Goal: Task Accomplishment & Management: Complete application form

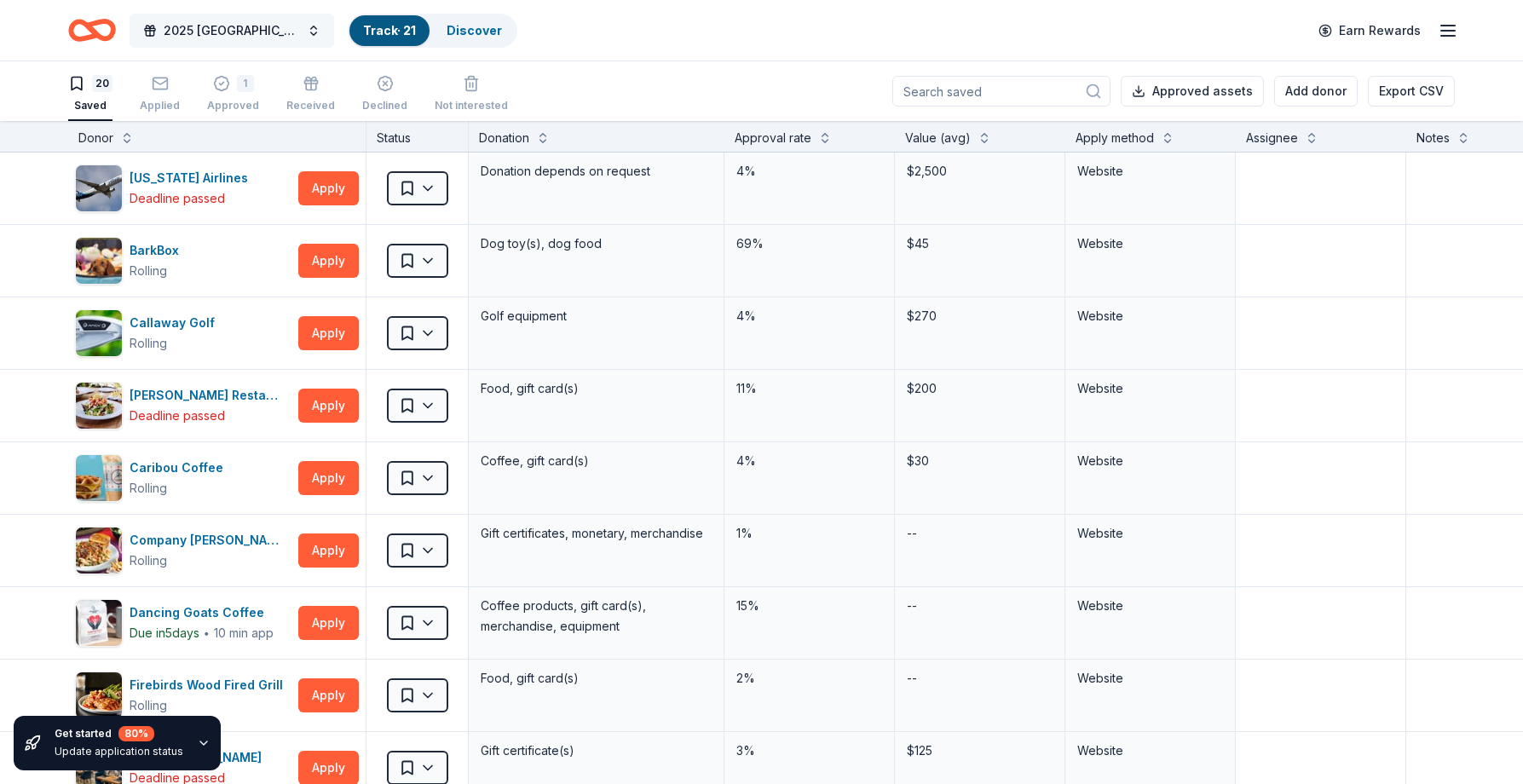
click at [201, 33] on span "2025 [GEOGRAPHIC_DATA], [GEOGRAPHIC_DATA] 449th Bomb Group WWII Reunion" at bounding box center [232, 30] width 136 height 20
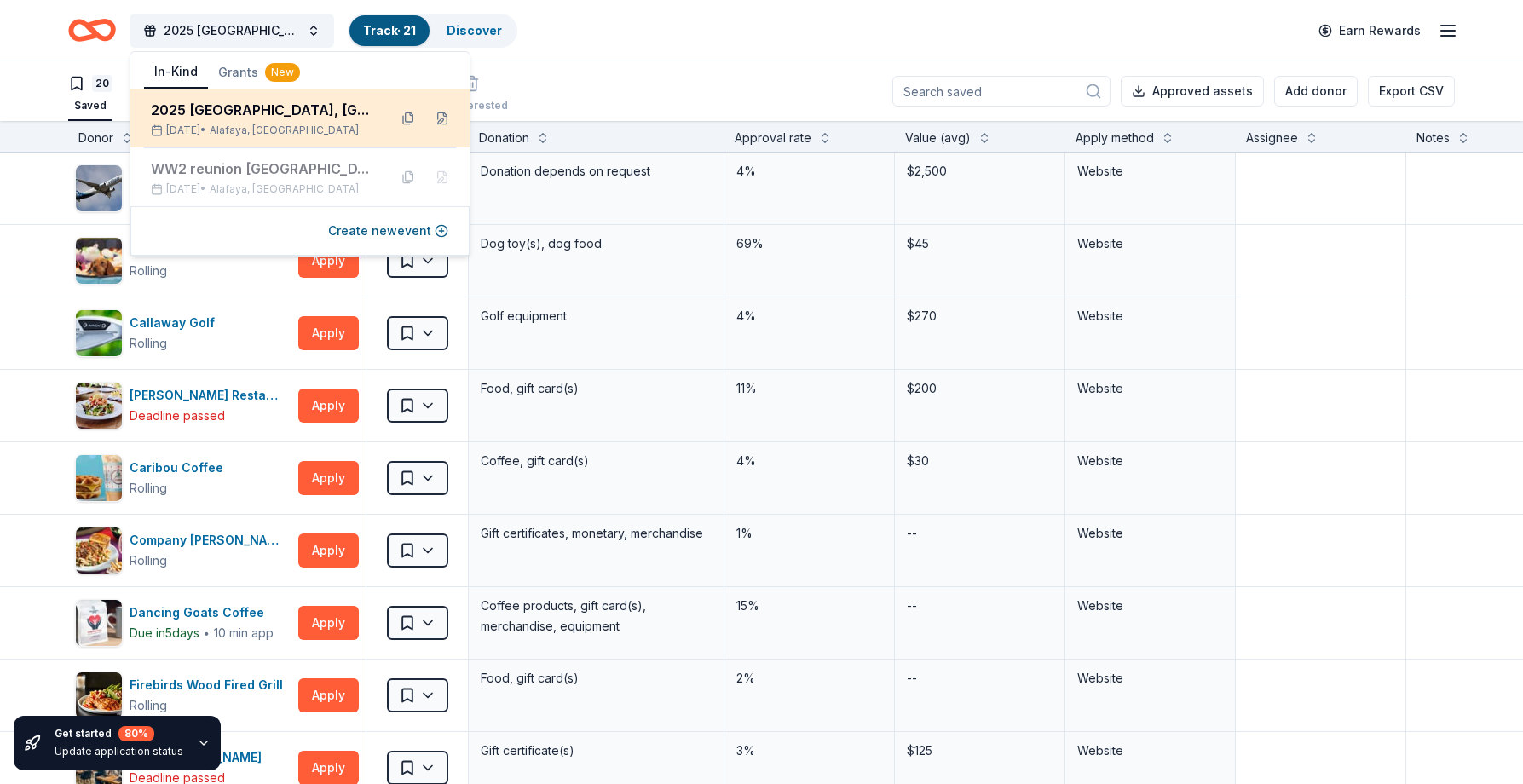
click at [259, 110] on div "2025 [GEOGRAPHIC_DATA], [GEOGRAPHIC_DATA] 449th Bomb Group WWII Reunion" at bounding box center [262, 109] width 223 height 20
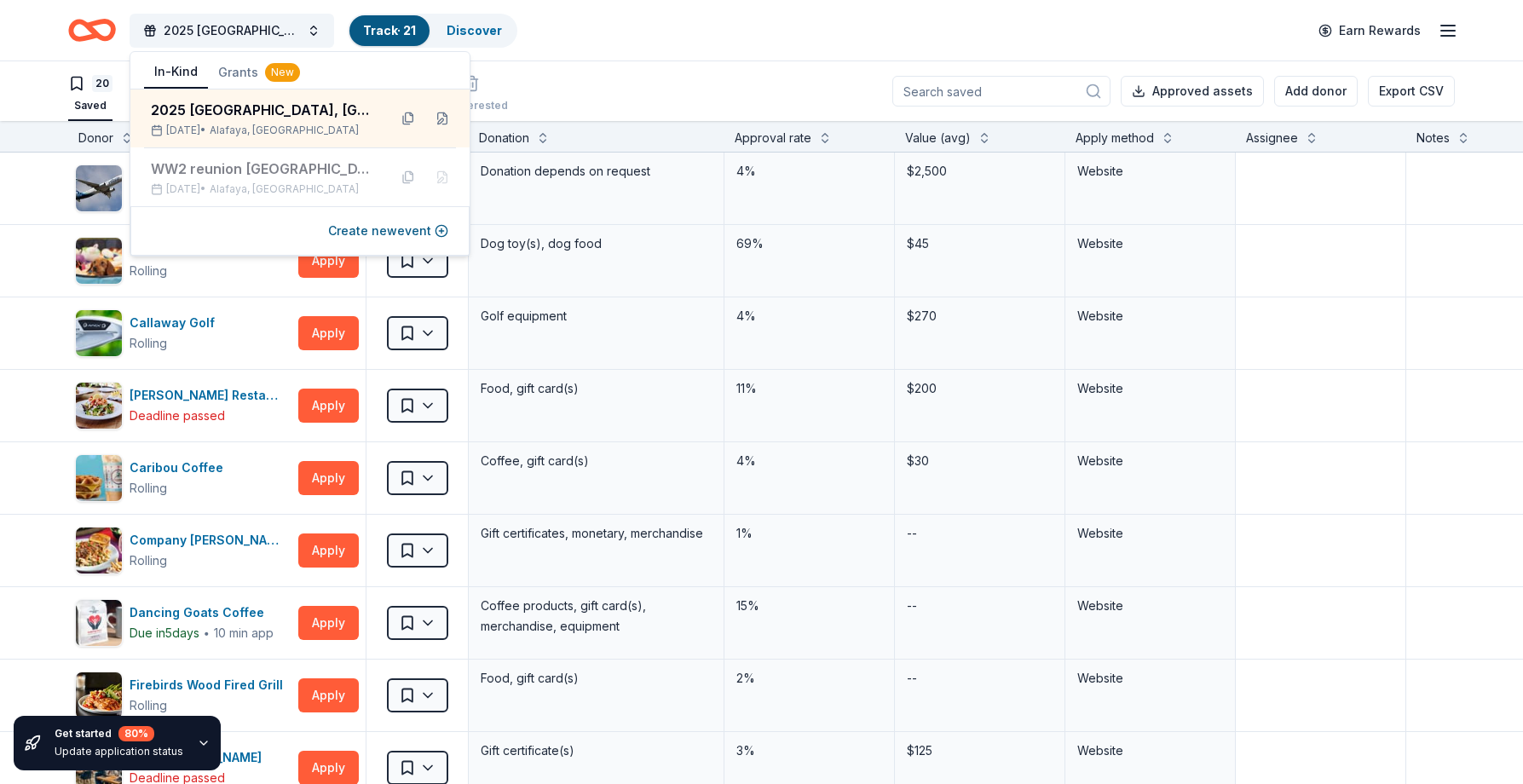
click at [98, 28] on icon "Home" at bounding box center [92, 30] width 48 height 40
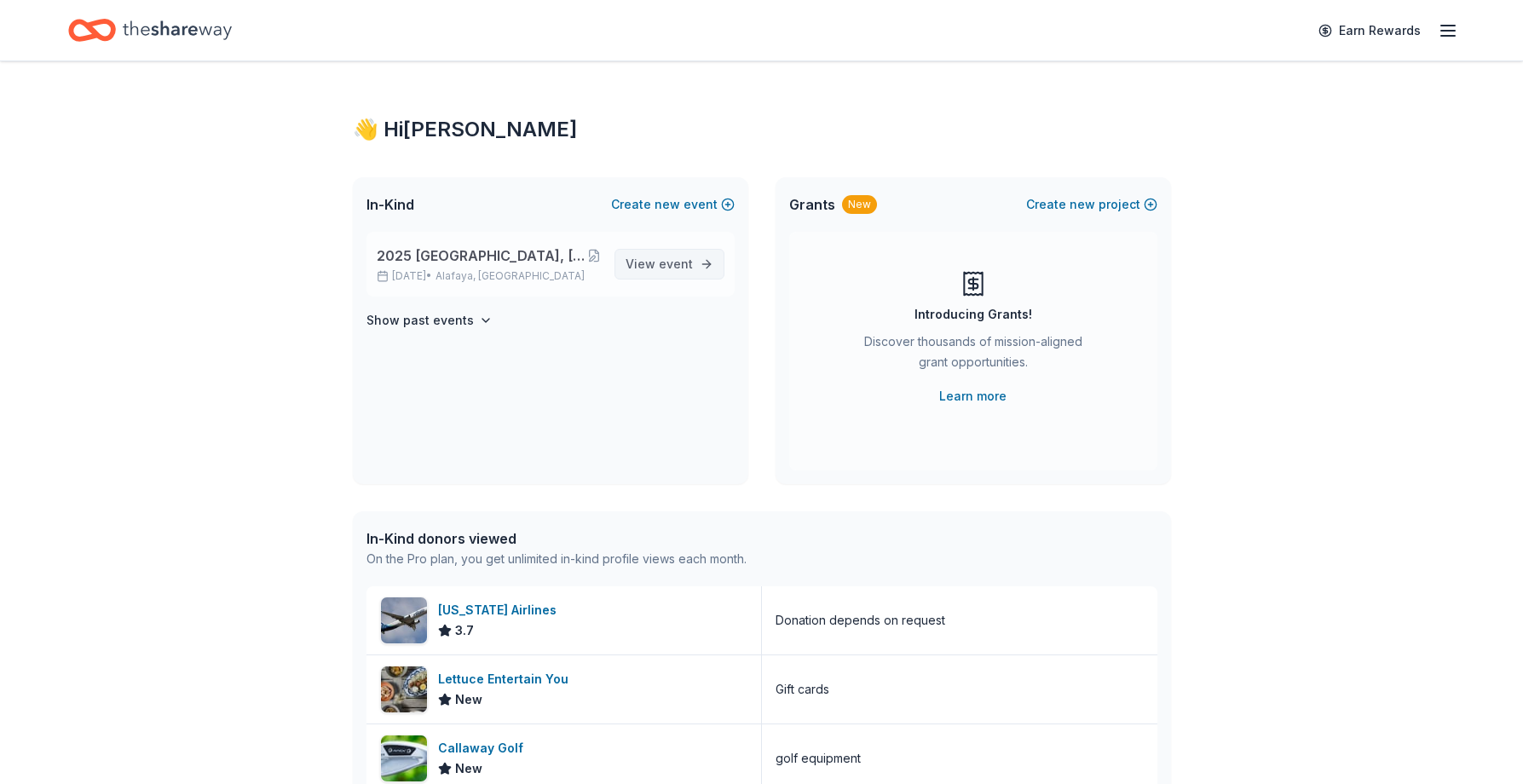
click at [645, 254] on span "View event" at bounding box center [658, 264] width 67 height 20
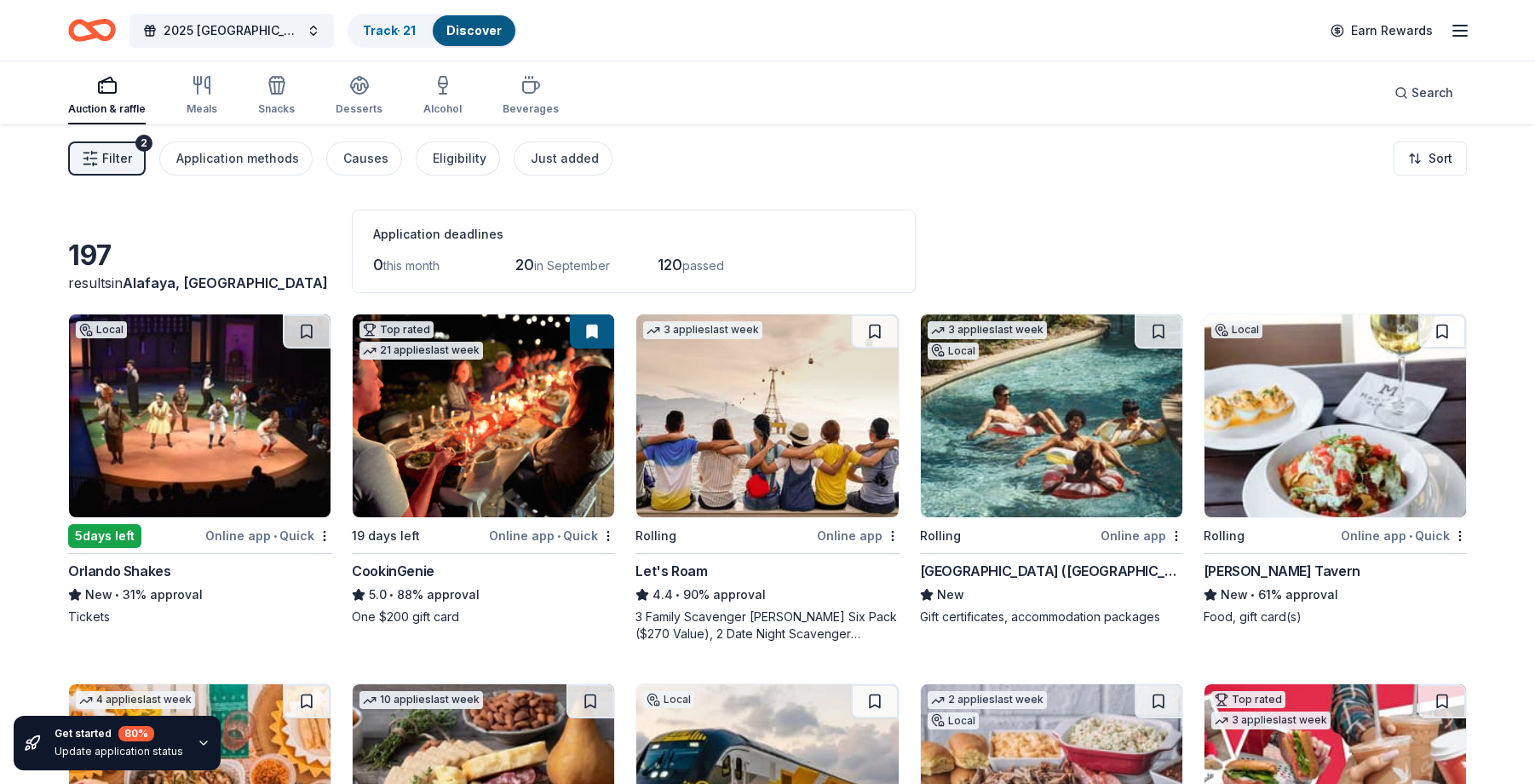
click at [1428, 163] on html "2025 Rapid City, SD 449th Bomb Group WWII Reunion Track · 21 Discover Earn Rewa…" at bounding box center [768, 392] width 1535 height 784
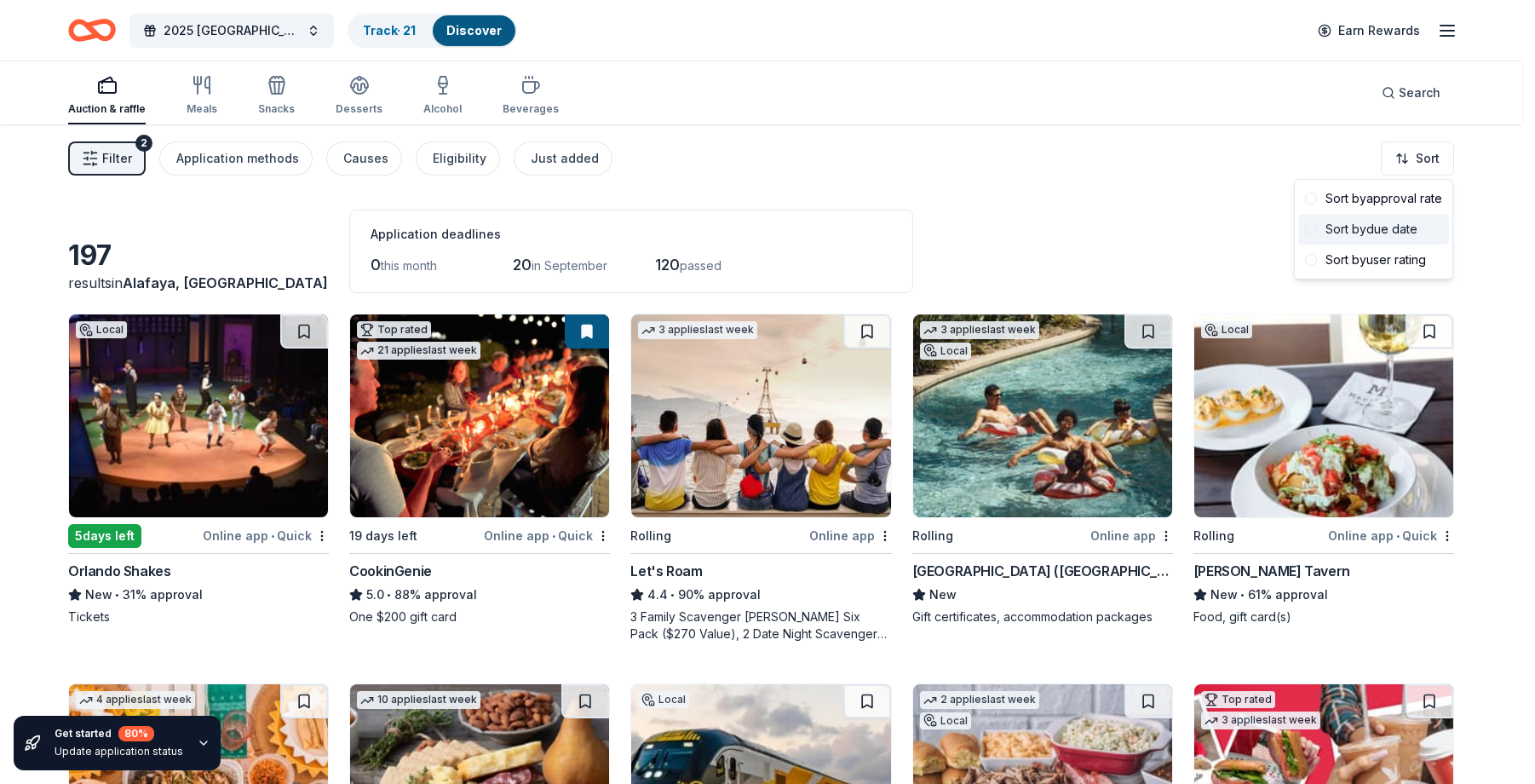
click at [1398, 233] on div "Sort by due date" at bounding box center [1373, 229] width 151 height 30
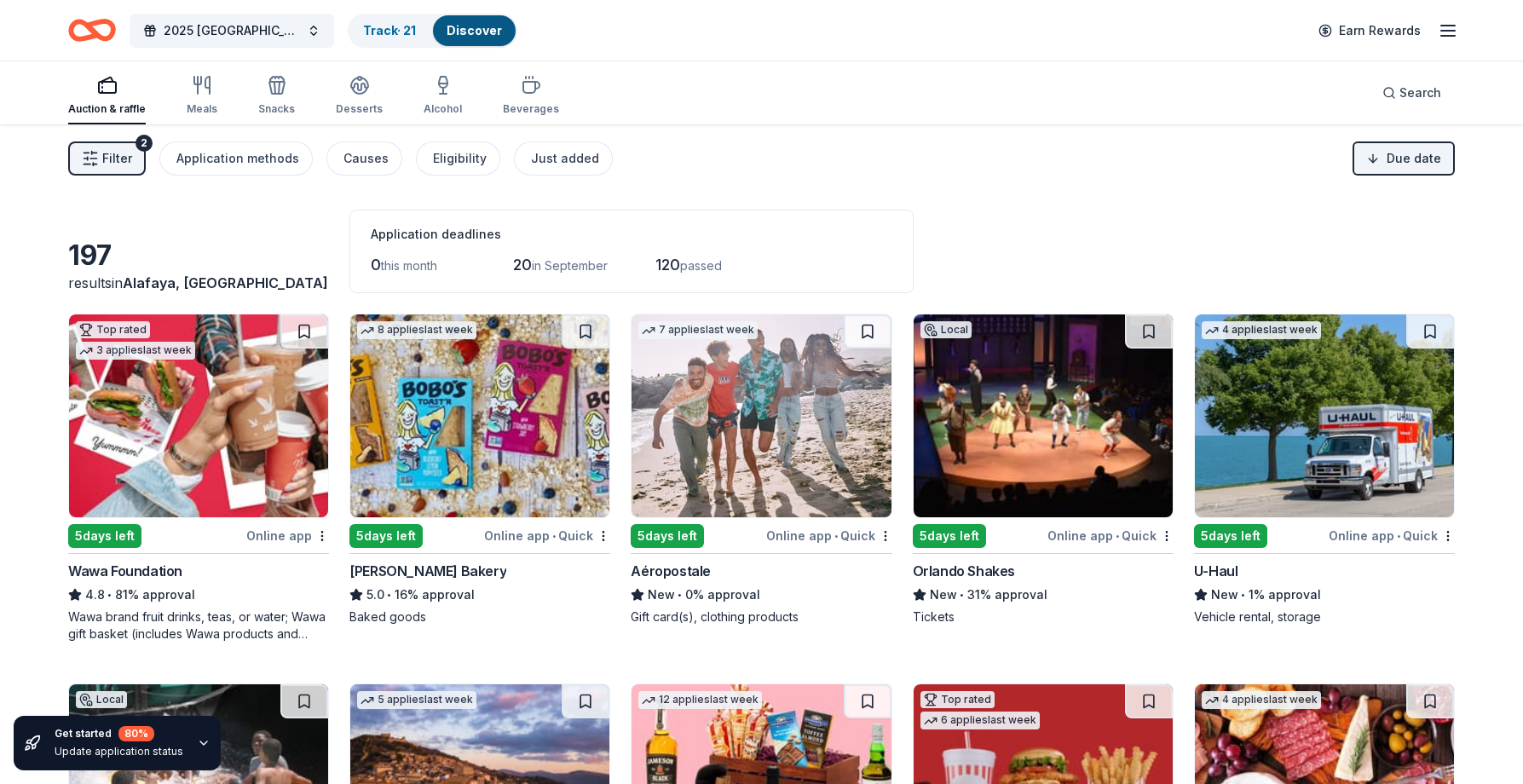
scroll to position [85, 0]
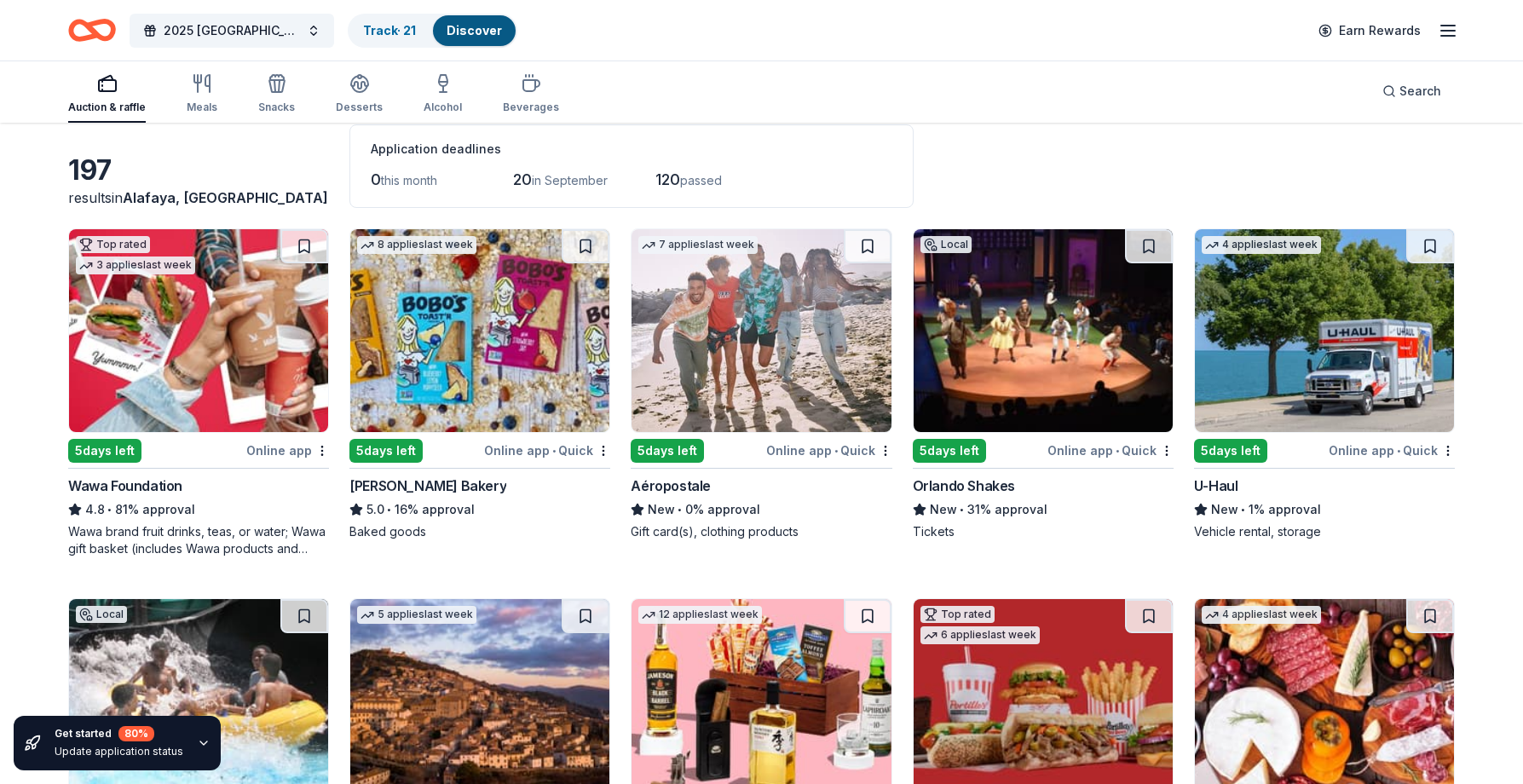
click at [1319, 369] on img at bounding box center [1324, 330] width 259 height 203
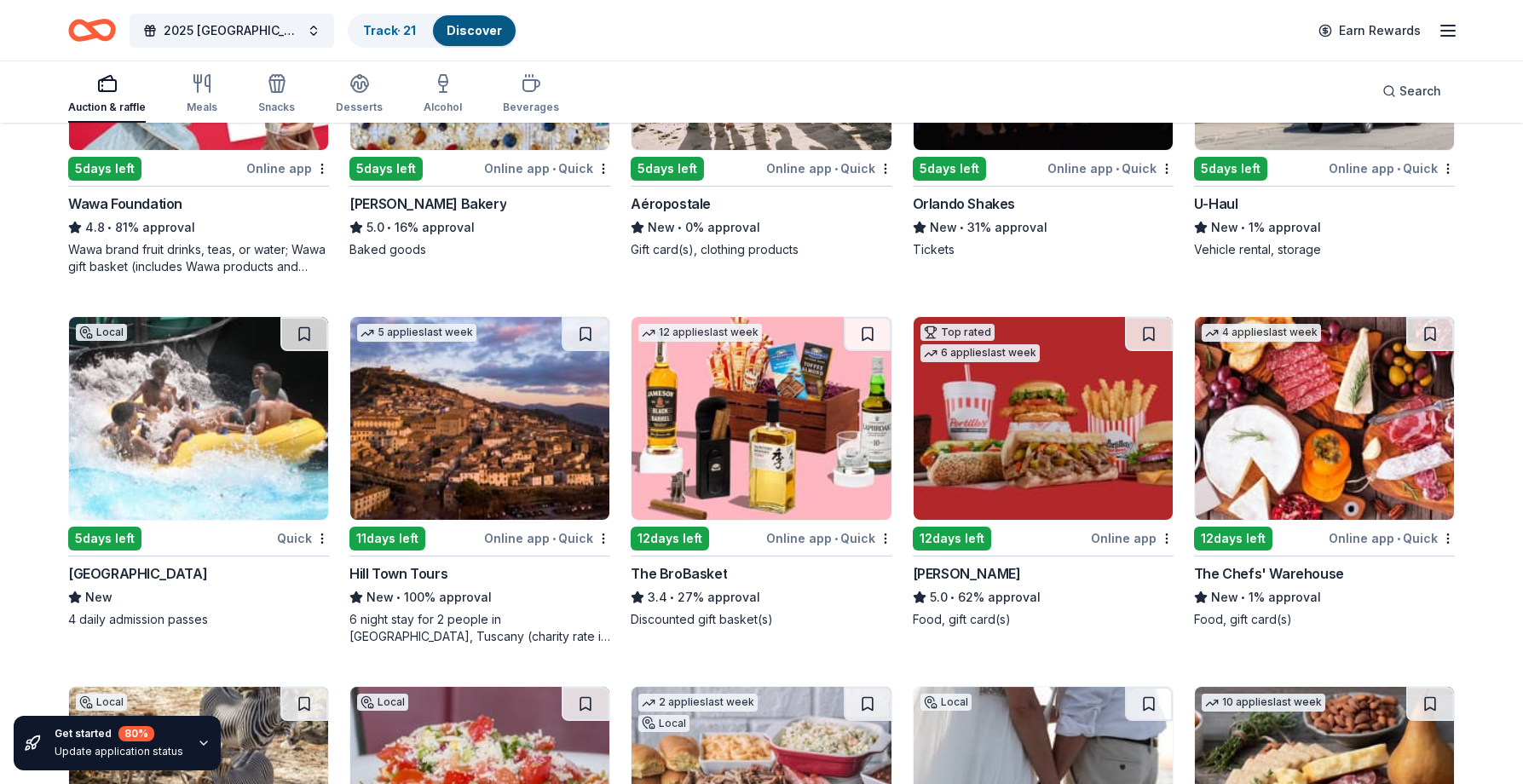
scroll to position [426, 0]
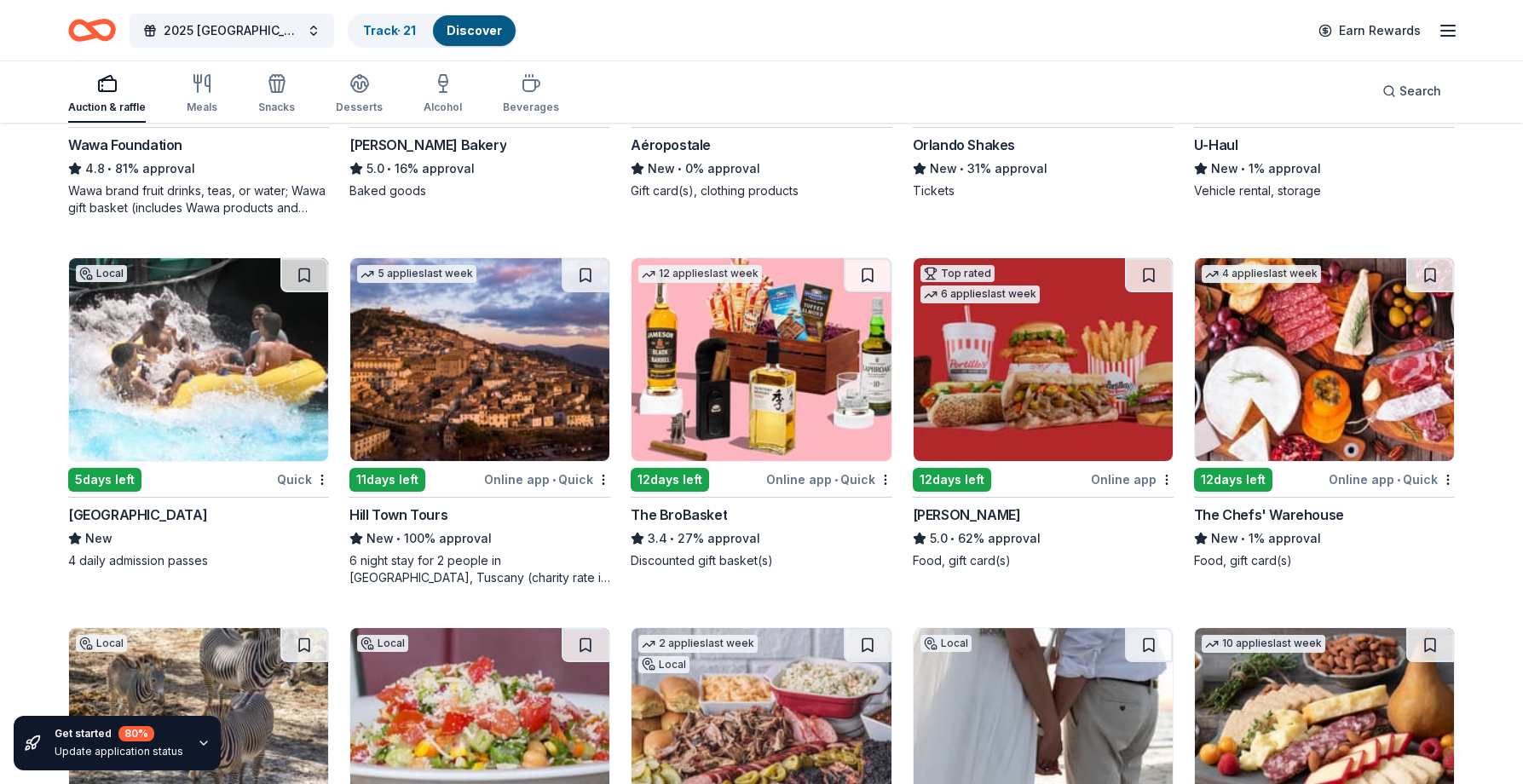
click at [784, 369] on img at bounding box center [762, 359] width 259 height 203
click at [1340, 382] on img at bounding box center [1324, 359] width 259 height 203
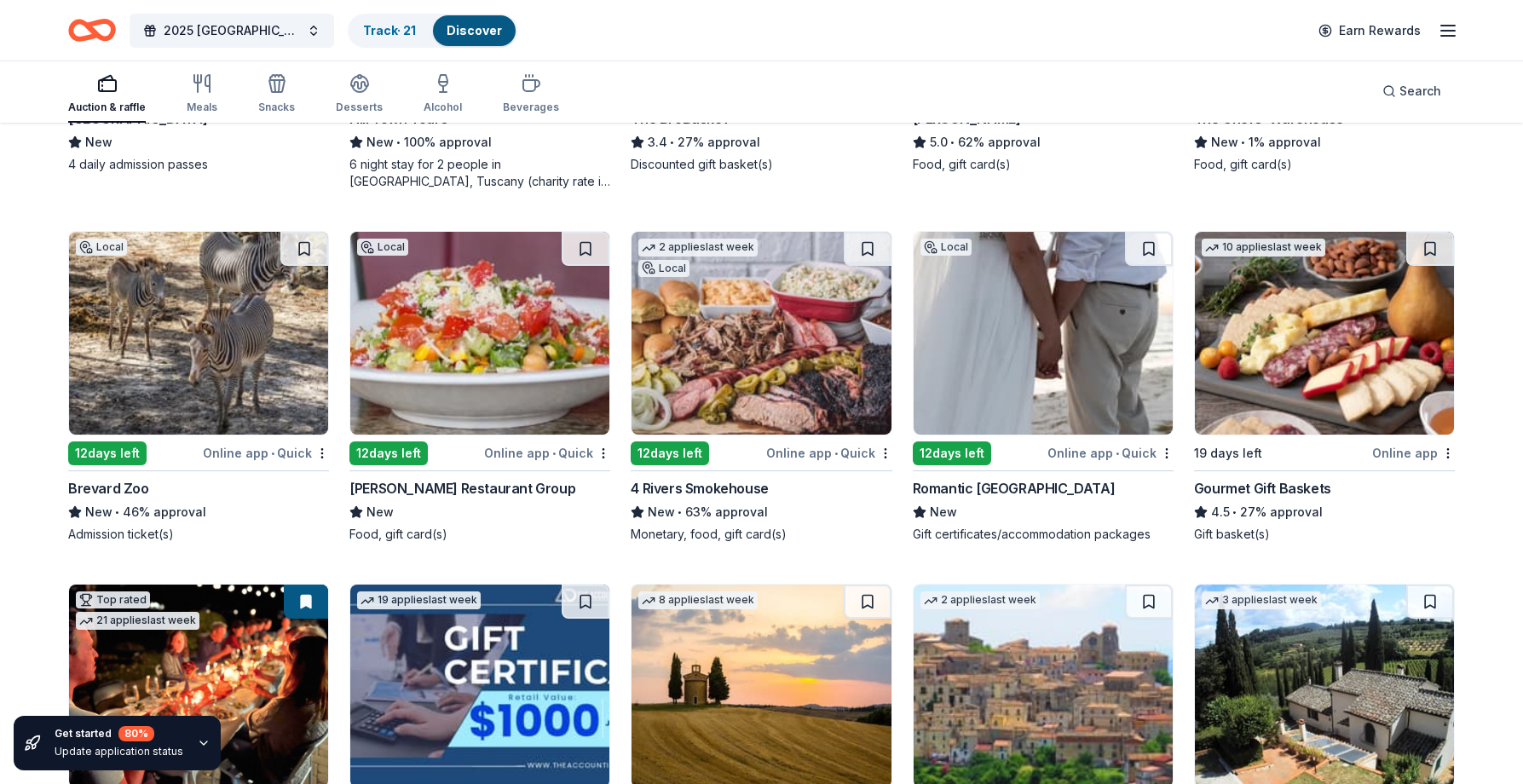
scroll to position [852, 0]
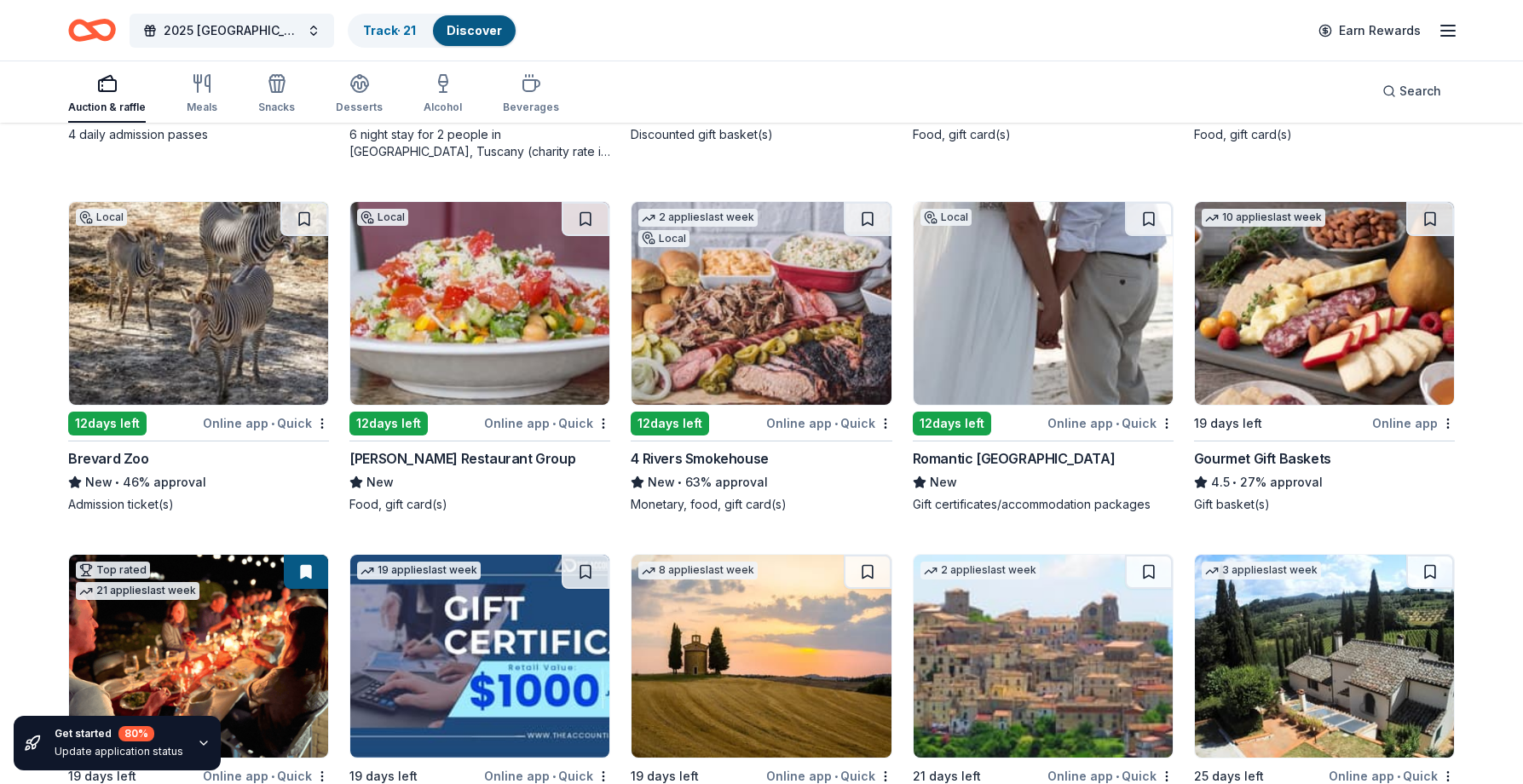
click at [480, 317] on img at bounding box center [480, 303] width 259 height 203
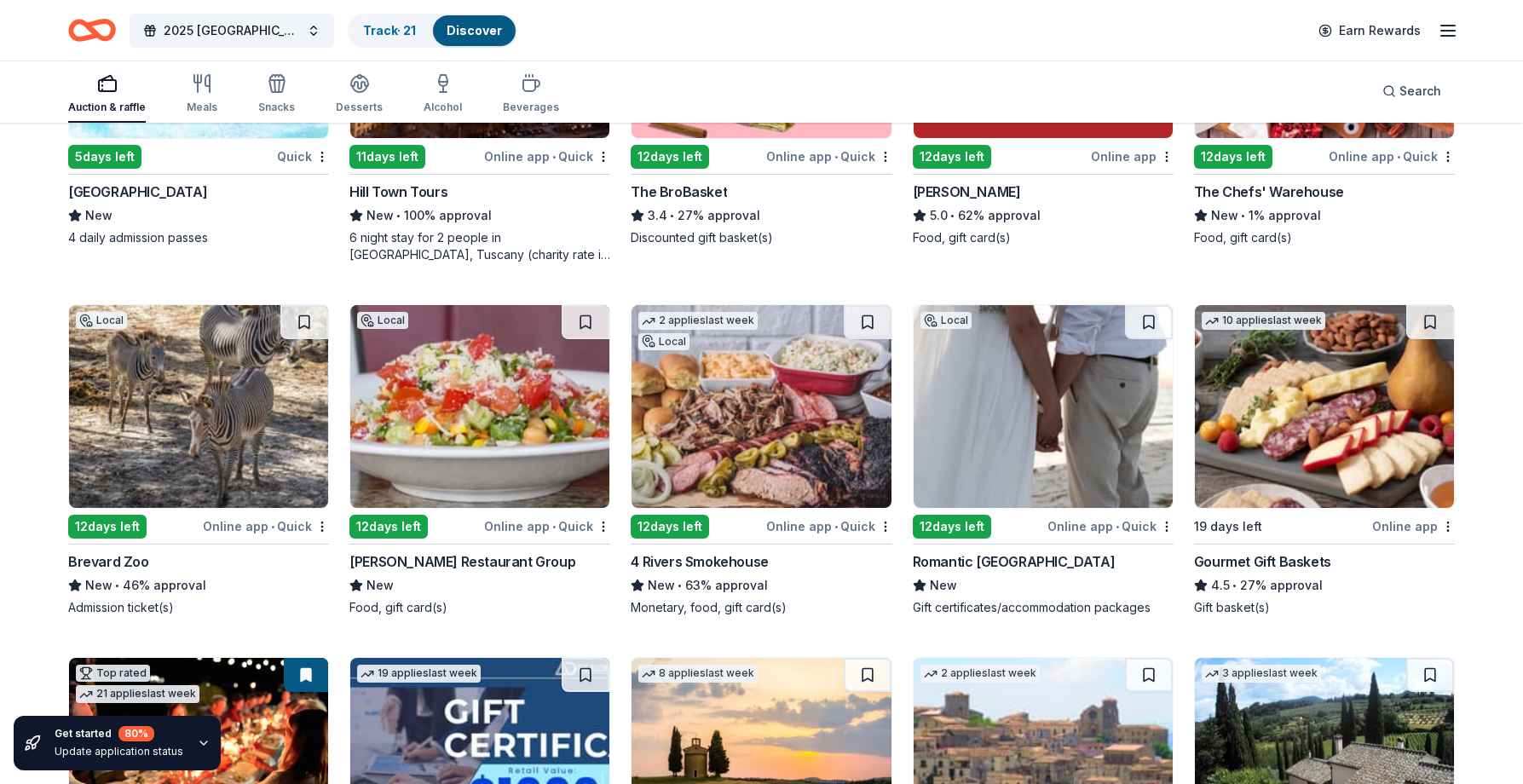
scroll to position [746, 0]
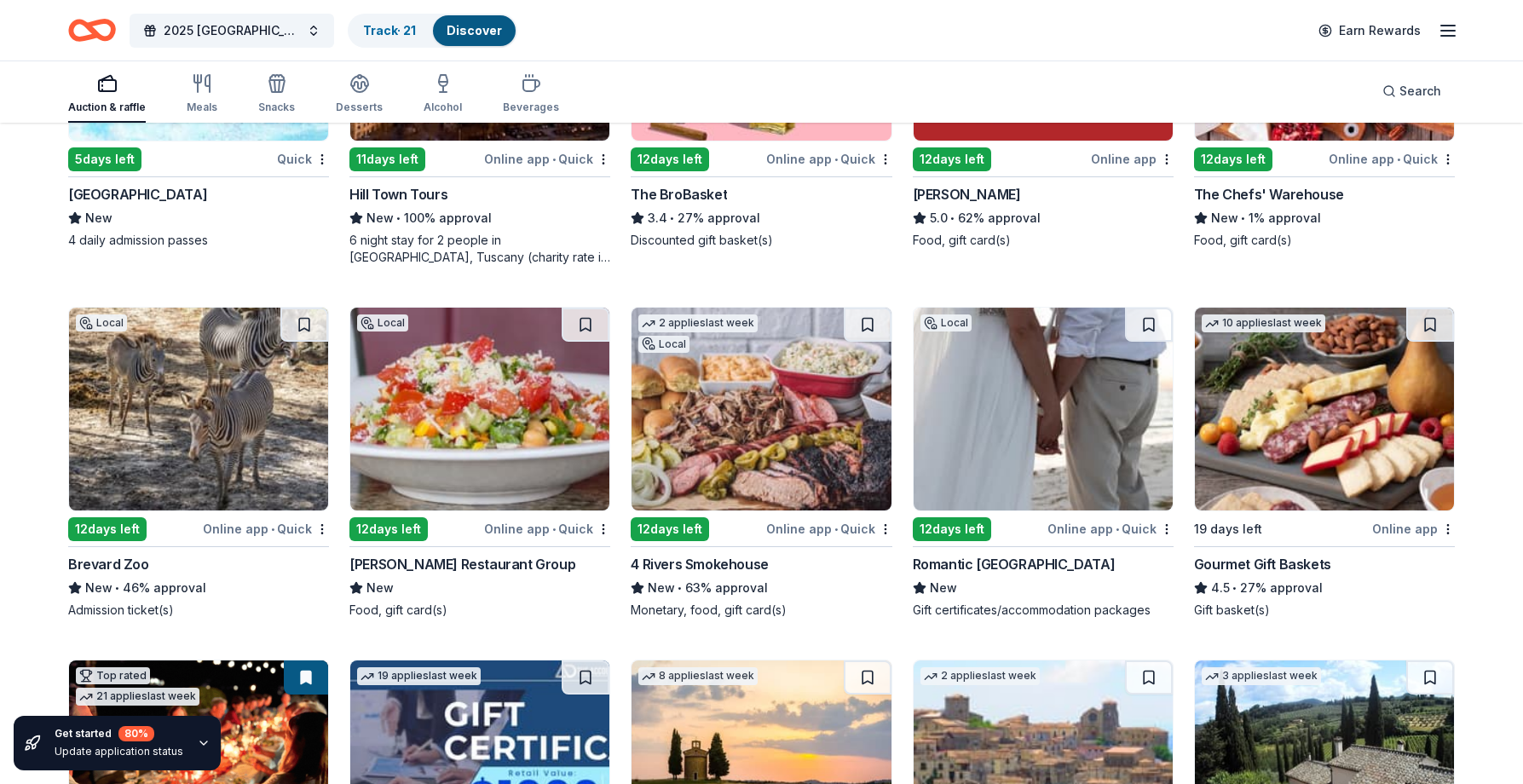
click at [1312, 437] on img at bounding box center [1324, 409] width 259 height 203
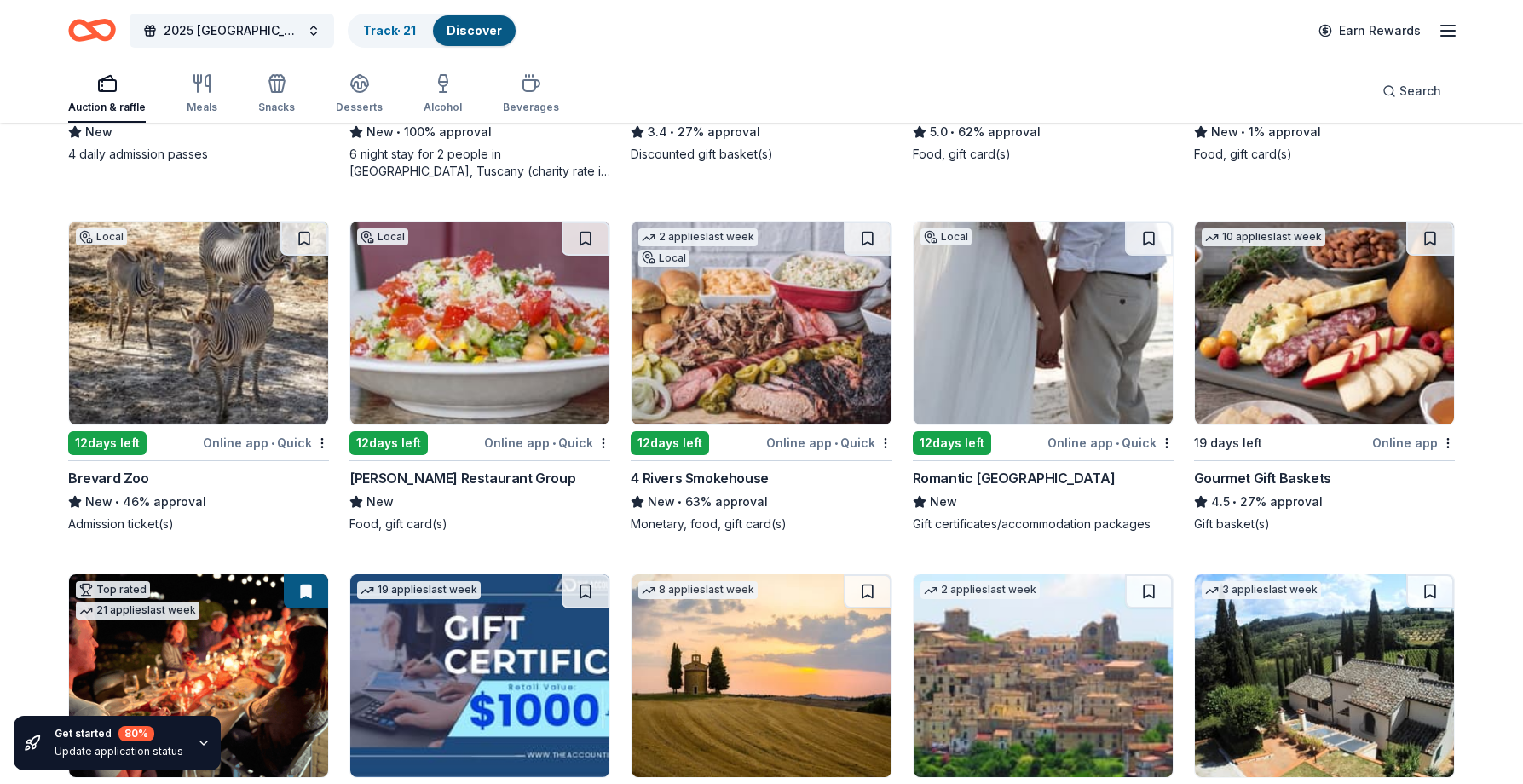
scroll to position [831, 0]
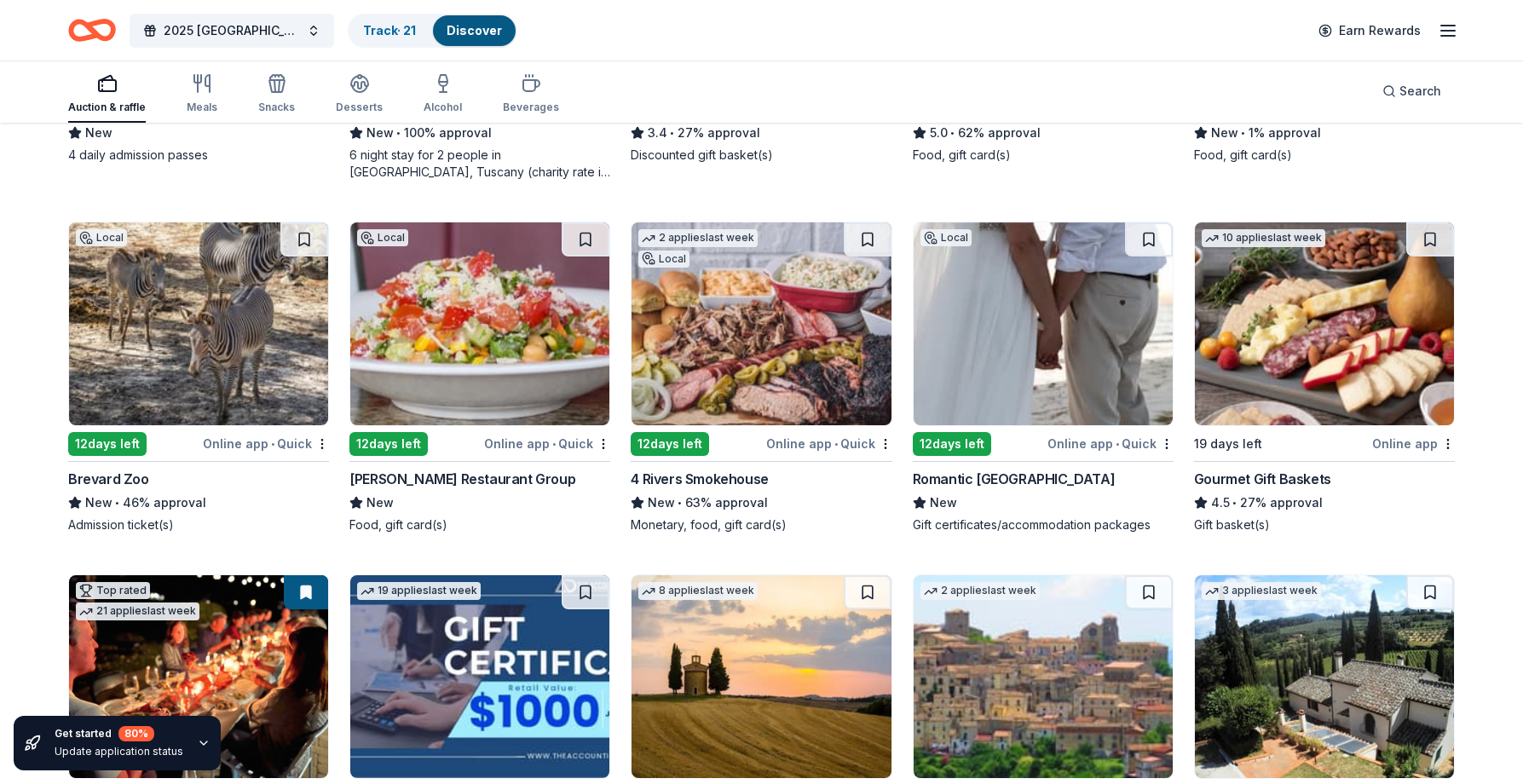
click at [1028, 317] on img at bounding box center [1043, 324] width 259 height 203
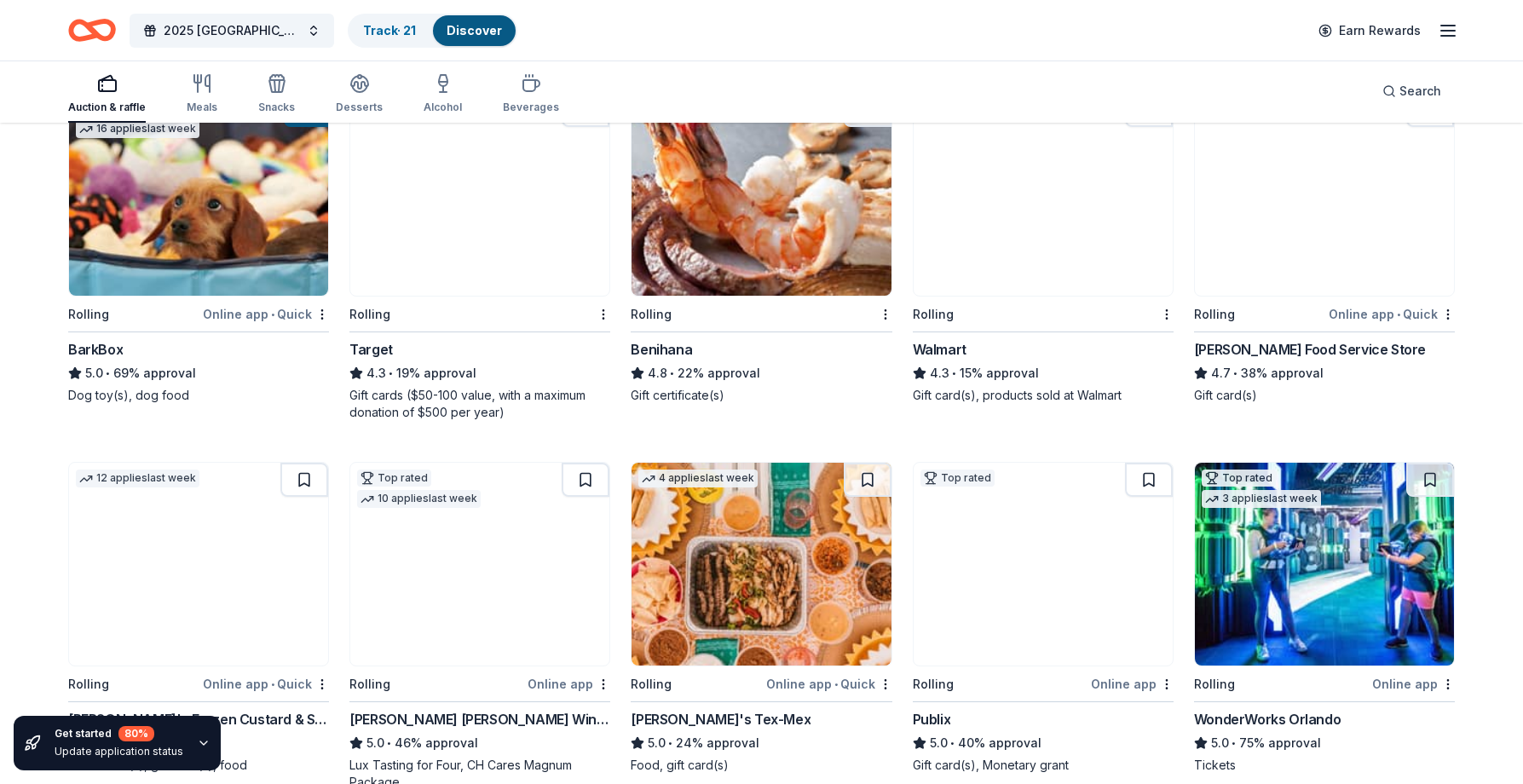
scroll to position [1768, 0]
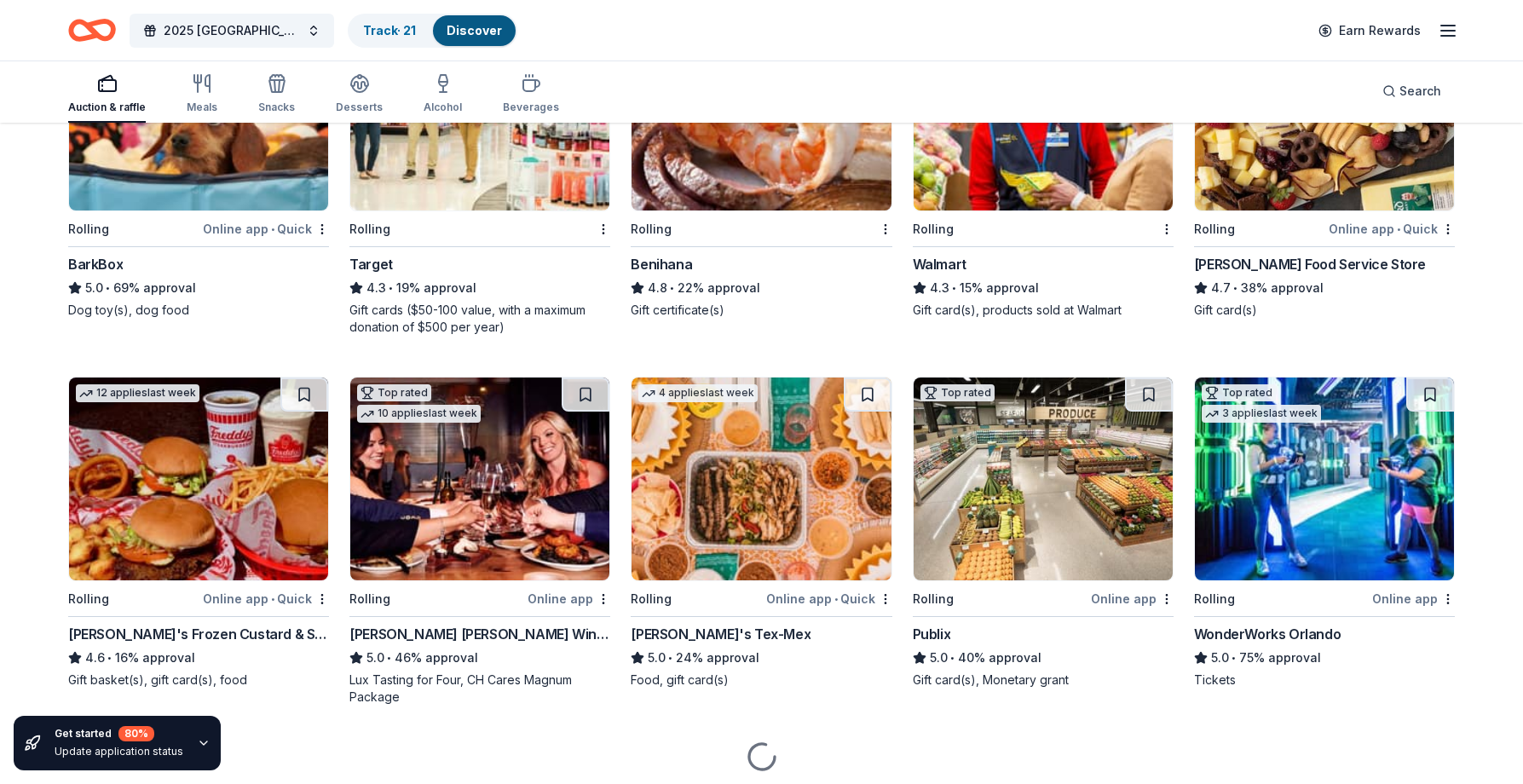
click at [1279, 199] on img at bounding box center [1324, 108] width 259 height 203
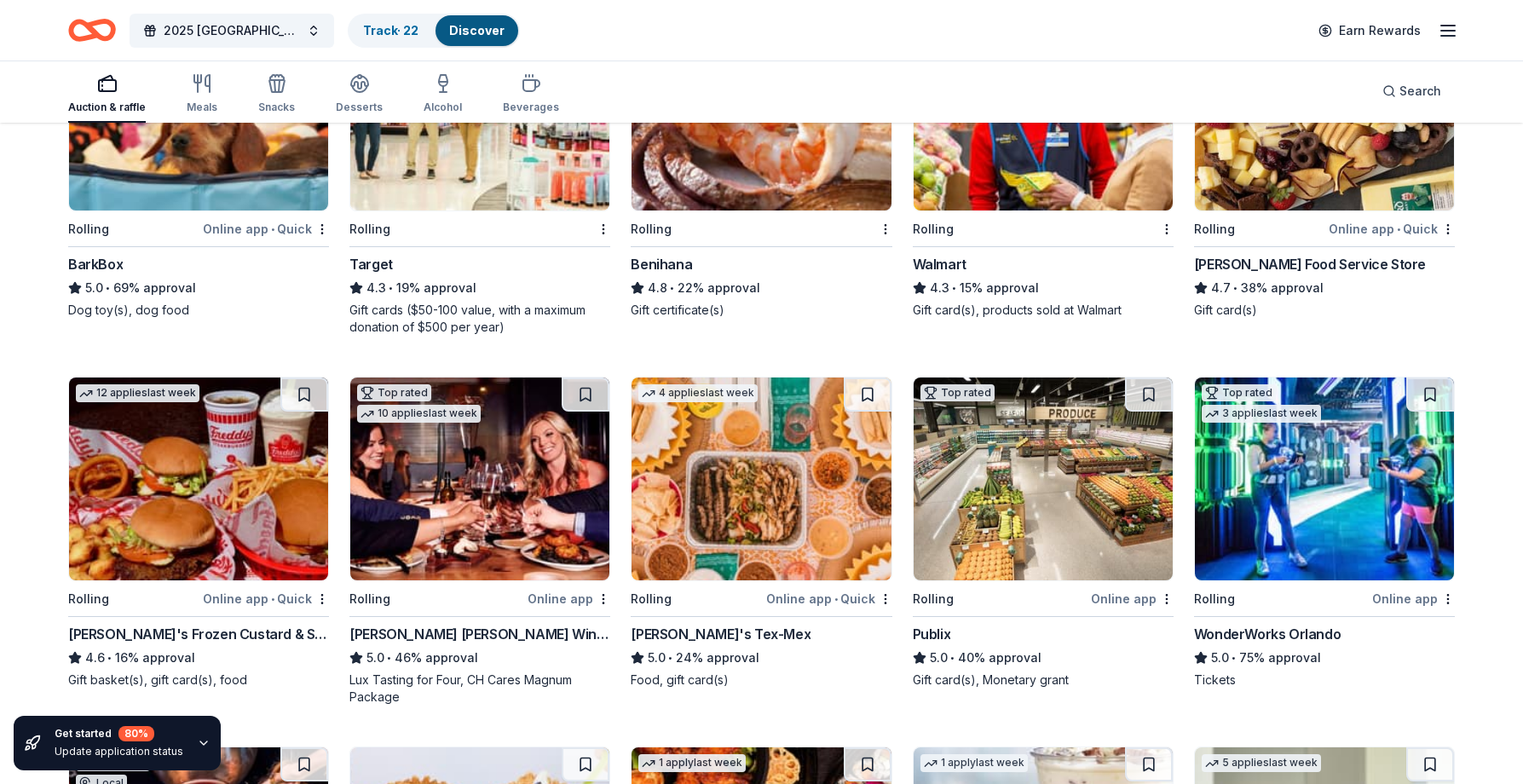
scroll to position [1854, 0]
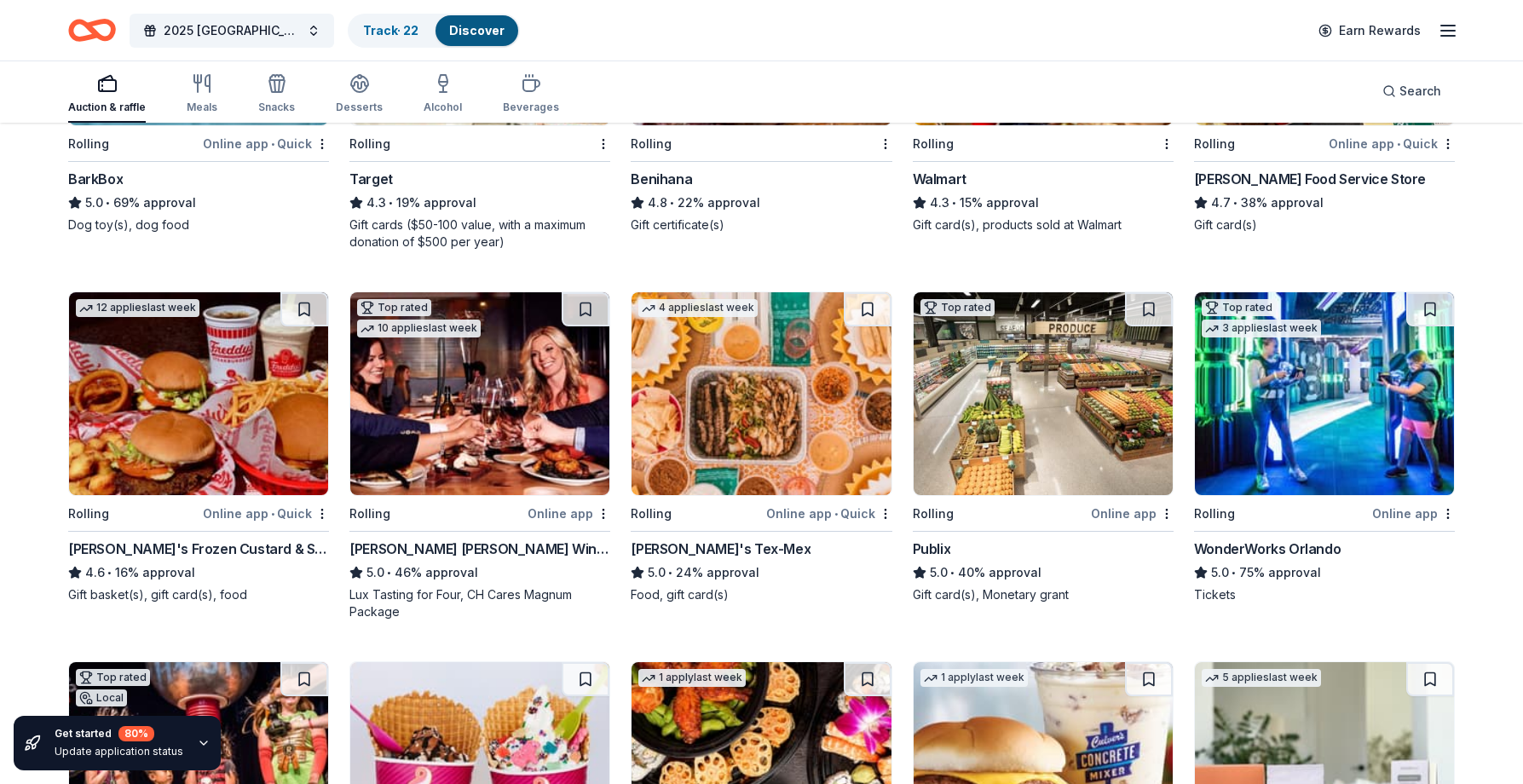
click at [238, 440] on img at bounding box center [199, 393] width 259 height 203
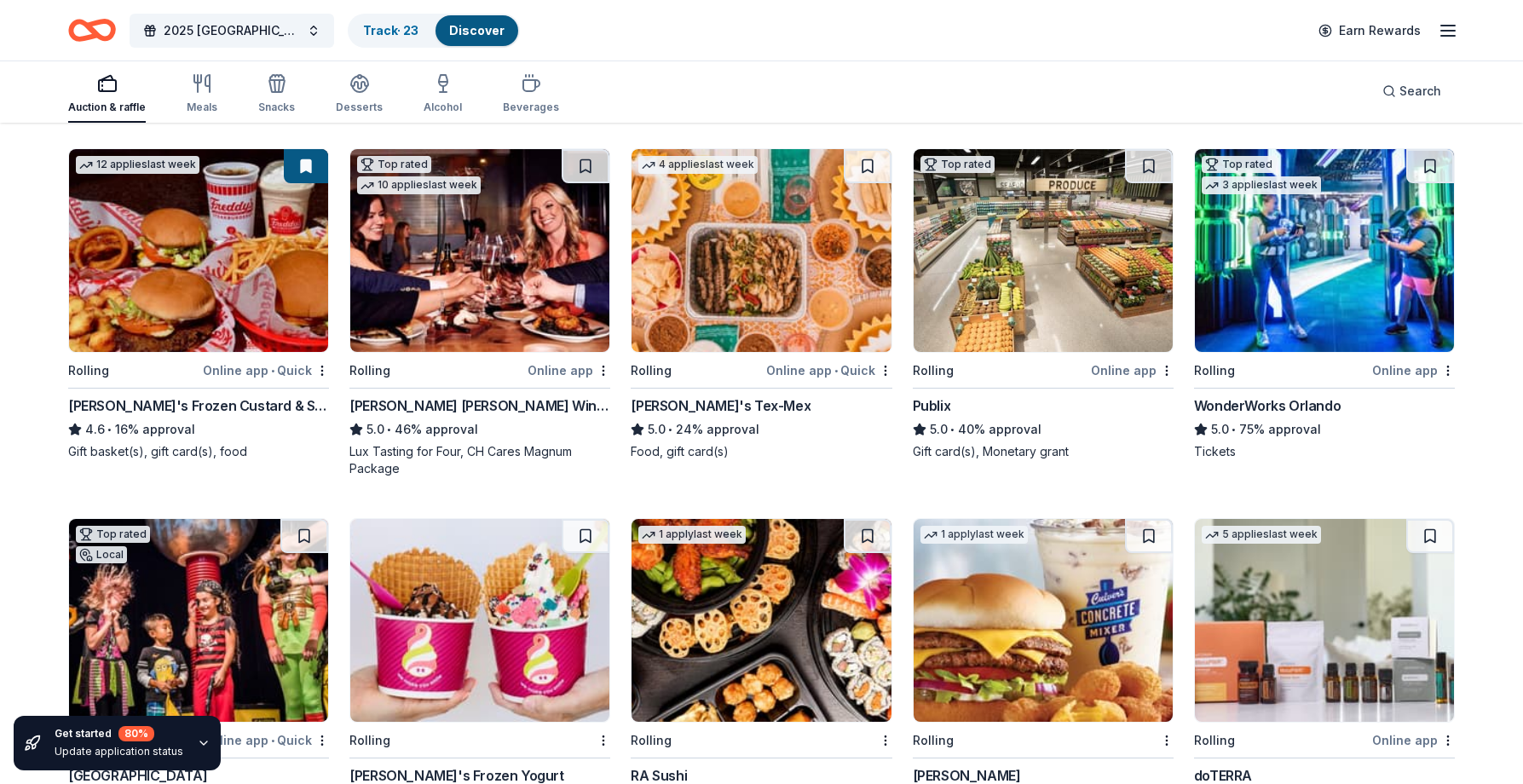
scroll to position [2024, 0]
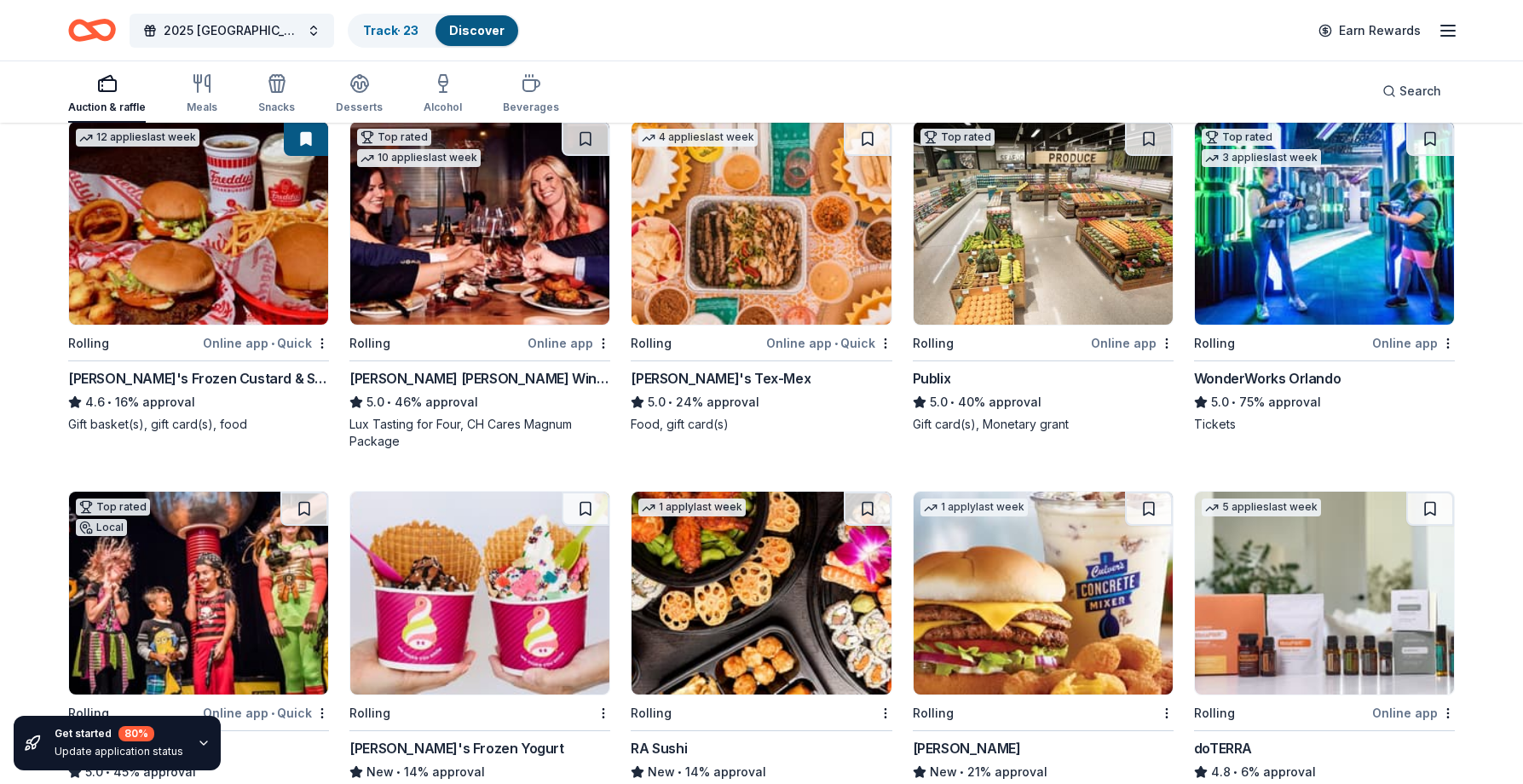
click at [1049, 256] on img at bounding box center [1043, 223] width 259 height 203
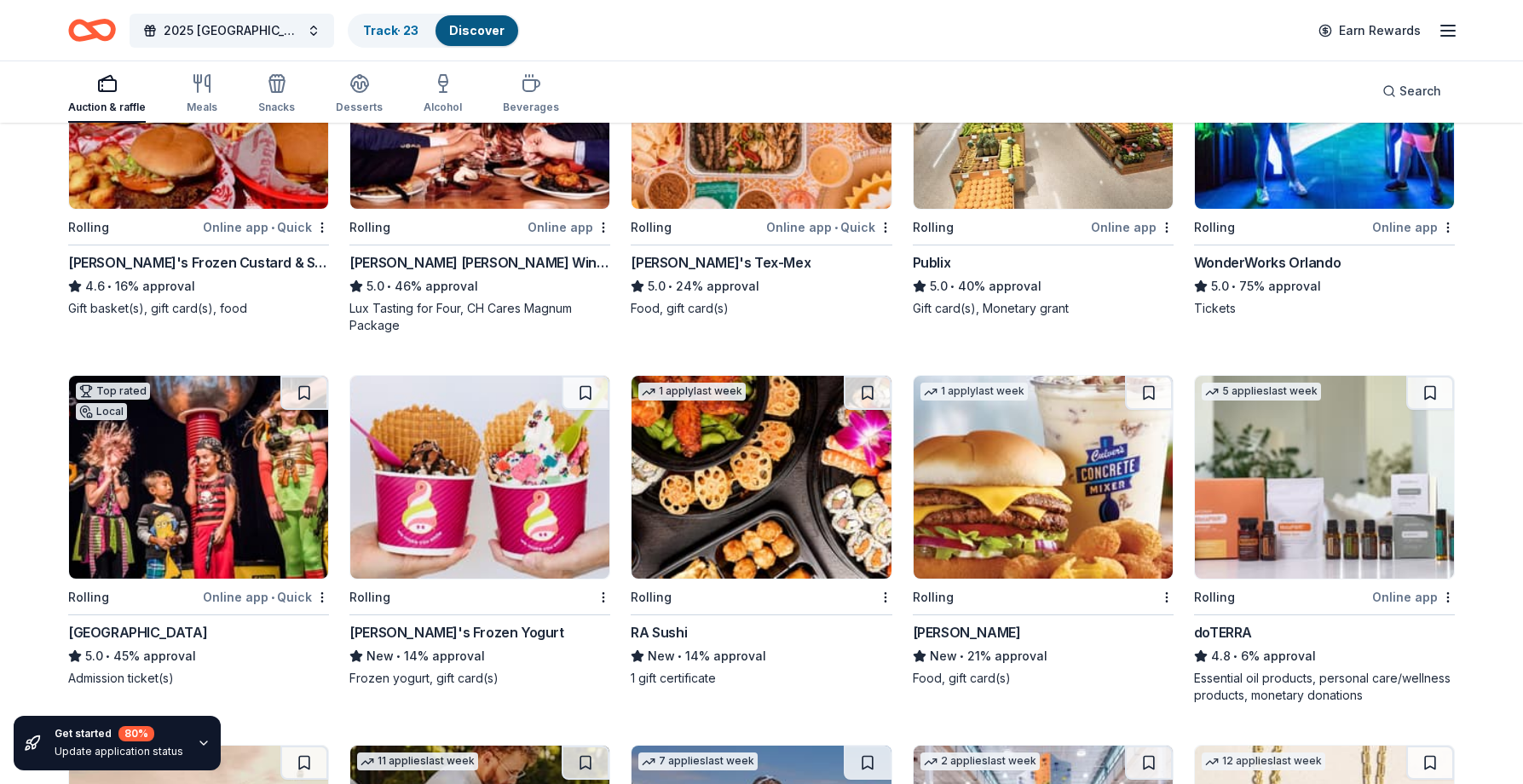
scroll to position [2279, 0]
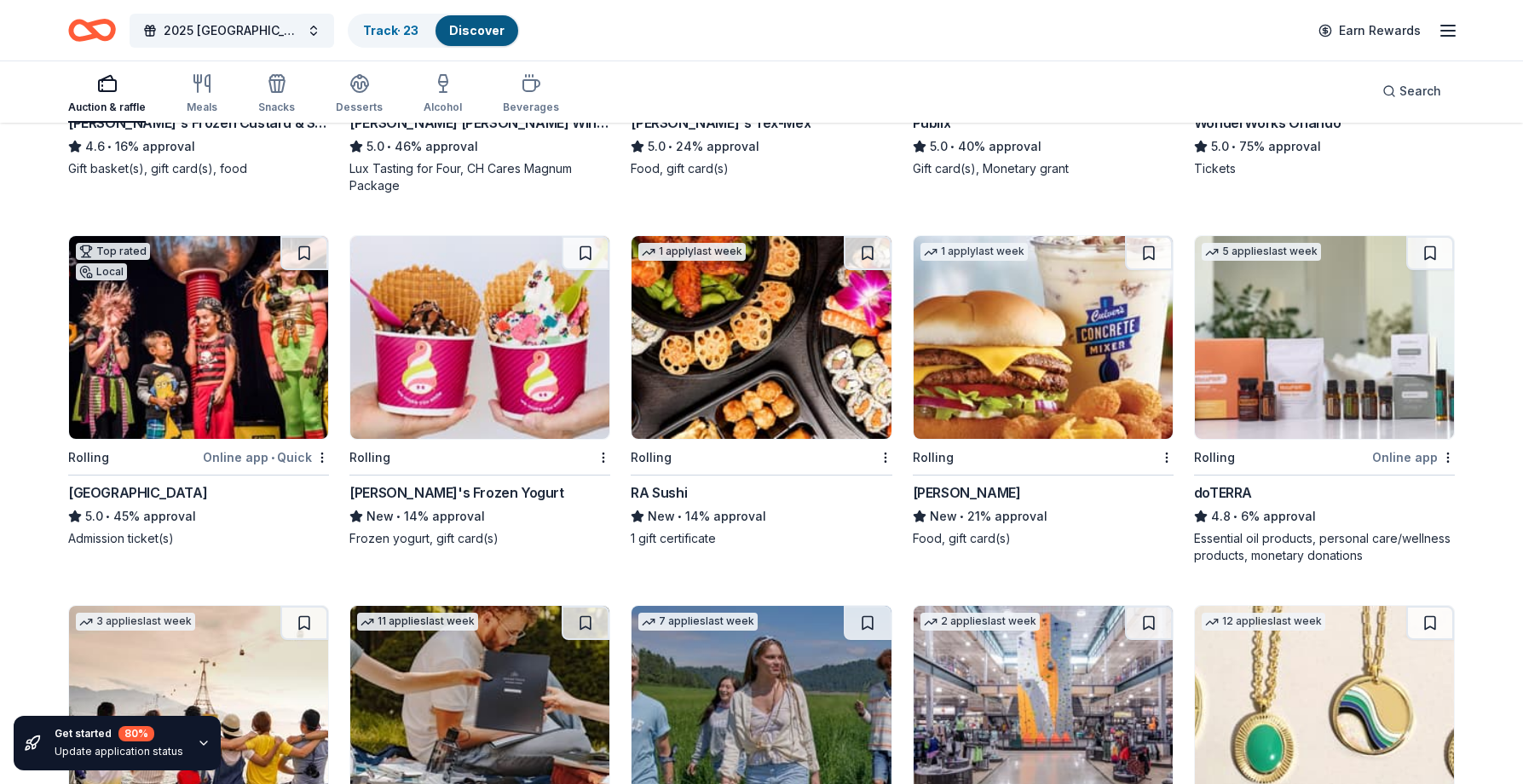
click at [521, 380] on img at bounding box center [480, 337] width 259 height 203
click at [1048, 374] on img at bounding box center [1043, 337] width 259 height 203
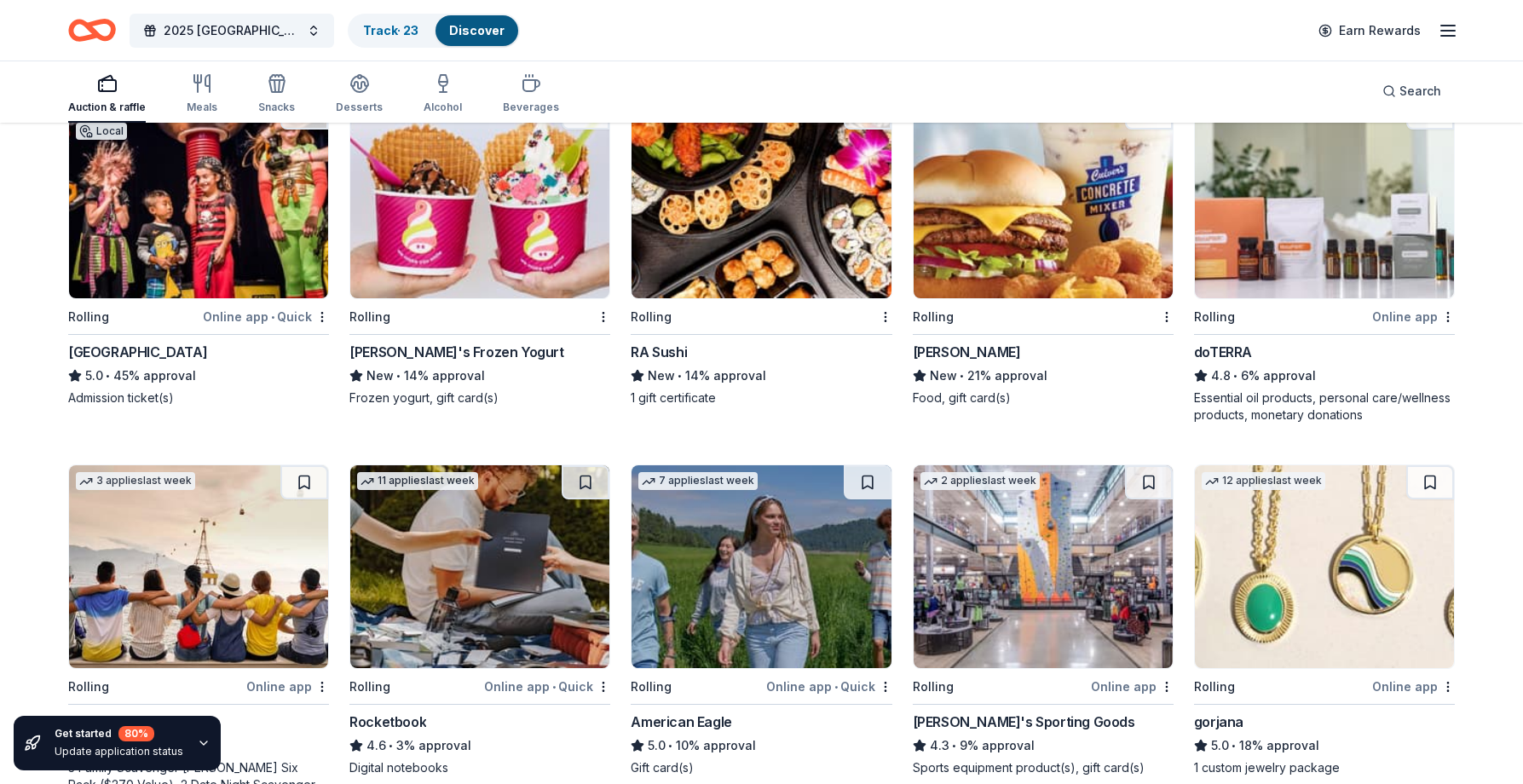
scroll to position [2449, 0]
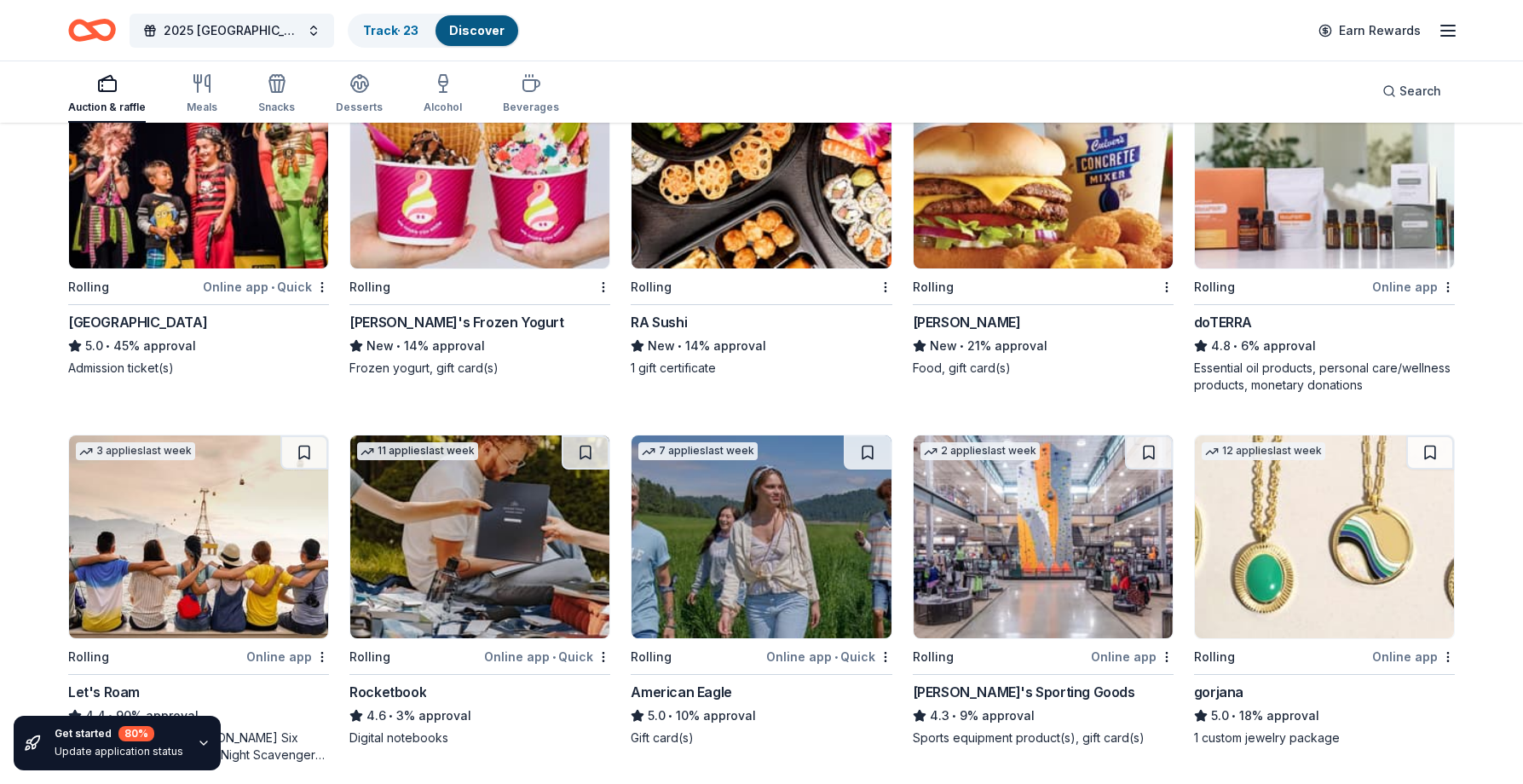
click at [1357, 225] on img at bounding box center [1324, 166] width 259 height 203
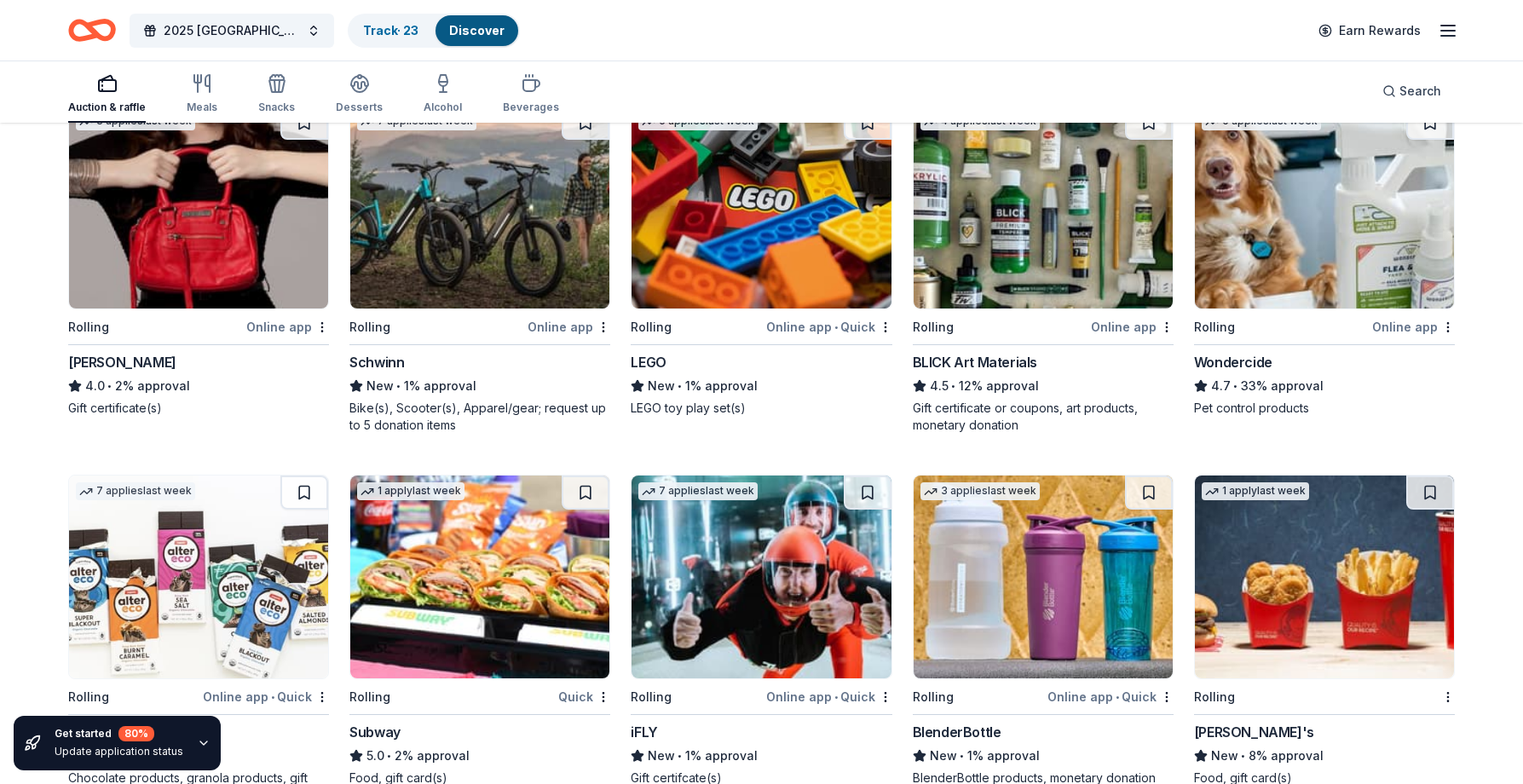
scroll to position [3561, 0]
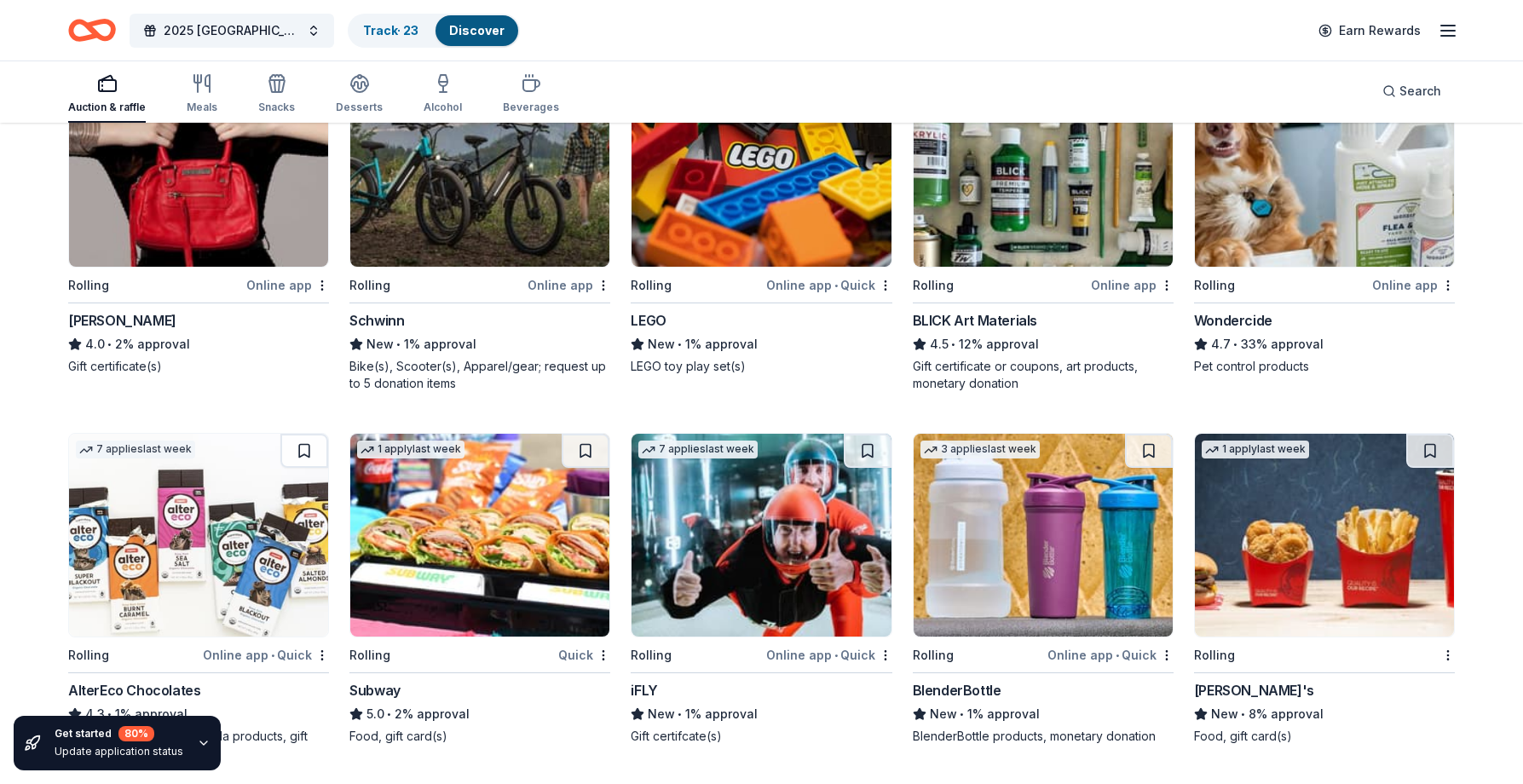
click at [183, 195] on img at bounding box center [199, 165] width 259 height 203
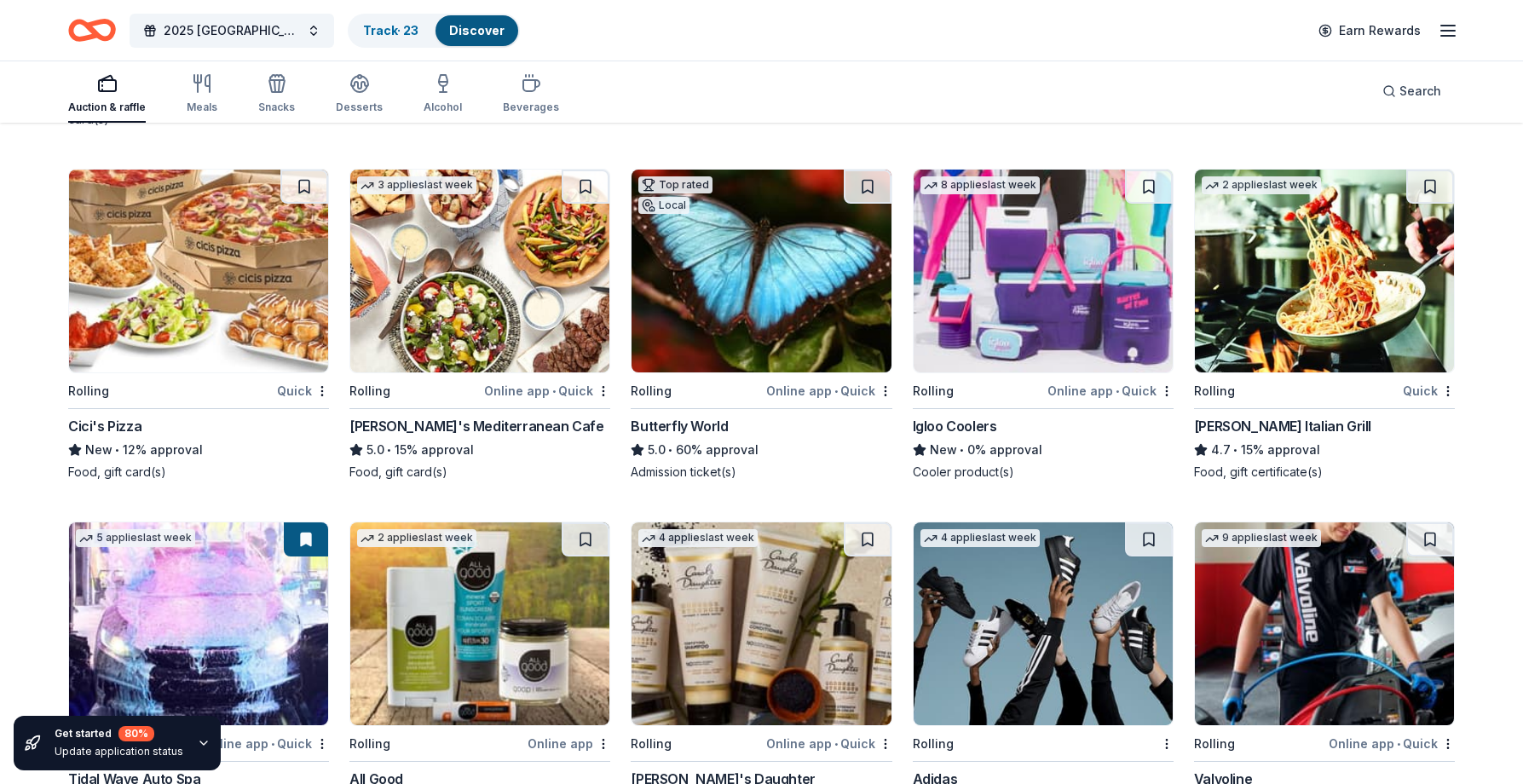
scroll to position [4198, 0]
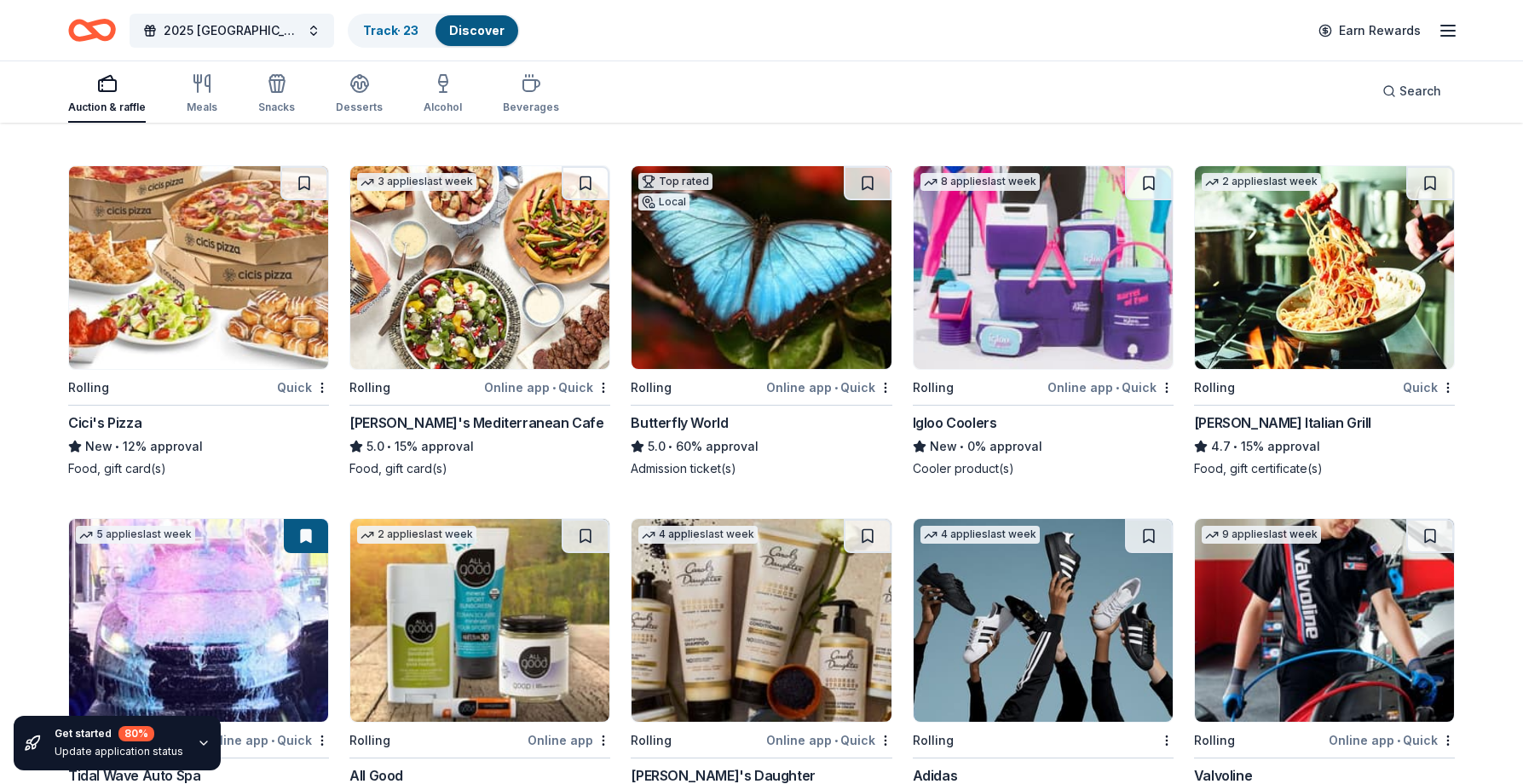
click at [1041, 301] on img at bounding box center [1043, 267] width 259 height 203
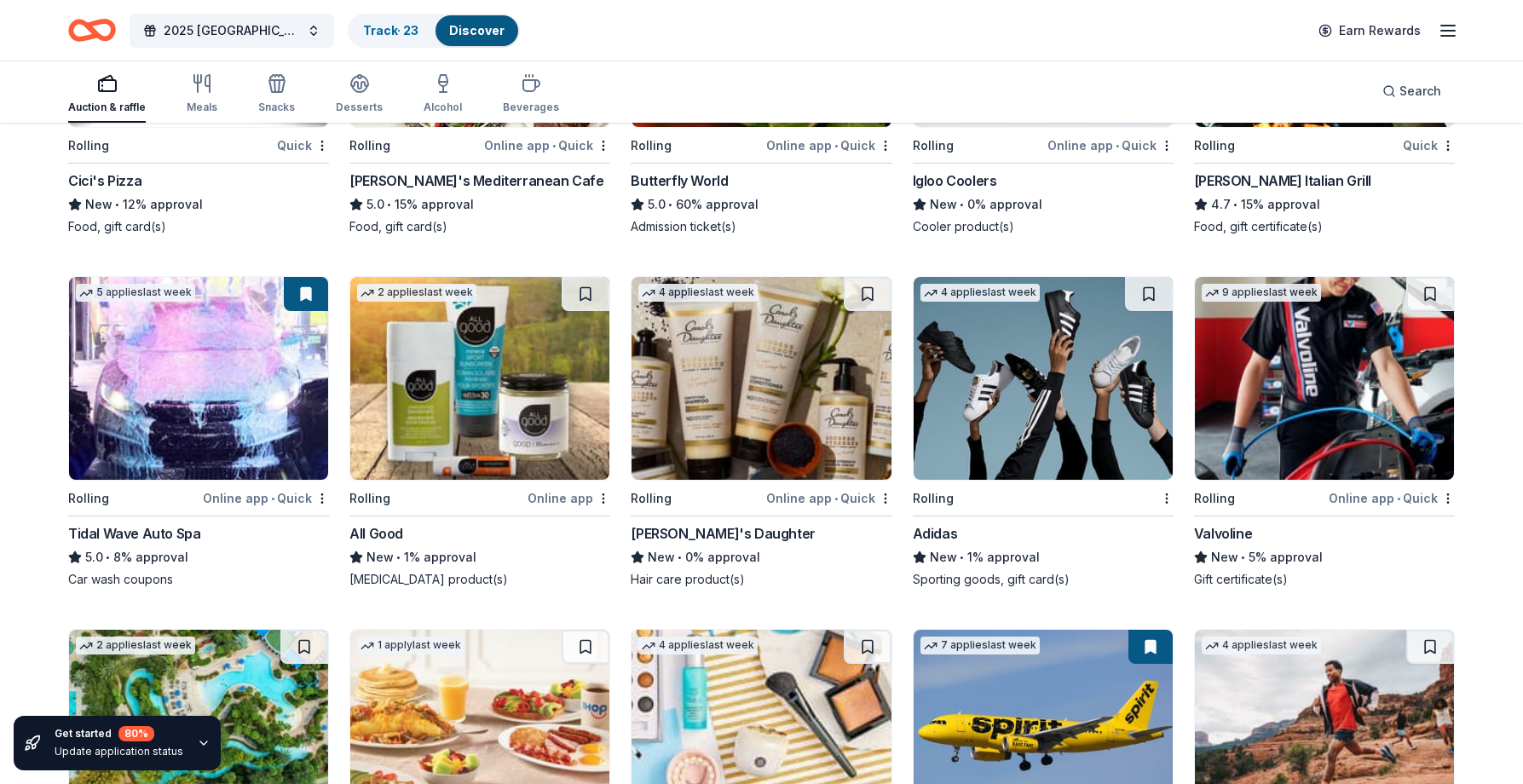
scroll to position [4112, 0]
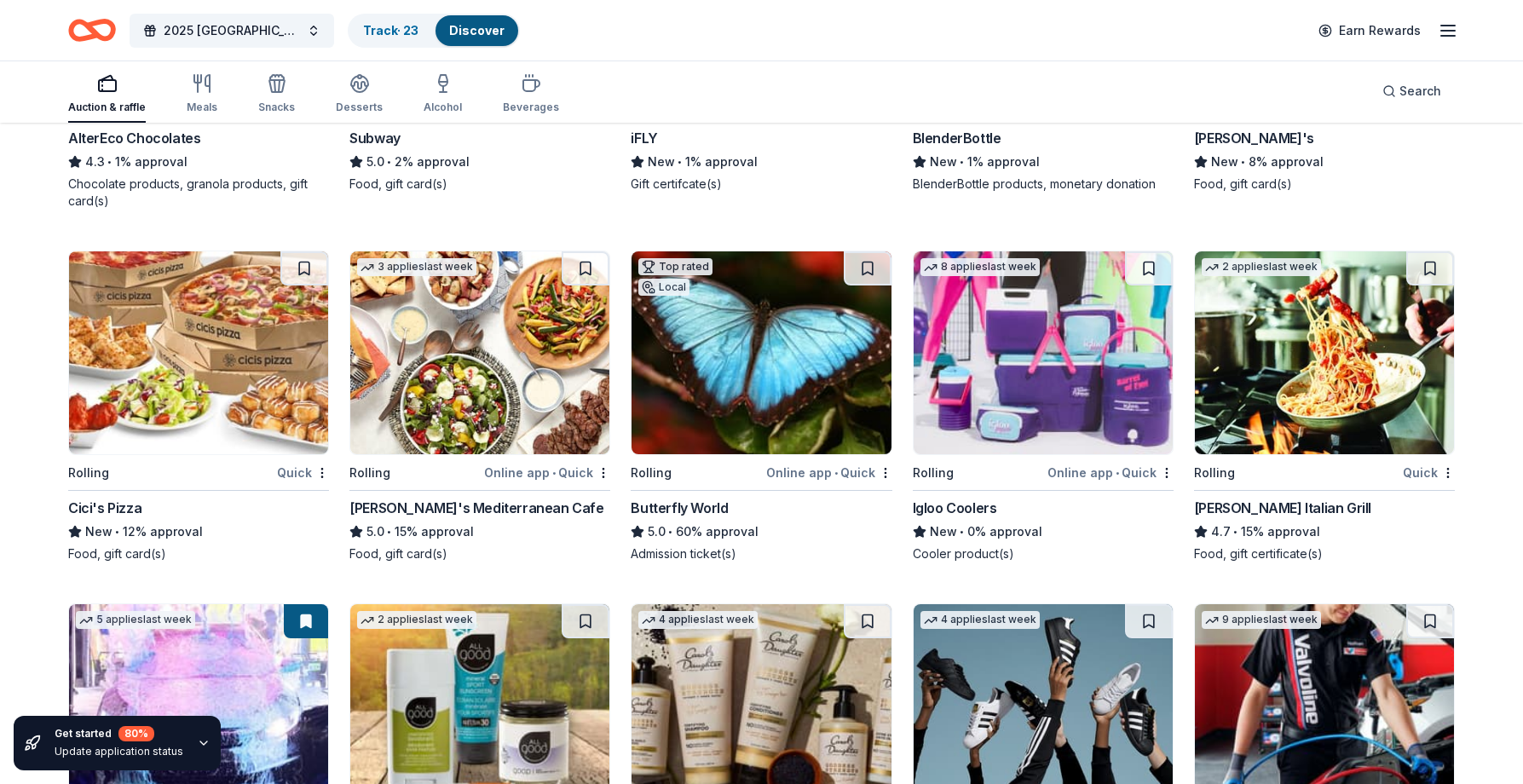
click at [1308, 363] on img at bounding box center [1324, 352] width 259 height 203
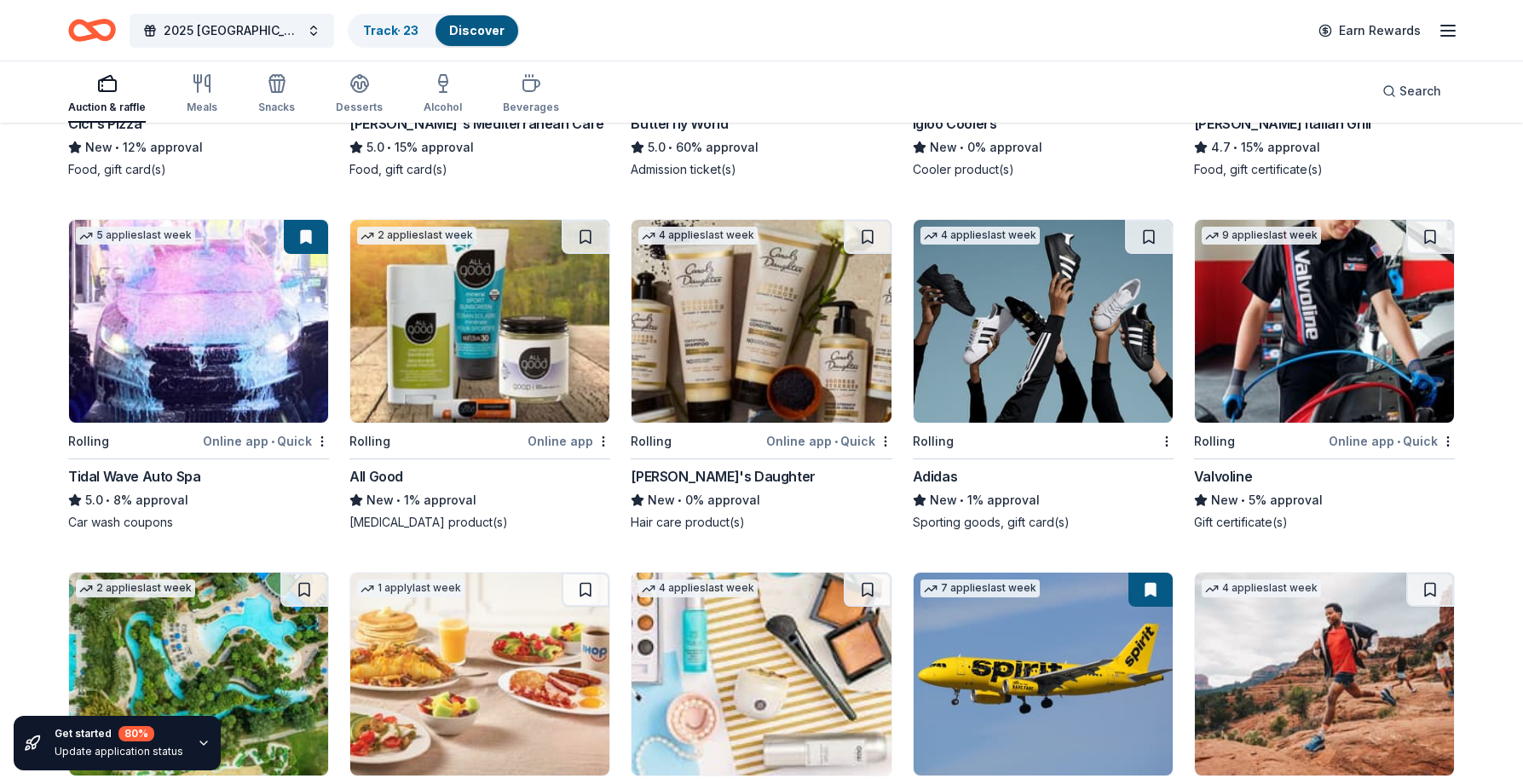
scroll to position [4539, 0]
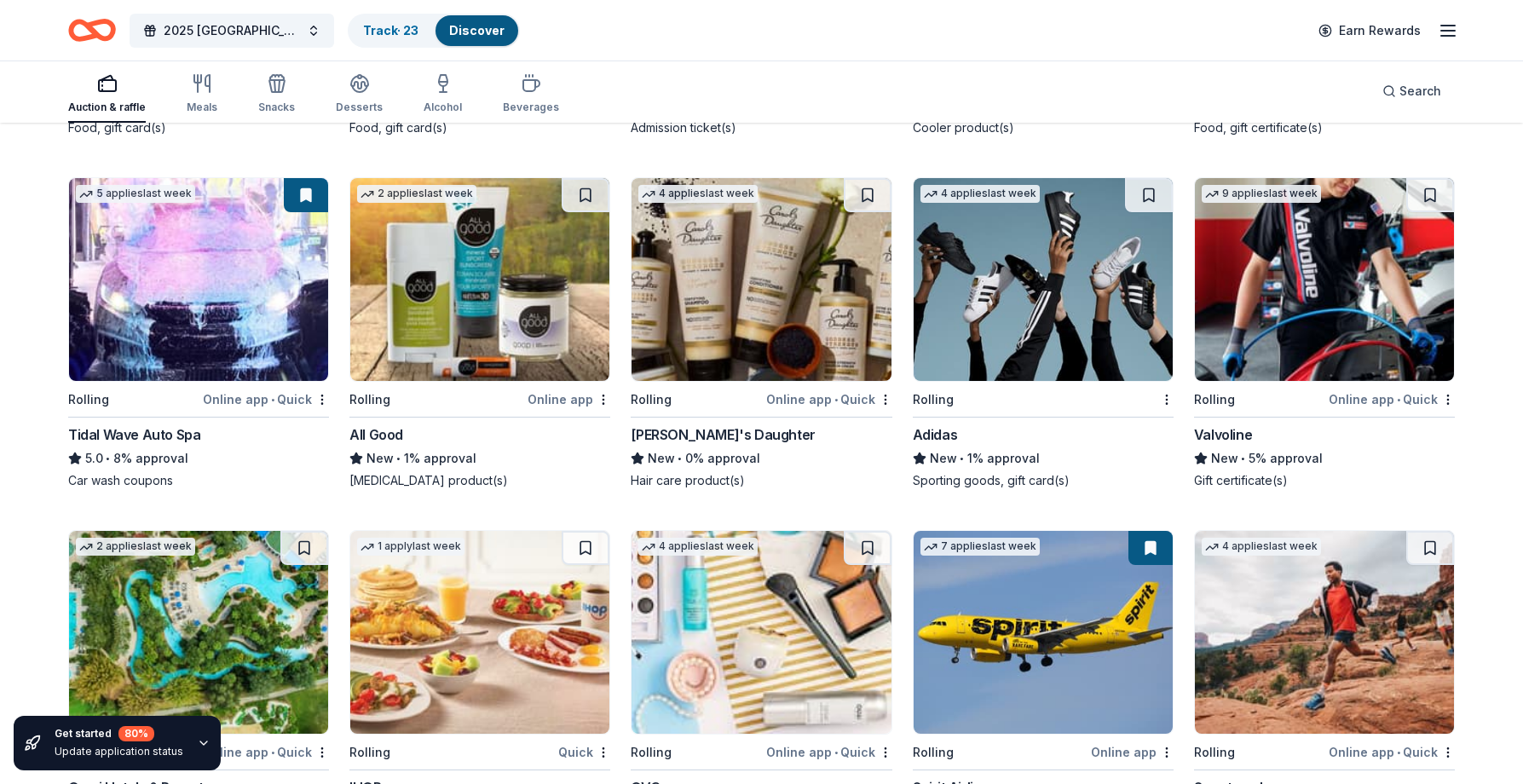
click at [527, 290] on img at bounding box center [480, 279] width 259 height 203
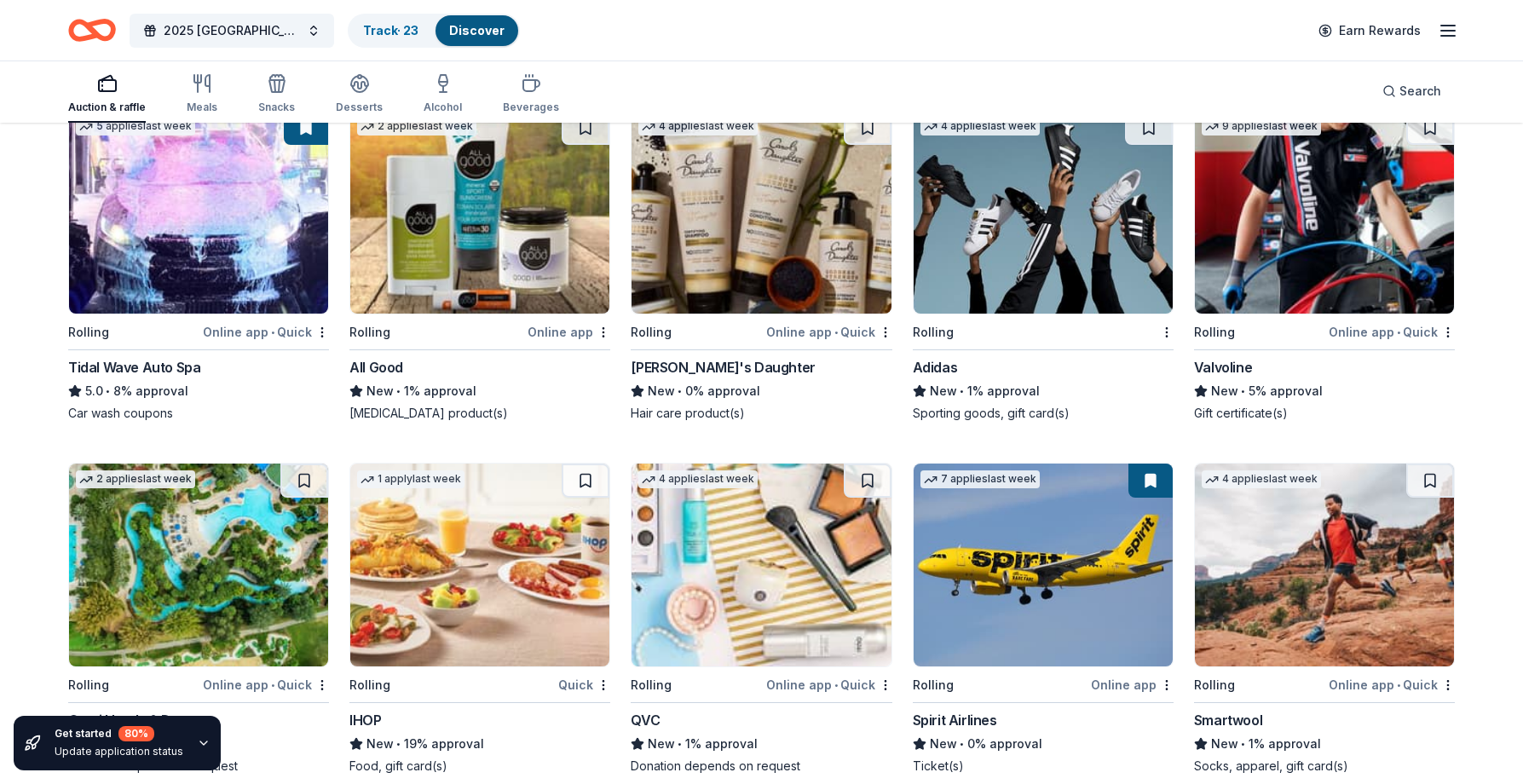
scroll to position [4732, 0]
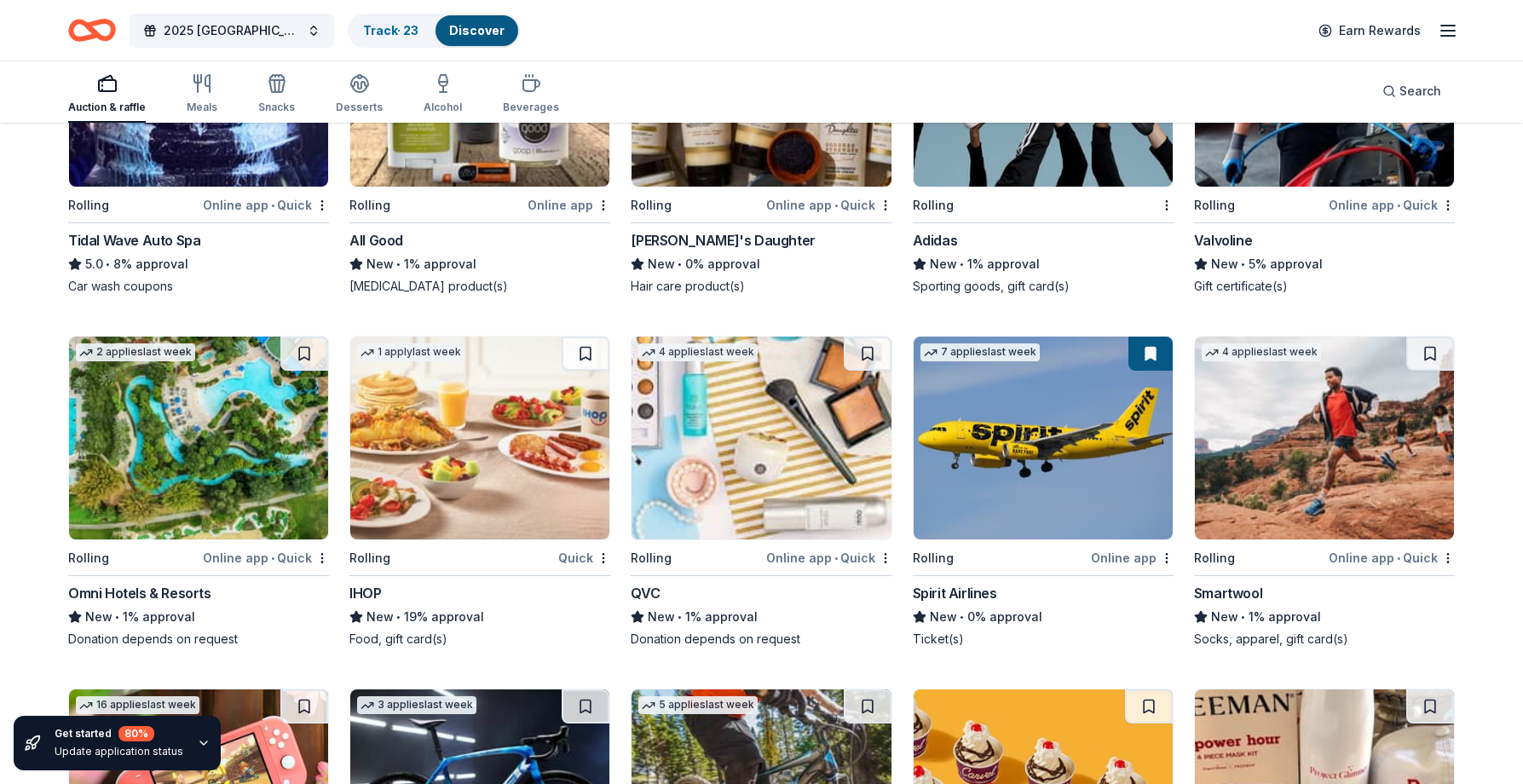
click at [240, 456] on img at bounding box center [199, 437] width 259 height 203
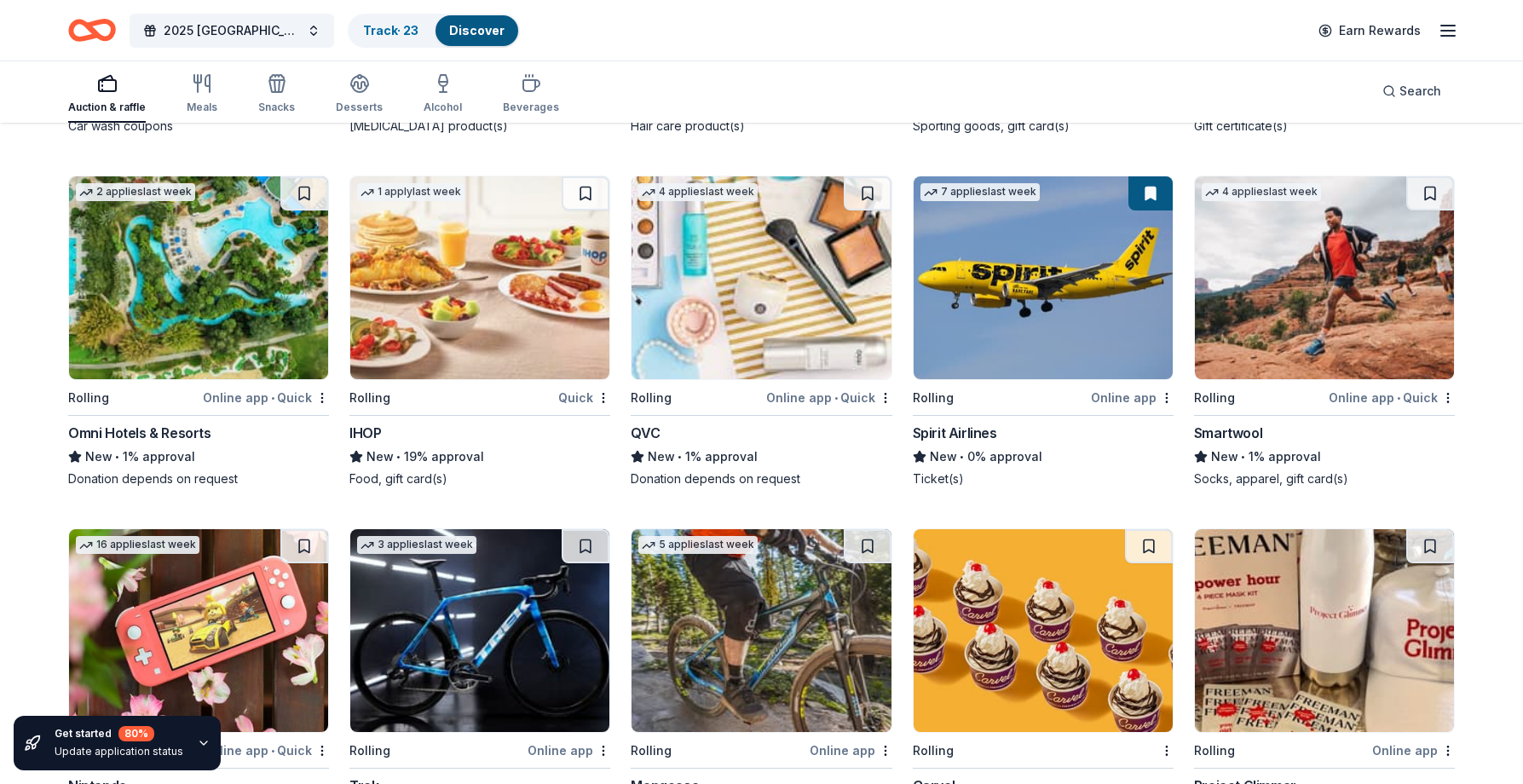
scroll to position [4903, 0]
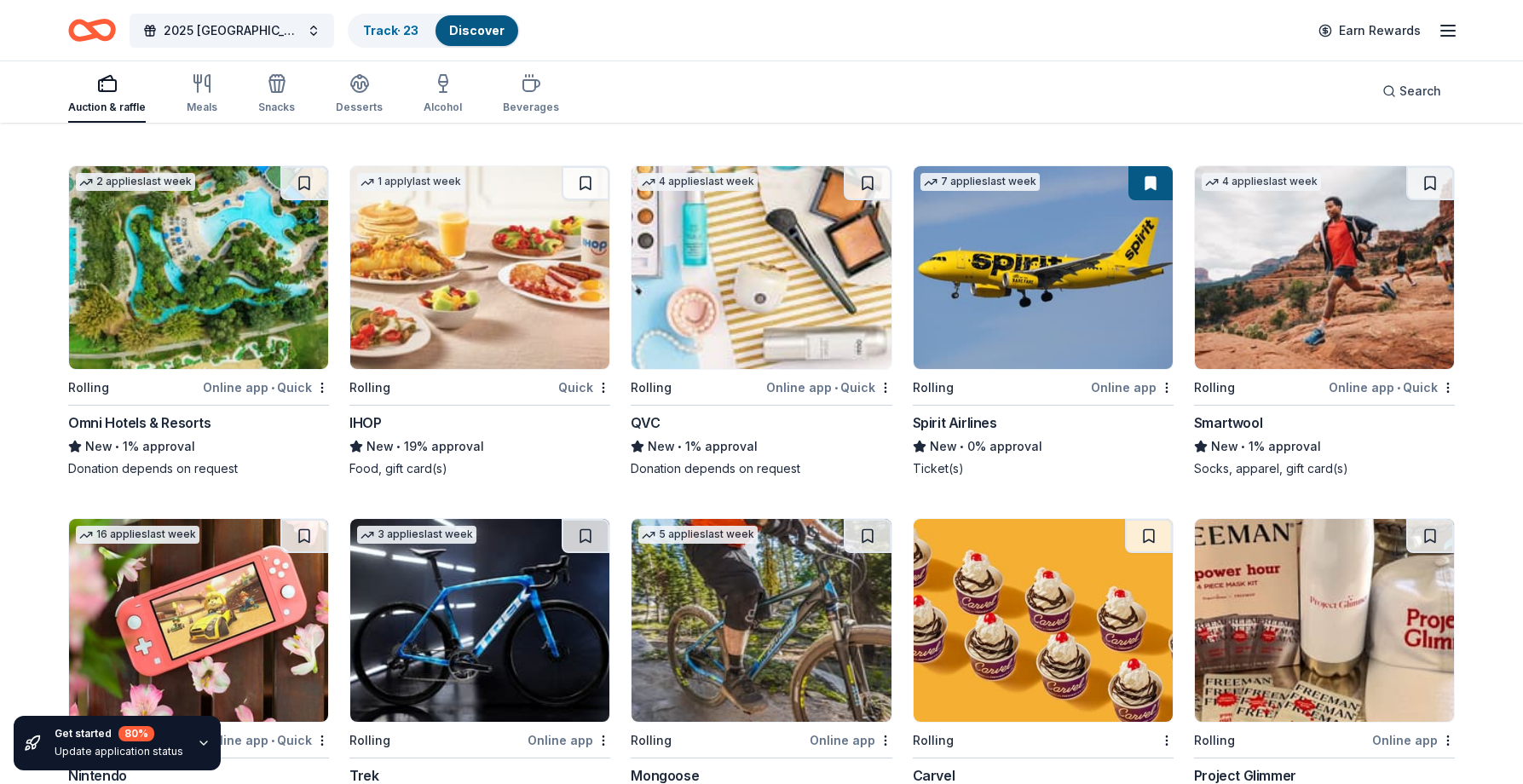
click at [790, 286] on img at bounding box center [762, 267] width 259 height 203
click at [1350, 329] on img at bounding box center [1324, 267] width 259 height 203
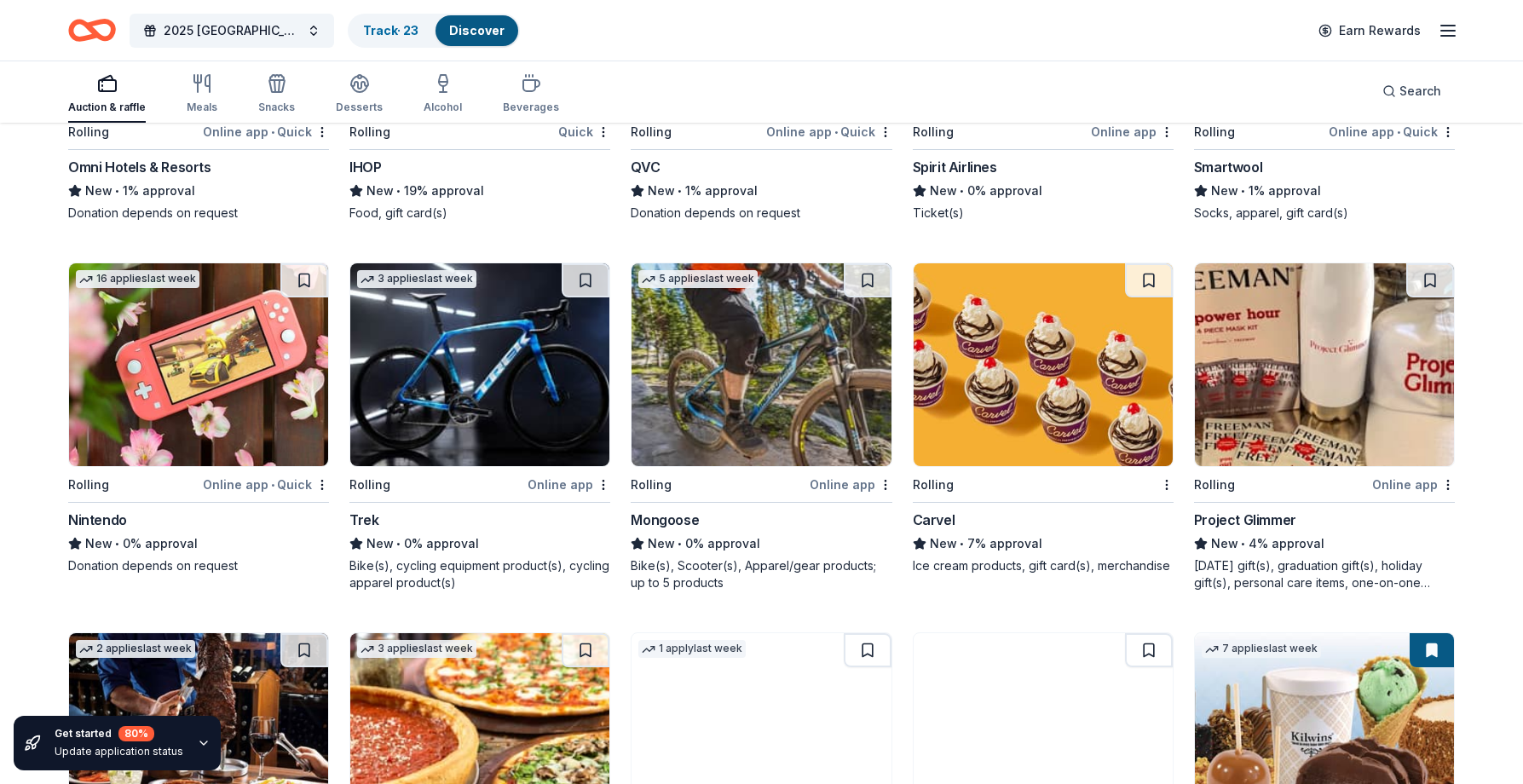
scroll to position [5244, 0]
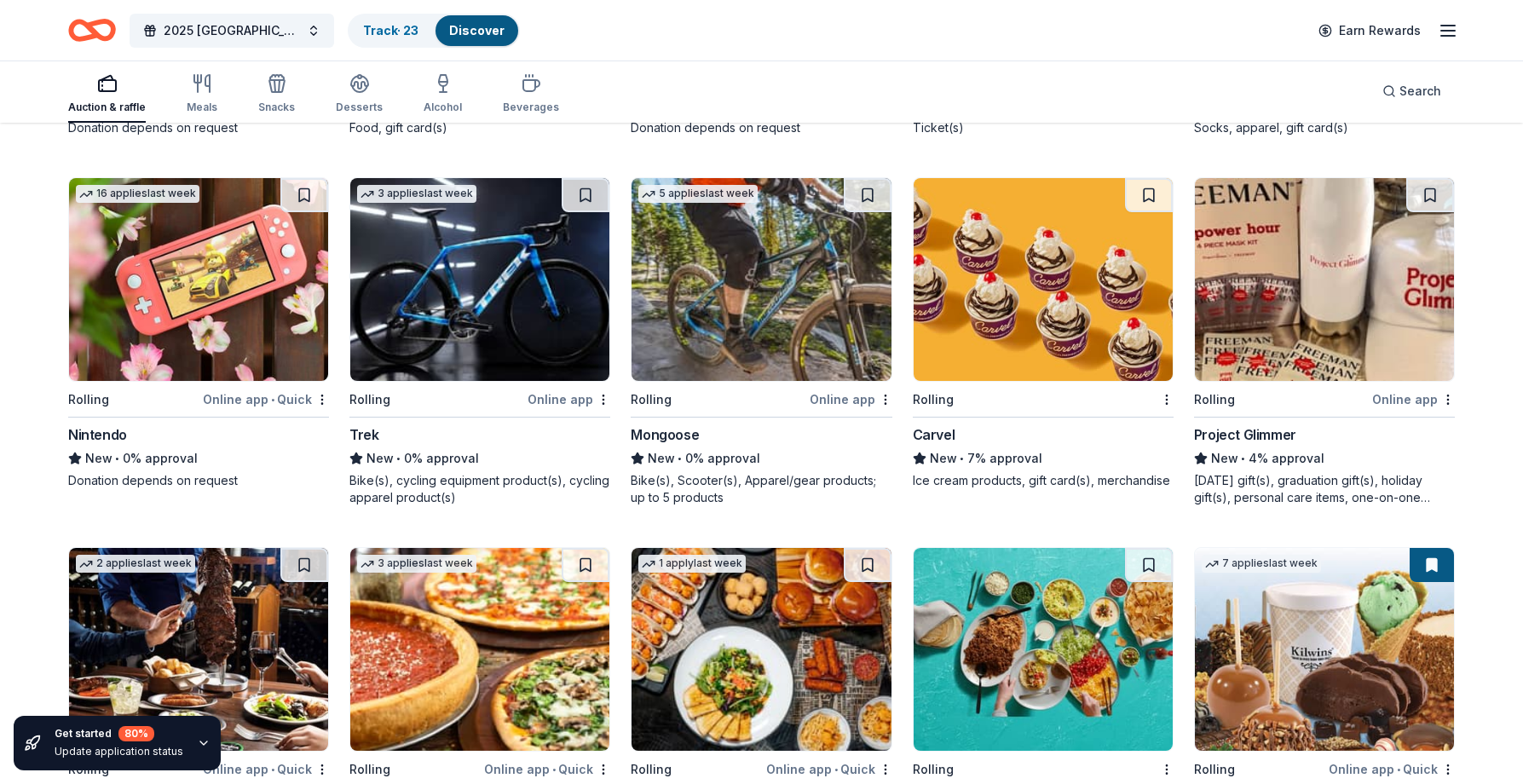
click at [166, 307] on img at bounding box center [199, 279] width 259 height 203
click at [531, 296] on img at bounding box center [480, 279] width 259 height 203
click at [1078, 308] on img at bounding box center [1043, 279] width 259 height 203
click at [1355, 304] on img at bounding box center [1324, 279] width 259 height 203
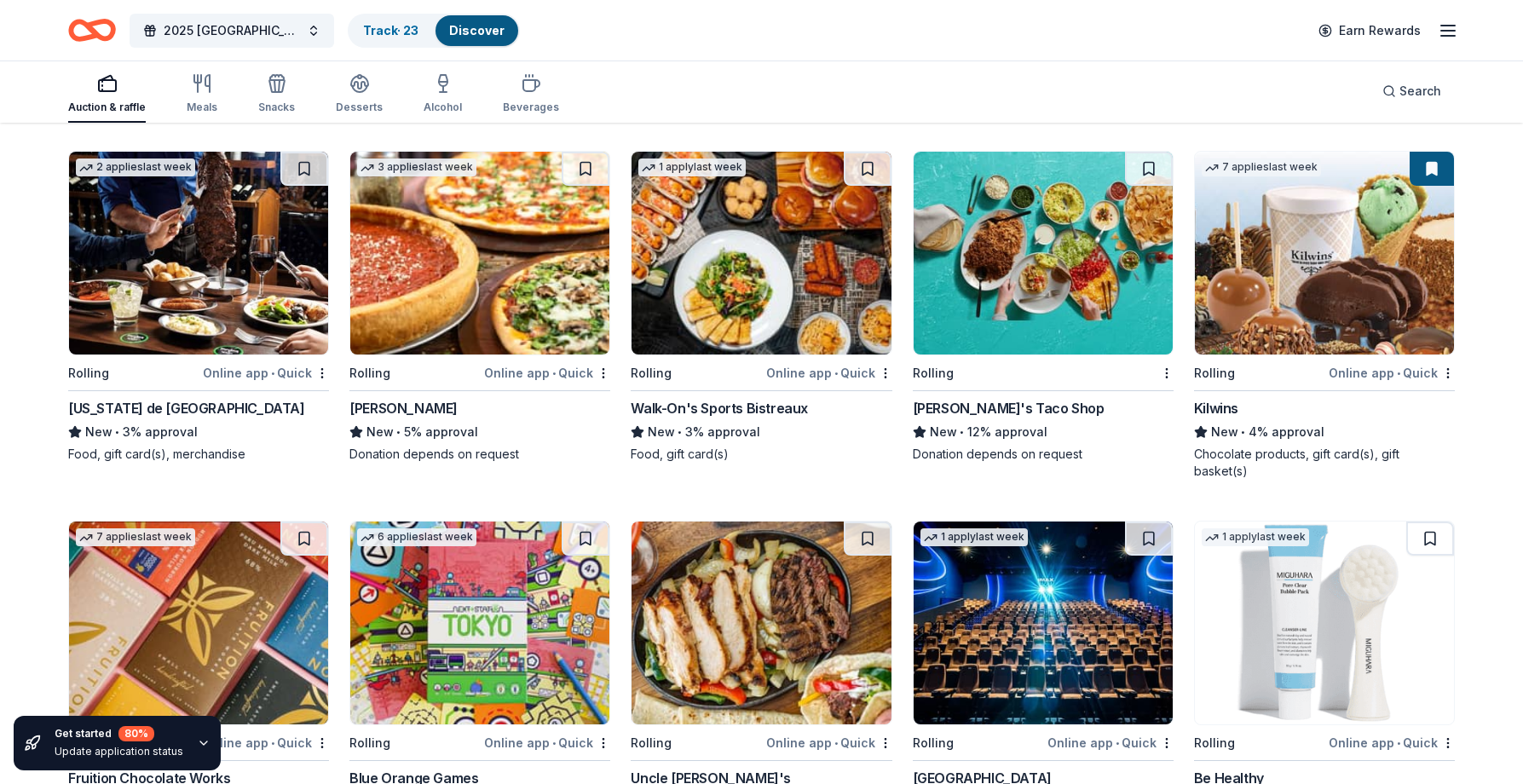
scroll to position [5710, 0]
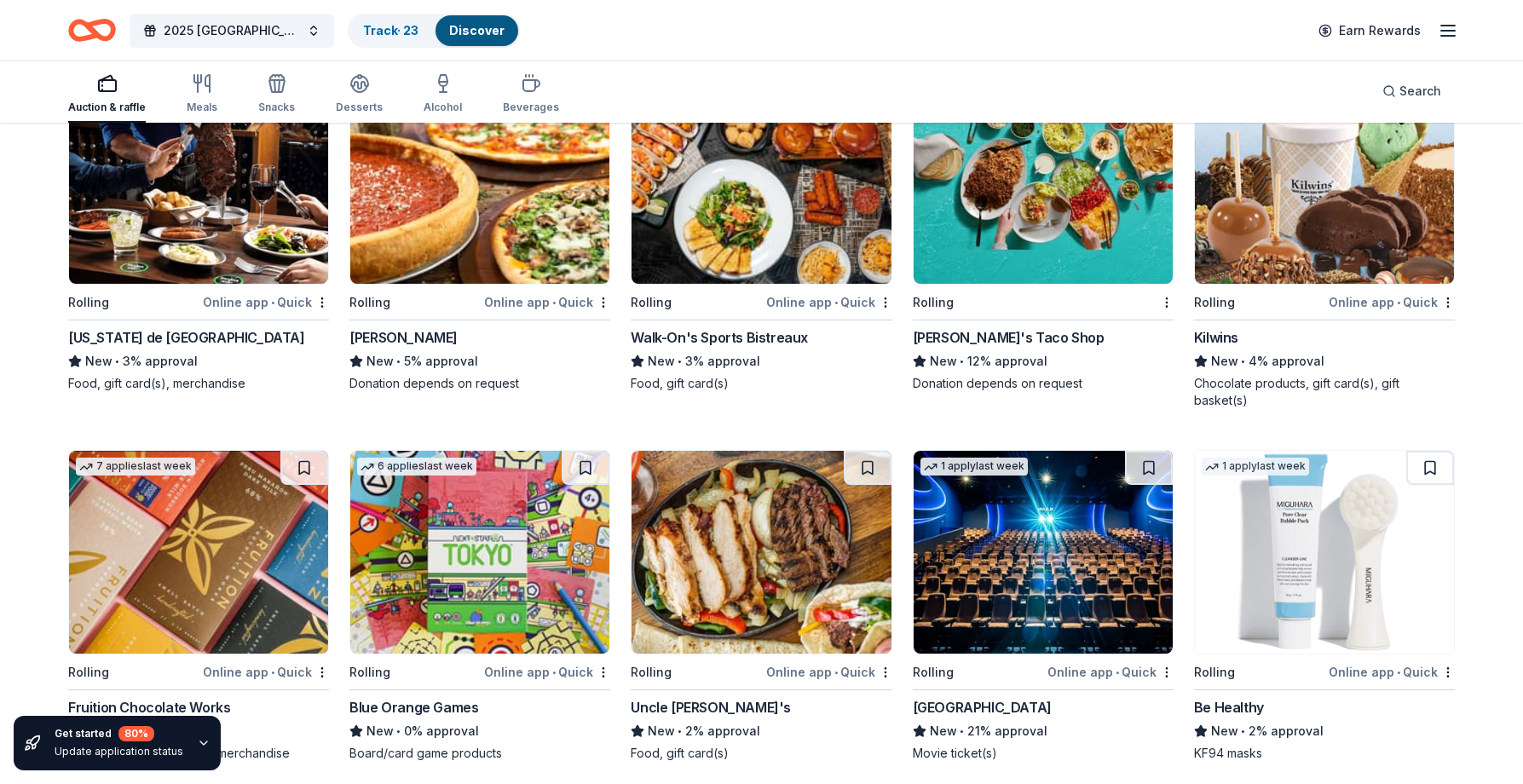
click at [231, 197] on img at bounding box center [199, 182] width 259 height 203
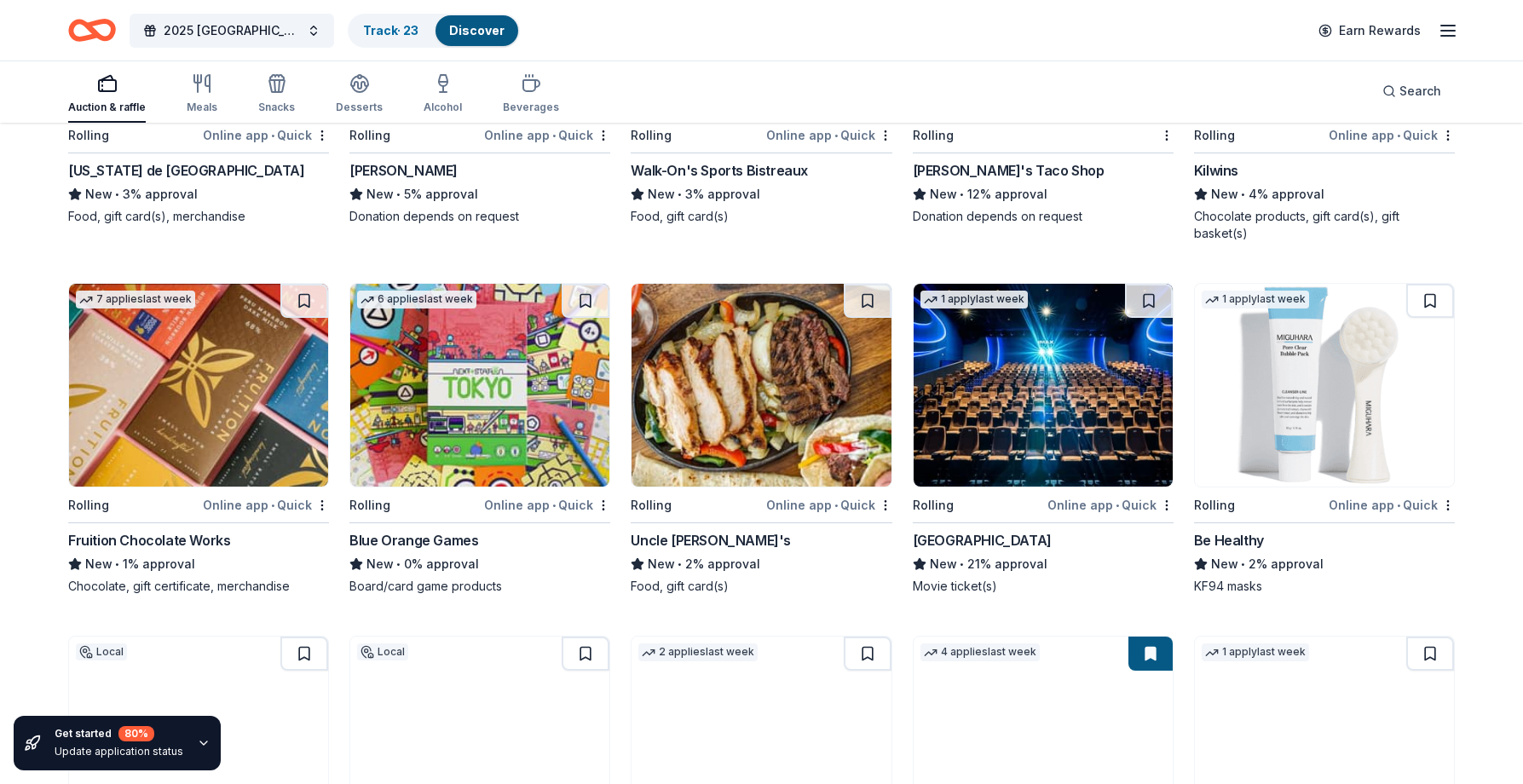
scroll to position [5880, 0]
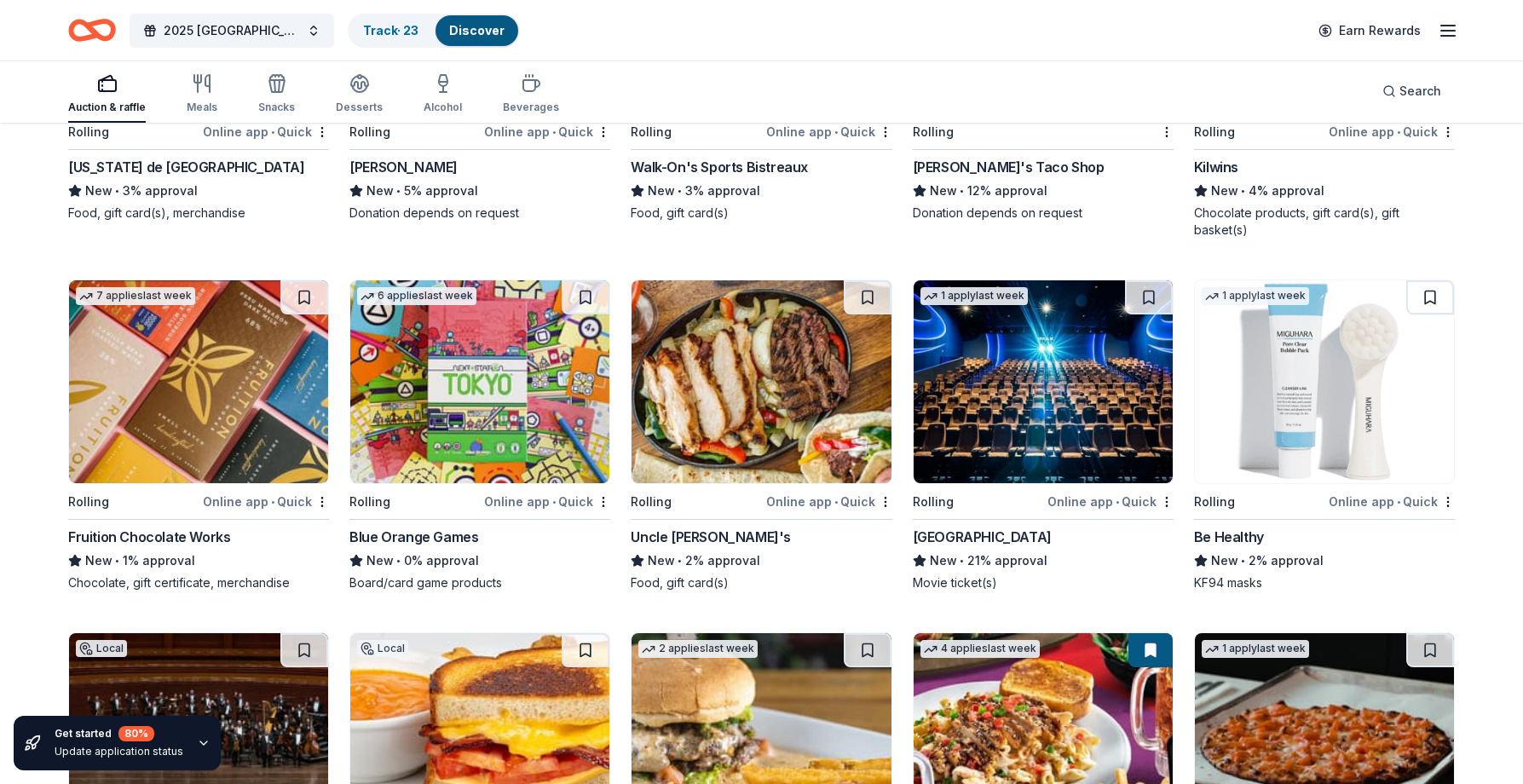
click at [247, 412] on img at bounding box center [199, 381] width 259 height 203
click at [519, 378] on img at bounding box center [480, 381] width 259 height 203
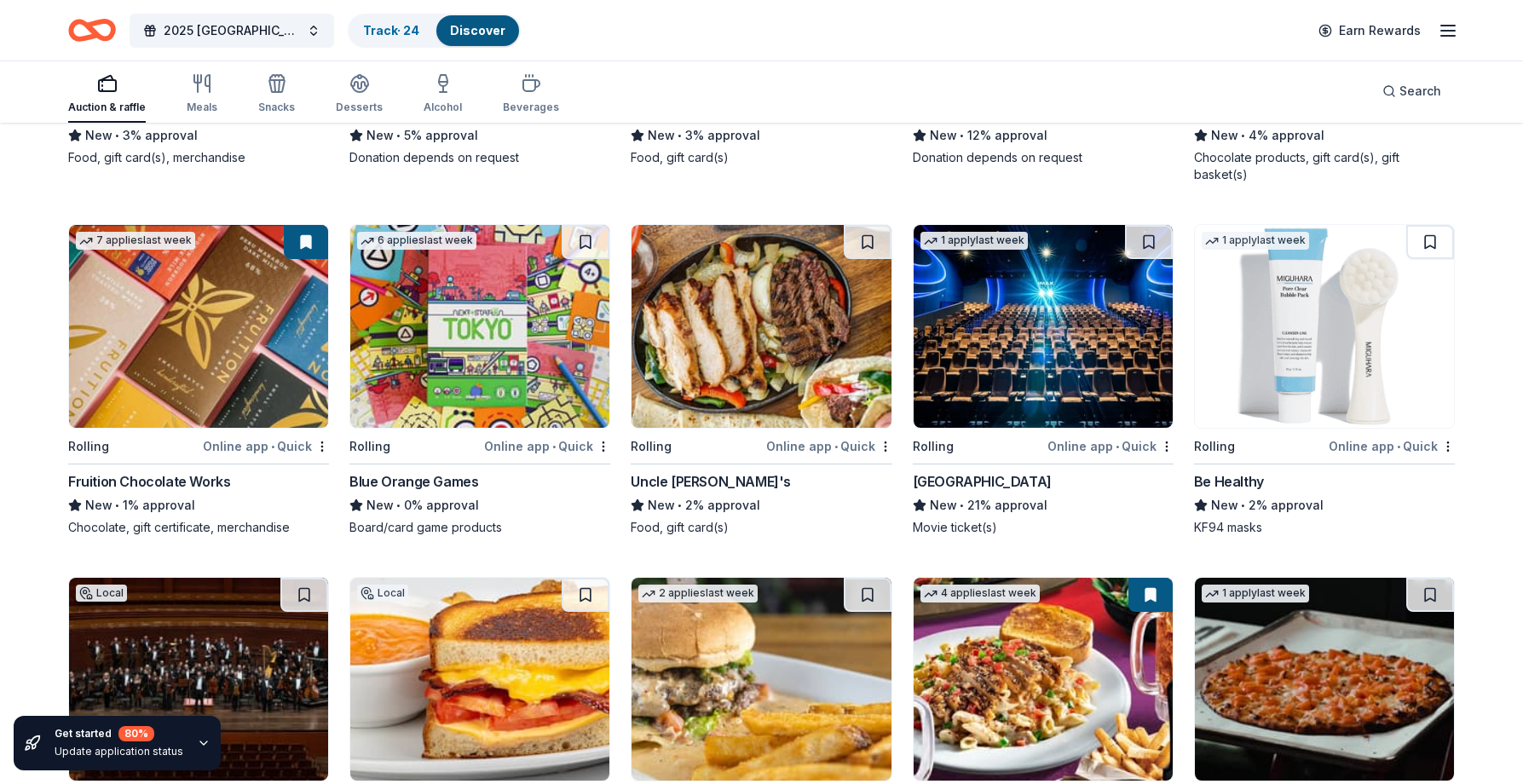
scroll to position [5966, 0]
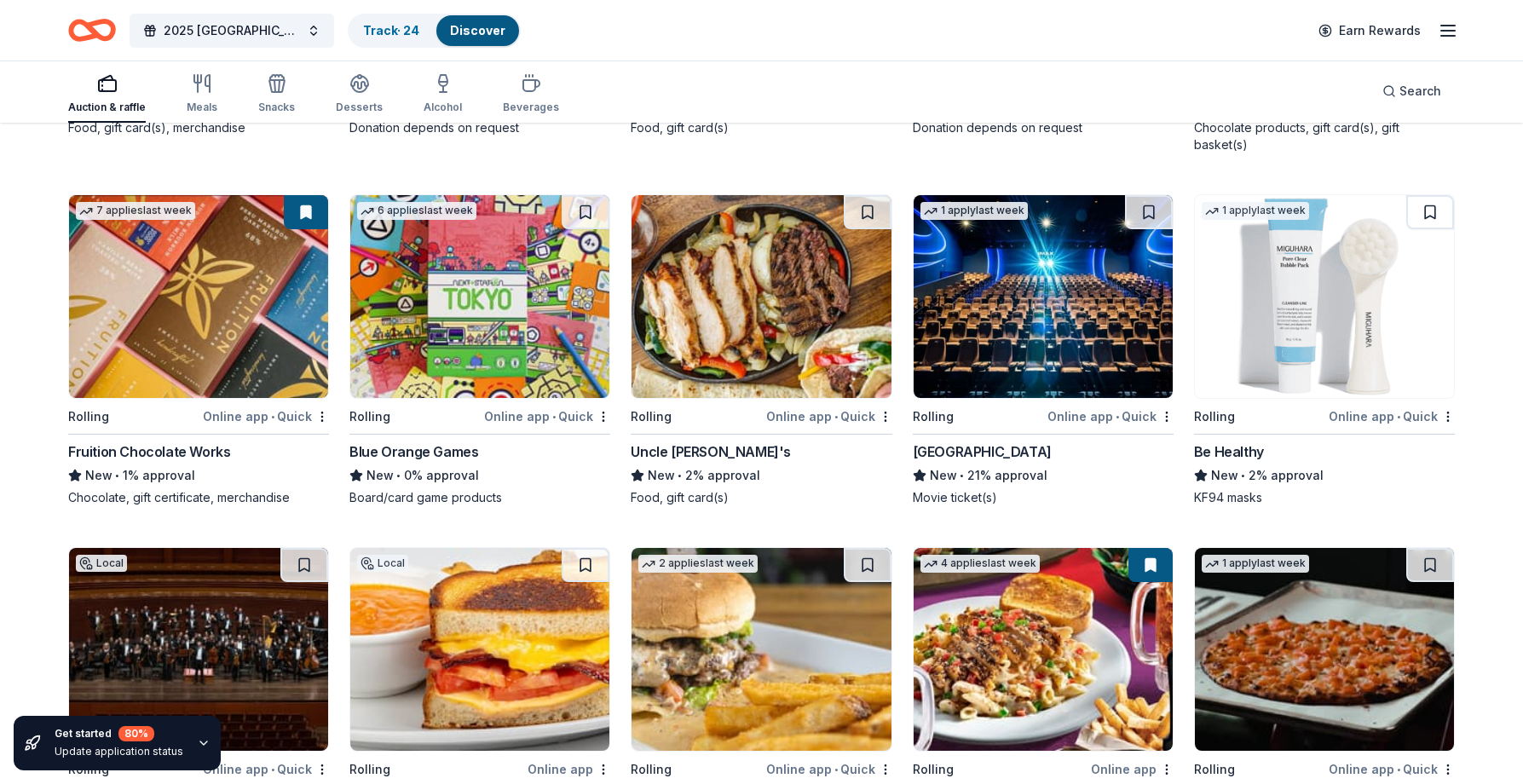
click at [1072, 334] on img at bounding box center [1043, 296] width 259 height 203
click at [1313, 339] on img at bounding box center [1324, 296] width 259 height 203
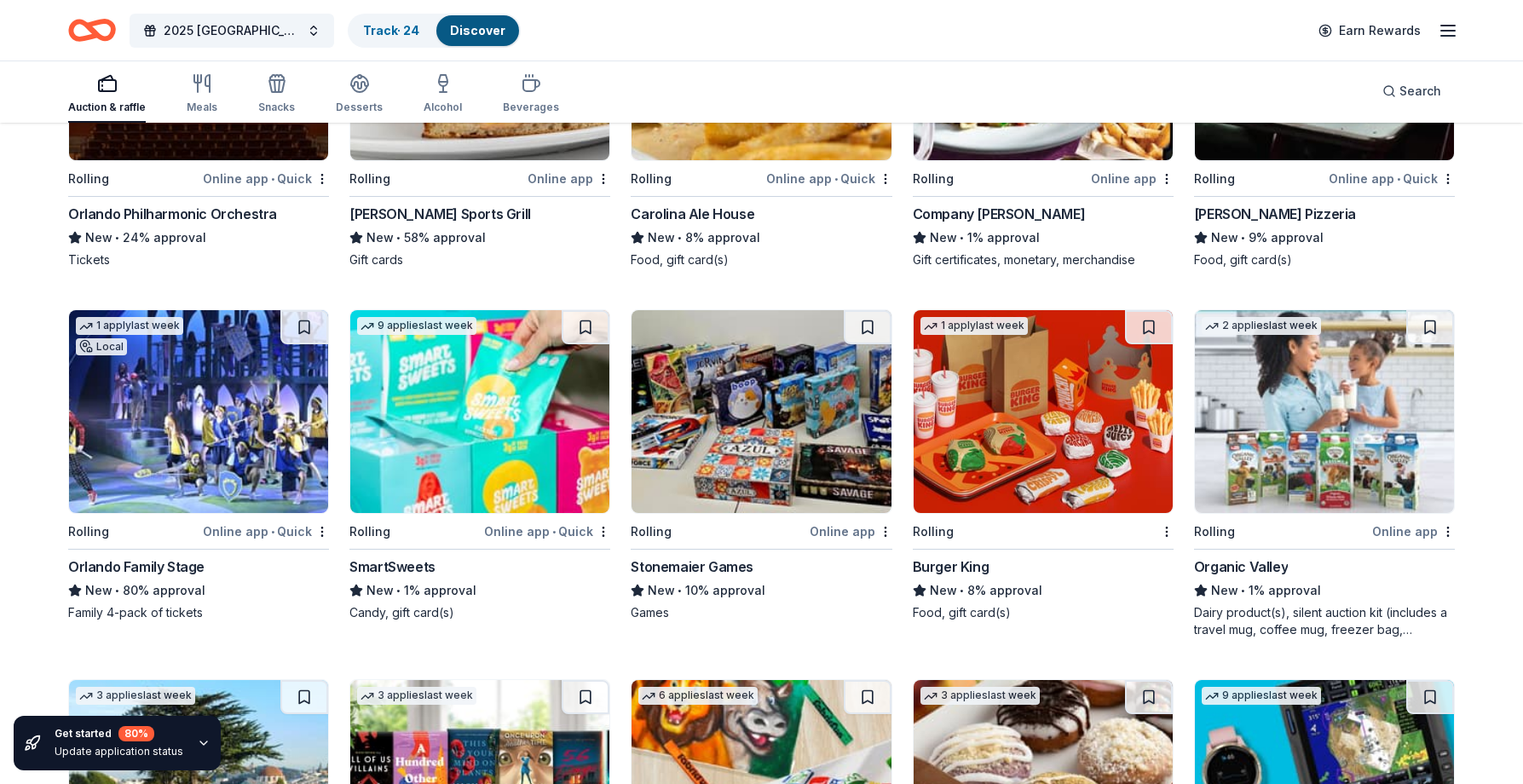
scroll to position [6585, 0]
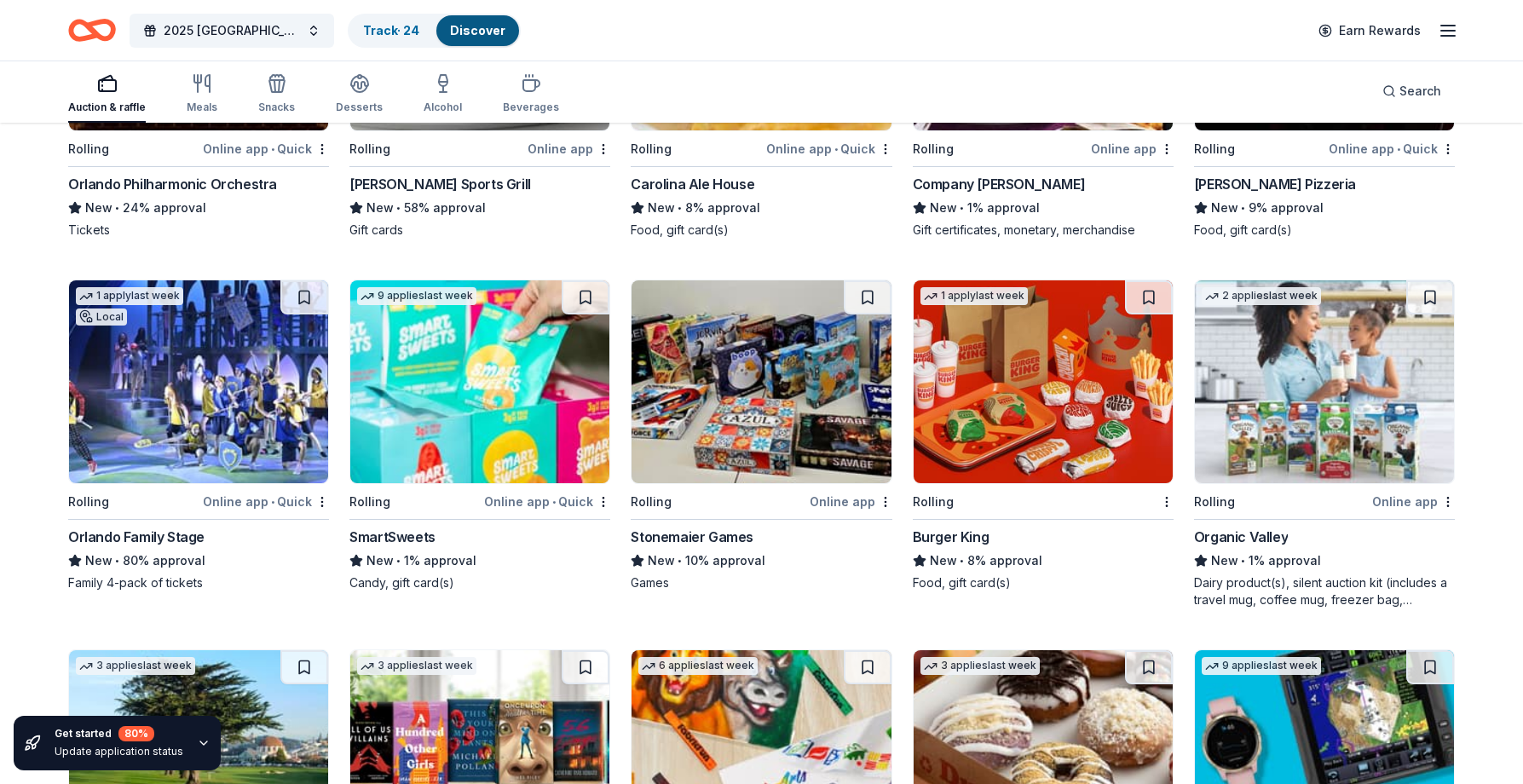
click at [493, 388] on img at bounding box center [480, 381] width 259 height 203
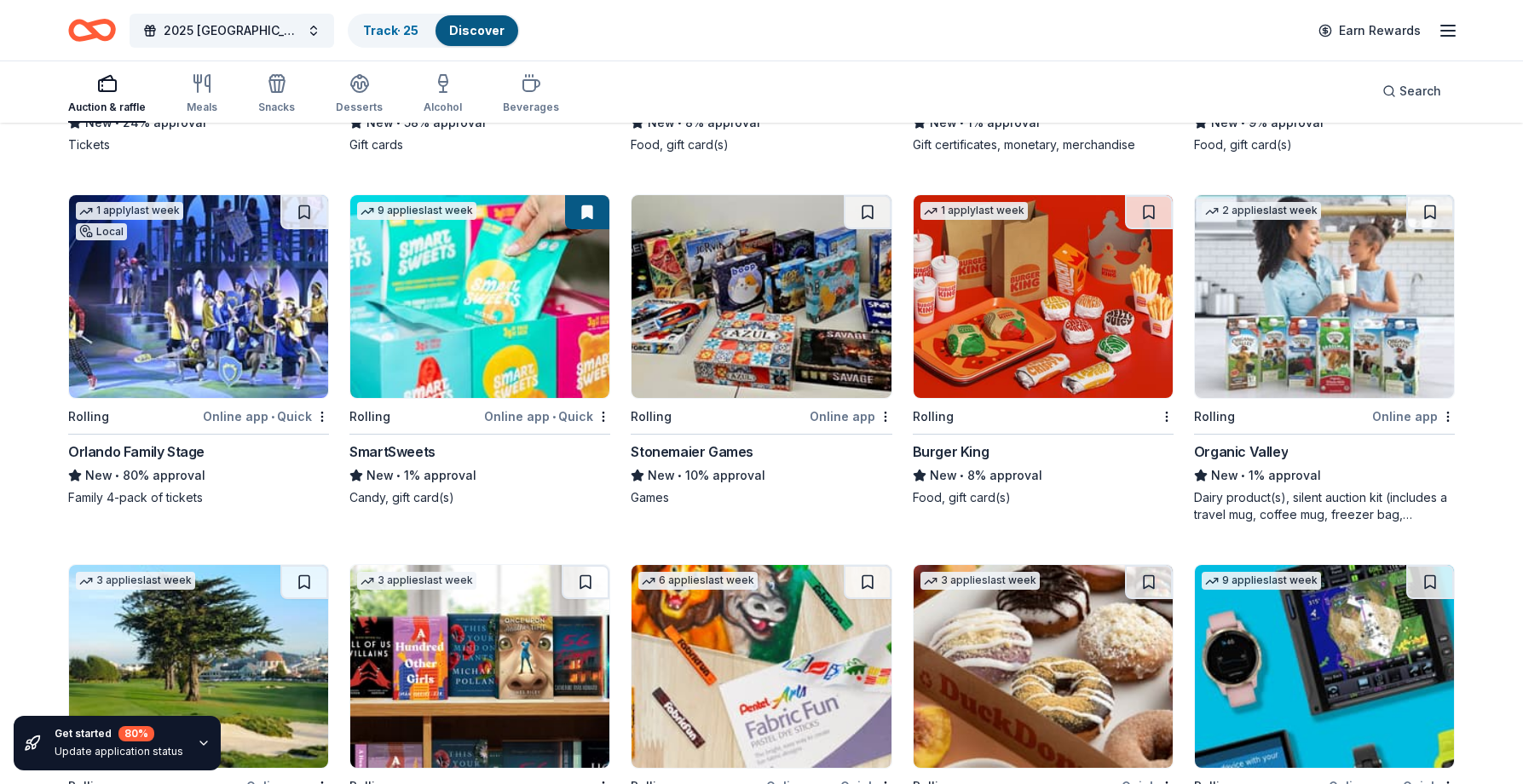
click at [823, 304] on img at bounding box center [762, 296] width 259 height 203
click at [1301, 295] on img at bounding box center [1324, 296] width 259 height 203
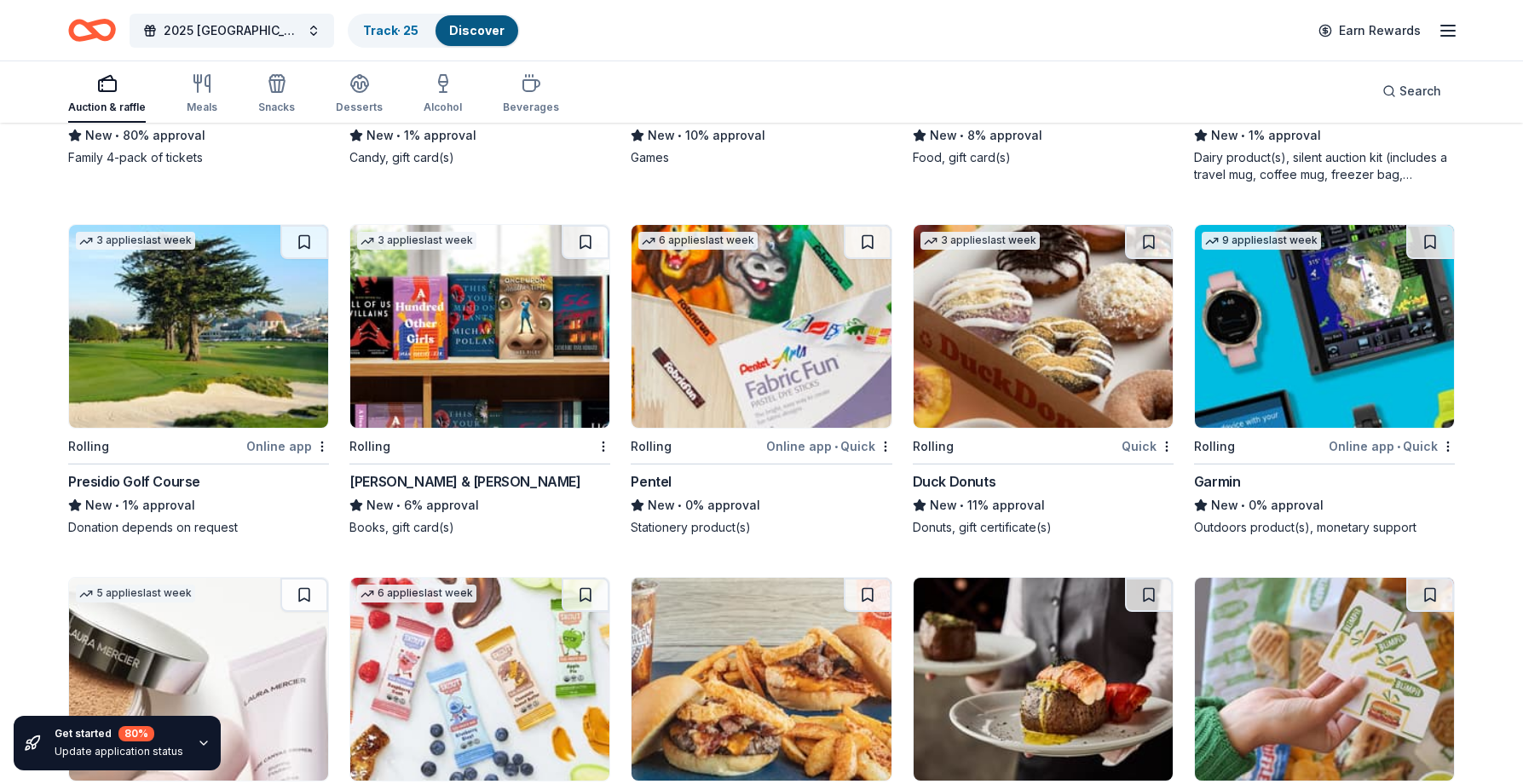
scroll to position [7012, 0]
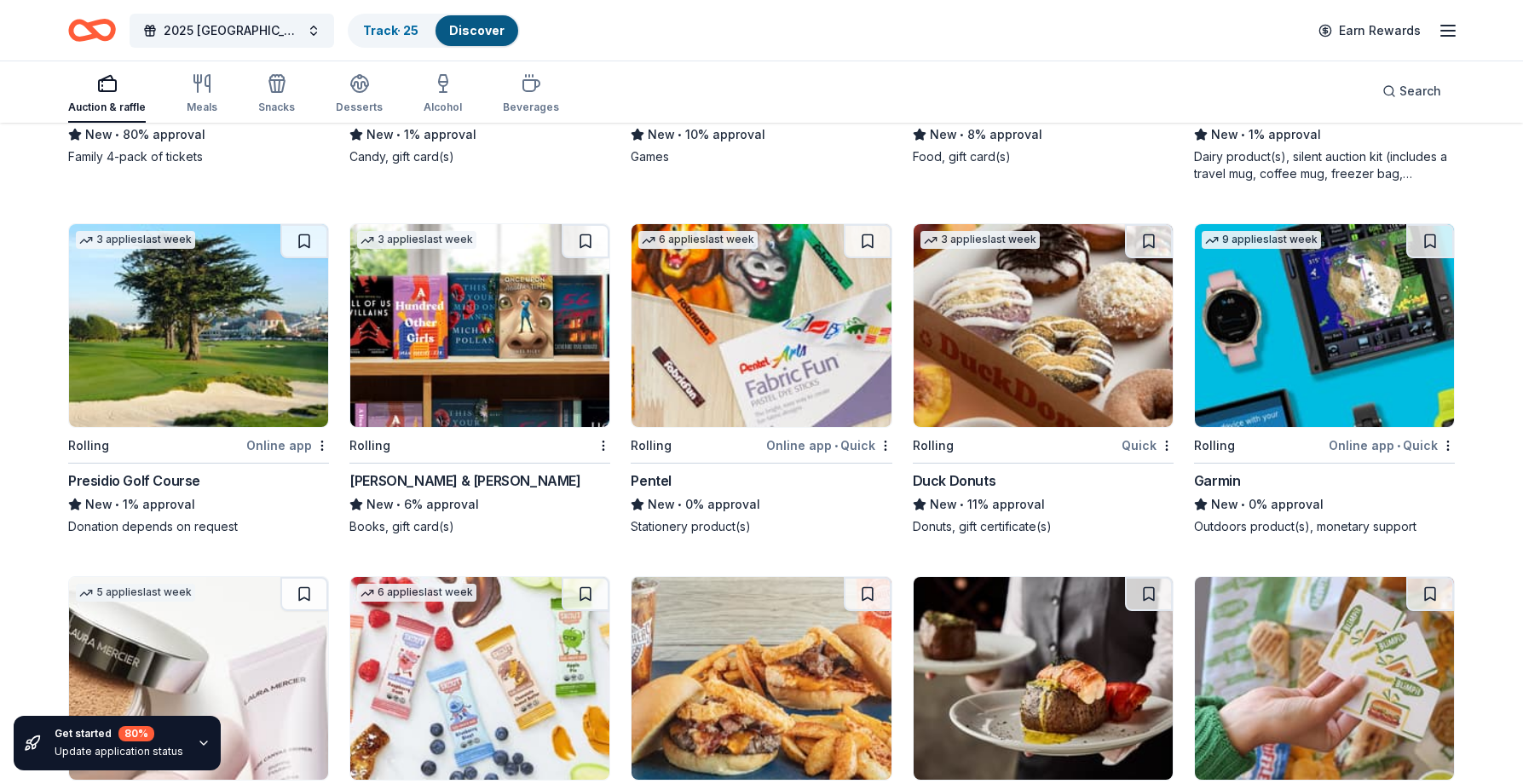
click at [515, 336] on img at bounding box center [480, 325] width 259 height 203
click at [762, 320] on img at bounding box center [762, 325] width 259 height 203
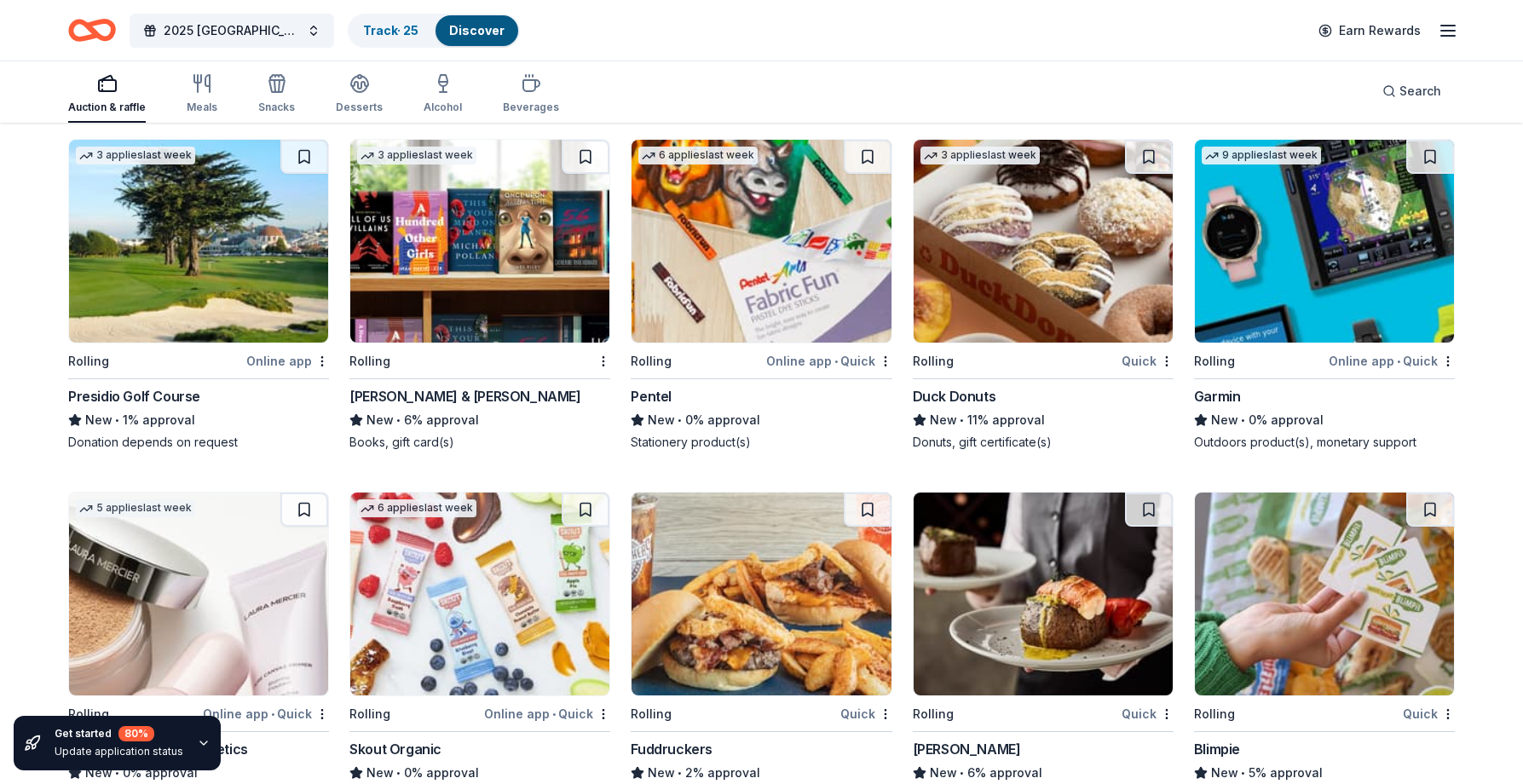
scroll to position [7096, 0]
click at [1285, 274] on img at bounding box center [1324, 240] width 259 height 203
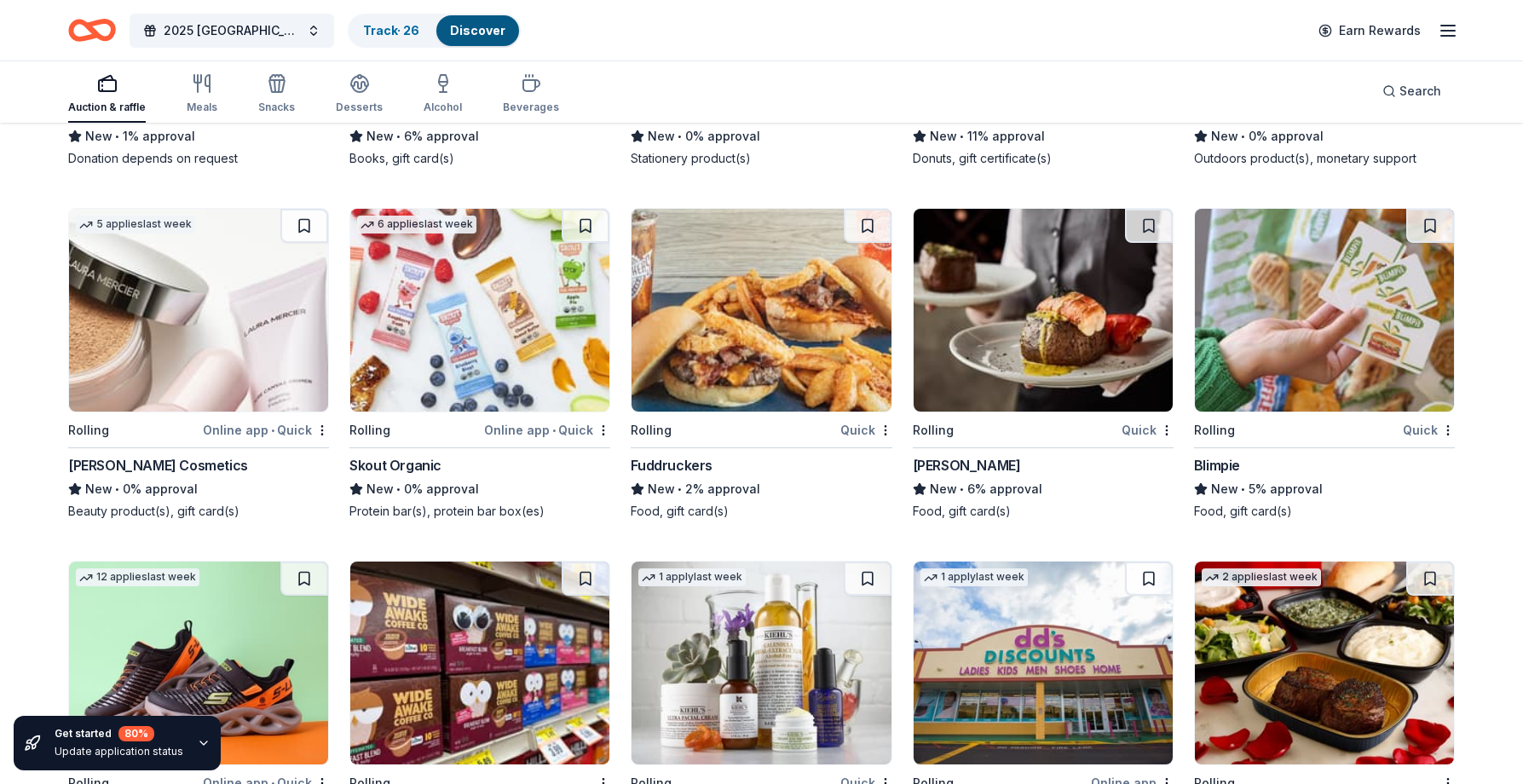
scroll to position [7437, 0]
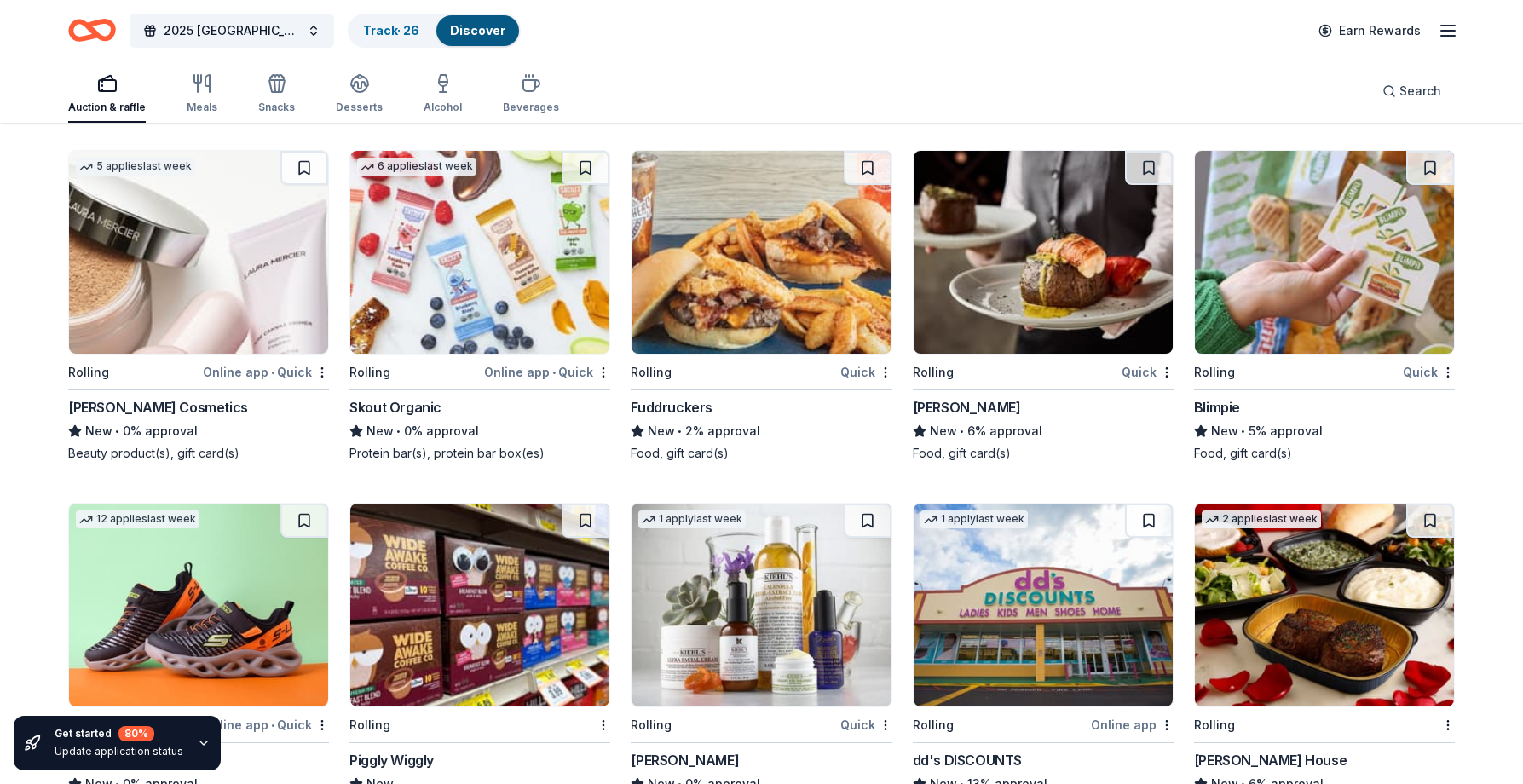
click at [237, 291] on img at bounding box center [199, 252] width 259 height 203
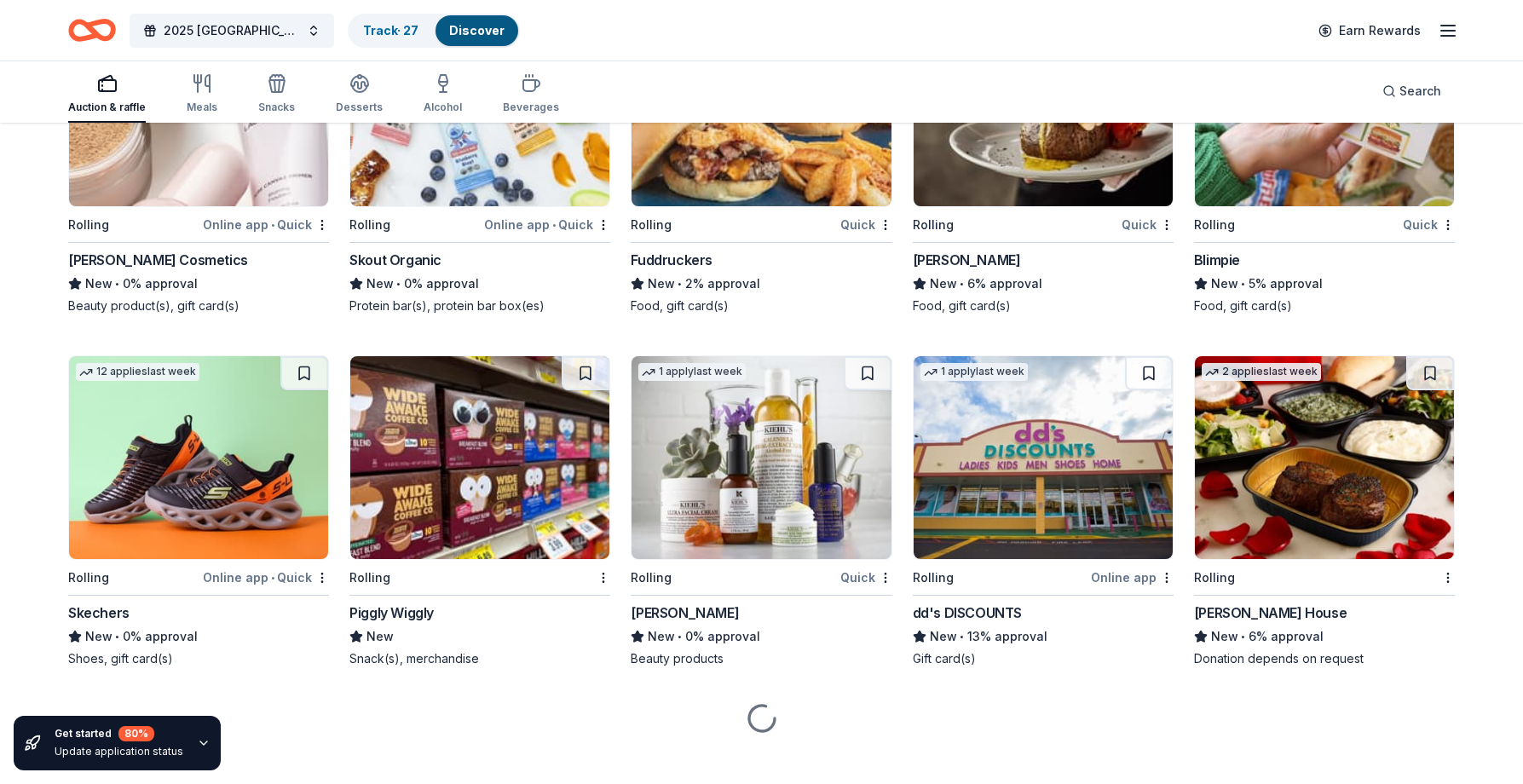
scroll to position [7587, 0]
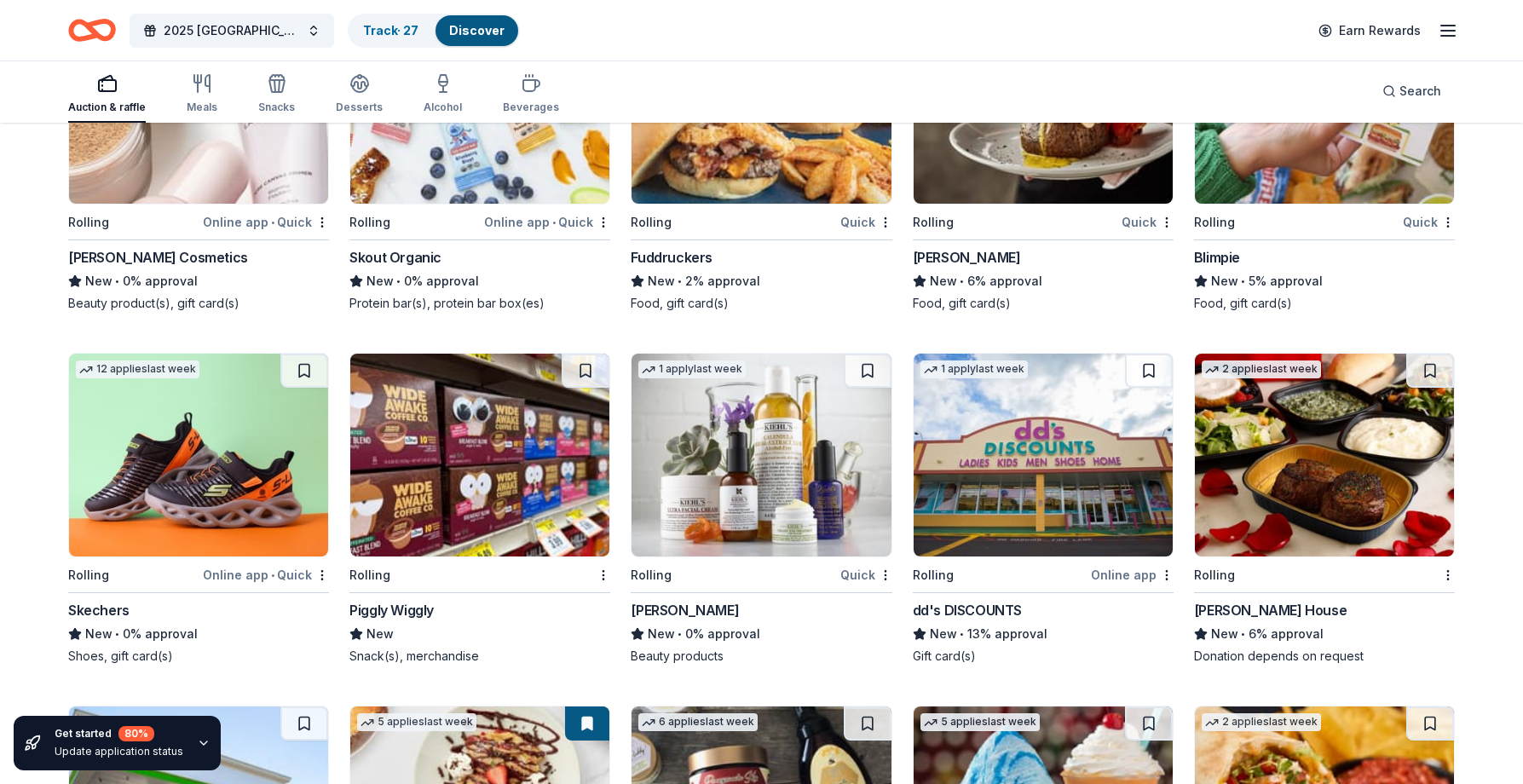
click at [245, 435] on img at bounding box center [199, 455] width 259 height 203
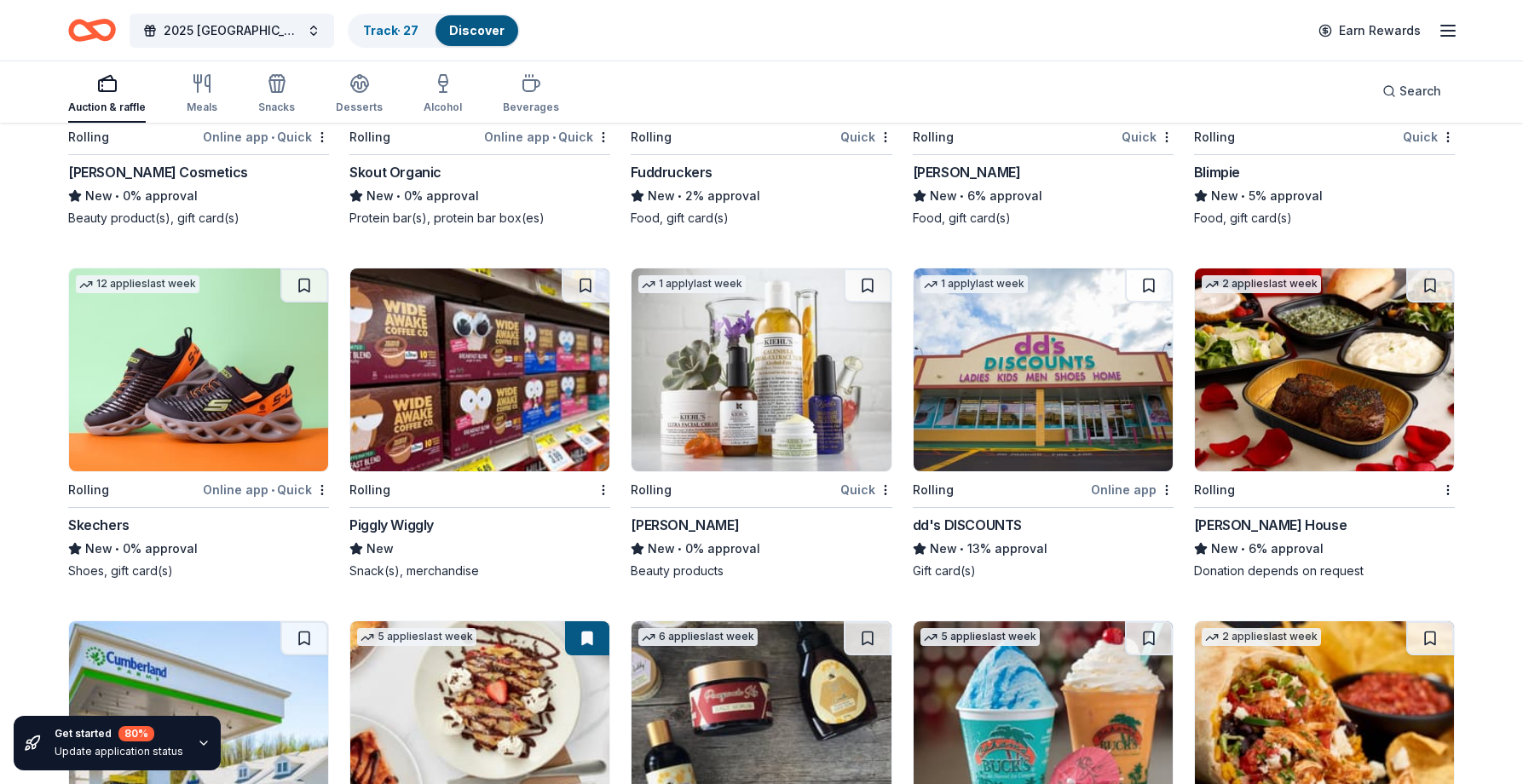
scroll to position [7758, 0]
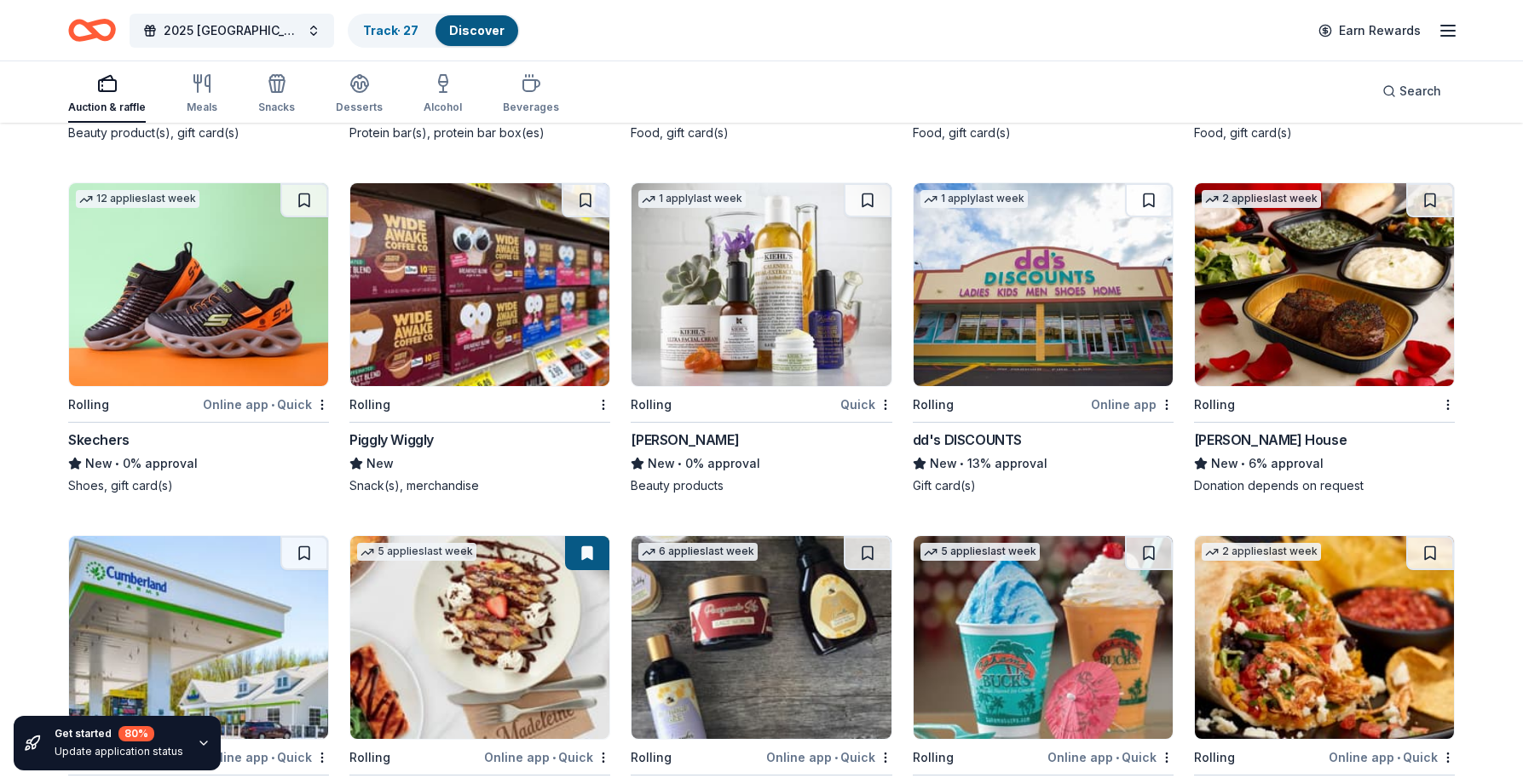
click at [468, 294] on img at bounding box center [480, 284] width 259 height 203
click at [787, 276] on img at bounding box center [762, 284] width 259 height 203
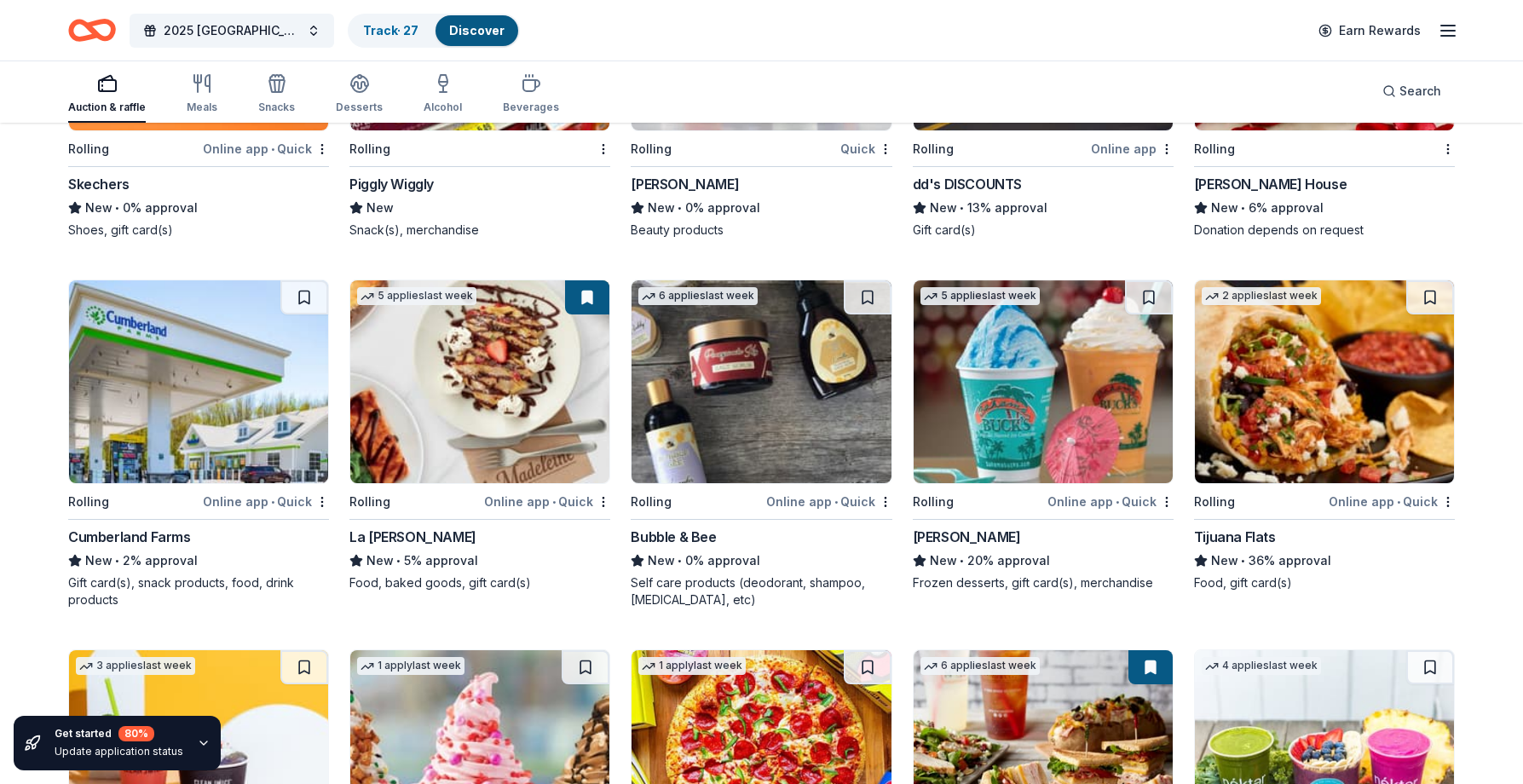
scroll to position [8098, 0]
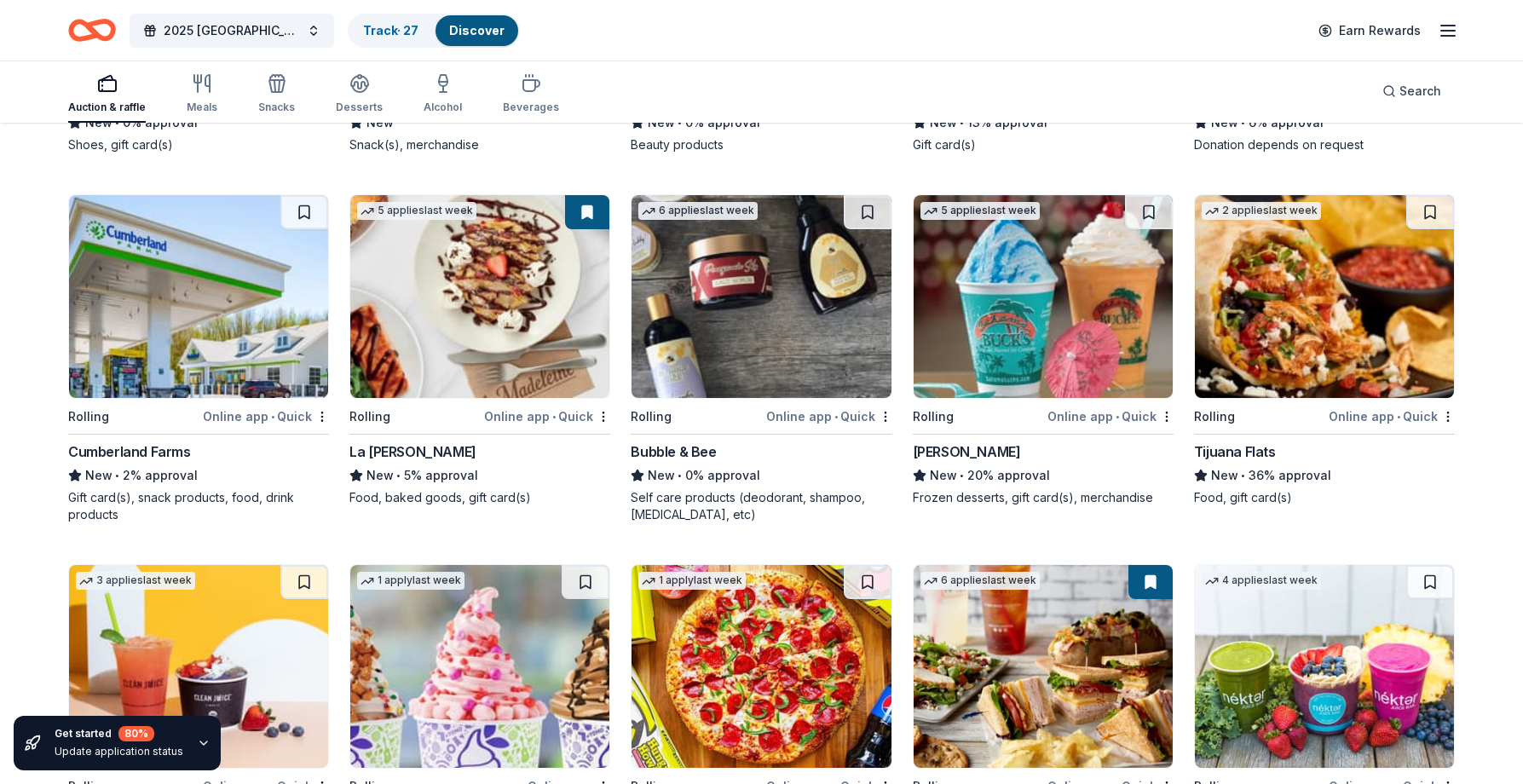
click at [773, 344] on img at bounding box center [762, 296] width 259 height 203
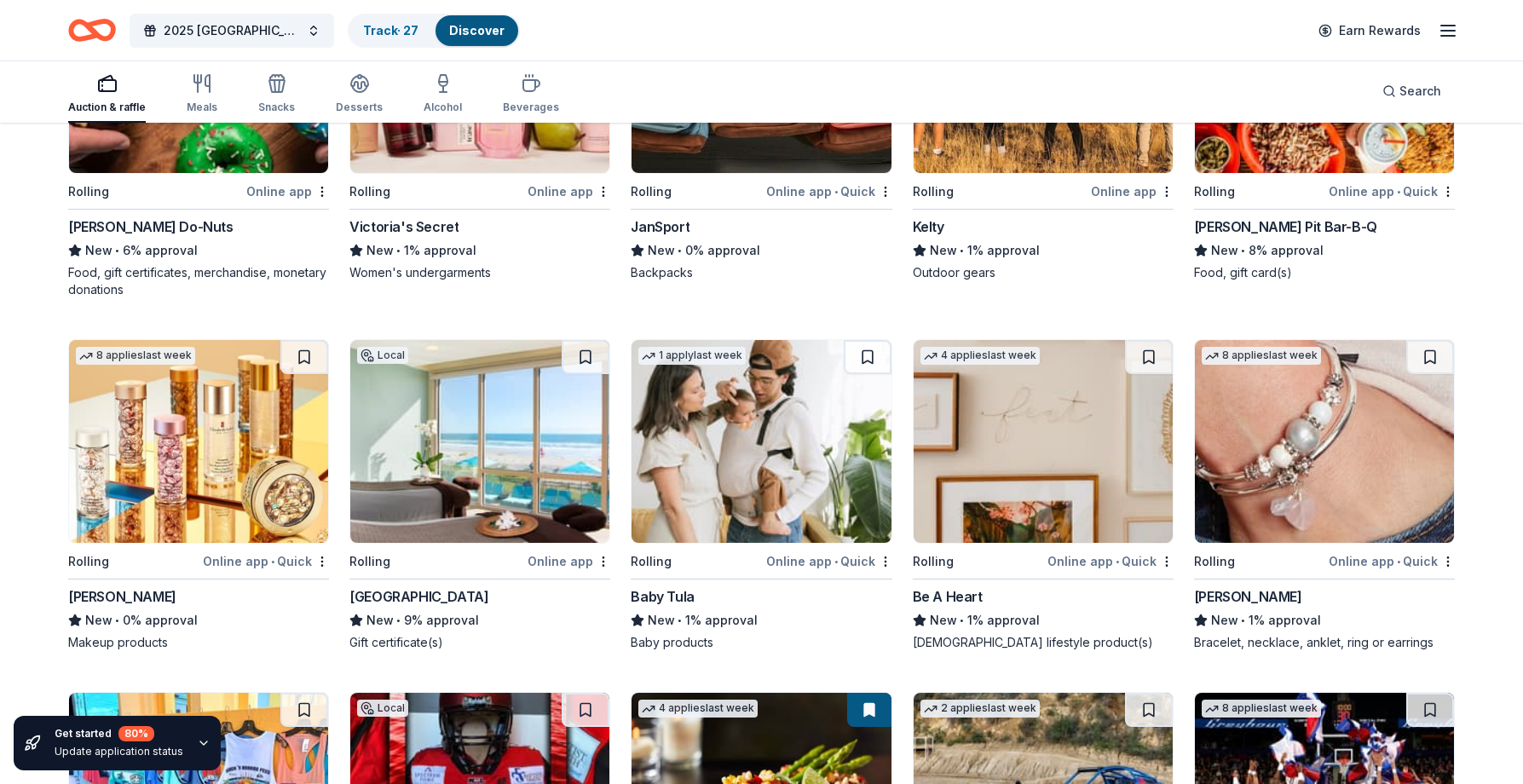
scroll to position [9162, 0]
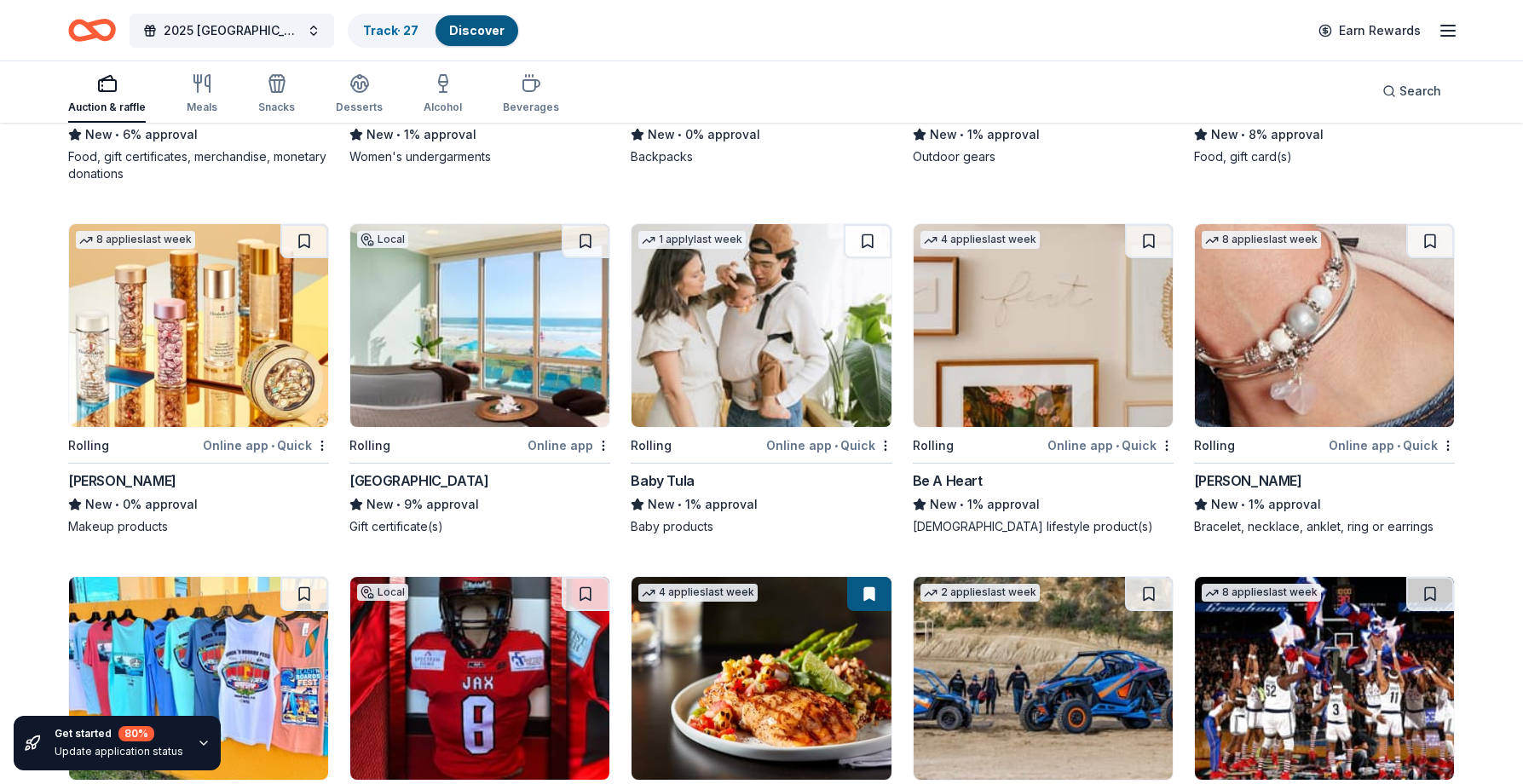
click at [236, 355] on img at bounding box center [199, 325] width 259 height 203
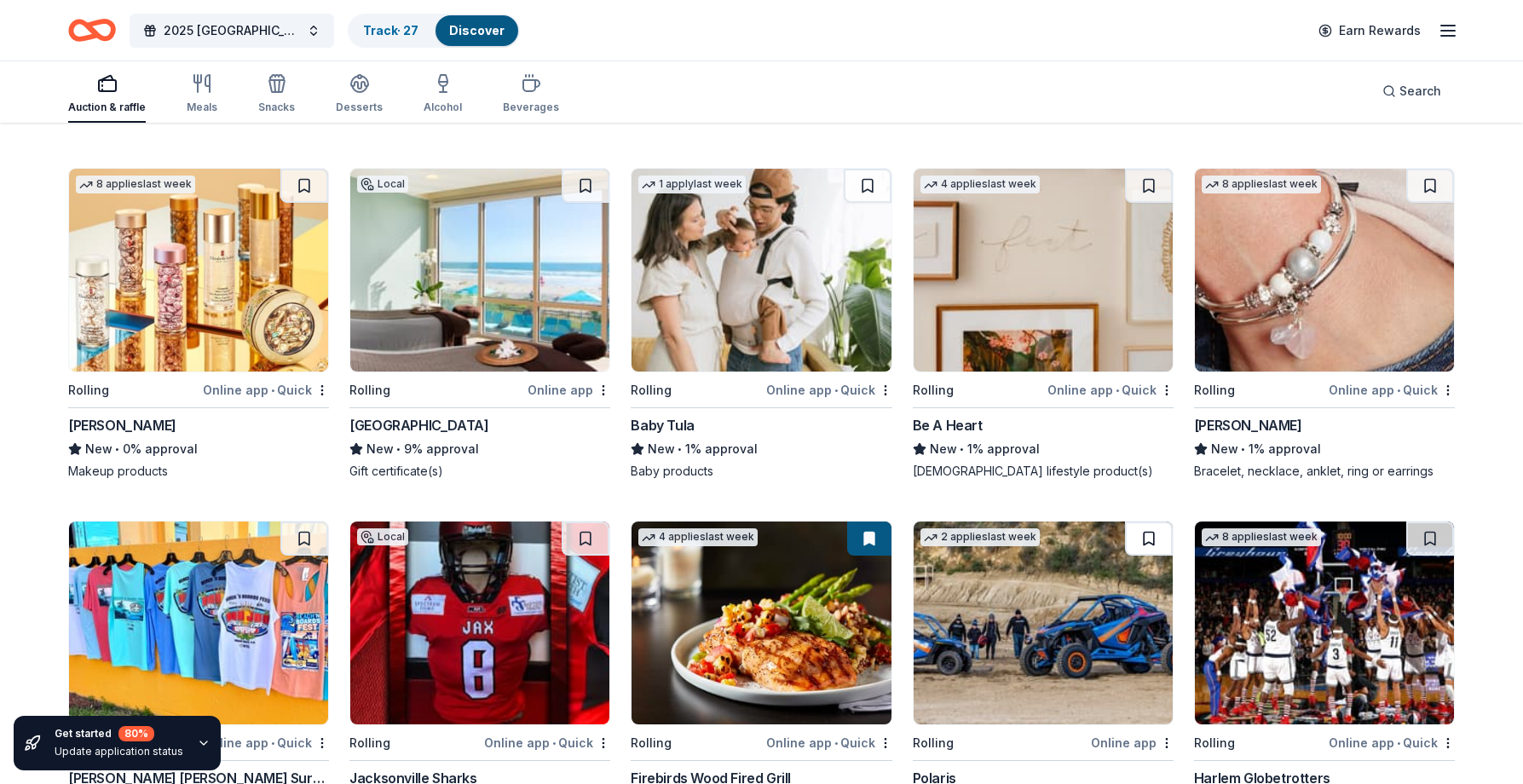
scroll to position [9246, 0]
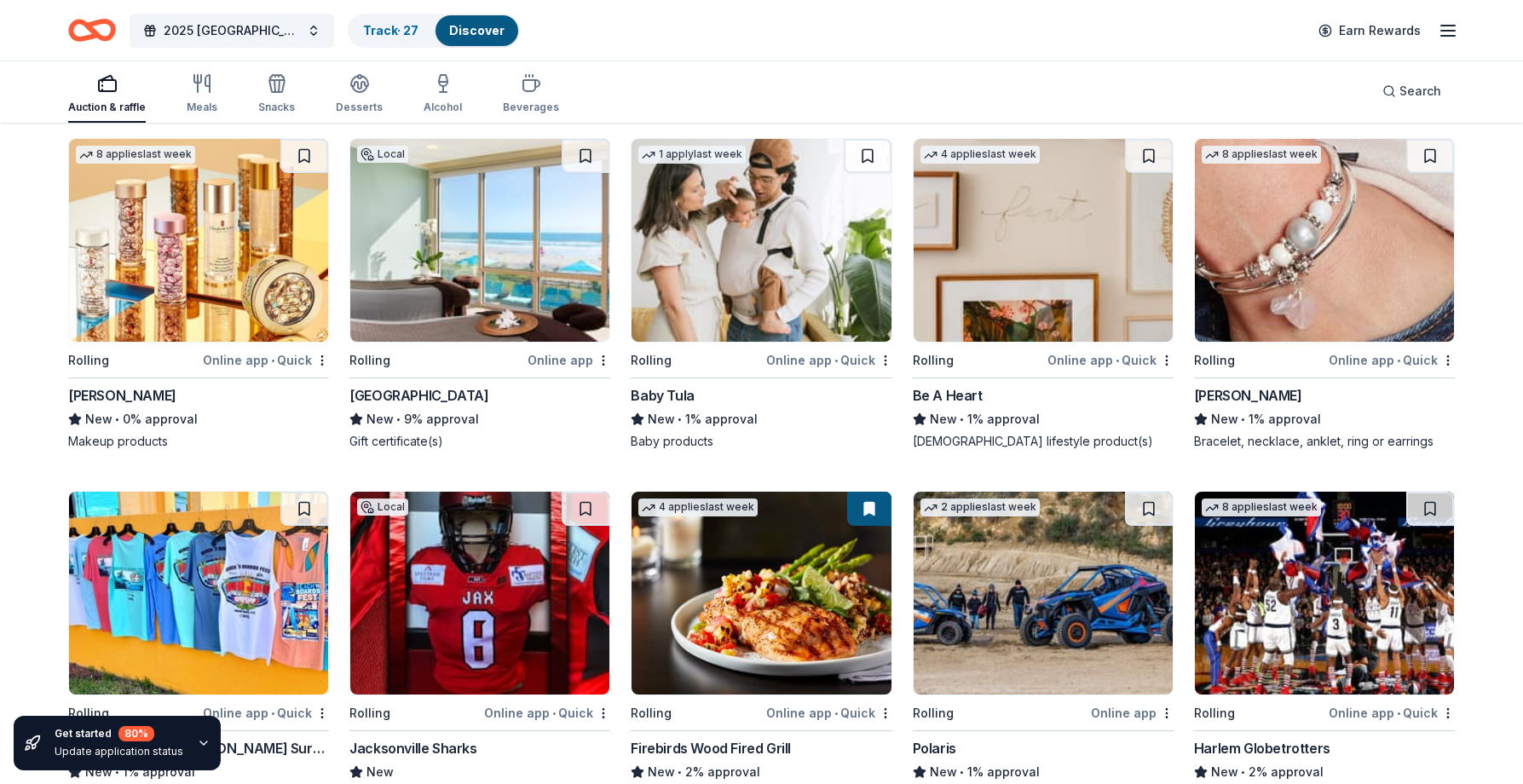
click at [1336, 234] on img at bounding box center [1324, 240] width 259 height 203
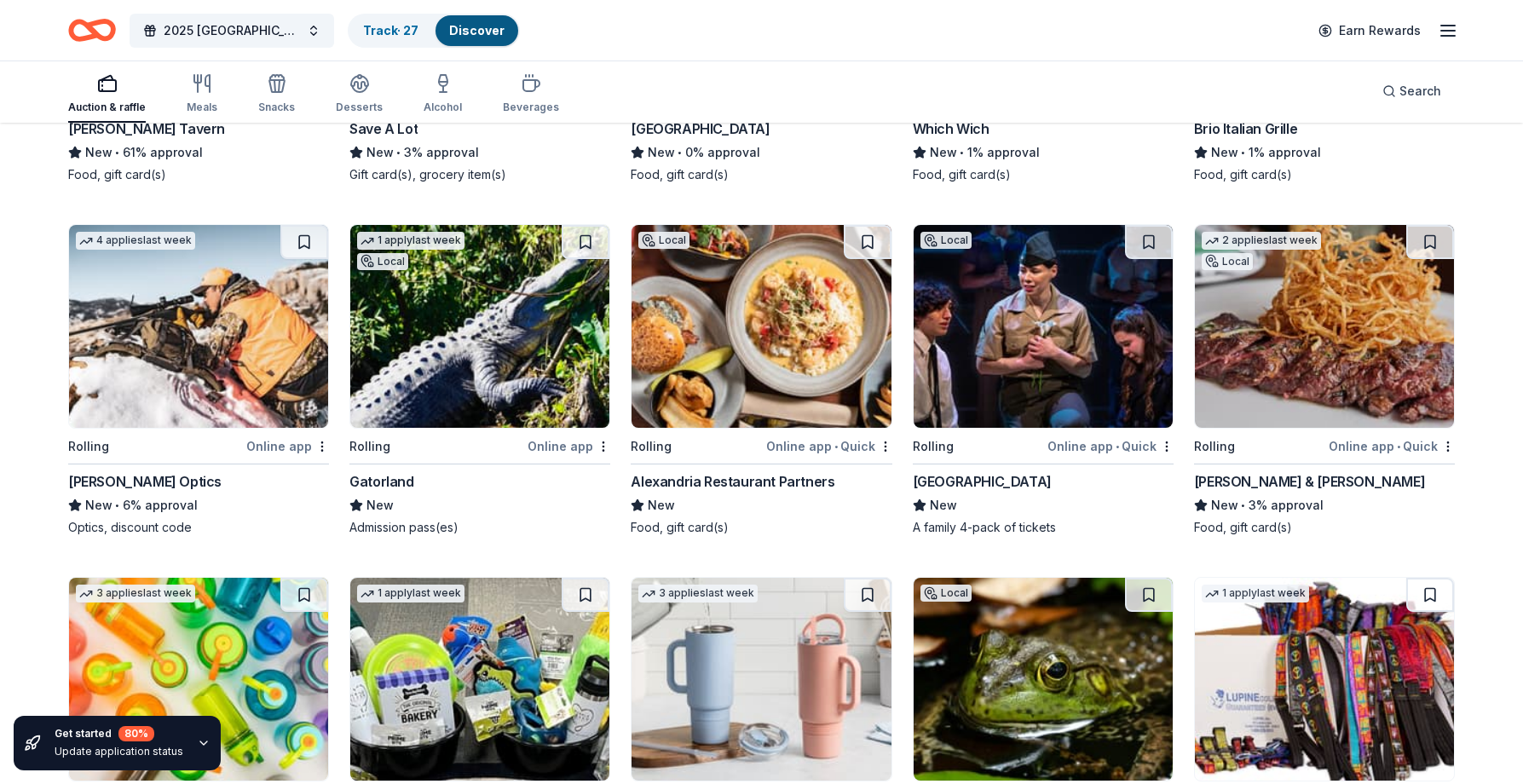
scroll to position [10248, 0]
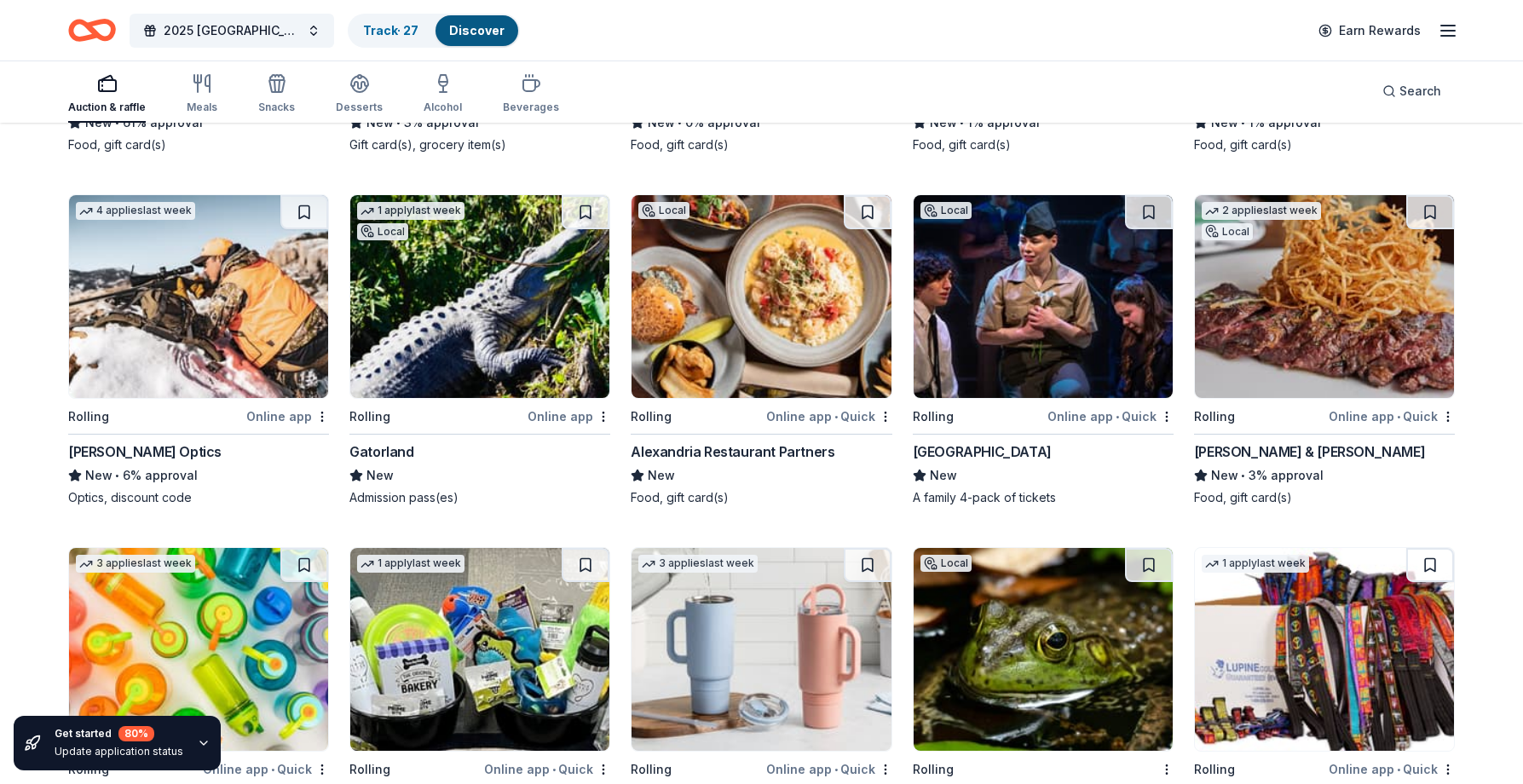
click at [1314, 311] on img at bounding box center [1324, 296] width 259 height 203
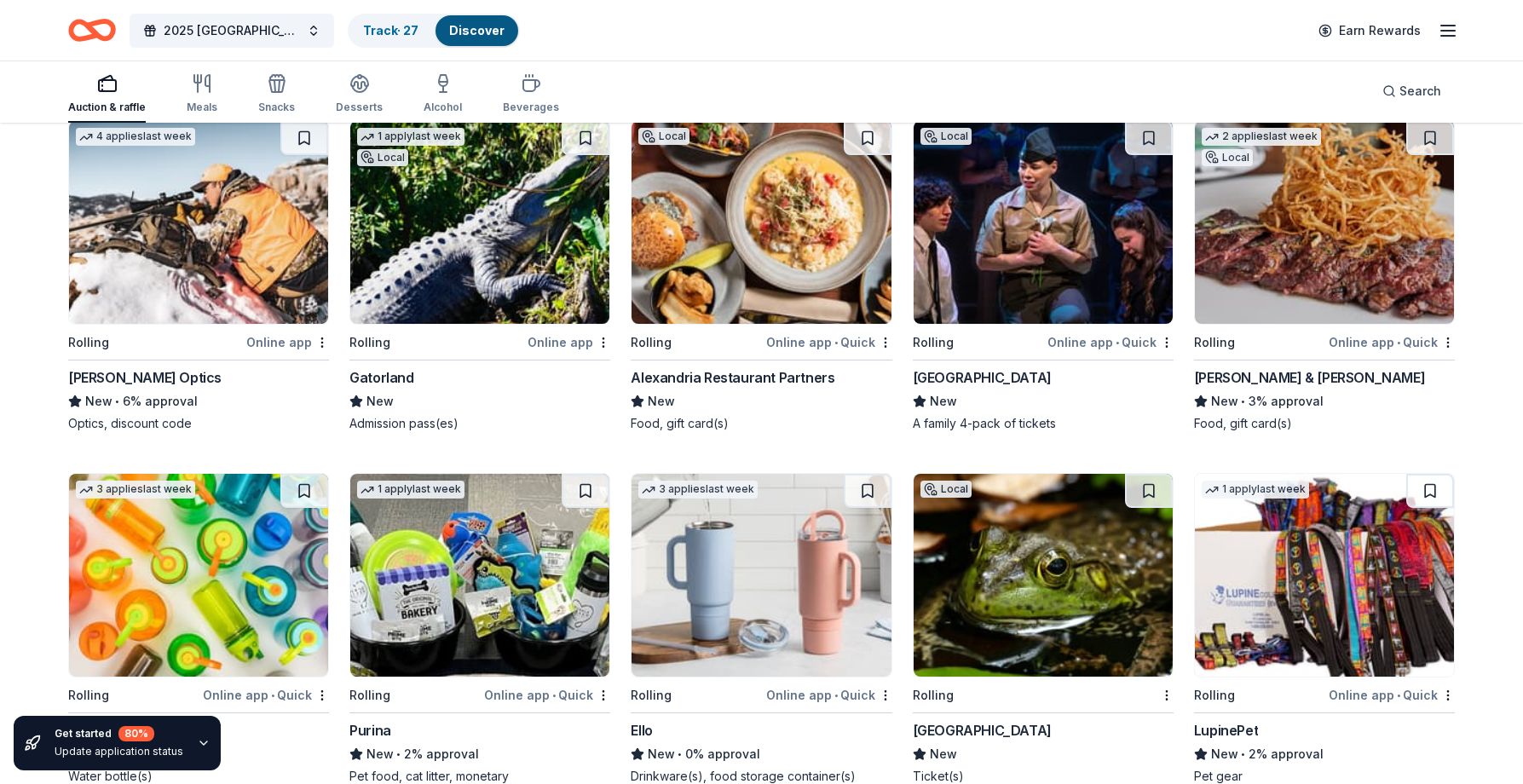
scroll to position [10443, 0]
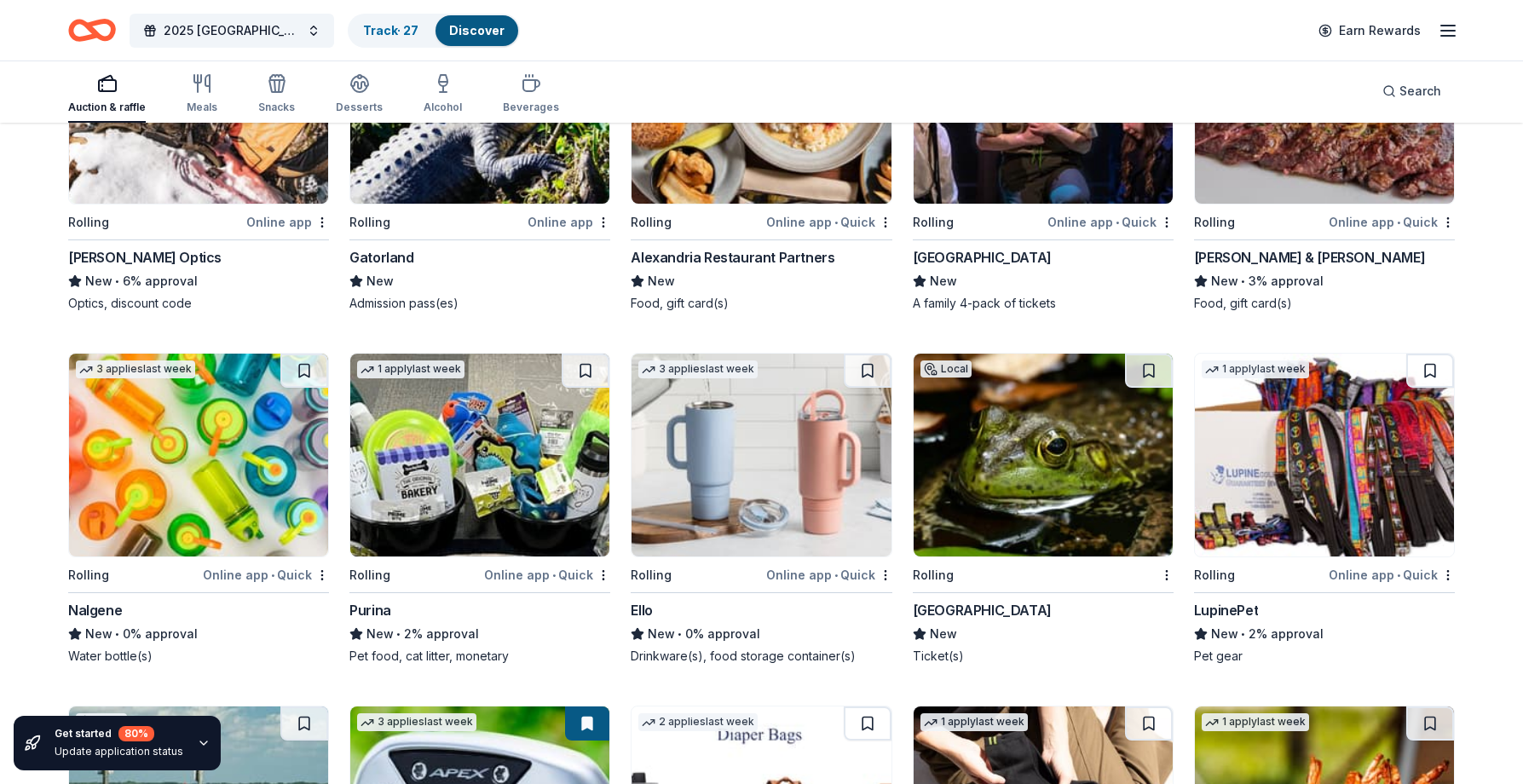
click at [199, 441] on img at bounding box center [199, 455] width 259 height 203
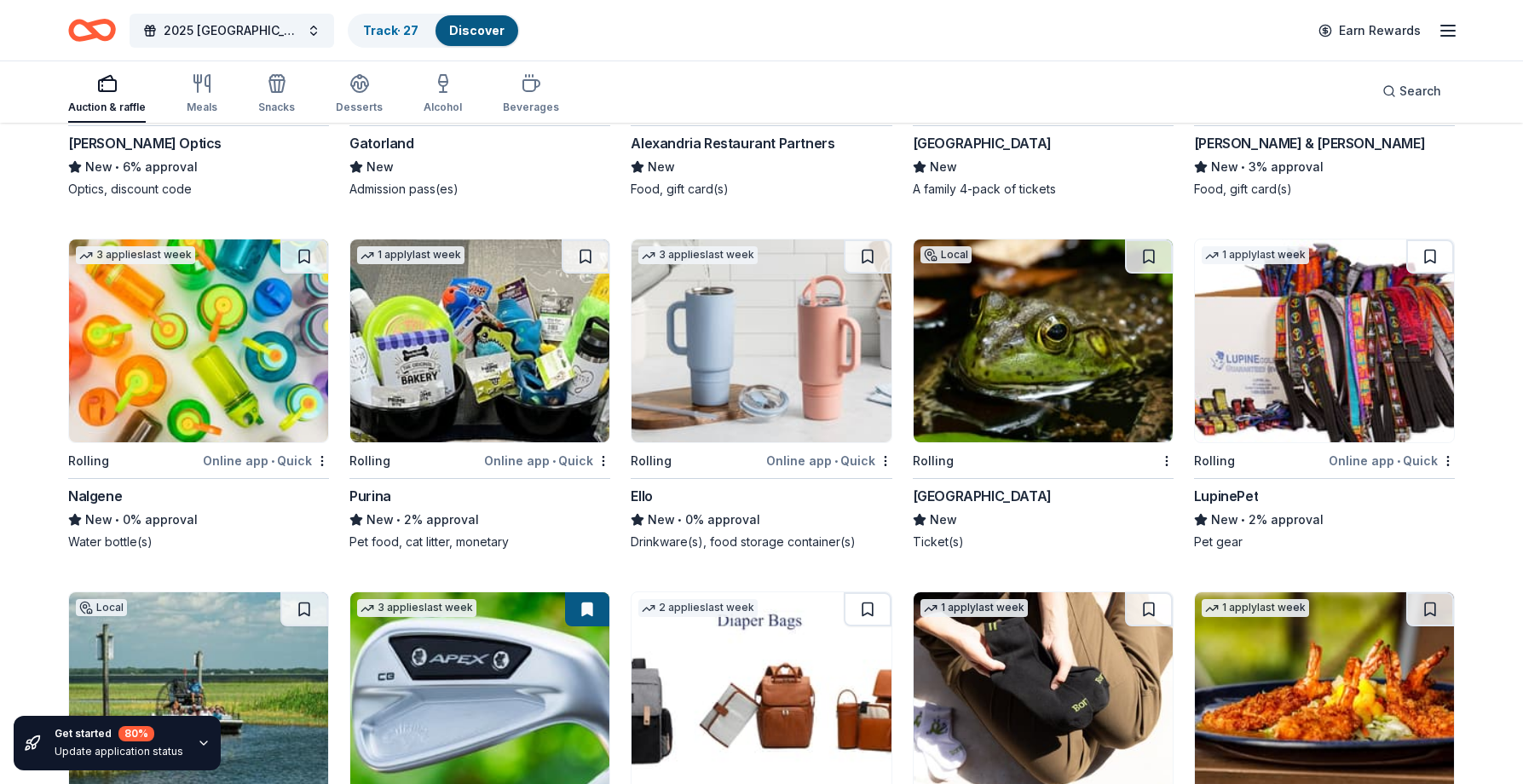
scroll to position [10613, 0]
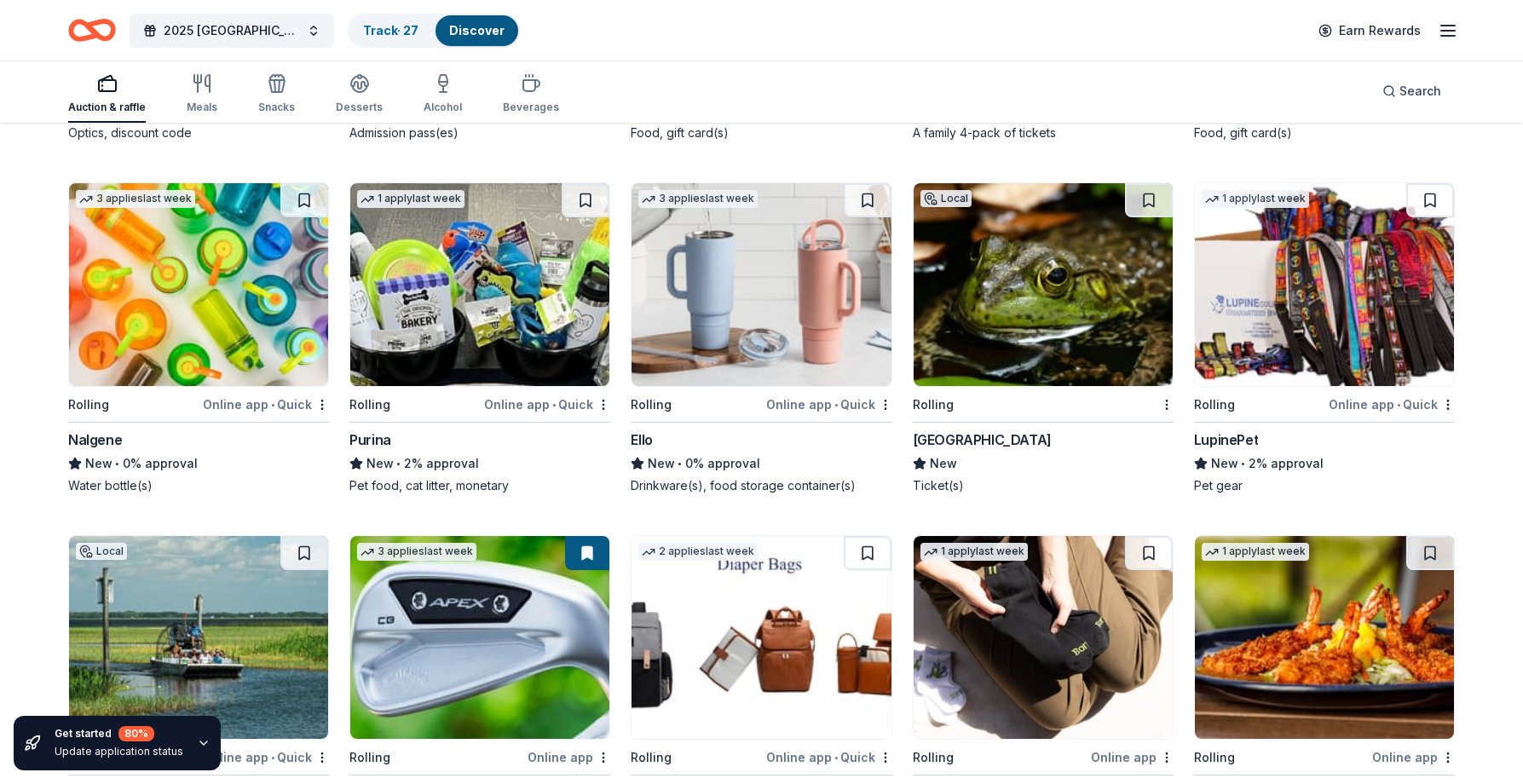
click at [754, 308] on img at bounding box center [762, 284] width 259 height 203
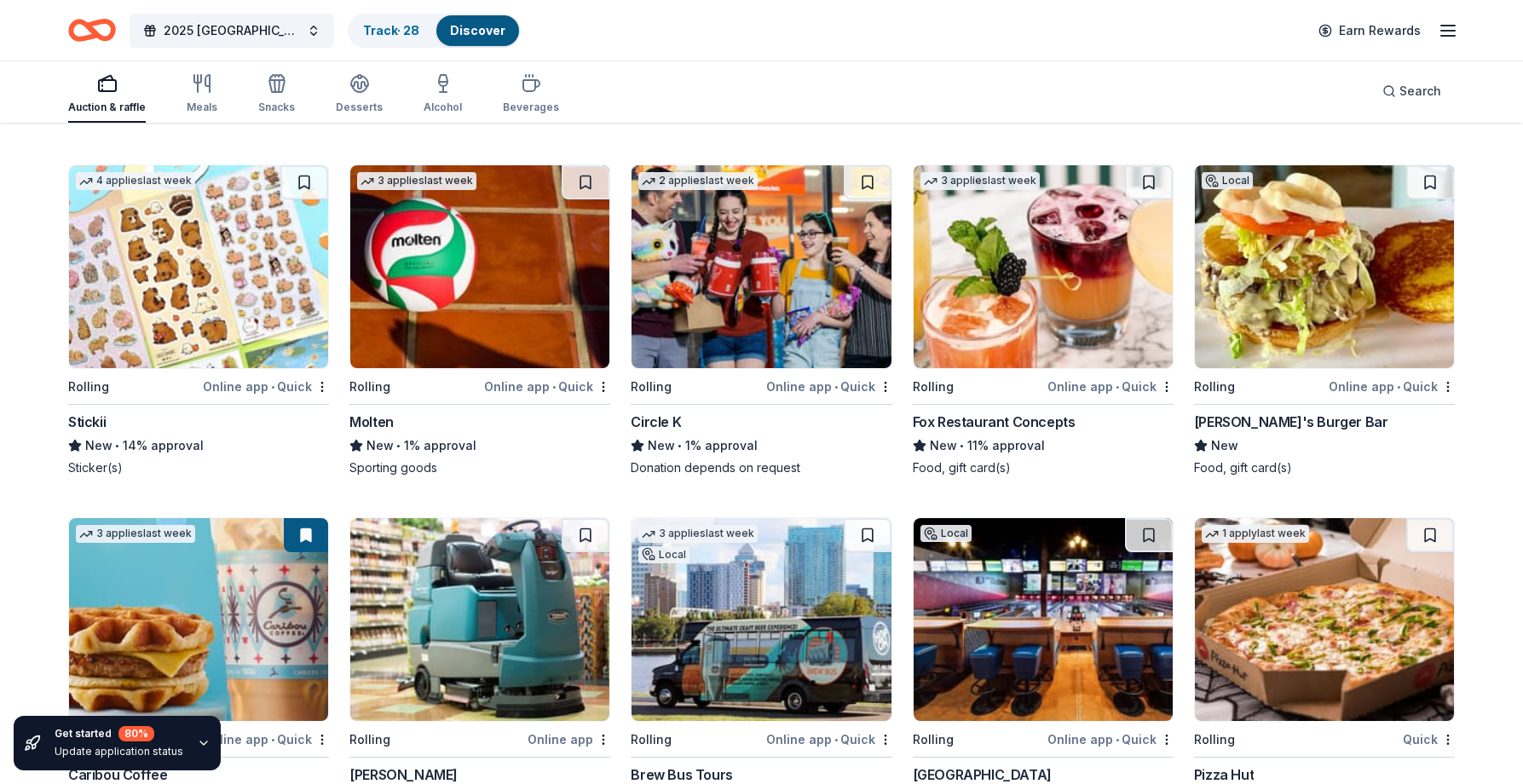
scroll to position [11659, 0]
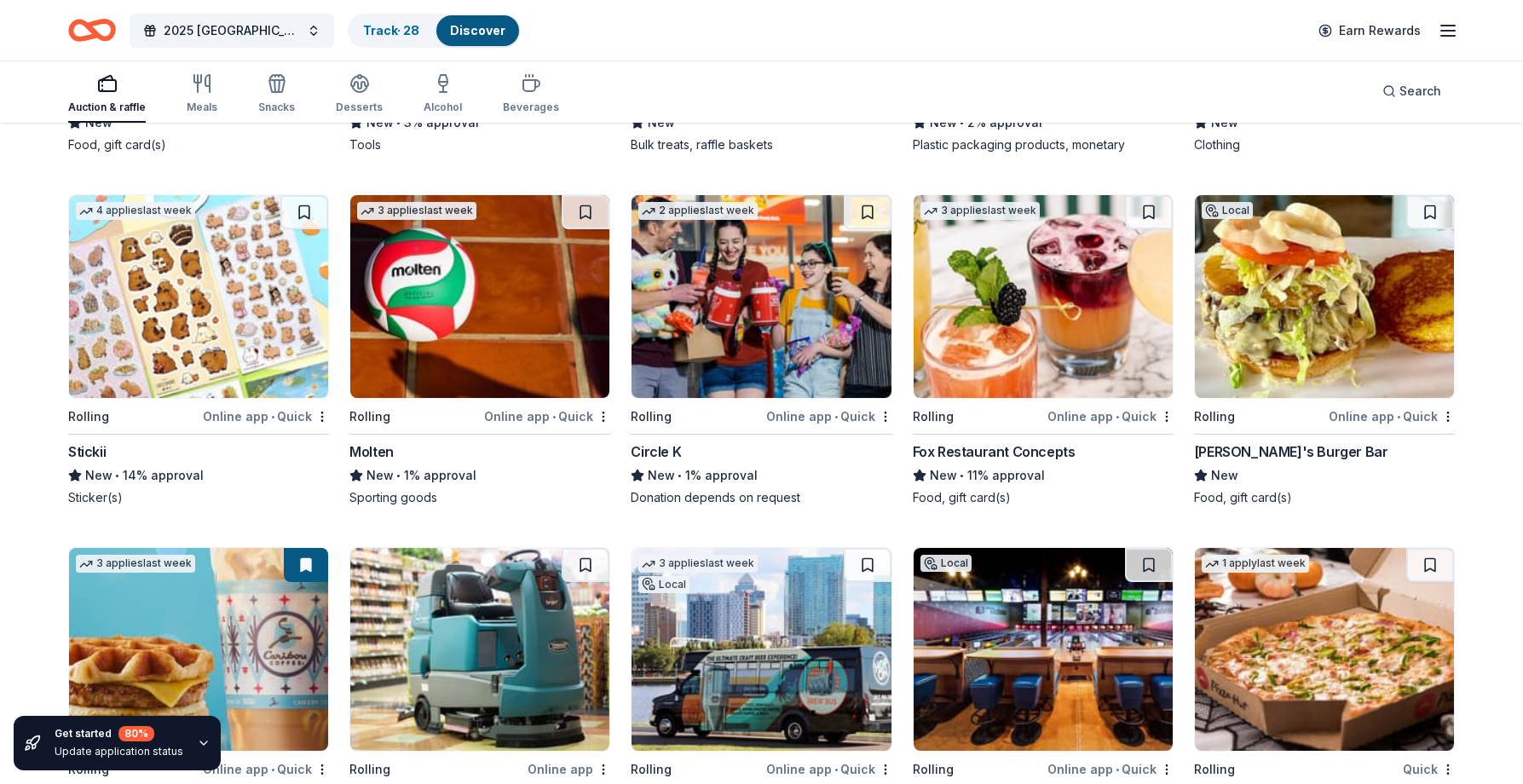
click at [784, 308] on img at bounding box center [762, 296] width 259 height 203
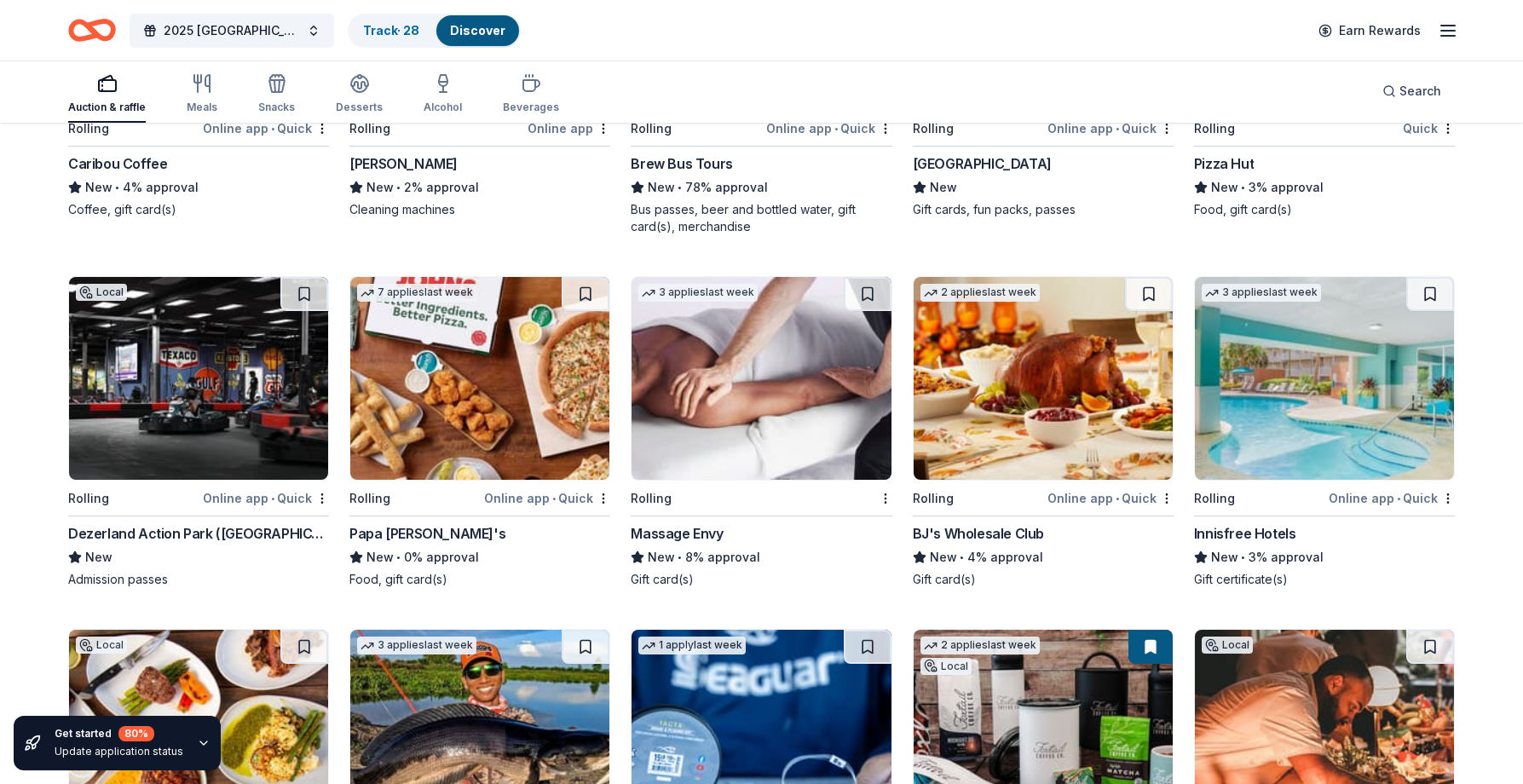
scroll to position [12340, 0]
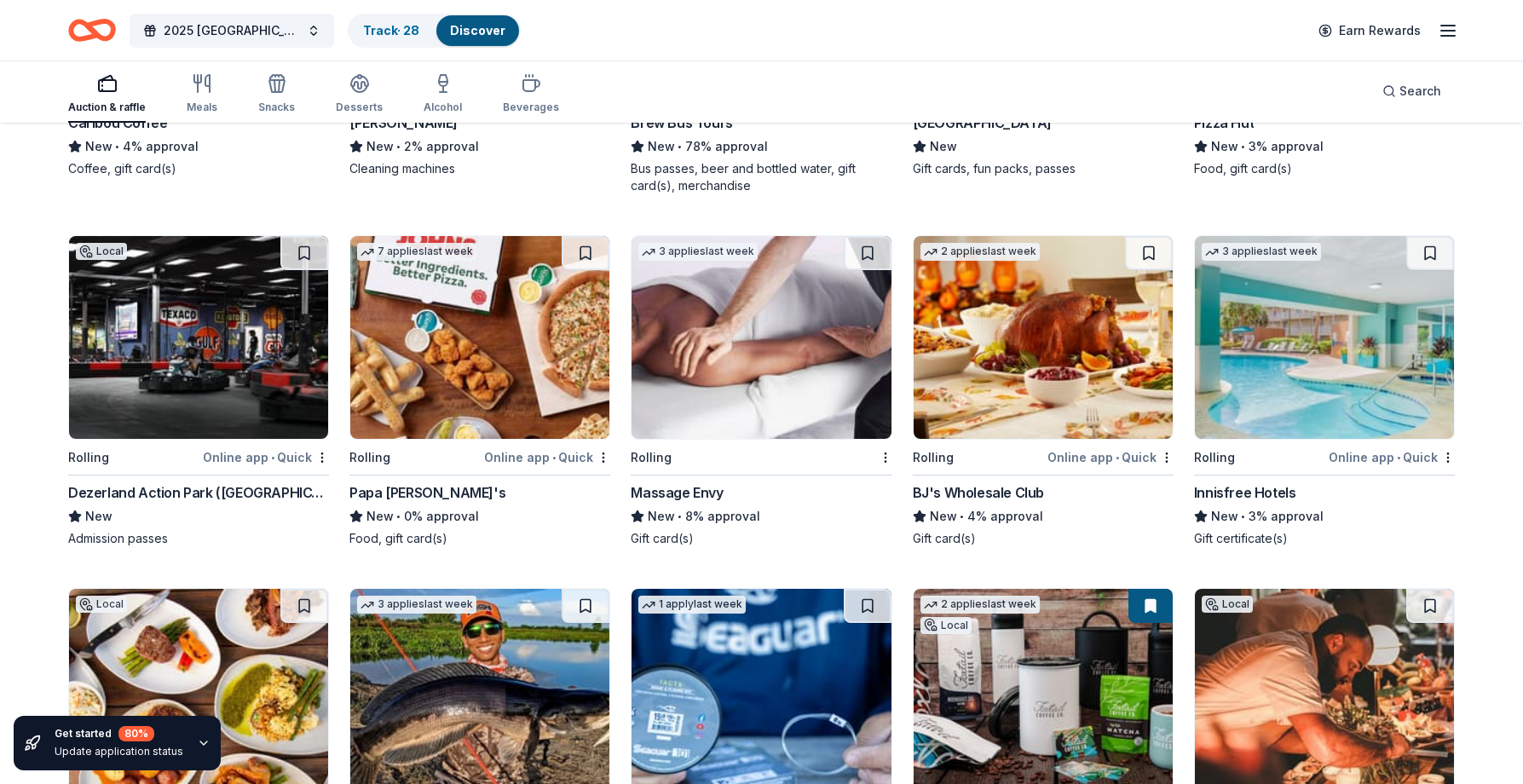
click at [1332, 343] on img at bounding box center [1324, 337] width 259 height 203
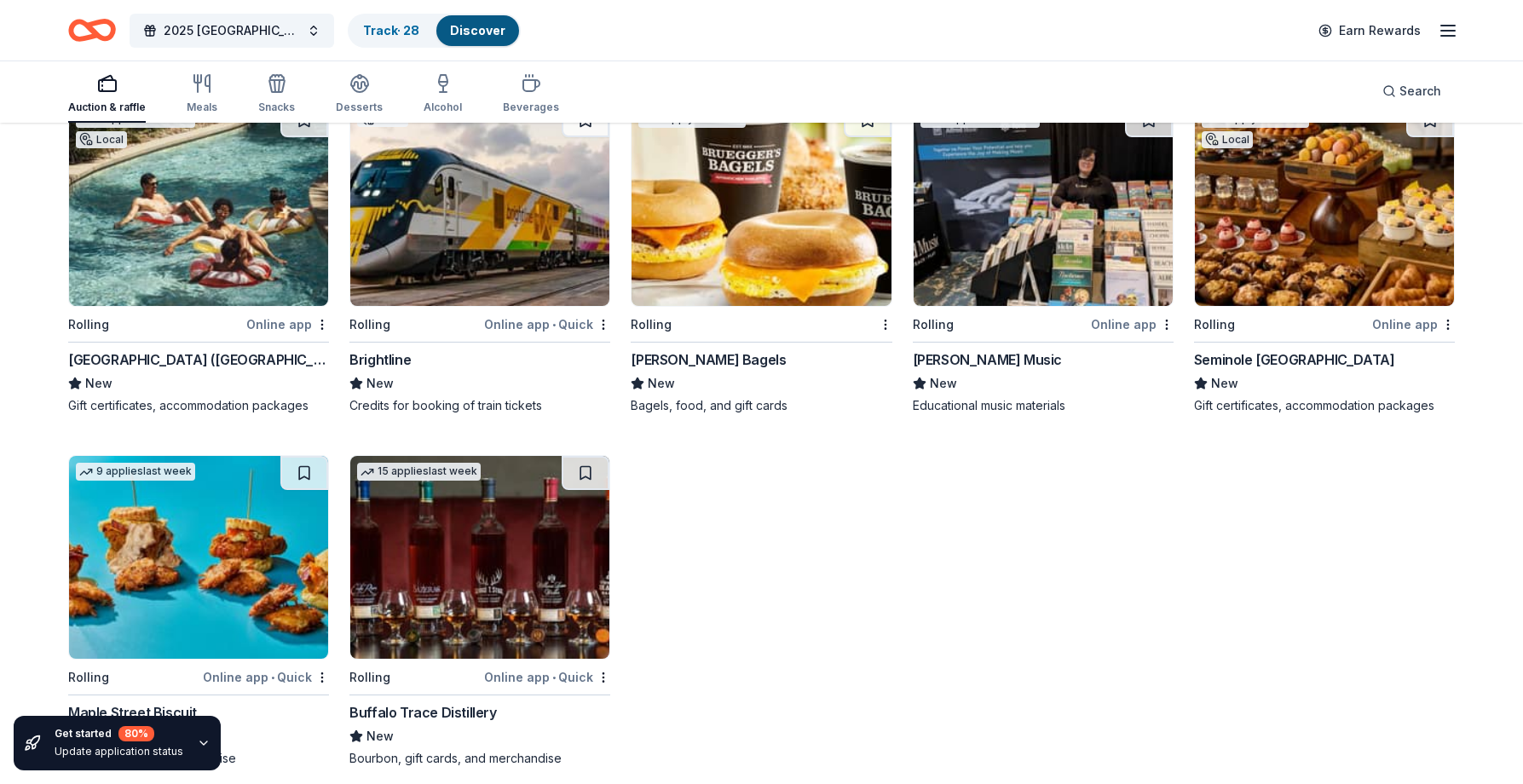
scroll to position [13833, 0]
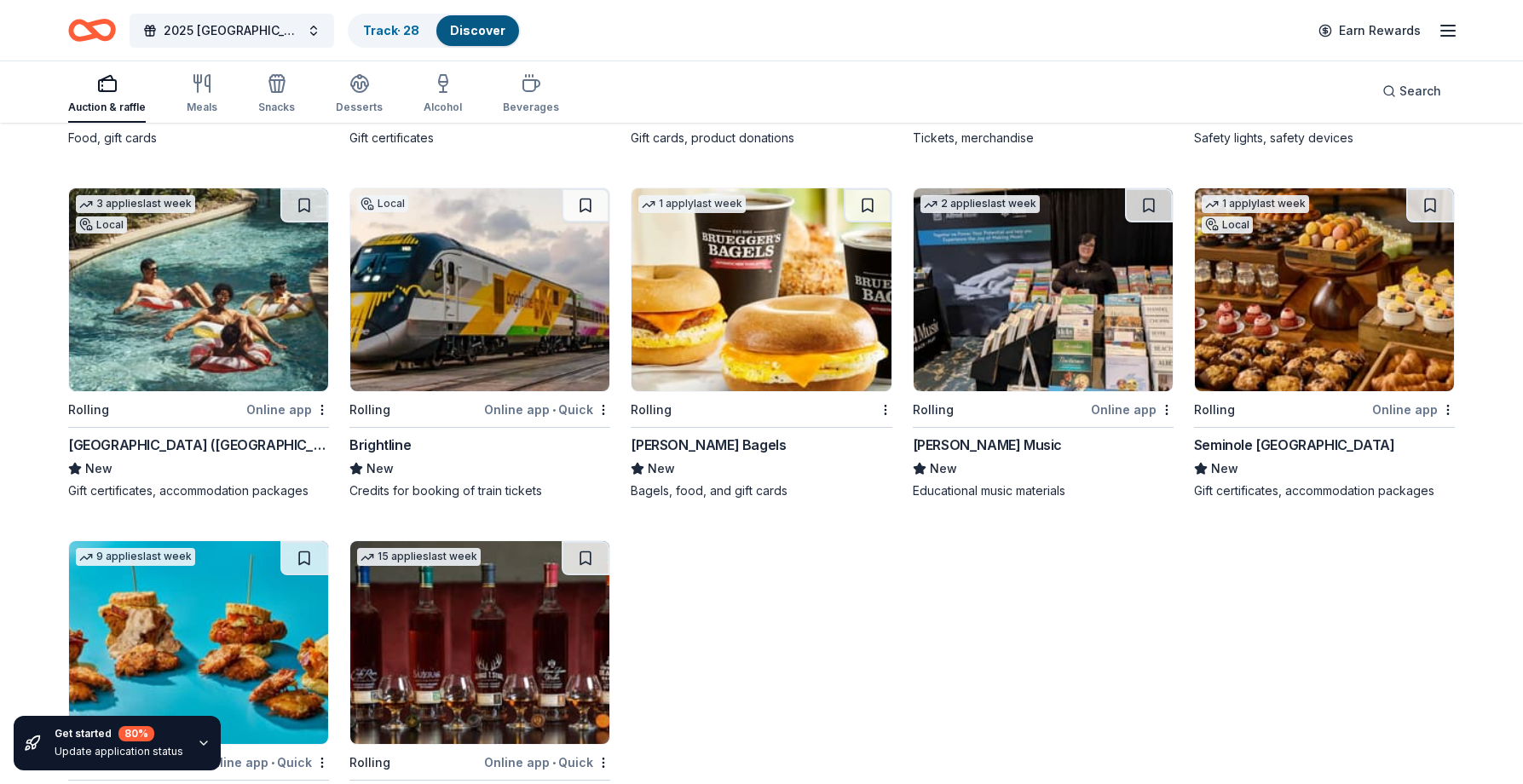
click at [736, 324] on img at bounding box center [762, 290] width 259 height 203
click at [1322, 260] on img at bounding box center [1324, 290] width 259 height 203
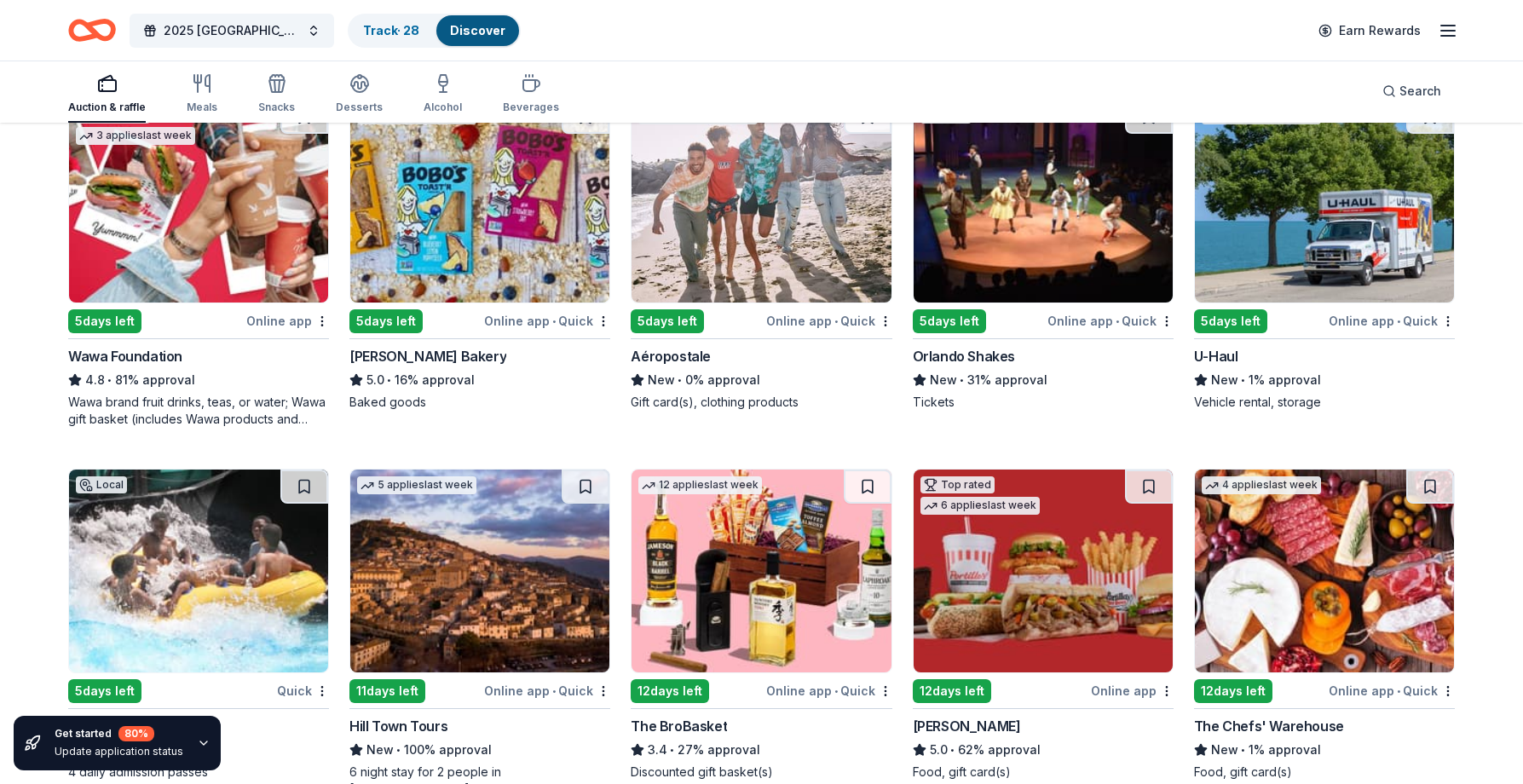
scroll to position [0, 0]
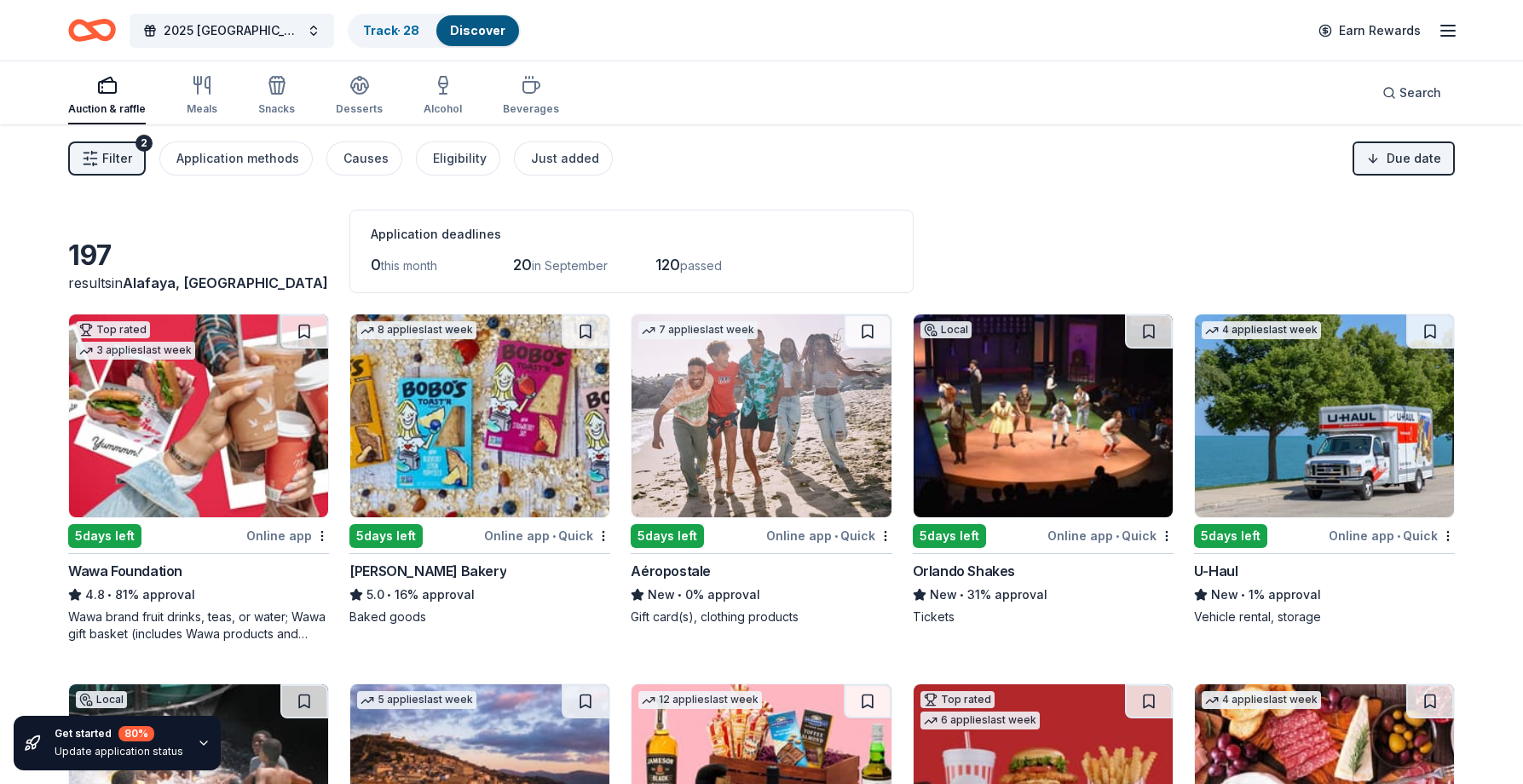
click at [454, 441] on img at bounding box center [480, 415] width 259 height 203
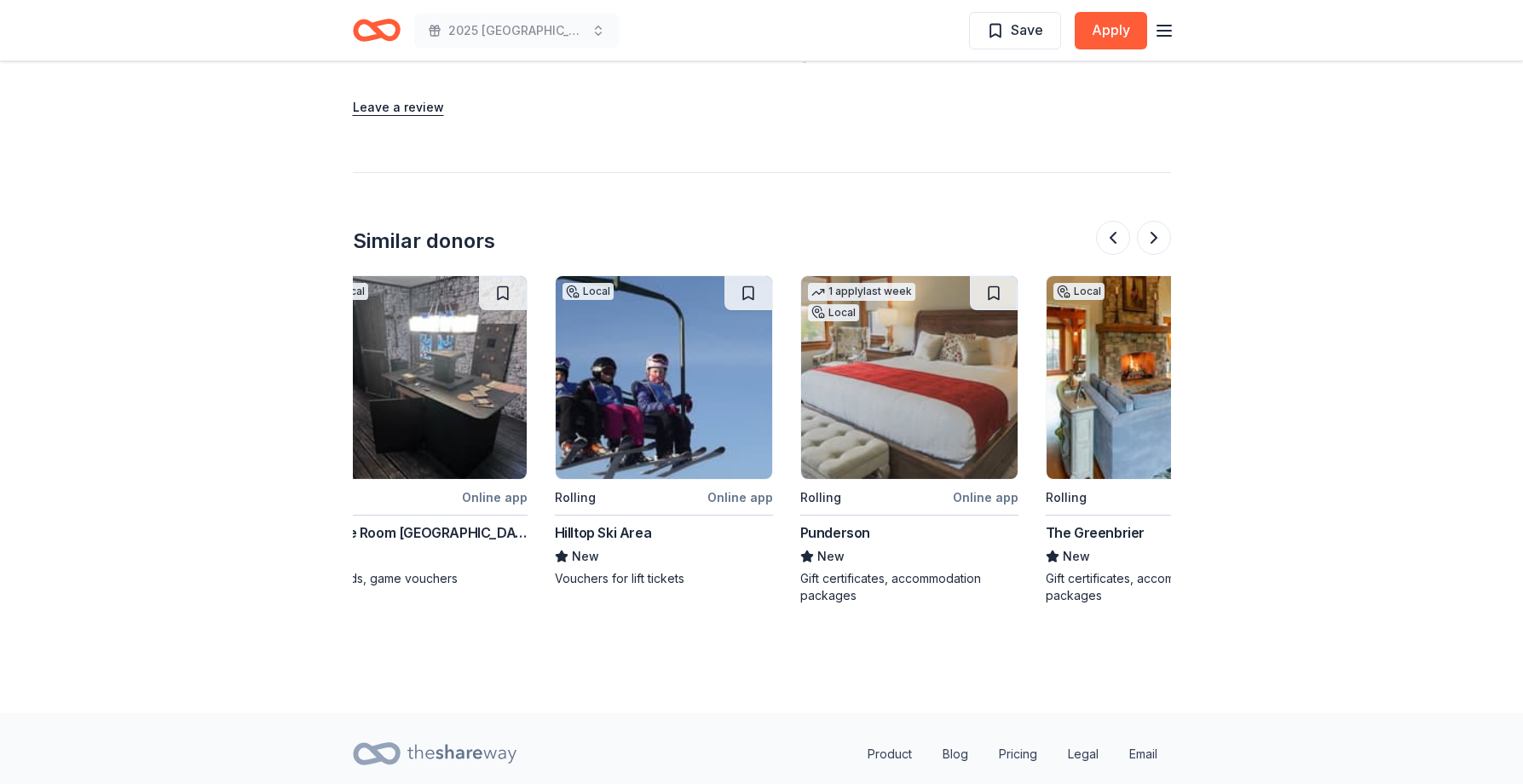
scroll to position [0, 1609]
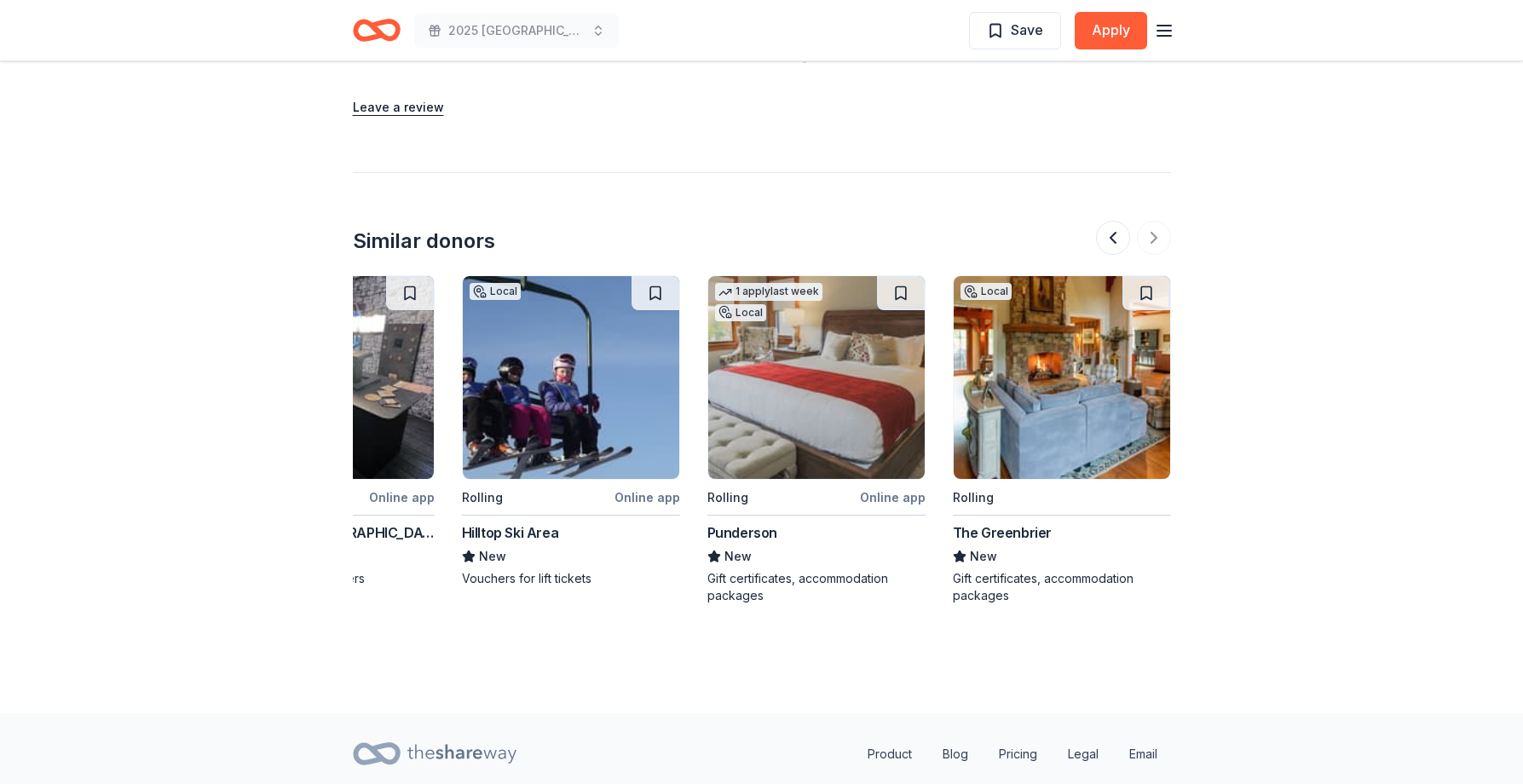
click at [1068, 413] on img at bounding box center [1061, 377] width 216 height 203
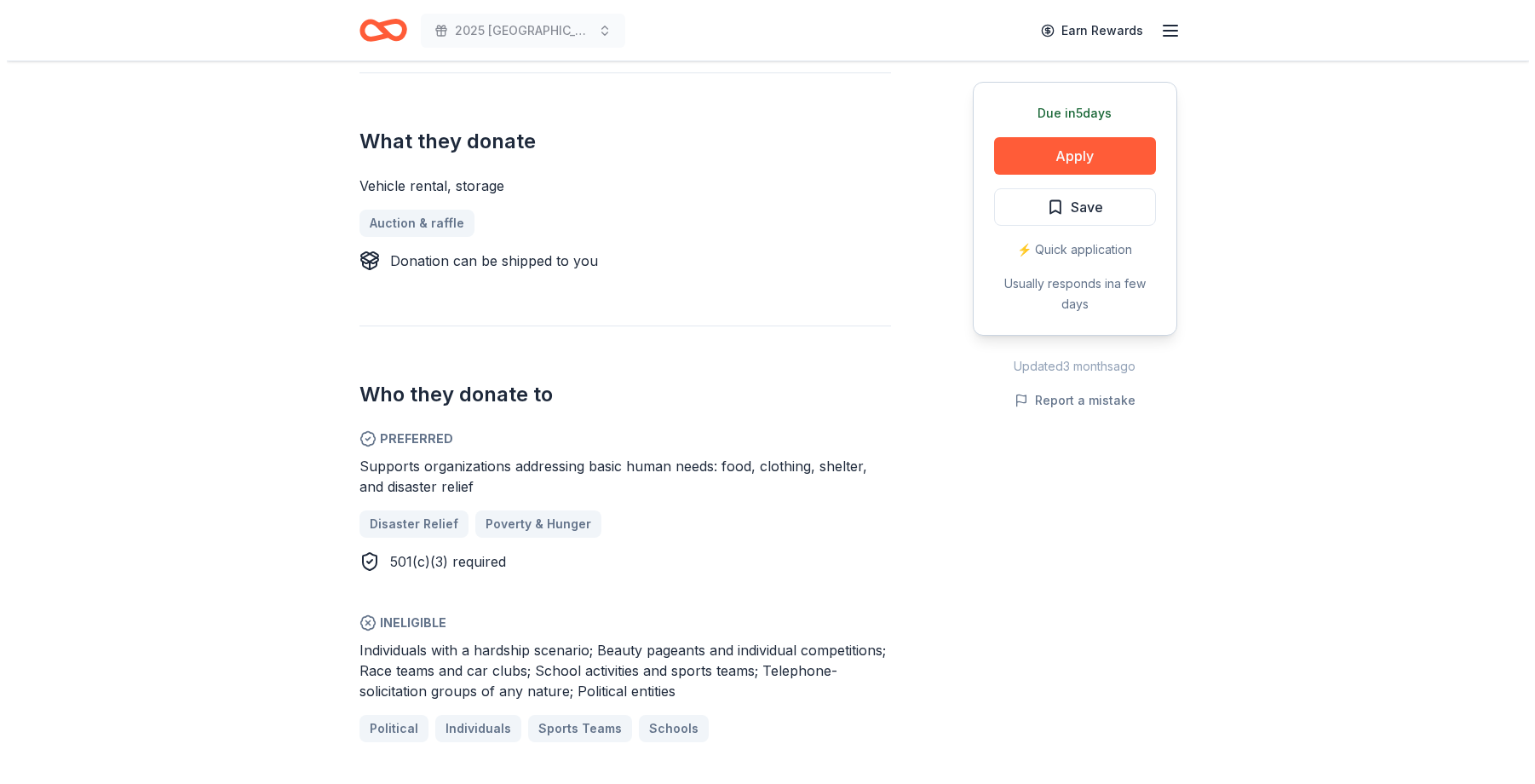
scroll to position [341, 0]
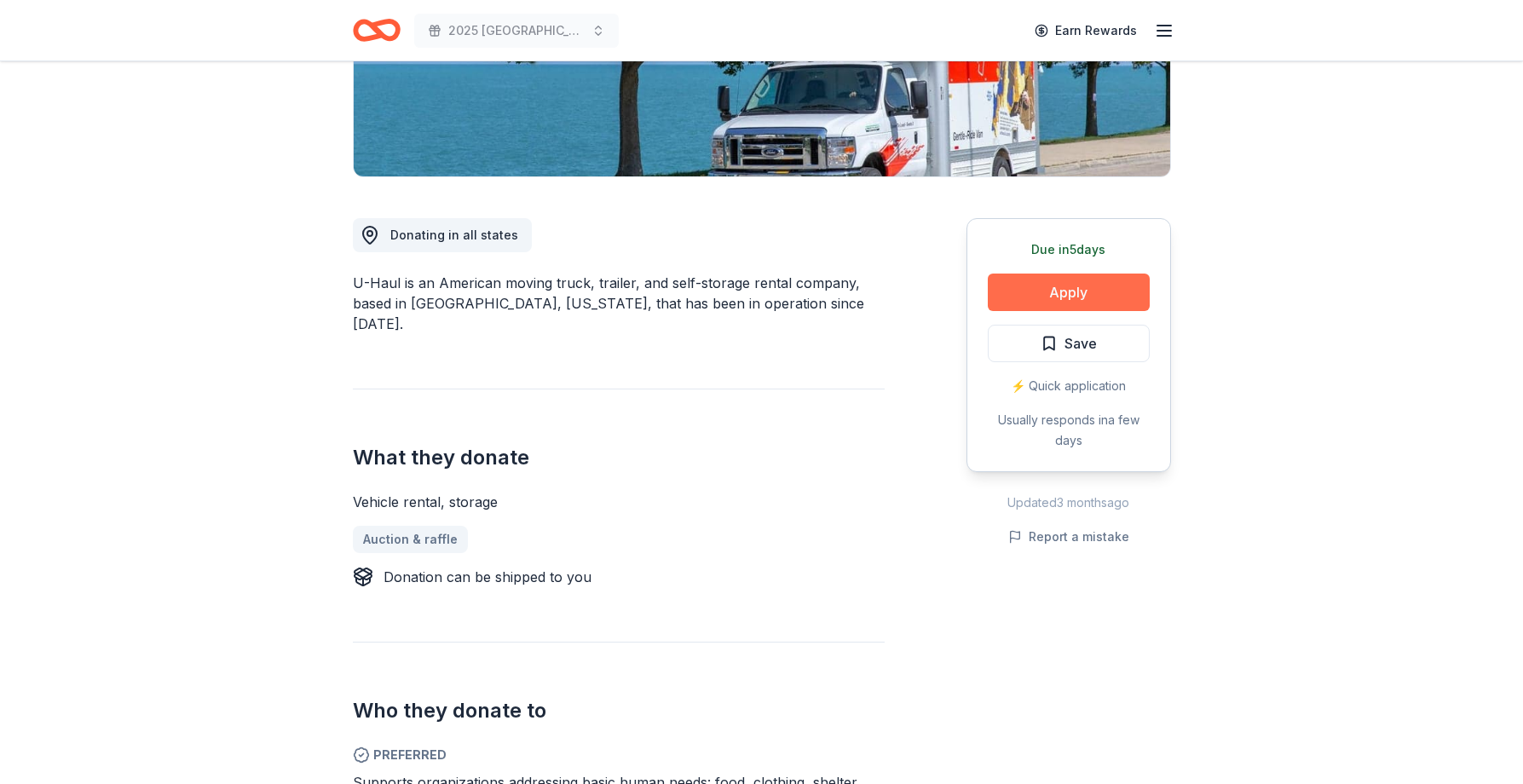
click at [1068, 287] on button "Apply" at bounding box center [1069, 291] width 162 height 38
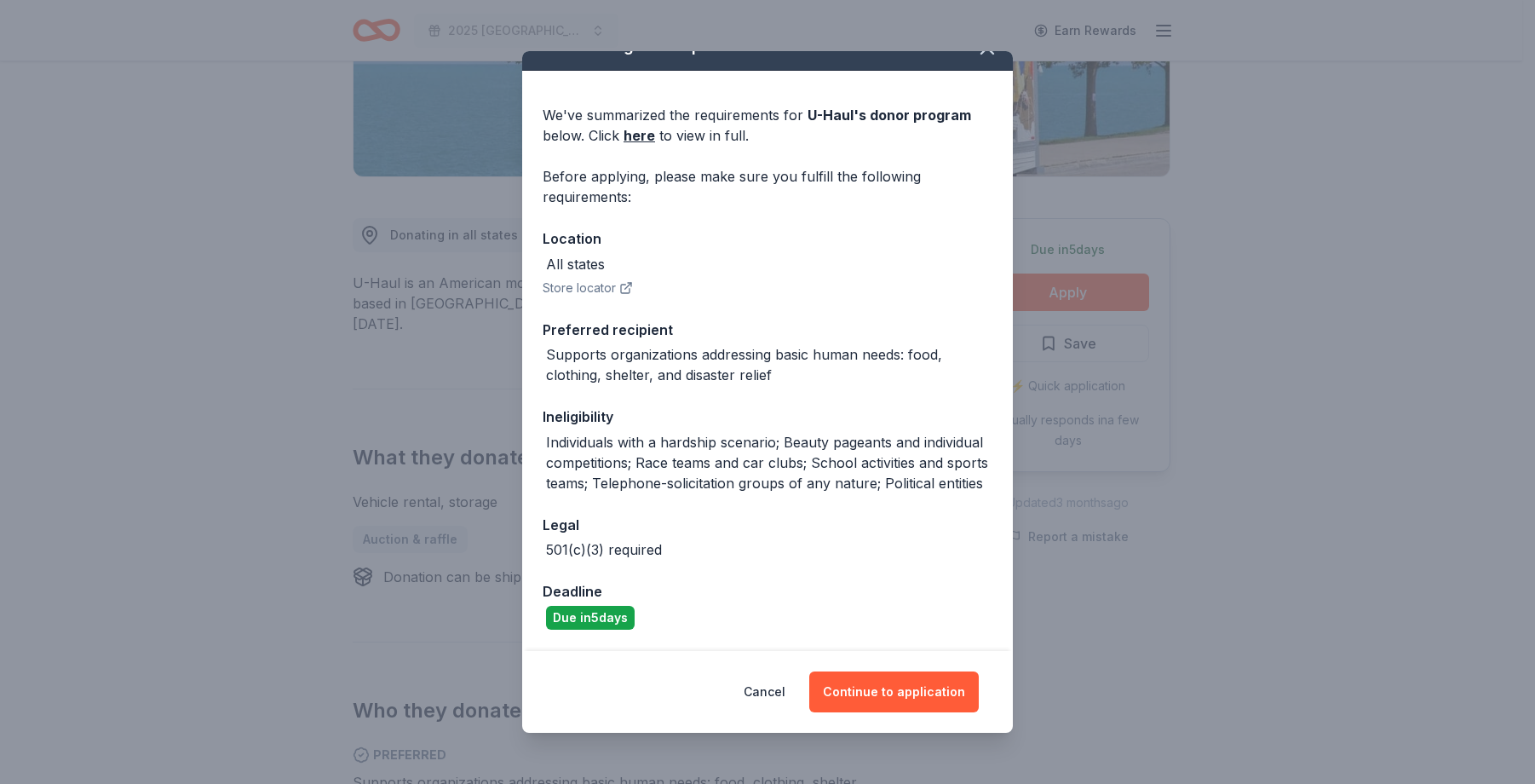
scroll to position [49, 0]
click at [927, 692] on button "Continue to application" at bounding box center [893, 691] width 169 height 40
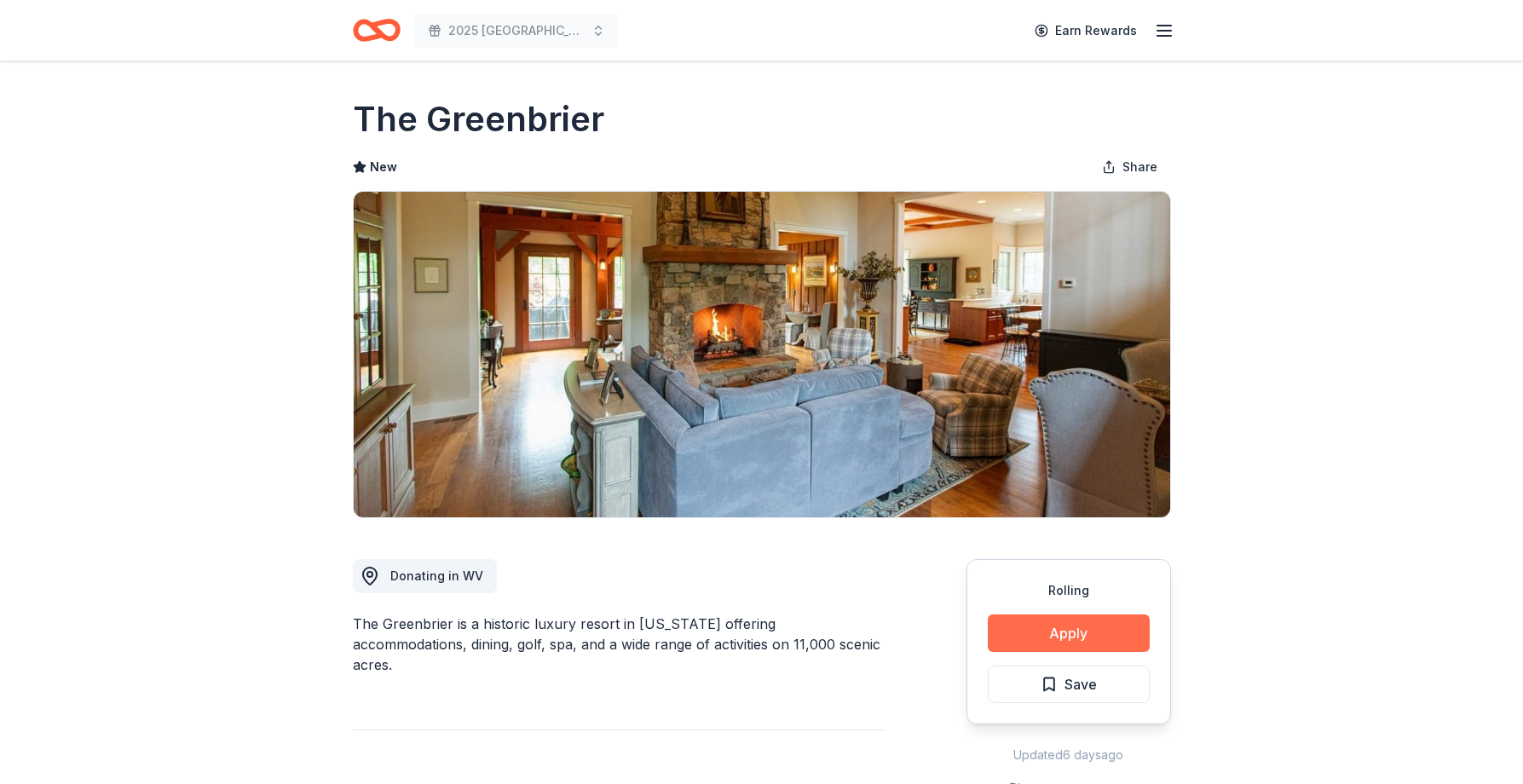
click at [1064, 626] on button "Apply" at bounding box center [1069, 632] width 162 height 38
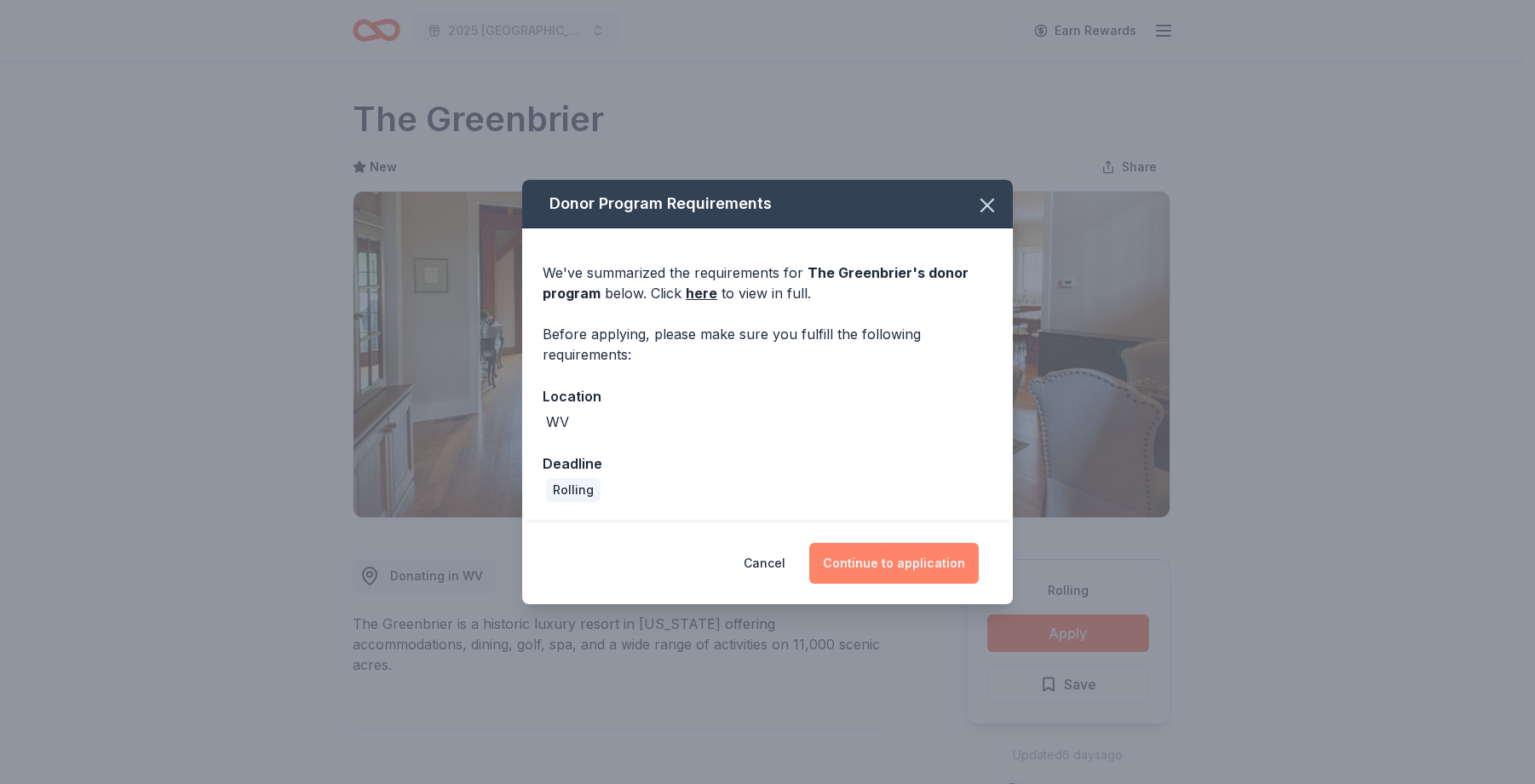
click at [904, 558] on button "Continue to application" at bounding box center [893, 562] width 169 height 40
click at [904, 557] on button "Continue to application" at bounding box center [888, 562] width 169 height 40
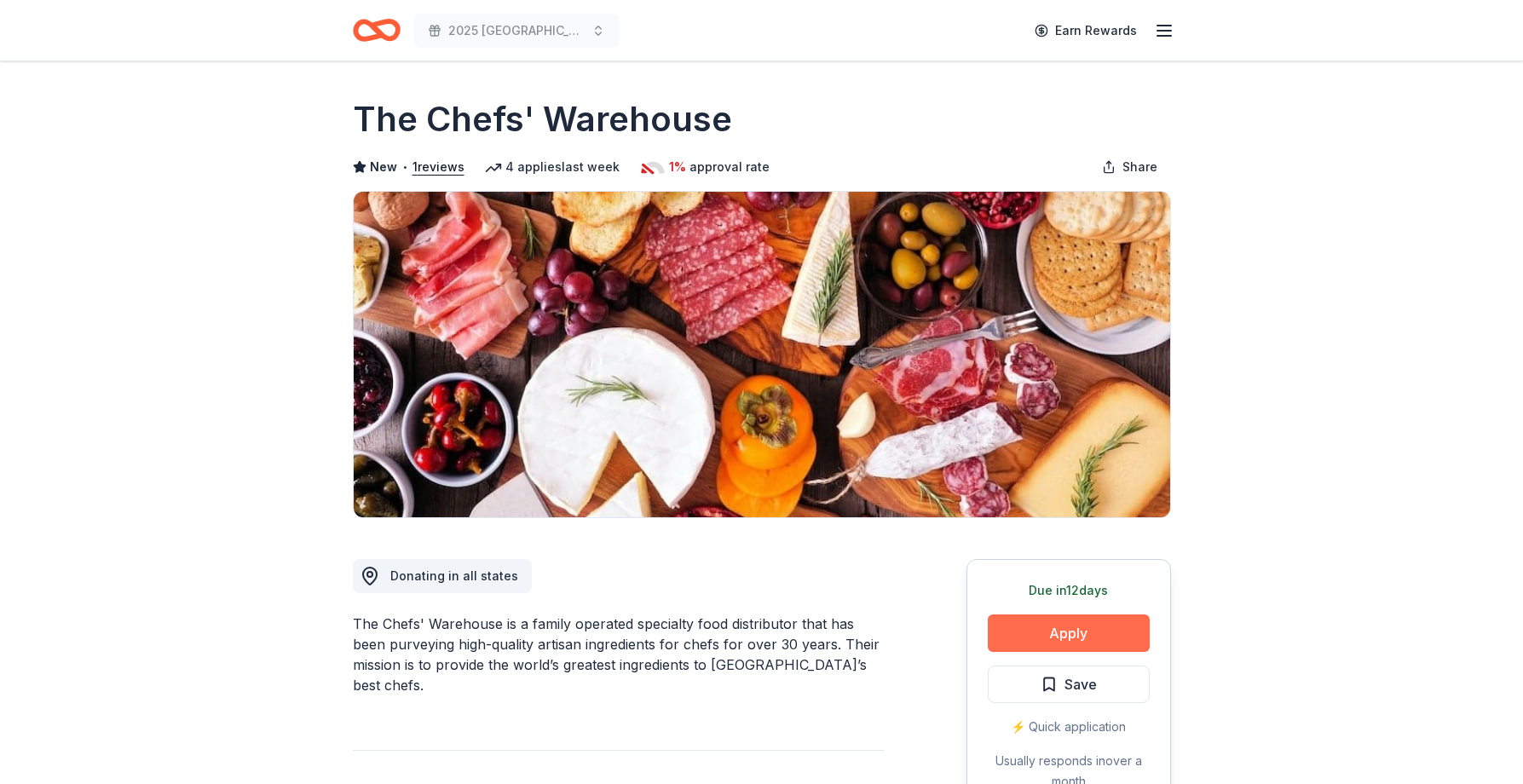
click at [1078, 627] on button "Apply" at bounding box center [1069, 632] width 162 height 38
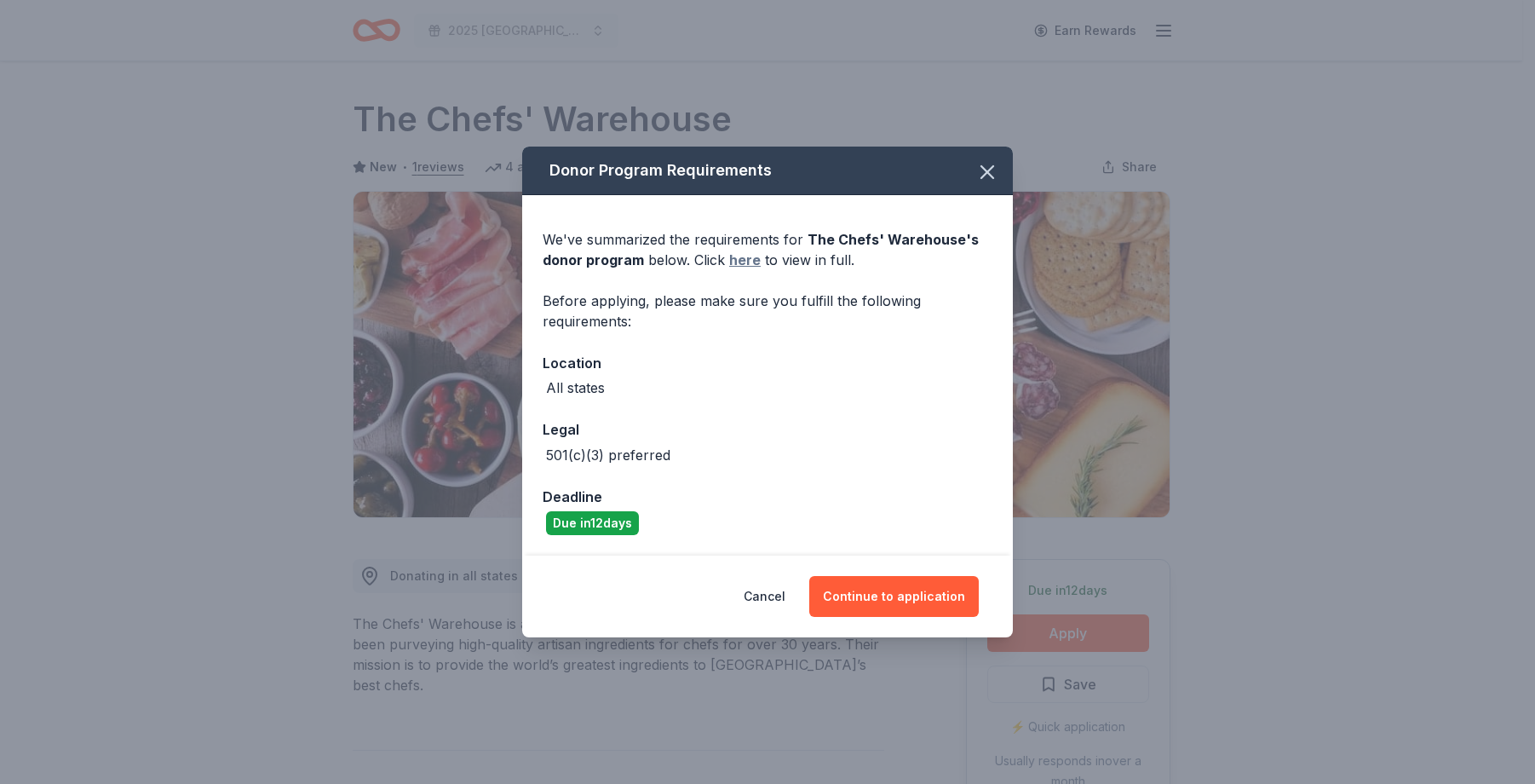
click at [748, 262] on link "here" at bounding box center [745, 260] width 31 height 20
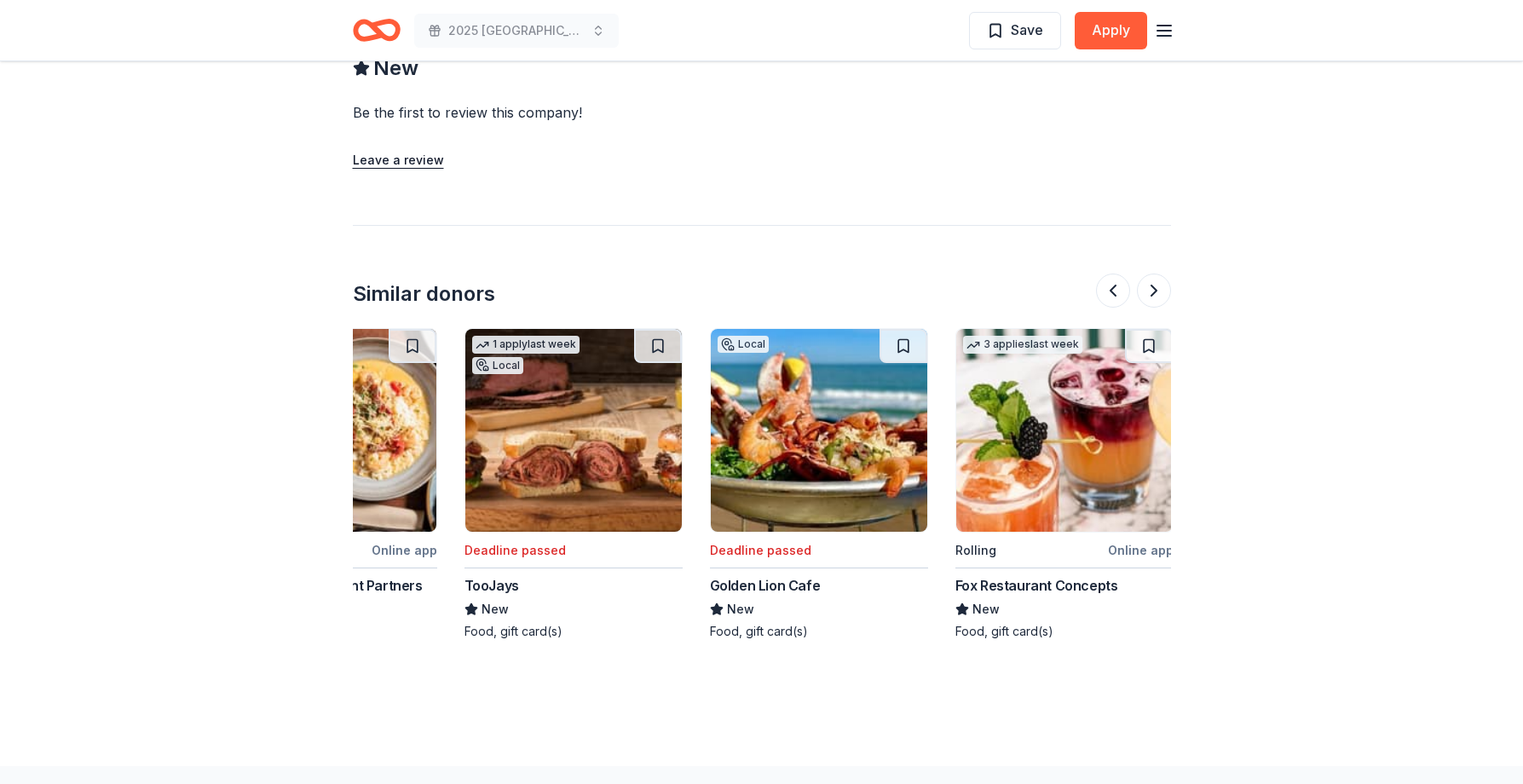
scroll to position [0, 1609]
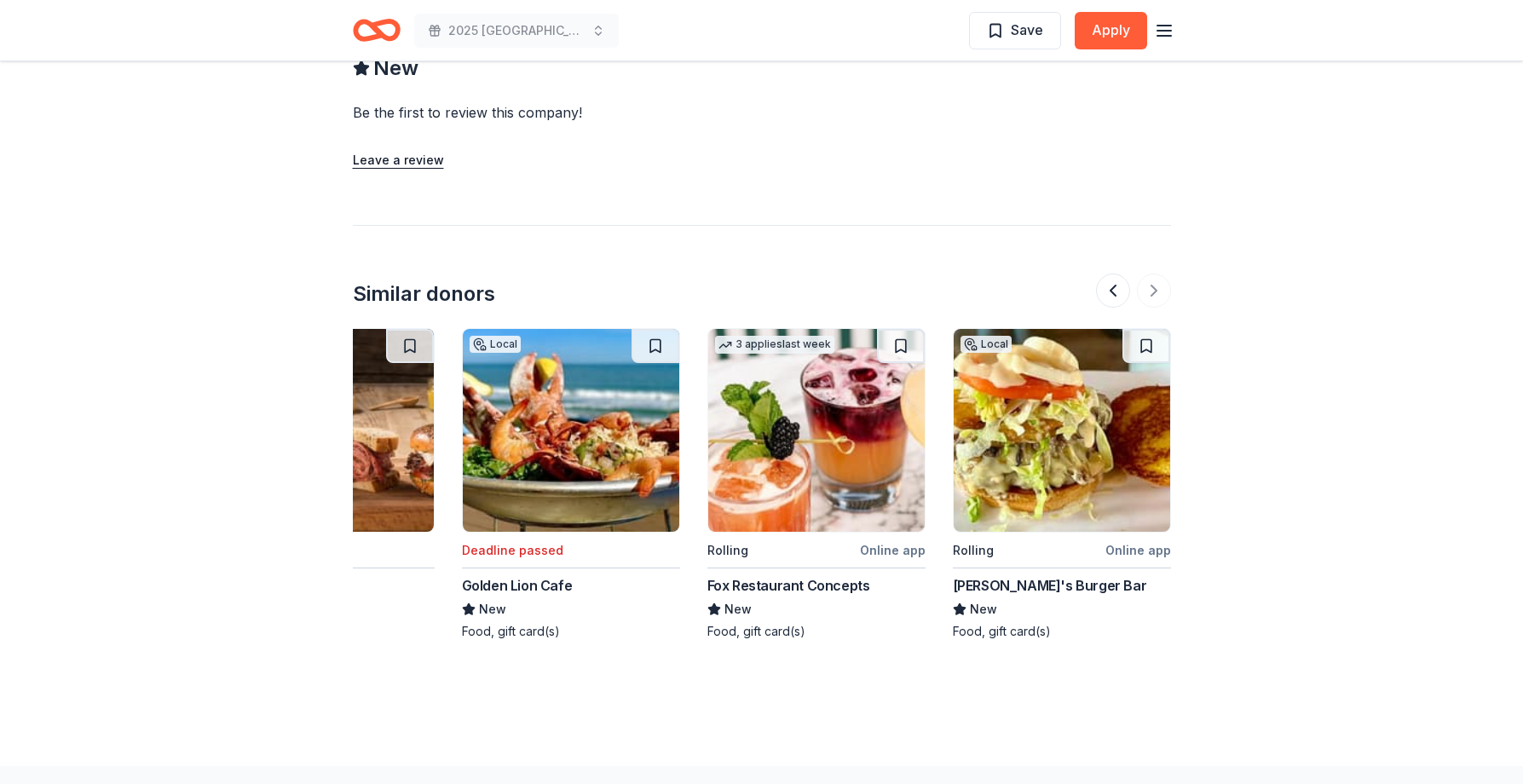
click at [857, 476] on img at bounding box center [816, 430] width 216 height 203
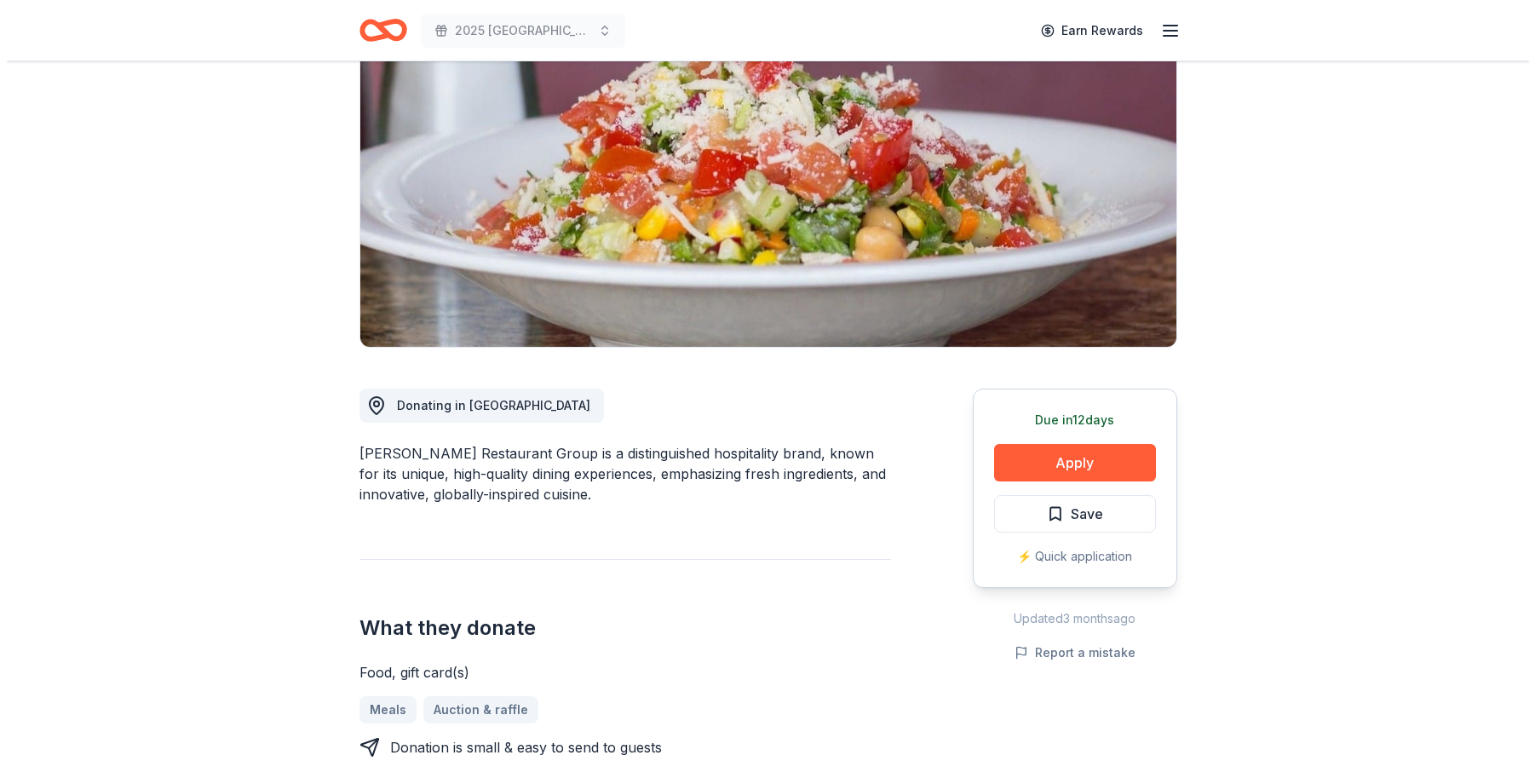
scroll to position [0, 0]
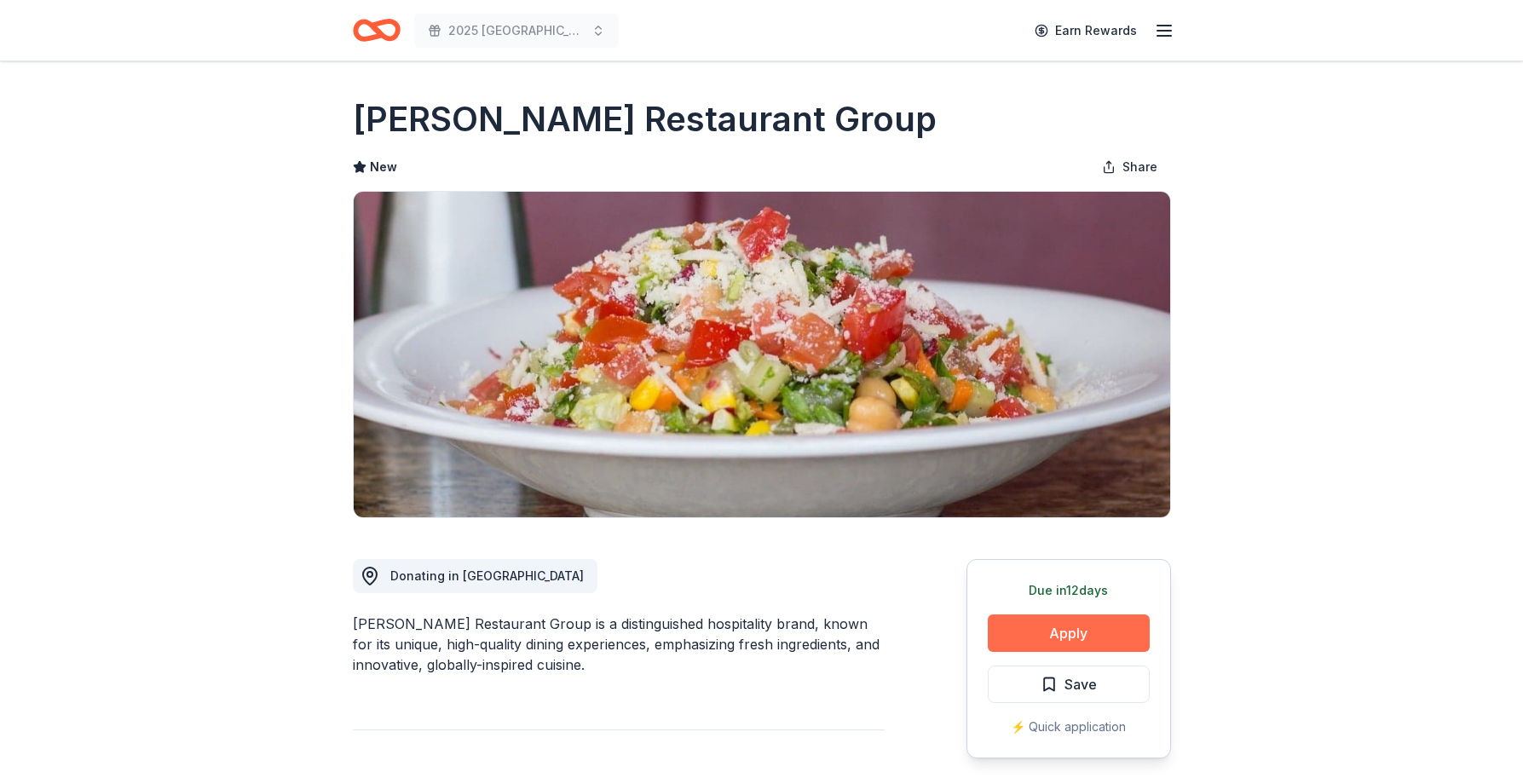
click at [1069, 623] on button "Apply" at bounding box center [1069, 632] width 162 height 38
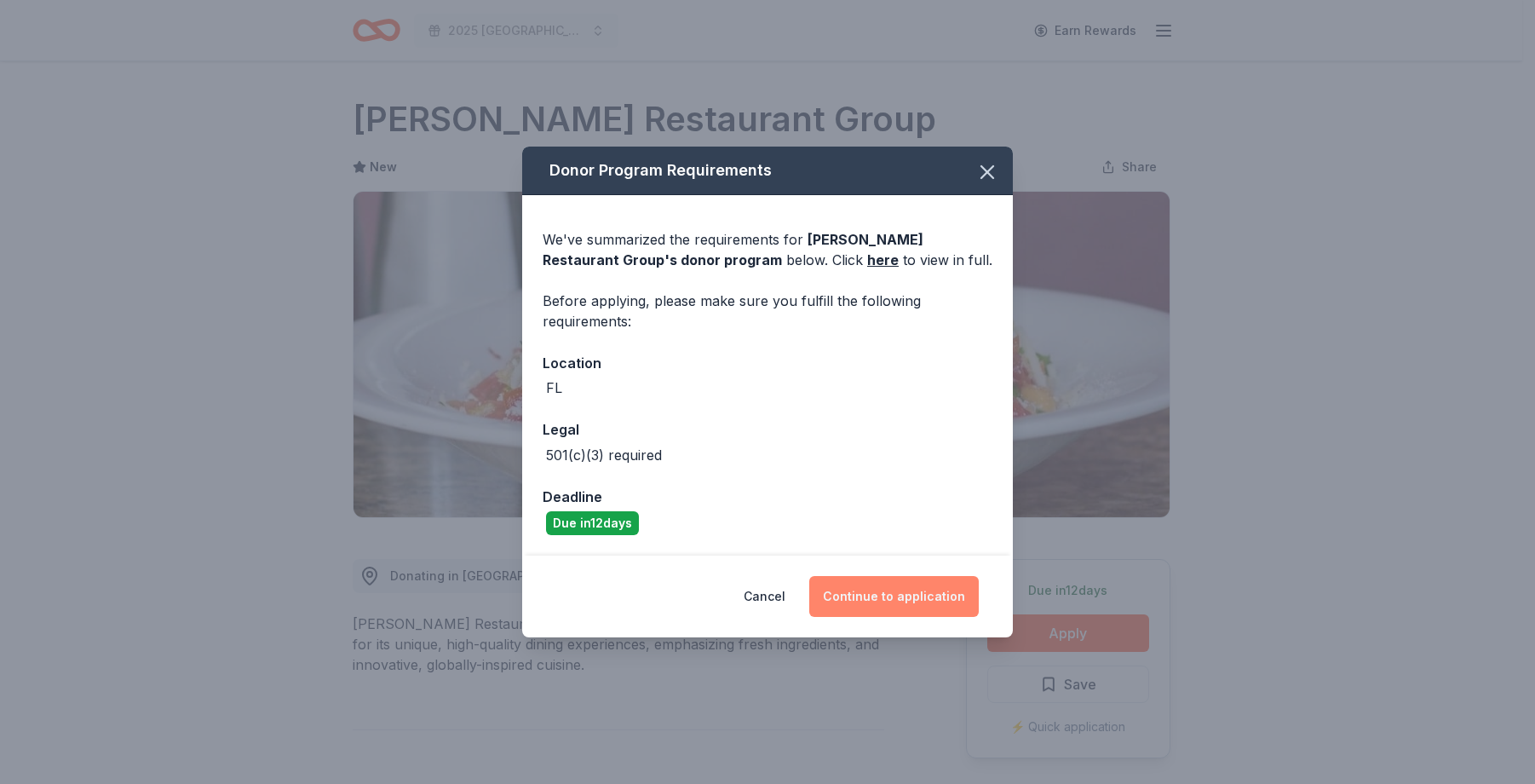
click at [921, 603] on button "Continue to application" at bounding box center [893, 596] width 169 height 40
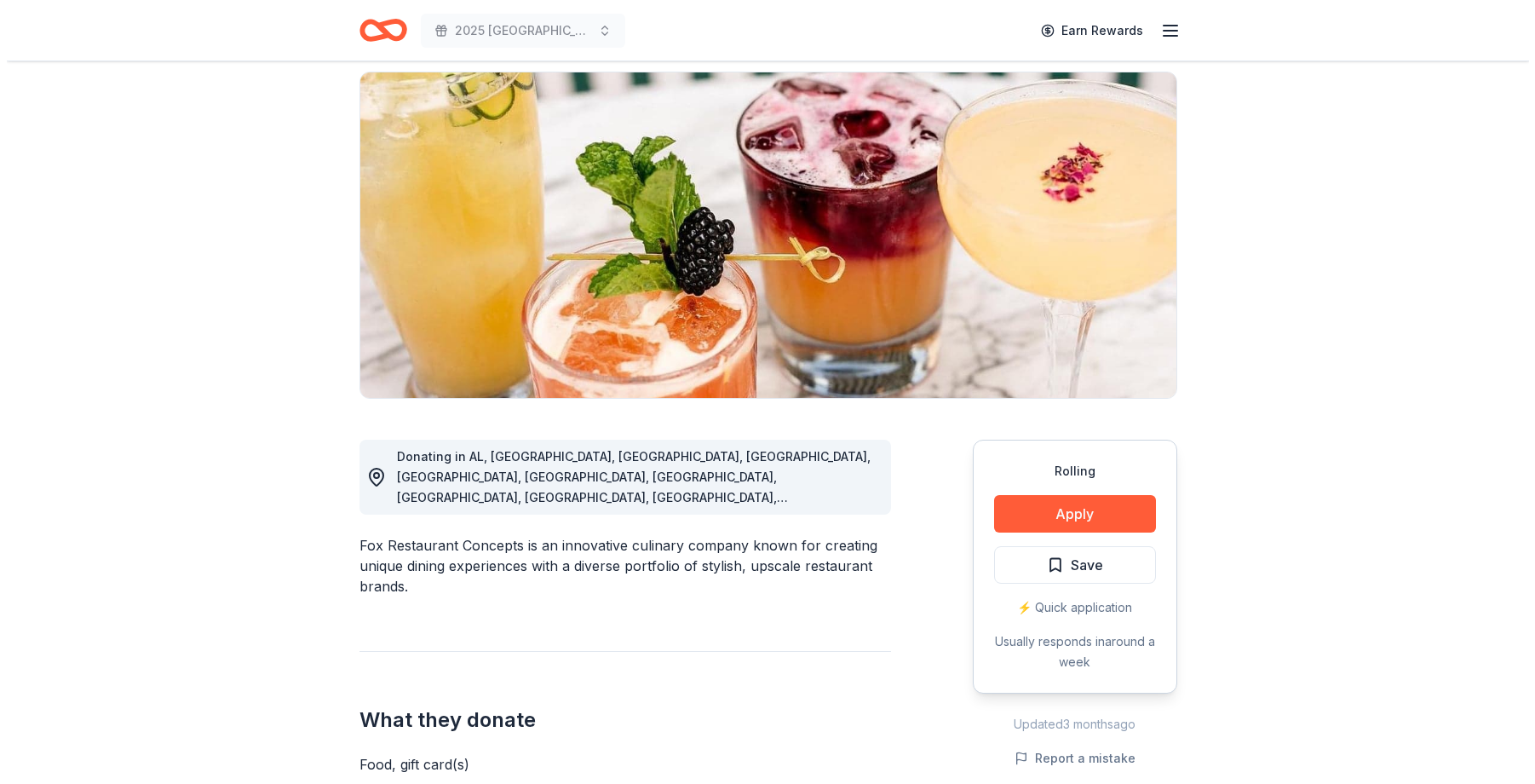
scroll to position [85, 0]
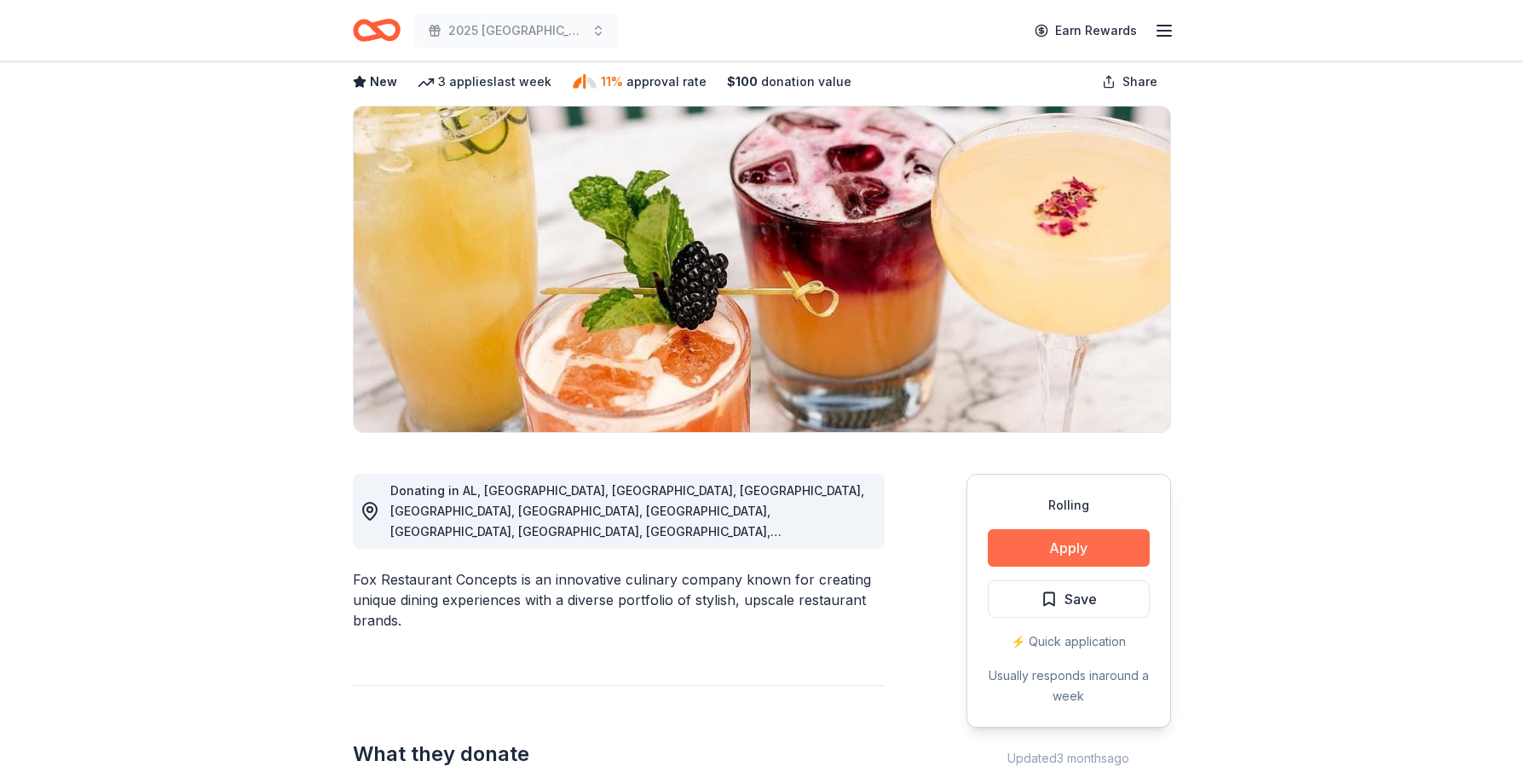
click at [1078, 549] on button "Apply" at bounding box center [1069, 547] width 162 height 38
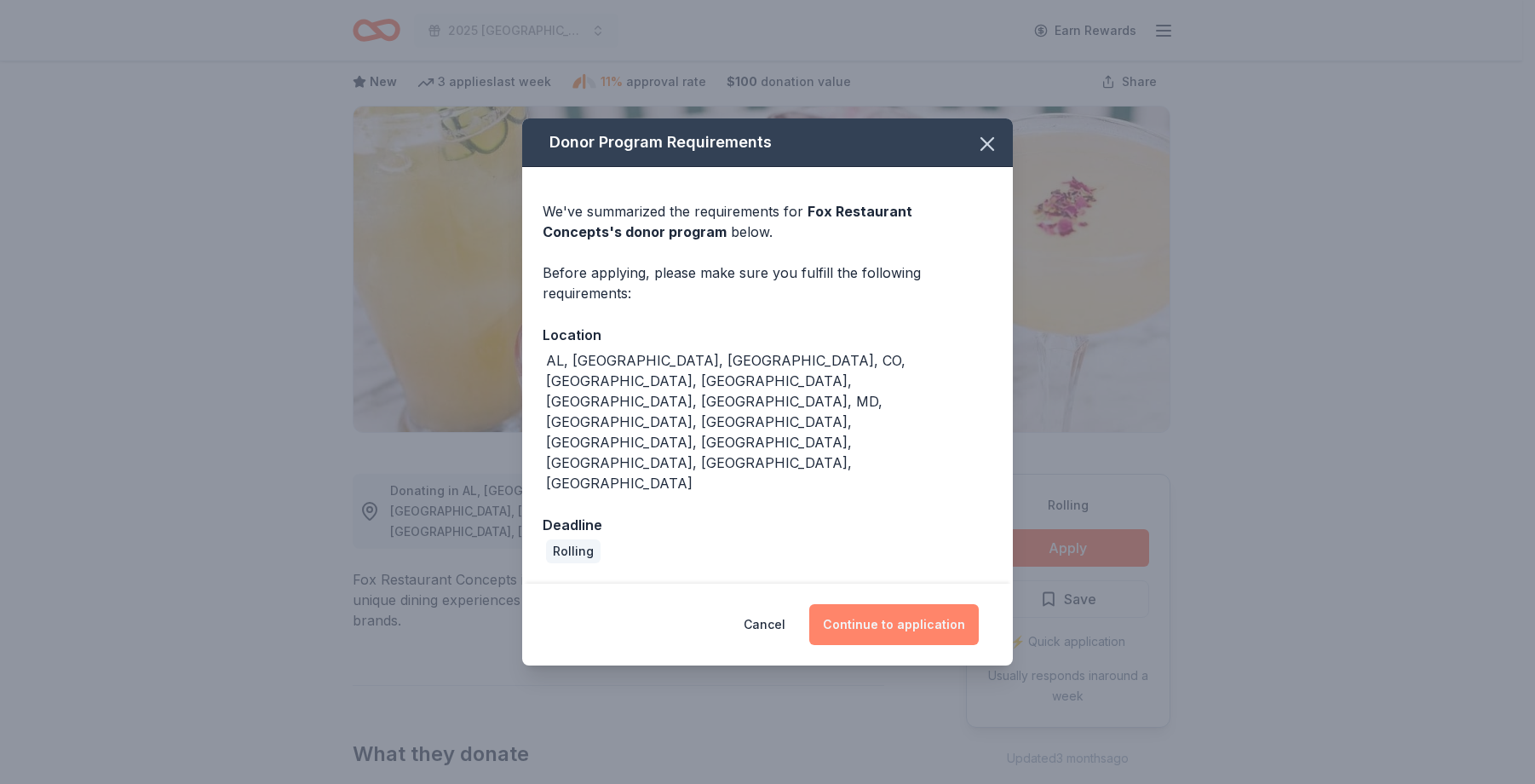
click at [916, 604] on button "Continue to application" at bounding box center [893, 624] width 169 height 40
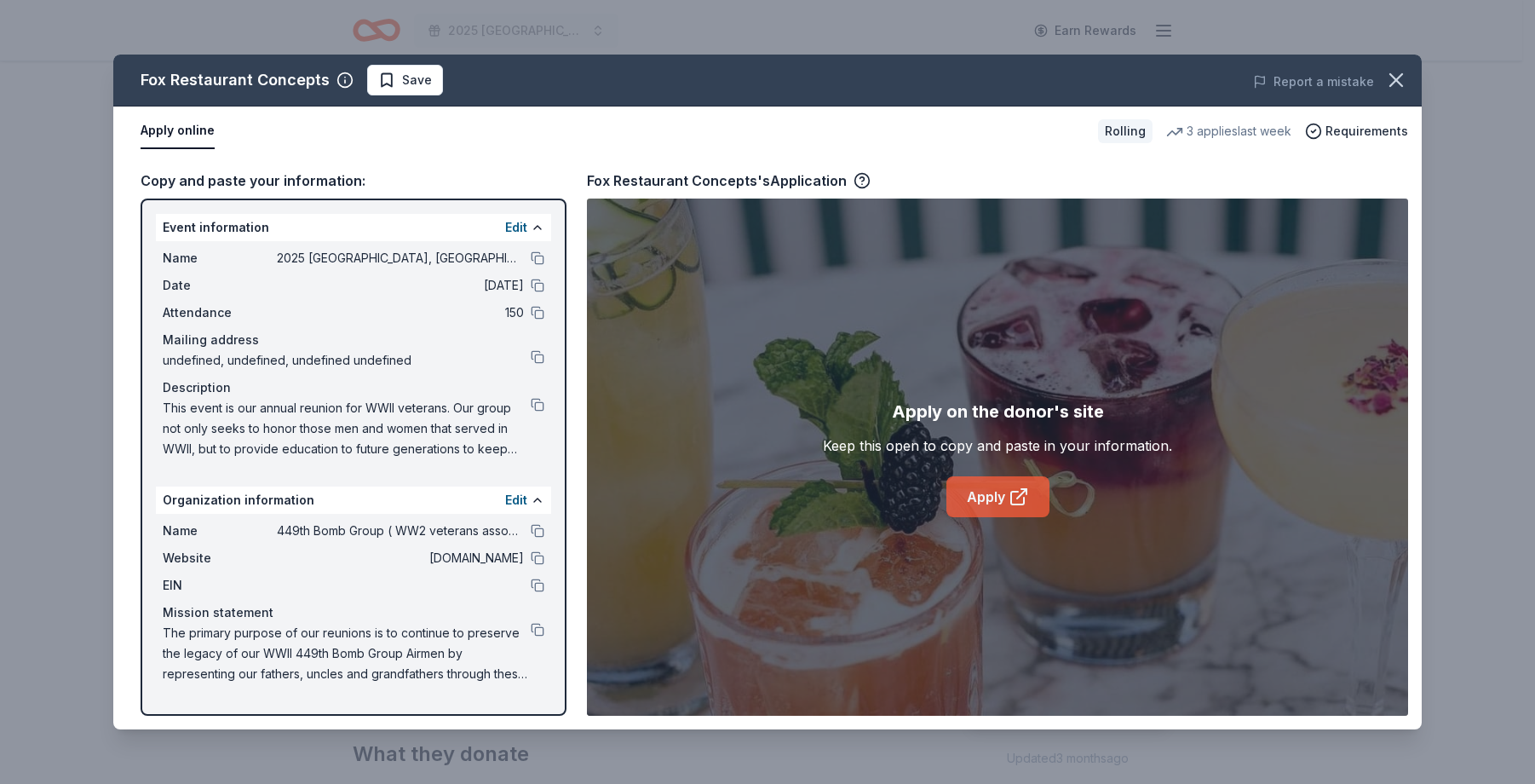
click at [1006, 497] on link "Apply" at bounding box center [998, 496] width 103 height 40
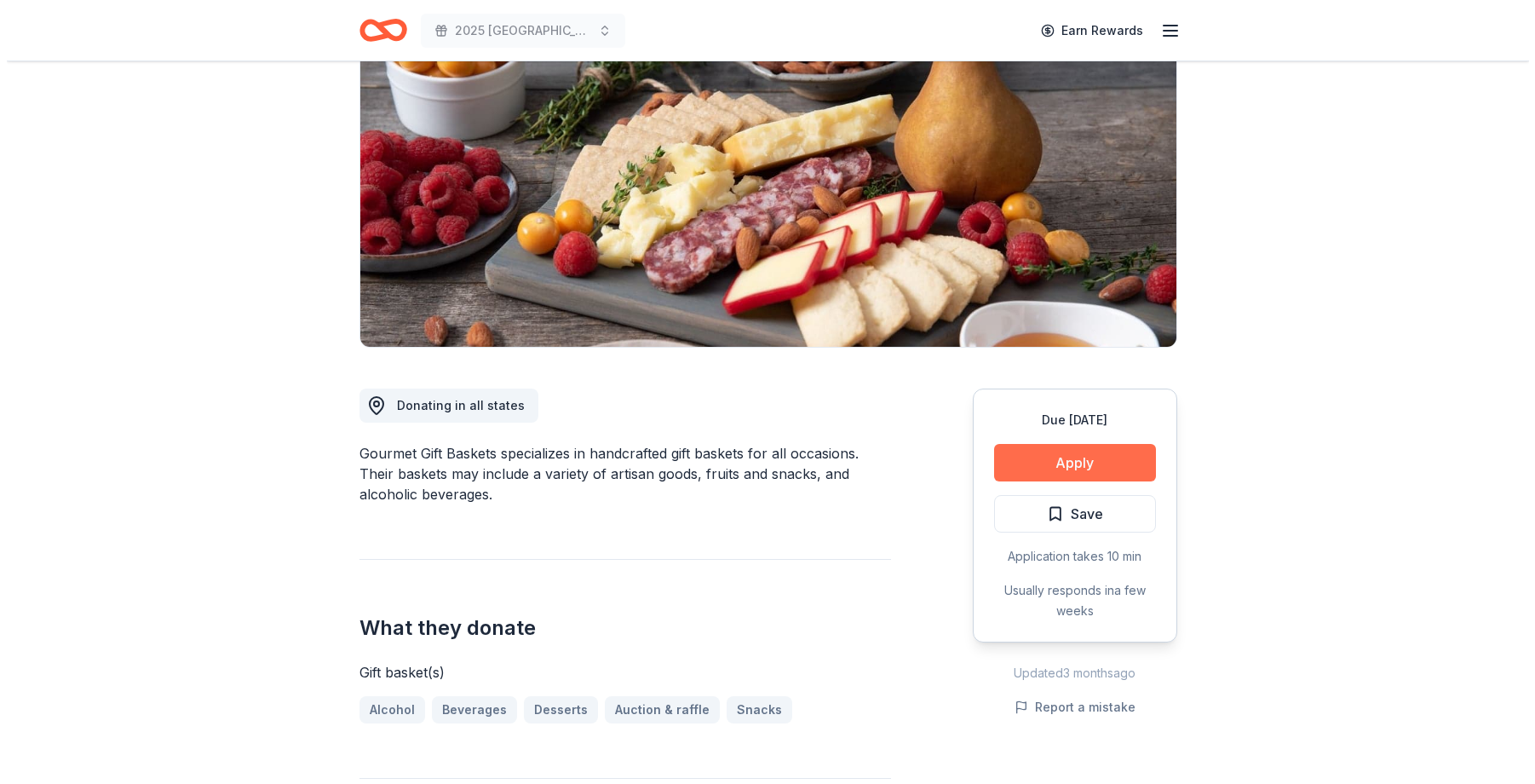
scroll to position [256, 0]
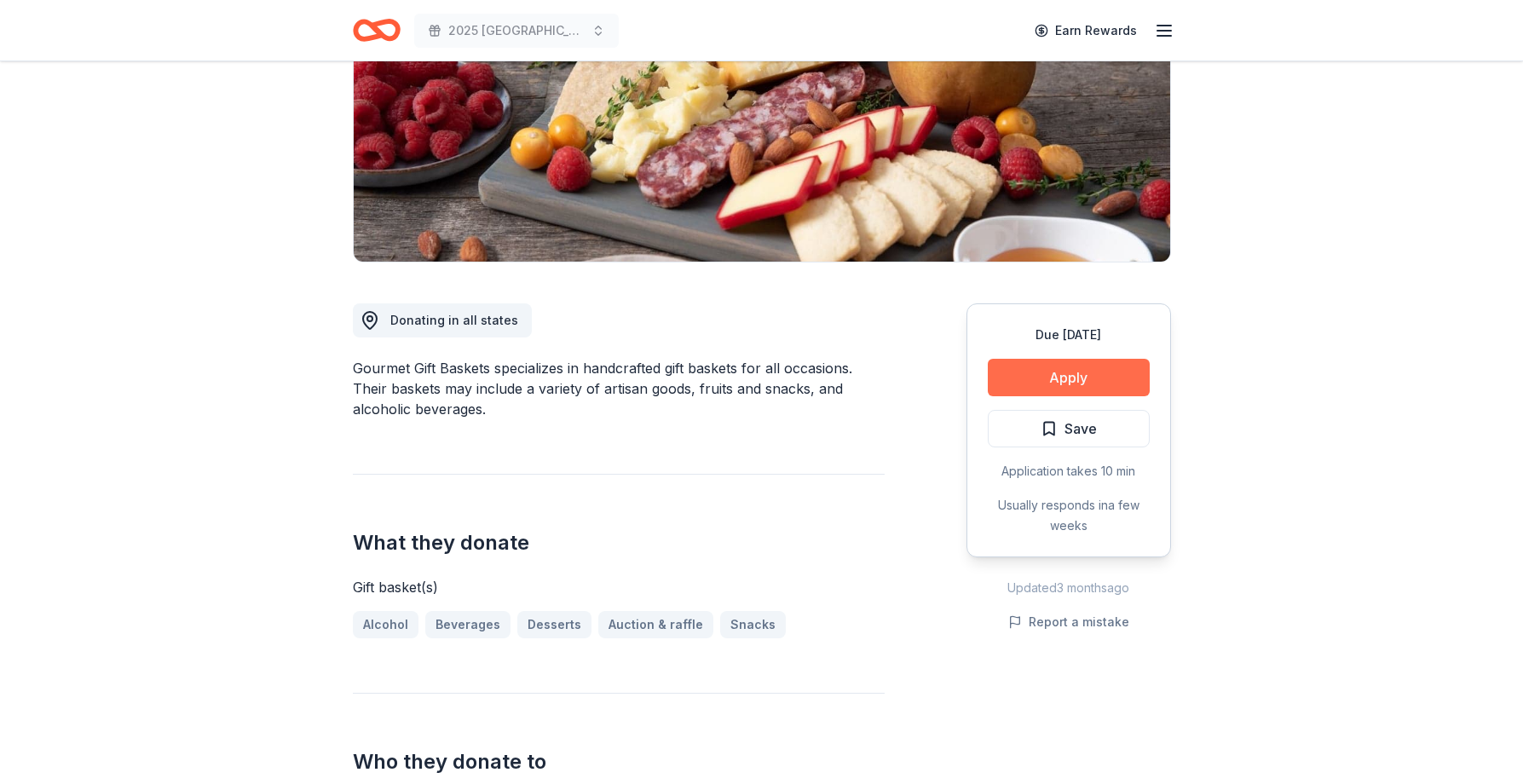
click at [1080, 381] on button "Apply" at bounding box center [1069, 377] width 162 height 38
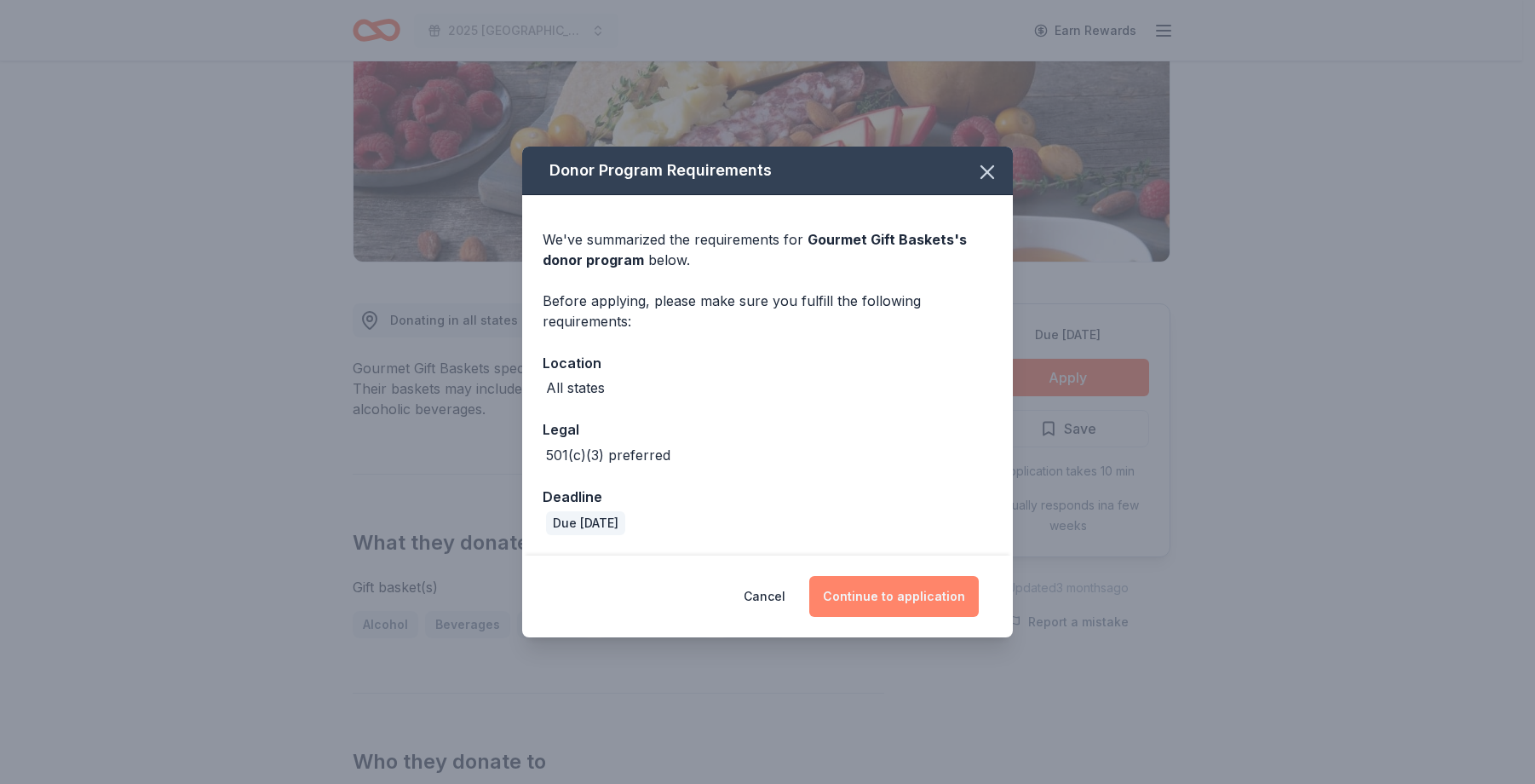
drag, startPoint x: 936, startPoint y: 590, endPoint x: 1023, endPoint y: 575, distance: 88.3
click at [937, 590] on button "Continue to application" at bounding box center [893, 596] width 169 height 40
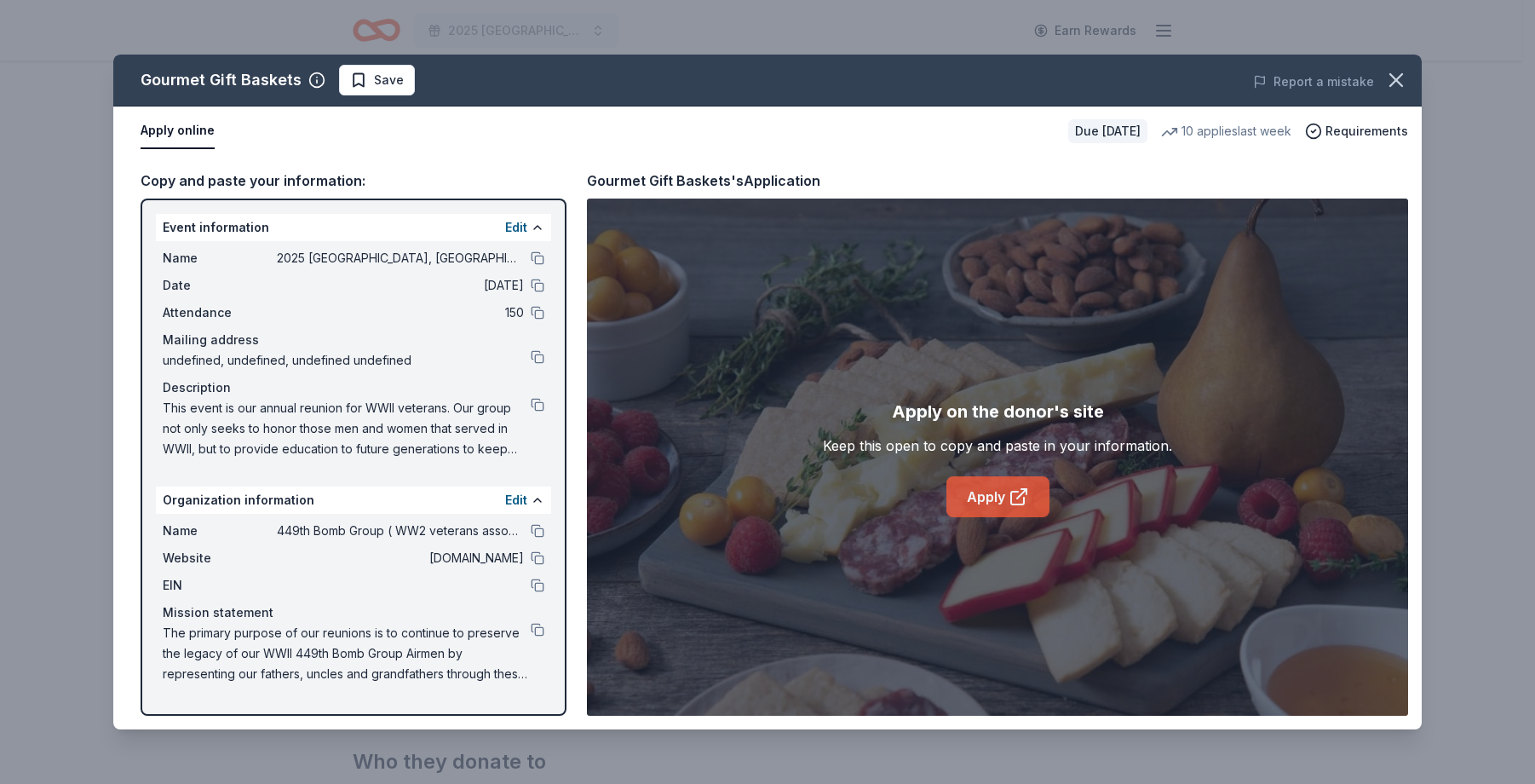
click at [991, 494] on link "Apply" at bounding box center [998, 496] width 103 height 40
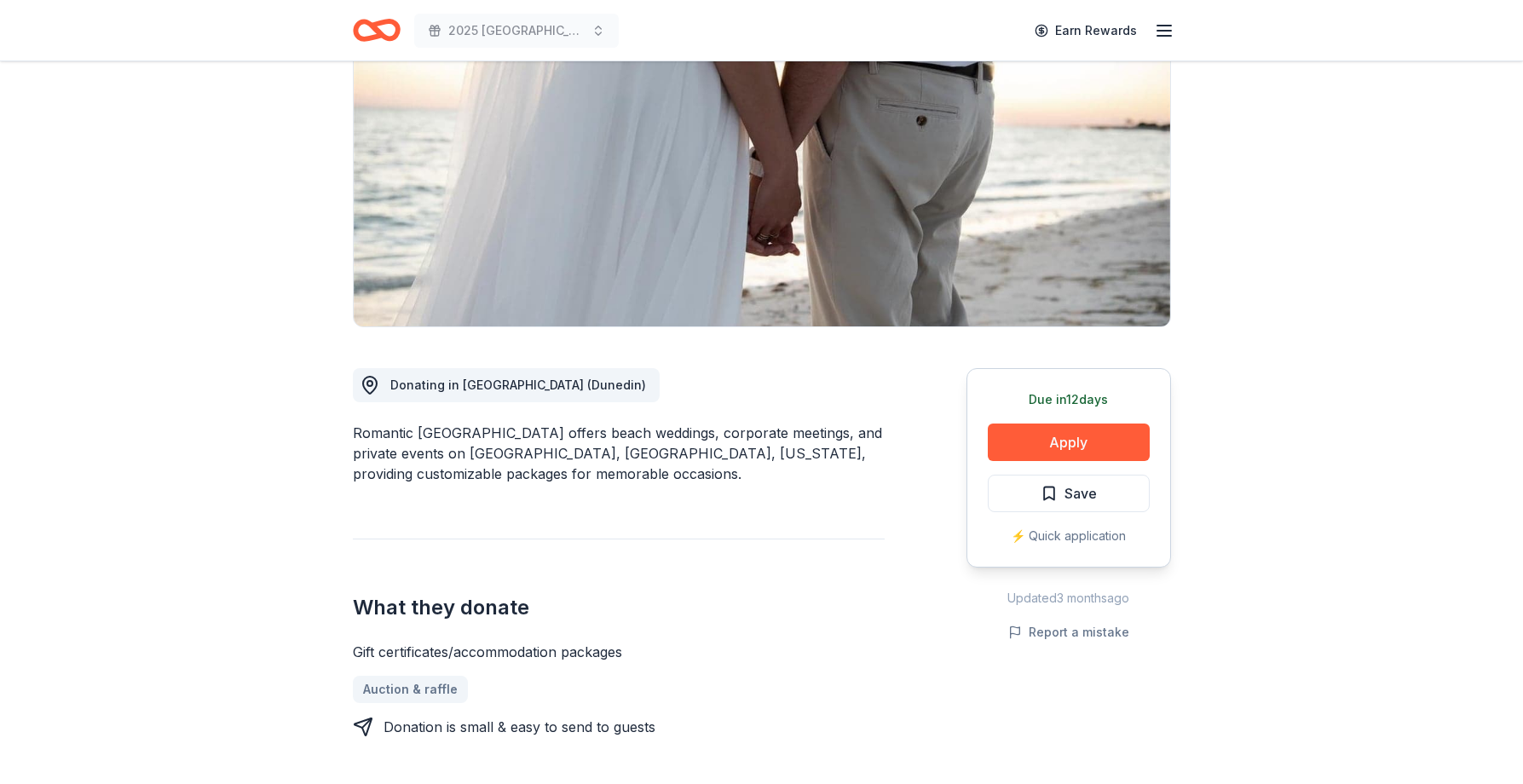
scroll to position [256, 0]
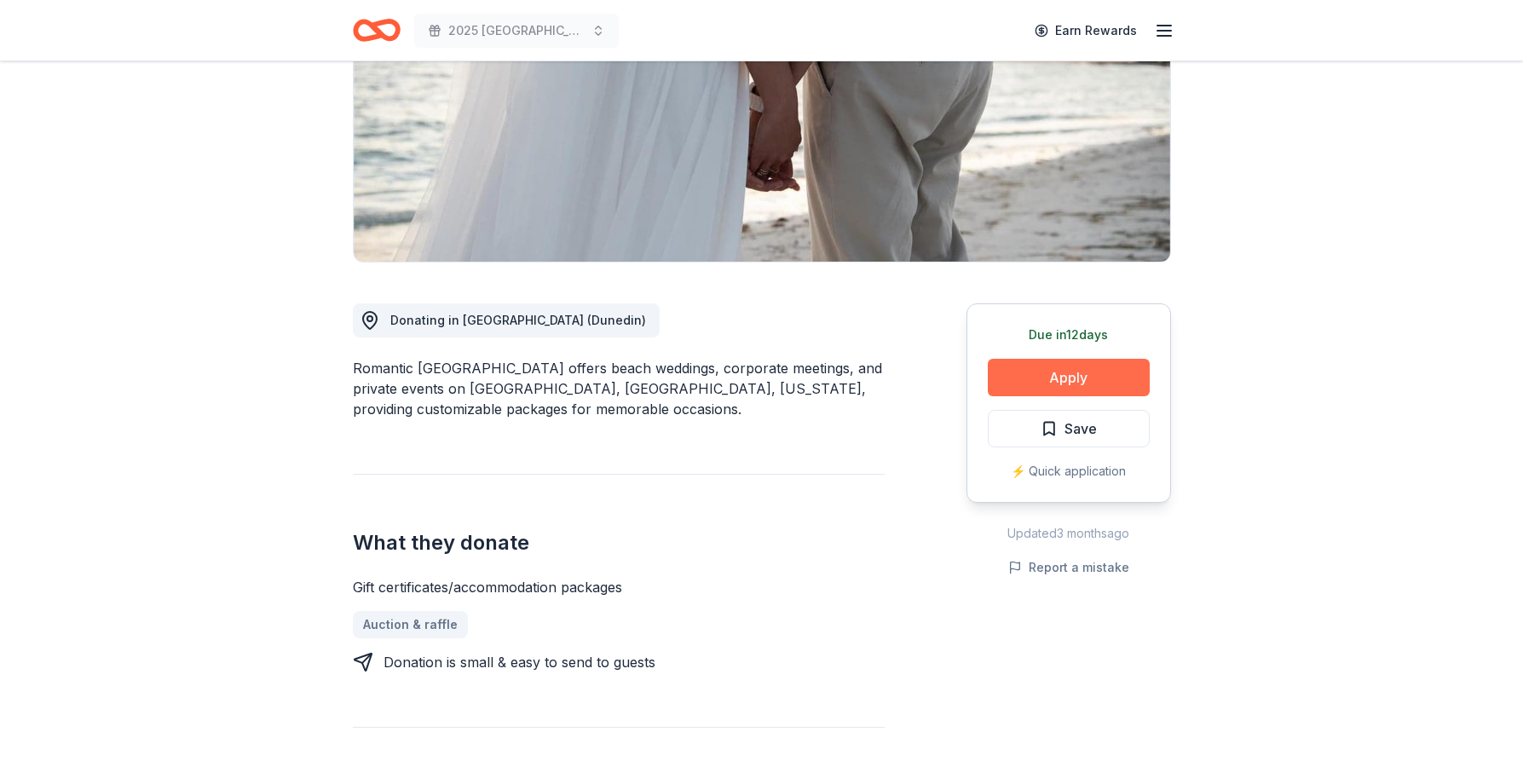
click at [1048, 373] on button "Apply" at bounding box center [1069, 377] width 162 height 38
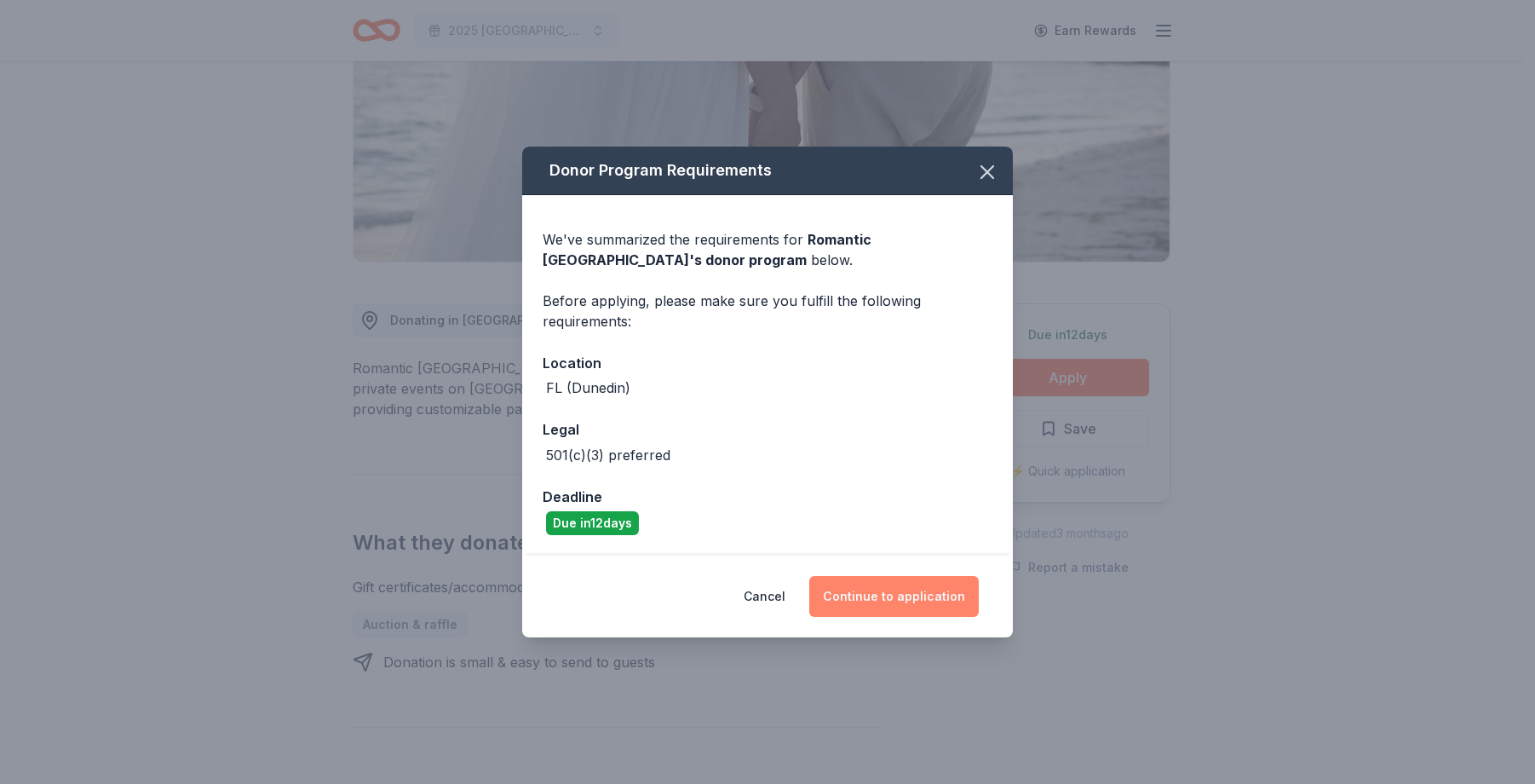
click at [913, 584] on button "Continue to application" at bounding box center [893, 596] width 169 height 40
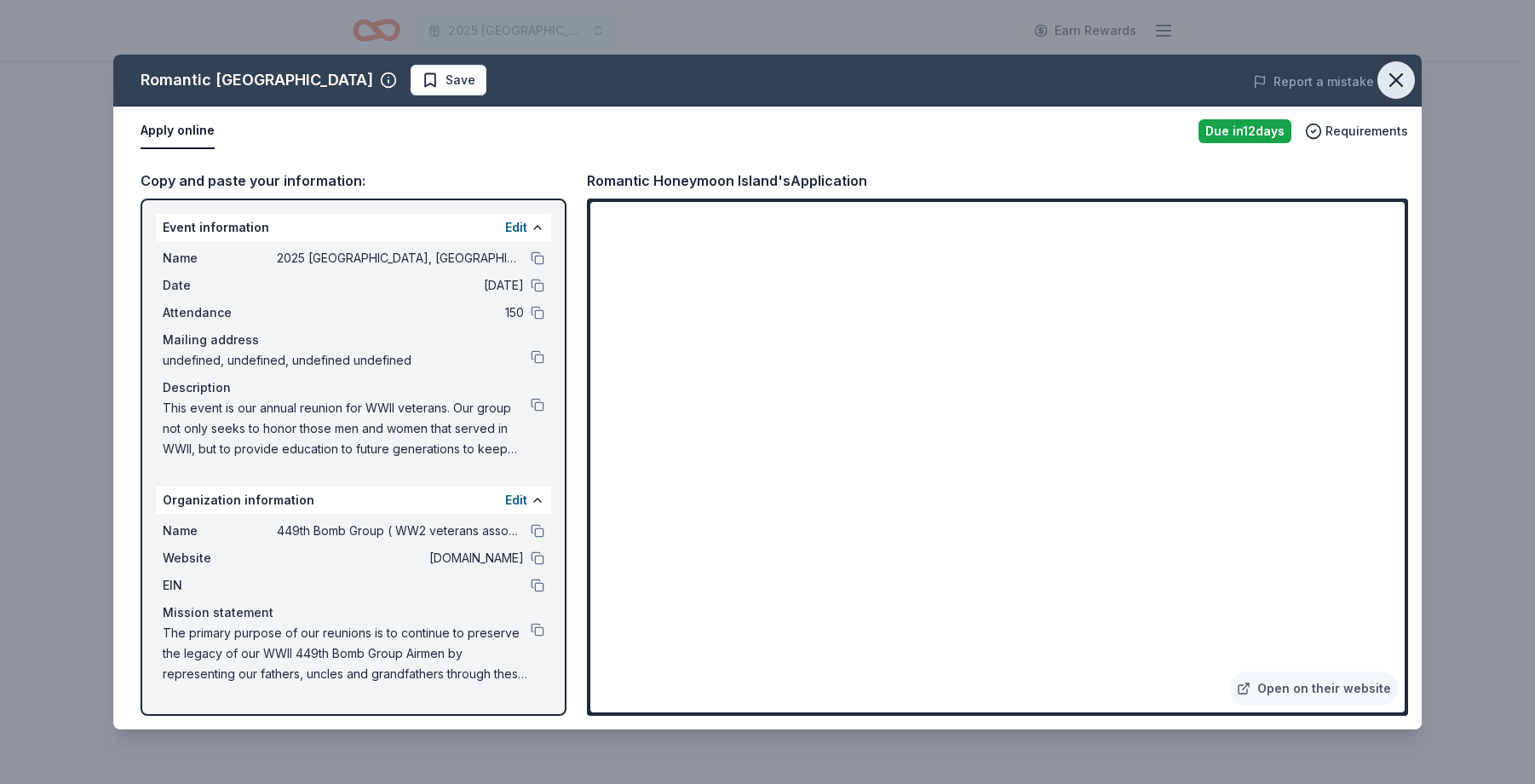
click at [1389, 87] on icon "button" at bounding box center [1396, 80] width 24 height 24
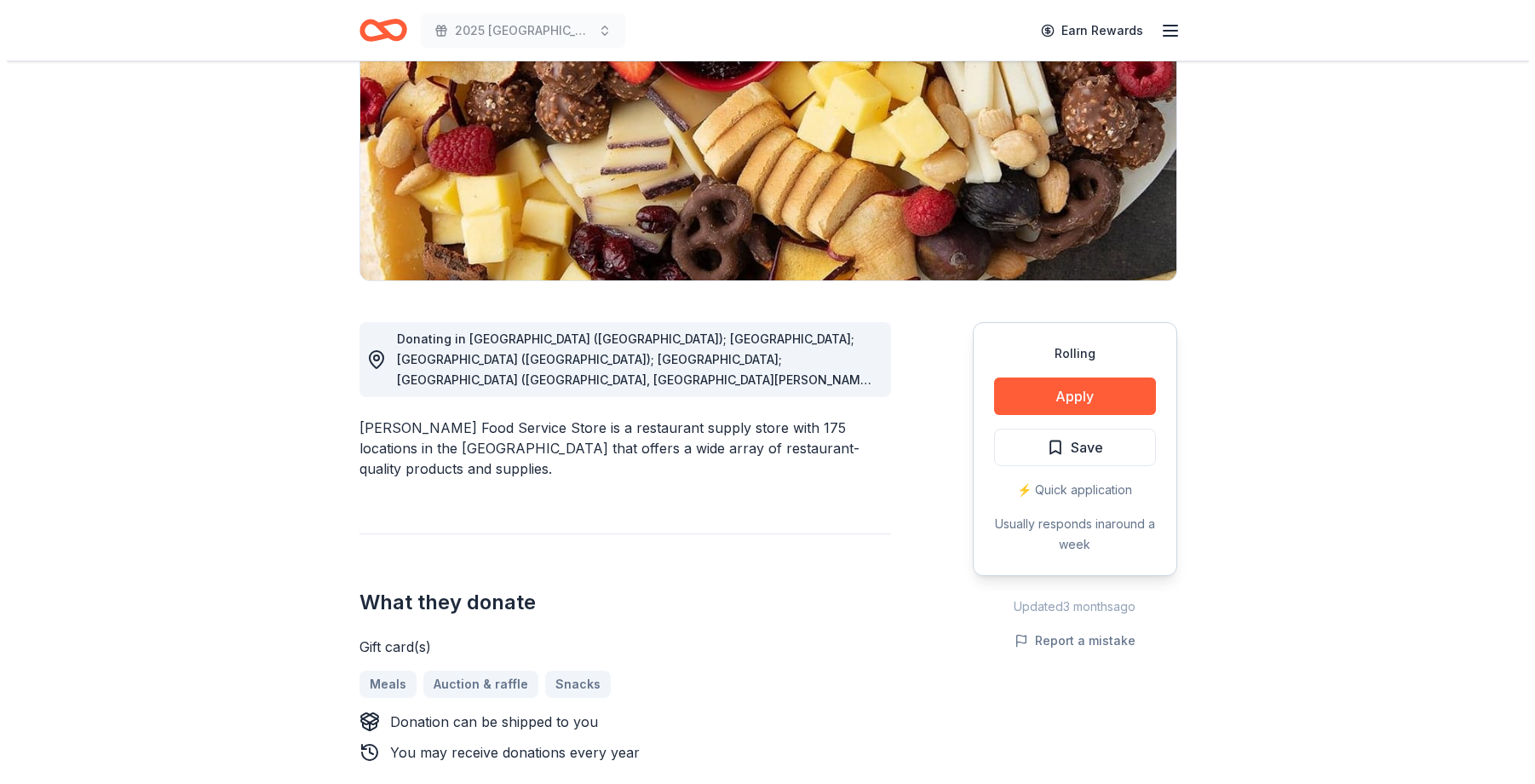
scroll to position [256, 0]
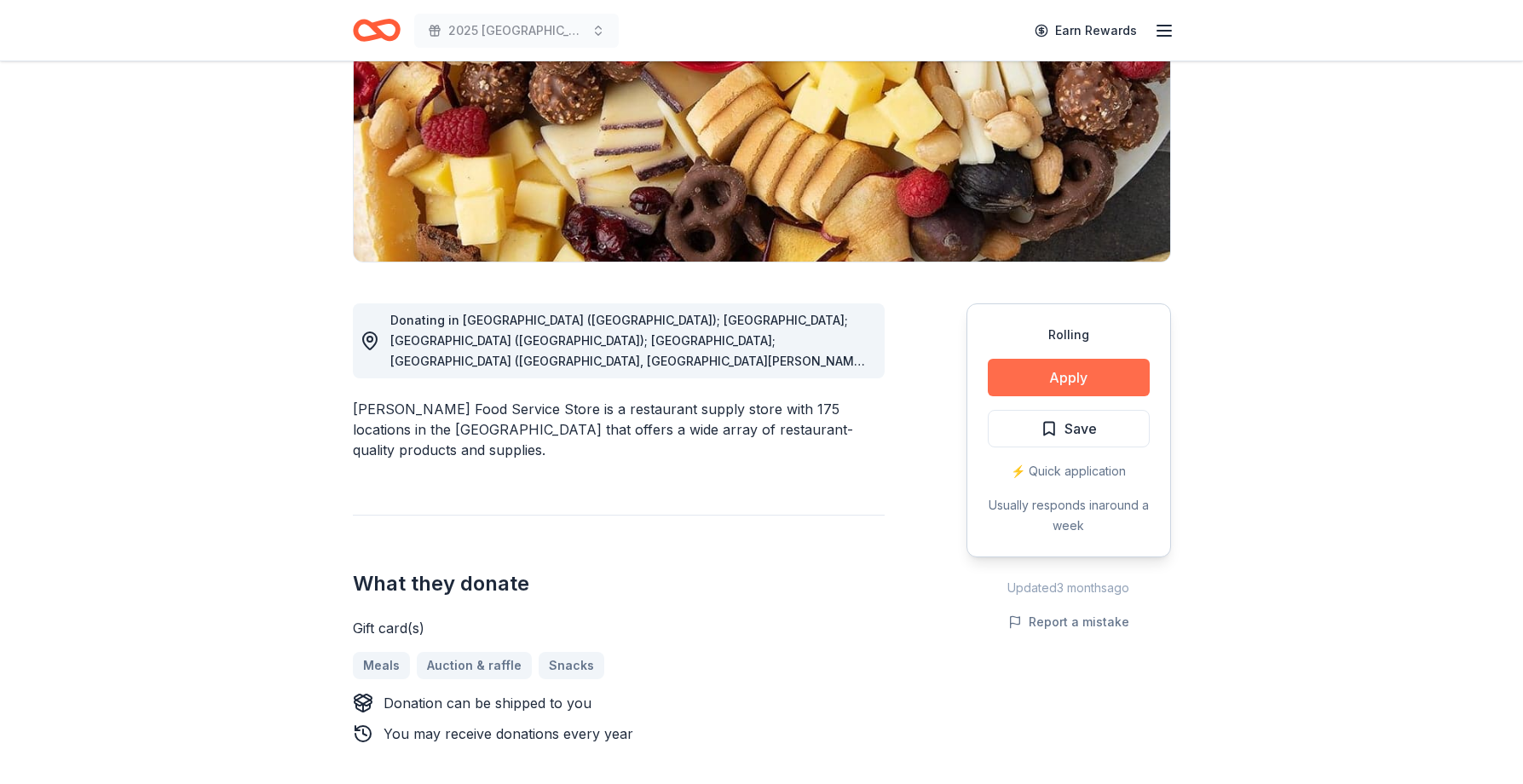
click at [1077, 374] on button "Apply" at bounding box center [1069, 377] width 162 height 38
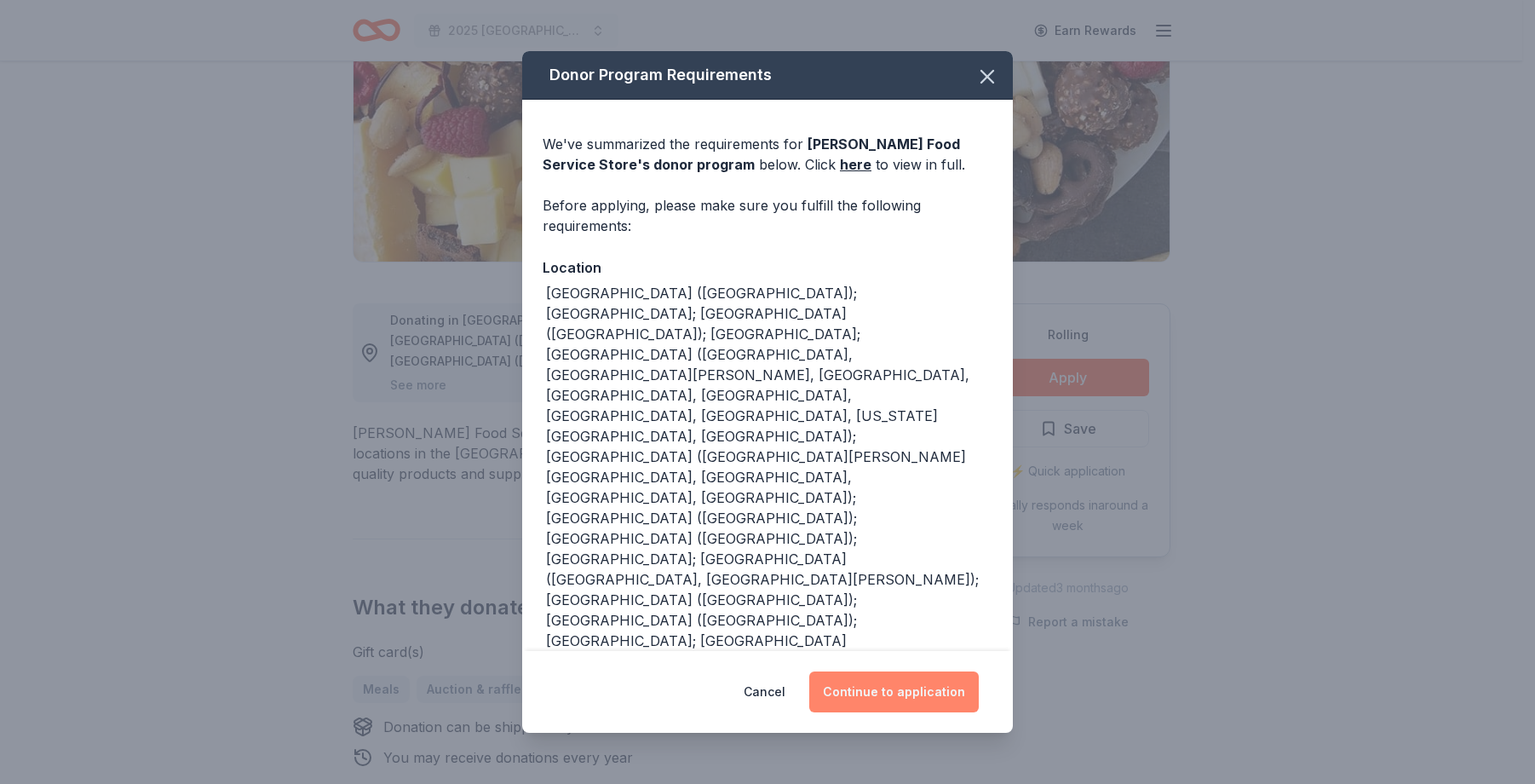
click at [903, 687] on button "Continue to application" at bounding box center [893, 691] width 169 height 40
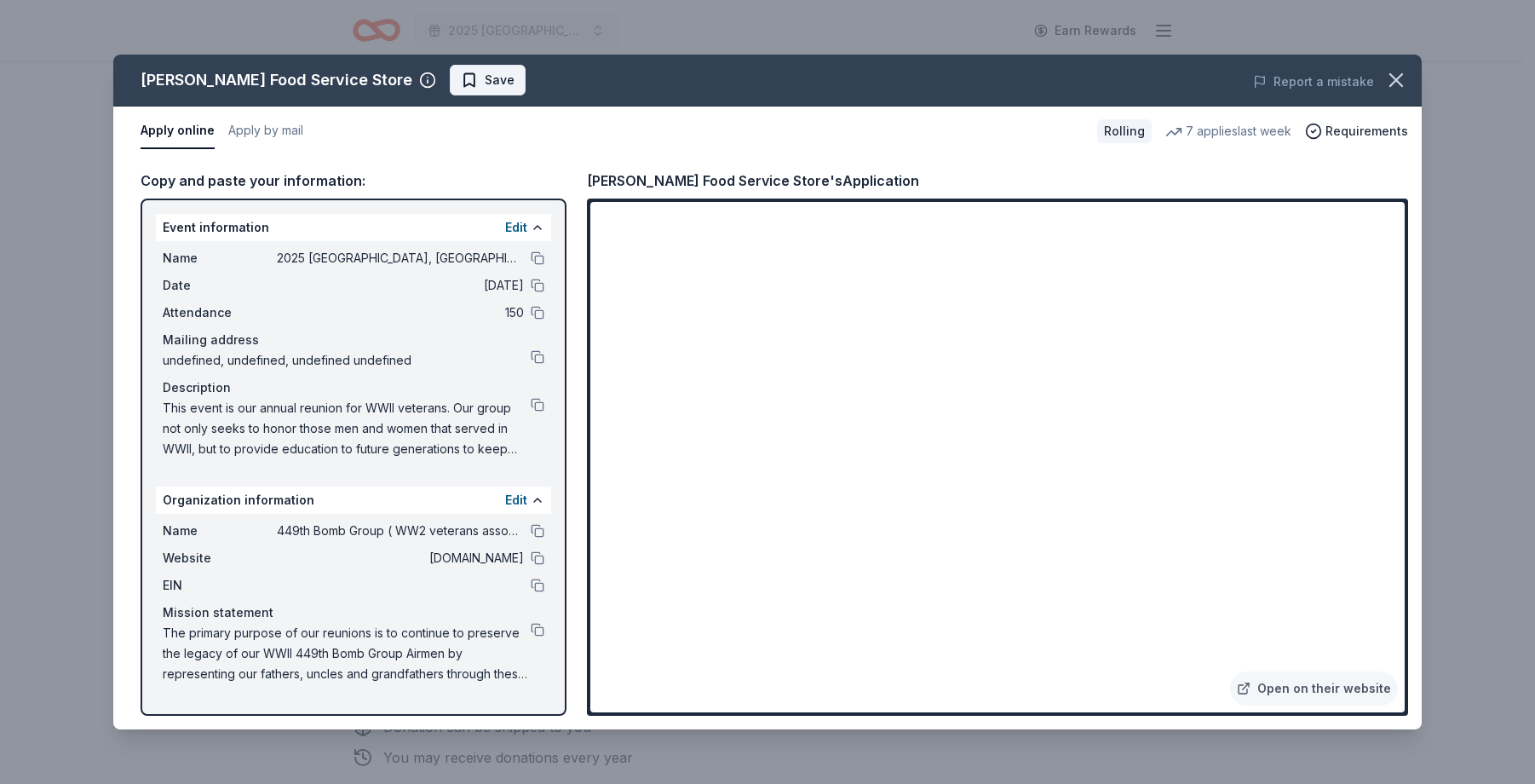
click at [484, 84] on span "Save" at bounding box center [499, 80] width 29 height 20
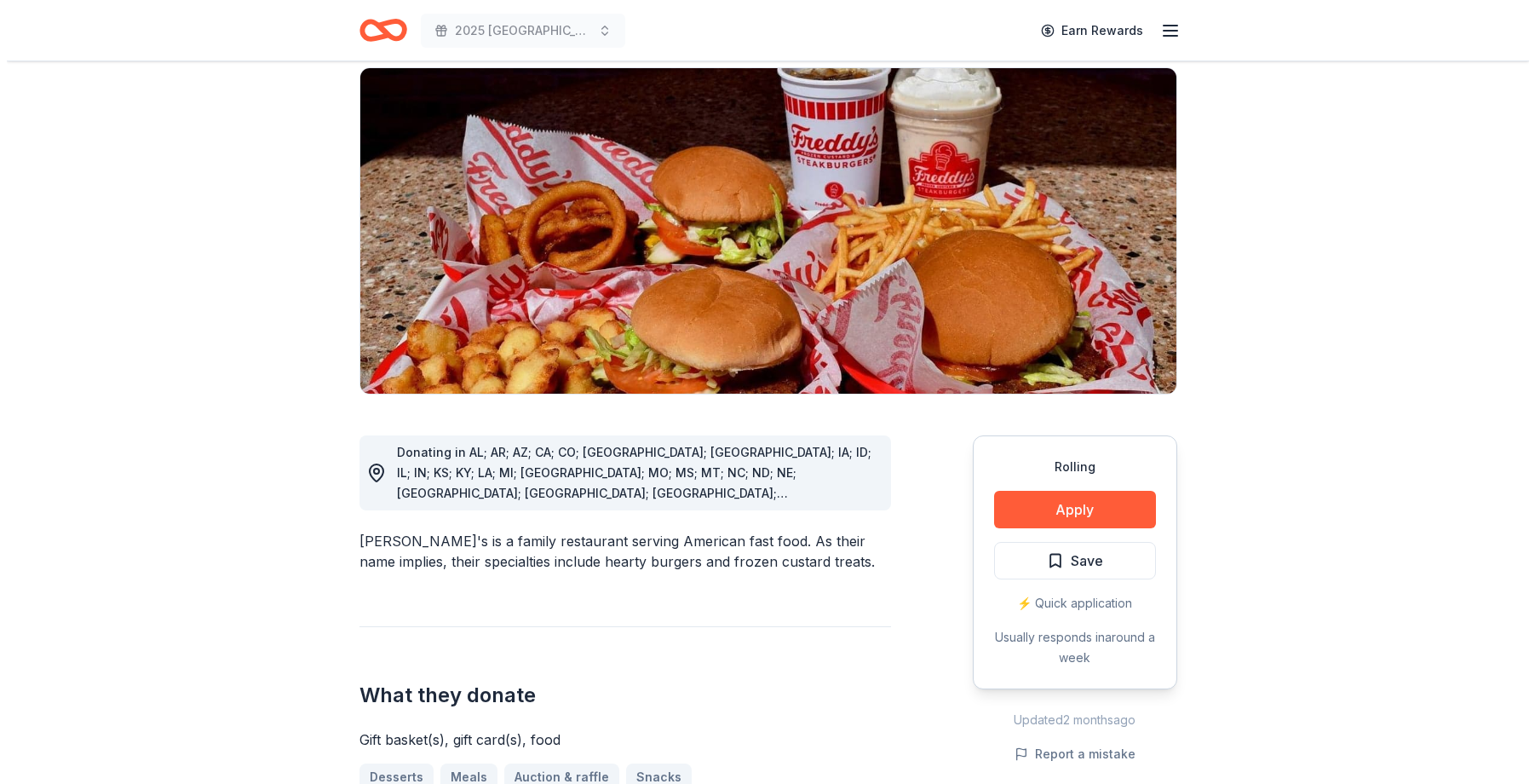
scroll to position [170, 0]
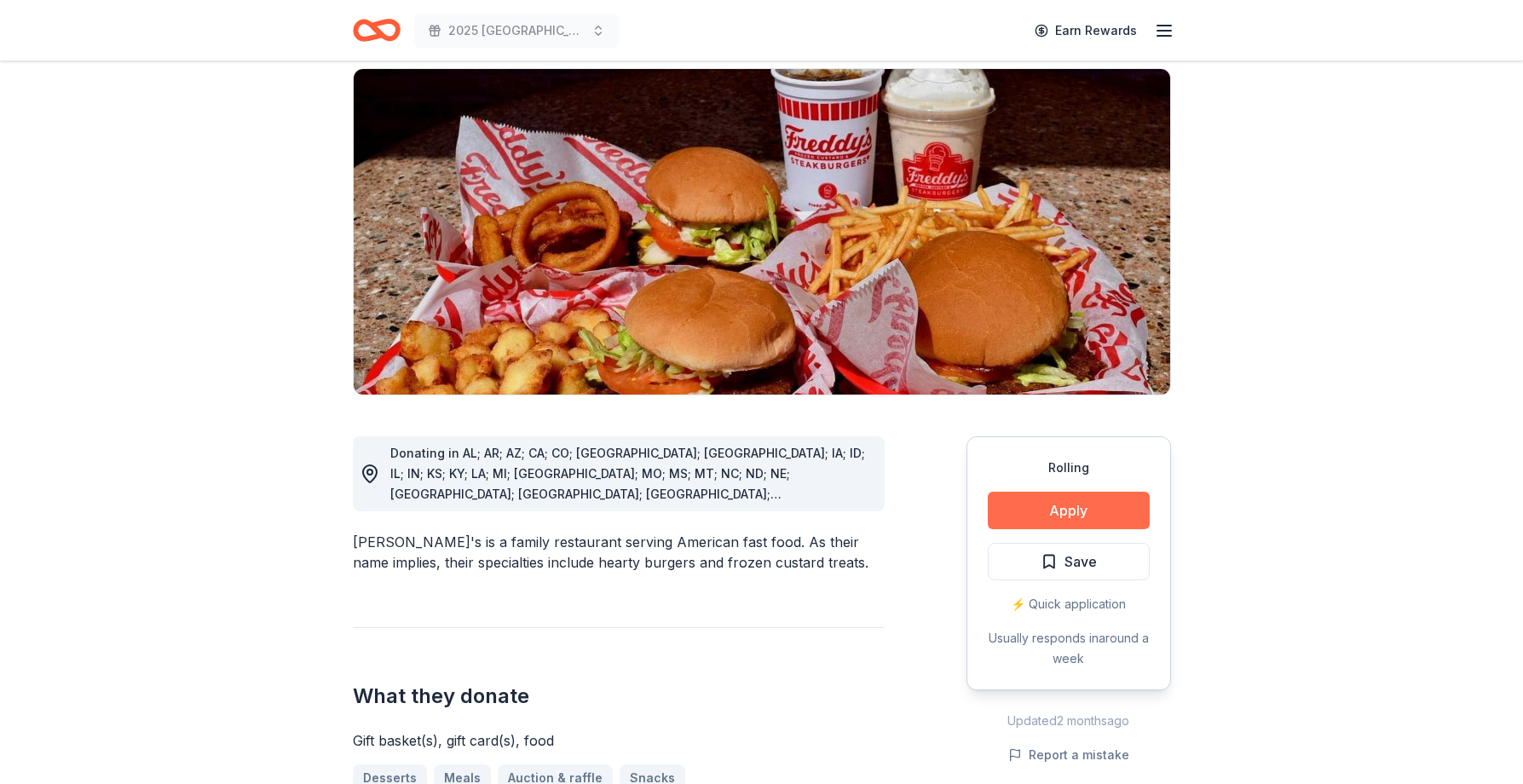
click at [1075, 492] on button "Apply" at bounding box center [1069, 510] width 162 height 38
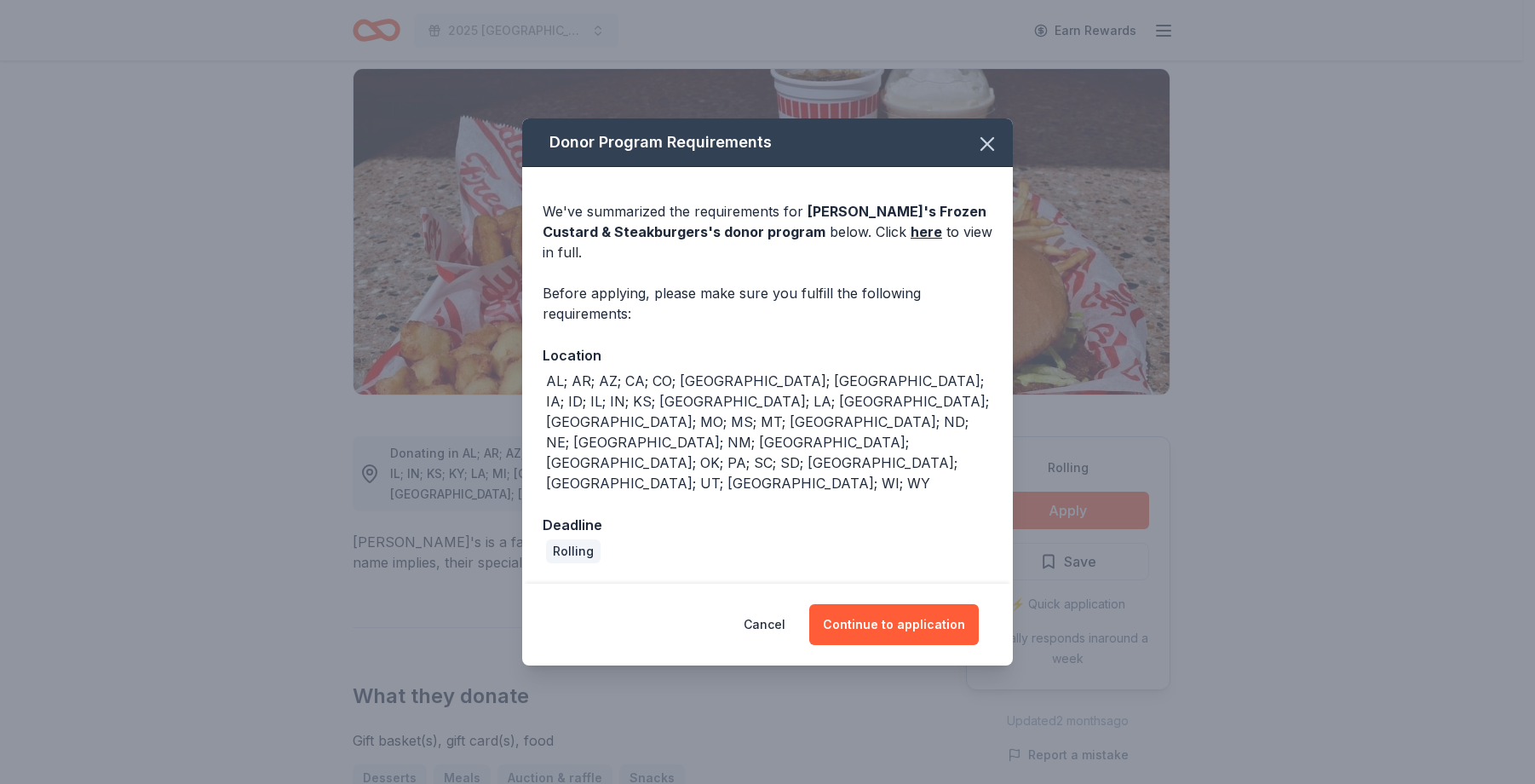
drag, startPoint x: 902, startPoint y: 570, endPoint x: 936, endPoint y: 558, distance: 36.1
click at [904, 604] on button "Continue to application" at bounding box center [893, 624] width 169 height 40
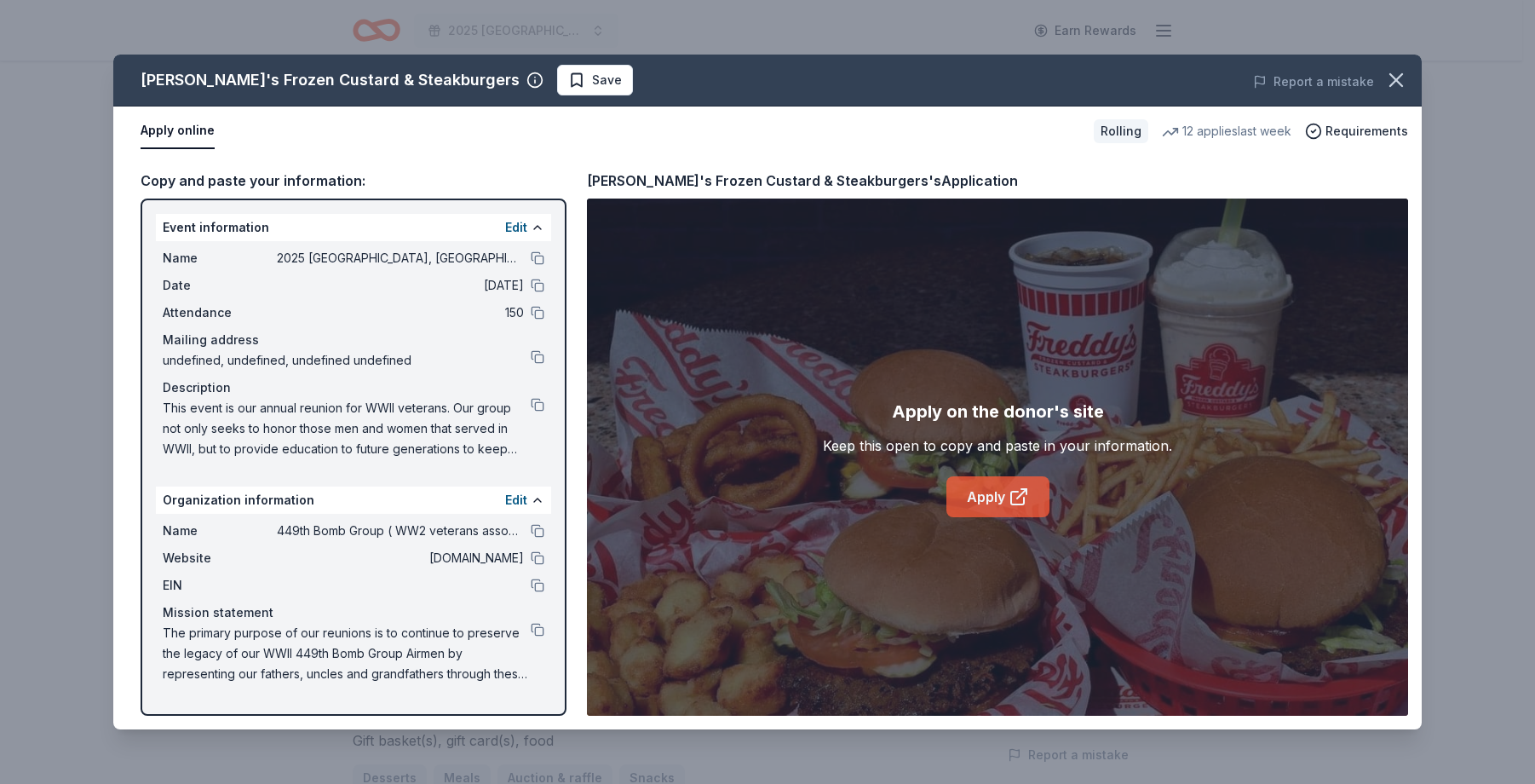
click at [987, 492] on link "Apply" at bounding box center [998, 496] width 103 height 40
click at [592, 83] on span "Save" at bounding box center [607, 80] width 29 height 20
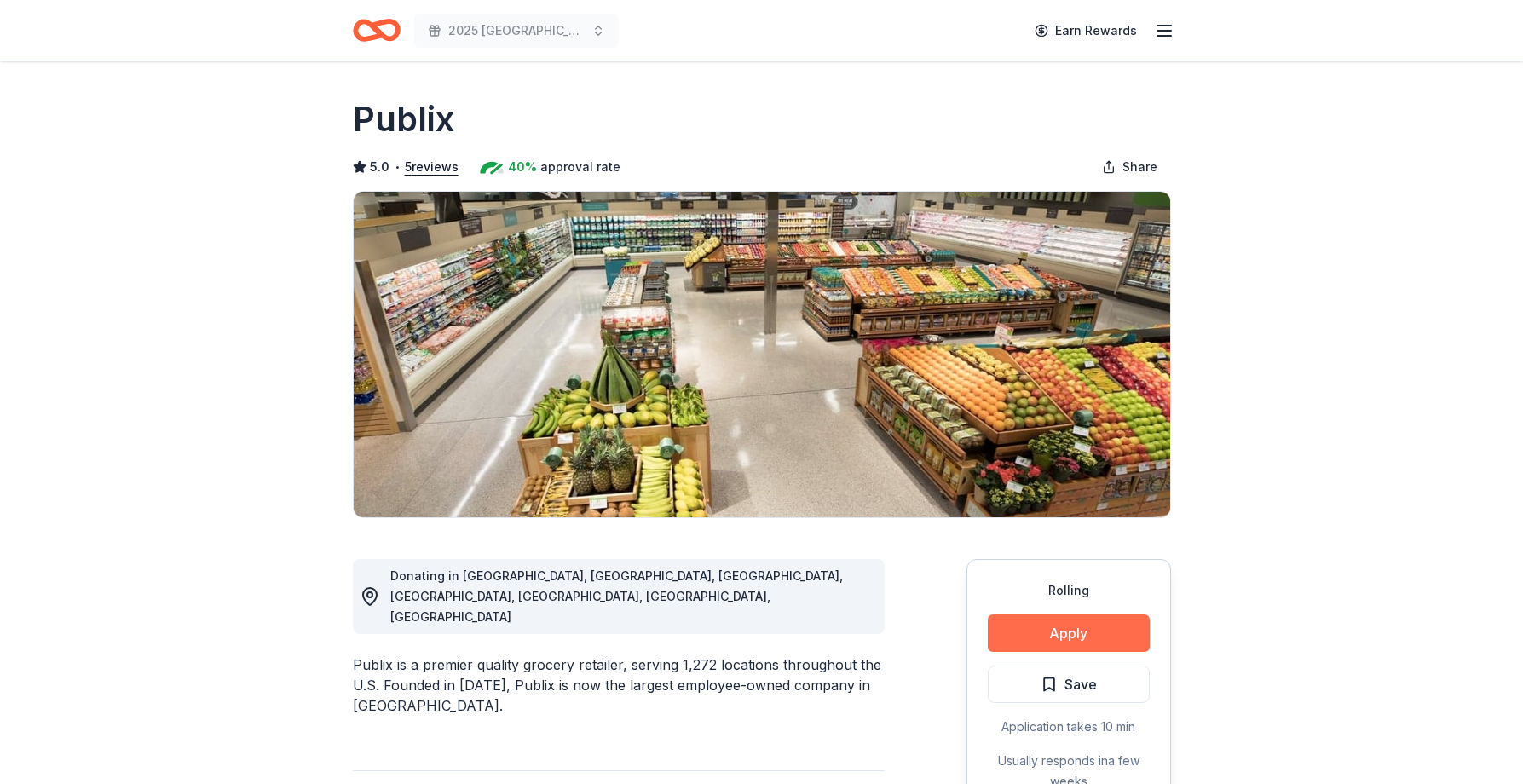
click at [1054, 638] on button "Apply" at bounding box center [1069, 632] width 162 height 38
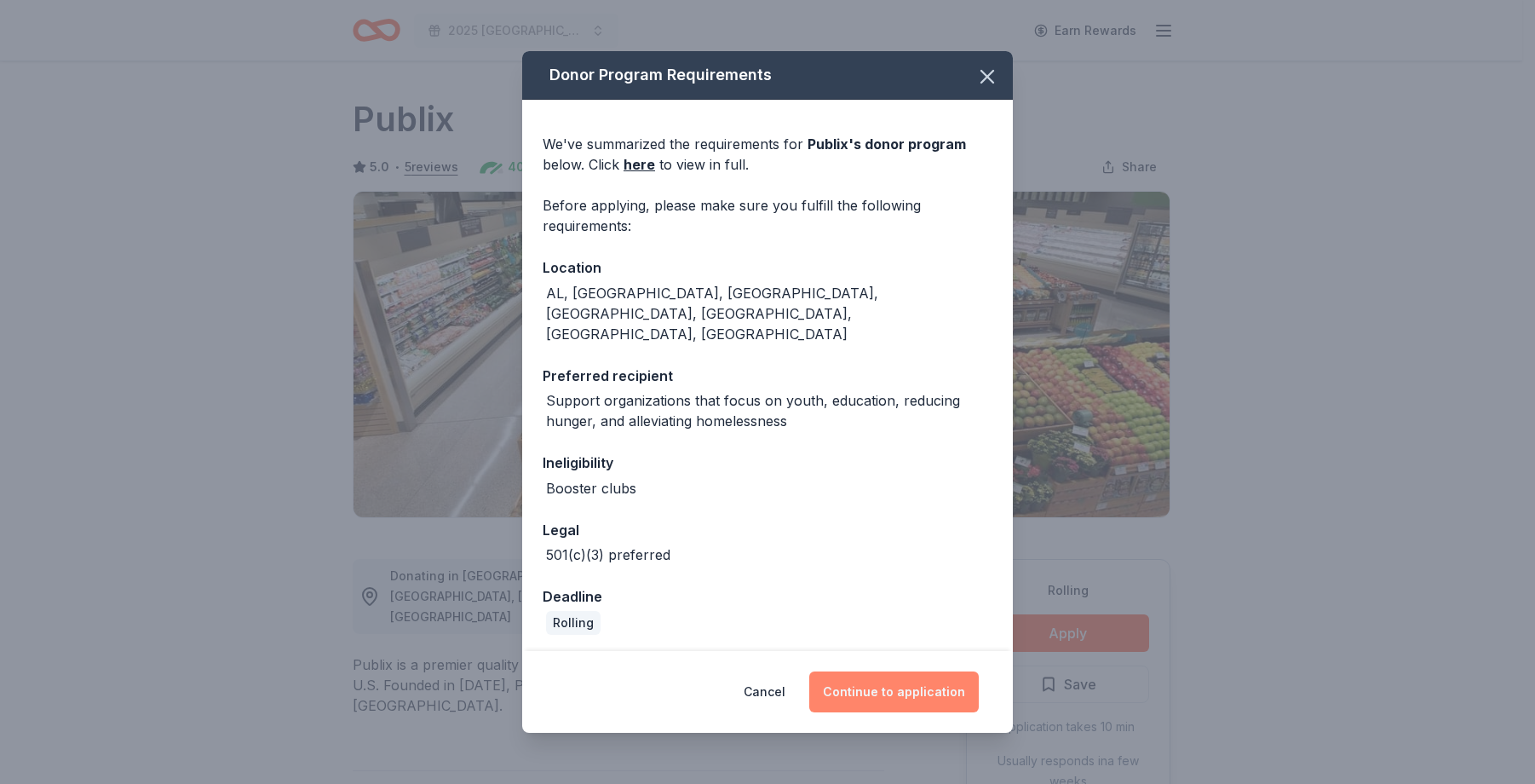
click at [862, 675] on button "Continue to application" at bounding box center [893, 691] width 169 height 40
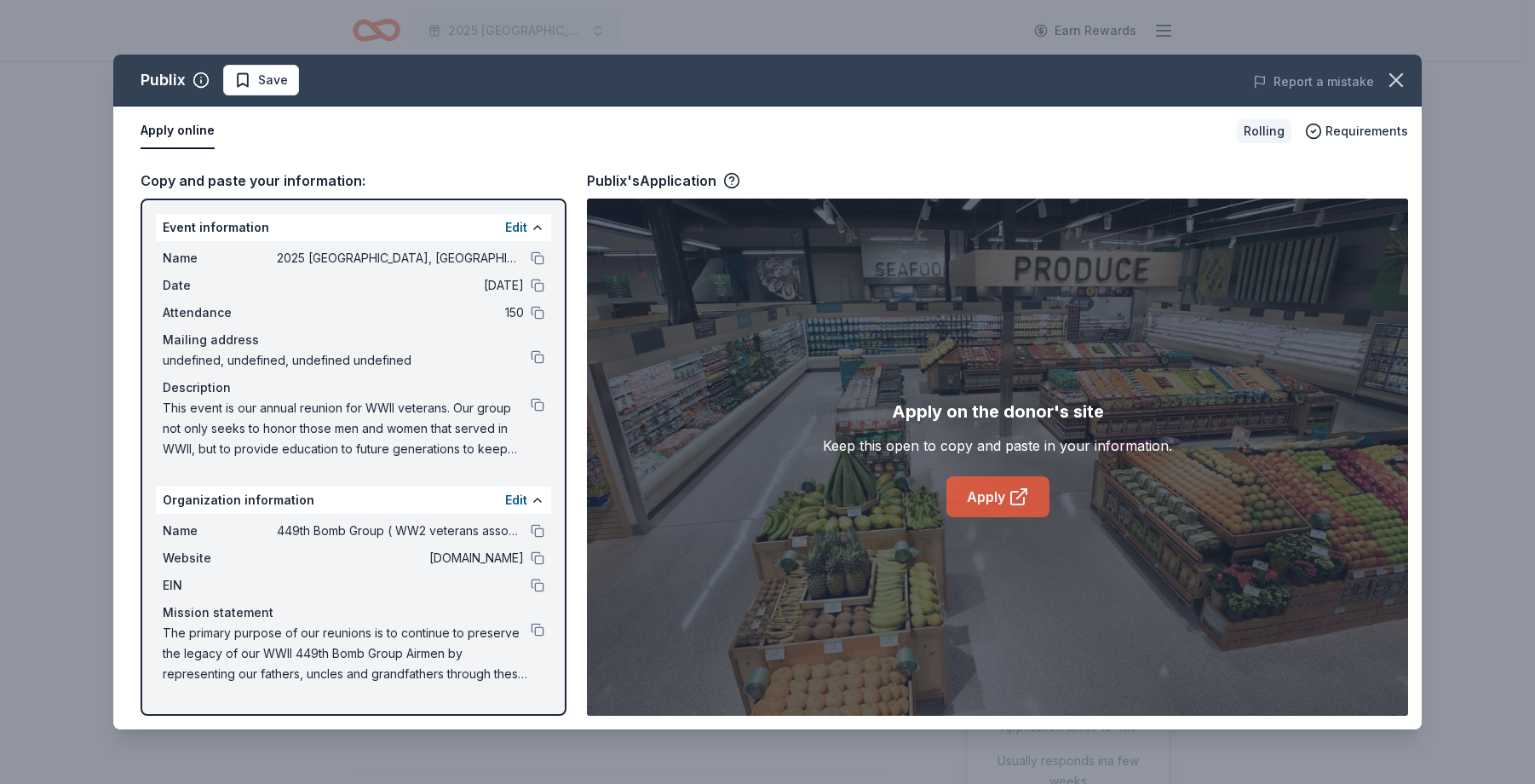
click at [1006, 500] on link "Apply" at bounding box center [998, 496] width 103 height 40
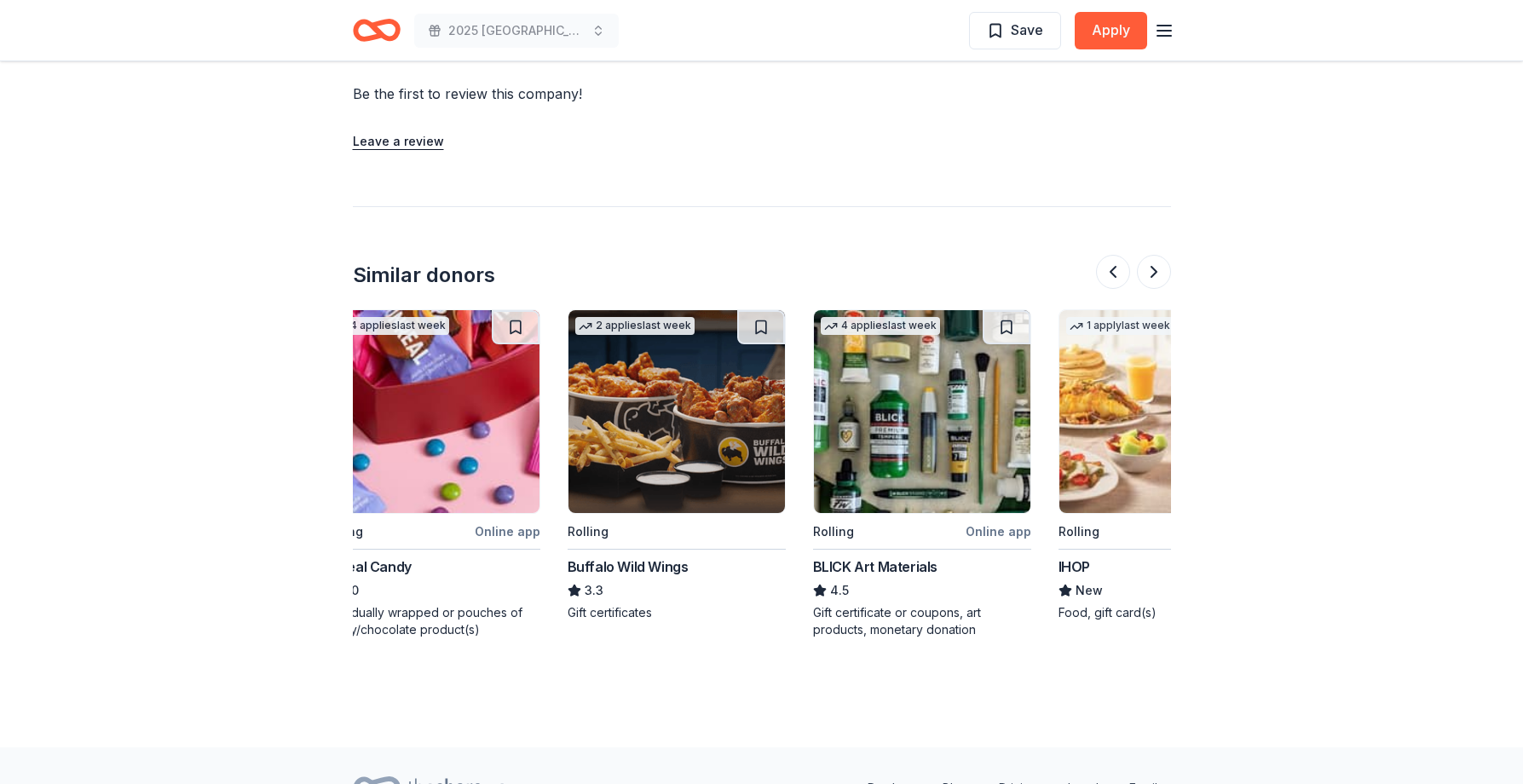
scroll to position [0, 762]
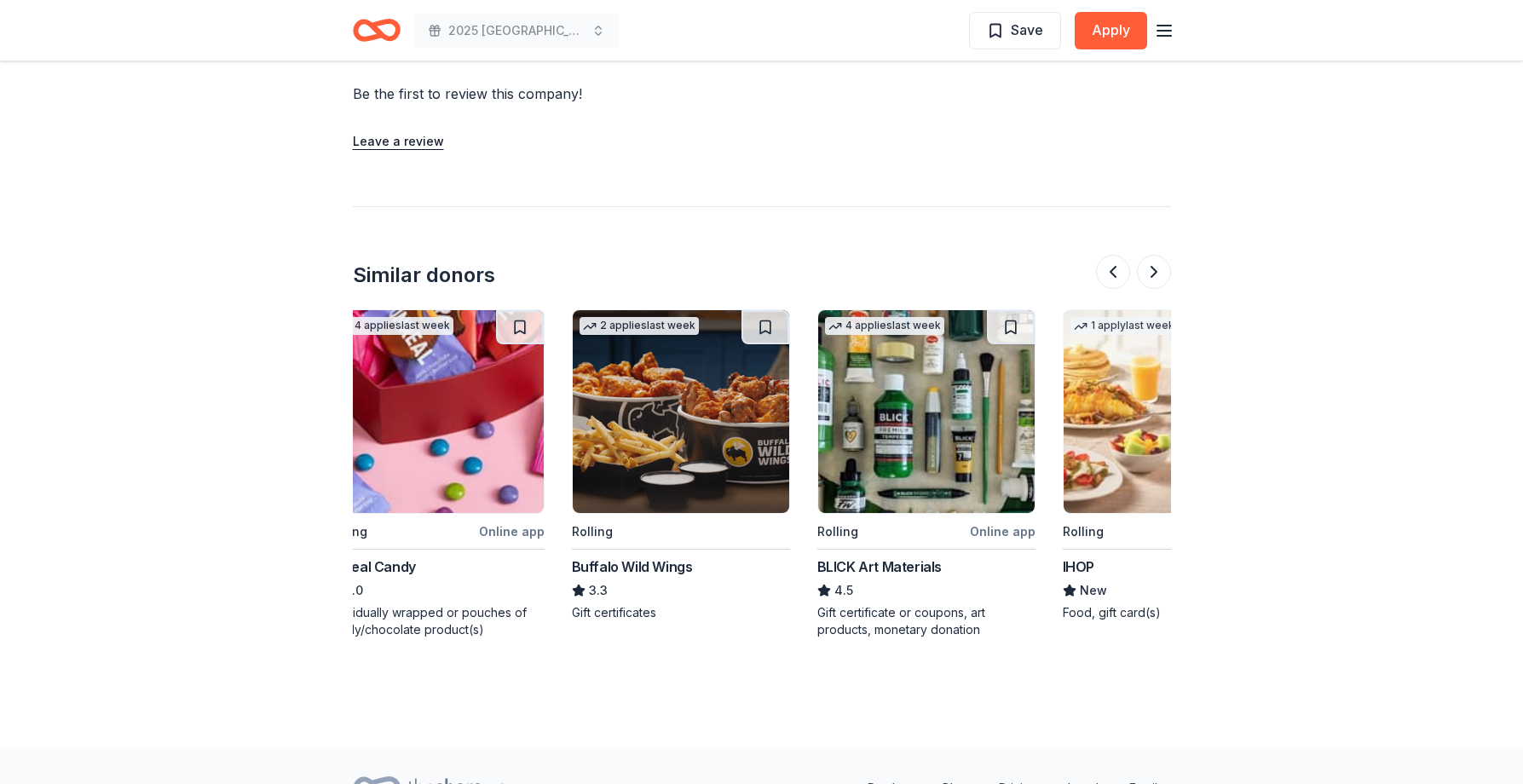
click at [724, 420] on img at bounding box center [681, 411] width 216 height 203
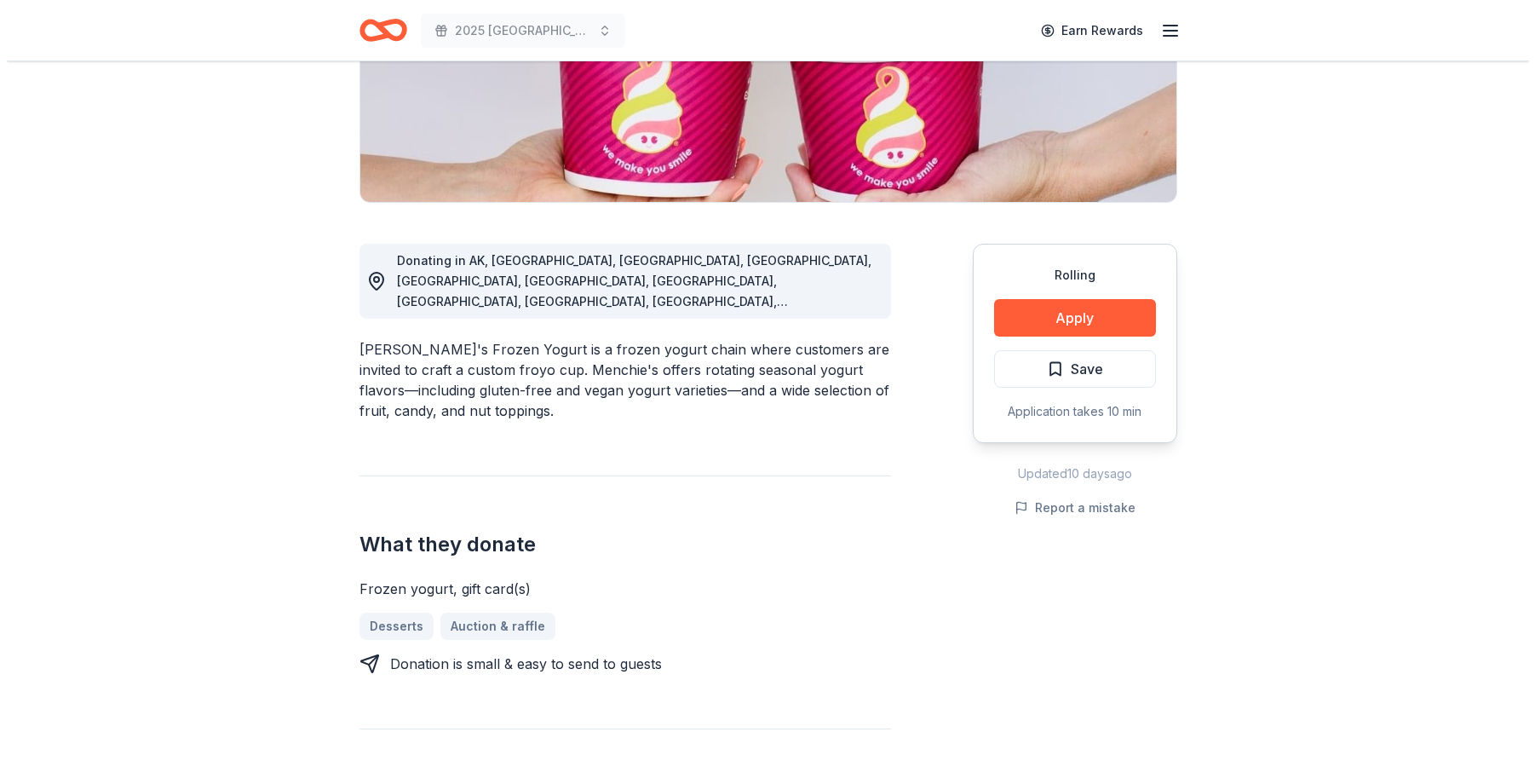
scroll to position [0, 0]
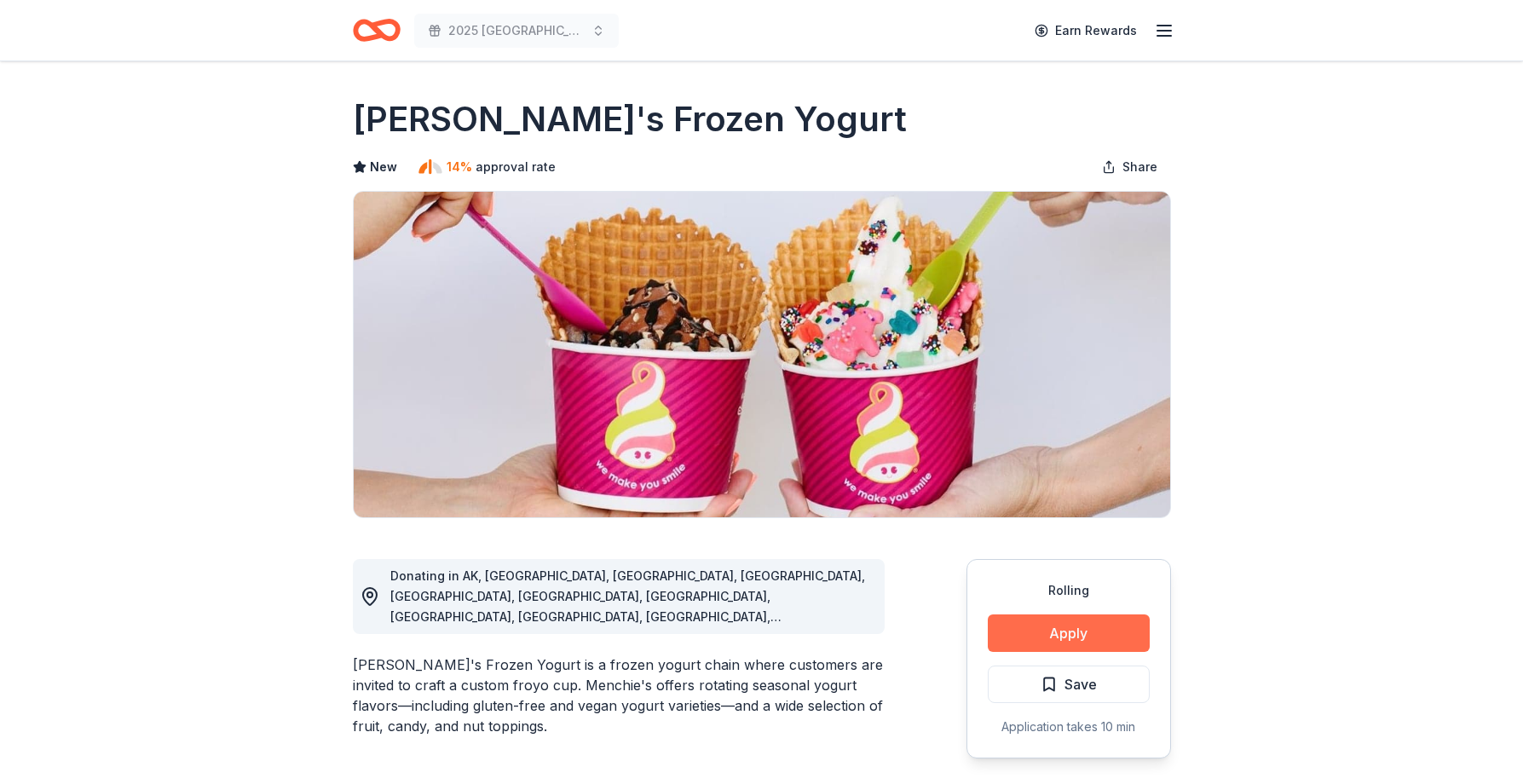
click at [1100, 634] on button "Apply" at bounding box center [1069, 632] width 162 height 38
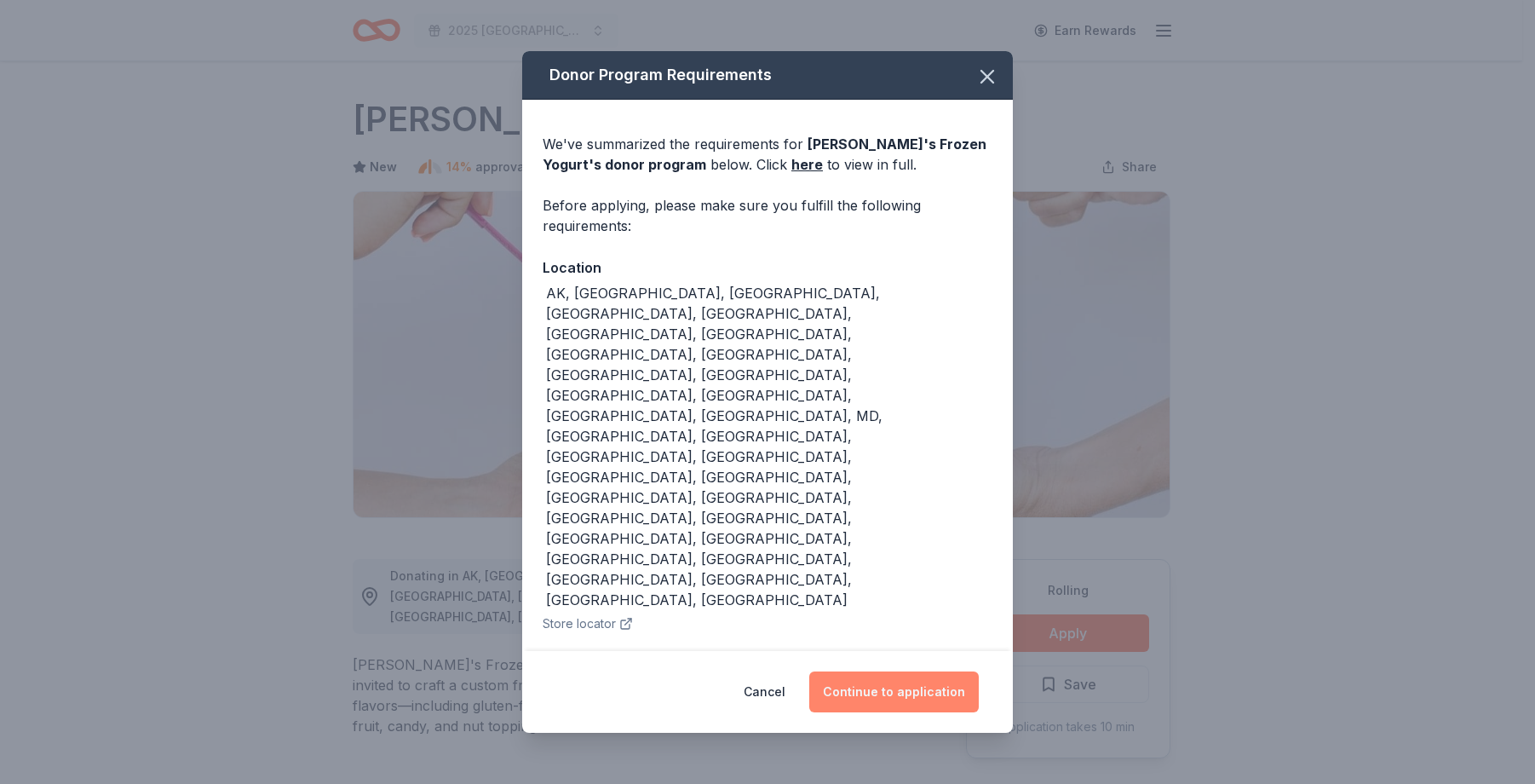
click at [932, 671] on button "Continue to application" at bounding box center [893, 691] width 169 height 40
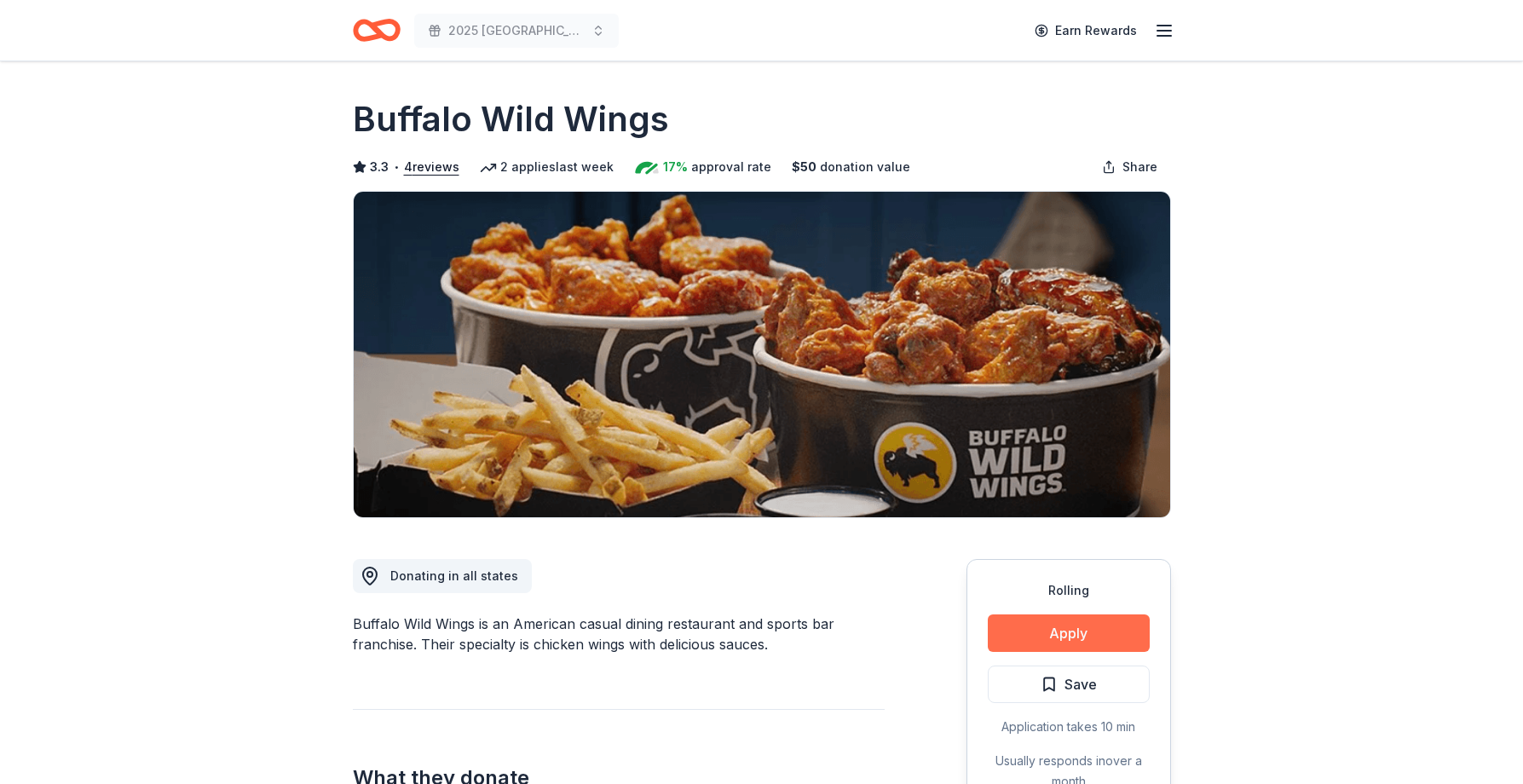
click at [1087, 630] on button "Apply" at bounding box center [1069, 632] width 162 height 38
click at [1089, 634] on button "Apply" at bounding box center [1069, 632] width 162 height 38
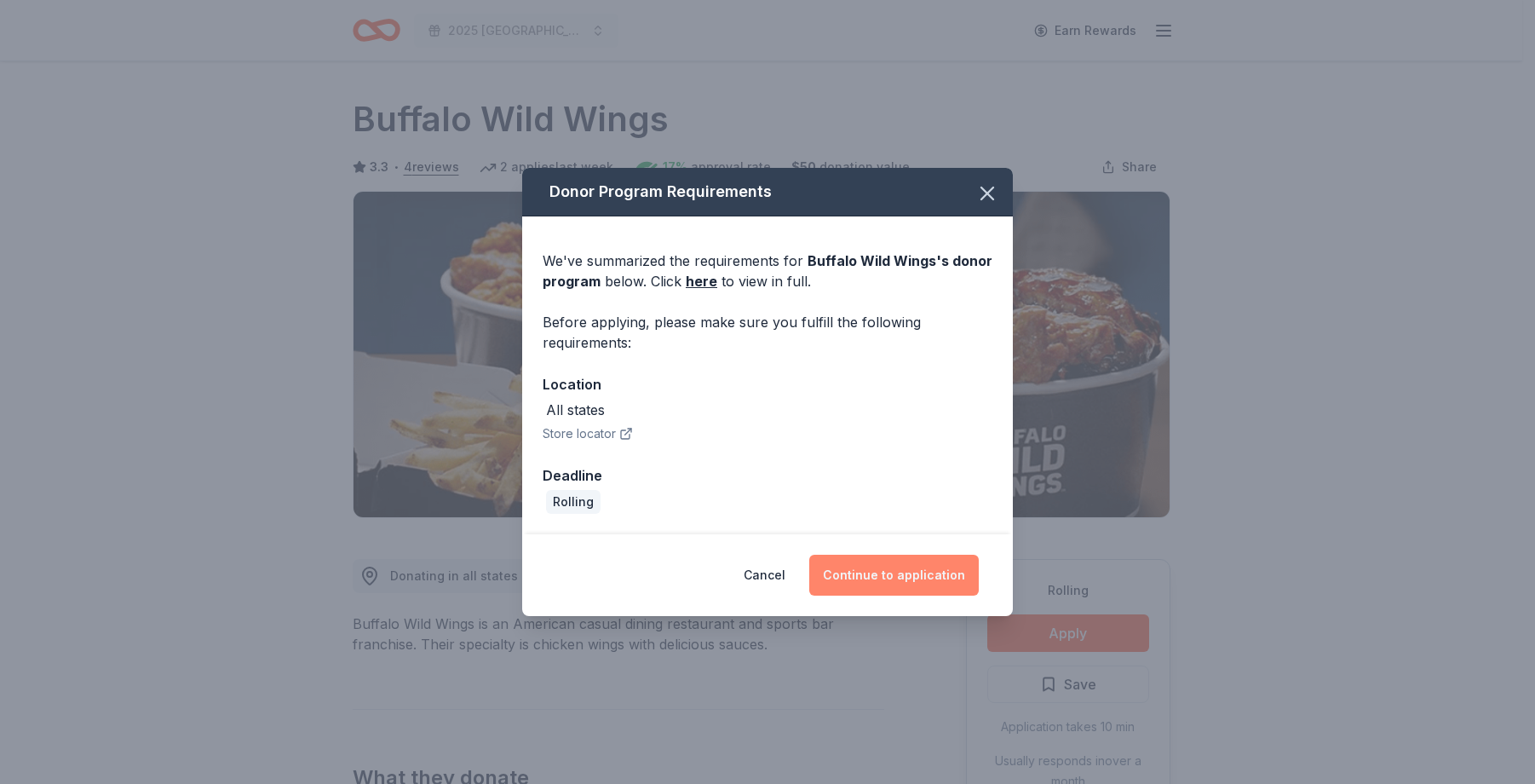
click at [900, 584] on button "Continue to application" at bounding box center [893, 574] width 169 height 40
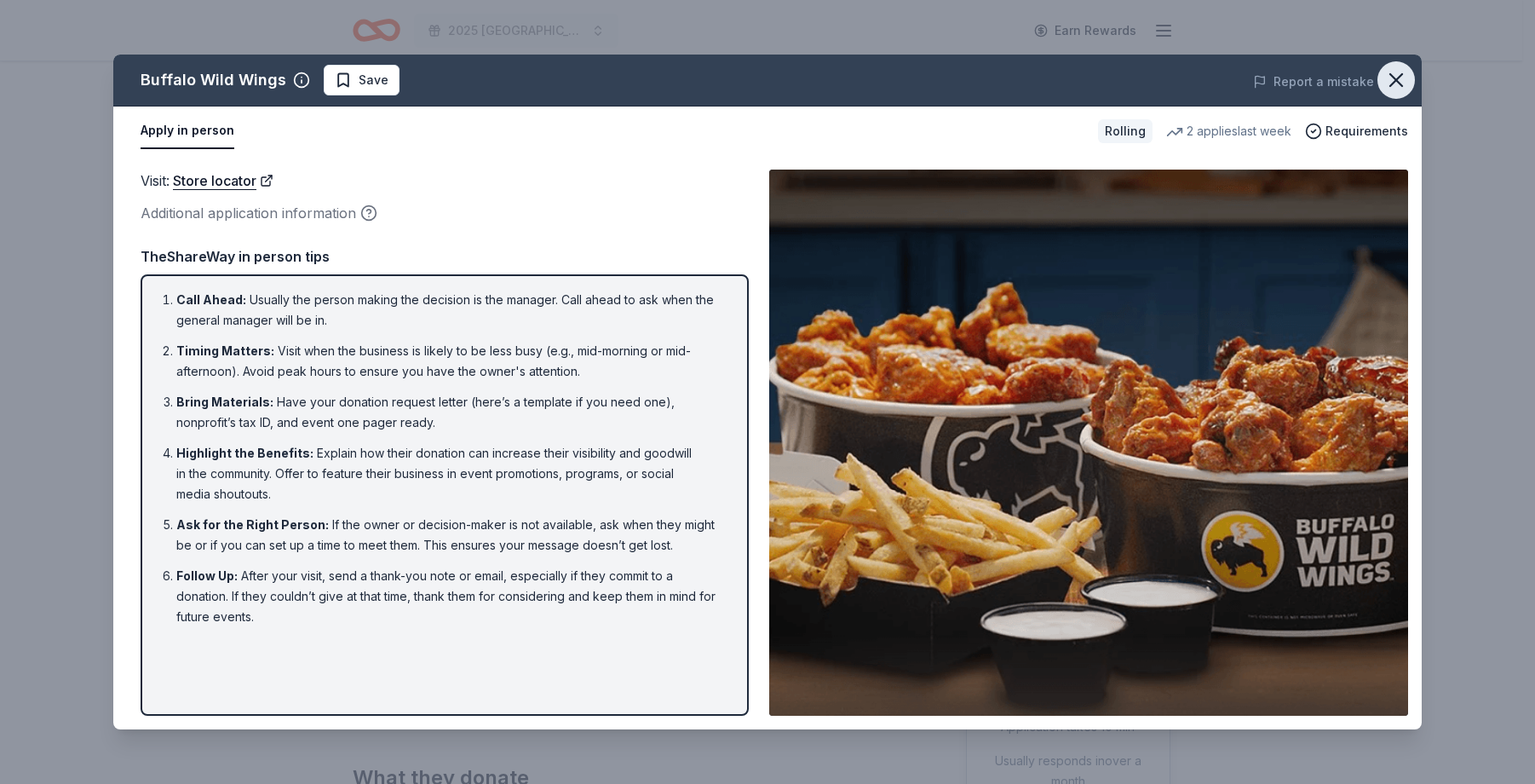
click at [1399, 75] on icon "button" at bounding box center [1396, 80] width 24 height 24
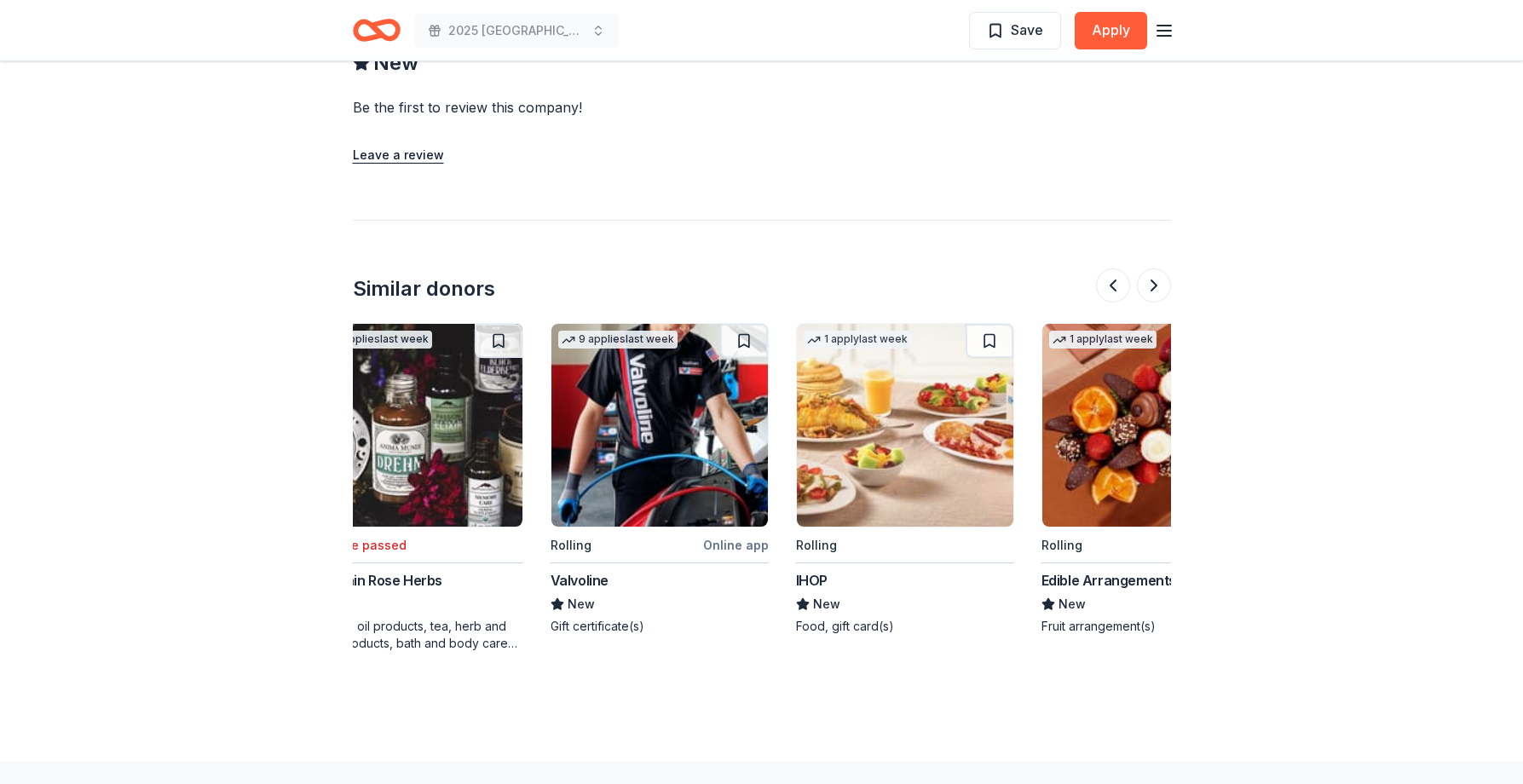
scroll to position [0, 1609]
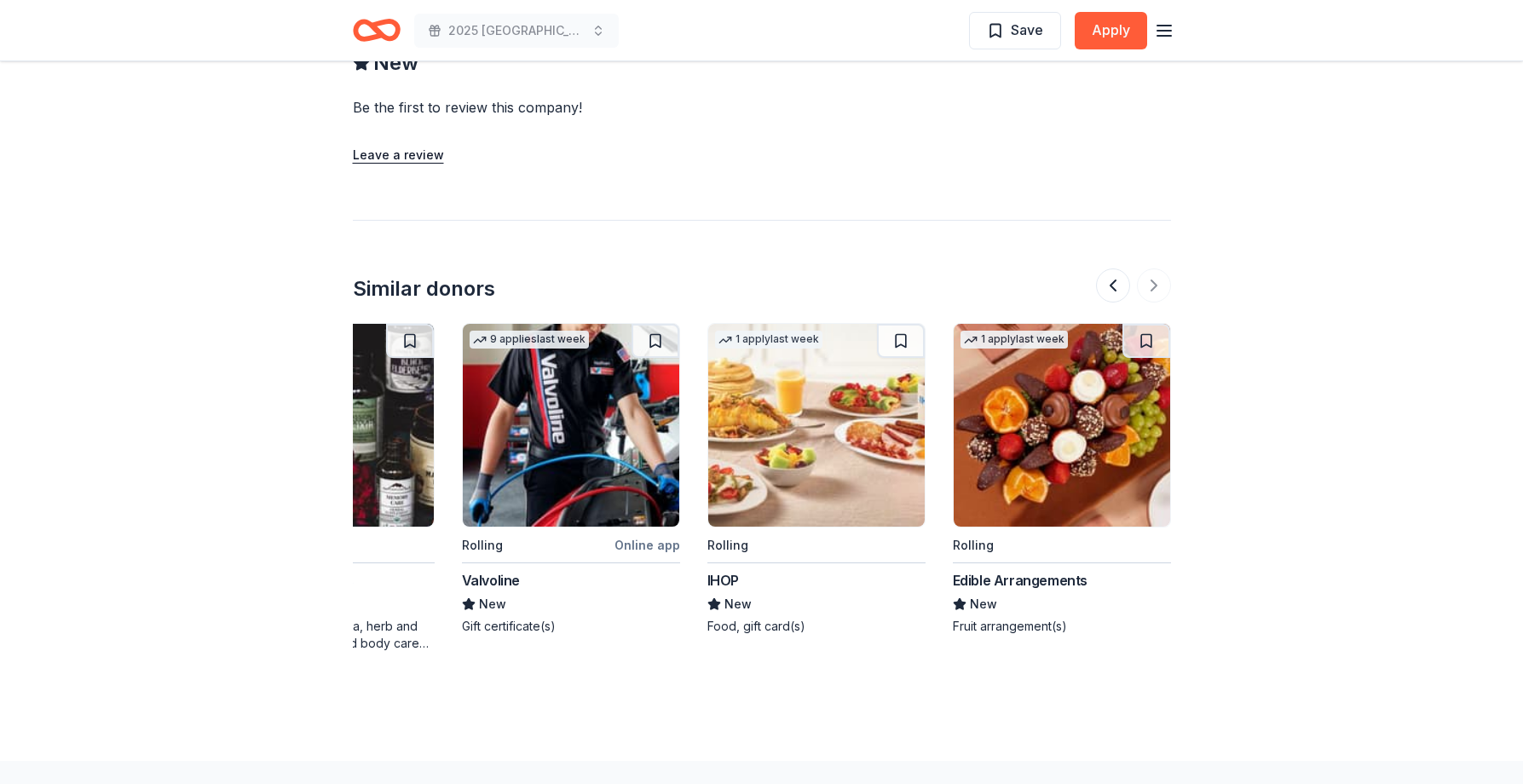
click at [603, 448] on img at bounding box center [570, 425] width 216 height 203
click at [810, 432] on img at bounding box center [816, 425] width 216 height 203
click at [839, 393] on img at bounding box center [816, 425] width 216 height 203
click at [1110, 425] on img at bounding box center [1061, 425] width 216 height 203
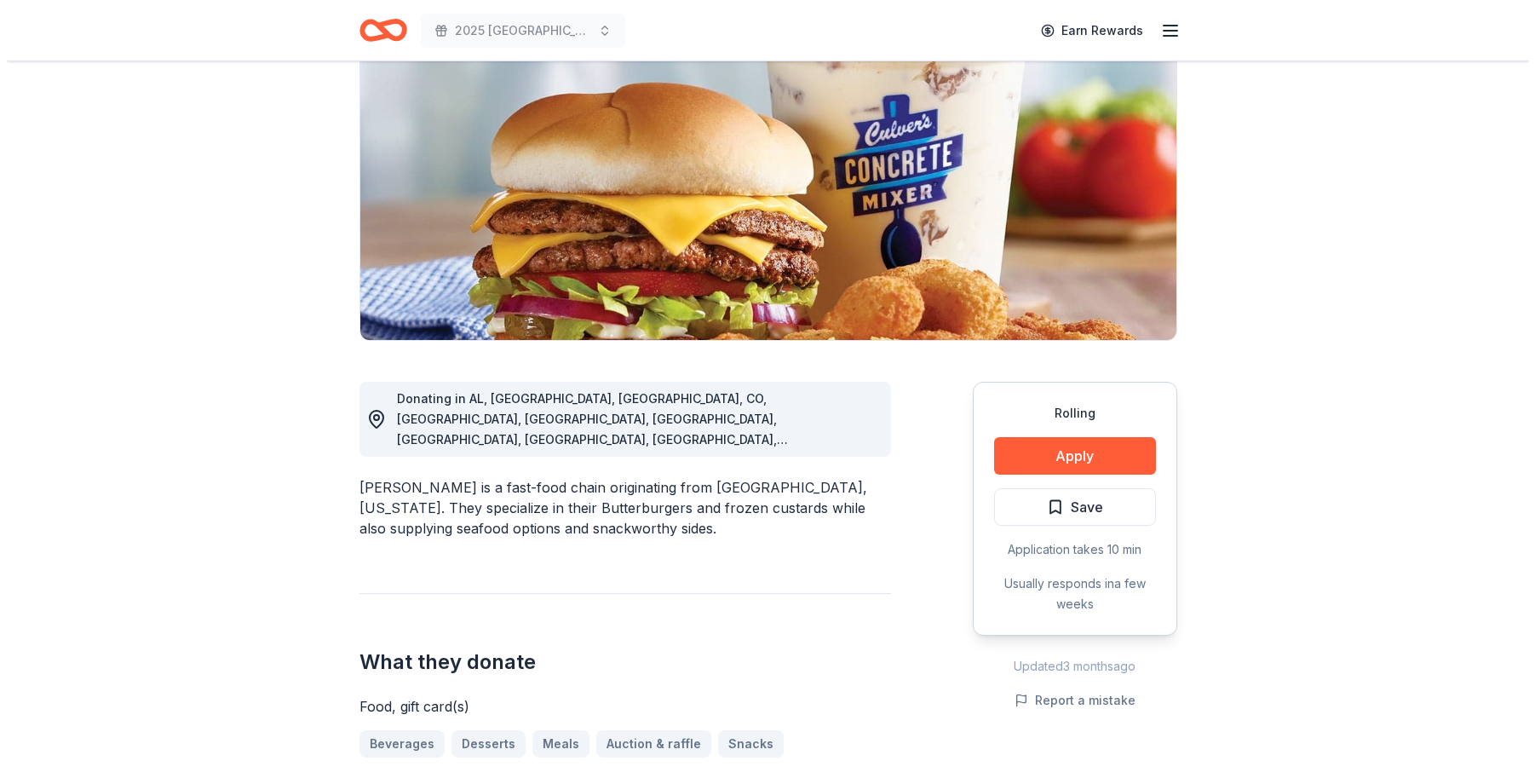
scroll to position [0, 0]
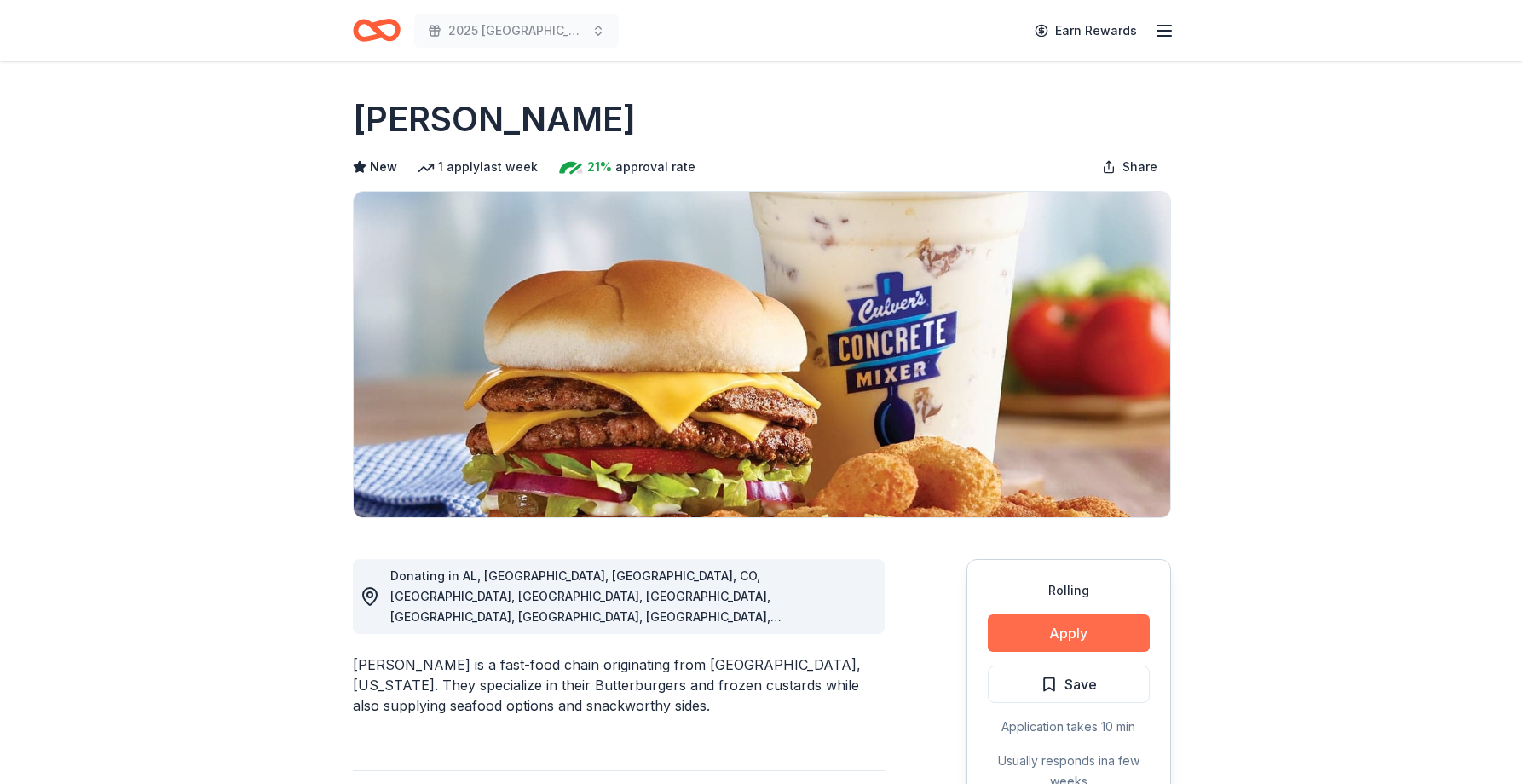
click at [1072, 634] on button "Apply" at bounding box center [1069, 632] width 162 height 38
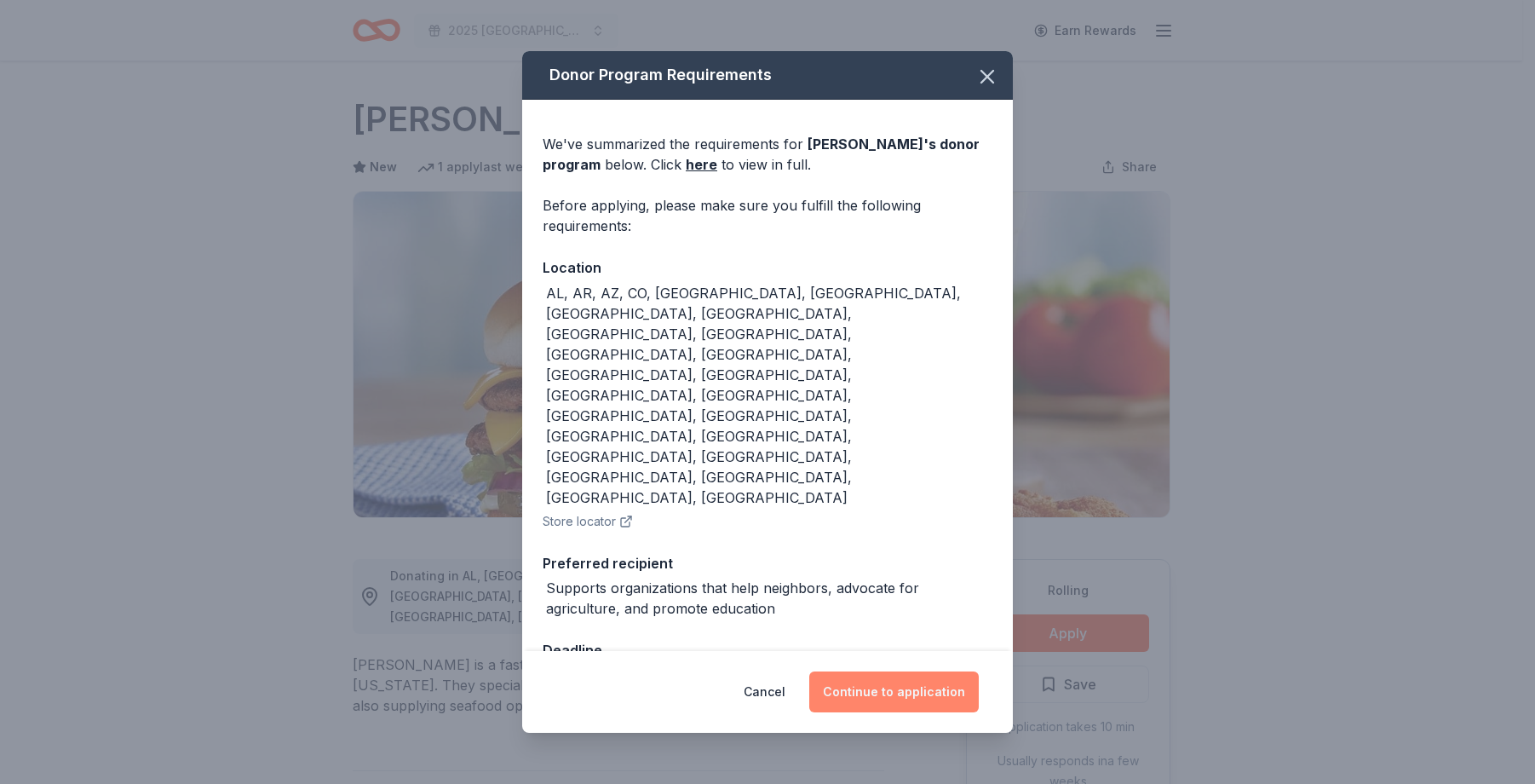
click at [905, 671] on button "Continue to application" at bounding box center [893, 691] width 169 height 40
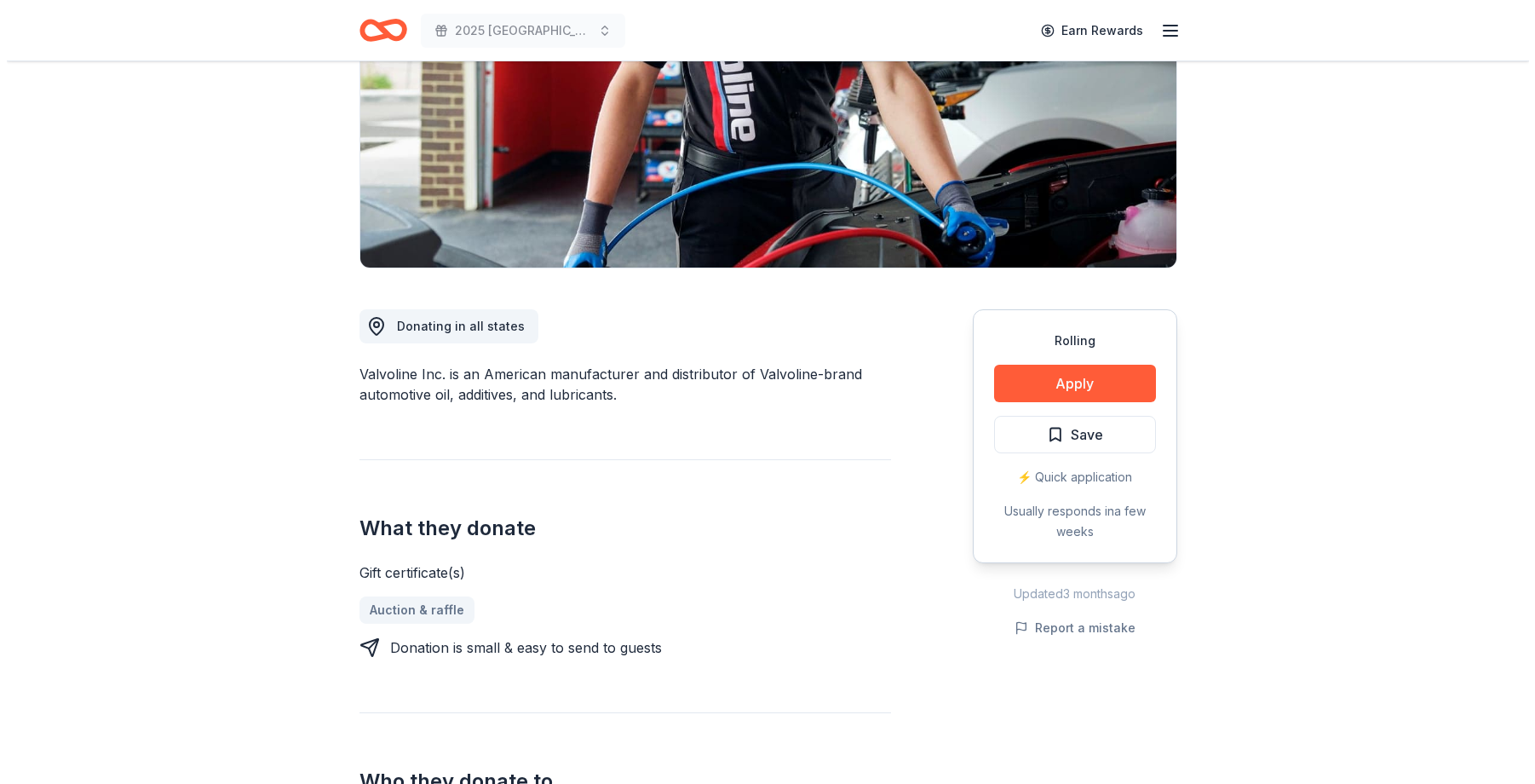
scroll to position [256, 0]
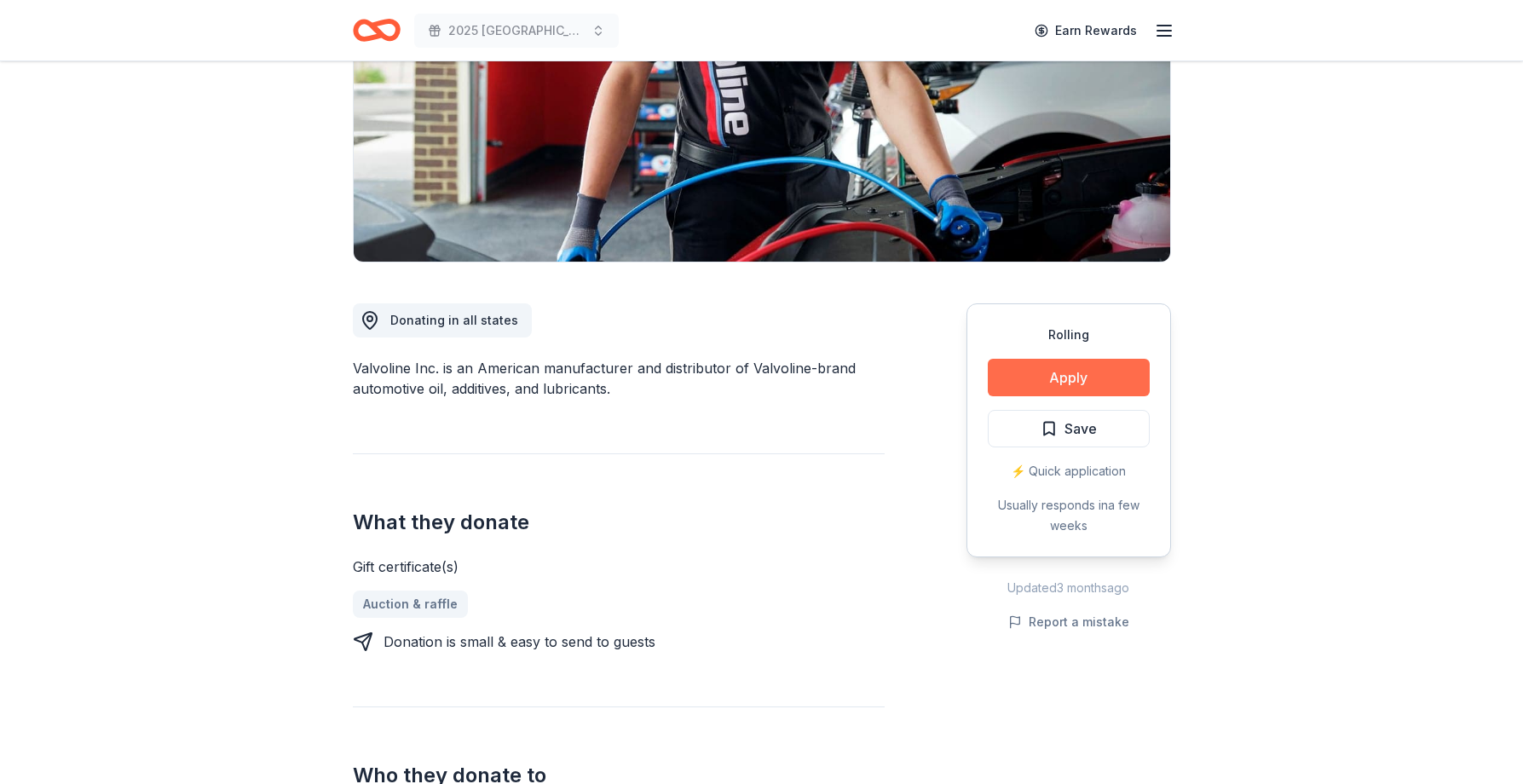
click at [1076, 378] on button "Apply" at bounding box center [1069, 377] width 162 height 38
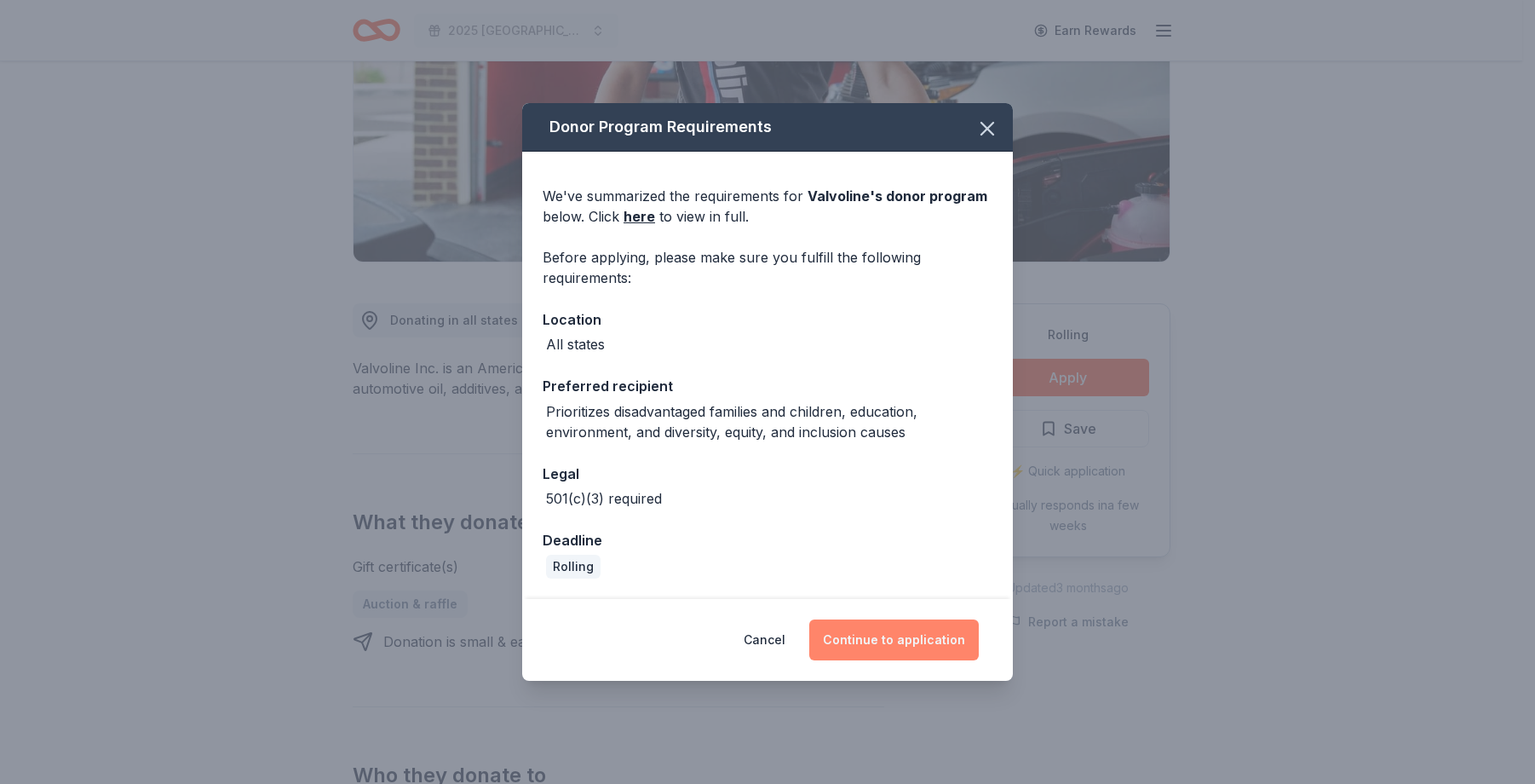
click at [948, 629] on button "Continue to application" at bounding box center [893, 640] width 169 height 40
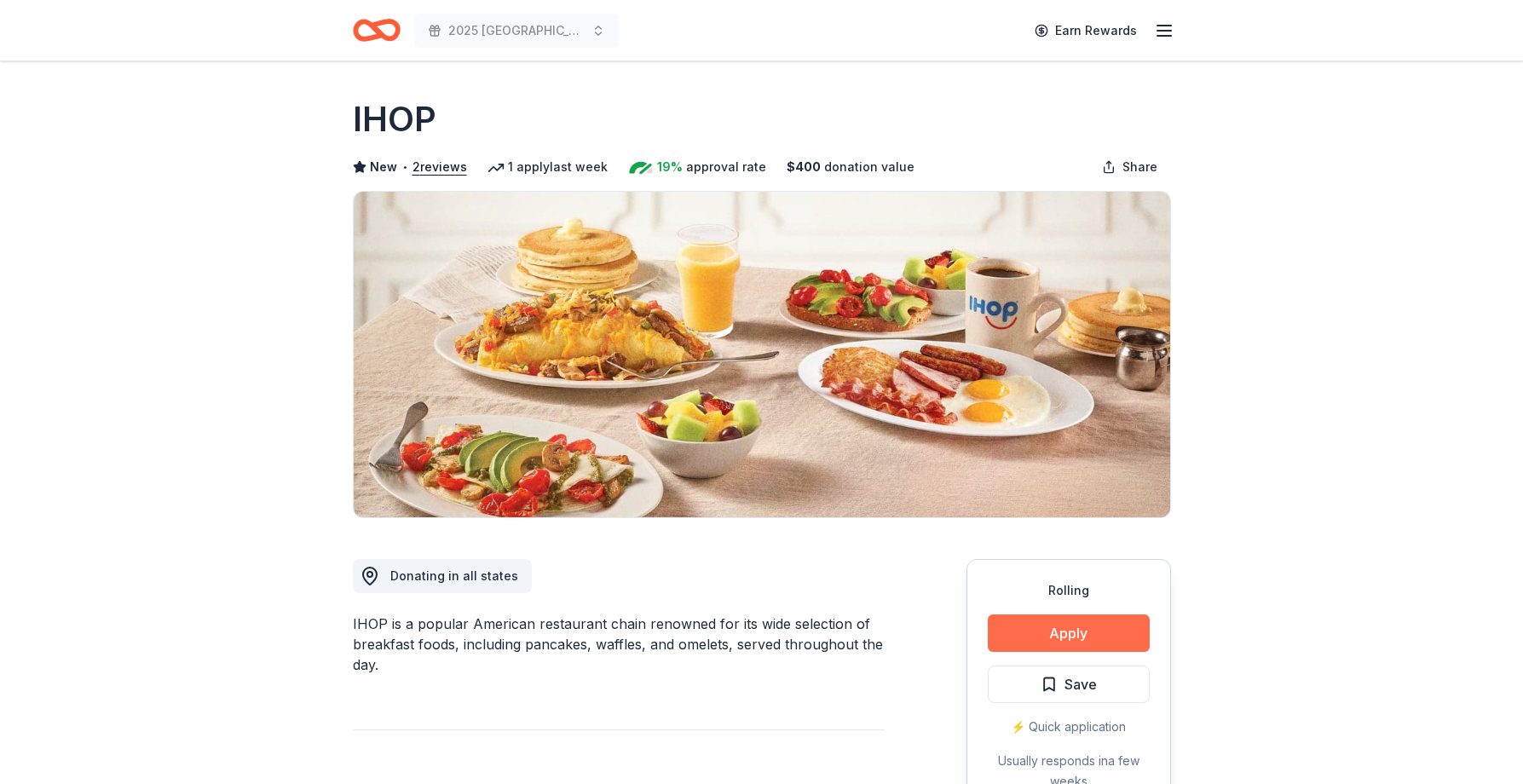
click at [1075, 637] on button "Apply" at bounding box center [1069, 632] width 162 height 38
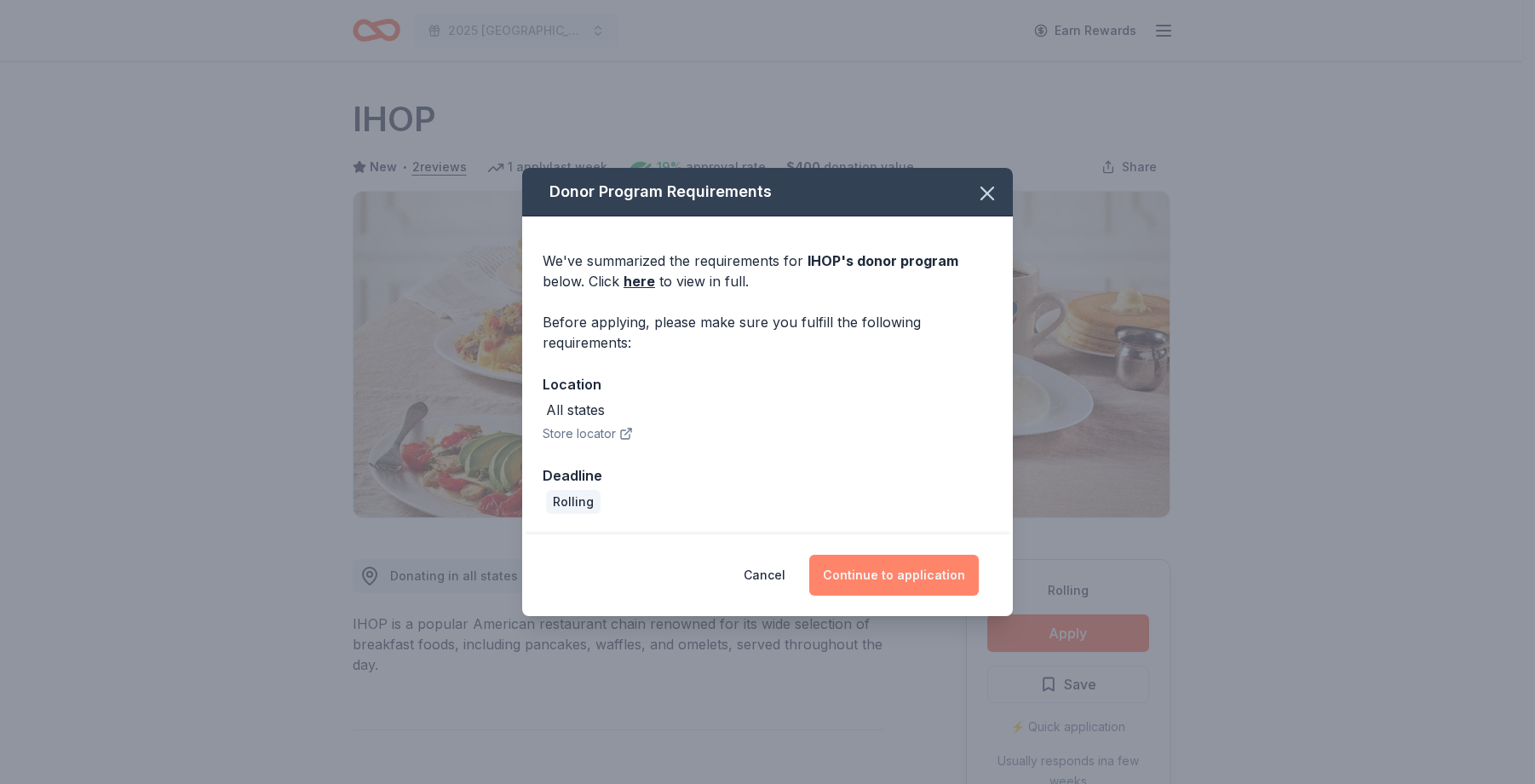
click at [954, 578] on button "Continue to application" at bounding box center [893, 574] width 169 height 40
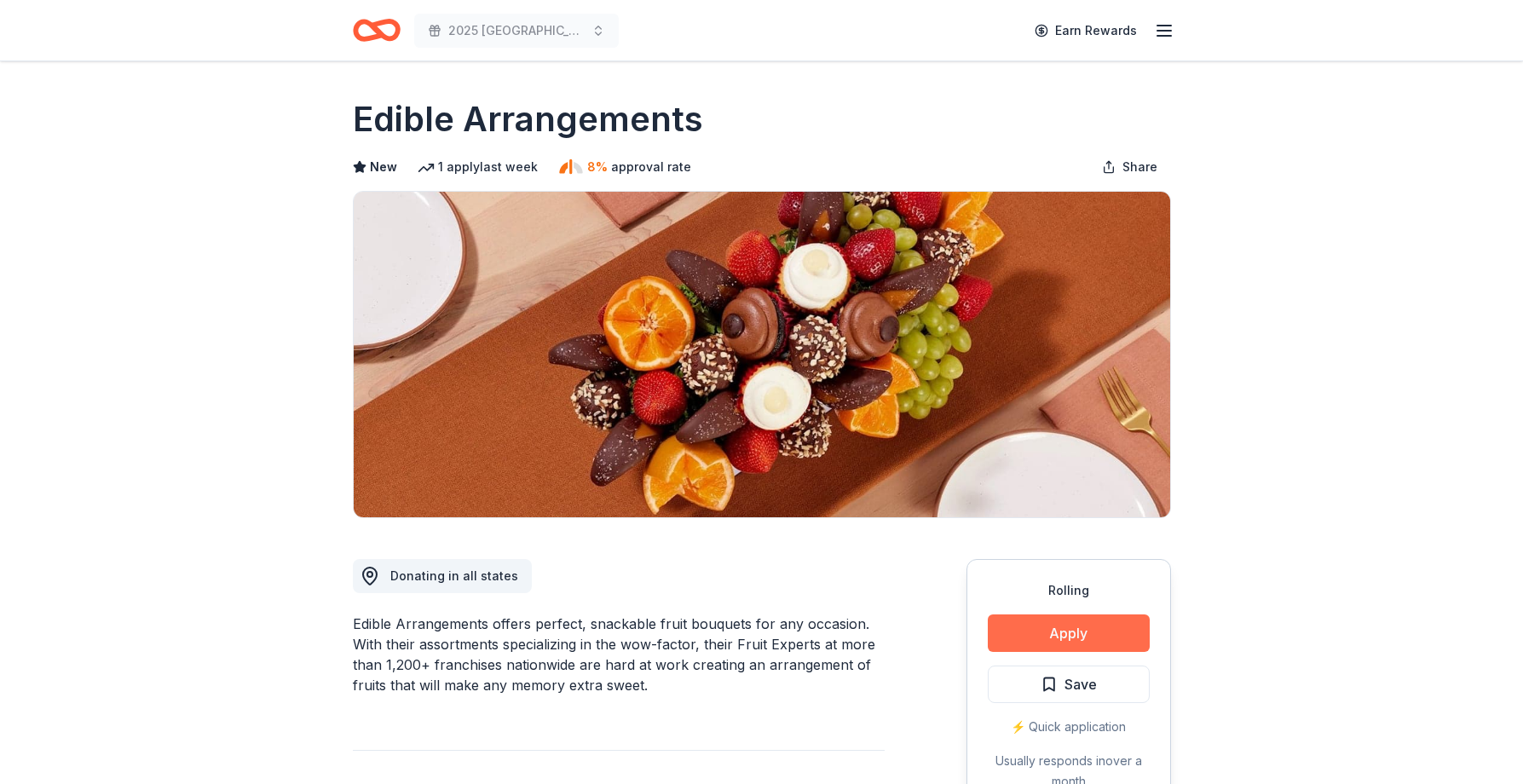
click at [1057, 628] on button "Apply" at bounding box center [1069, 632] width 162 height 38
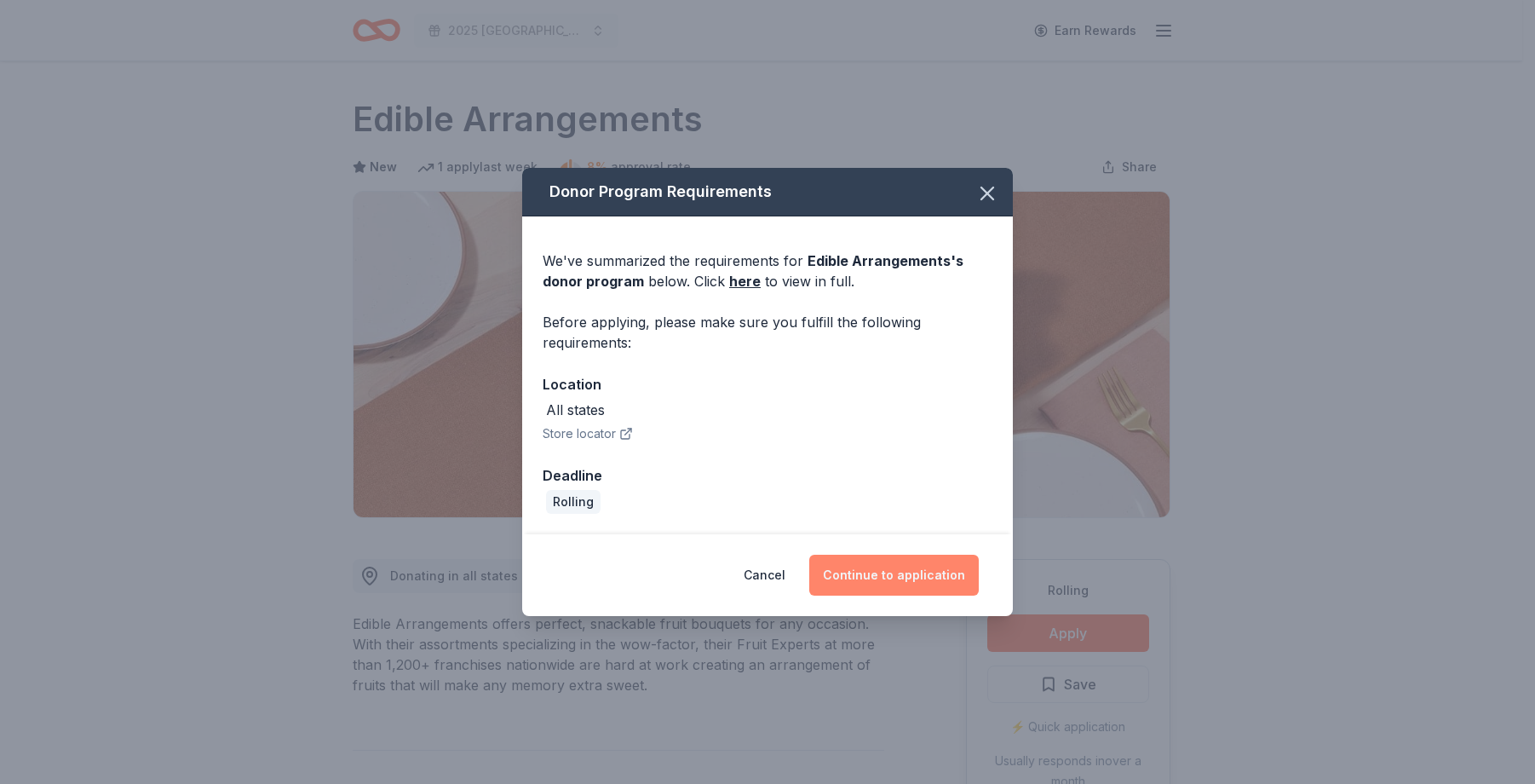
click at [940, 580] on button "Continue to application" at bounding box center [893, 574] width 169 height 40
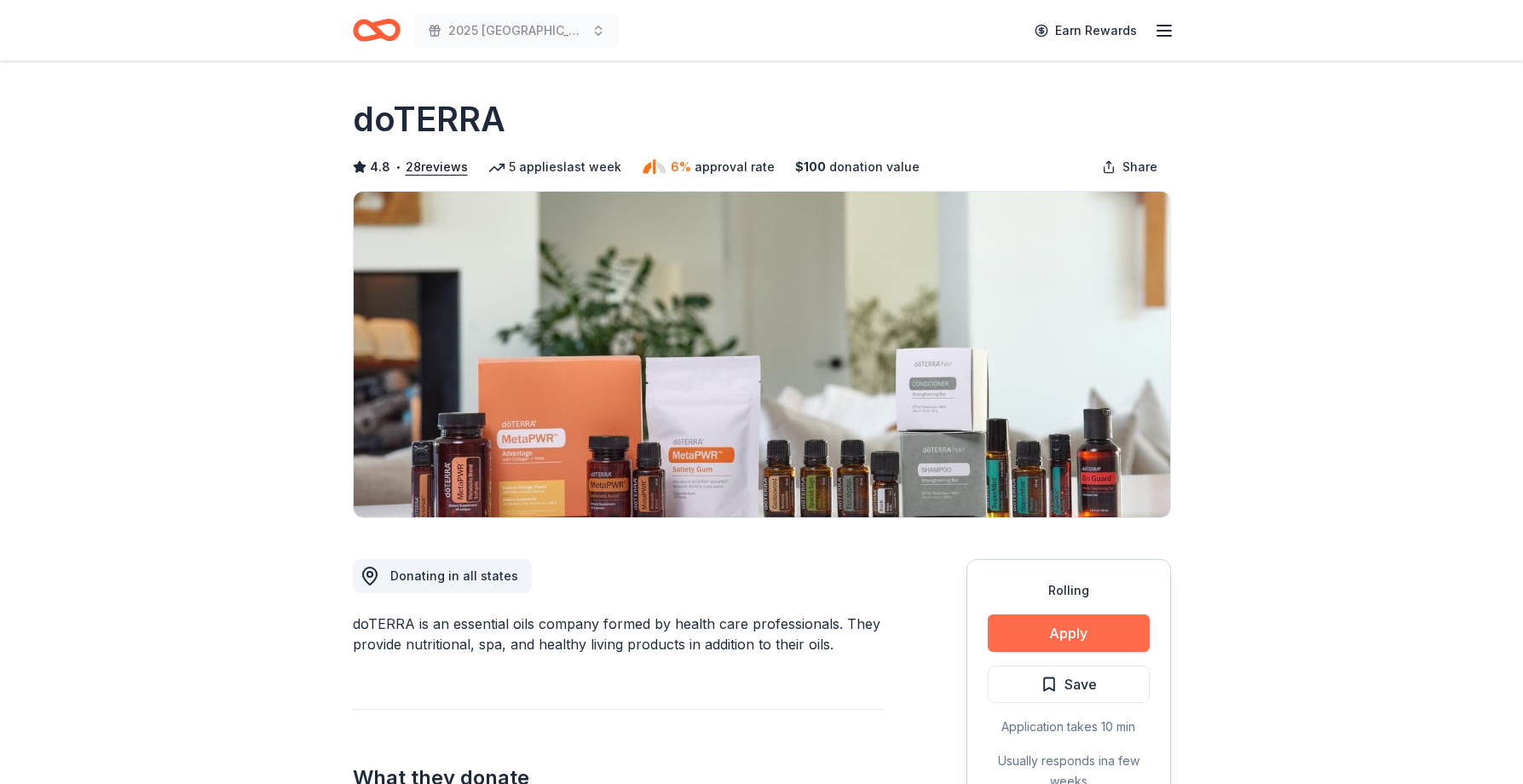
click at [1036, 649] on button "Apply" at bounding box center [1069, 632] width 162 height 38
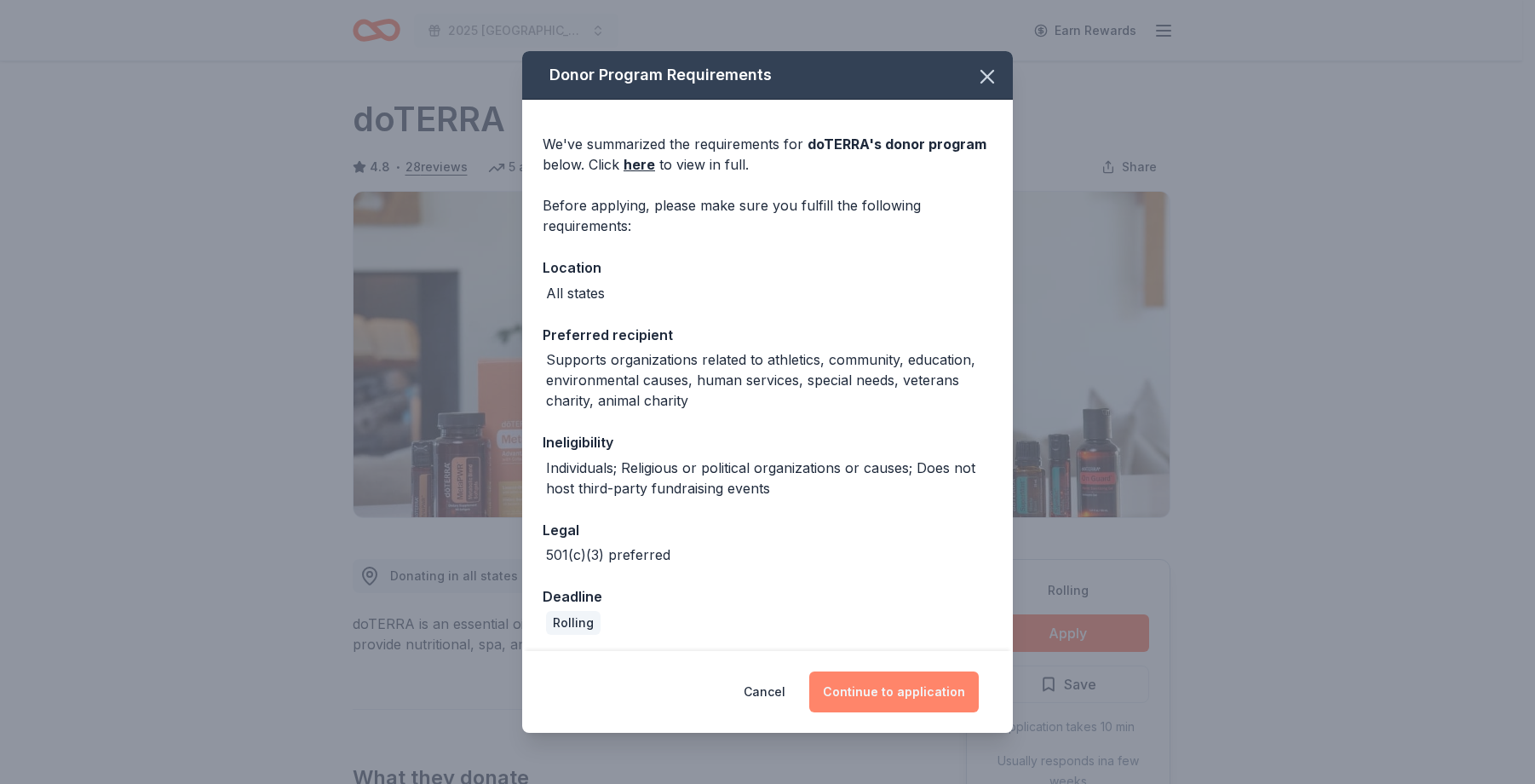
click at [913, 687] on button "Continue to application" at bounding box center [893, 691] width 169 height 40
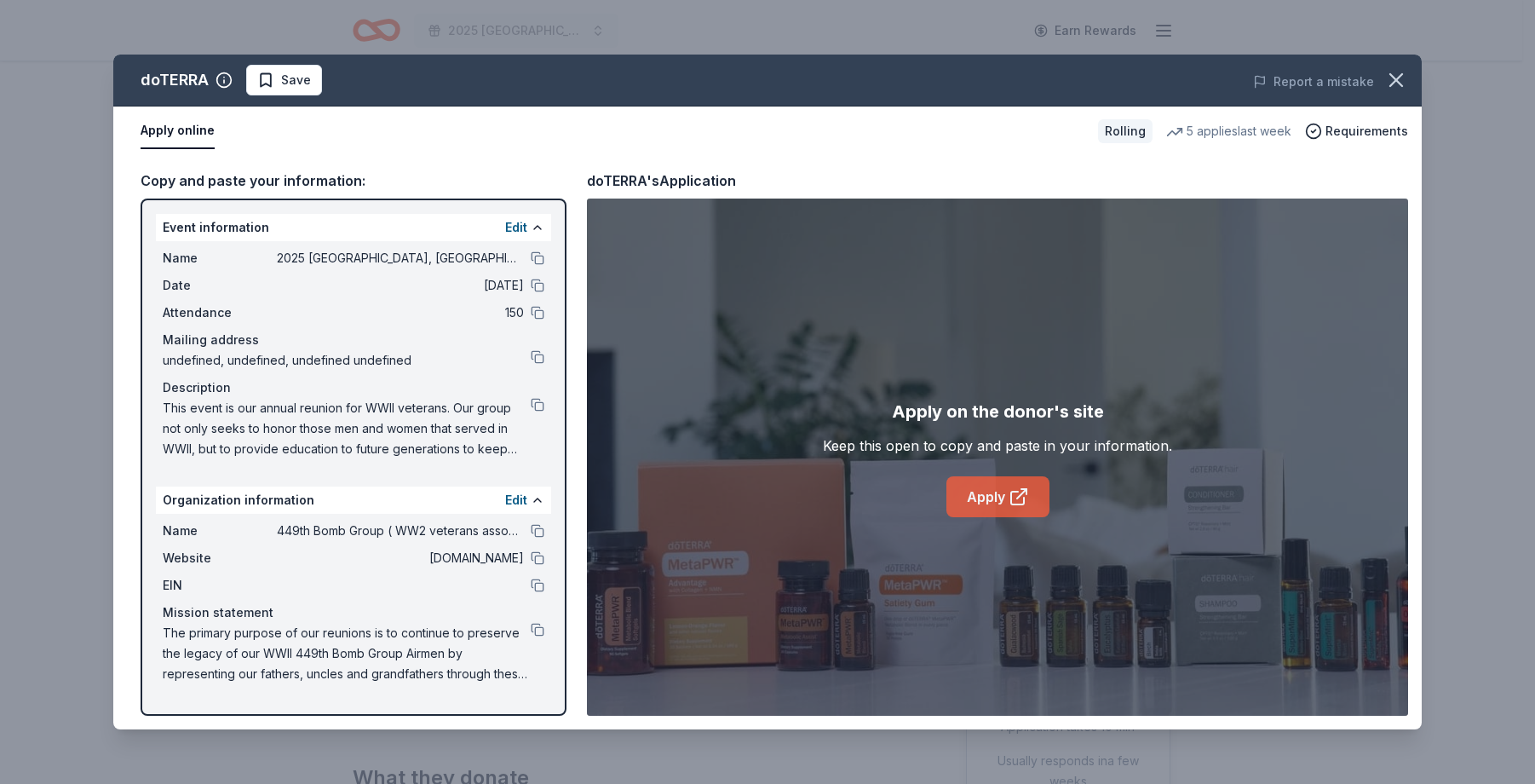
click at [1015, 500] on icon at bounding box center [1018, 496] width 20 height 20
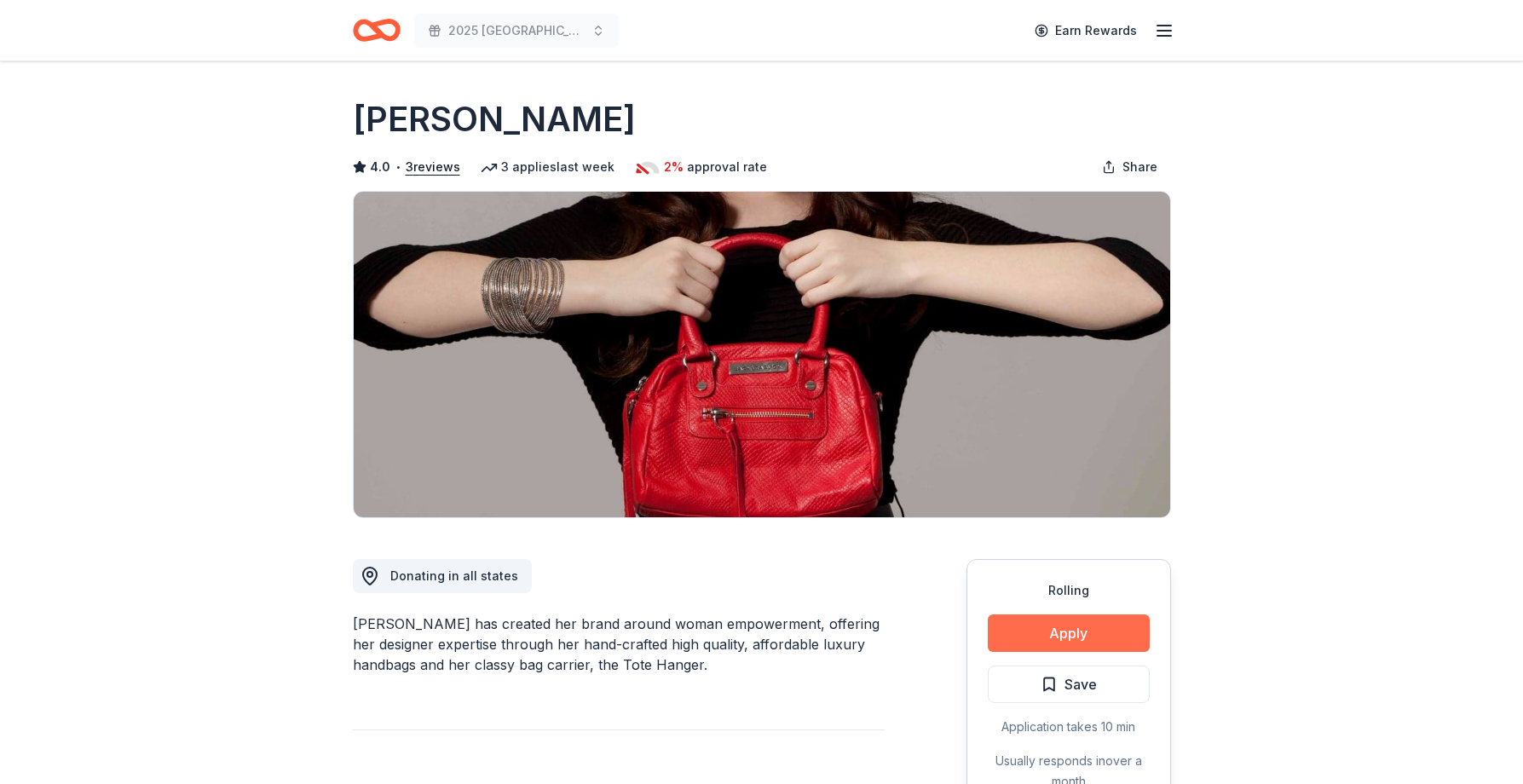
click at [1073, 632] on button "Apply" at bounding box center [1069, 632] width 162 height 38
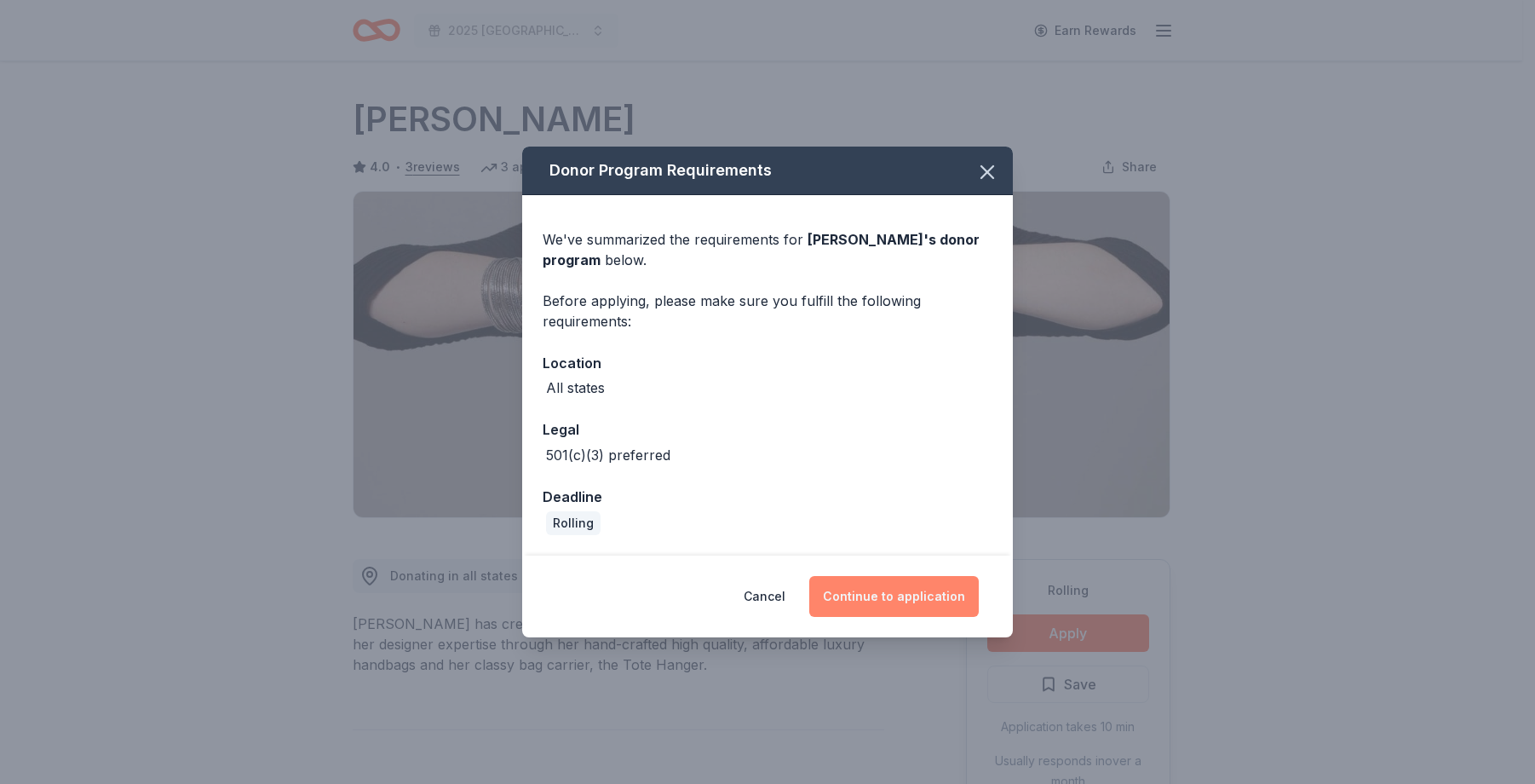
click at [912, 597] on button "Continue to application" at bounding box center [893, 596] width 169 height 40
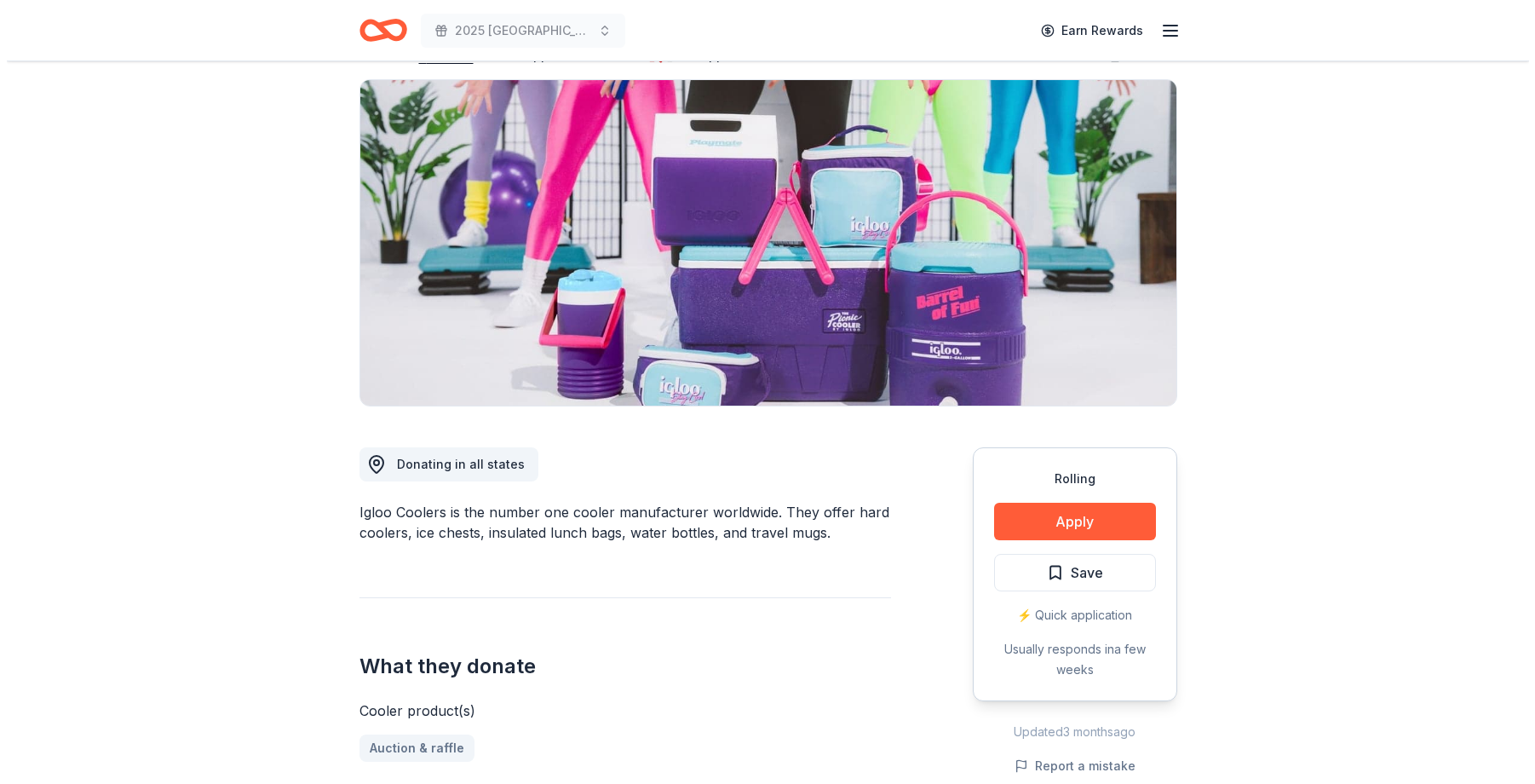
scroll to position [85, 0]
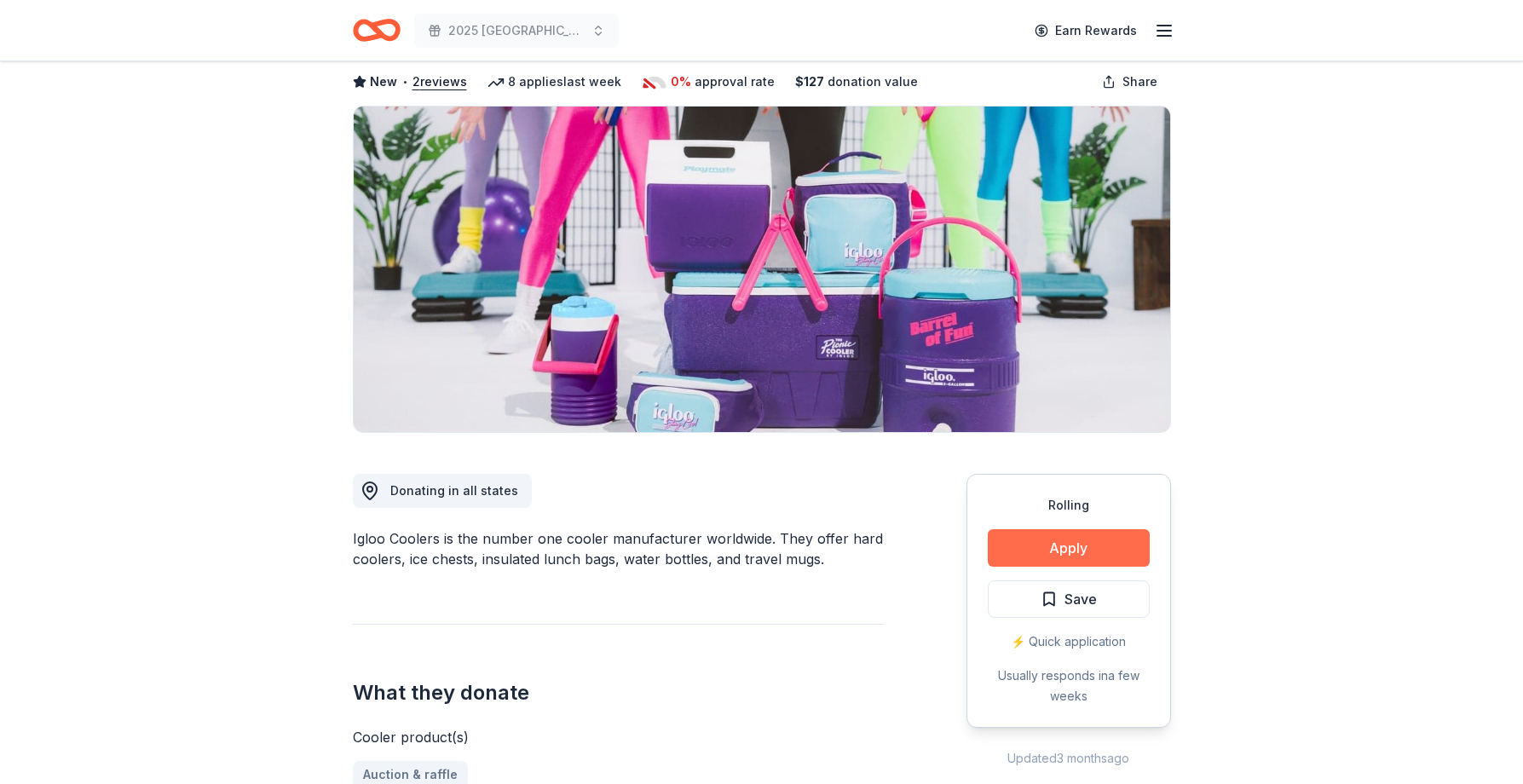
click at [1076, 540] on button "Apply" at bounding box center [1069, 547] width 162 height 38
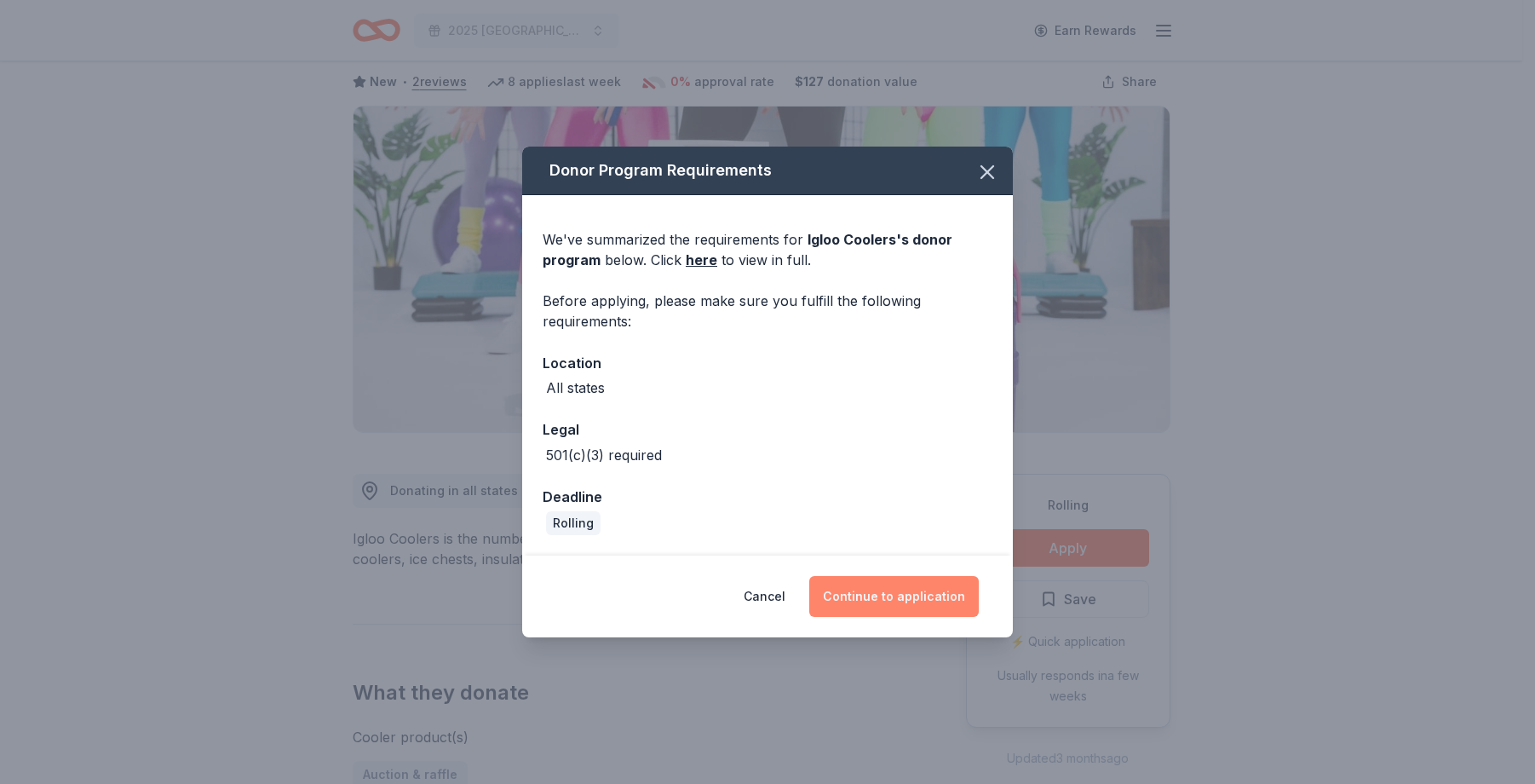
click at [923, 587] on button "Continue to application" at bounding box center [893, 596] width 169 height 40
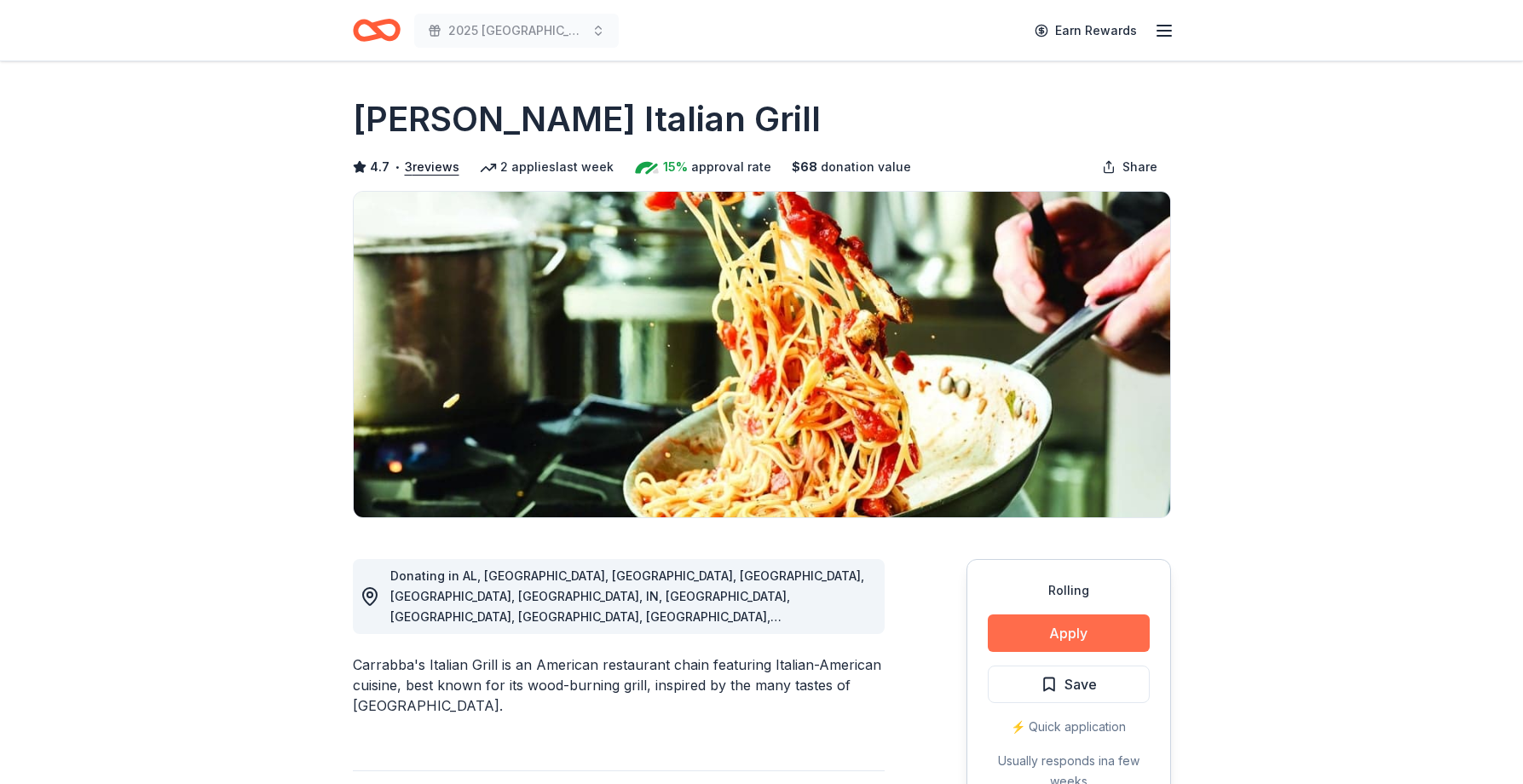
click at [1046, 623] on button "Apply" at bounding box center [1069, 632] width 162 height 38
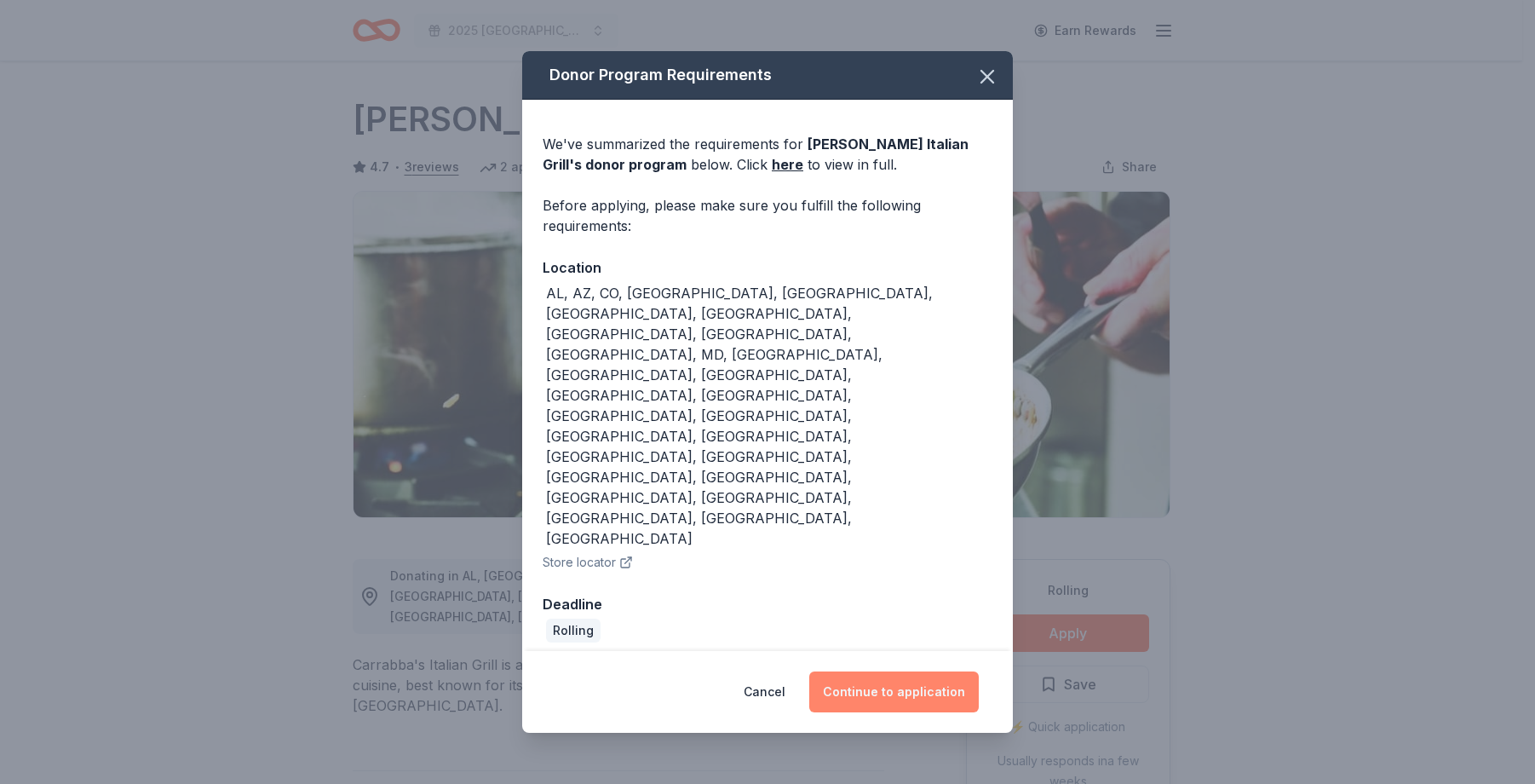
click at [902, 671] on button "Continue to application" at bounding box center [893, 691] width 169 height 40
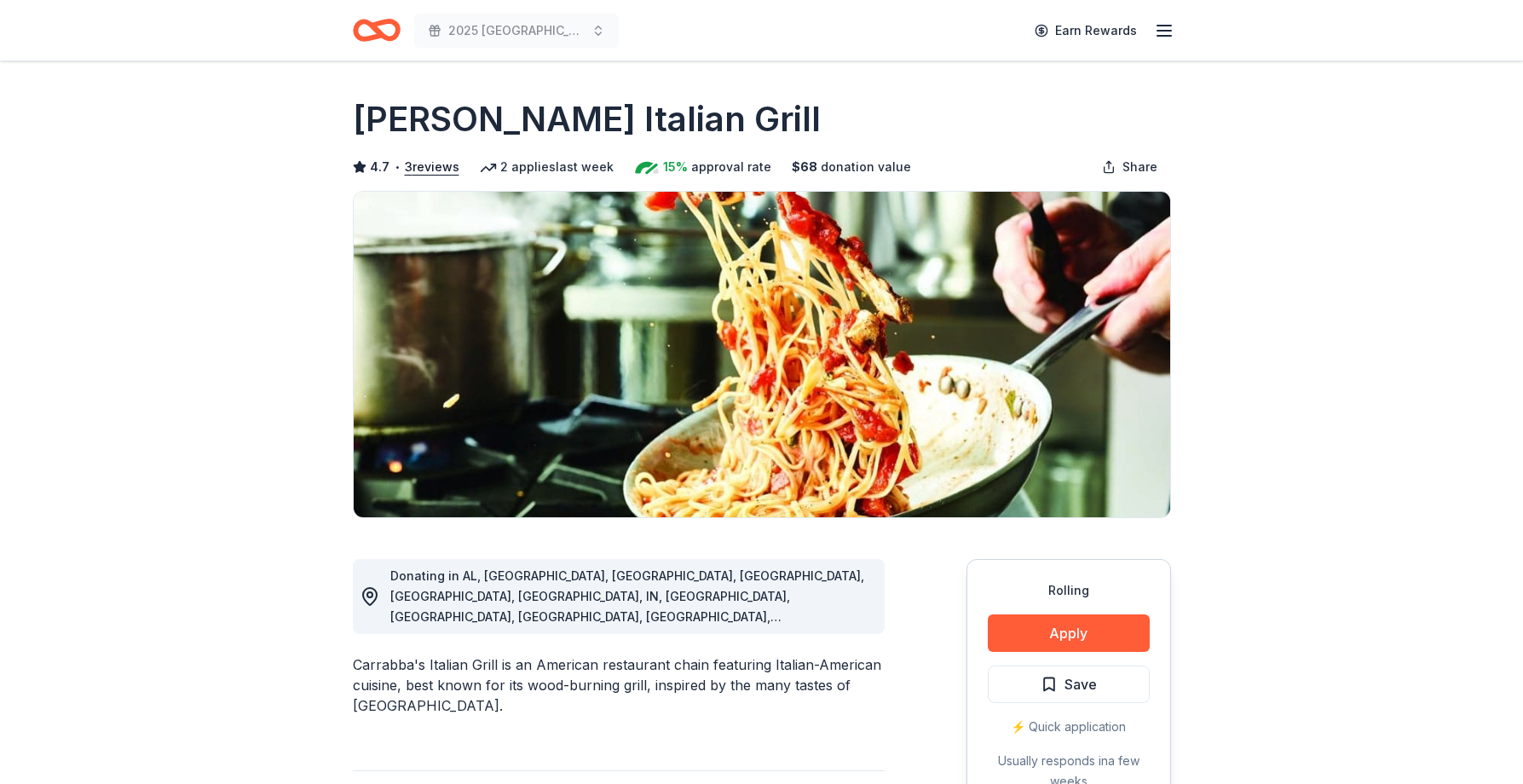
click at [904, 657] on button "Continue to application" at bounding box center [881, 676] width 161 height 40
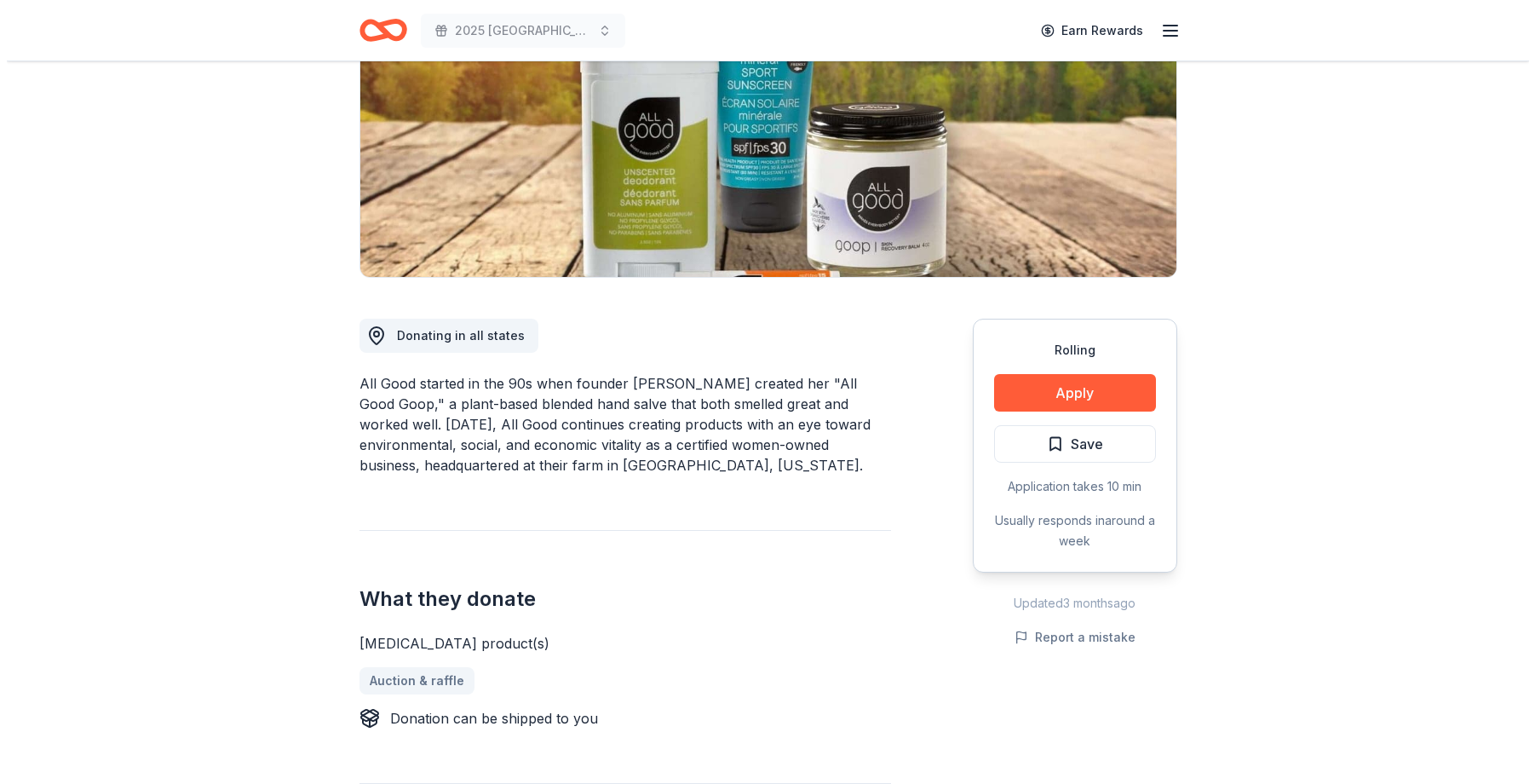
scroll to position [256, 0]
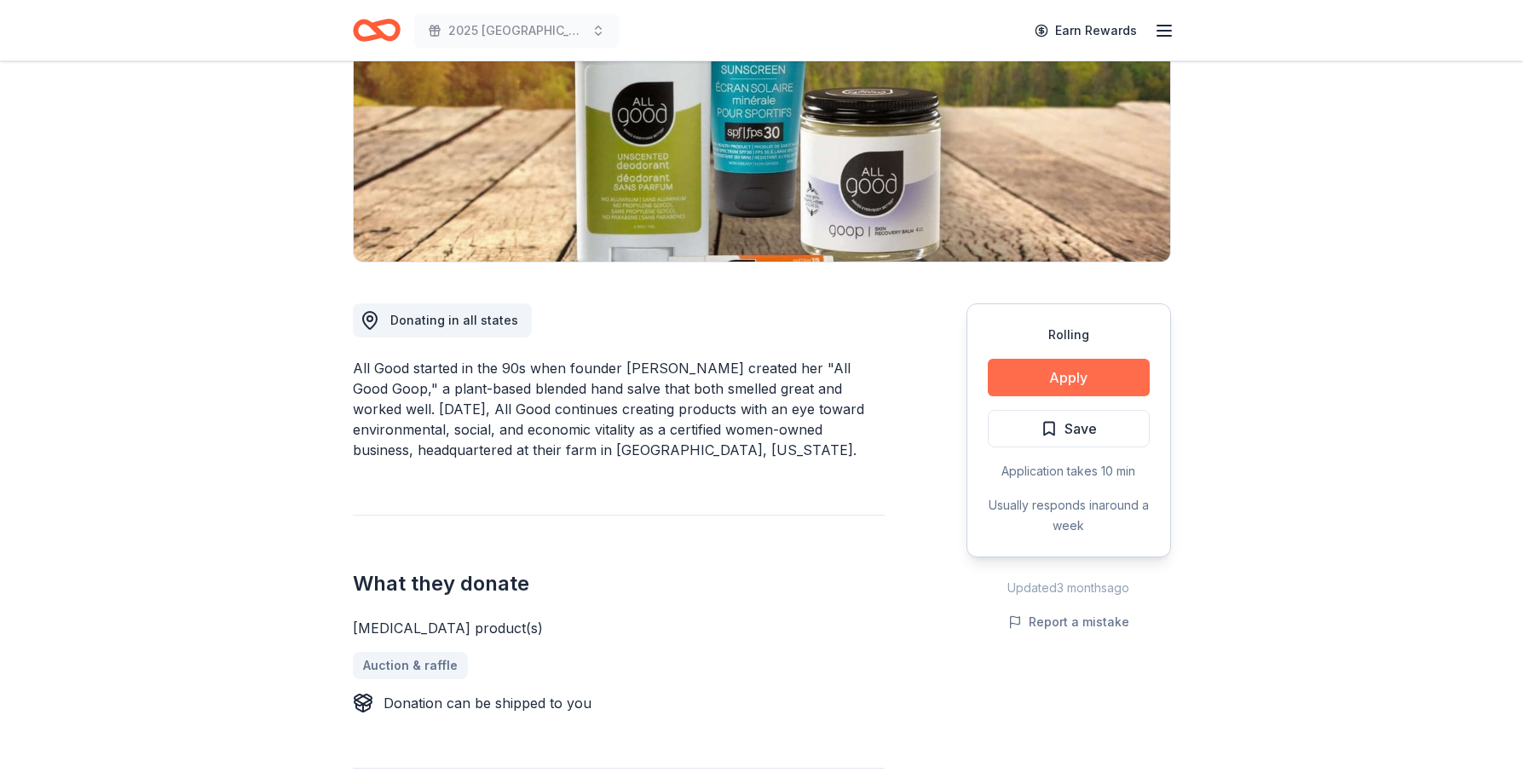
click at [1060, 376] on button "Apply" at bounding box center [1069, 377] width 162 height 38
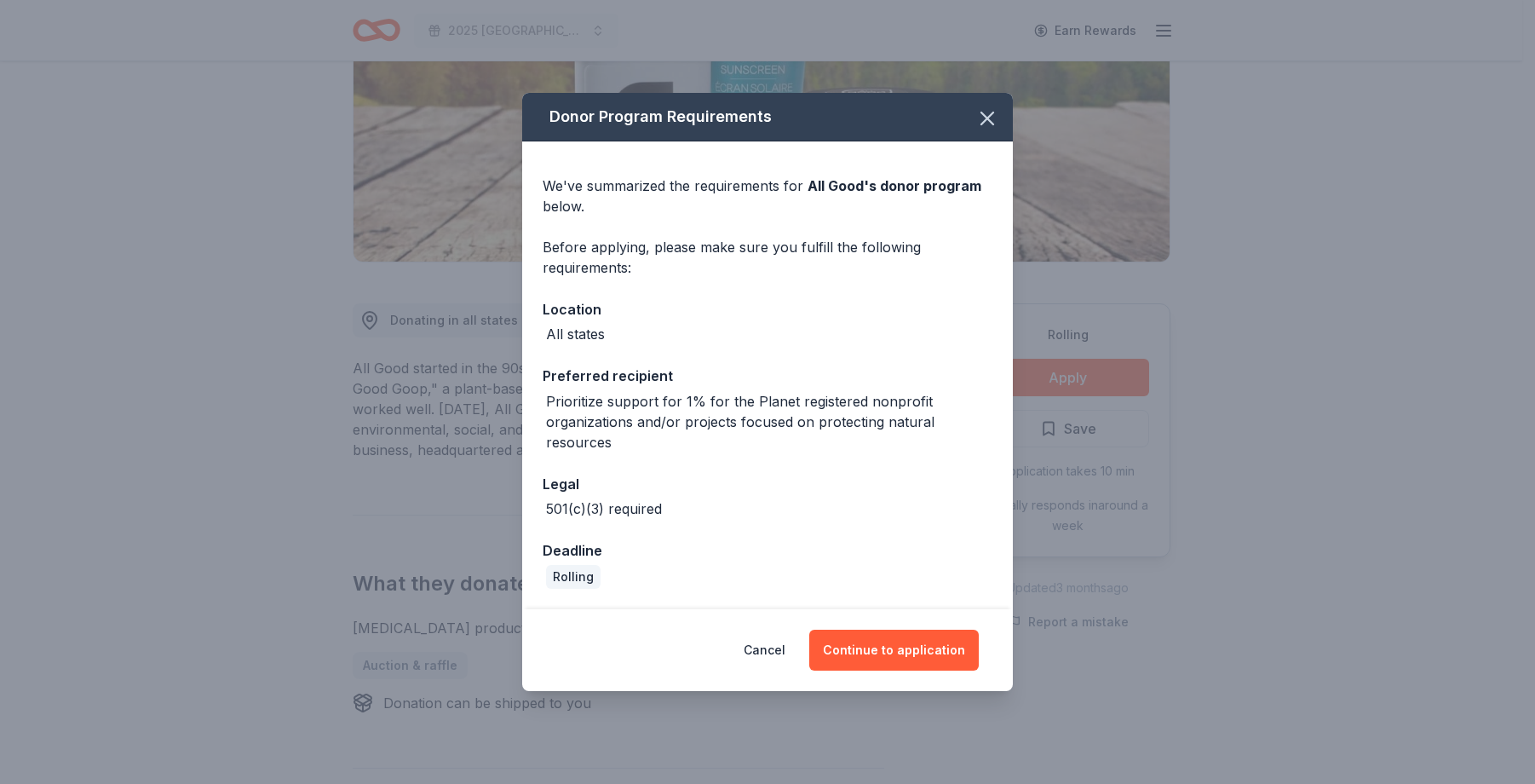
drag, startPoint x: 904, startPoint y: 645, endPoint x: 949, endPoint y: 622, distance: 50.5
click at [911, 643] on button "Continue to application" at bounding box center [893, 650] width 169 height 40
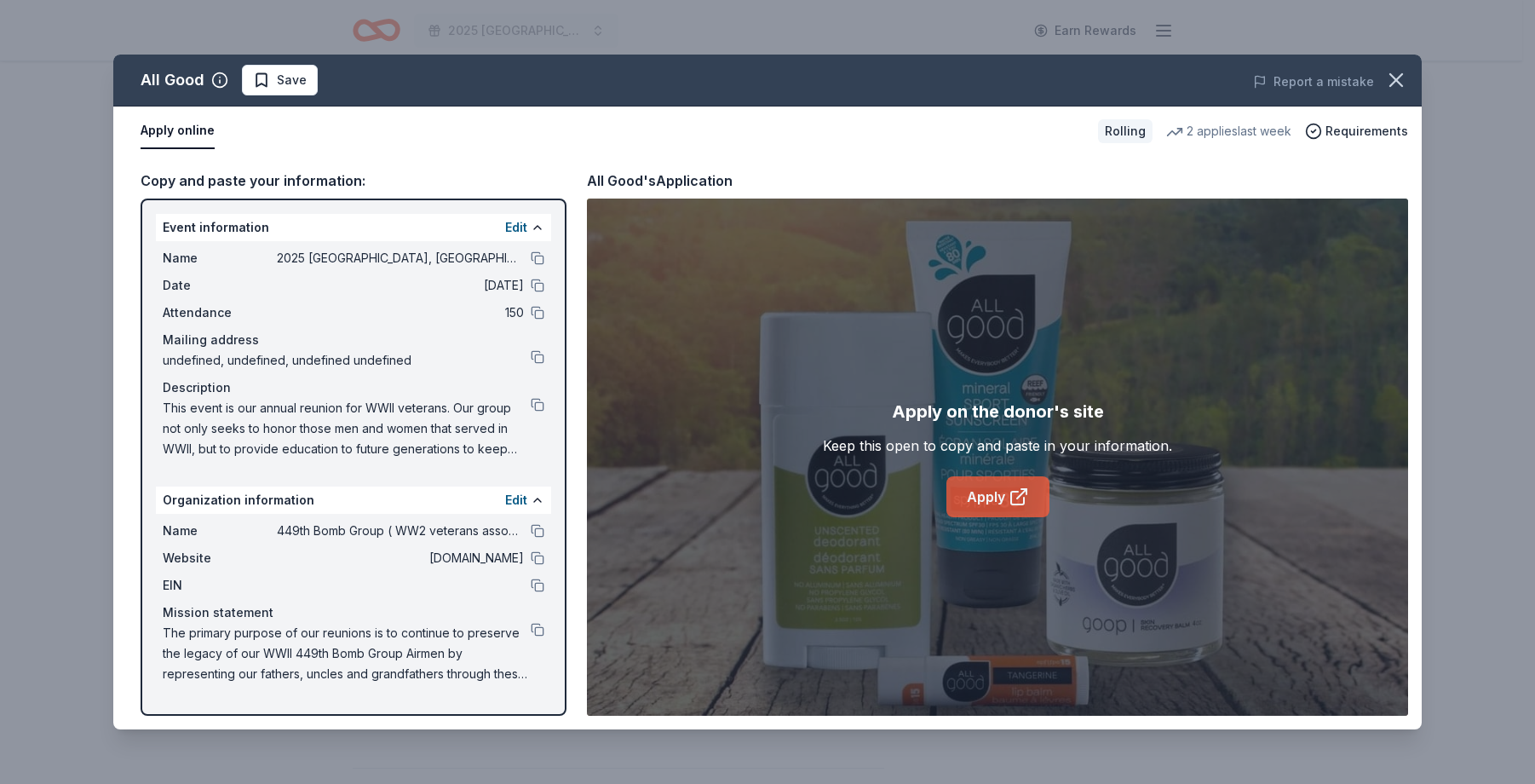
click at [981, 493] on link "Apply" at bounding box center [998, 496] width 103 height 40
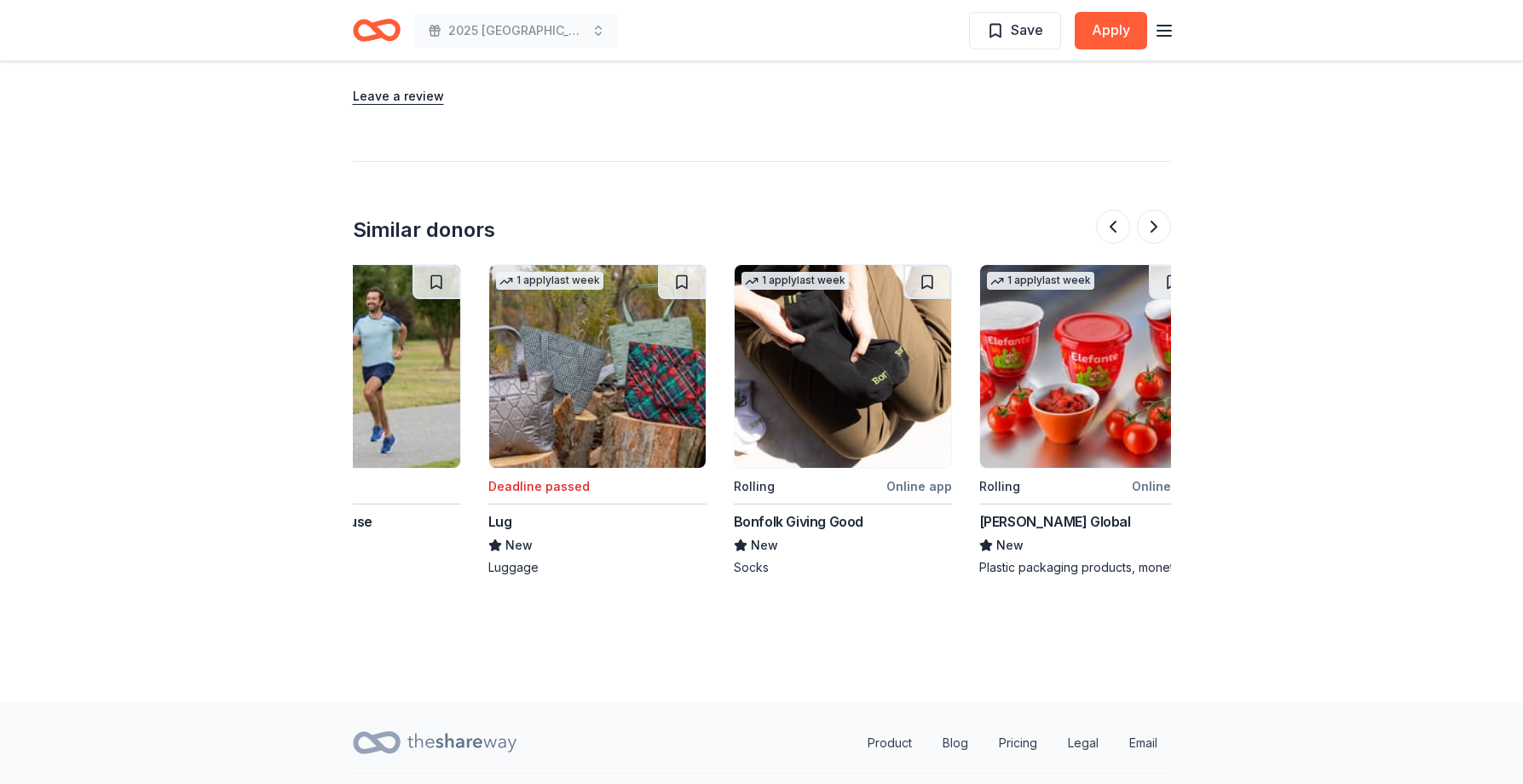
scroll to position [0, 1091]
click at [861, 363] on img at bounding box center [843, 366] width 216 height 203
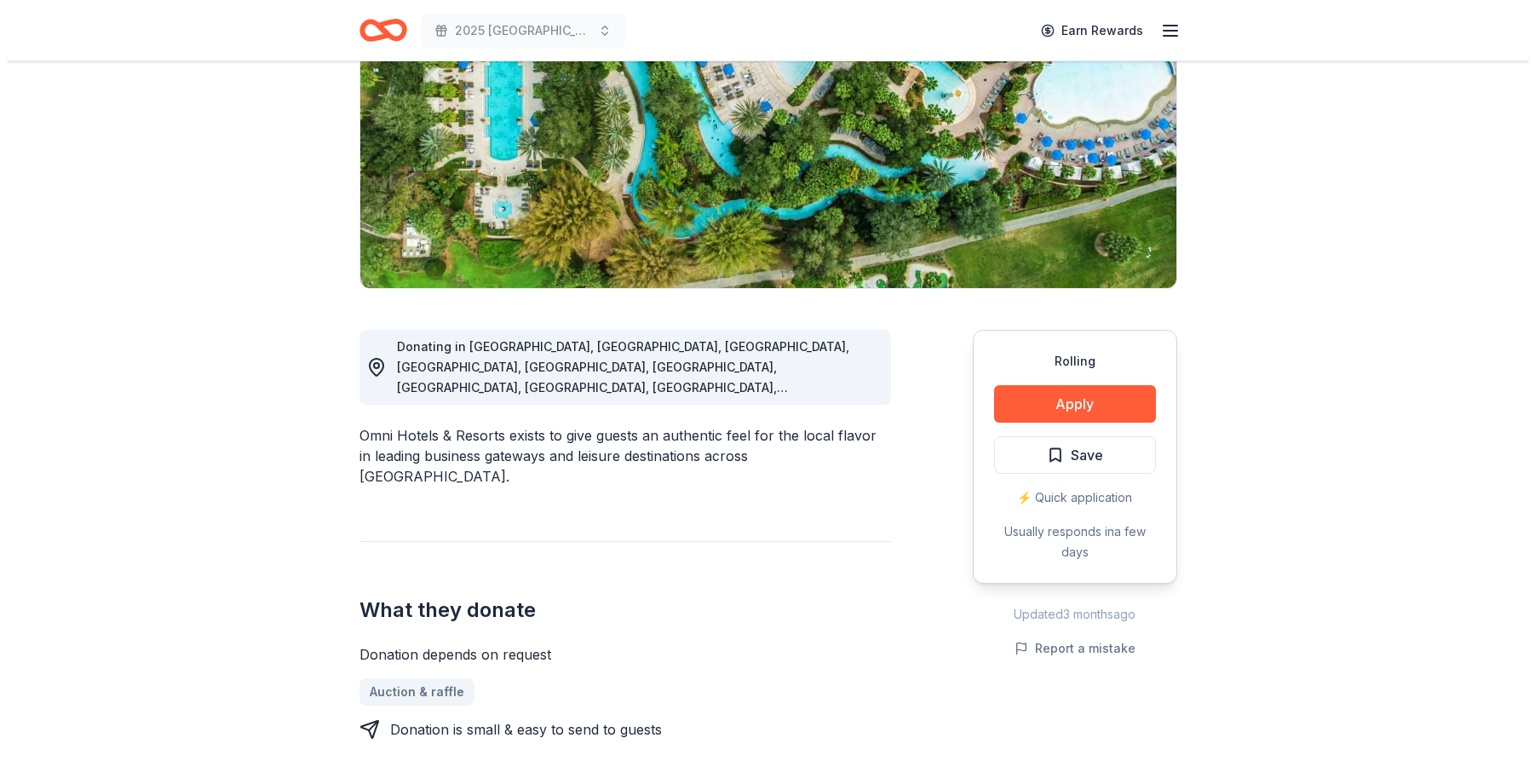
scroll to position [0, 0]
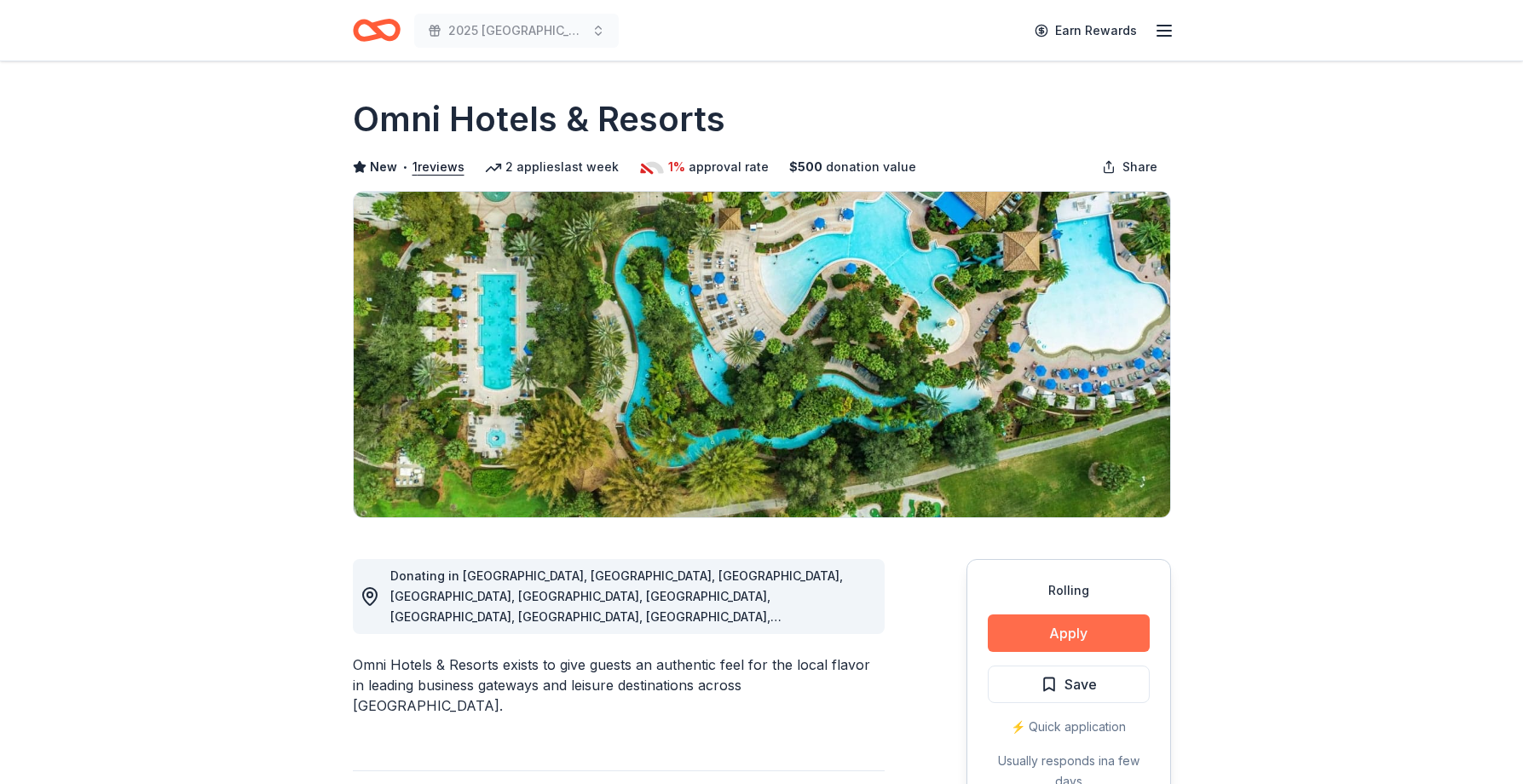
click at [1082, 633] on button "Apply" at bounding box center [1069, 632] width 162 height 38
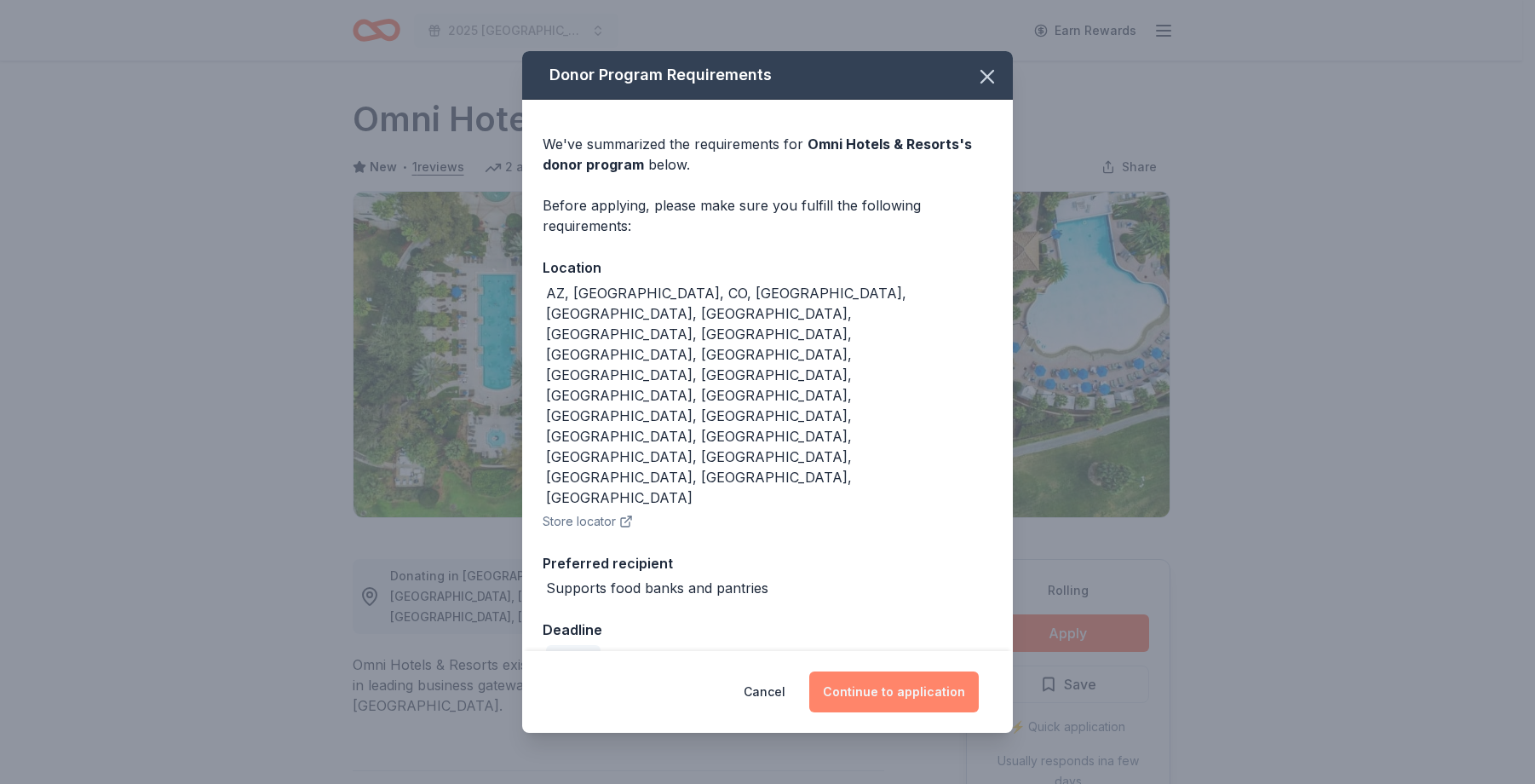
click at [895, 671] on button "Continue to application" at bounding box center [893, 691] width 169 height 40
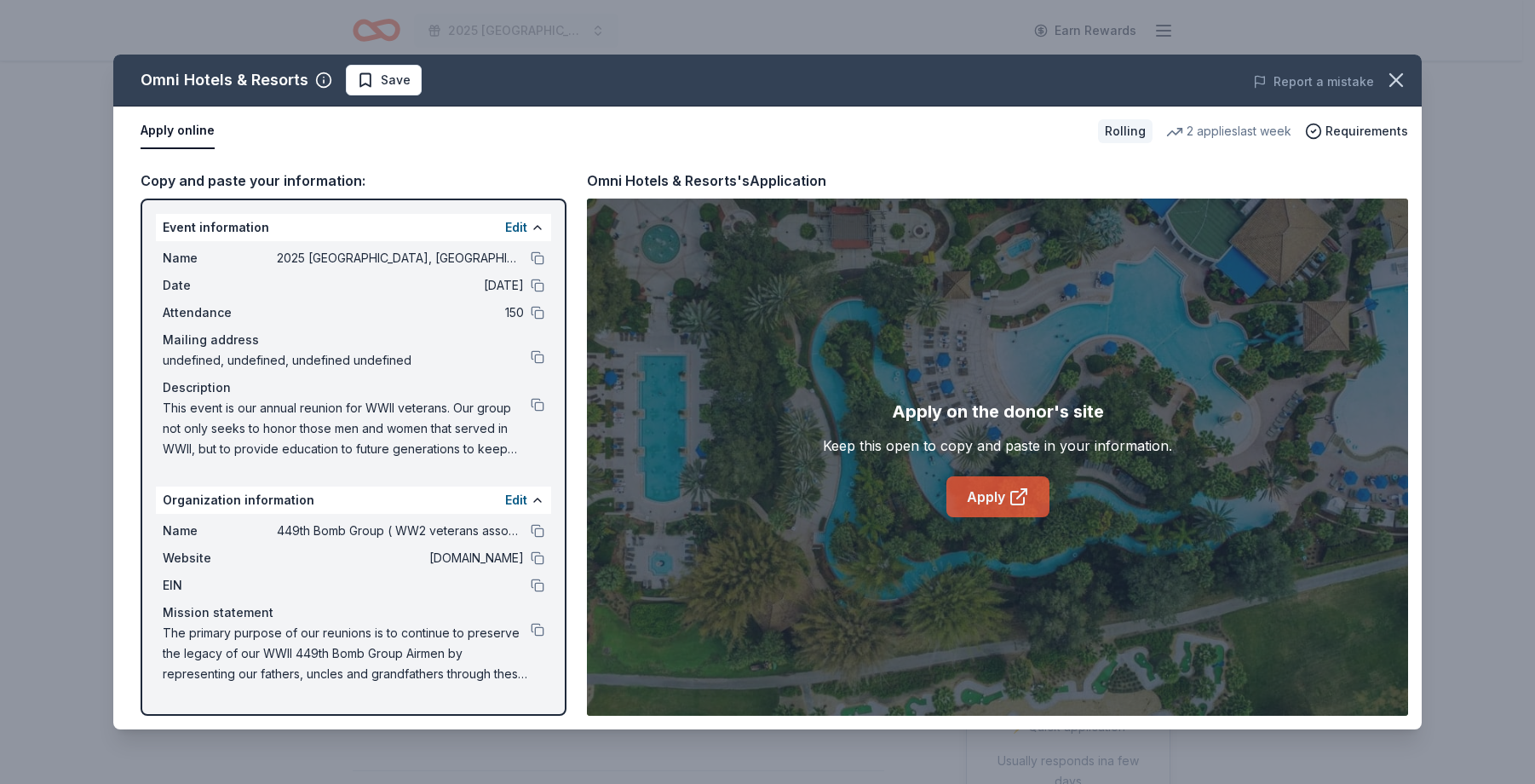
click at [975, 491] on link "Apply" at bounding box center [998, 496] width 103 height 40
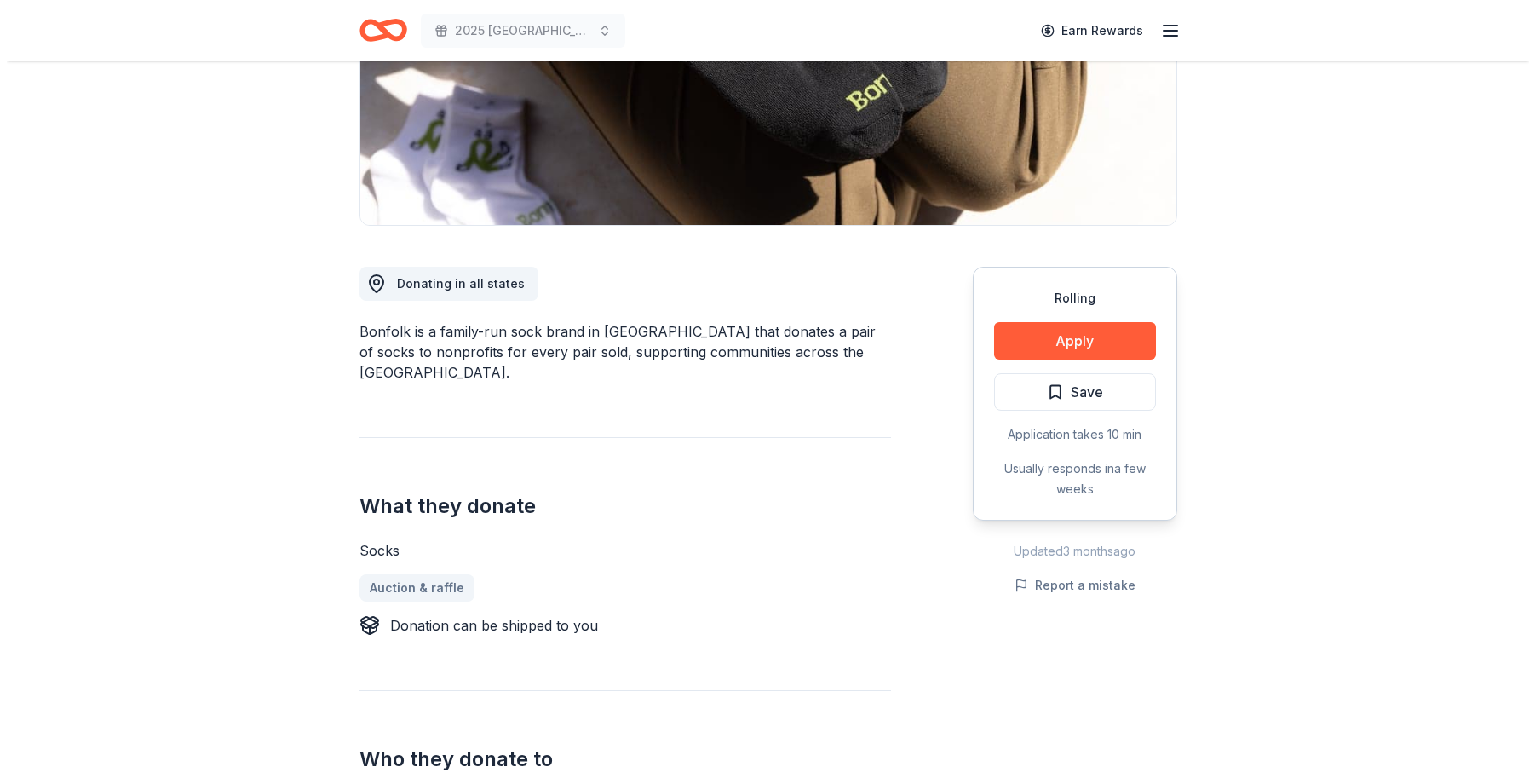
scroll to position [85, 0]
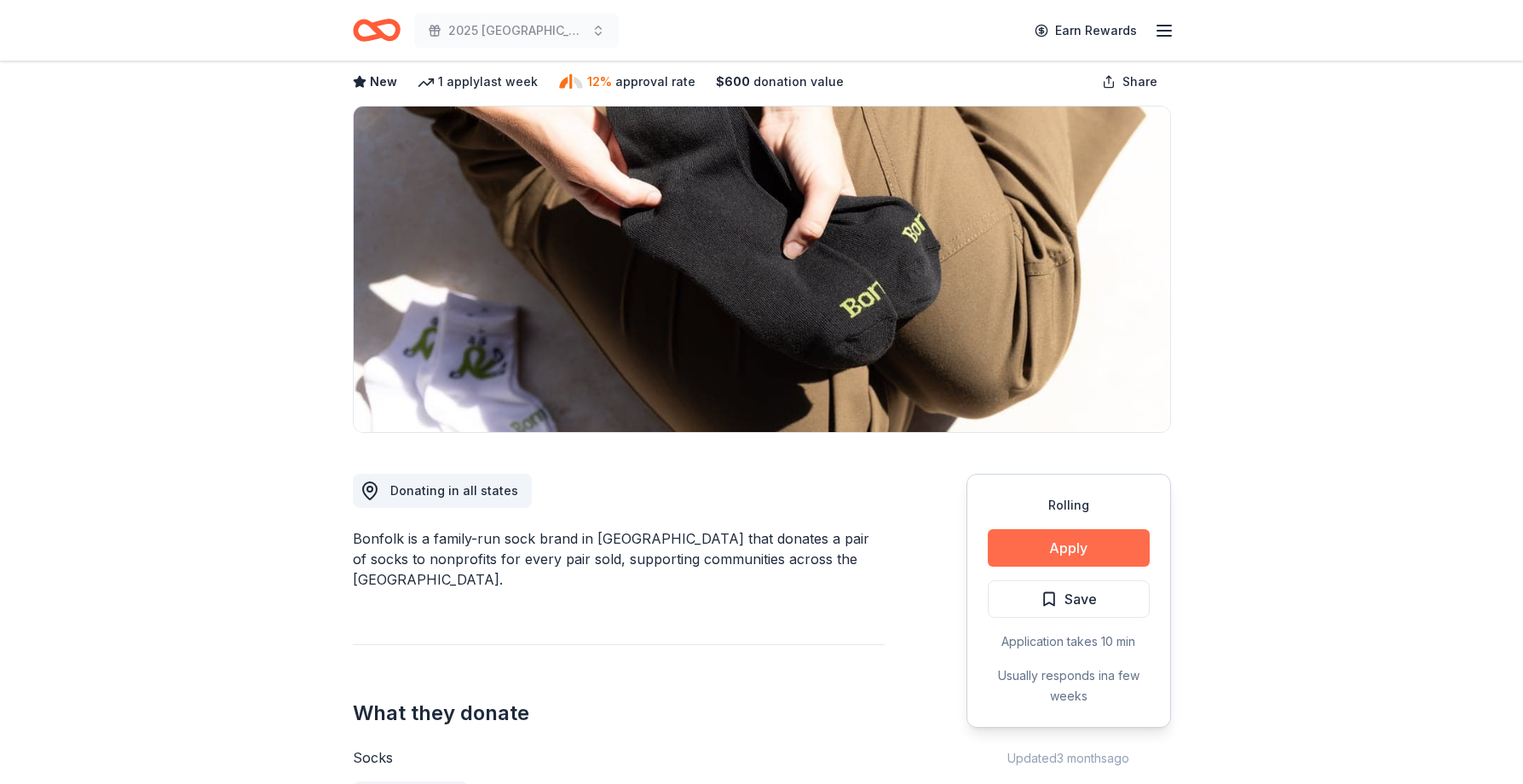
drag, startPoint x: 1041, startPoint y: 539, endPoint x: 1041, endPoint y: 528, distance: 11.0
click at [1041, 528] on button "Apply" at bounding box center [1069, 547] width 162 height 38
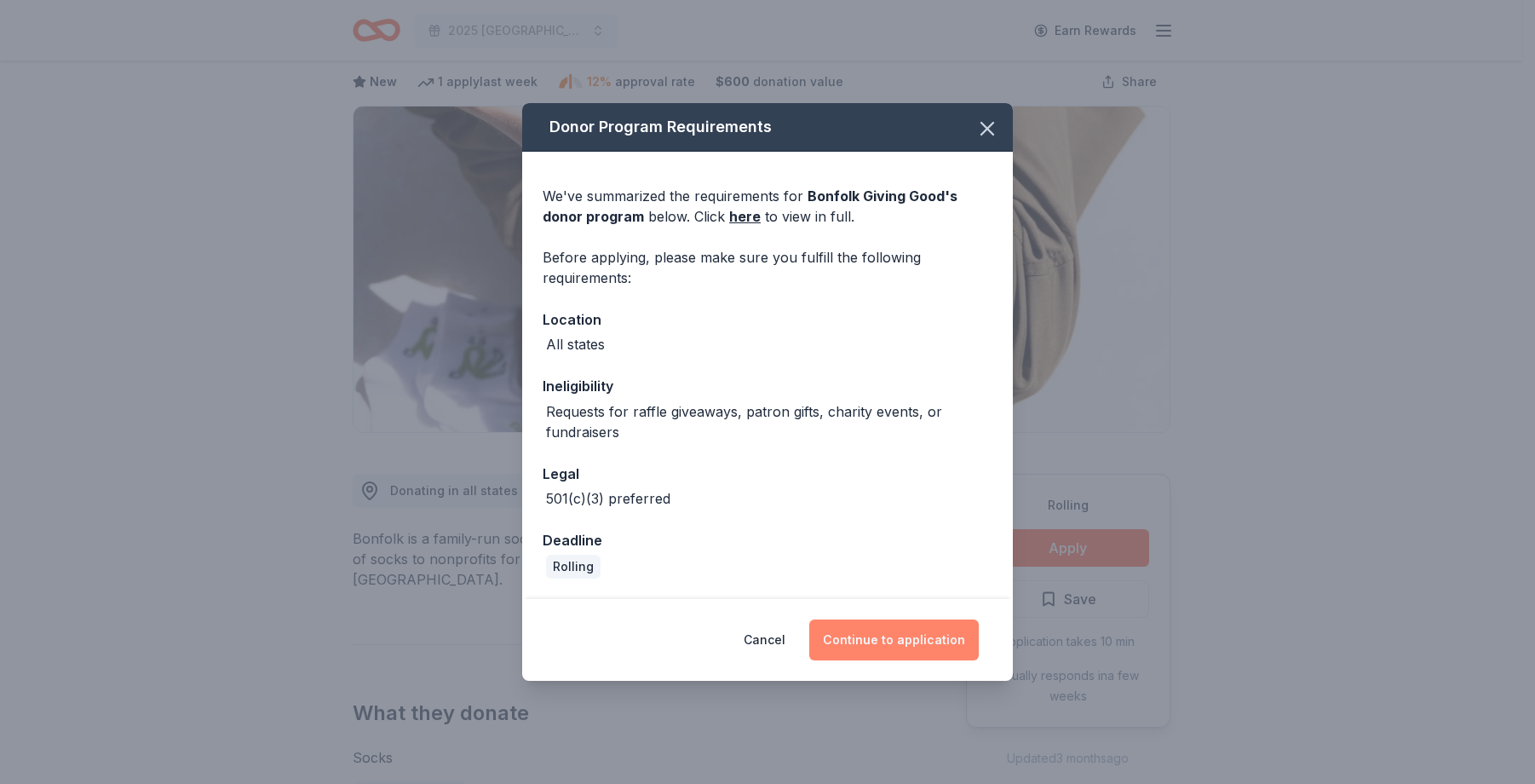
click at [943, 622] on button "Continue to application" at bounding box center [893, 640] width 169 height 40
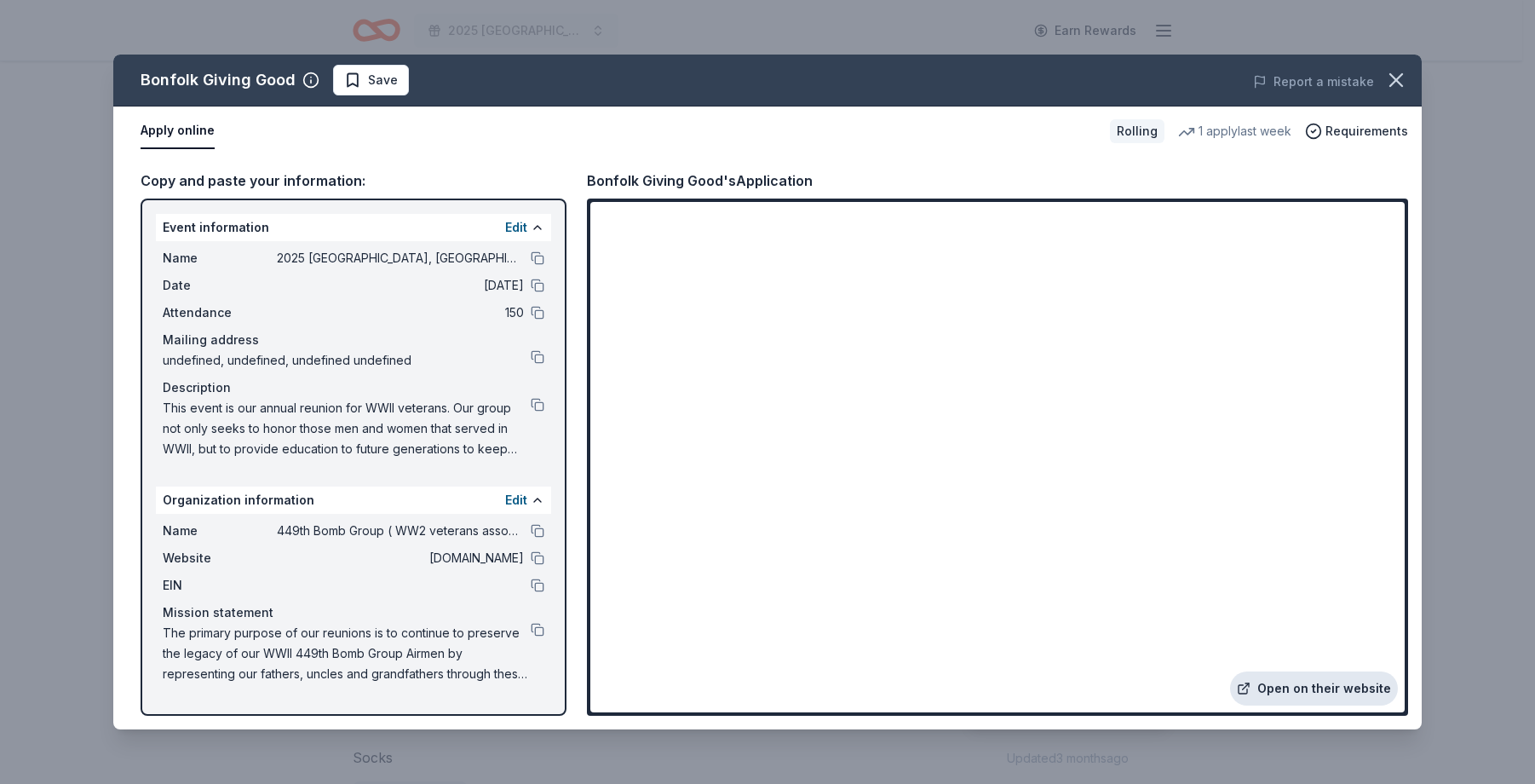
click at [1340, 687] on link "Open on their website" at bounding box center [1313, 687] width 168 height 34
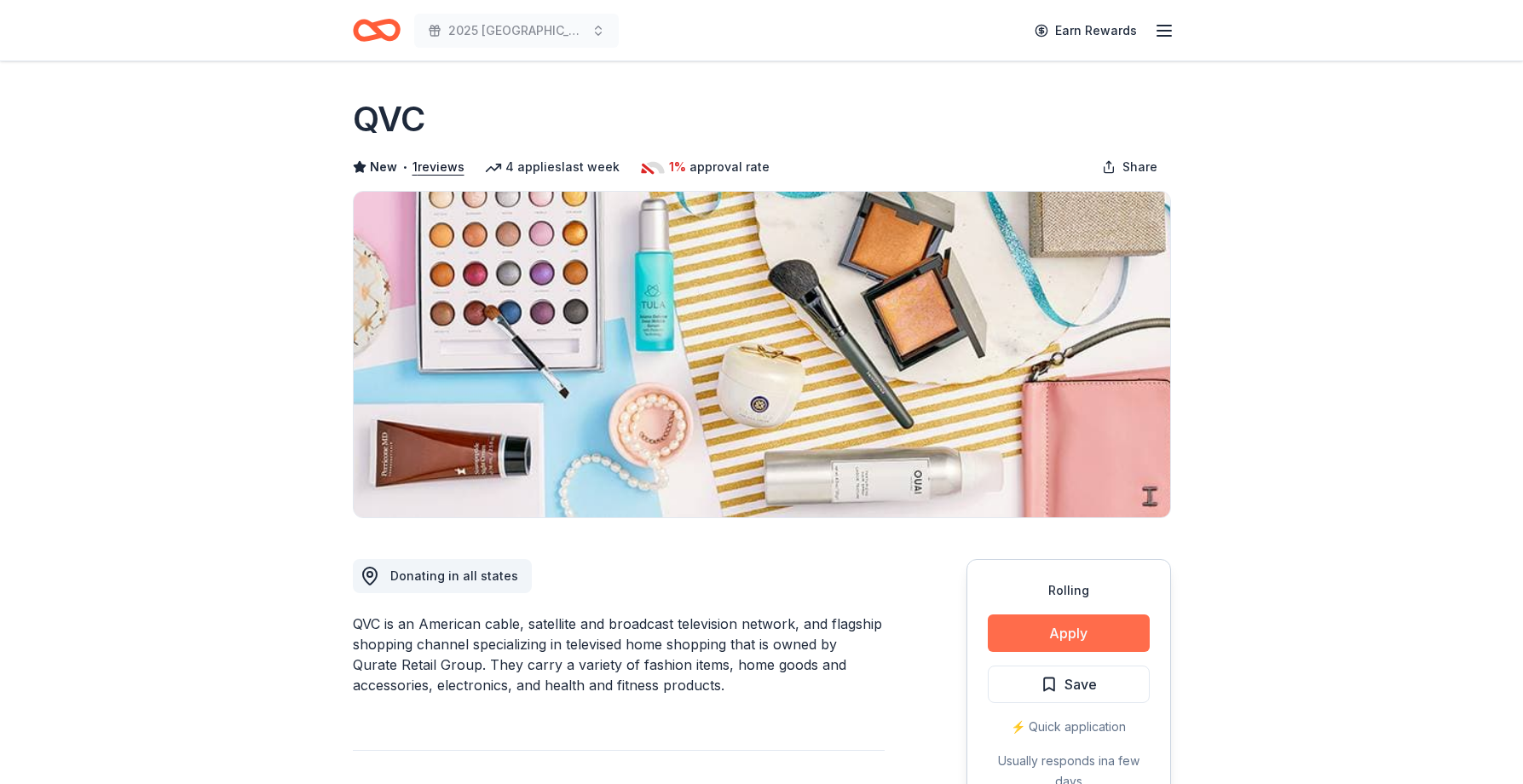
click at [1075, 632] on button "Apply" at bounding box center [1069, 632] width 162 height 38
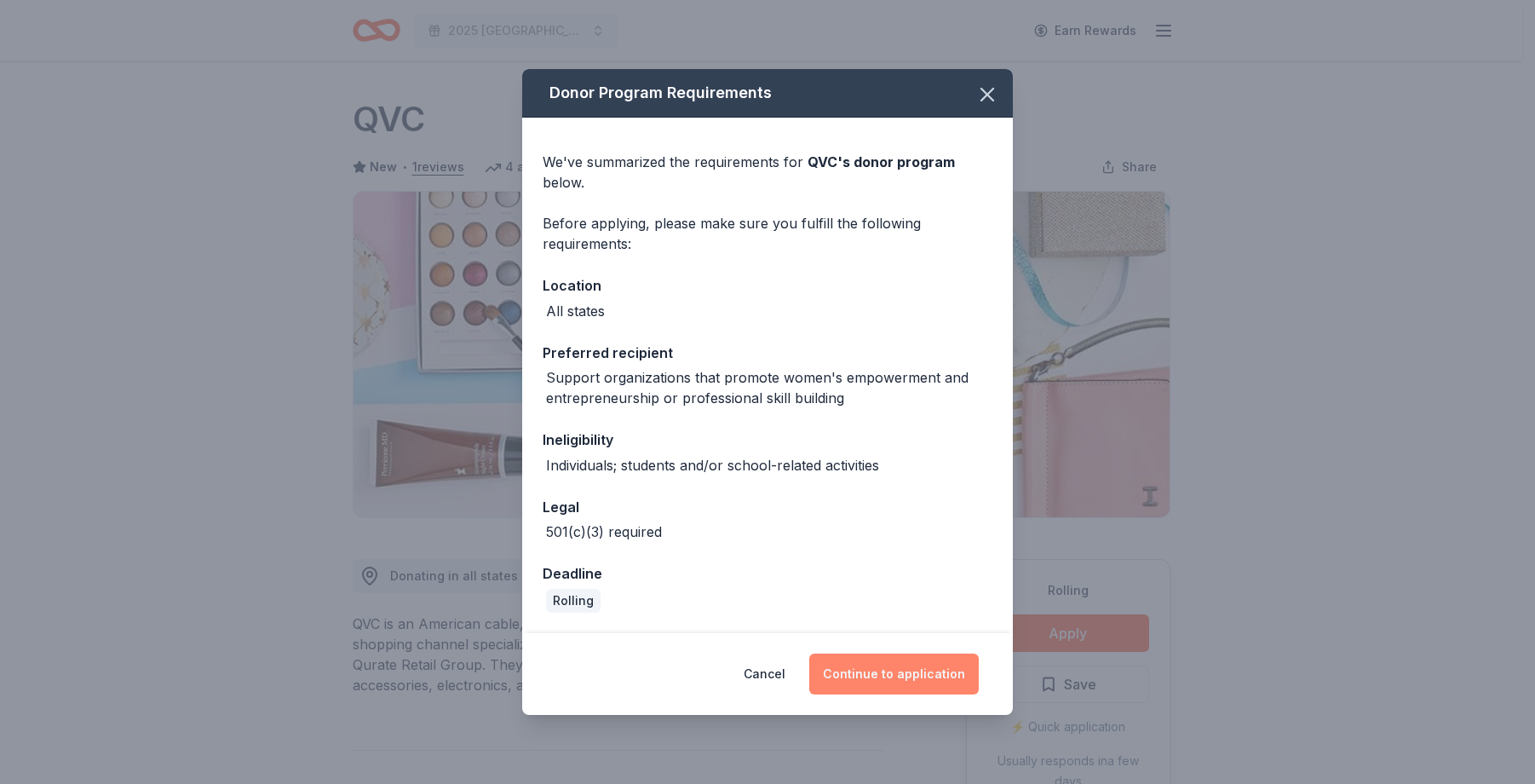
click at [915, 684] on button "Continue to application" at bounding box center [893, 674] width 169 height 40
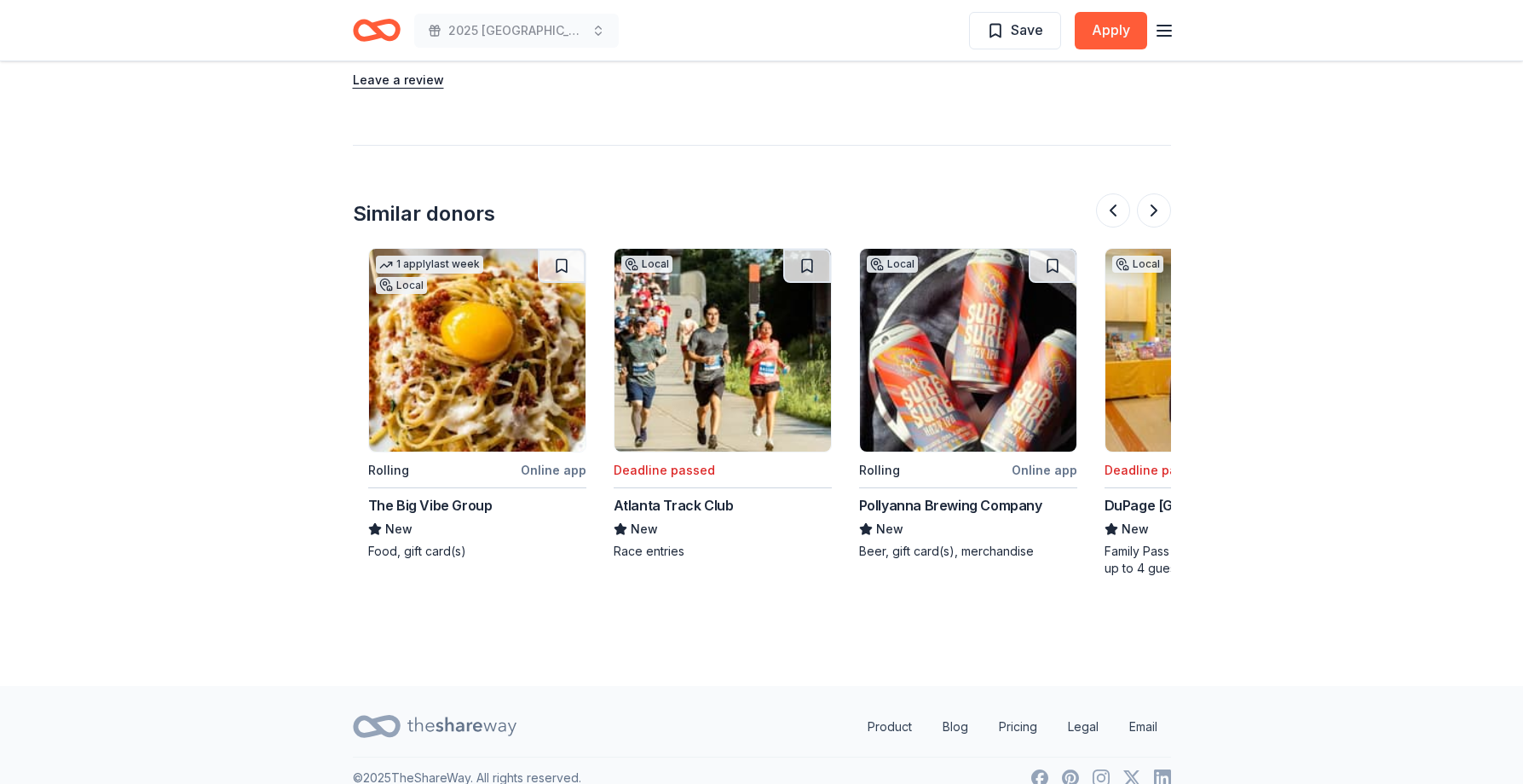
scroll to position [0, 1609]
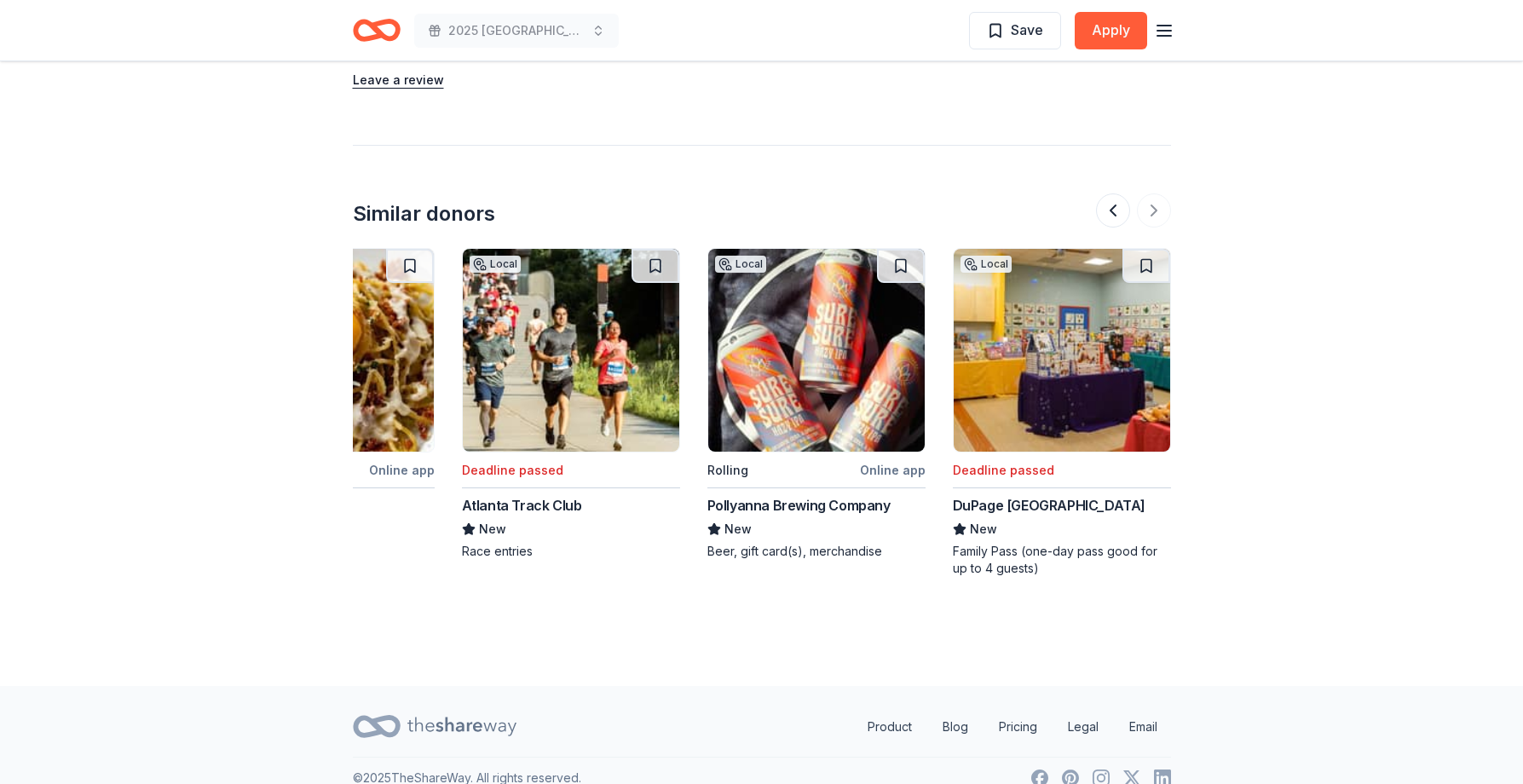
click at [843, 371] on img at bounding box center [816, 350] width 216 height 203
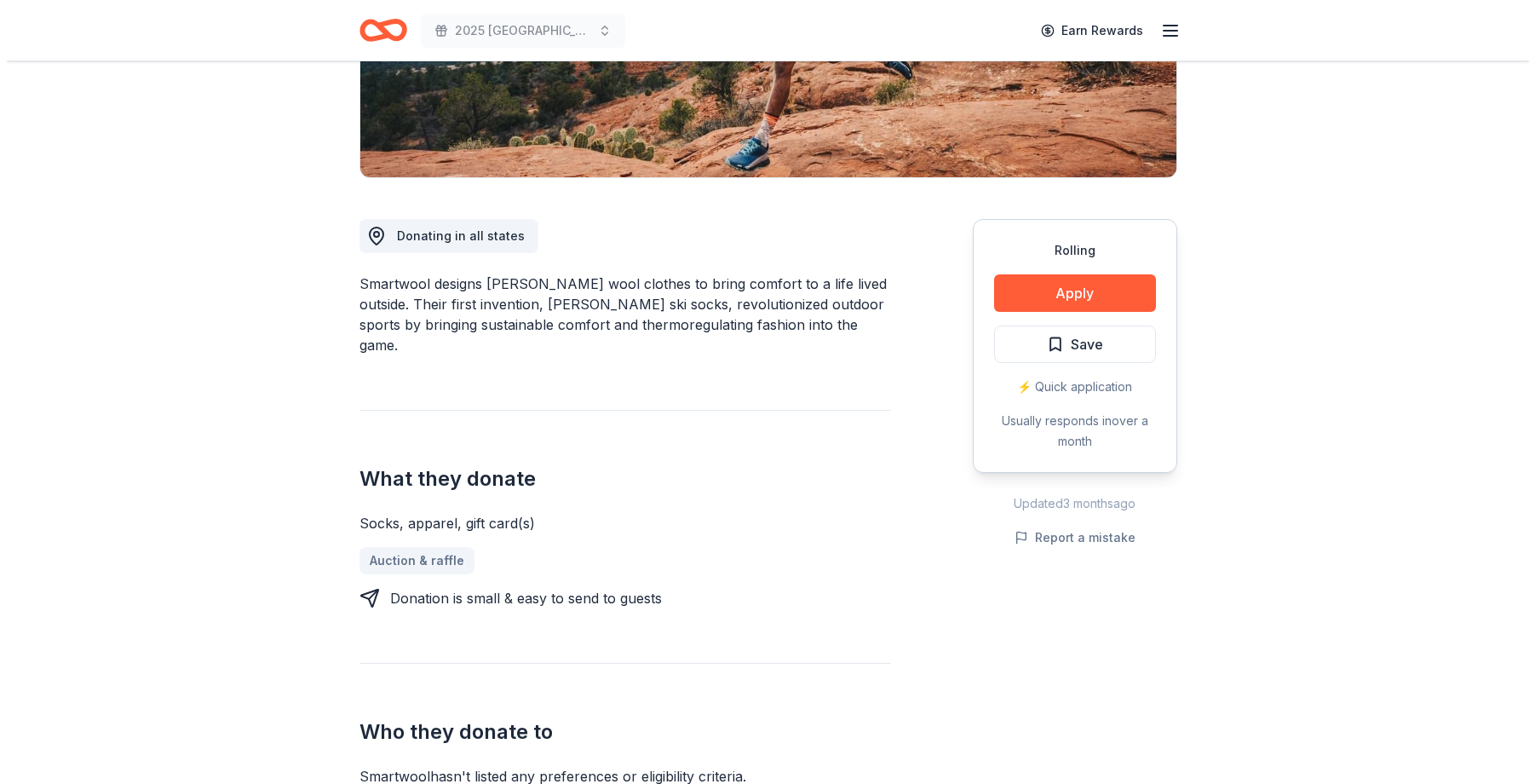
scroll to position [341, 0]
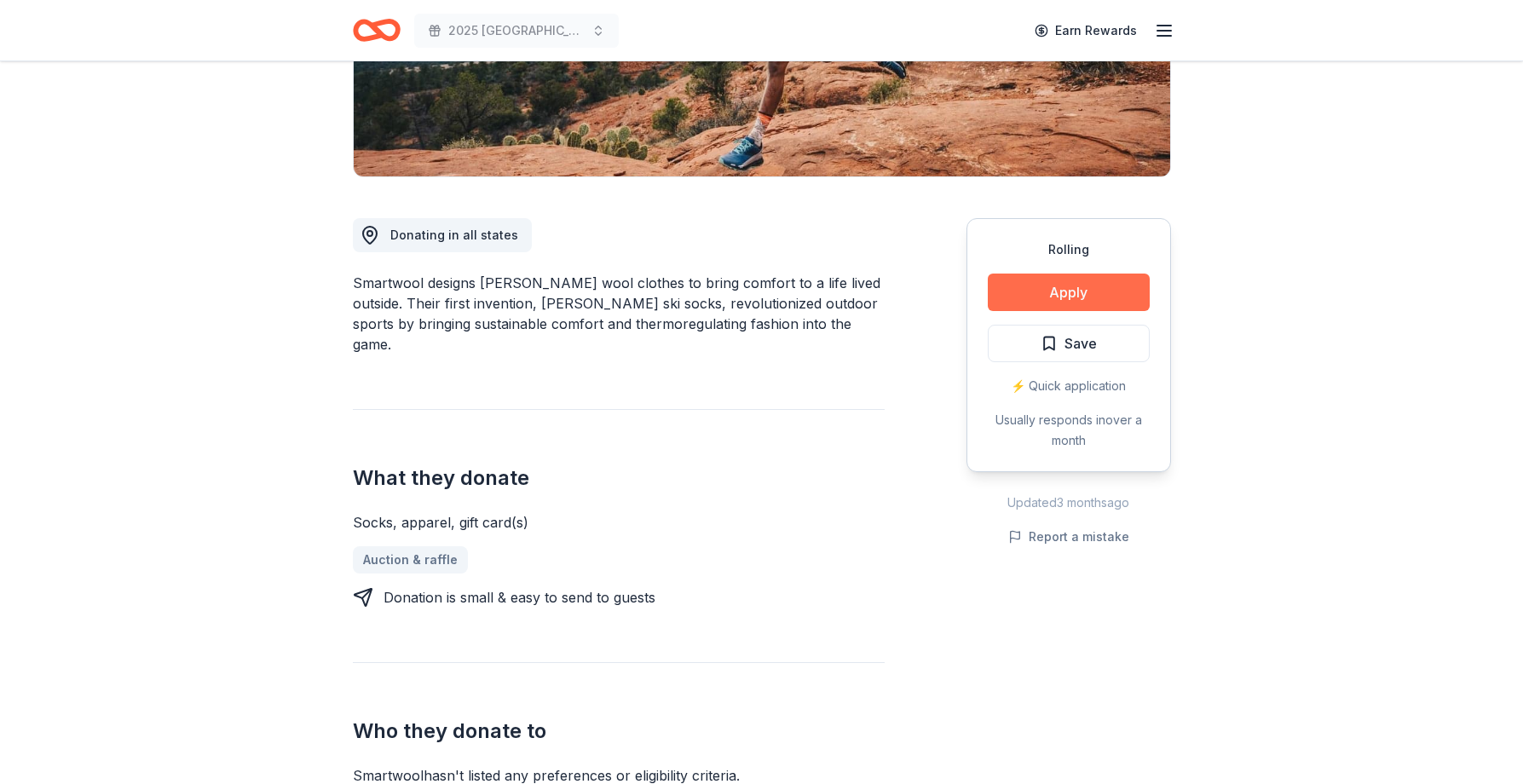
click at [1084, 278] on button "Apply" at bounding box center [1069, 291] width 162 height 38
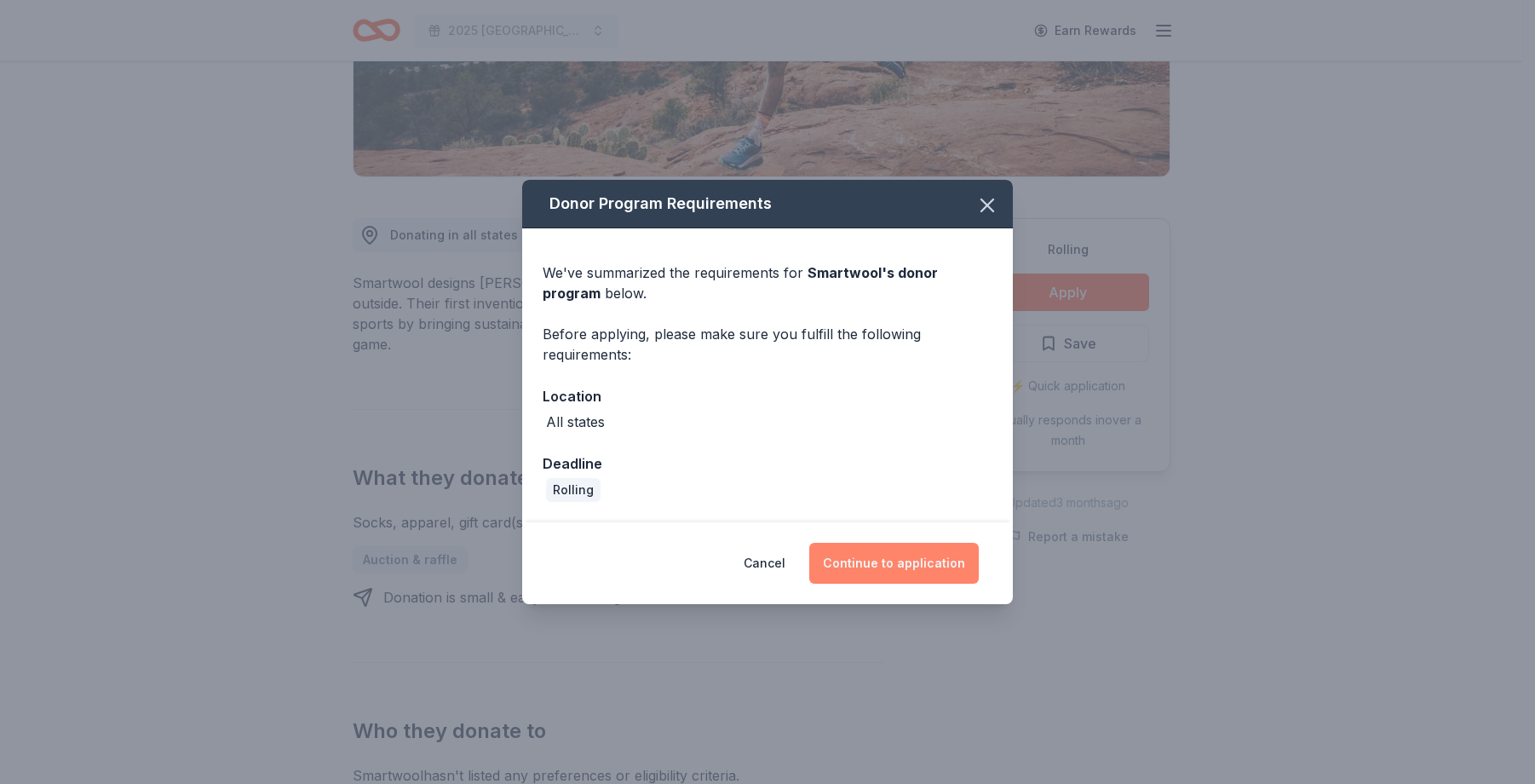
drag, startPoint x: 911, startPoint y: 545, endPoint x: 925, endPoint y: 543, distance: 14.1
click at [913, 545] on button "Continue to application" at bounding box center [893, 562] width 169 height 40
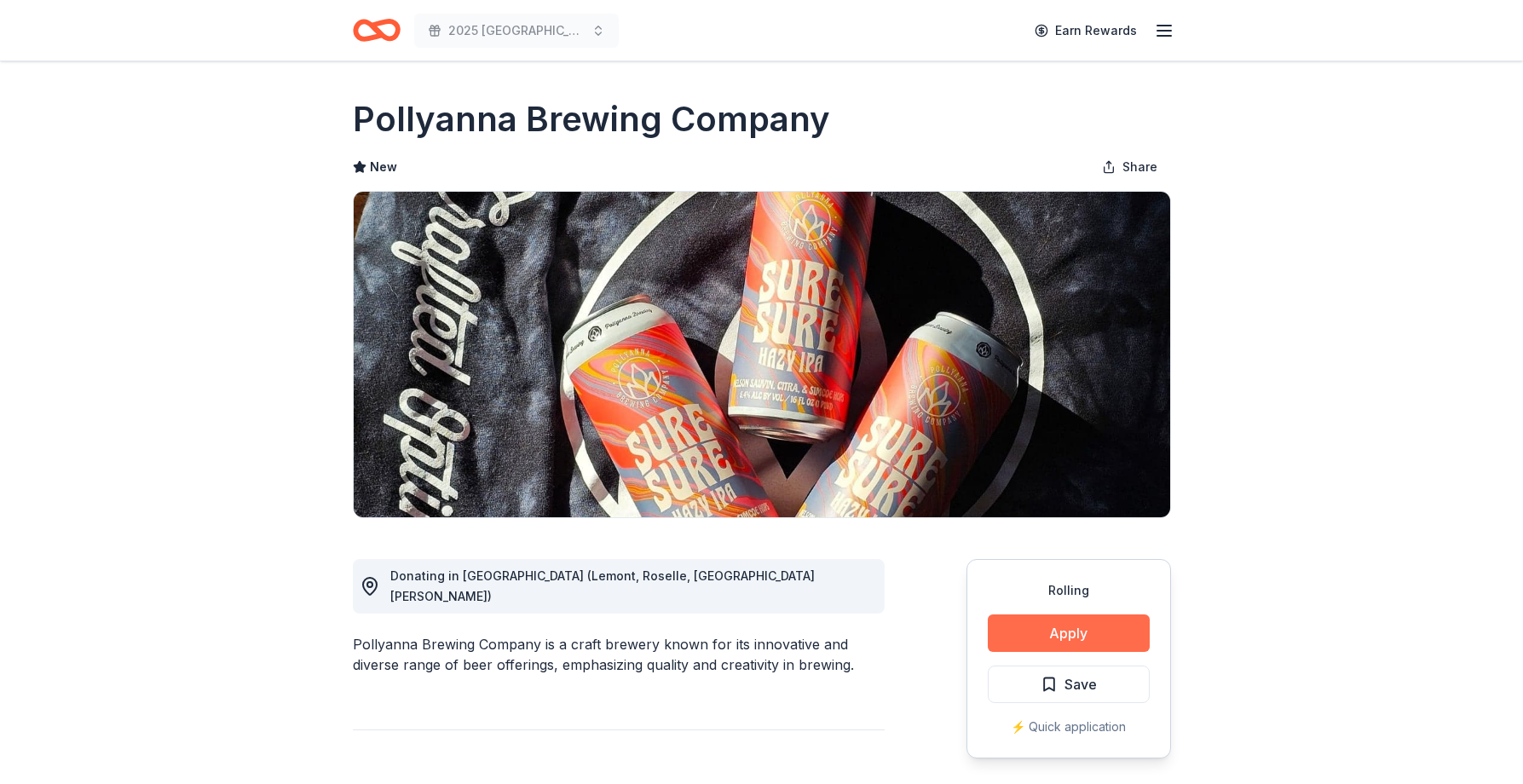
click at [1078, 636] on button "Apply" at bounding box center [1069, 632] width 162 height 38
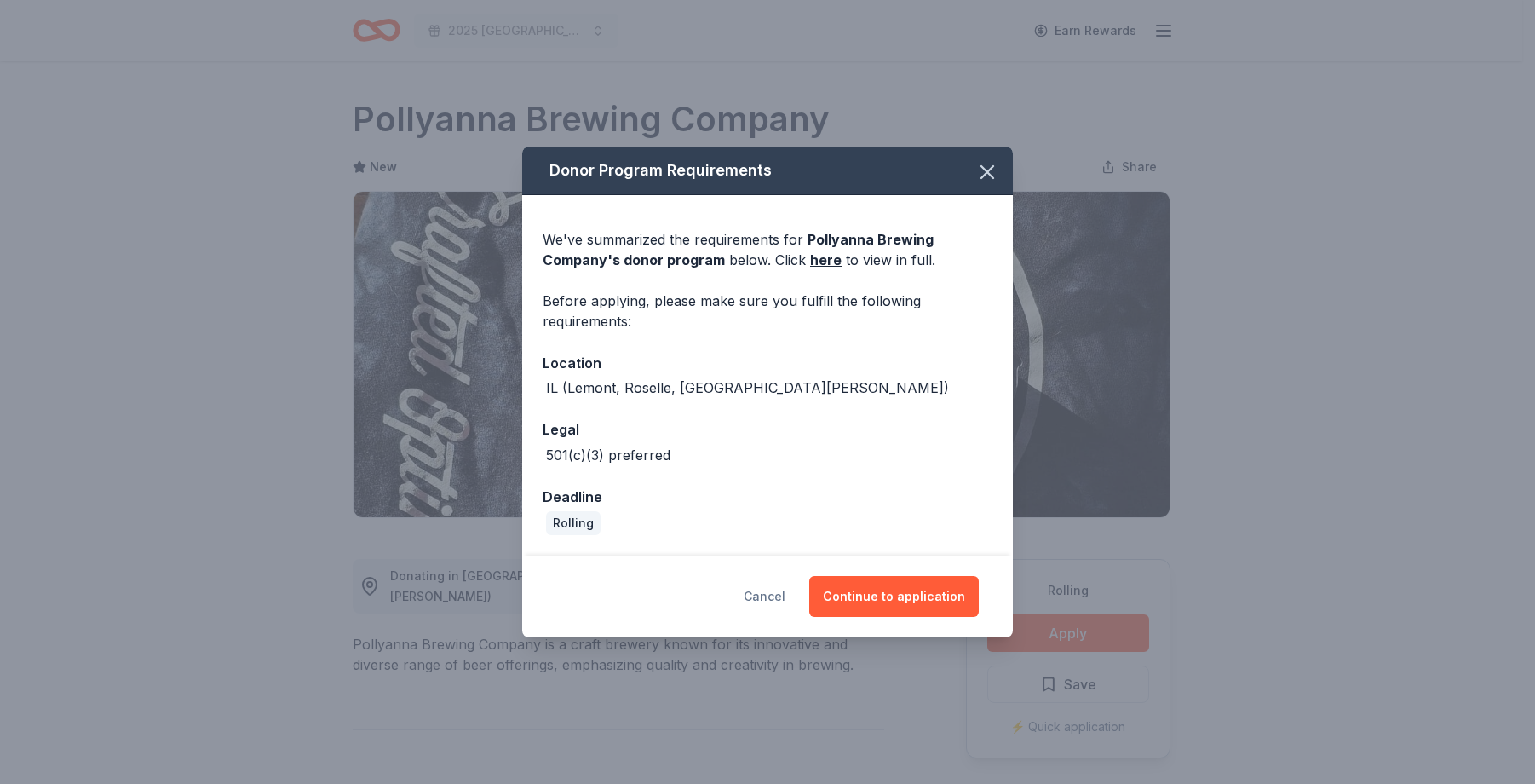
click at [778, 590] on button "Cancel" at bounding box center [764, 596] width 41 height 40
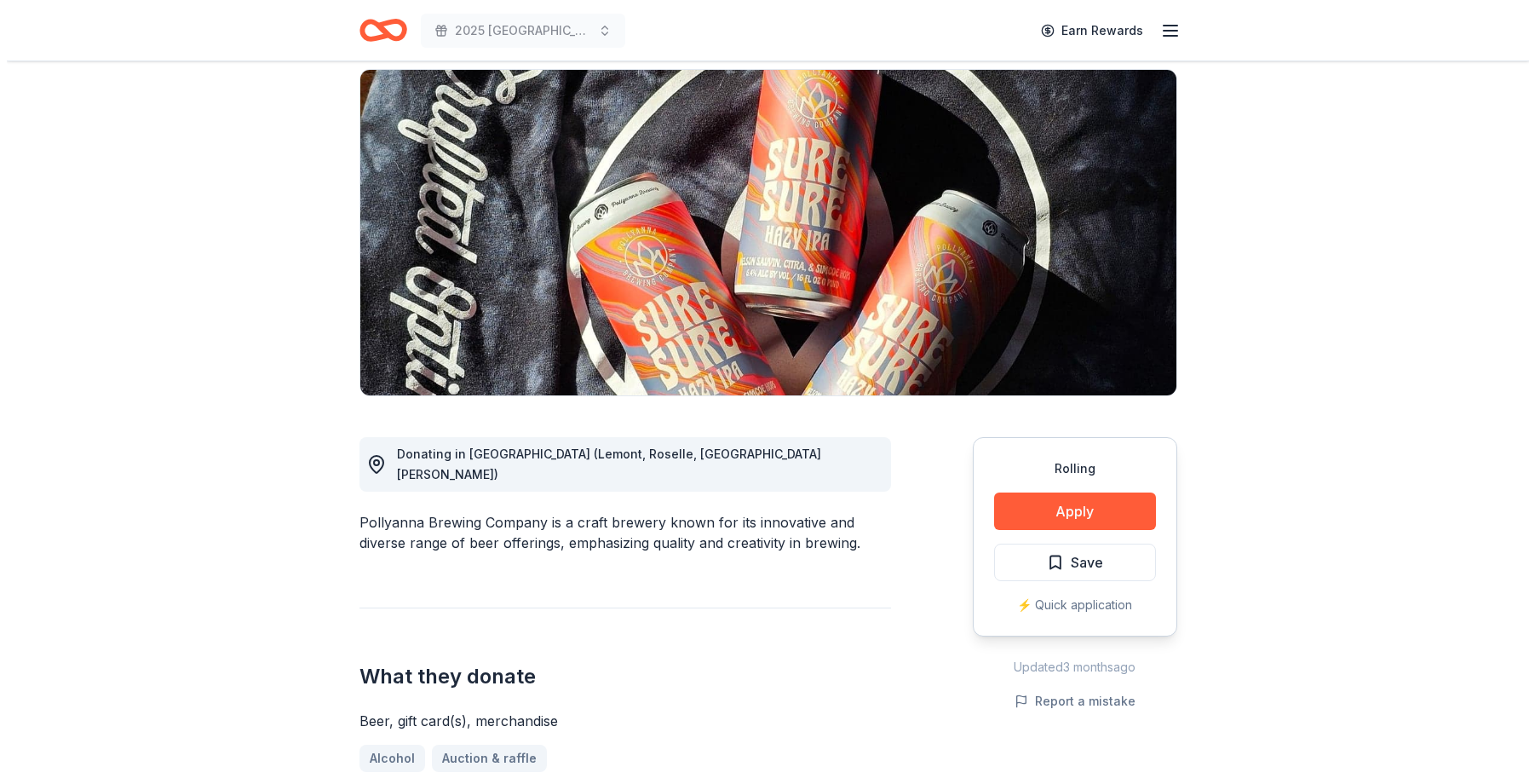
scroll to position [85, 0]
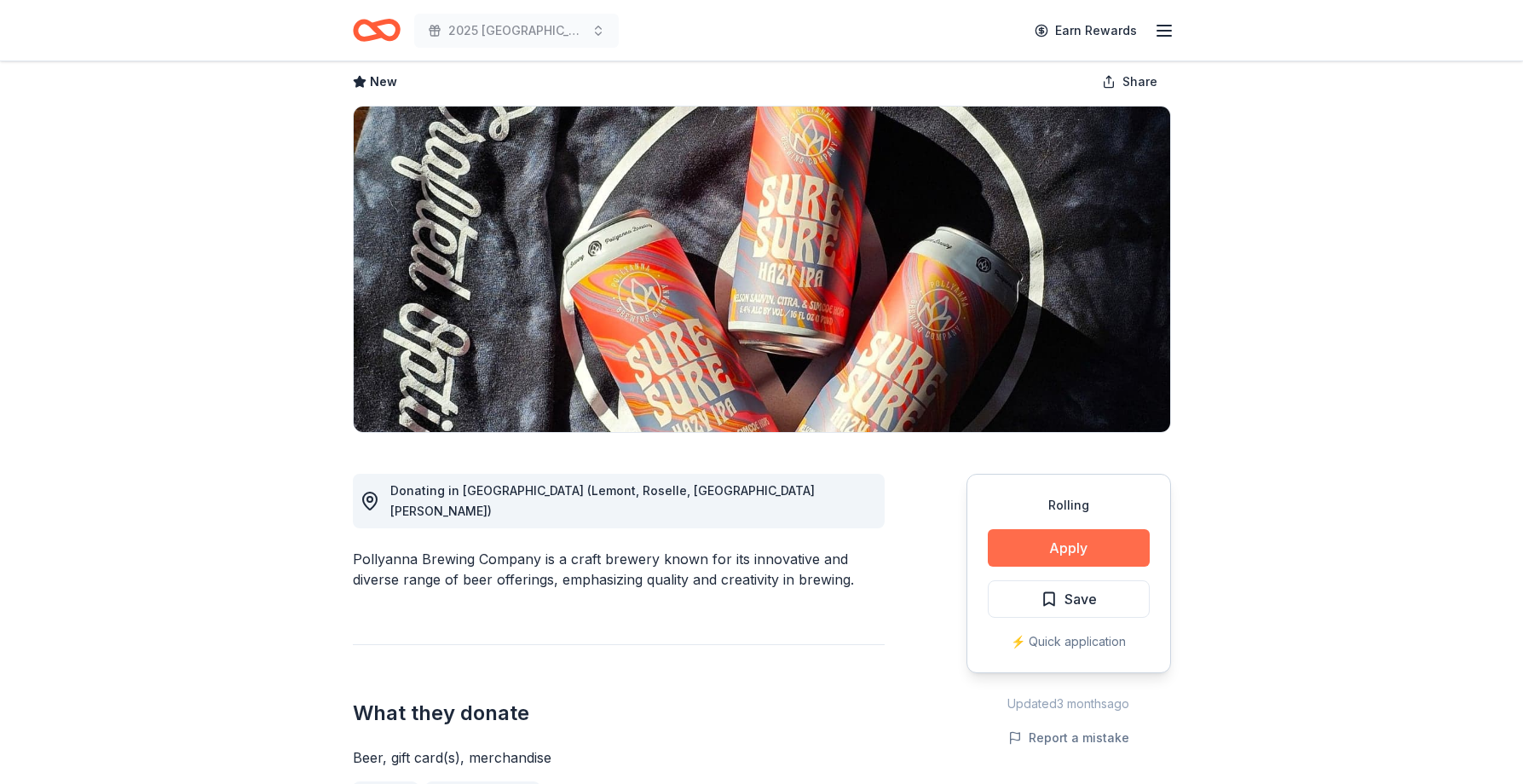
click at [1040, 536] on button "Apply" at bounding box center [1069, 547] width 162 height 38
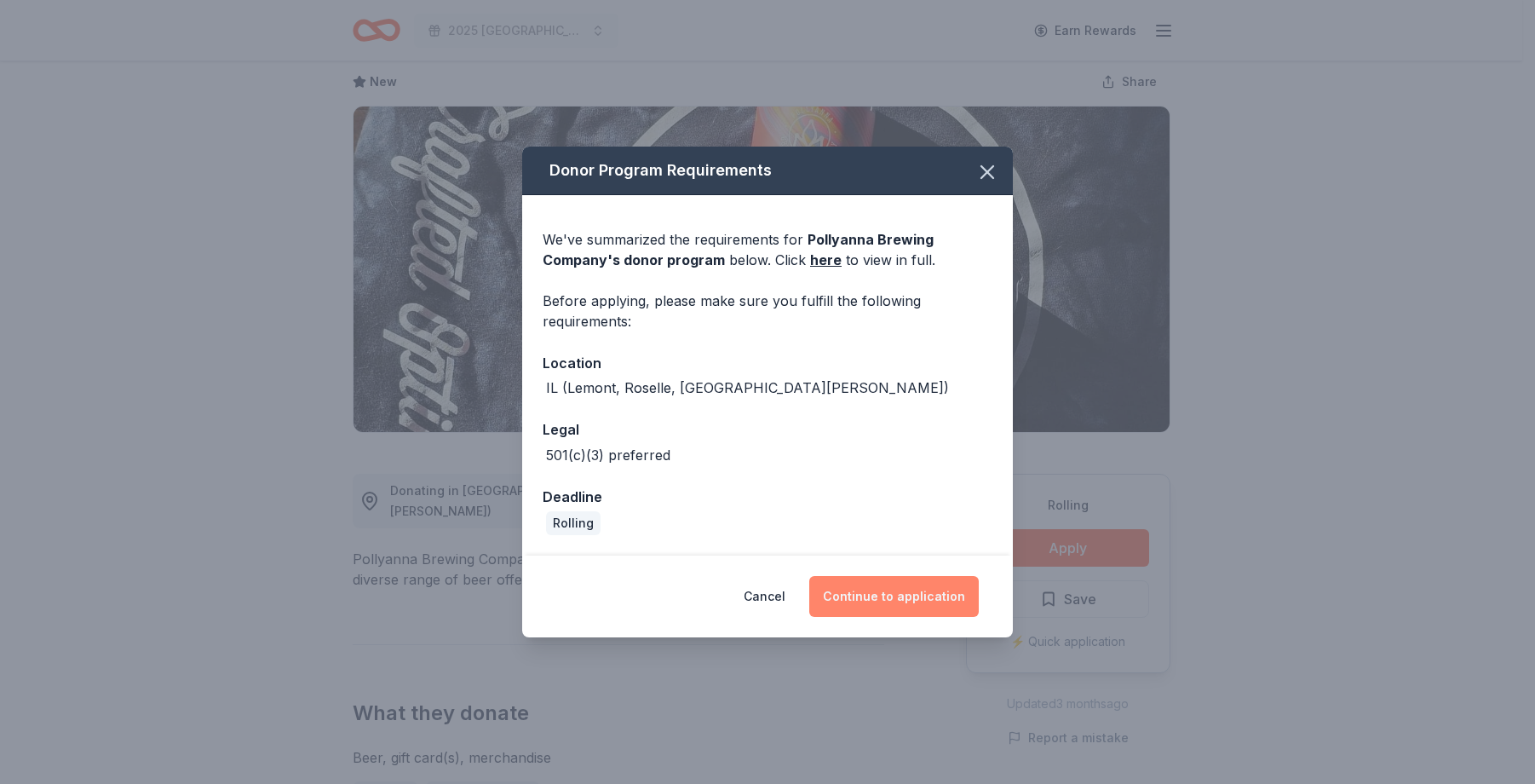
click at [890, 594] on button "Continue to application" at bounding box center [893, 596] width 169 height 40
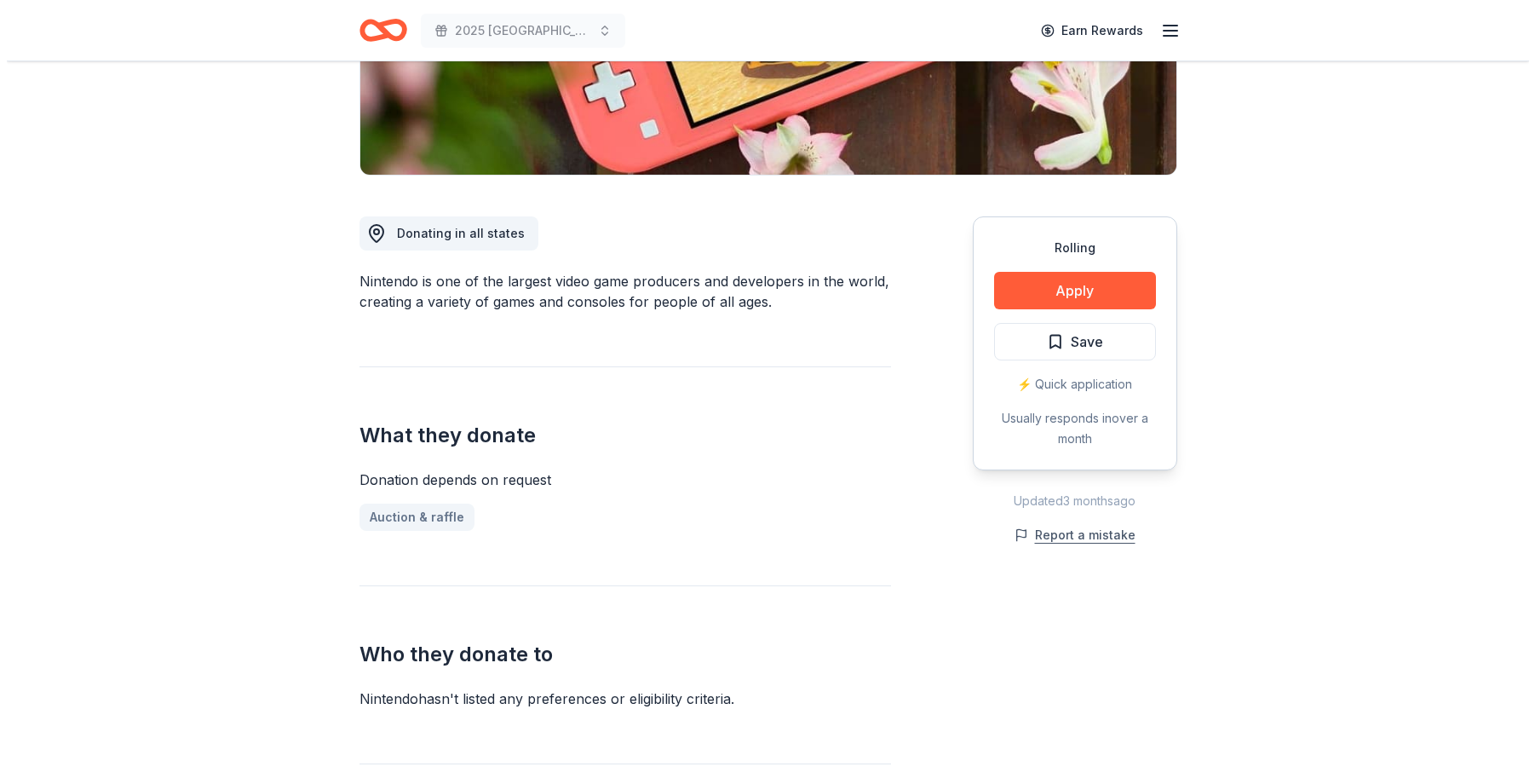
scroll to position [341, 0]
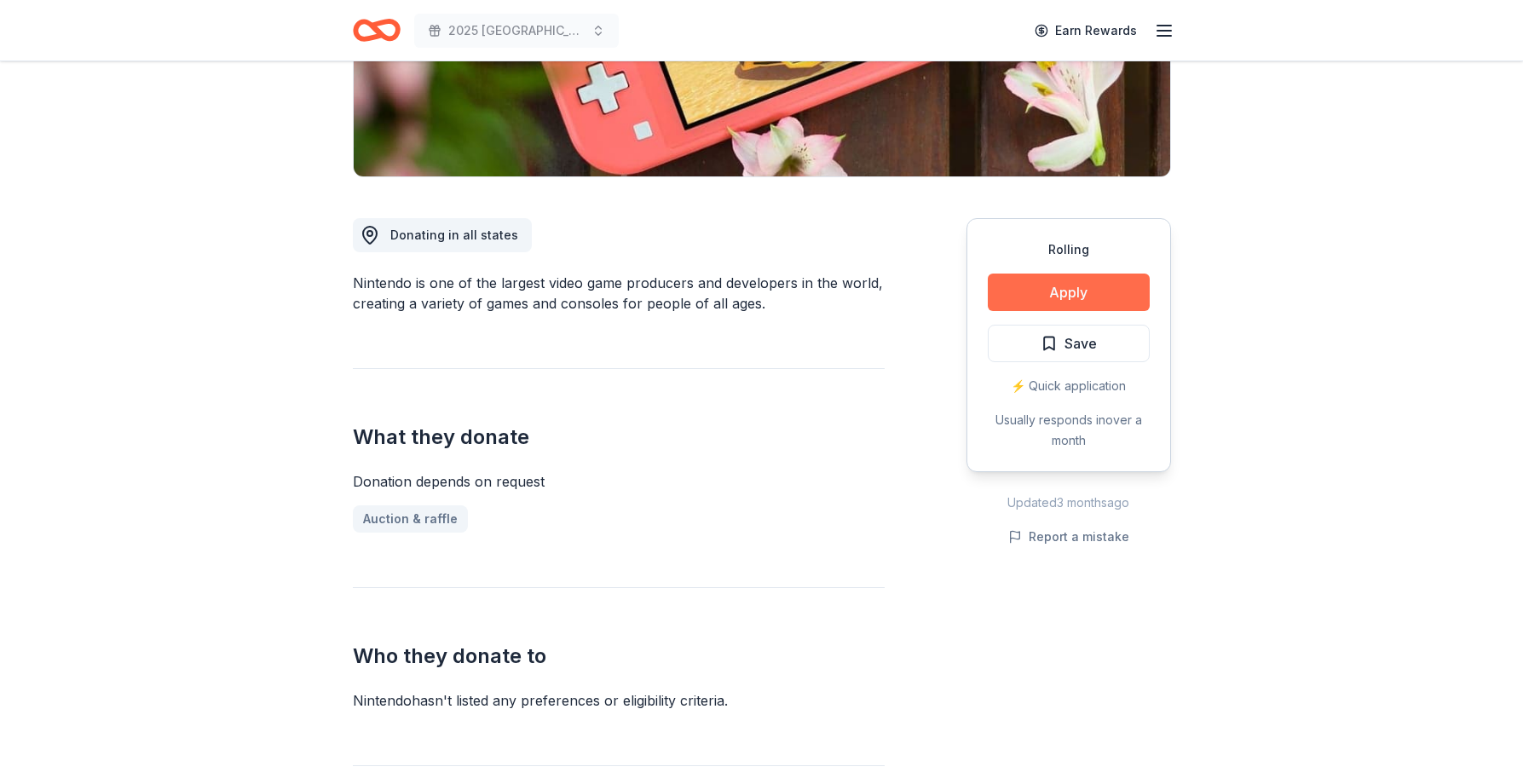
click at [1055, 291] on button "Apply" at bounding box center [1069, 291] width 162 height 38
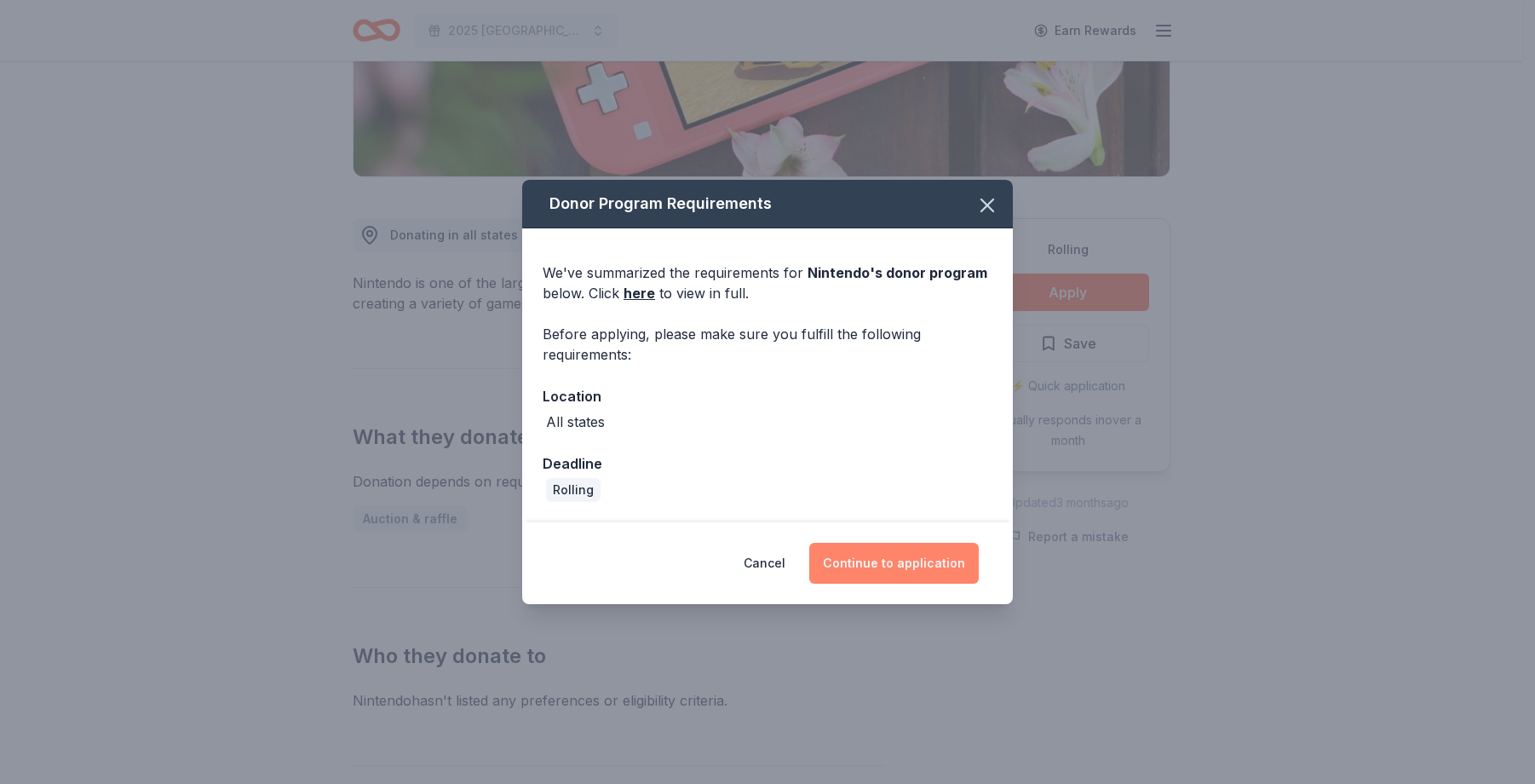
click at [942, 562] on button "Continue to application" at bounding box center [893, 562] width 169 height 40
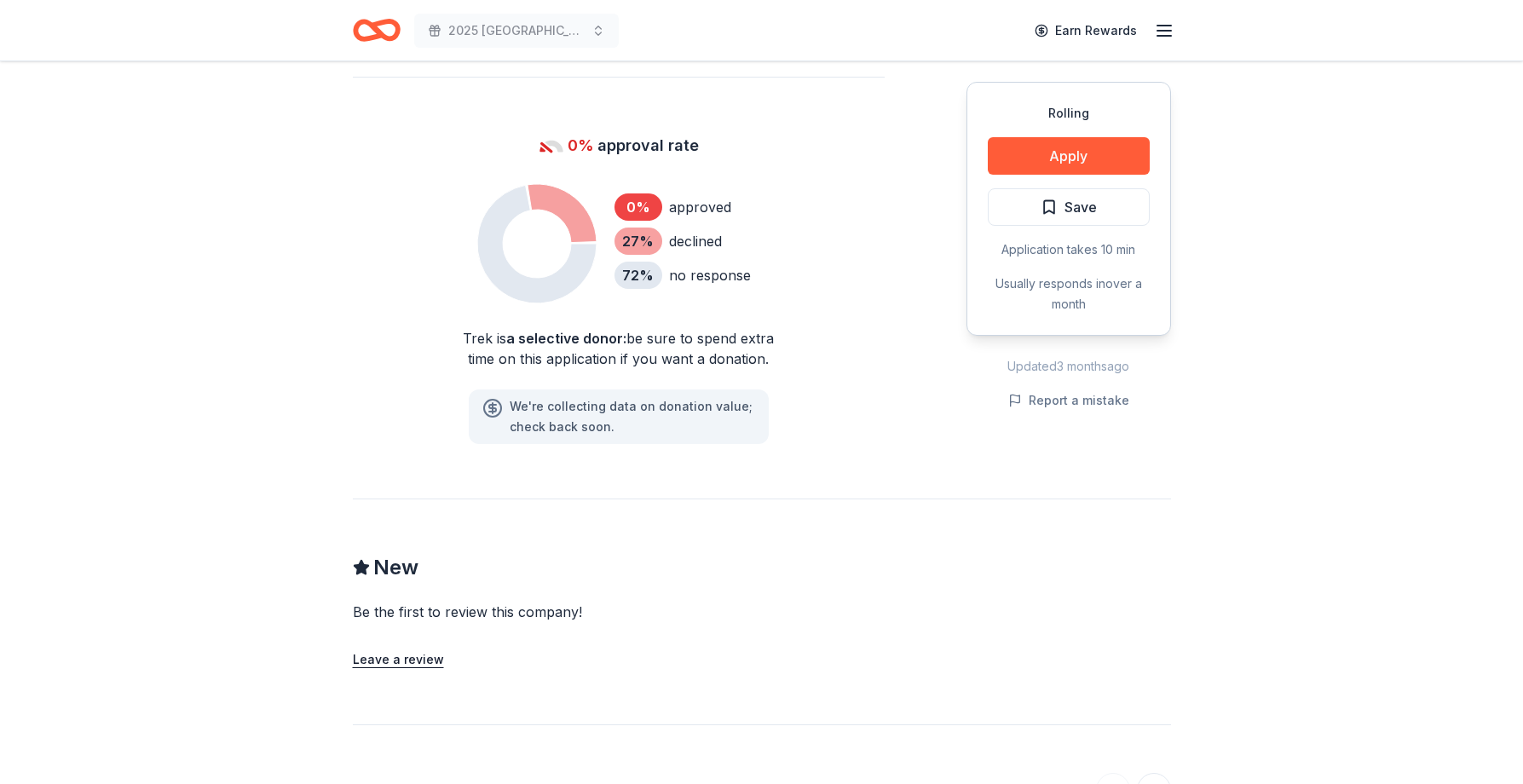
scroll to position [1703, 0]
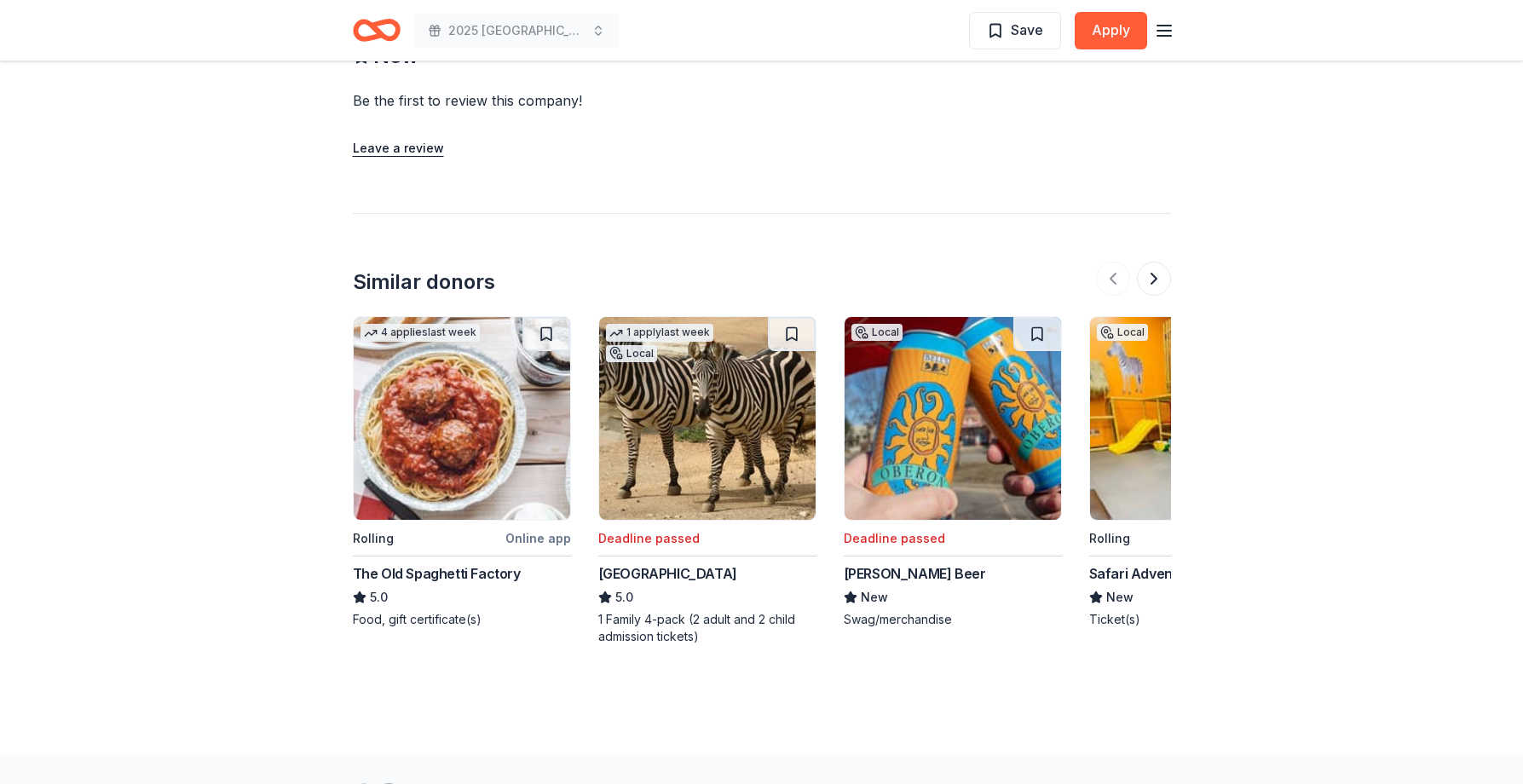
click at [455, 452] on img at bounding box center [462, 418] width 216 height 203
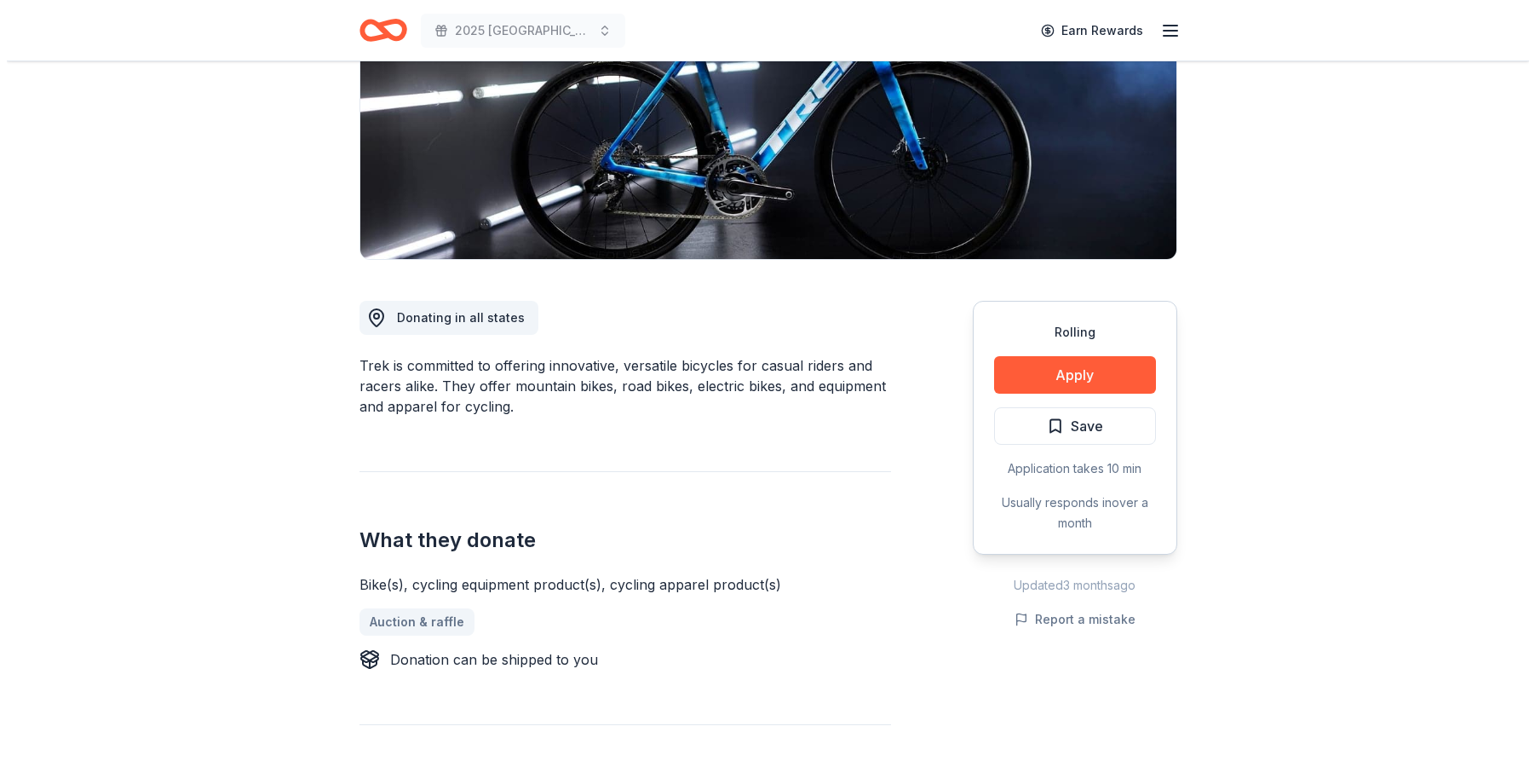
scroll to position [256, 0]
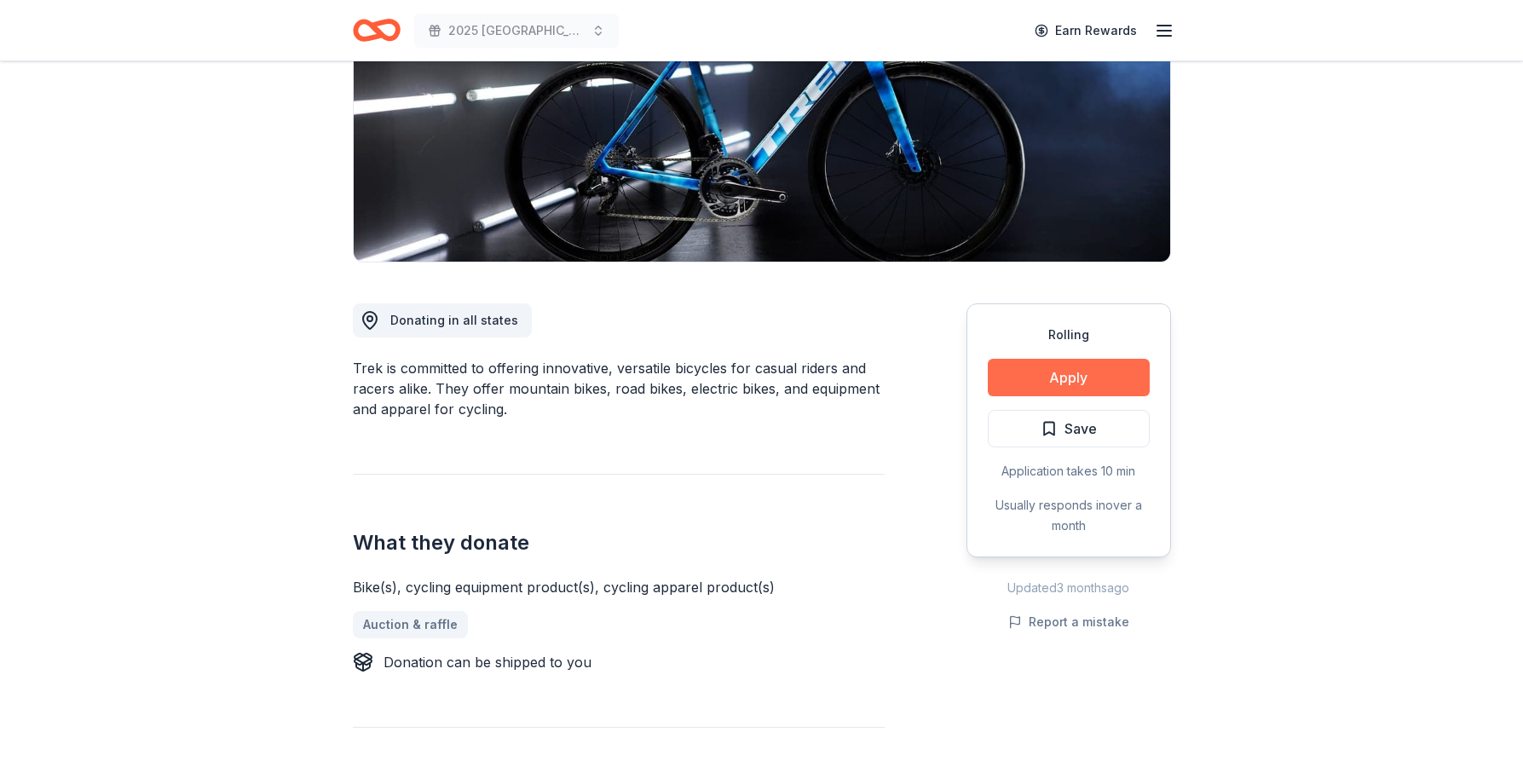
click at [1076, 368] on button "Apply" at bounding box center [1069, 377] width 162 height 38
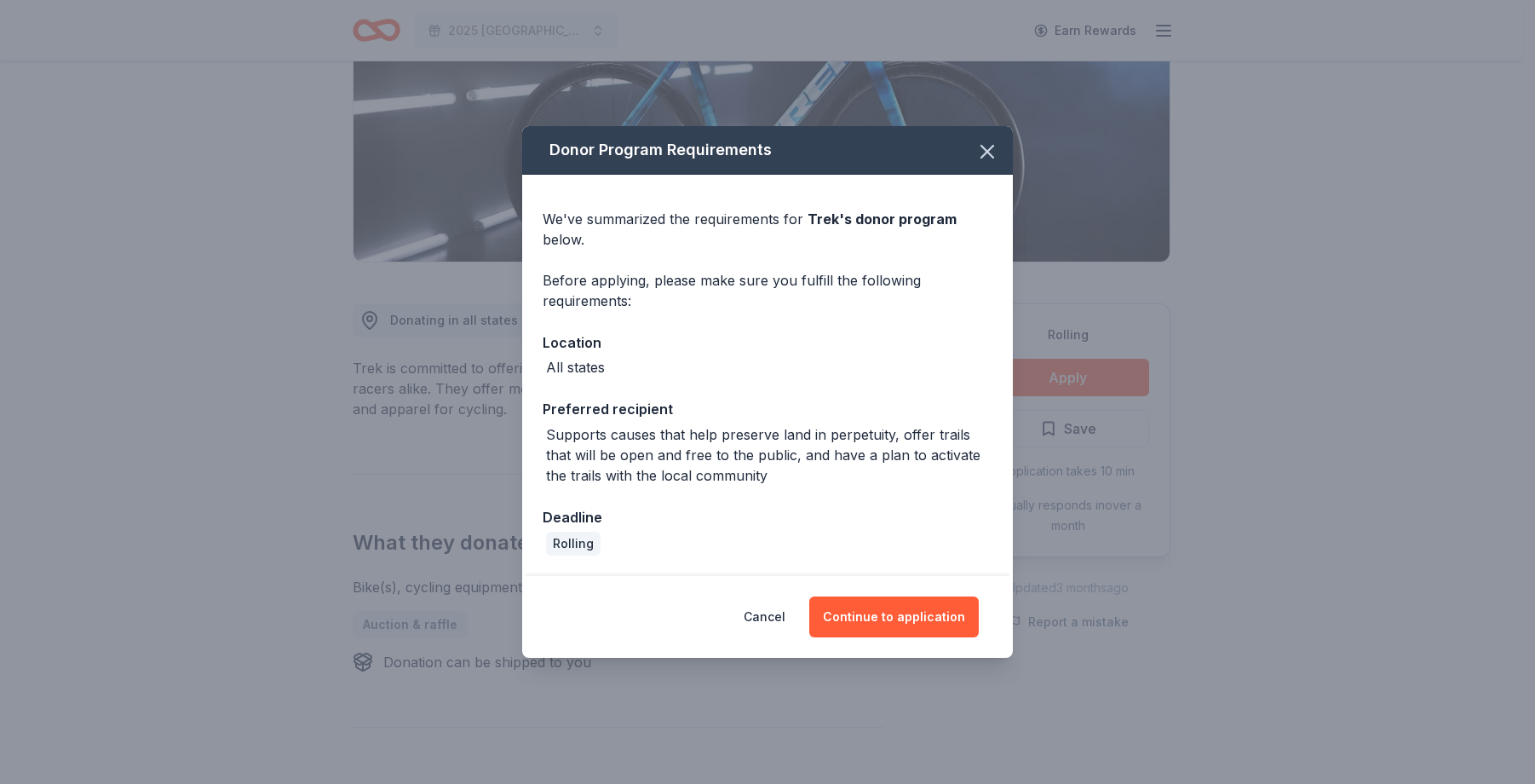
drag, startPoint x: 920, startPoint y: 613, endPoint x: 960, endPoint y: 585, distance: 48.8
click at [937, 610] on button "Continue to application" at bounding box center [893, 617] width 169 height 40
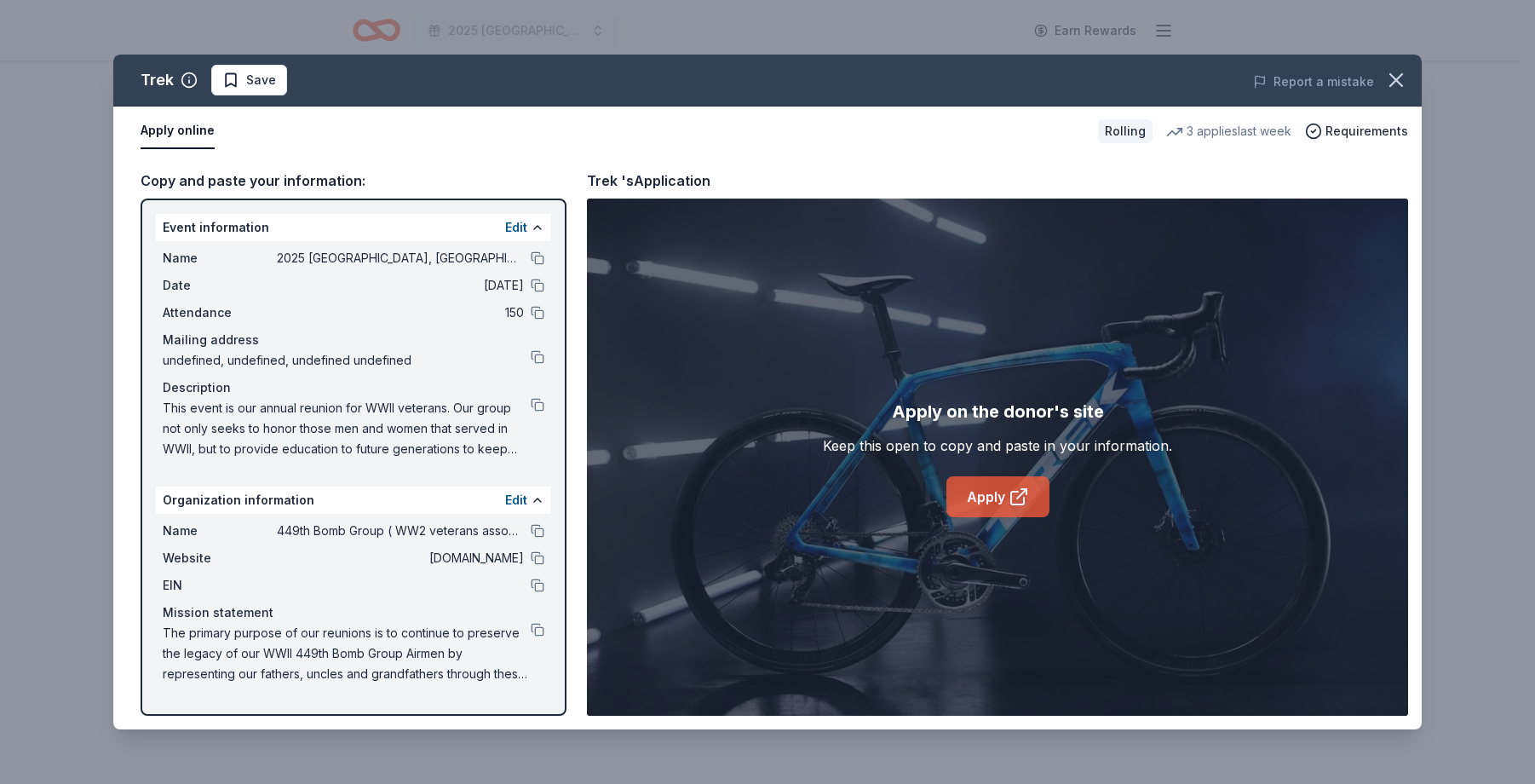
click at [1016, 489] on icon at bounding box center [1018, 496] width 20 height 20
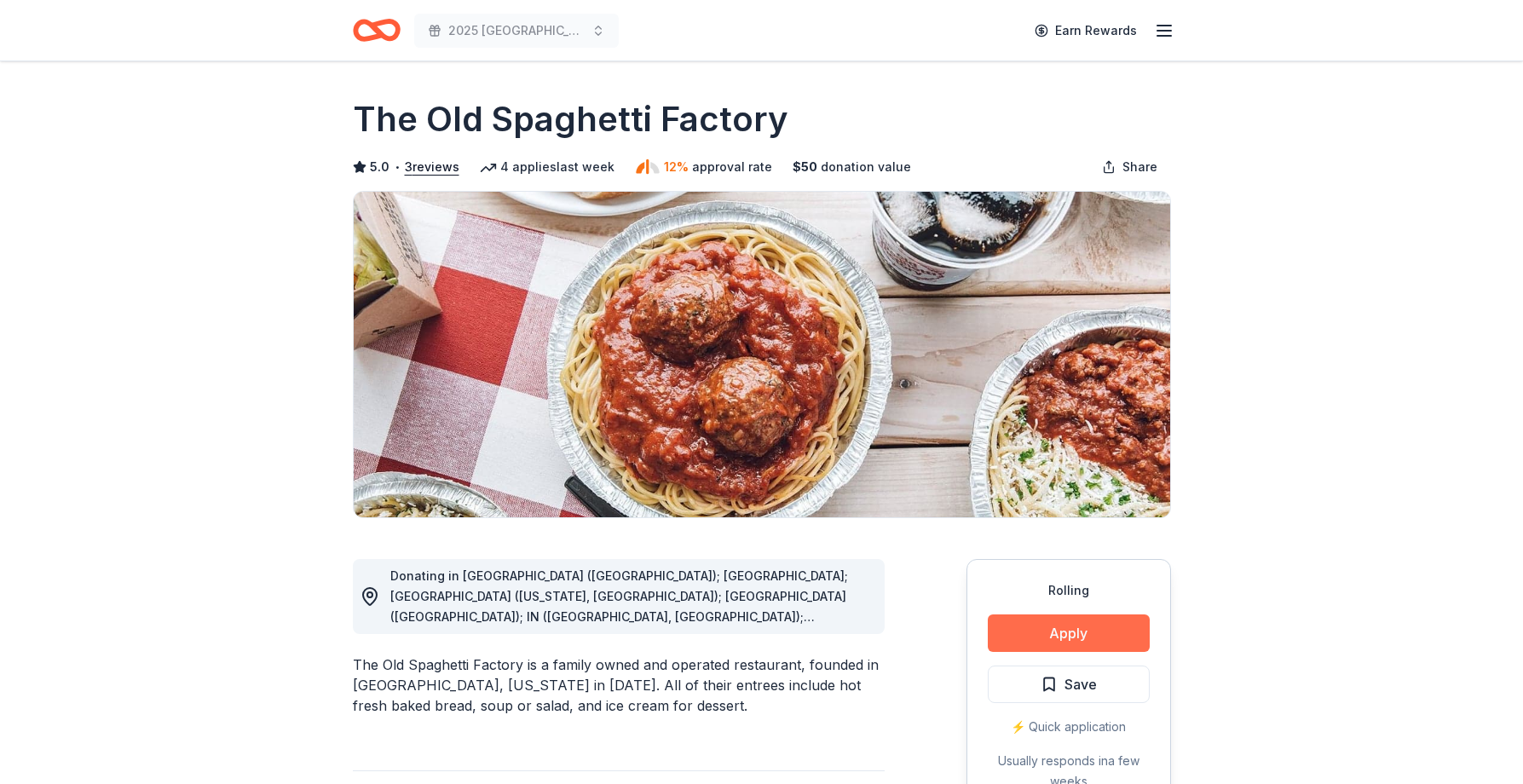
click at [1080, 631] on button "Apply" at bounding box center [1069, 632] width 162 height 38
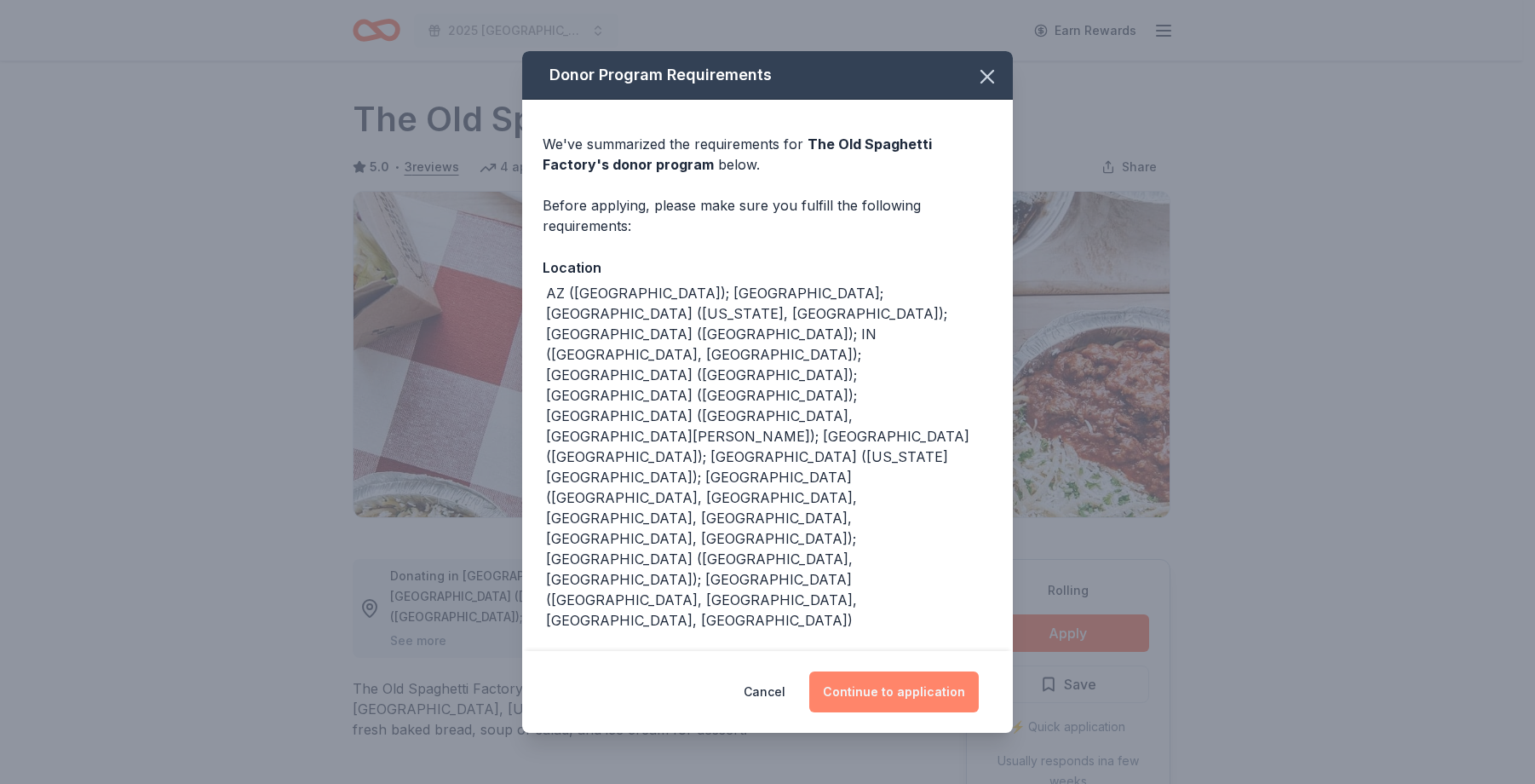
click at [913, 671] on button "Continue to application" at bounding box center [893, 691] width 169 height 40
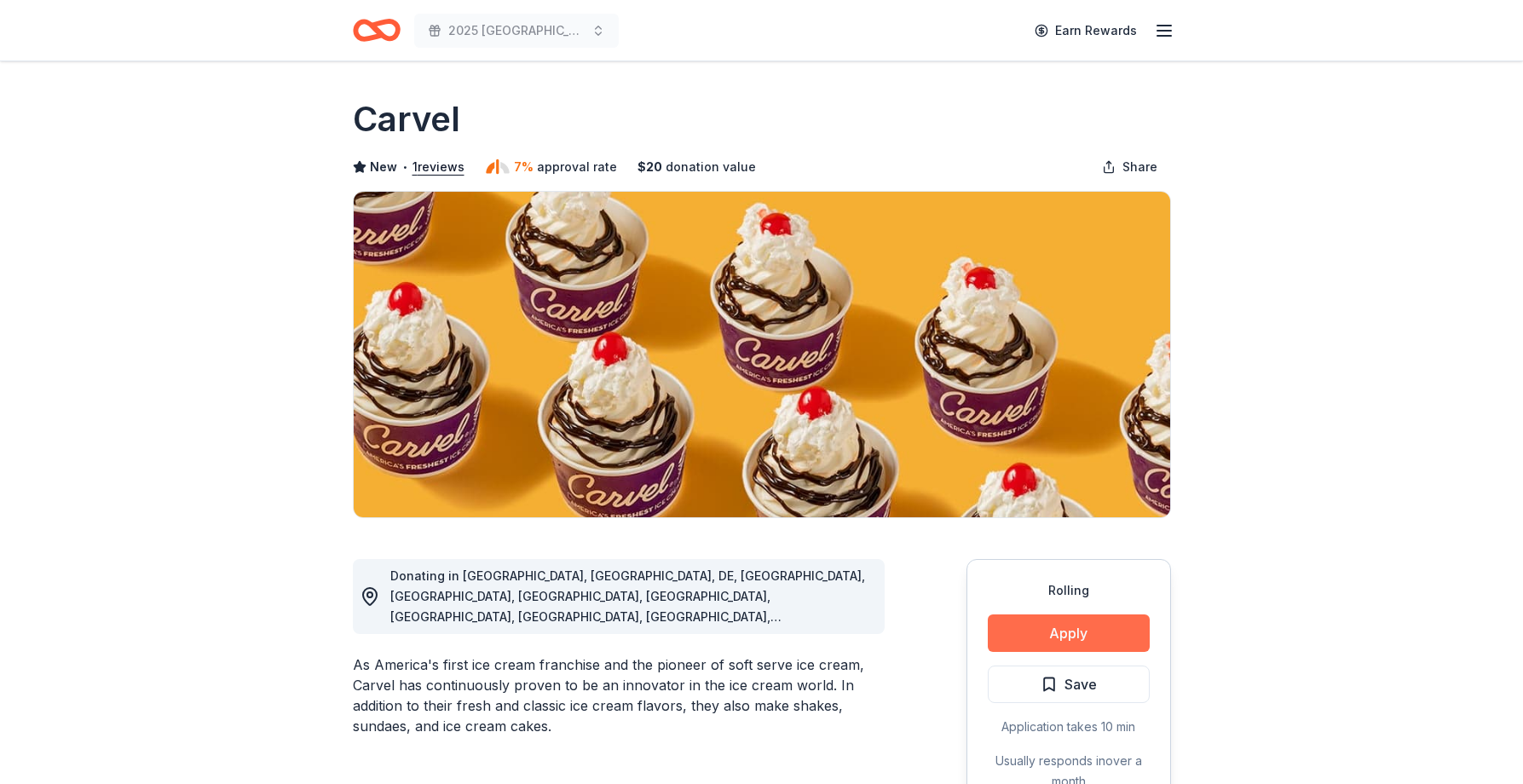
click at [1060, 624] on button "Apply" at bounding box center [1069, 632] width 162 height 38
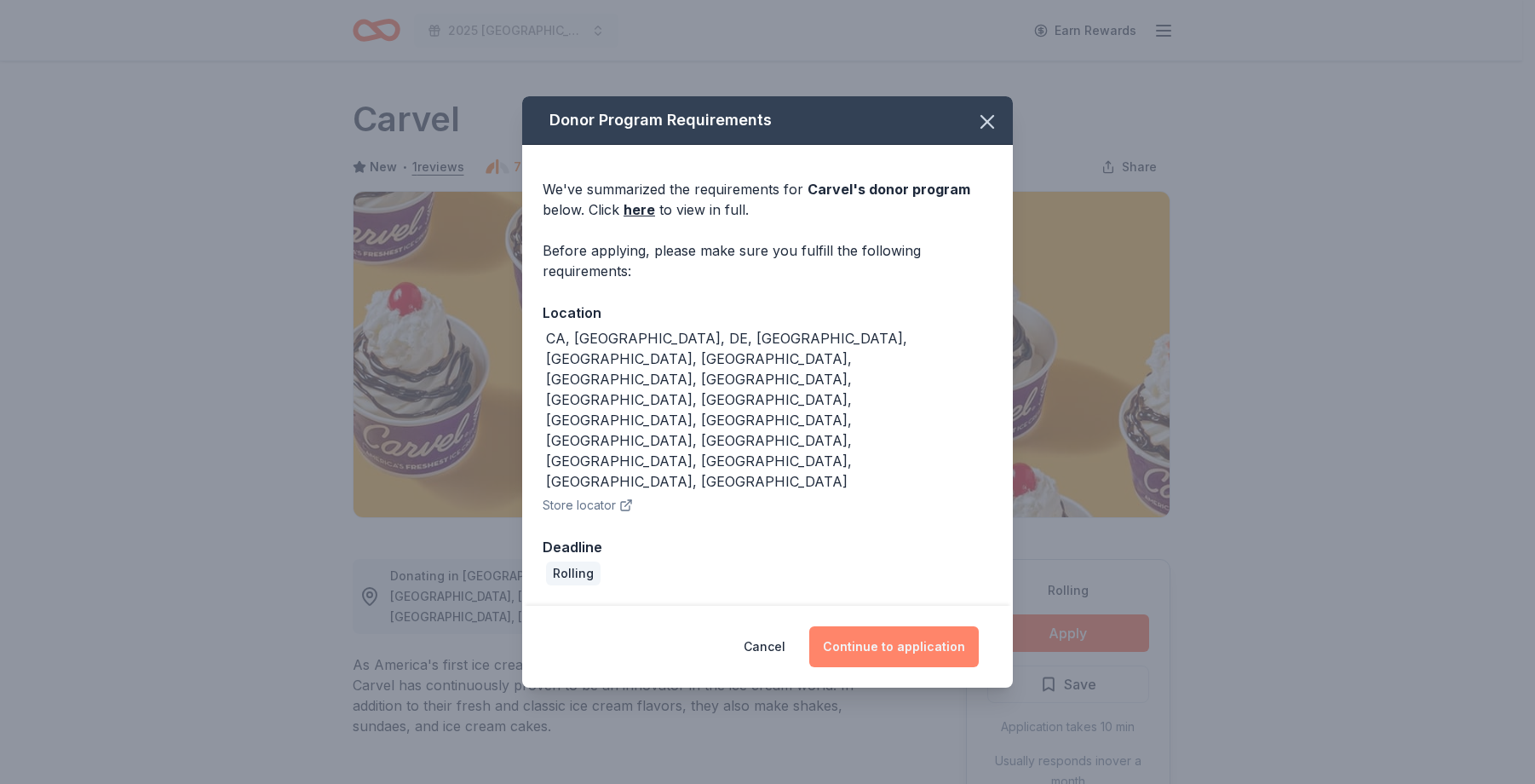
click at [927, 626] on button "Continue to application" at bounding box center [893, 646] width 169 height 40
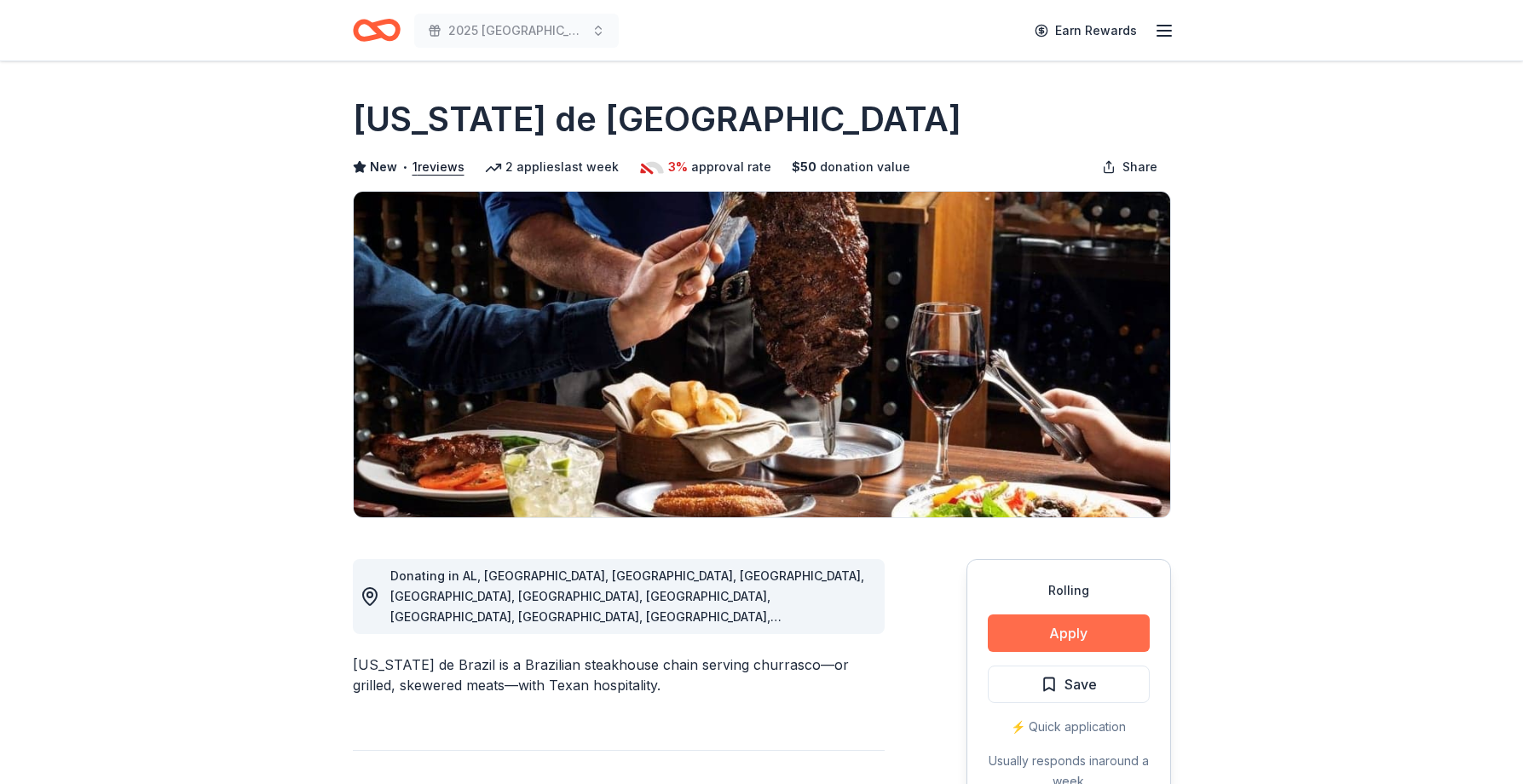
click at [1076, 626] on button "Apply" at bounding box center [1069, 632] width 162 height 38
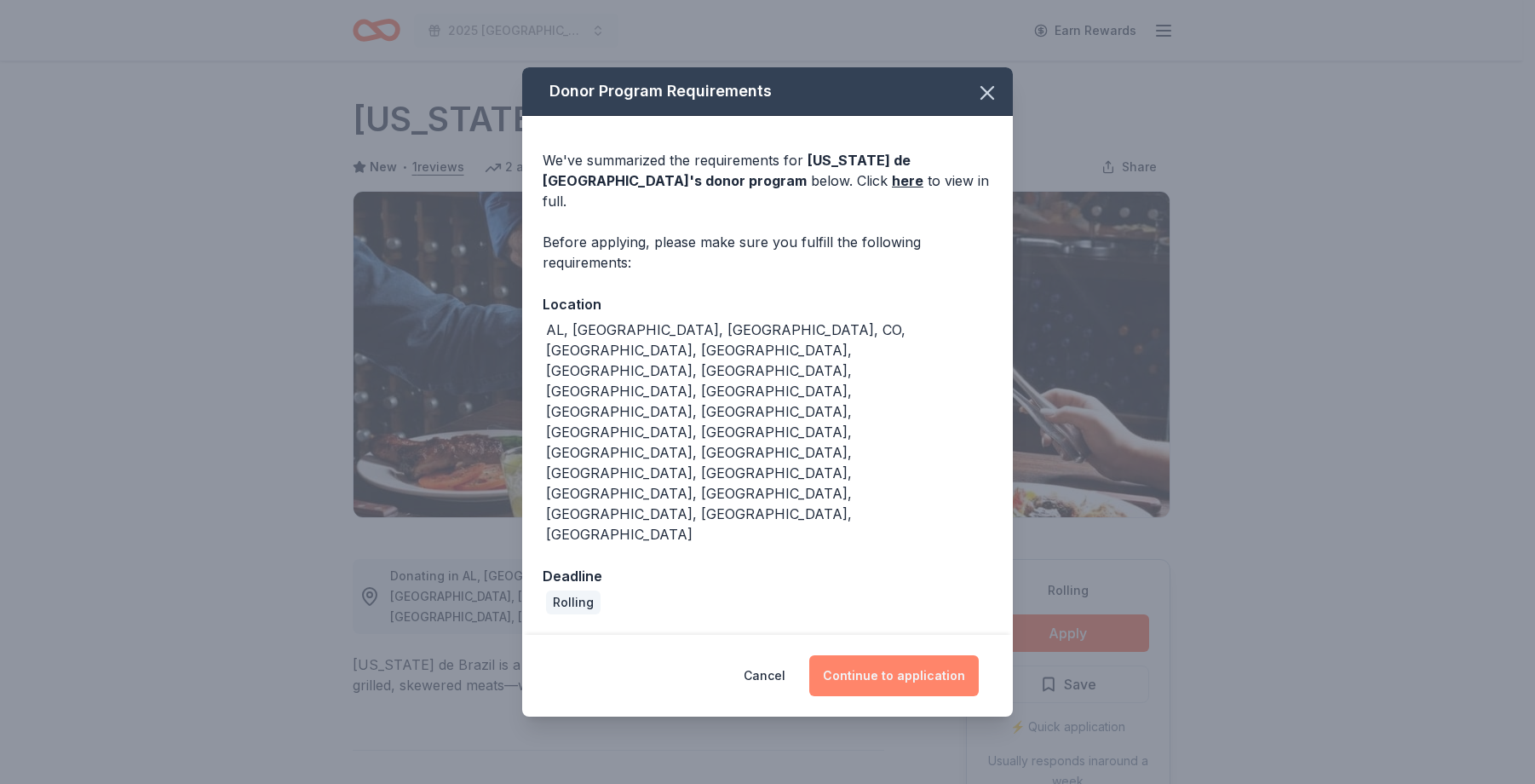
click at [896, 655] on button "Continue to application" at bounding box center [893, 676] width 169 height 40
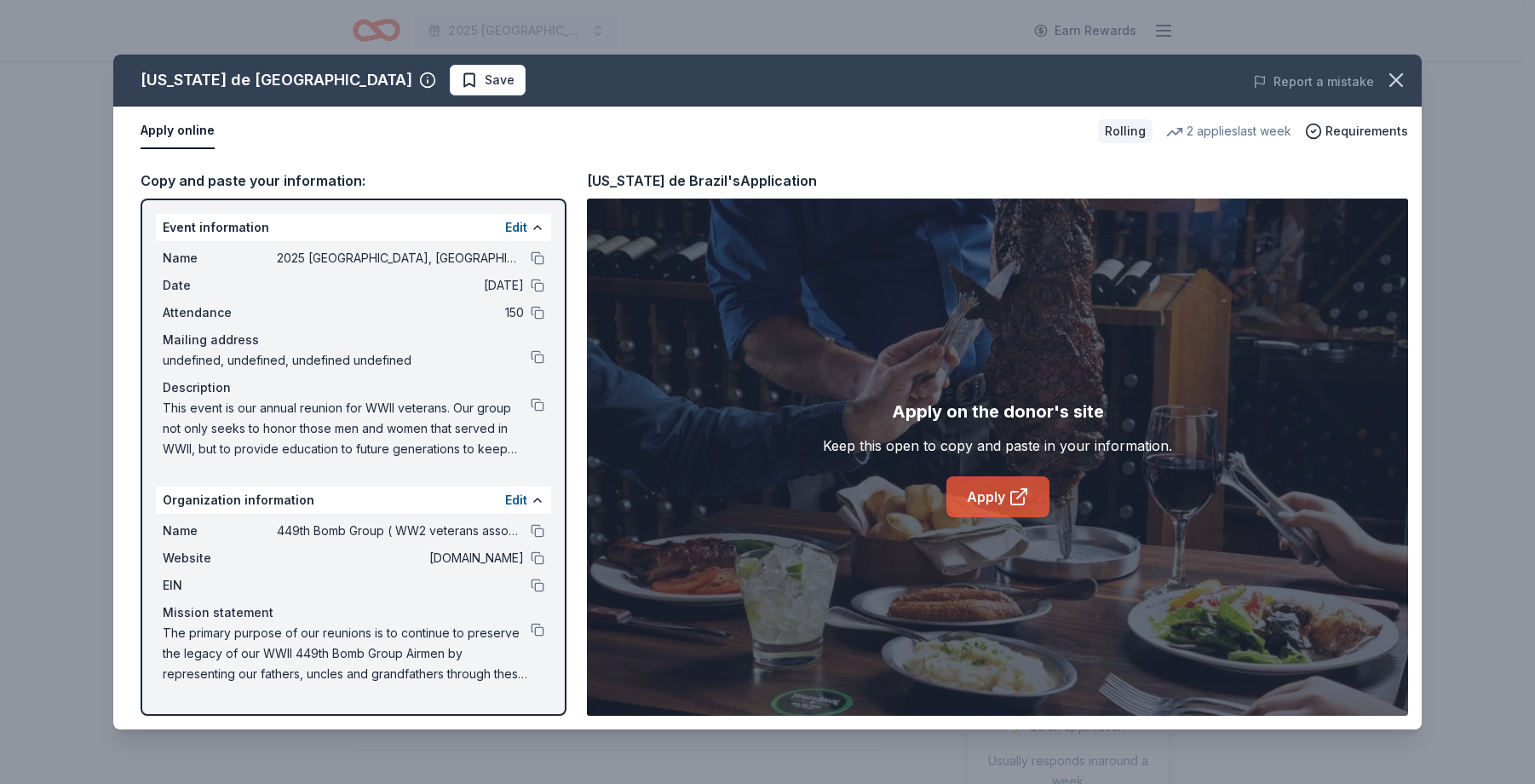
click at [1011, 487] on icon at bounding box center [1018, 496] width 20 height 20
click at [1012, 498] on icon at bounding box center [1018, 496] width 20 height 20
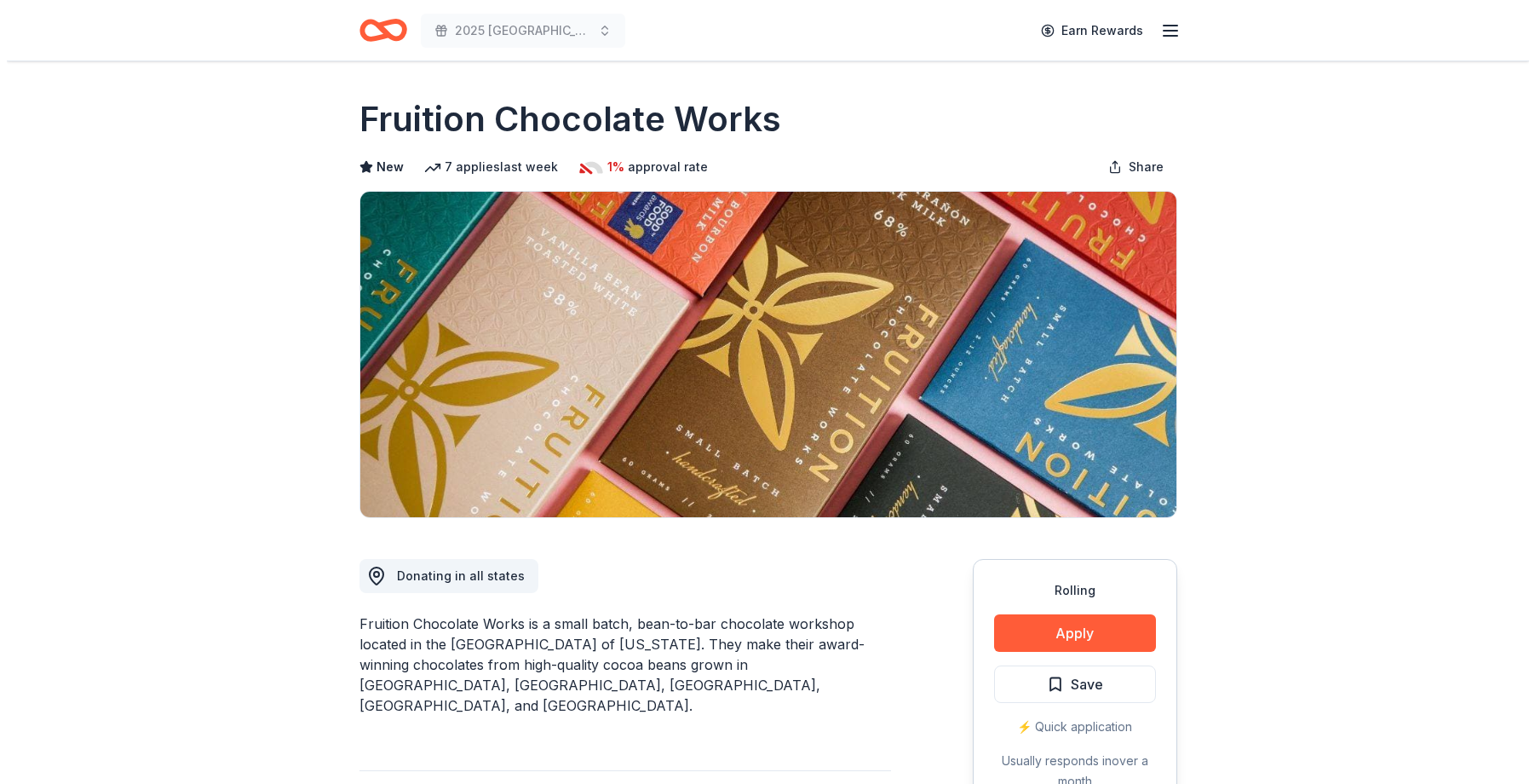
scroll to position [85, 0]
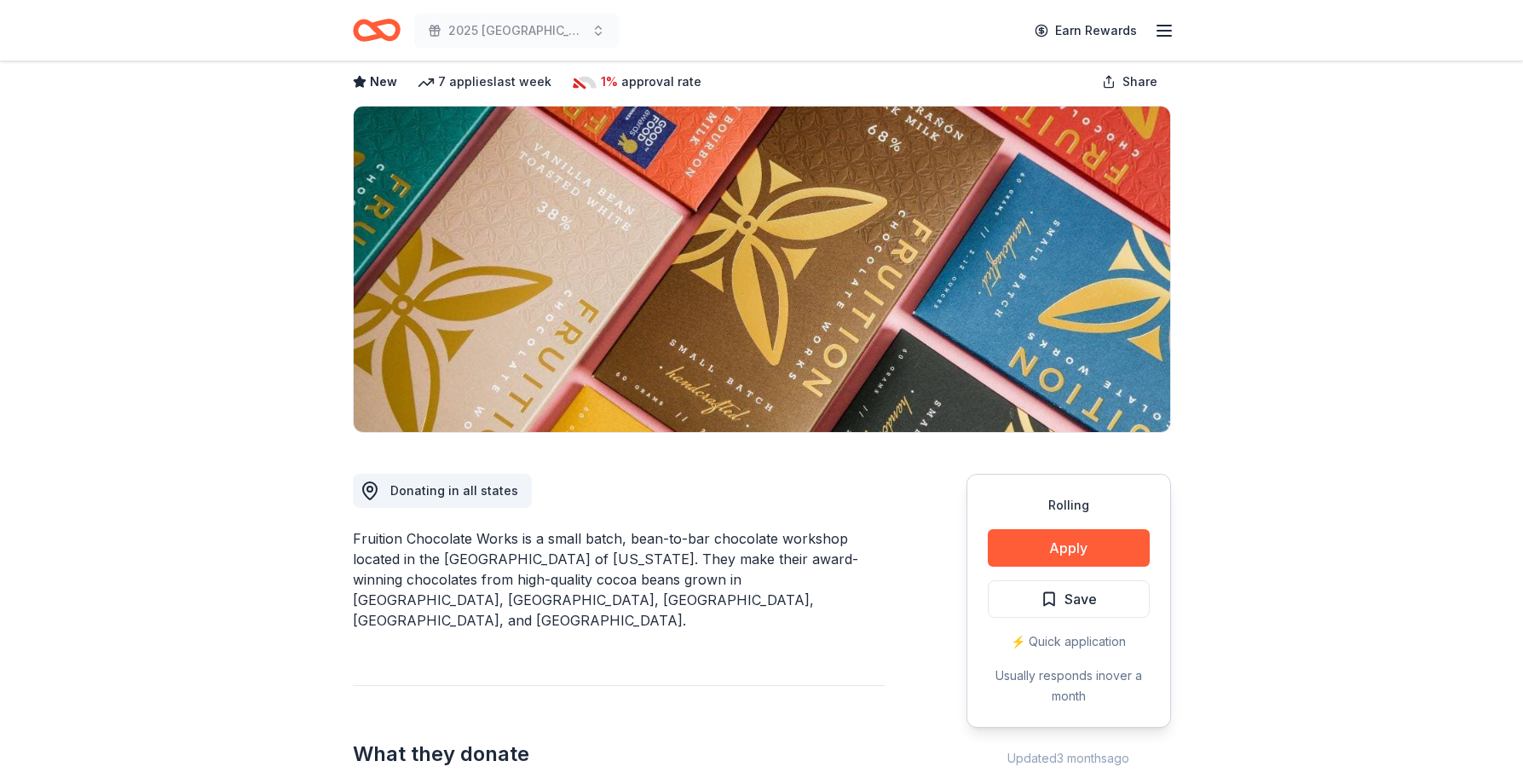
click at [1061, 552] on button "Apply" at bounding box center [1069, 547] width 162 height 38
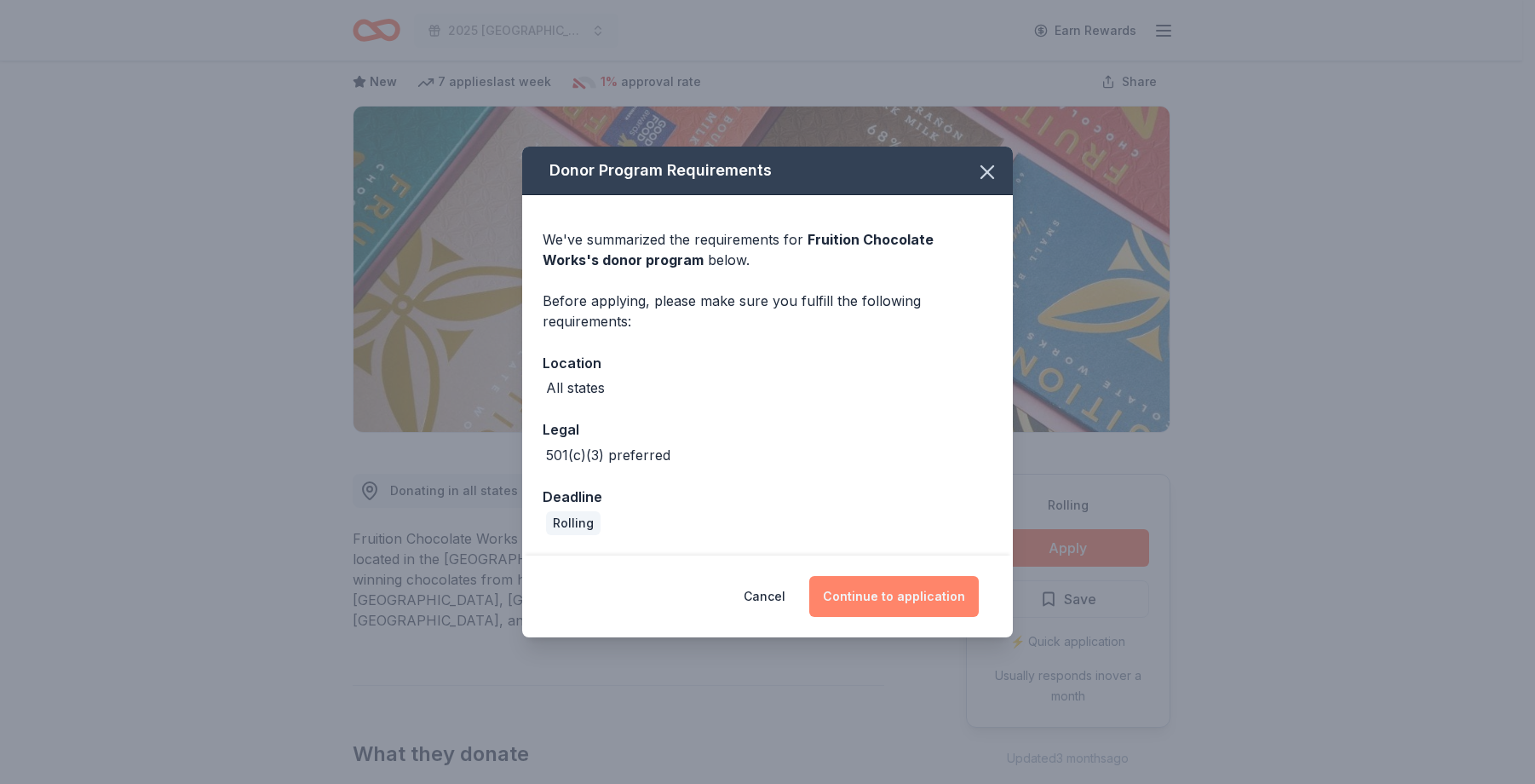
click at [899, 588] on button "Continue to application" at bounding box center [893, 596] width 169 height 40
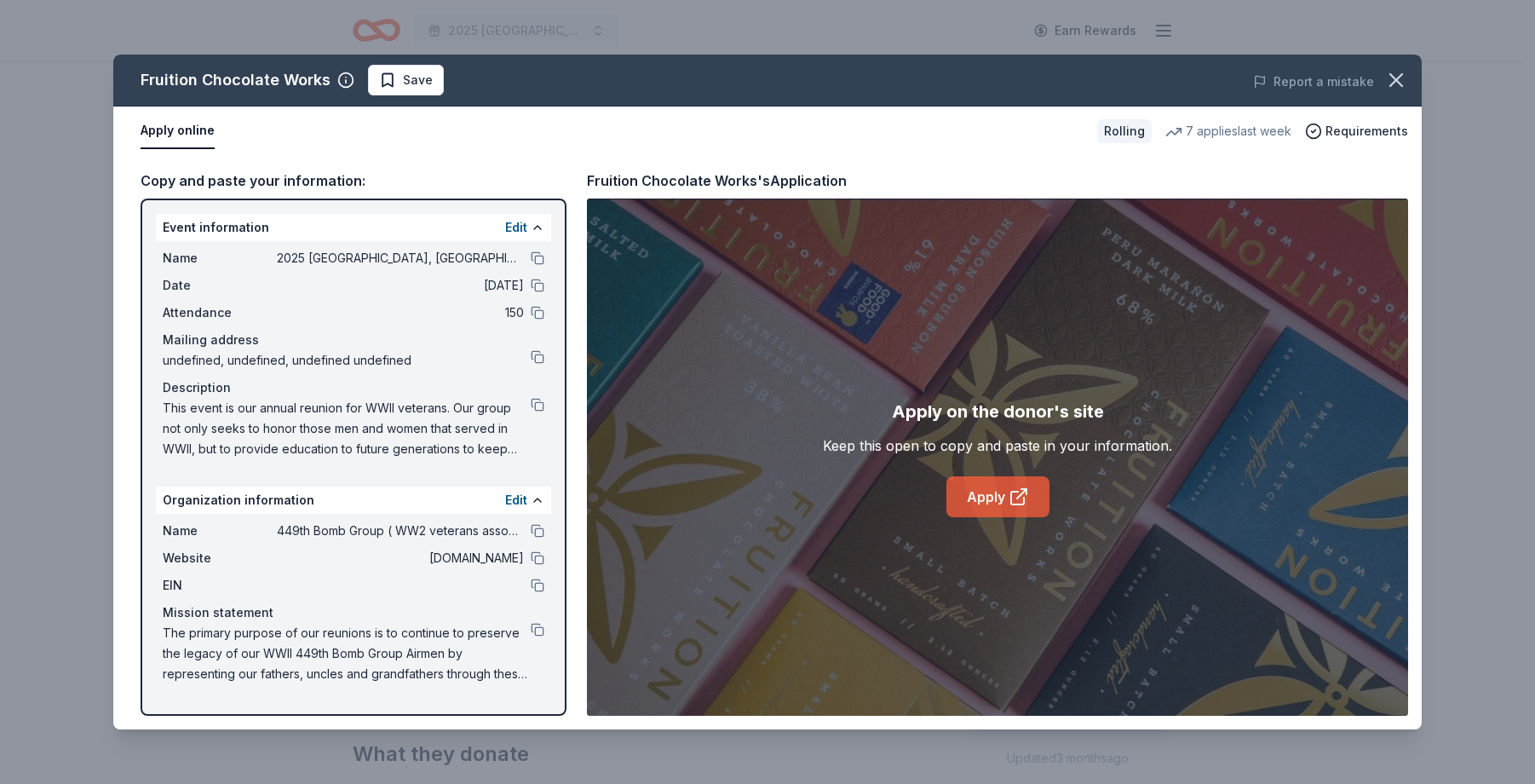
click at [992, 494] on link "Apply" at bounding box center [998, 496] width 103 height 40
click at [407, 84] on span "Save" at bounding box center [417, 80] width 29 height 20
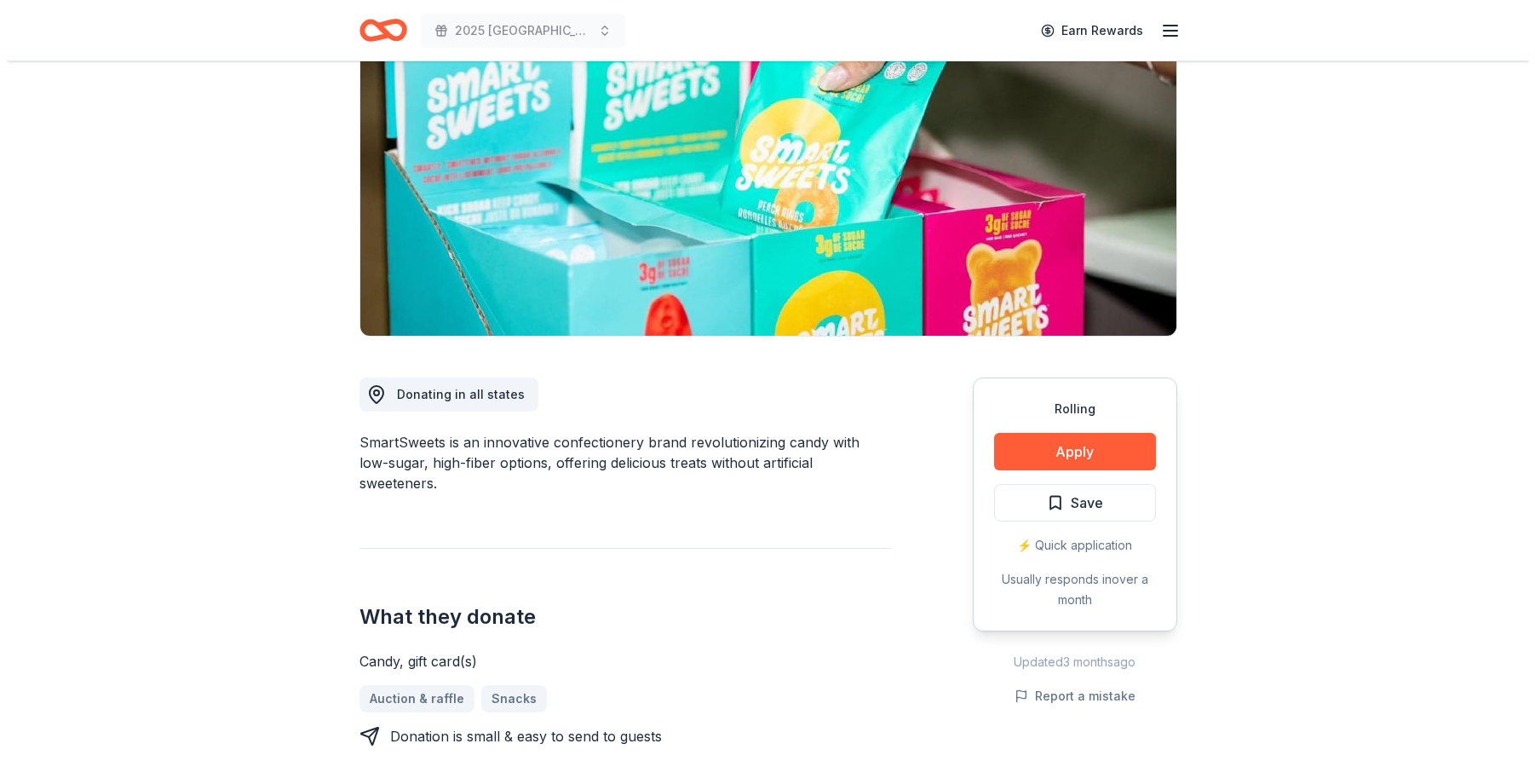
scroll to position [170, 0]
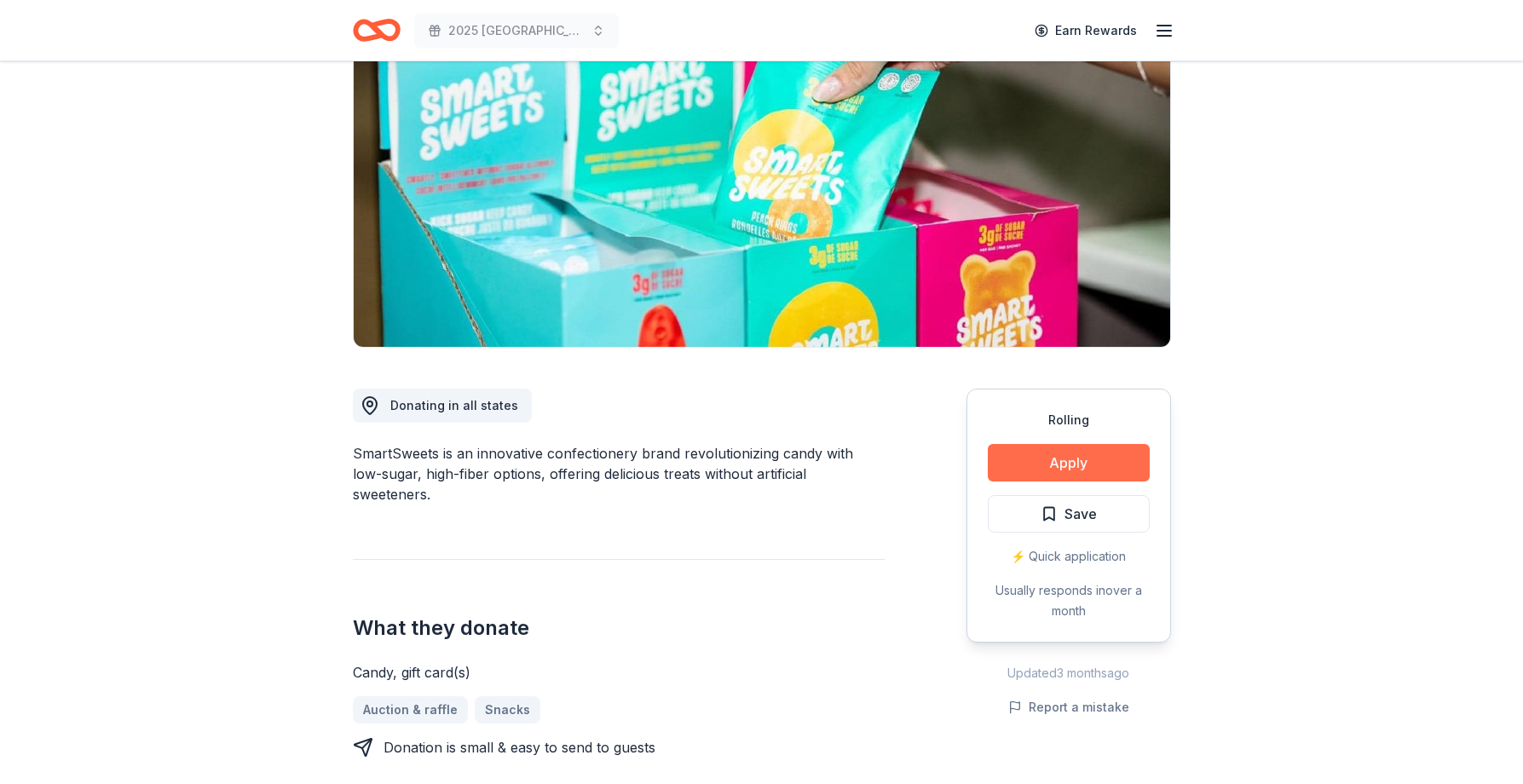
click at [1060, 449] on button "Apply" at bounding box center [1069, 462] width 162 height 38
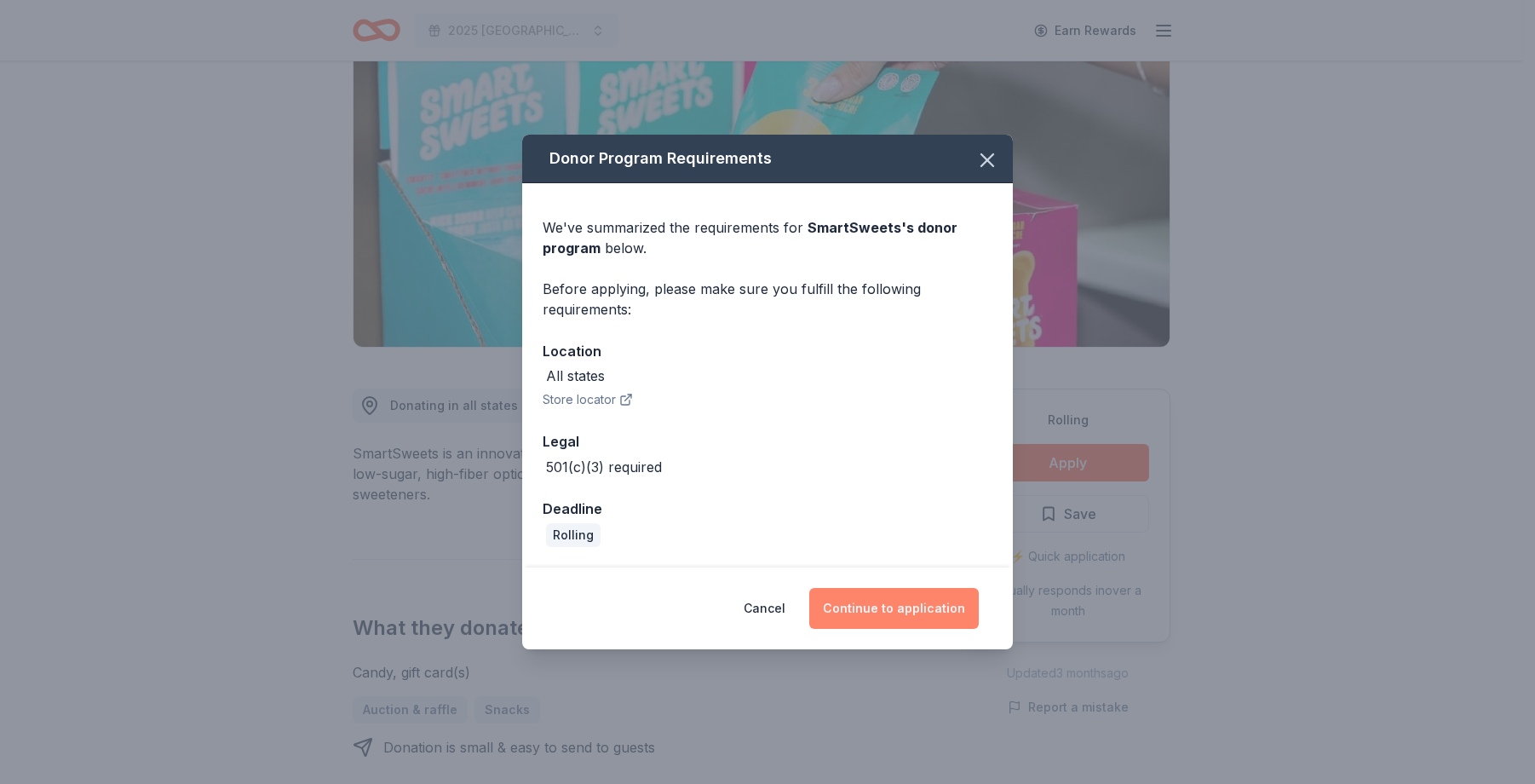
click at [892, 598] on button "Continue to application" at bounding box center [893, 608] width 169 height 40
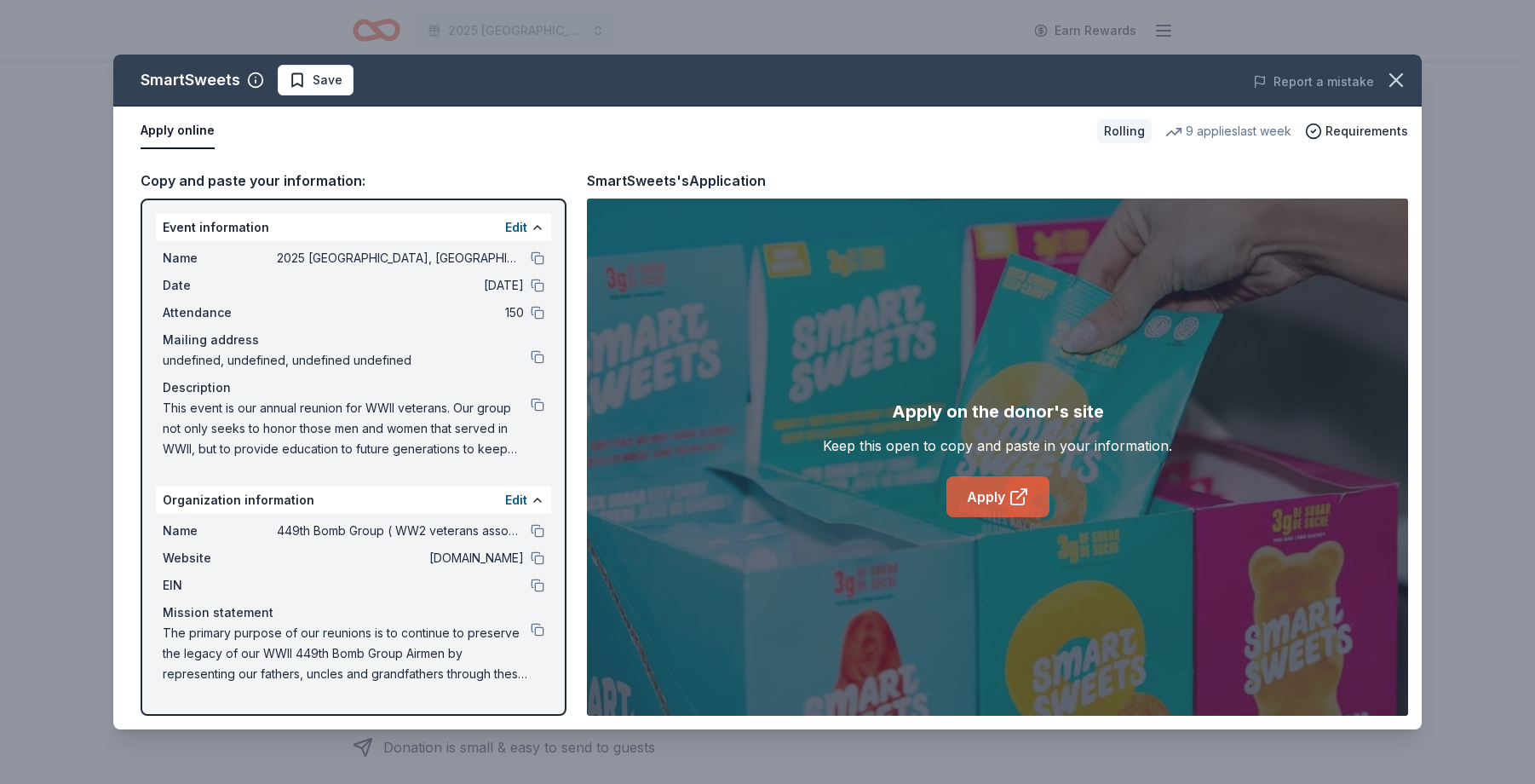
click at [977, 488] on link "Apply" at bounding box center [998, 496] width 103 height 40
click at [319, 94] on button "Save" at bounding box center [315, 79] width 75 height 30
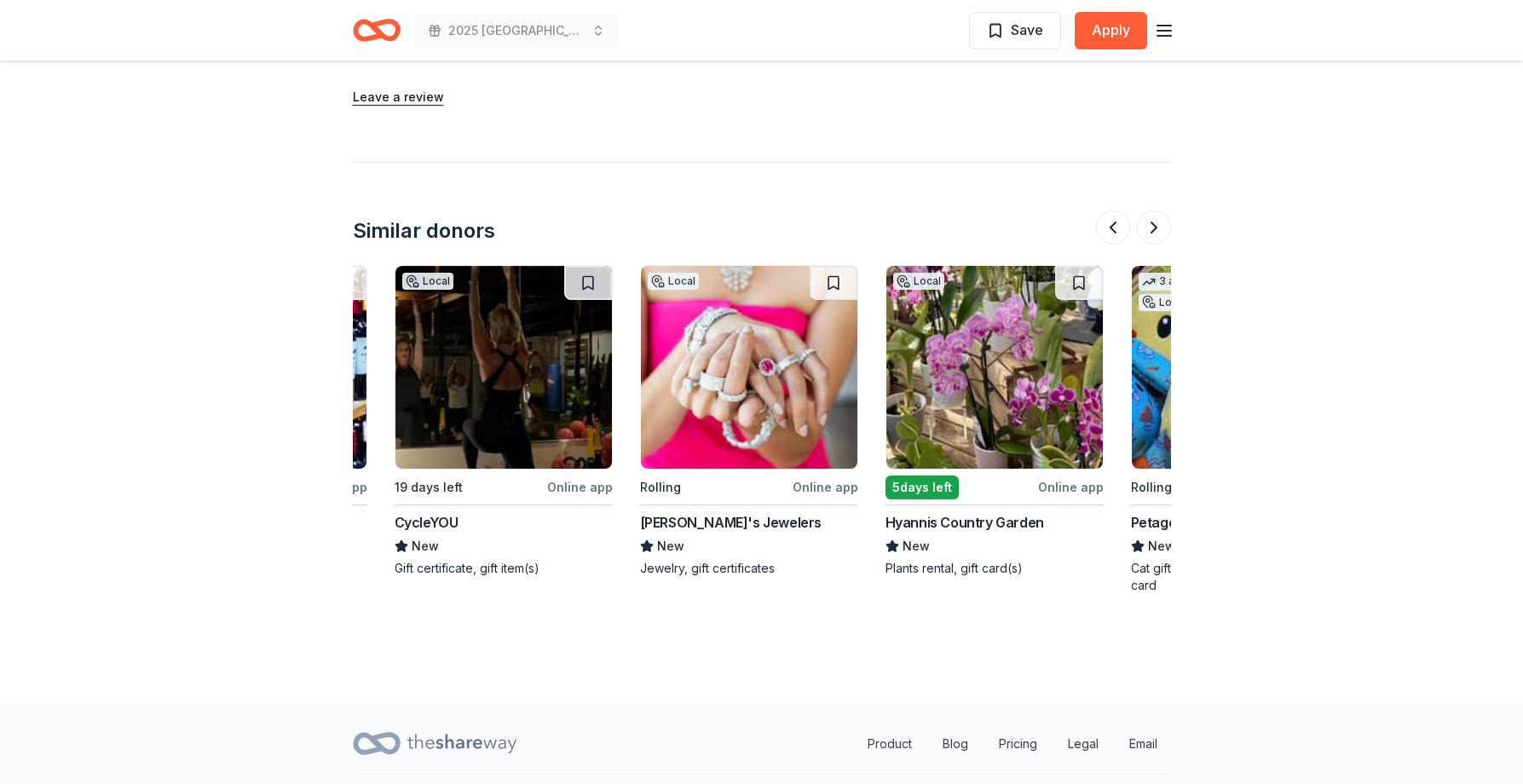
scroll to position [0, 1185]
click at [1027, 406] on img at bounding box center [995, 367] width 216 height 203
click at [784, 413] on img at bounding box center [750, 367] width 216 height 203
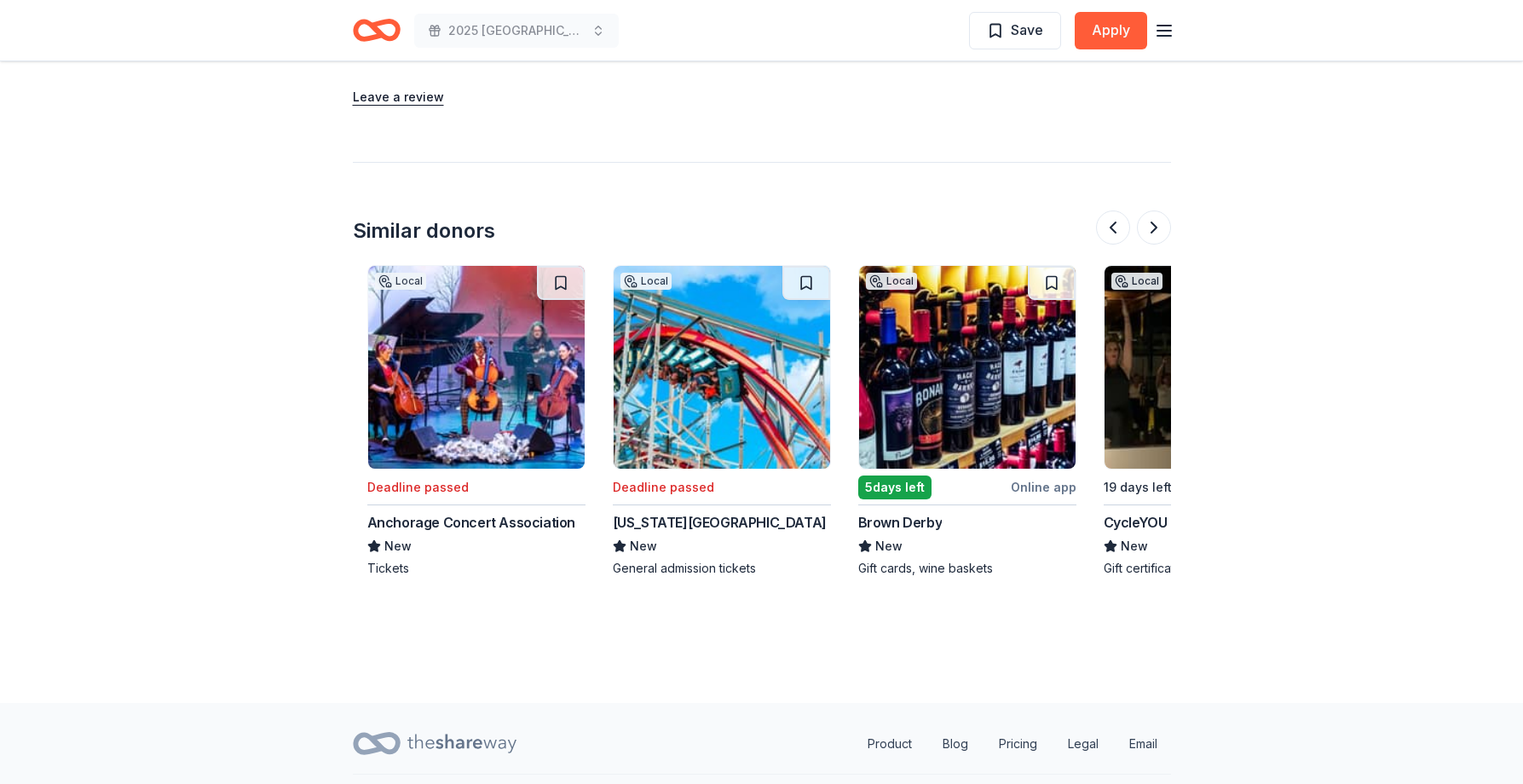
scroll to position [0, 475]
click at [991, 395] on img at bounding box center [968, 367] width 216 height 203
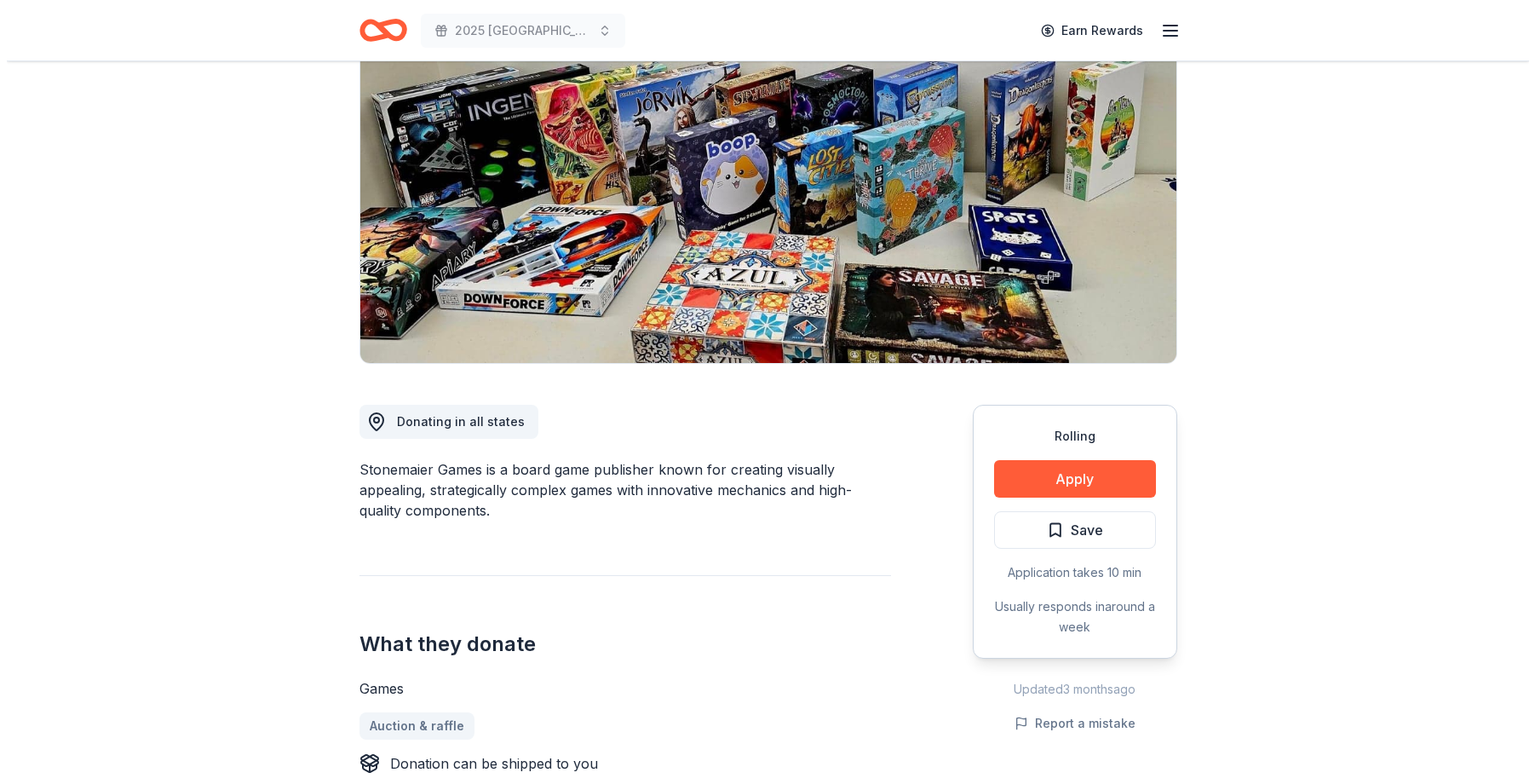
scroll to position [0, 0]
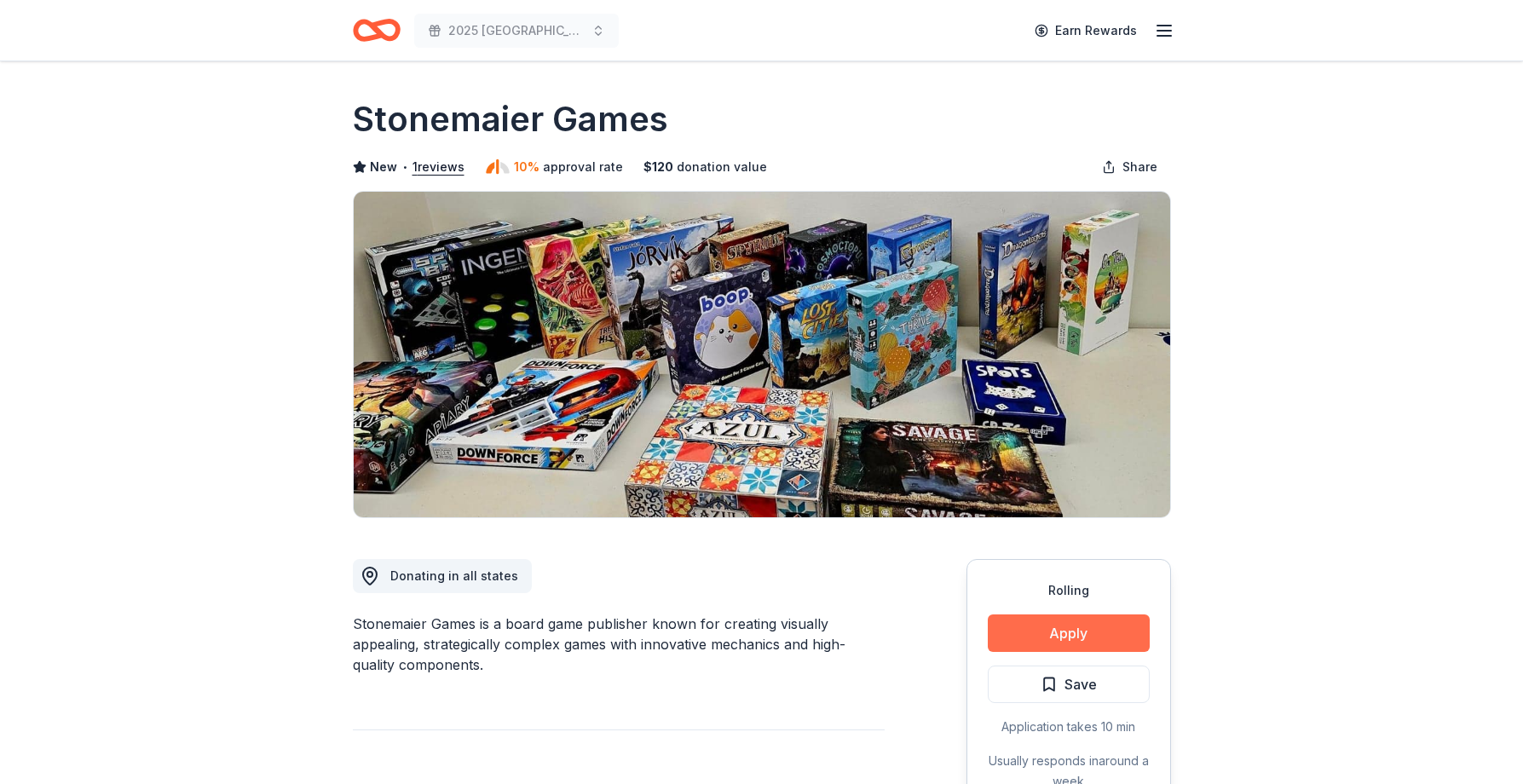
click at [1080, 628] on button "Apply" at bounding box center [1069, 632] width 162 height 38
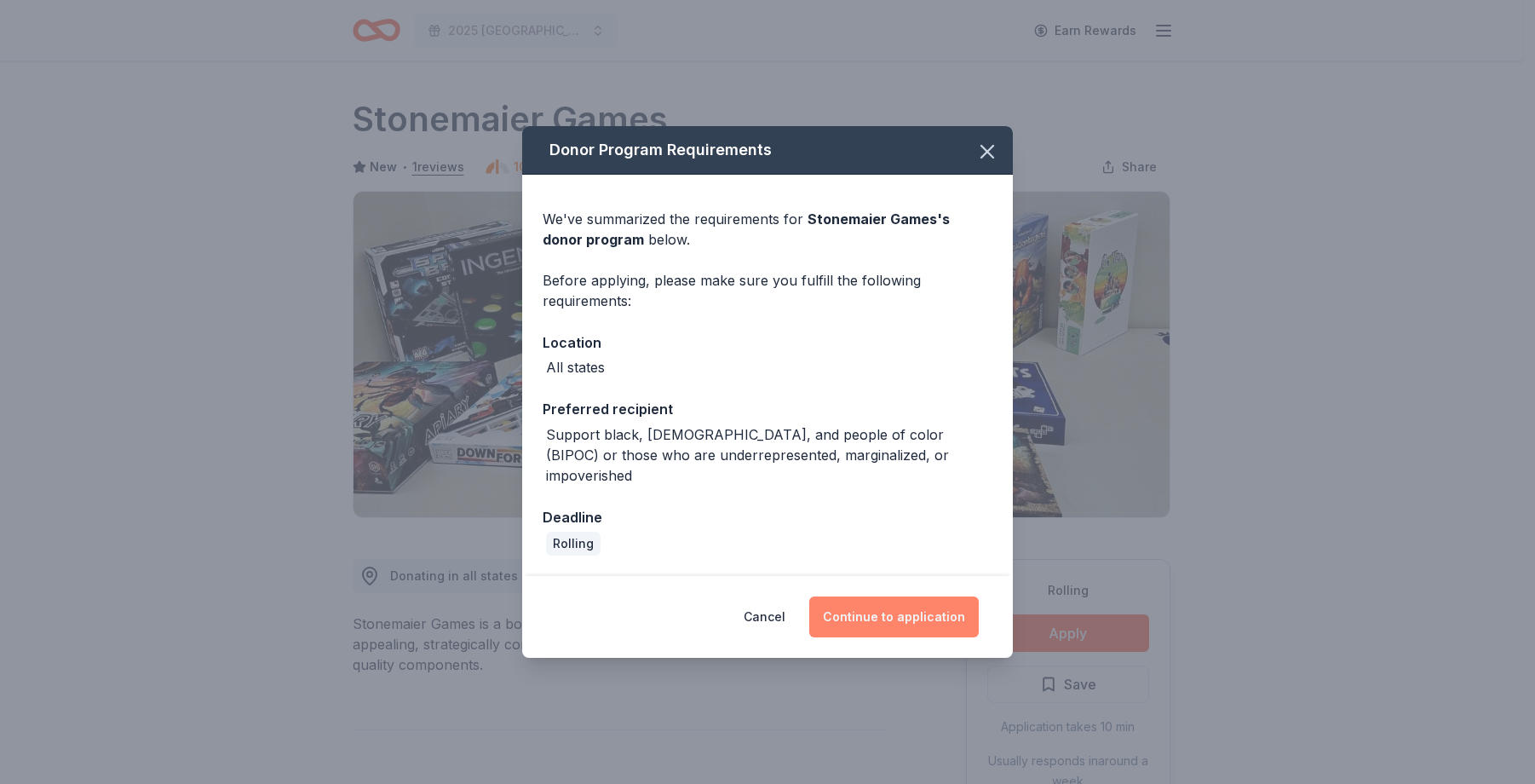
click at [905, 608] on button "Continue to application" at bounding box center [893, 617] width 169 height 40
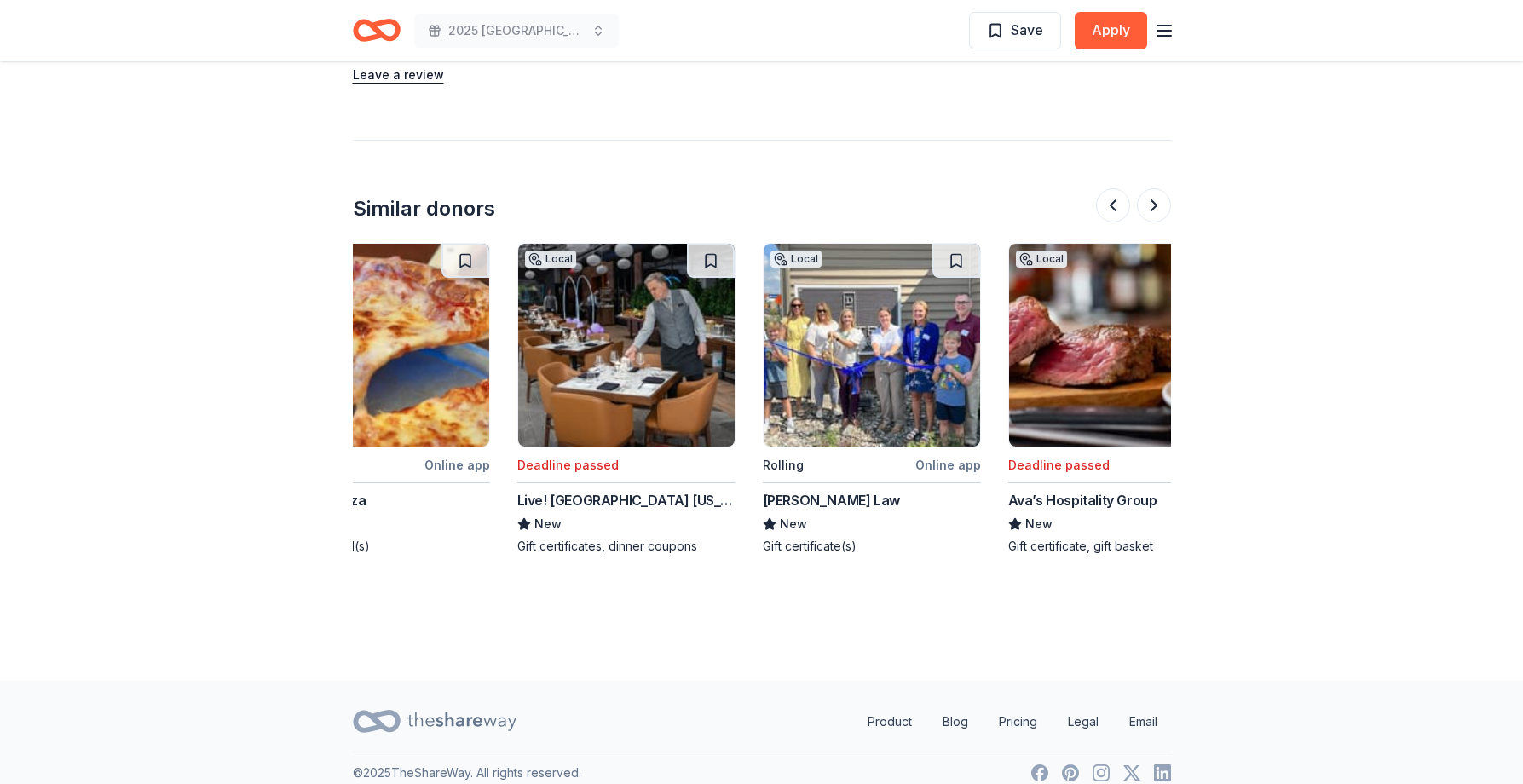
scroll to position [0, 1609]
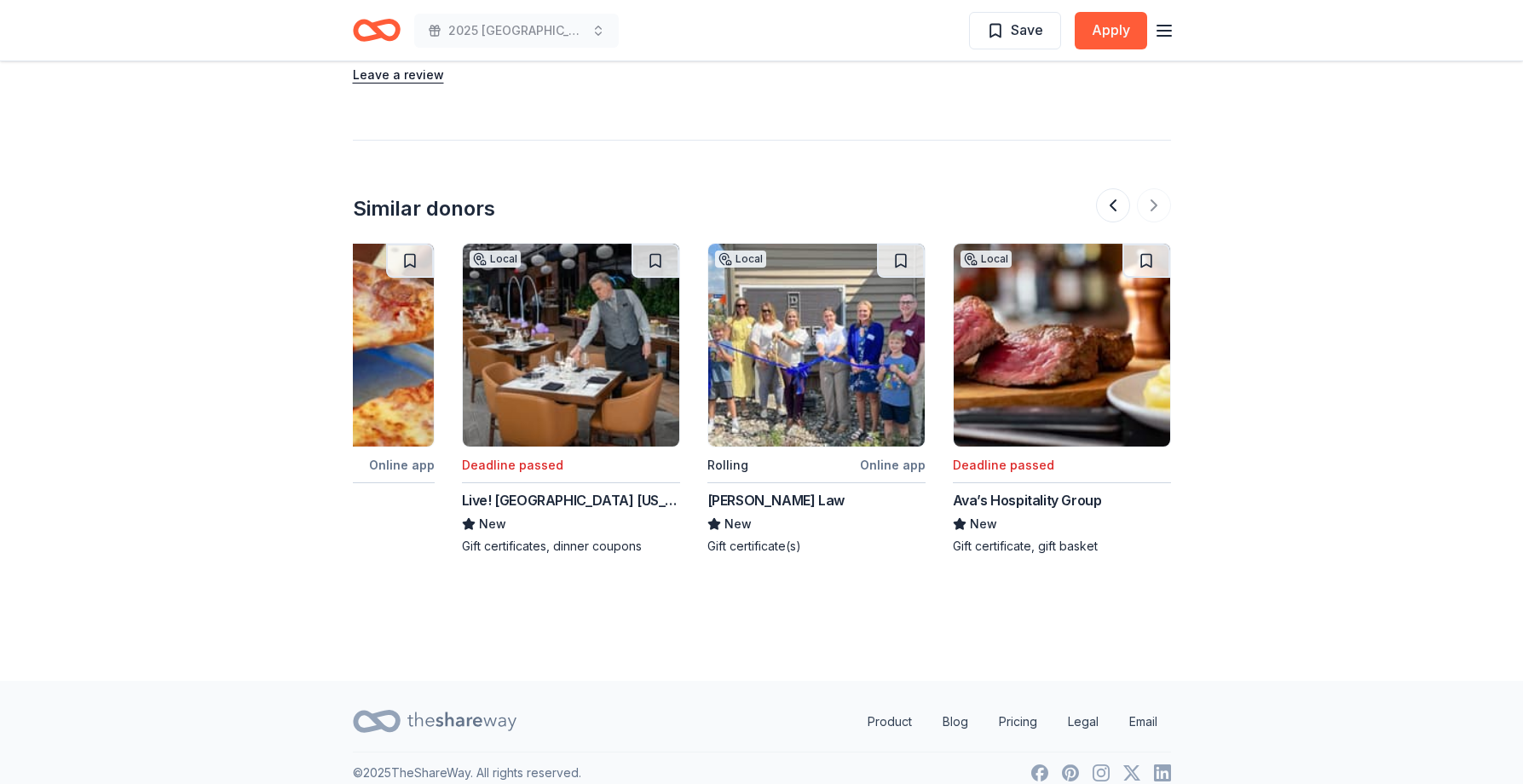
click at [857, 409] on img at bounding box center [816, 345] width 216 height 203
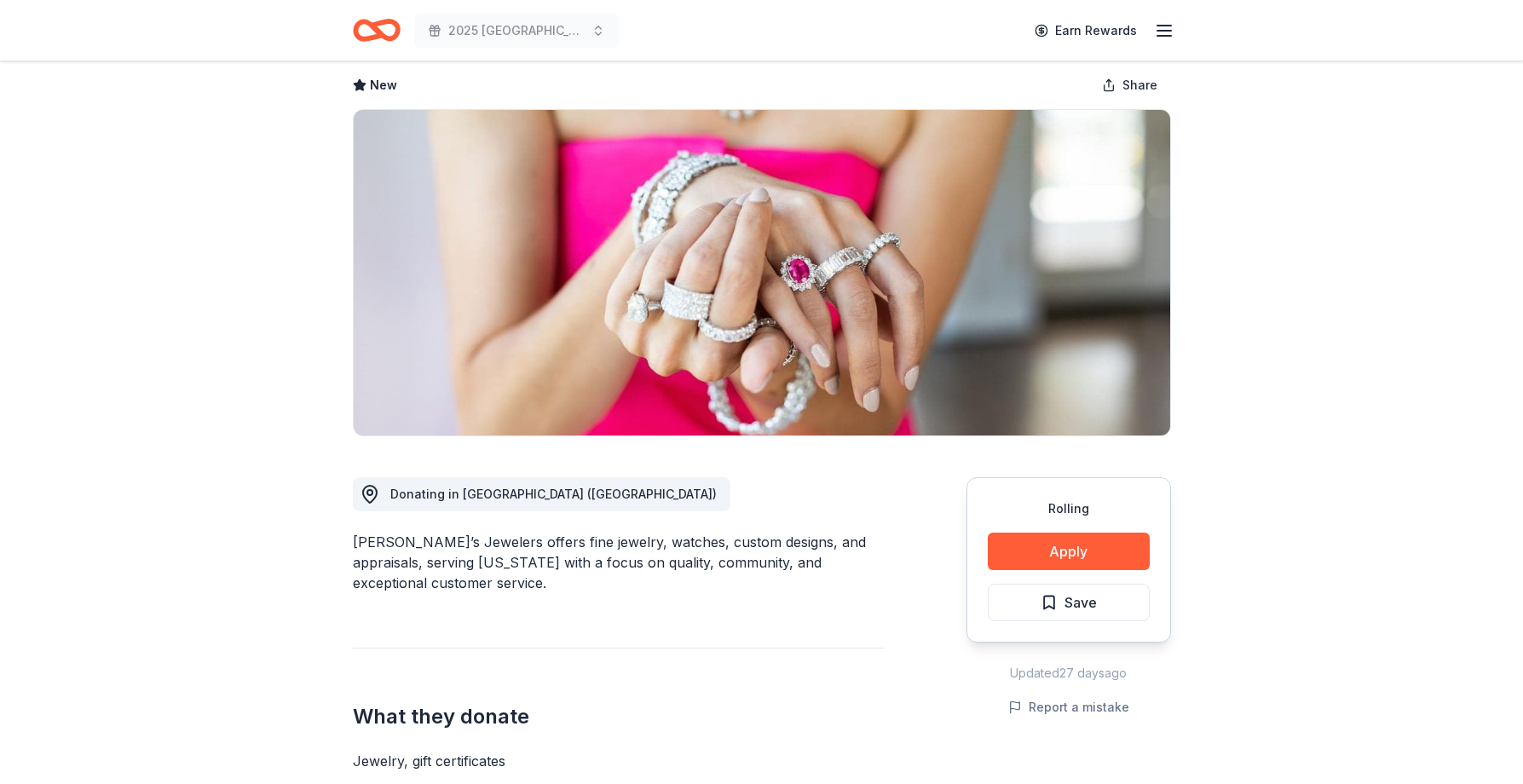
scroll to position [0, 0]
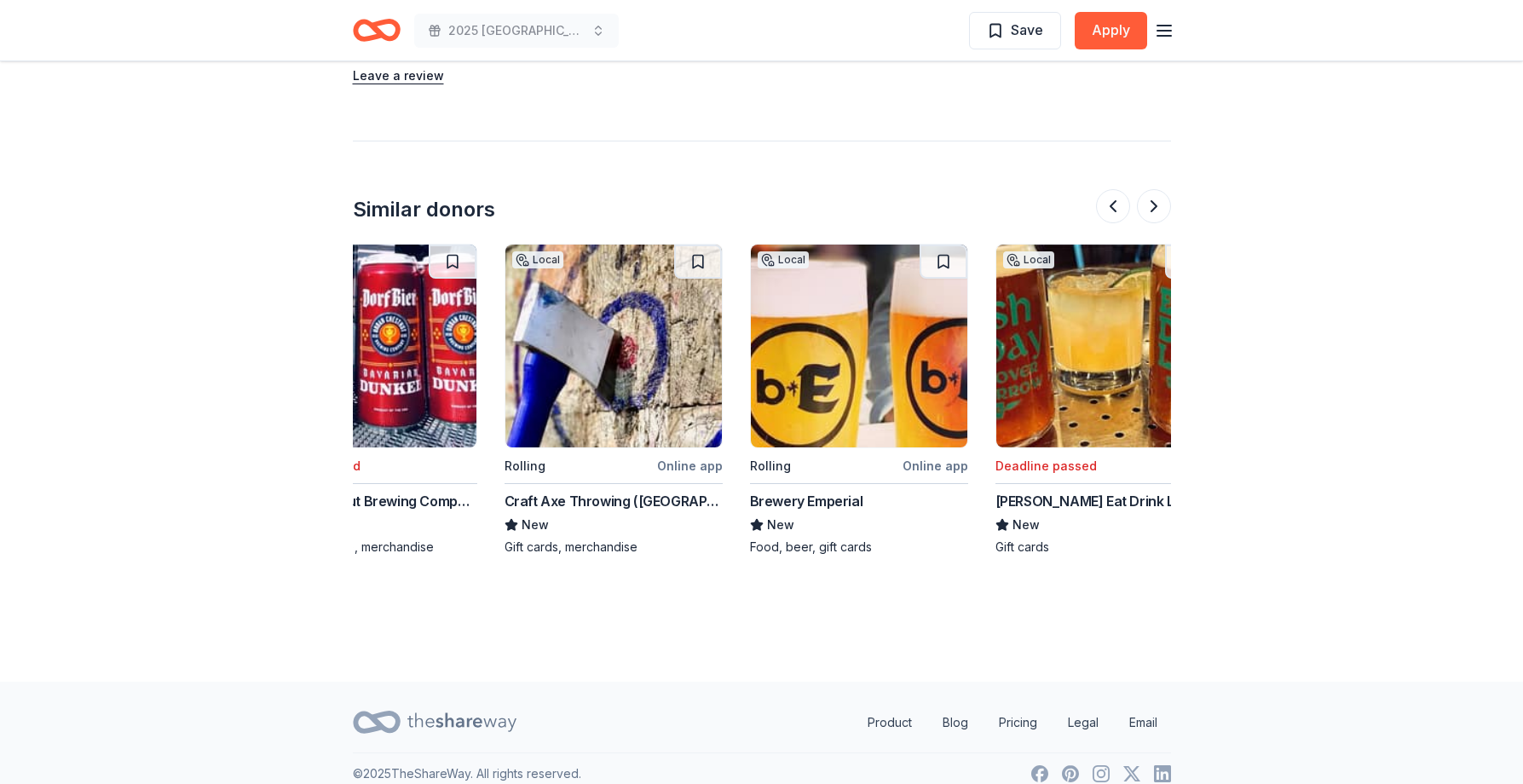
scroll to position [0, 1609]
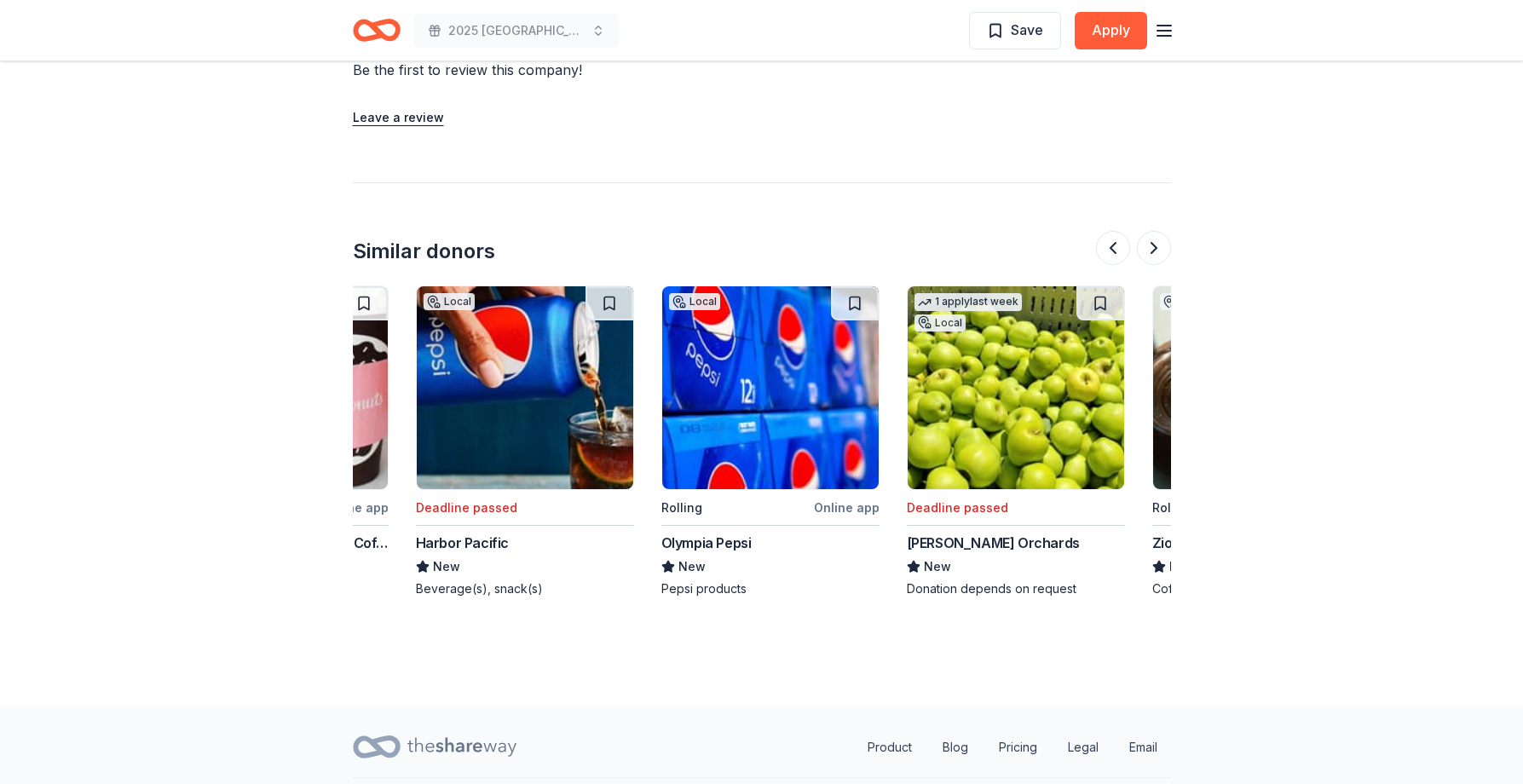
scroll to position [0, 644]
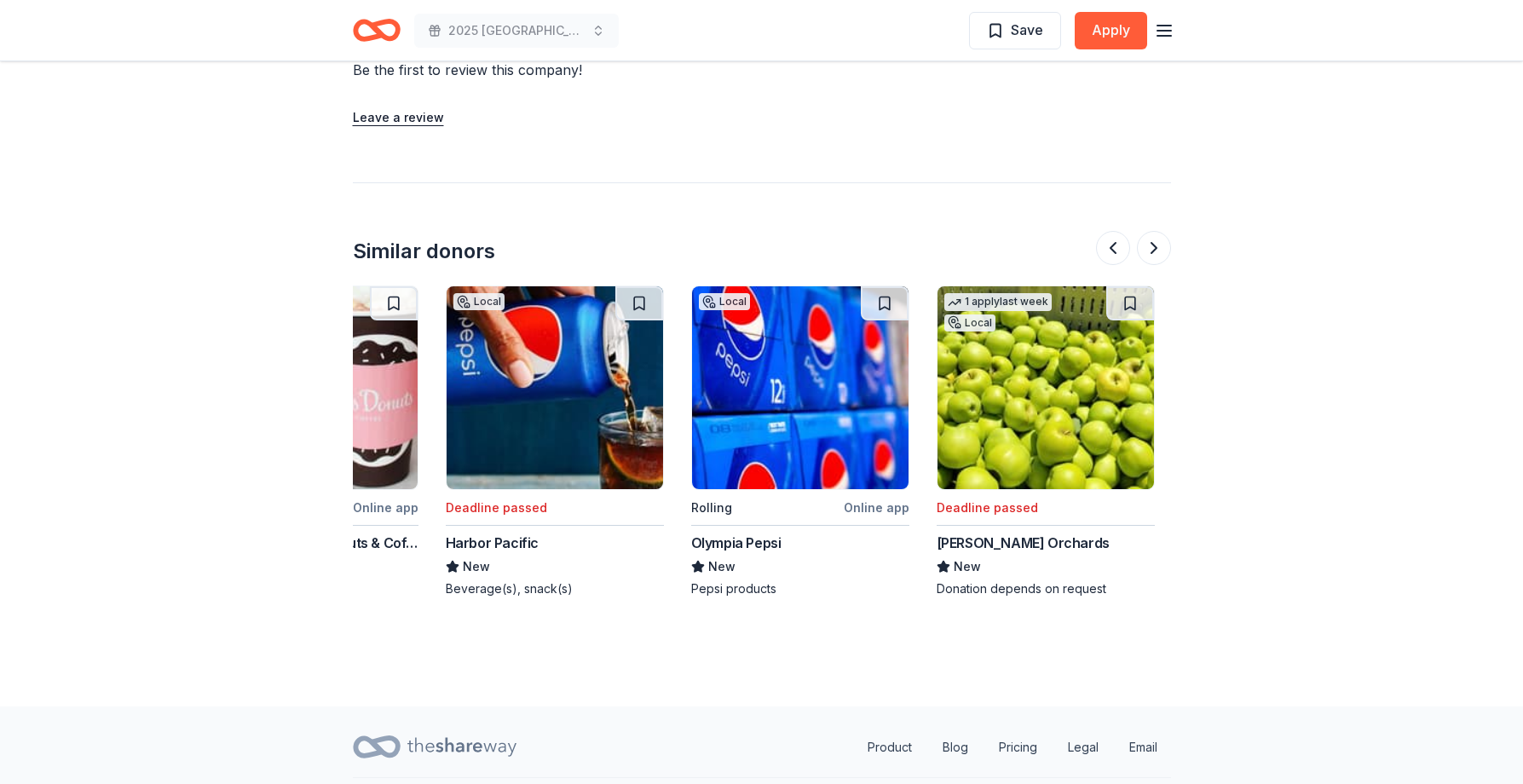
click at [872, 419] on img at bounding box center [799, 387] width 216 height 203
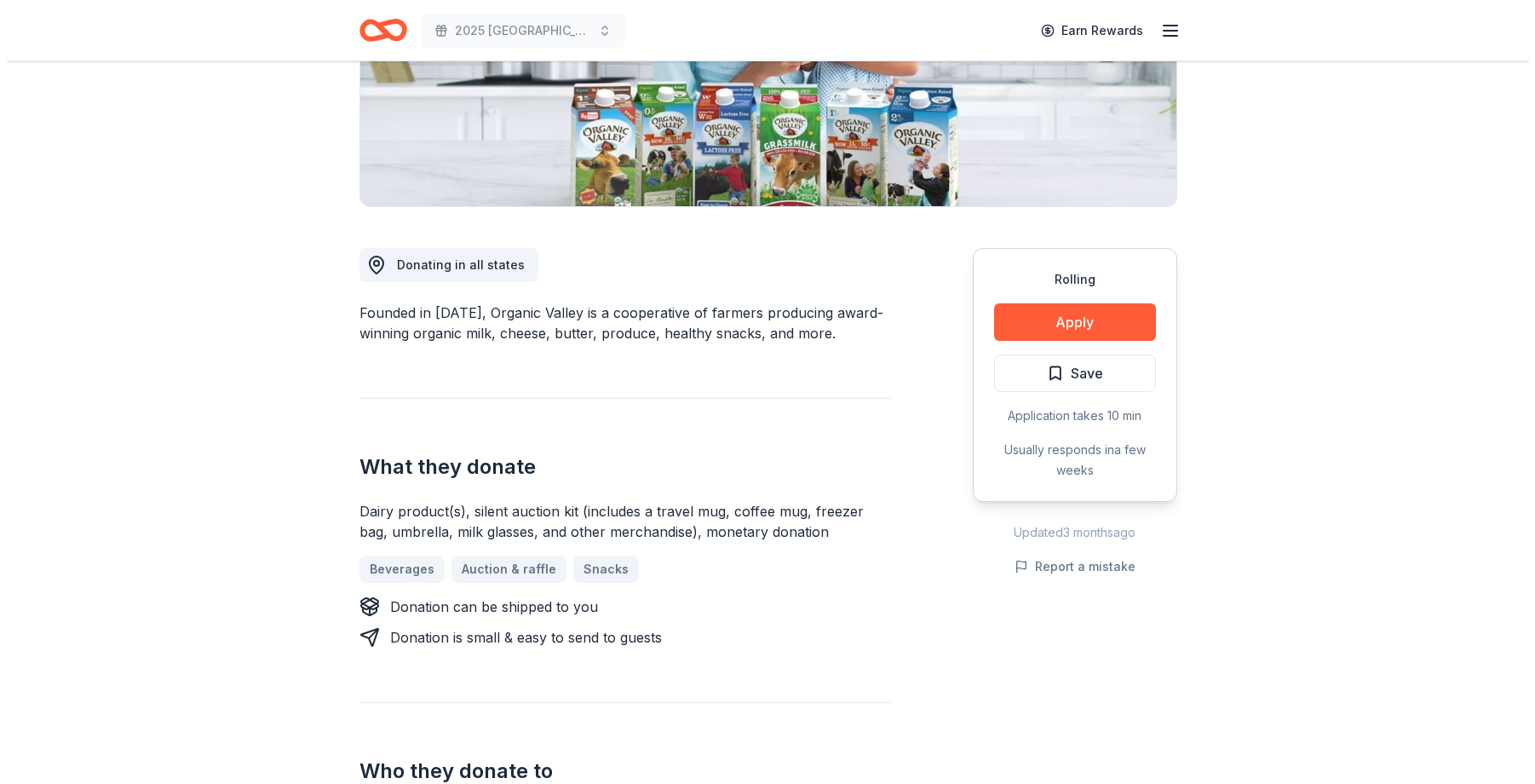
scroll to position [341, 0]
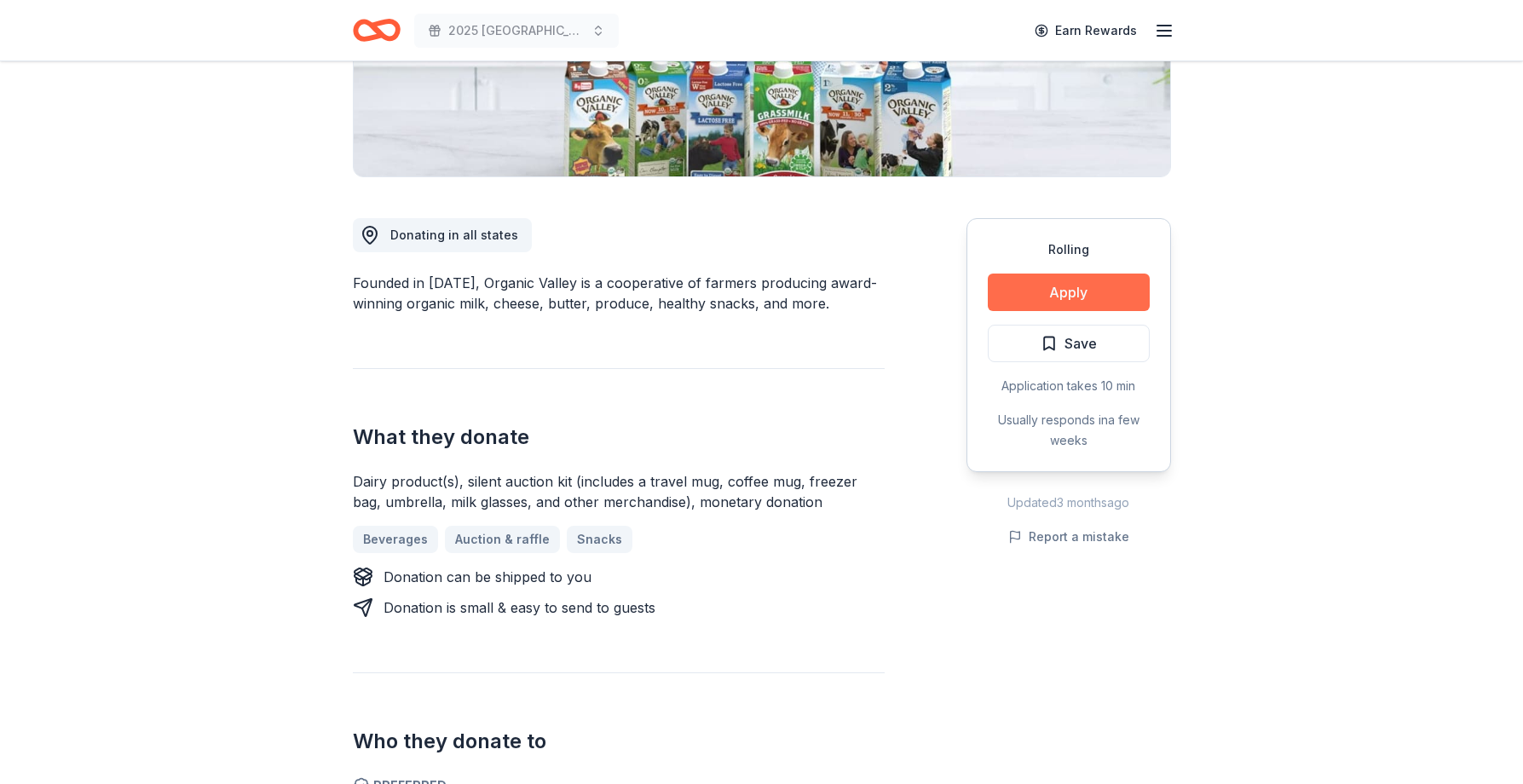
click at [1075, 284] on button "Apply" at bounding box center [1069, 291] width 162 height 38
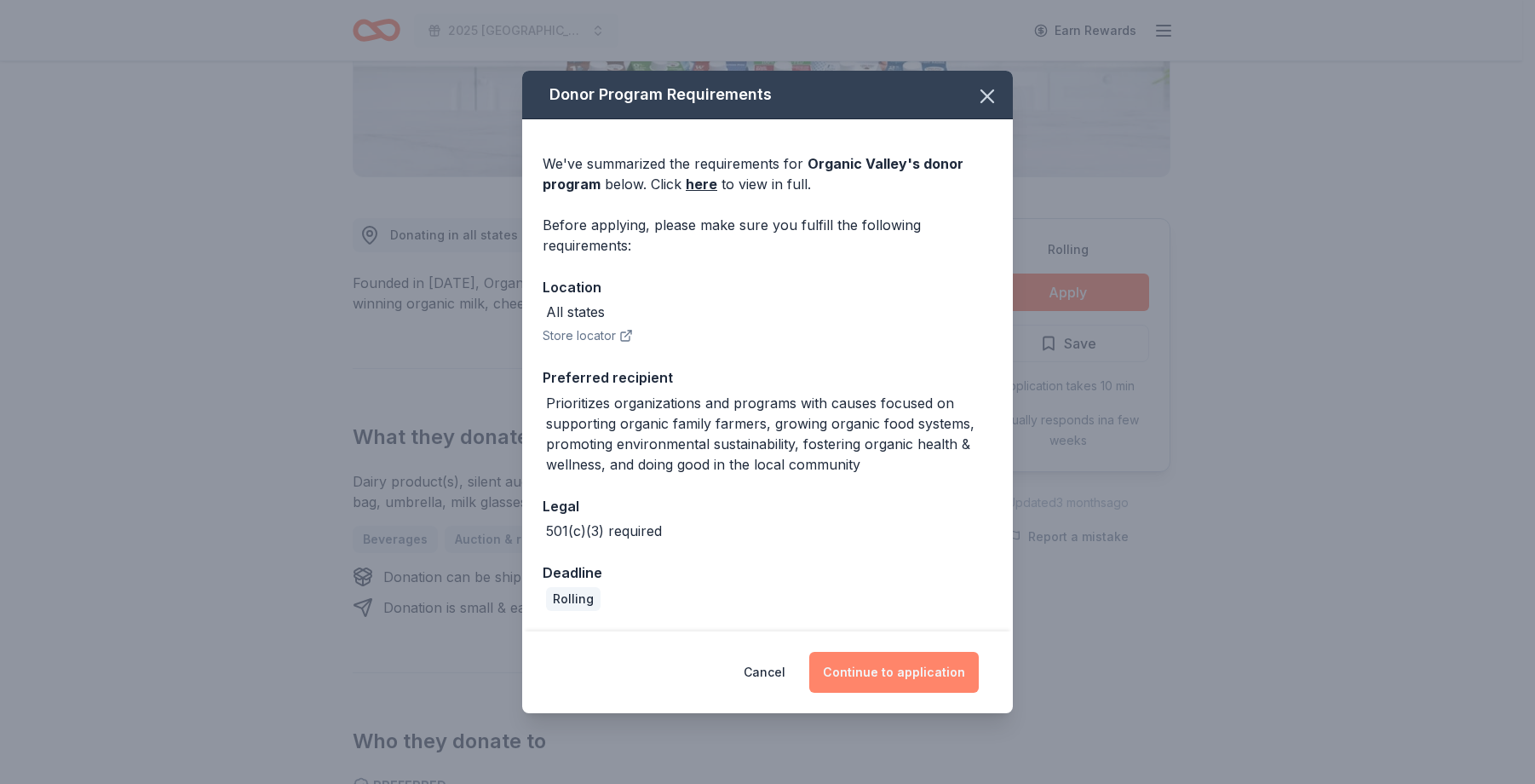
click at [925, 673] on button "Continue to application" at bounding box center [893, 672] width 169 height 40
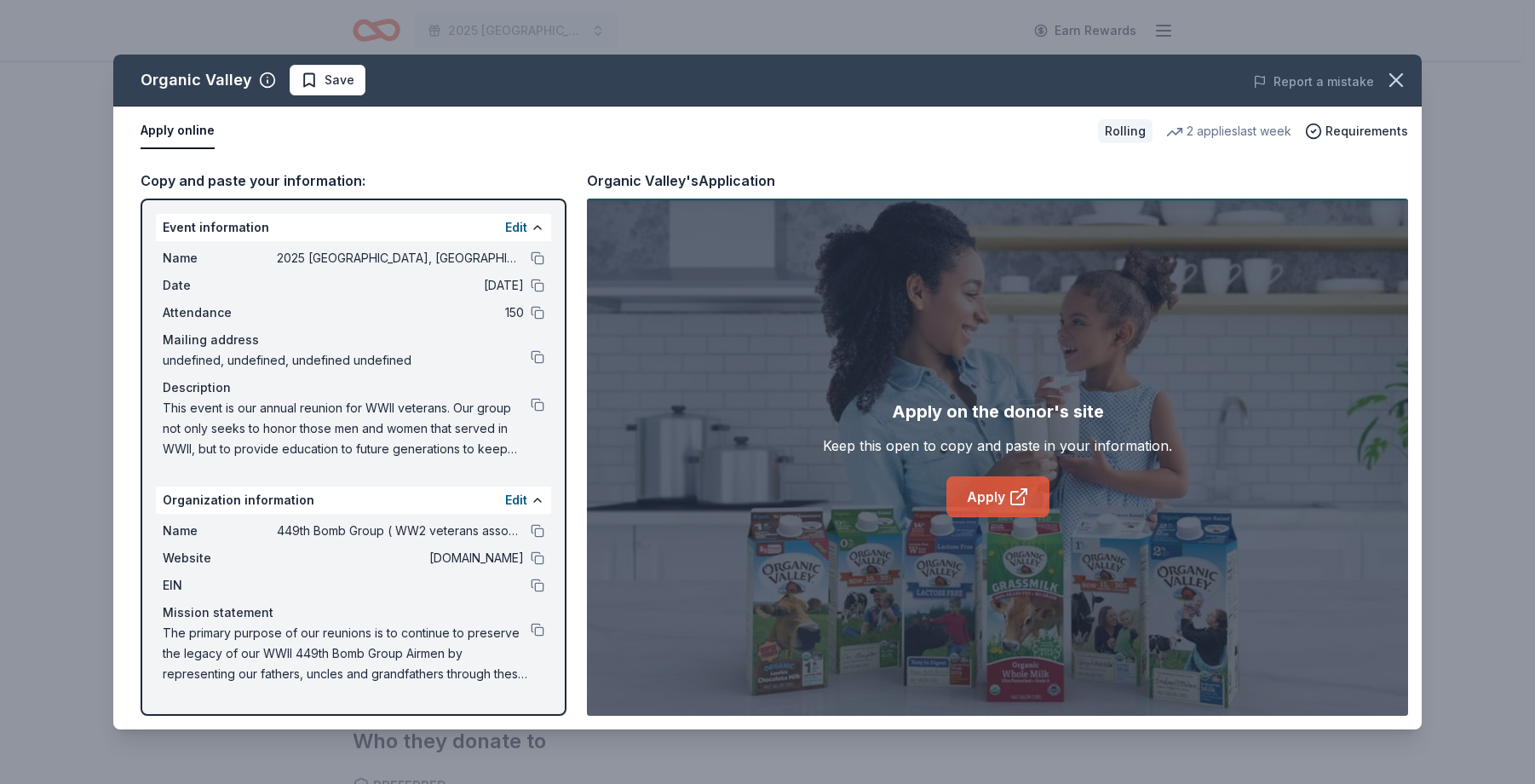
click at [1003, 483] on link "Apply" at bounding box center [998, 496] width 103 height 40
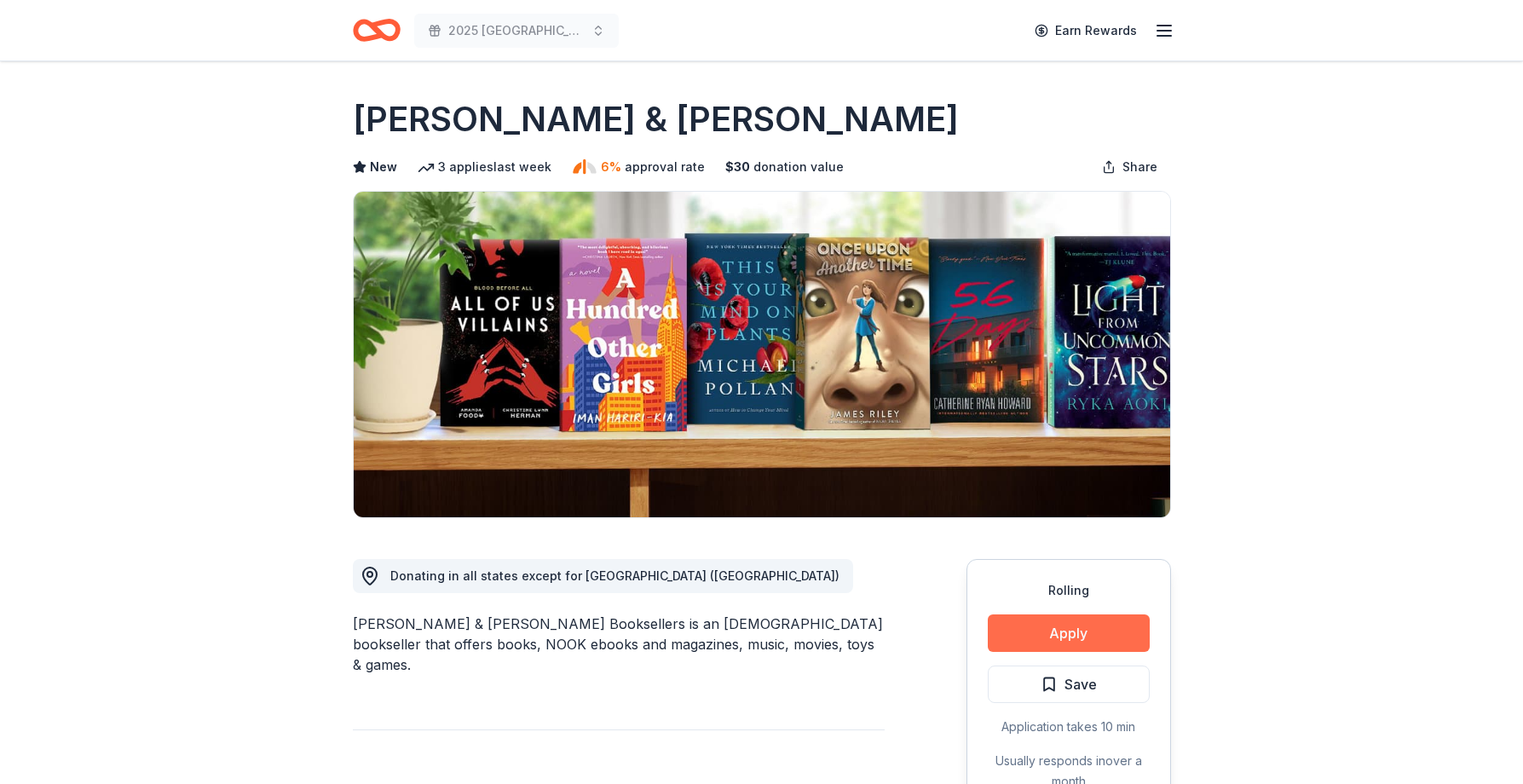
click at [1067, 648] on button "Apply" at bounding box center [1069, 632] width 162 height 38
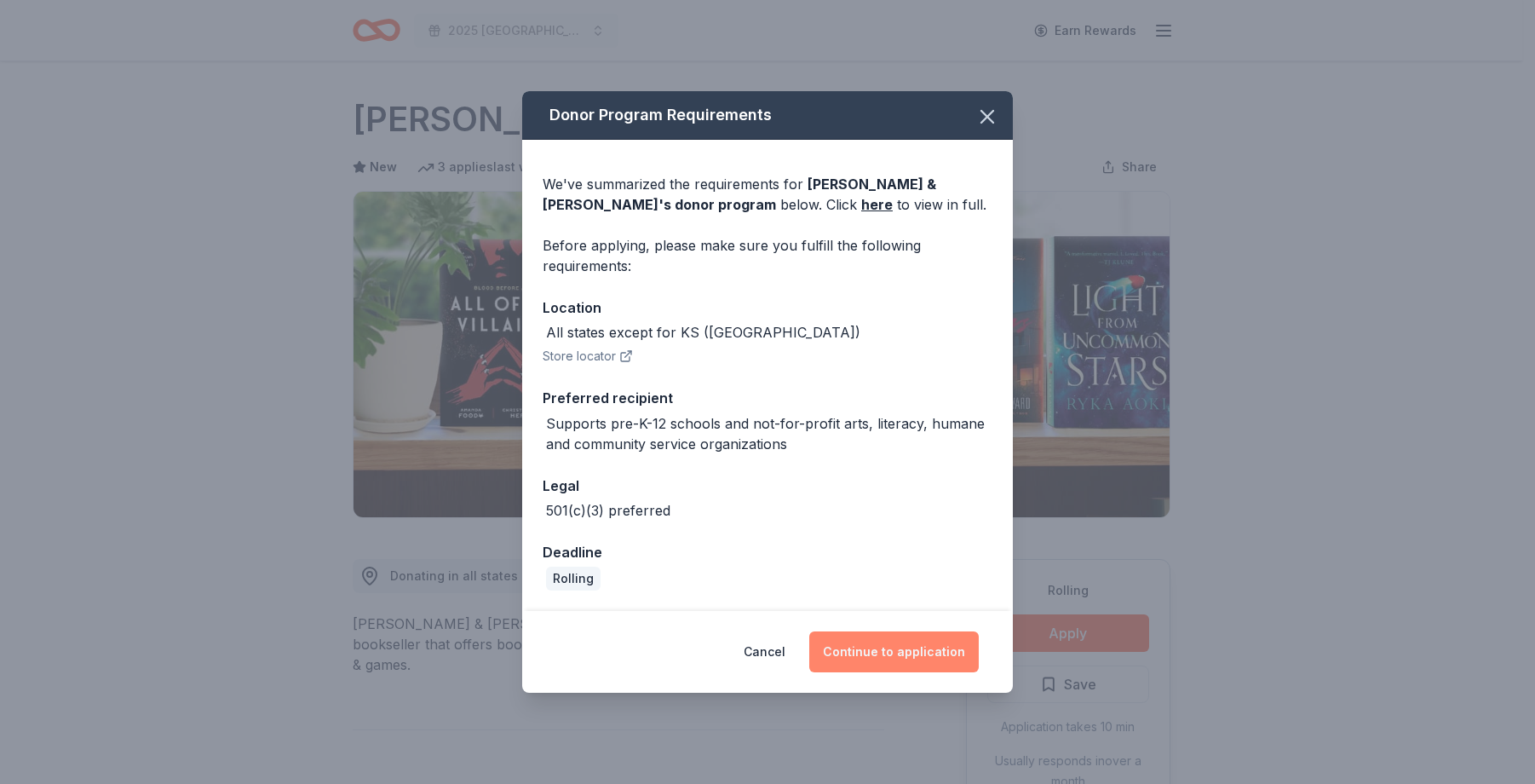
click at [932, 666] on button "Continue to application" at bounding box center [893, 652] width 169 height 40
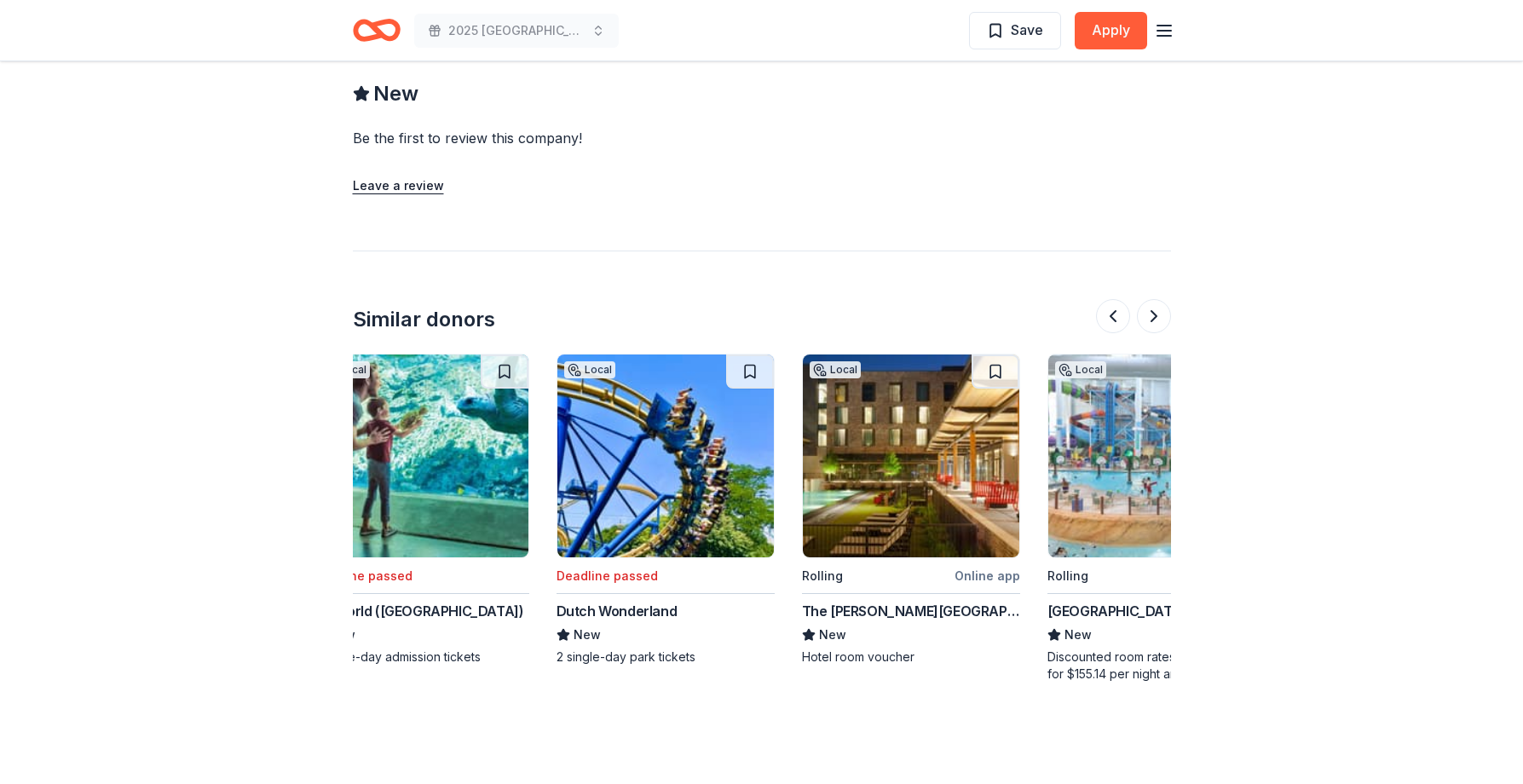
scroll to position [0, 1038]
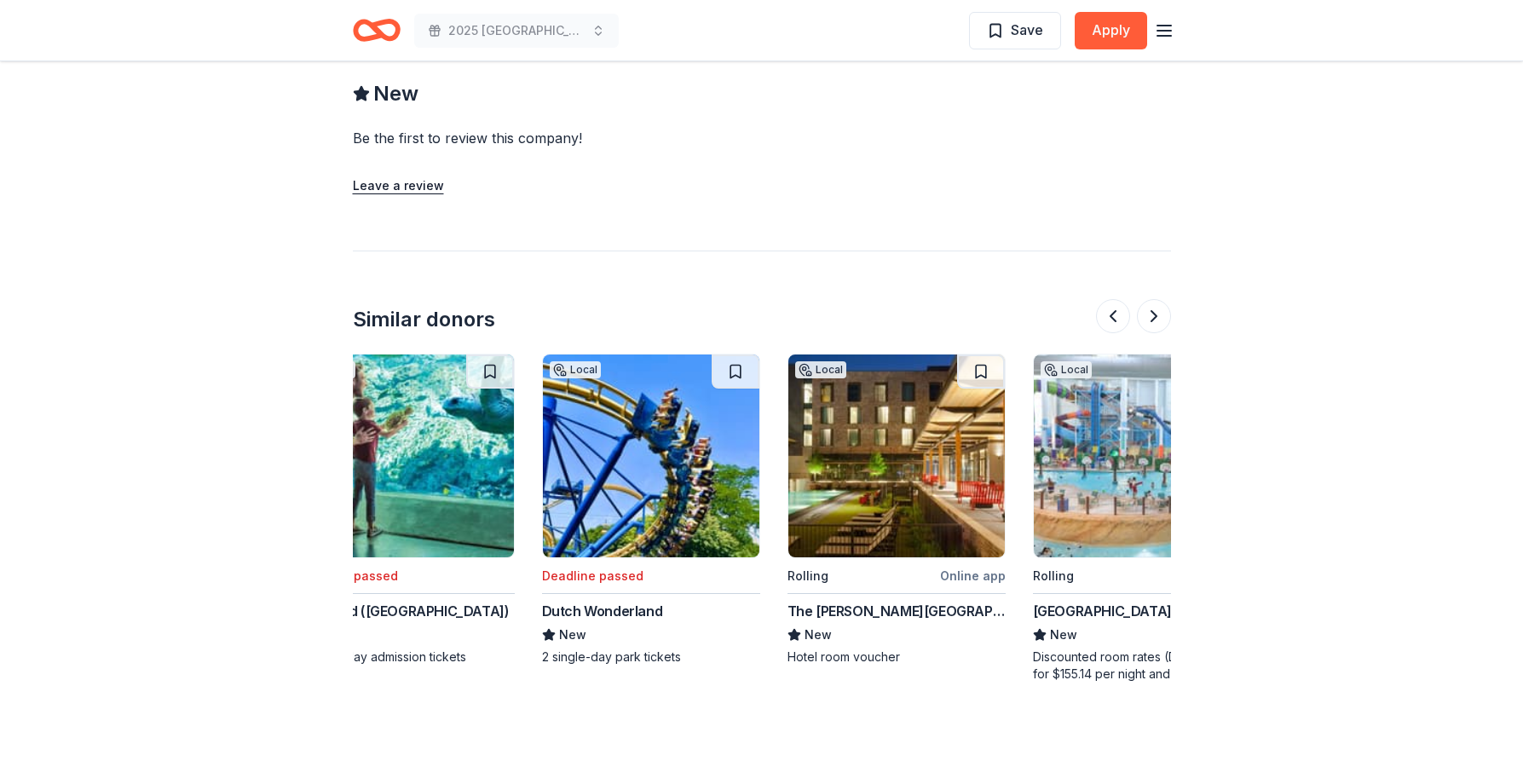
click at [924, 517] on img at bounding box center [896, 456] width 216 height 203
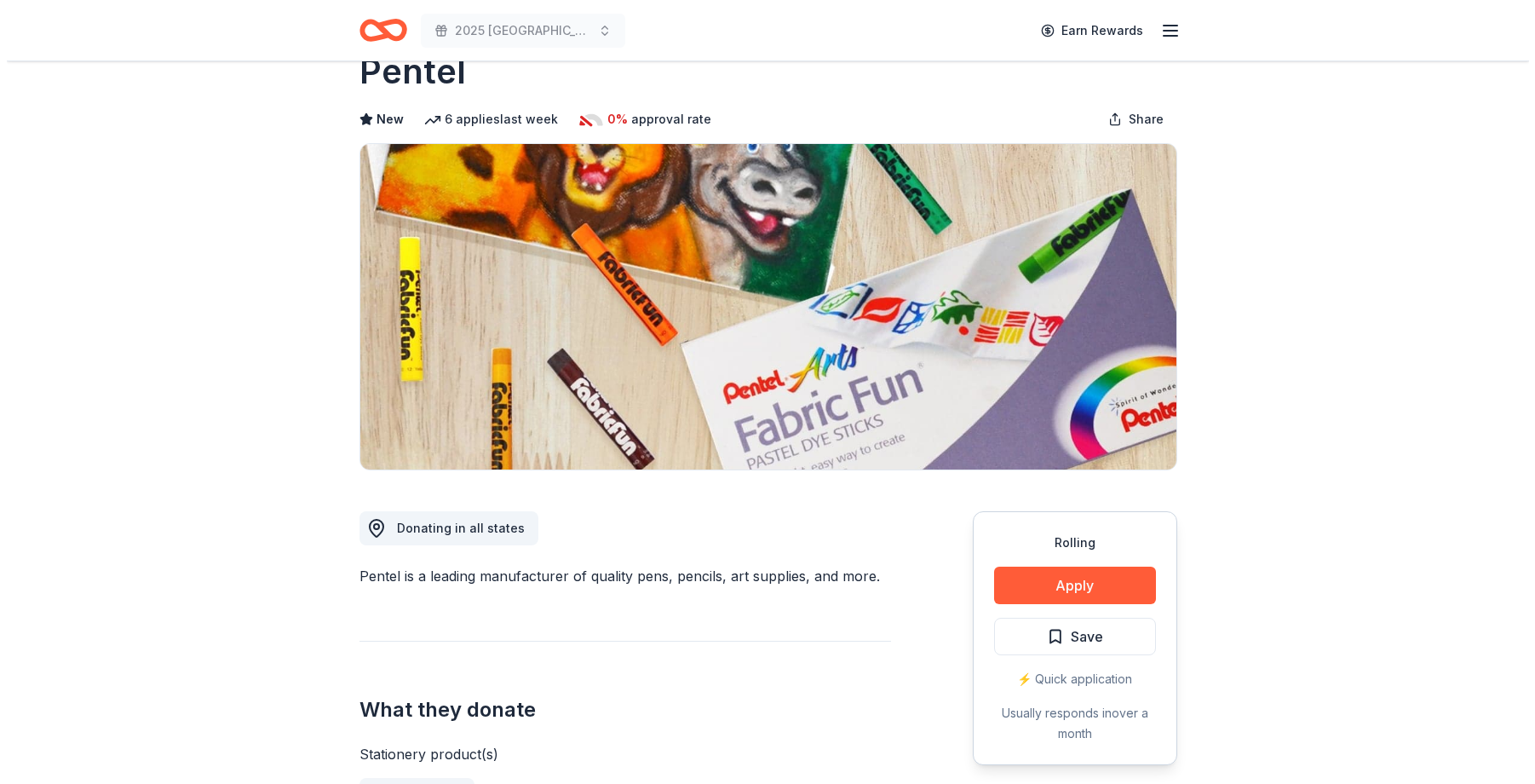
scroll to position [0, 0]
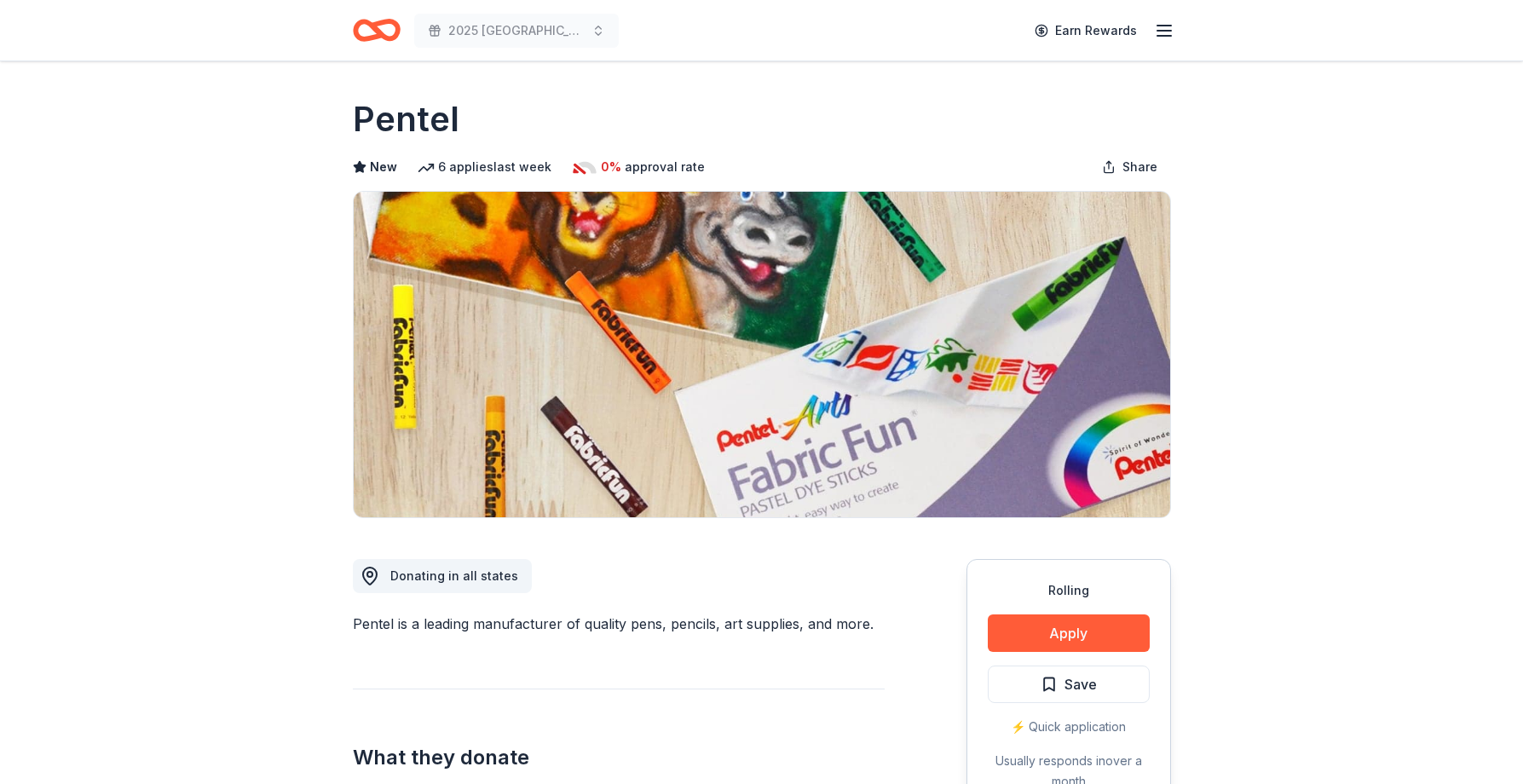
click at [1082, 631] on button "Apply" at bounding box center [1069, 632] width 162 height 38
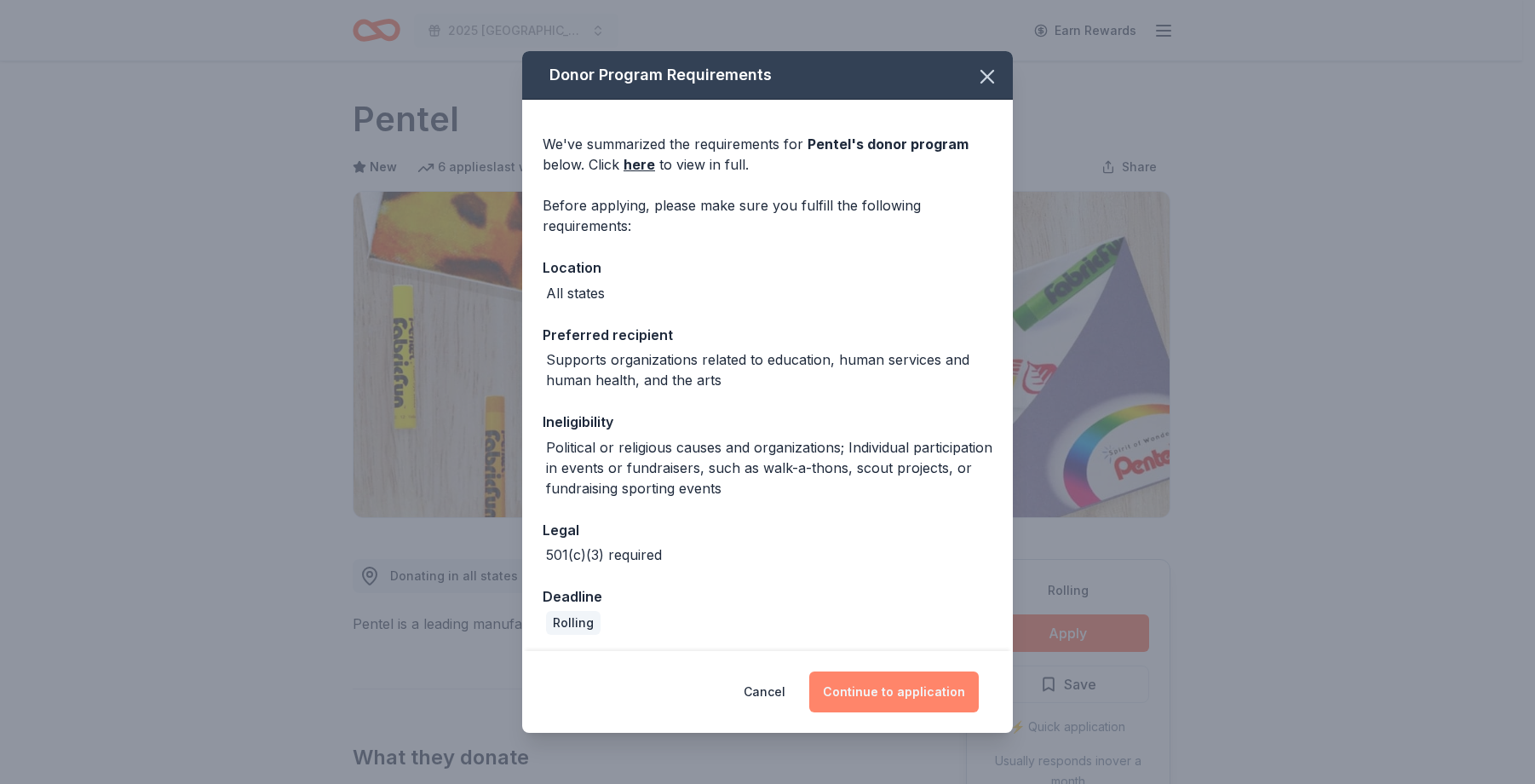
click at [904, 696] on button "Continue to application" at bounding box center [893, 691] width 169 height 40
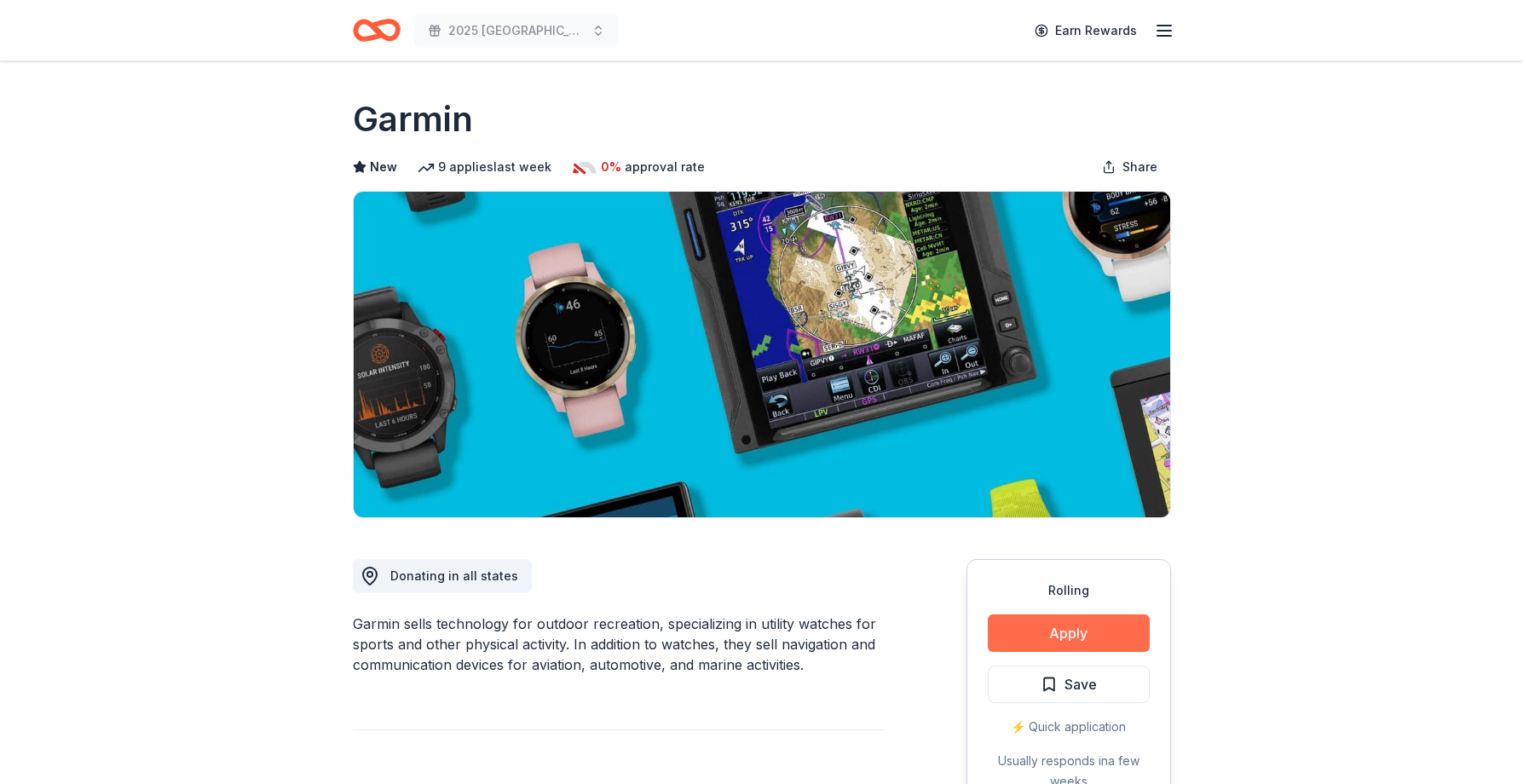
click at [1116, 650] on button "Apply" at bounding box center [1069, 632] width 162 height 38
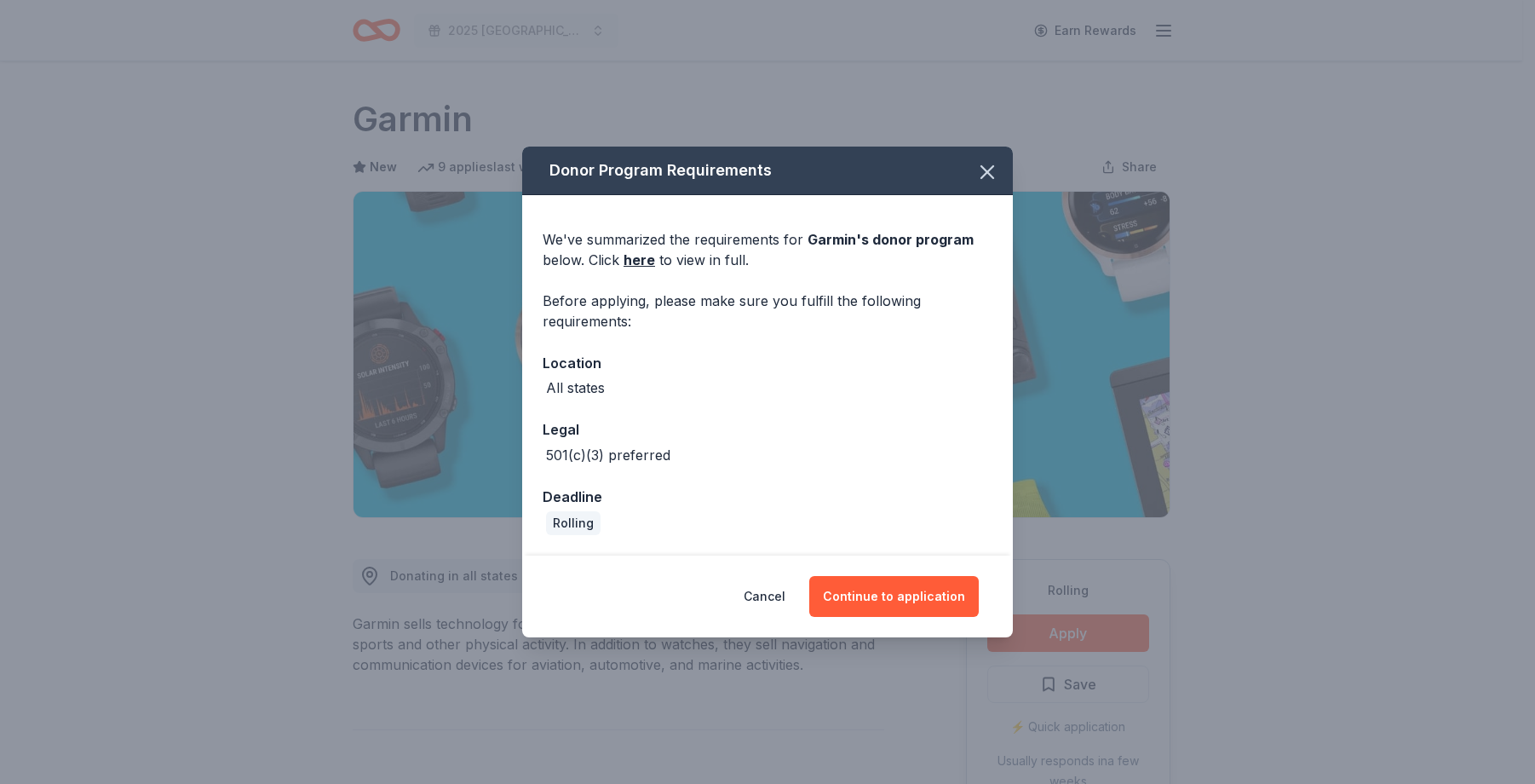
click at [910, 631] on div "Cancel Continue to application" at bounding box center [768, 596] width 491 height 82
click at [909, 584] on button "Continue to application" at bounding box center [893, 596] width 169 height 40
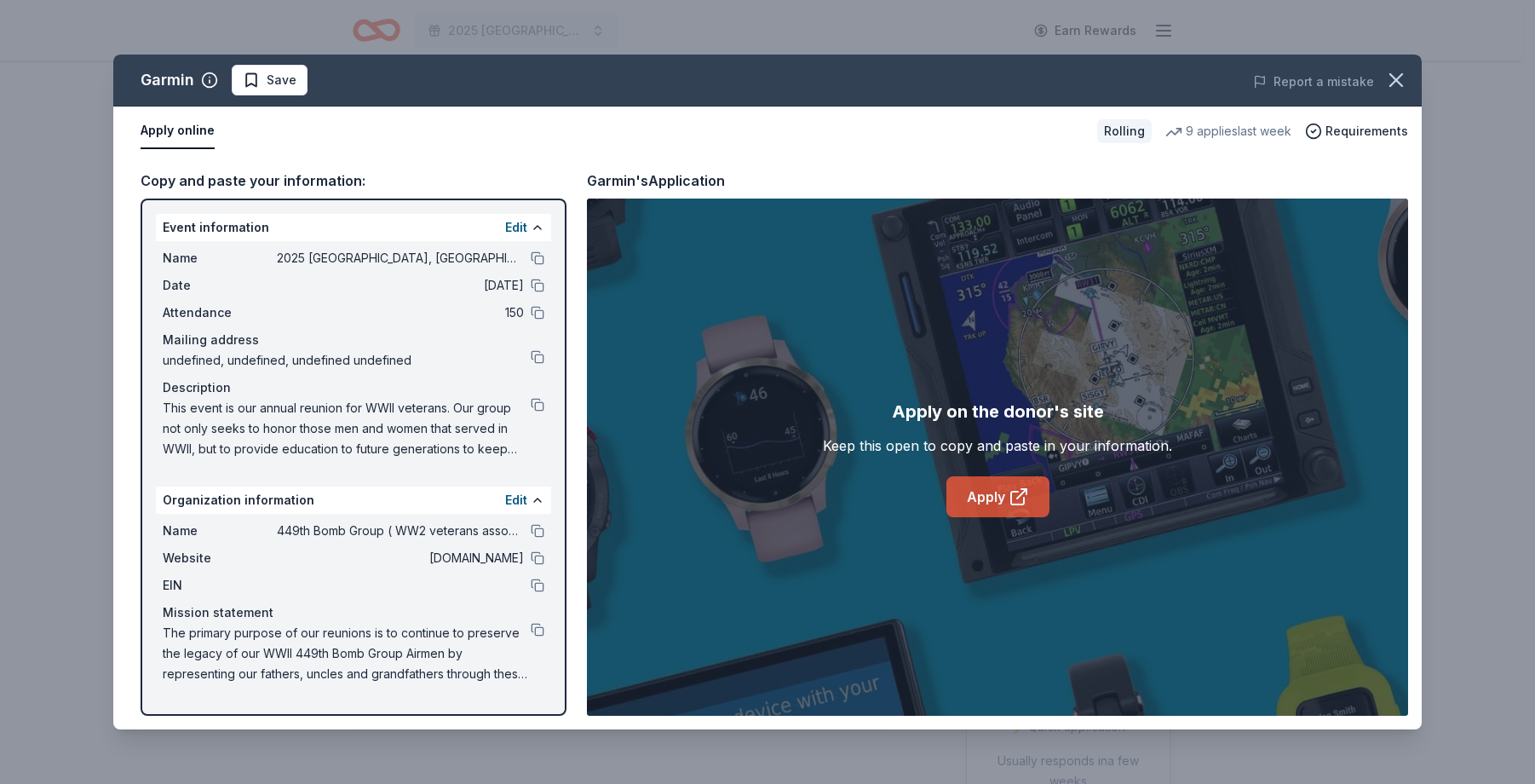
click at [995, 490] on link "Apply" at bounding box center [998, 496] width 103 height 40
drag, startPoint x: 259, startPoint y: 87, endPoint x: 292, endPoint y: 83, distance: 33.2
click at [260, 87] on span "Save" at bounding box center [269, 80] width 53 height 20
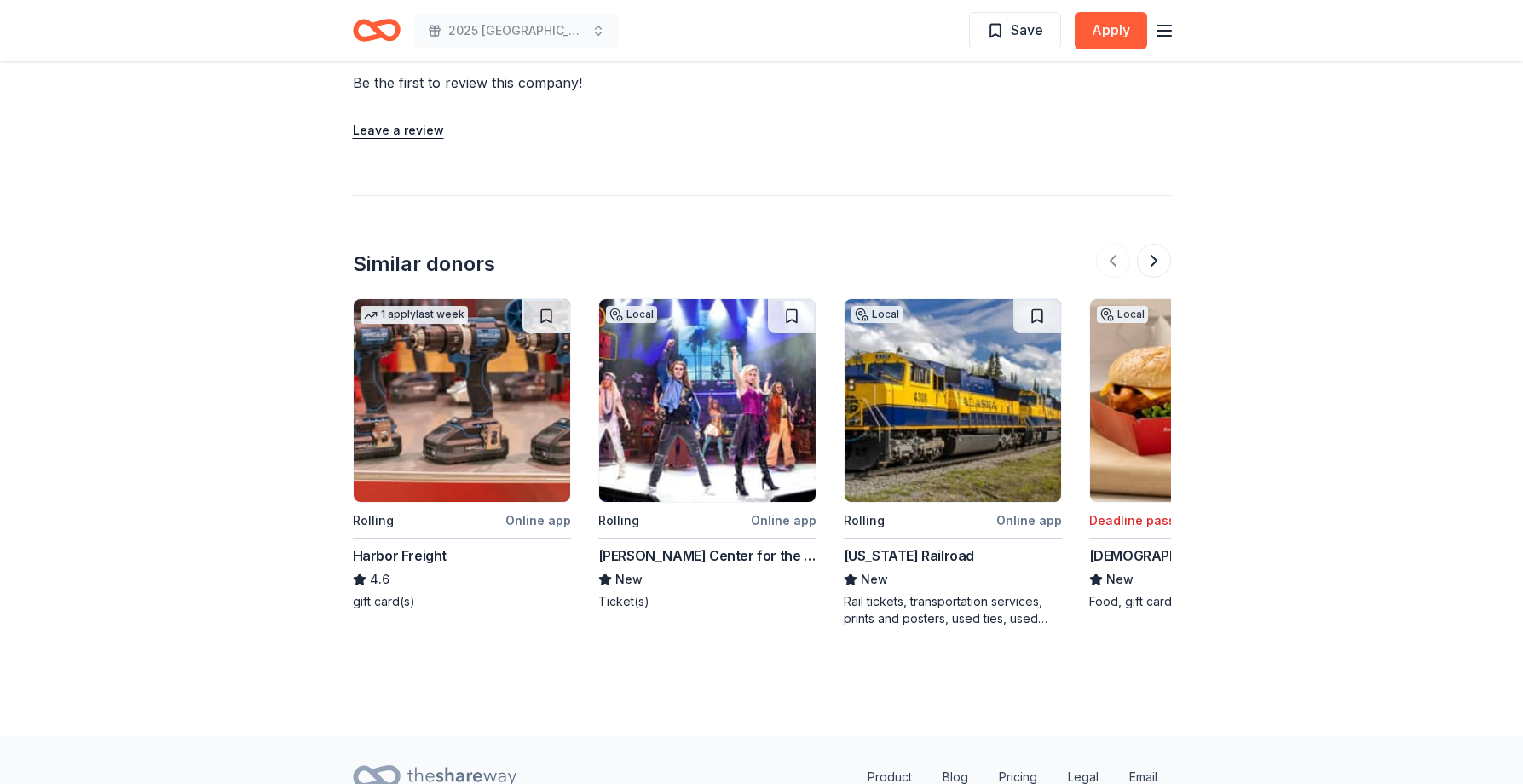
scroll to position [1703, 0]
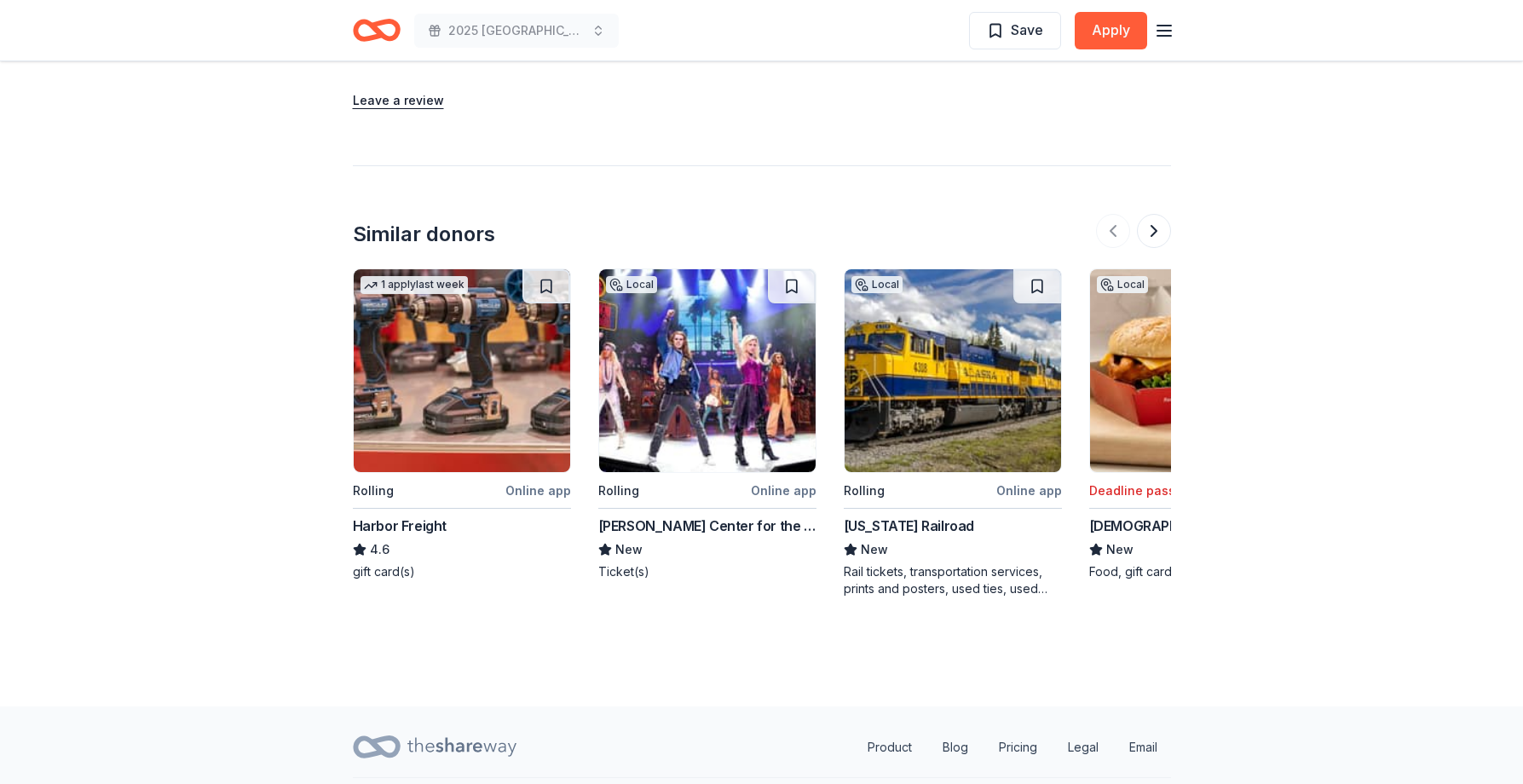
click at [494, 399] on img at bounding box center [462, 370] width 216 height 203
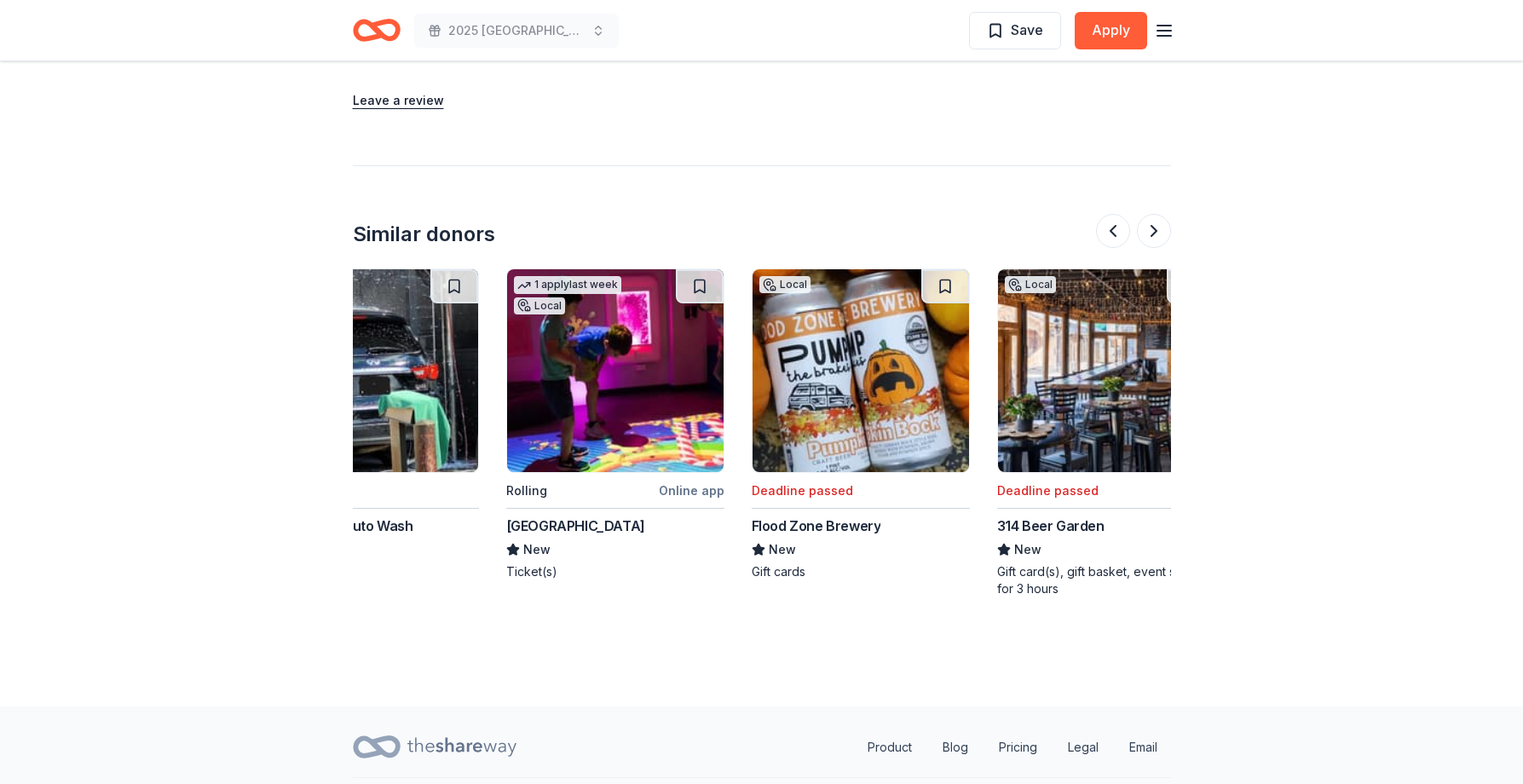
scroll to position [0, 1609]
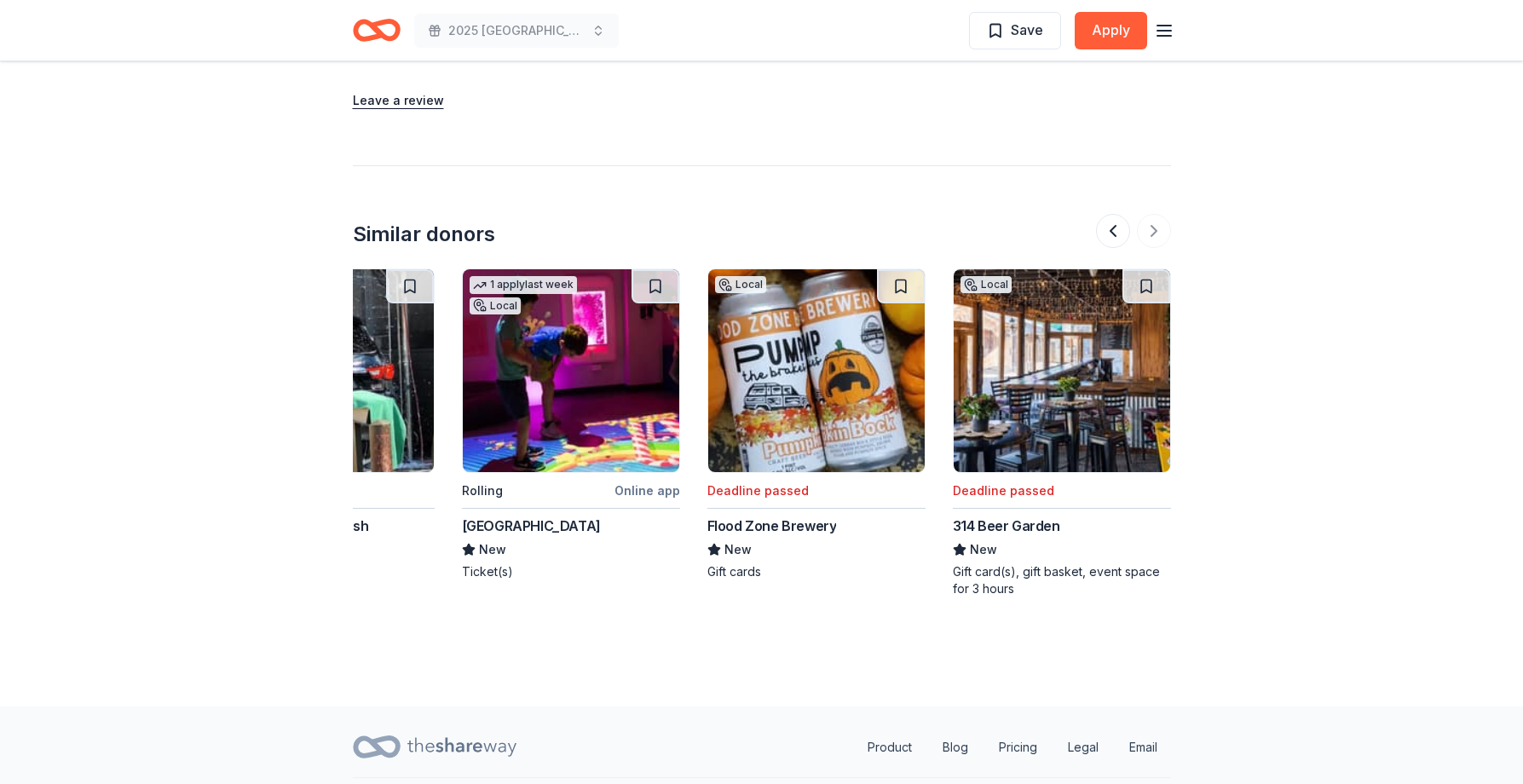
click at [466, 407] on img at bounding box center [570, 370] width 216 height 203
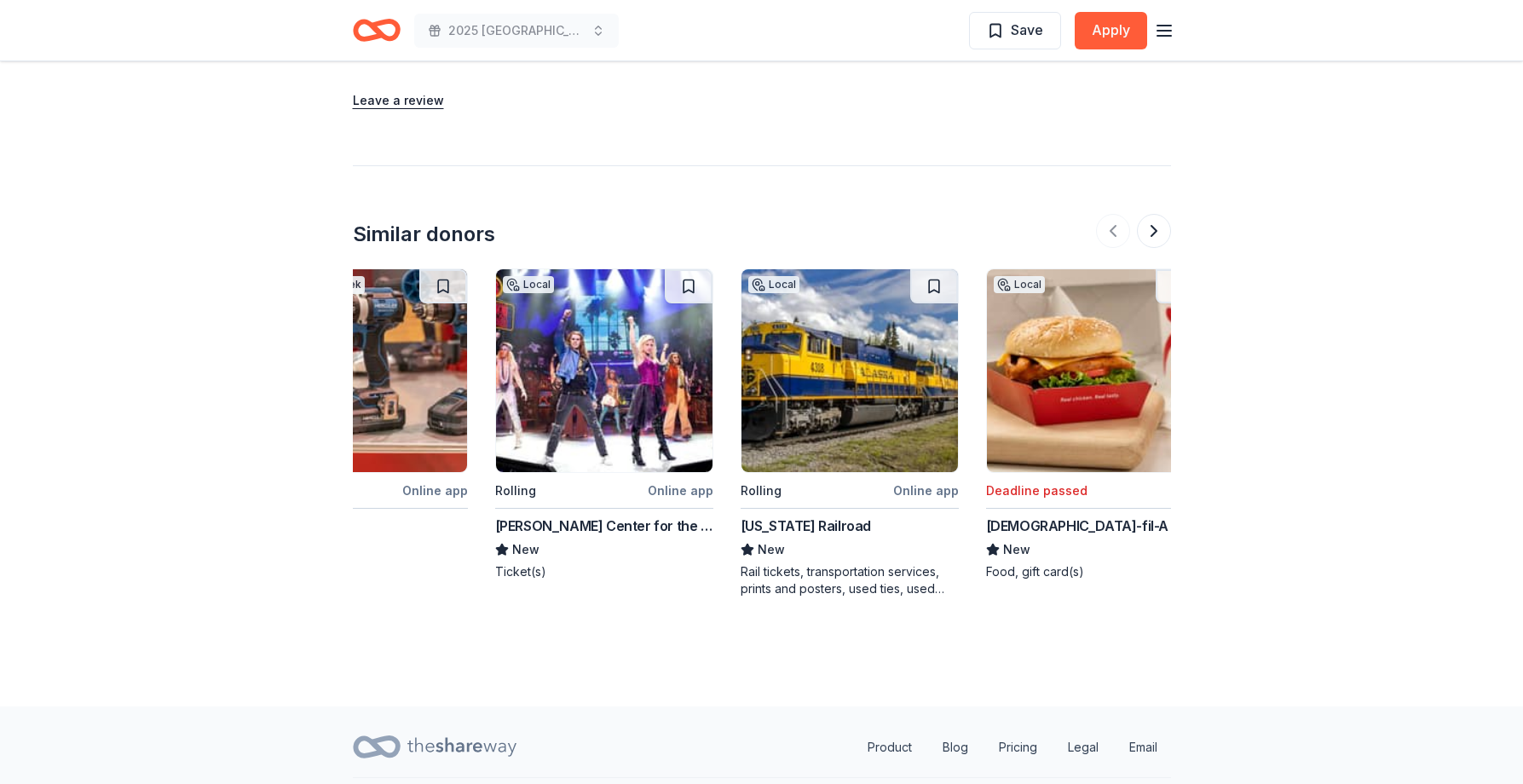
scroll to position [0, 0]
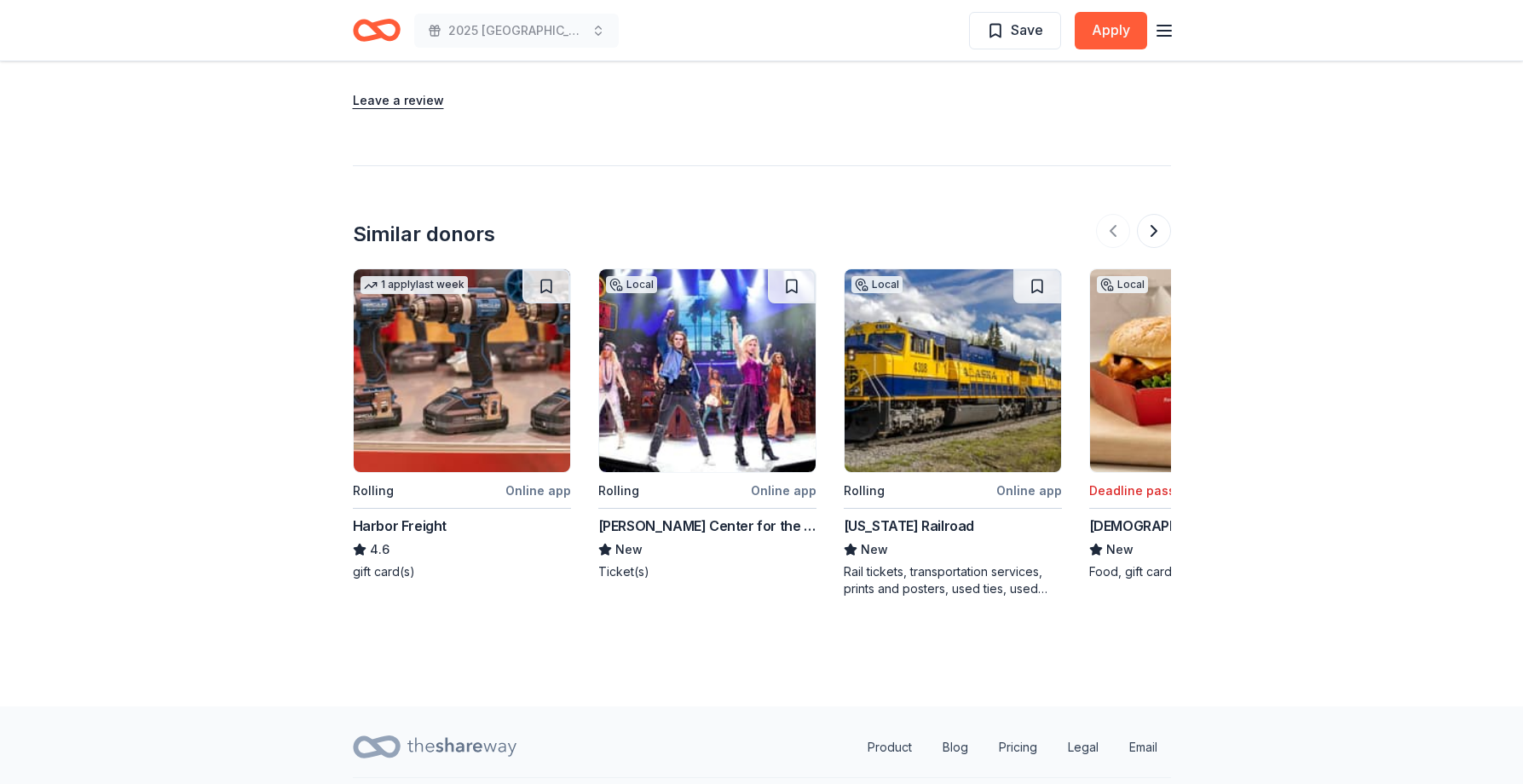
click at [452, 407] on img at bounding box center [462, 370] width 216 height 203
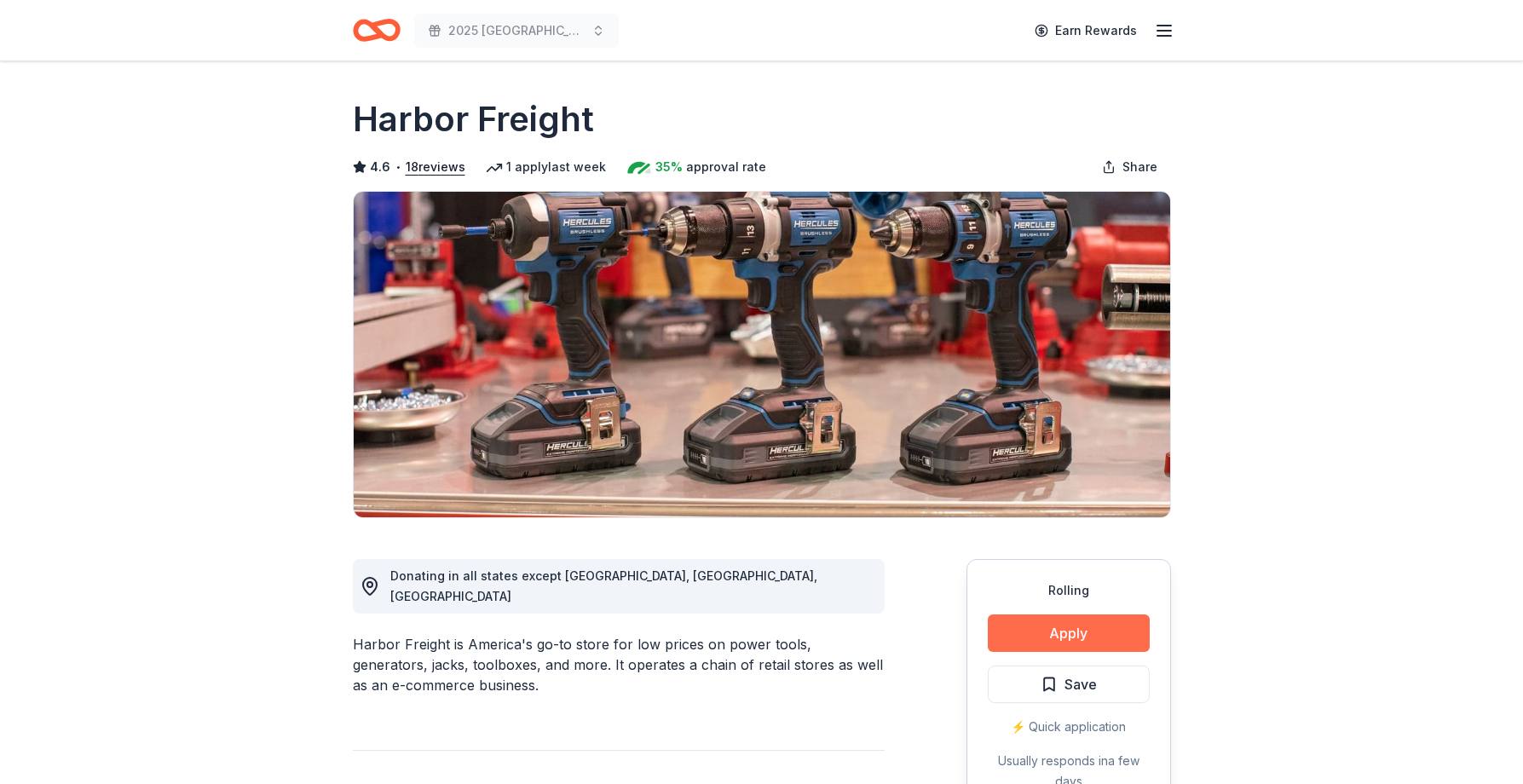
click at [1083, 623] on button "Apply" at bounding box center [1069, 632] width 162 height 38
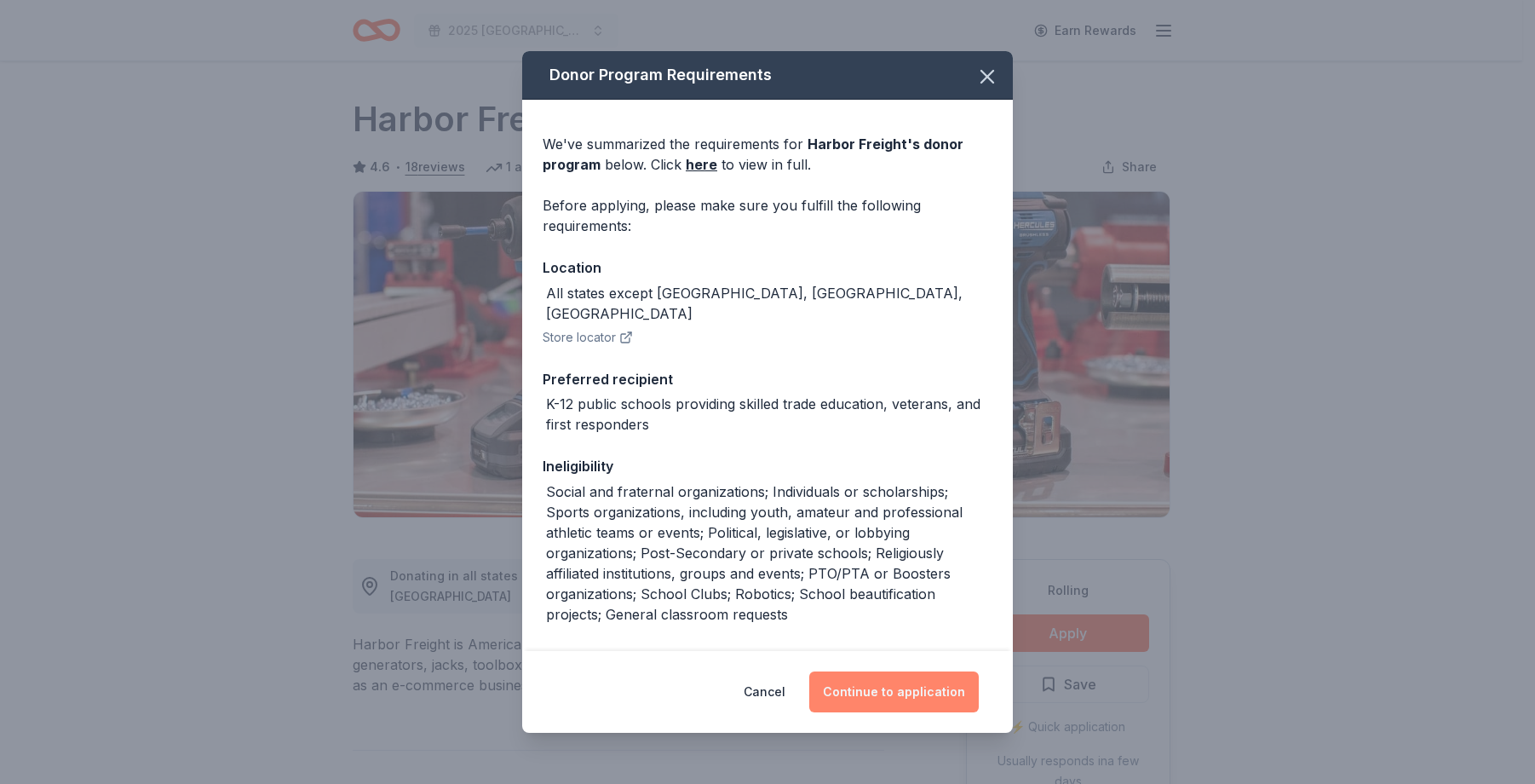
click at [927, 691] on button "Continue to application" at bounding box center [893, 691] width 169 height 40
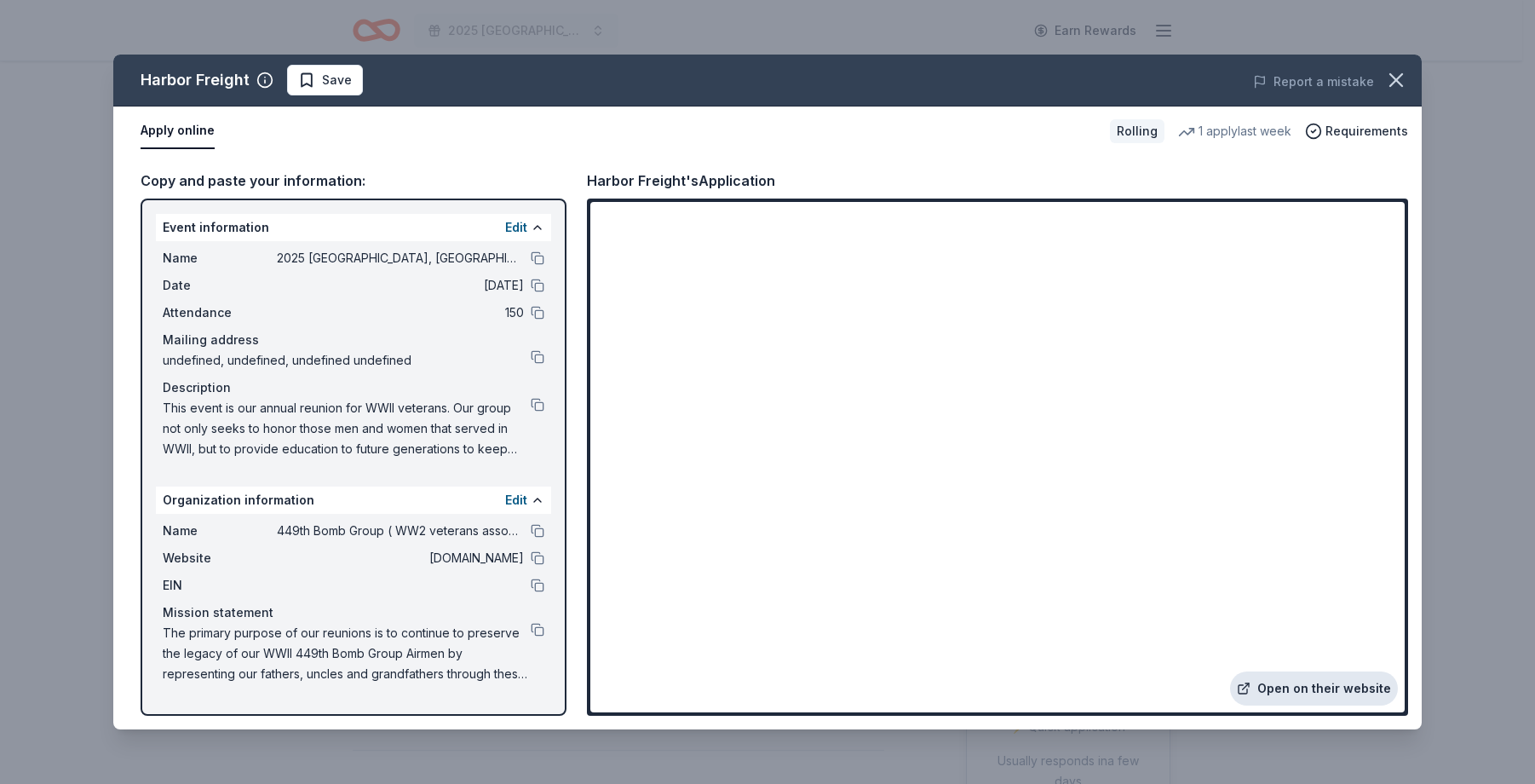
click at [1302, 683] on link "Open on their website" at bounding box center [1313, 687] width 168 height 34
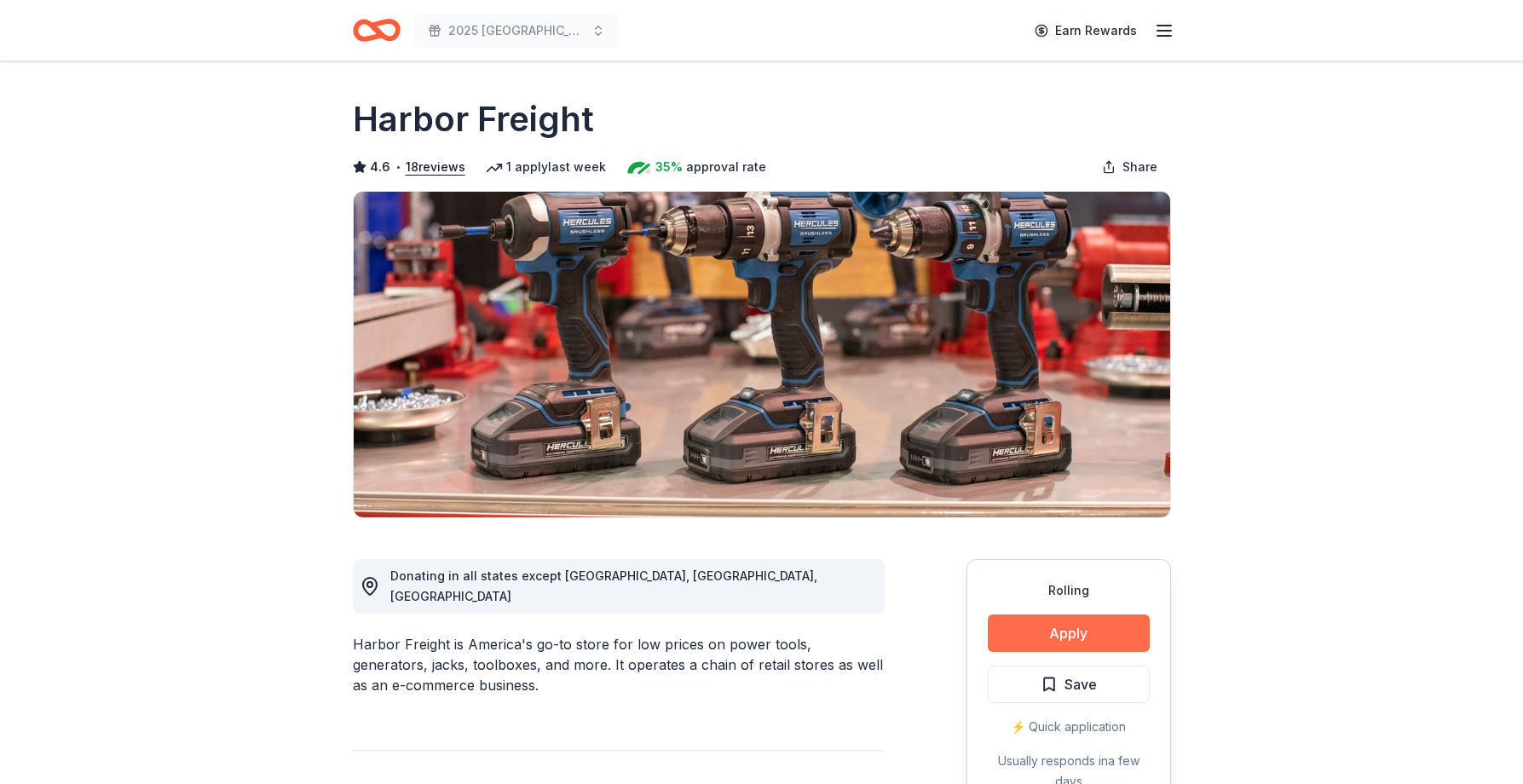
click at [1073, 634] on button "Apply" at bounding box center [1069, 632] width 162 height 38
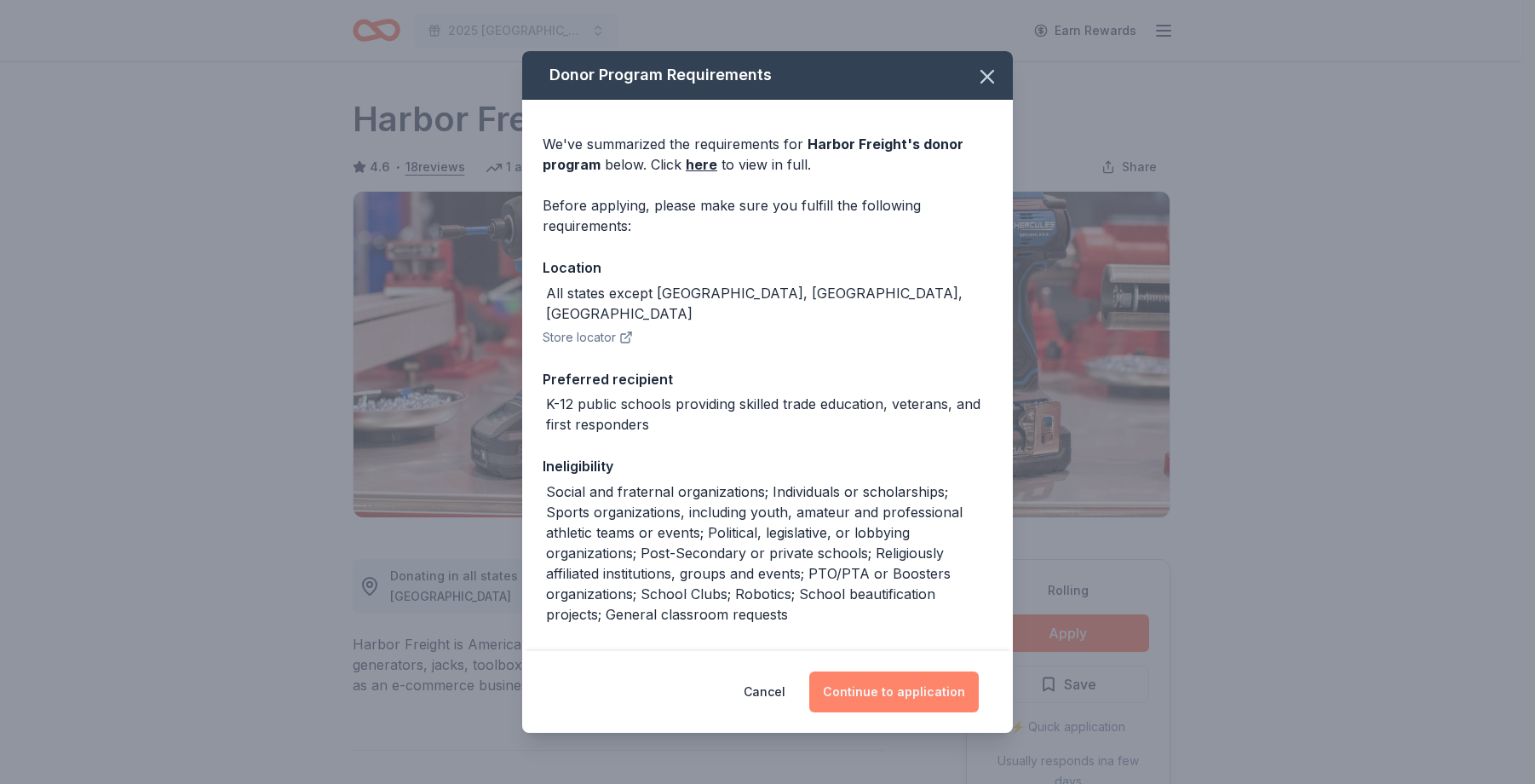
click at [911, 687] on button "Continue to application" at bounding box center [893, 691] width 169 height 40
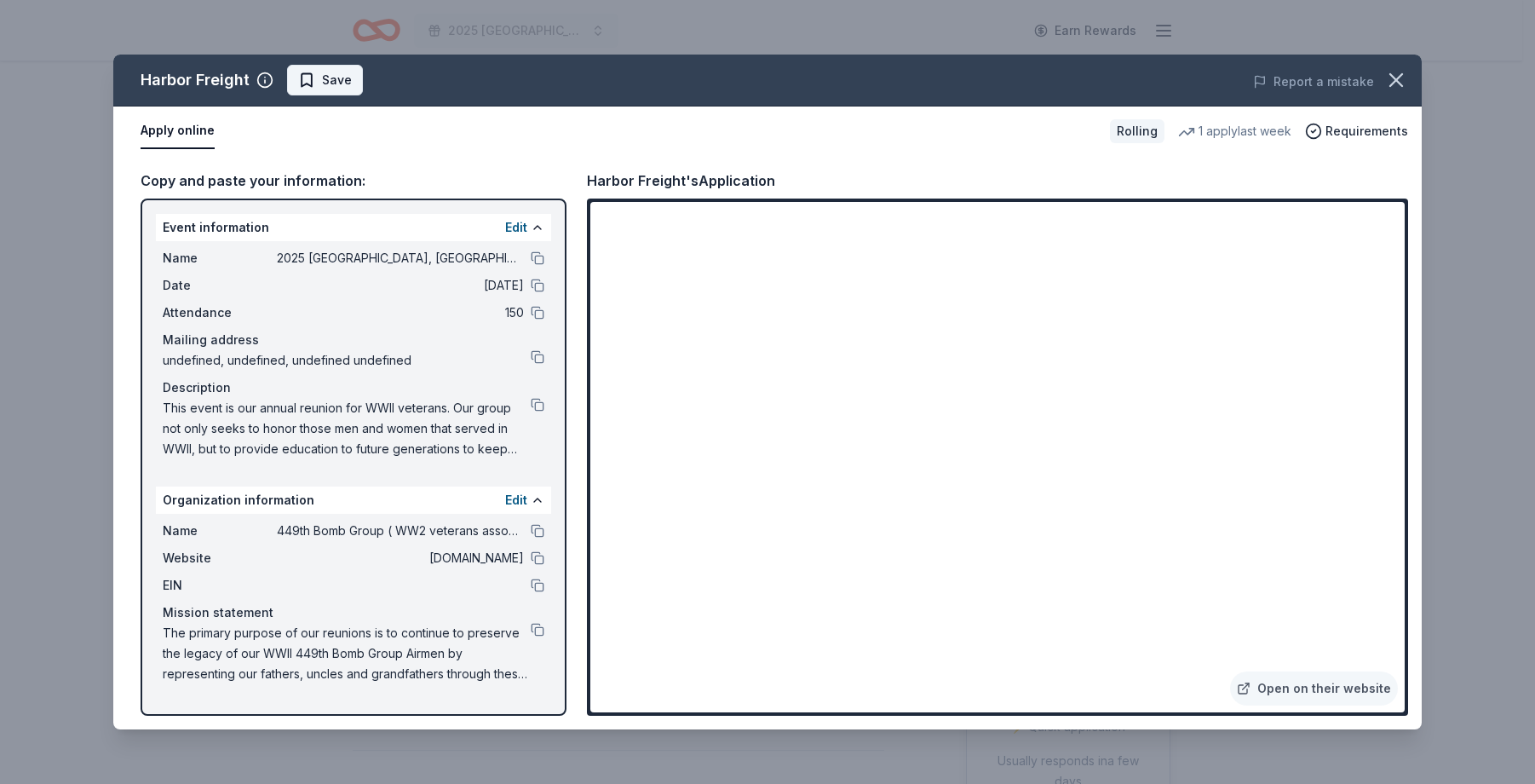
click at [329, 80] on span "Save" at bounding box center [336, 80] width 29 height 20
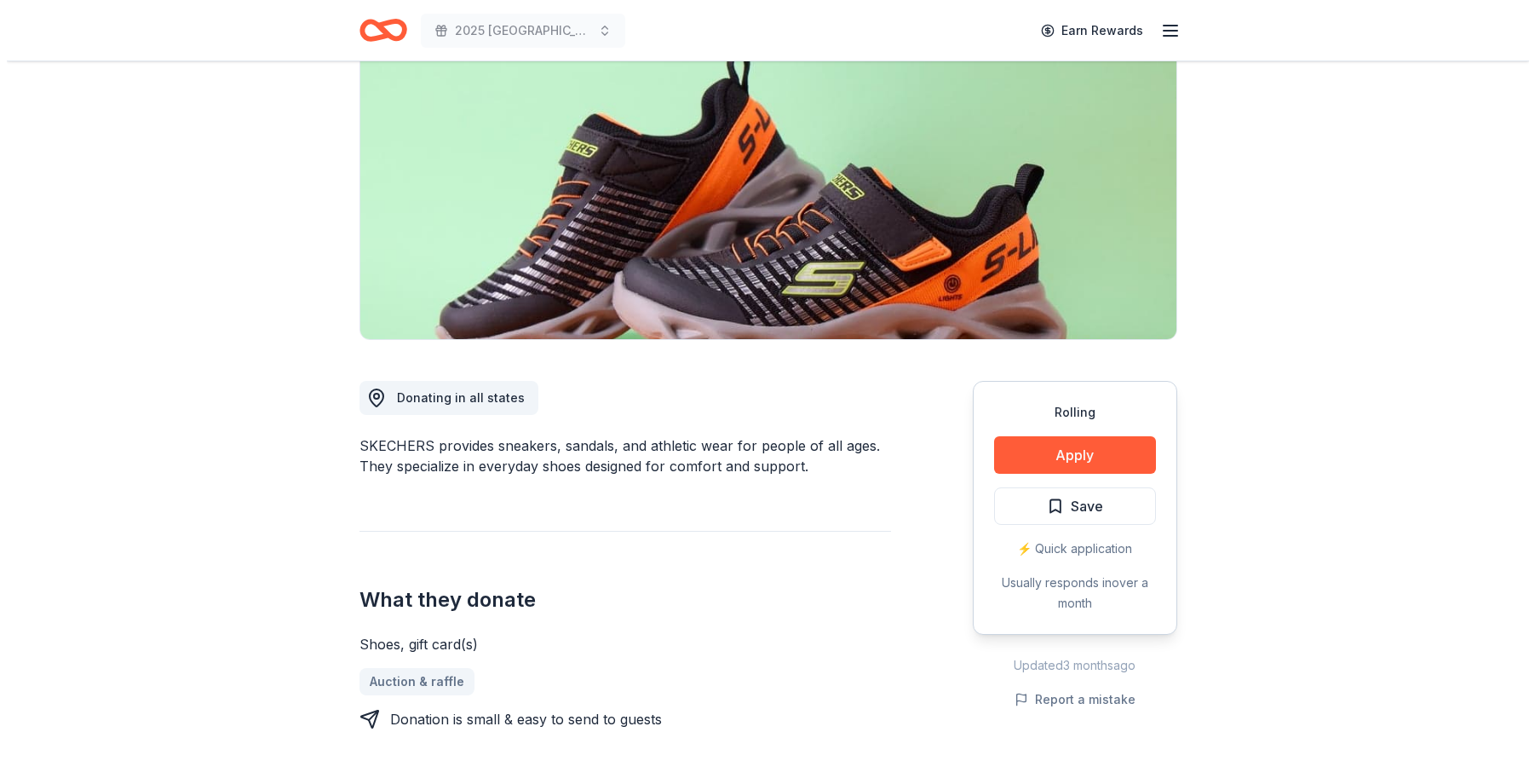
scroll to position [170, 0]
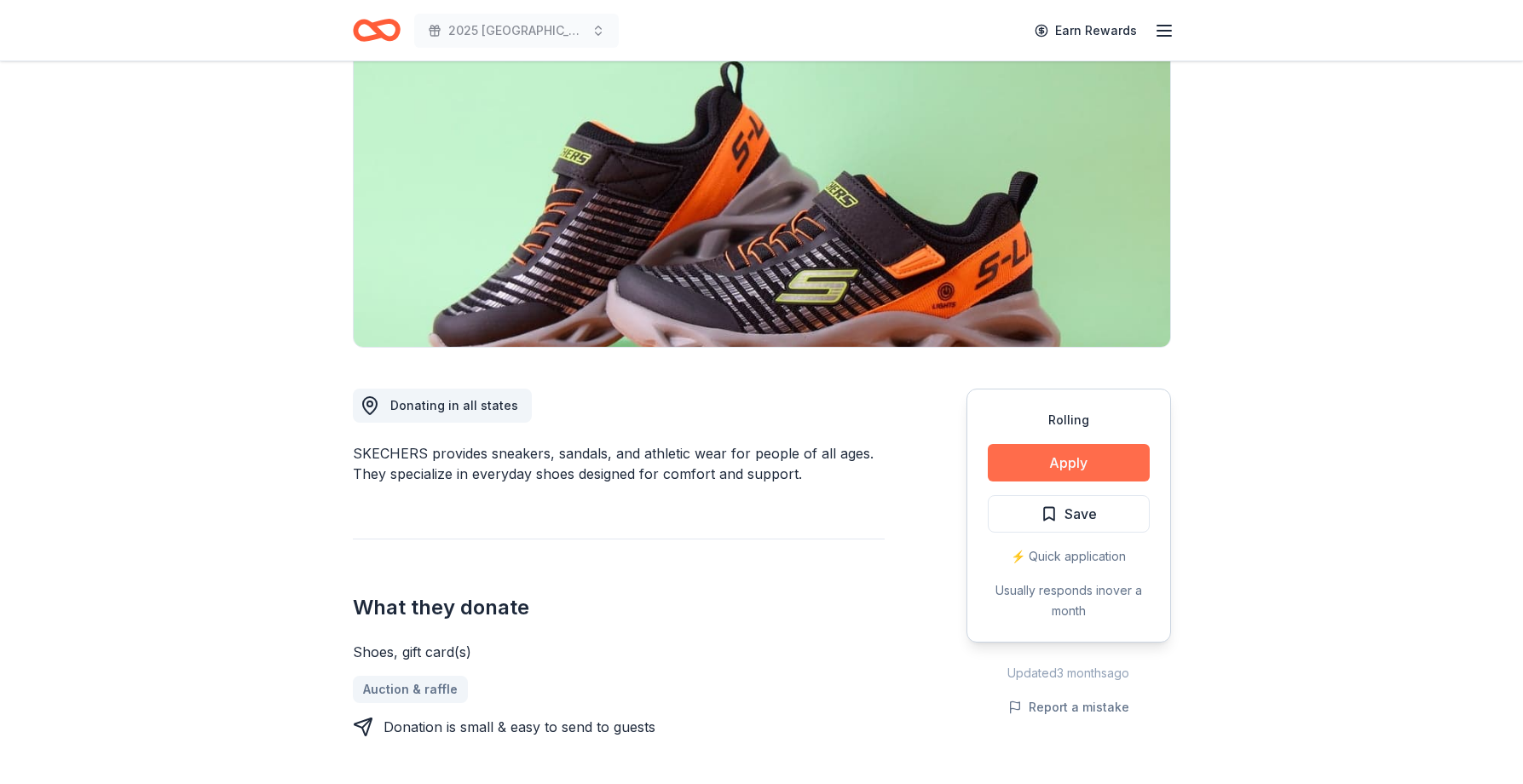
click at [1090, 459] on button "Apply" at bounding box center [1069, 462] width 162 height 38
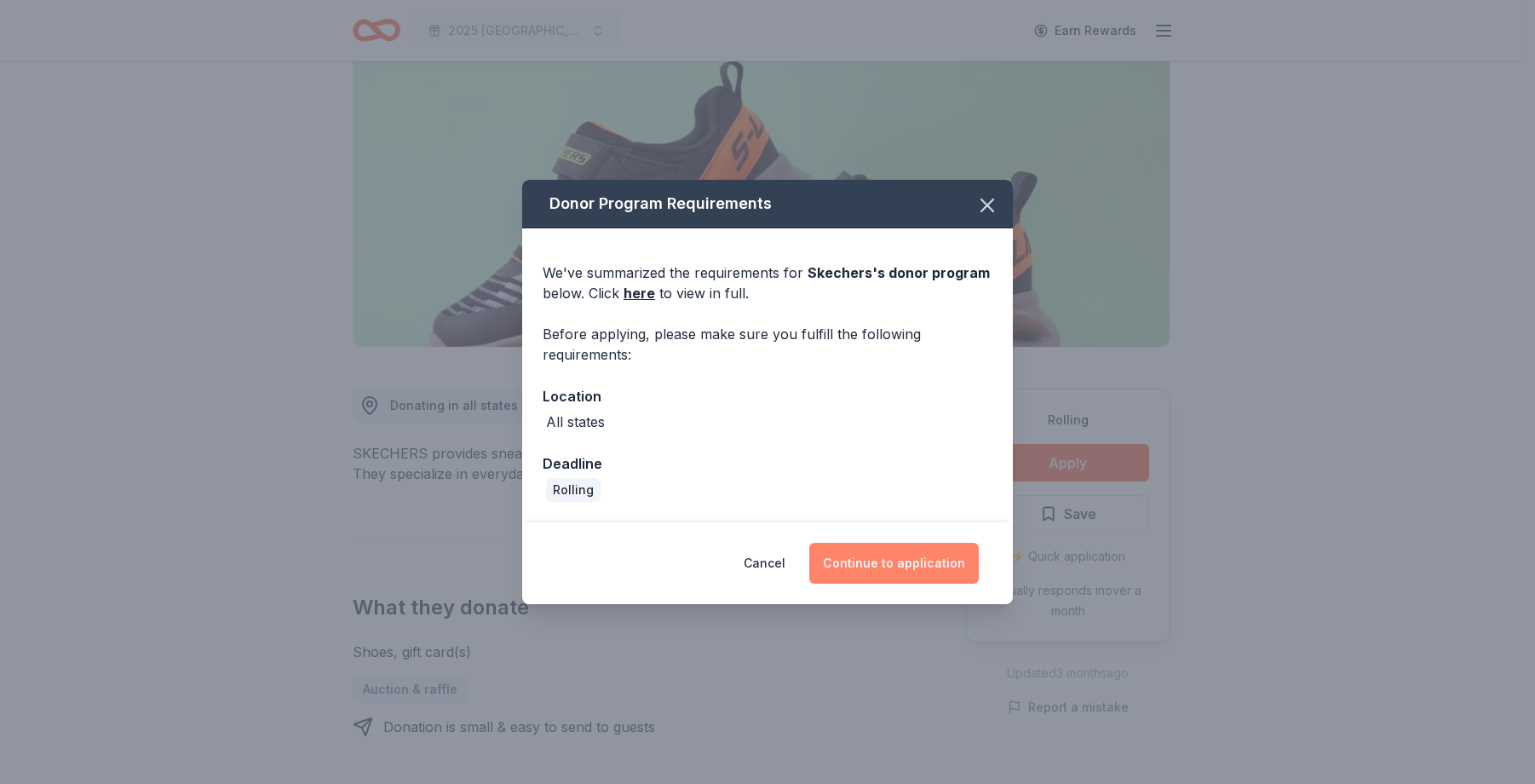
click at [894, 553] on button "Continue to application" at bounding box center [893, 562] width 169 height 40
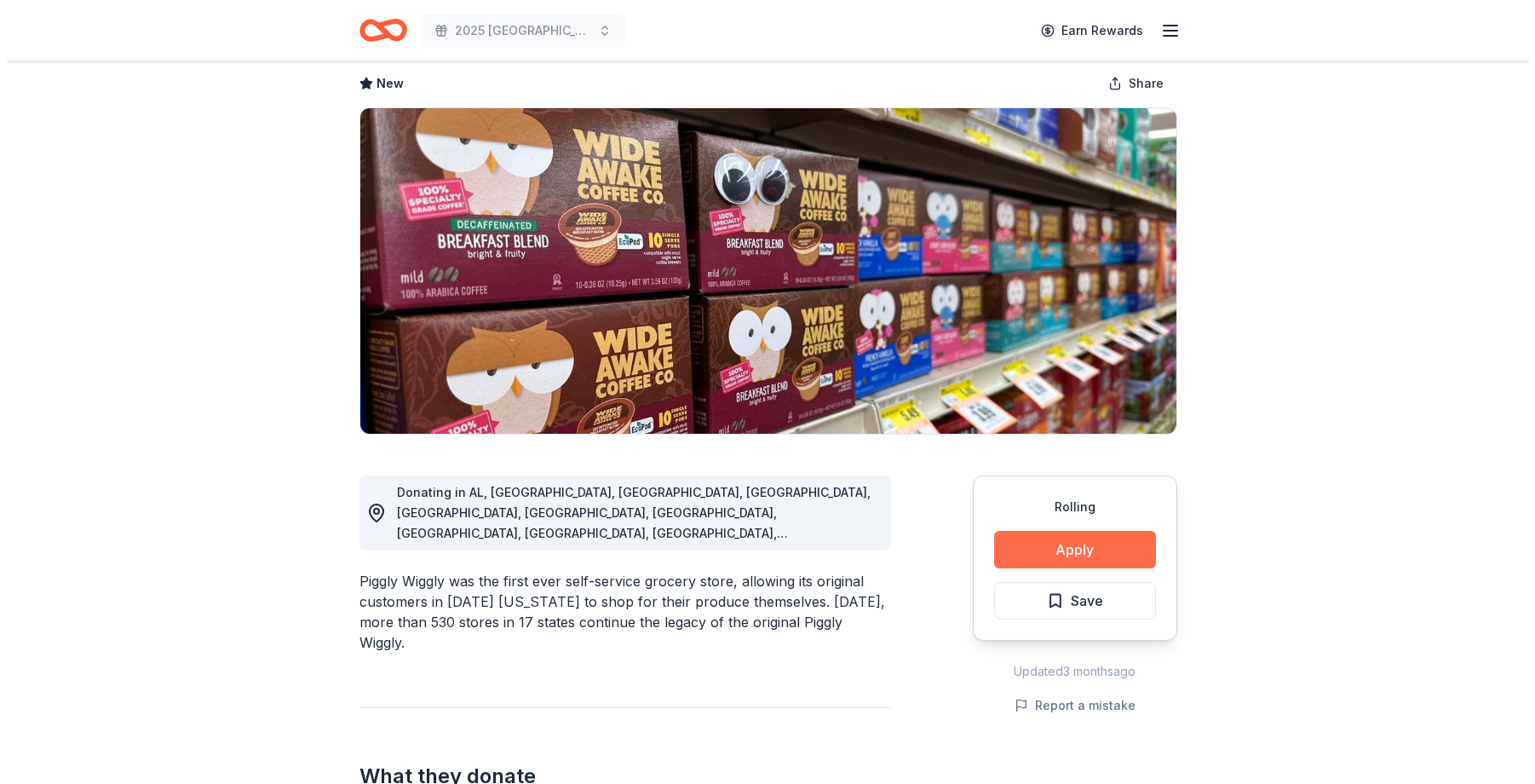
scroll to position [256, 0]
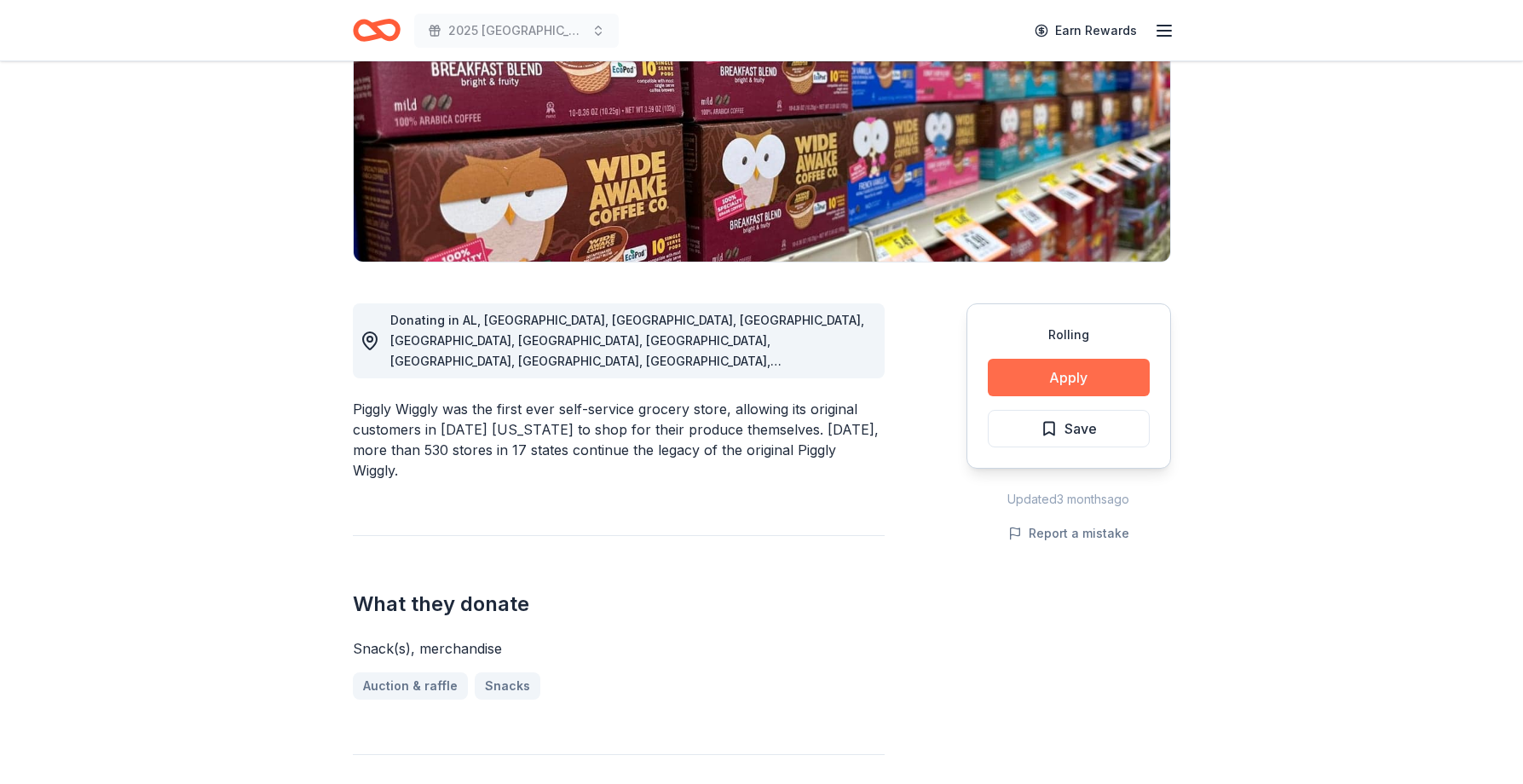
click at [1109, 378] on button "Apply" at bounding box center [1069, 377] width 162 height 38
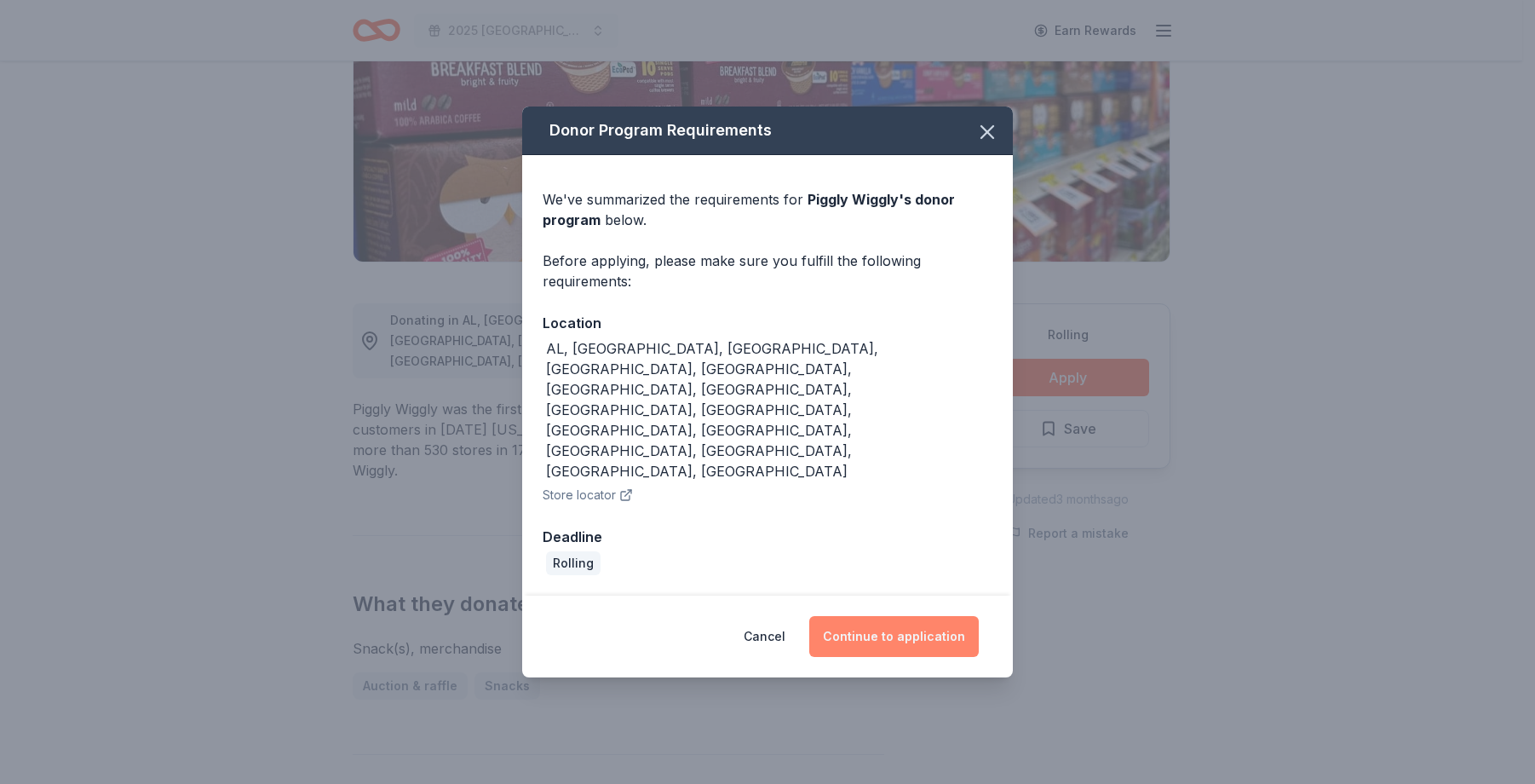
click at [890, 616] on button "Continue to application" at bounding box center [893, 636] width 169 height 40
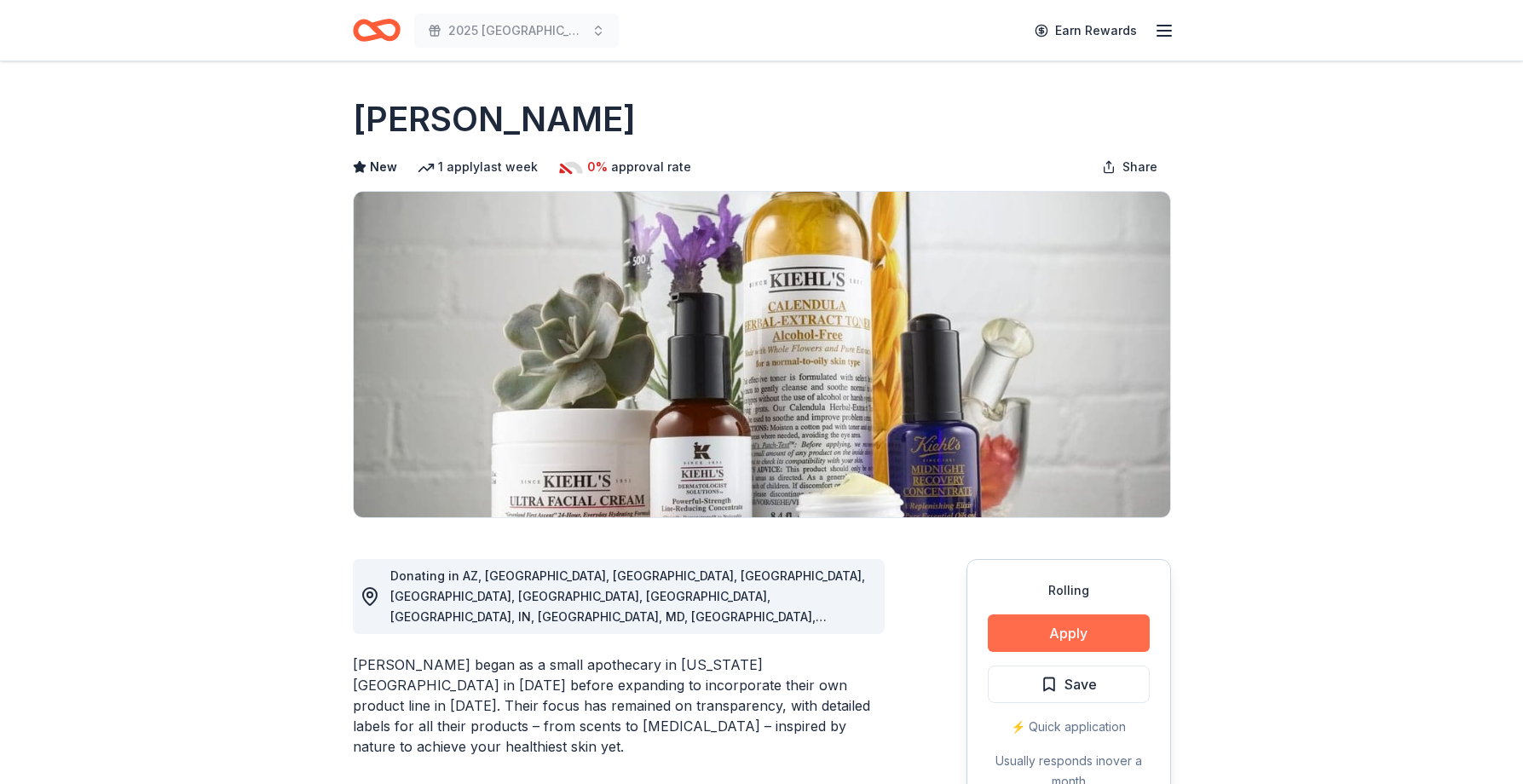
click at [1059, 633] on button "Apply" at bounding box center [1069, 632] width 162 height 38
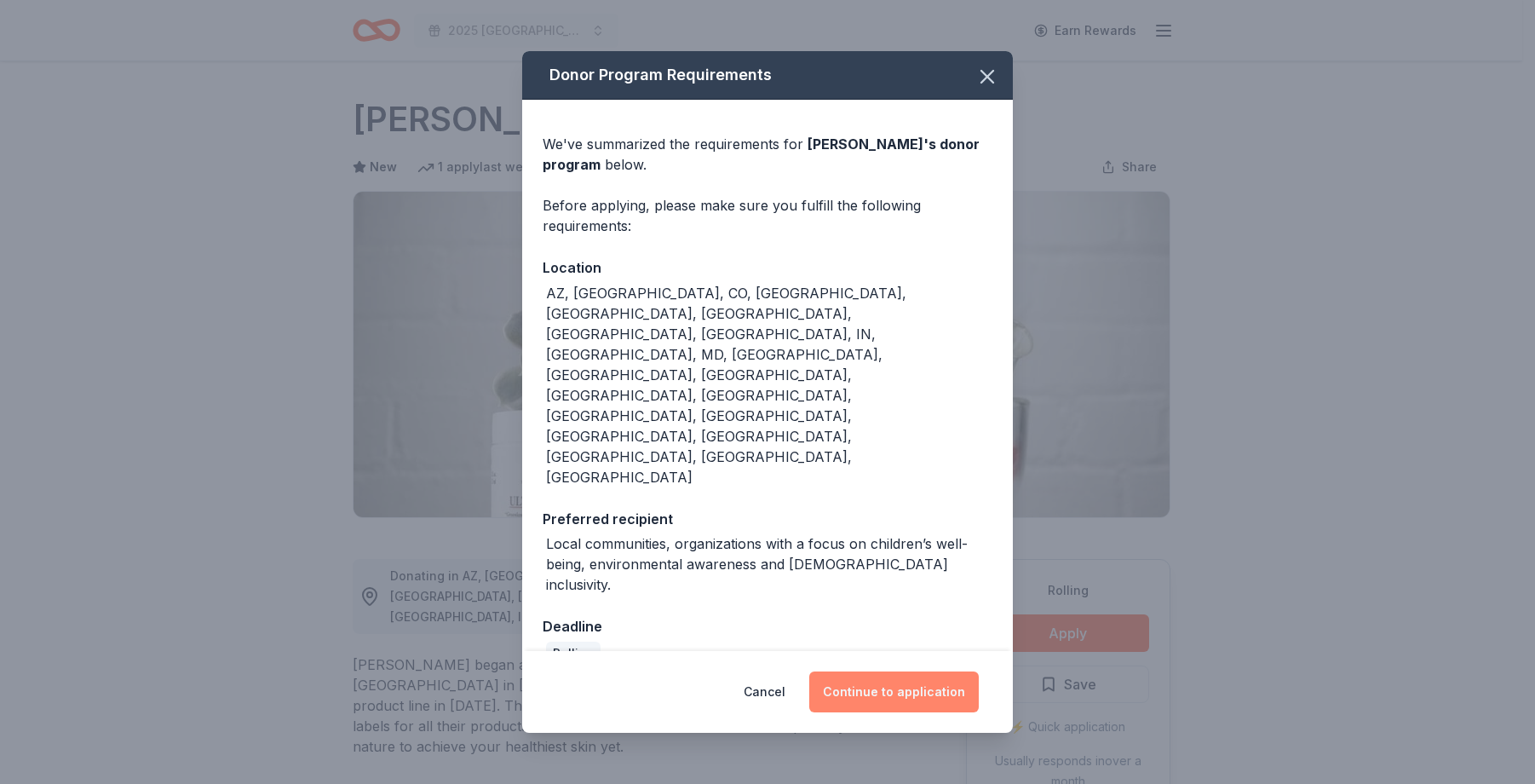
click at [907, 671] on button "Continue to application" at bounding box center [893, 691] width 169 height 40
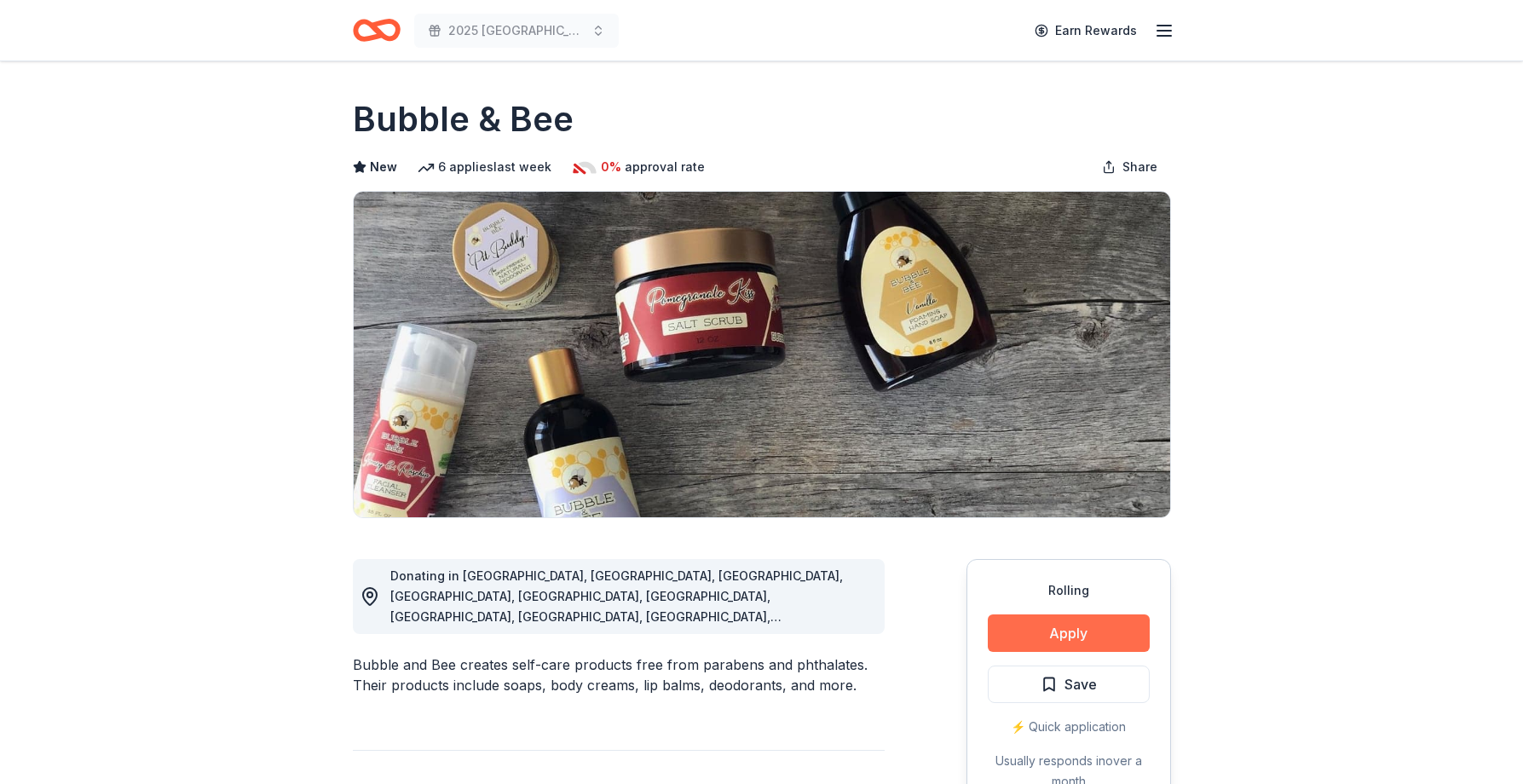
click at [1087, 628] on button "Apply" at bounding box center [1069, 632] width 162 height 38
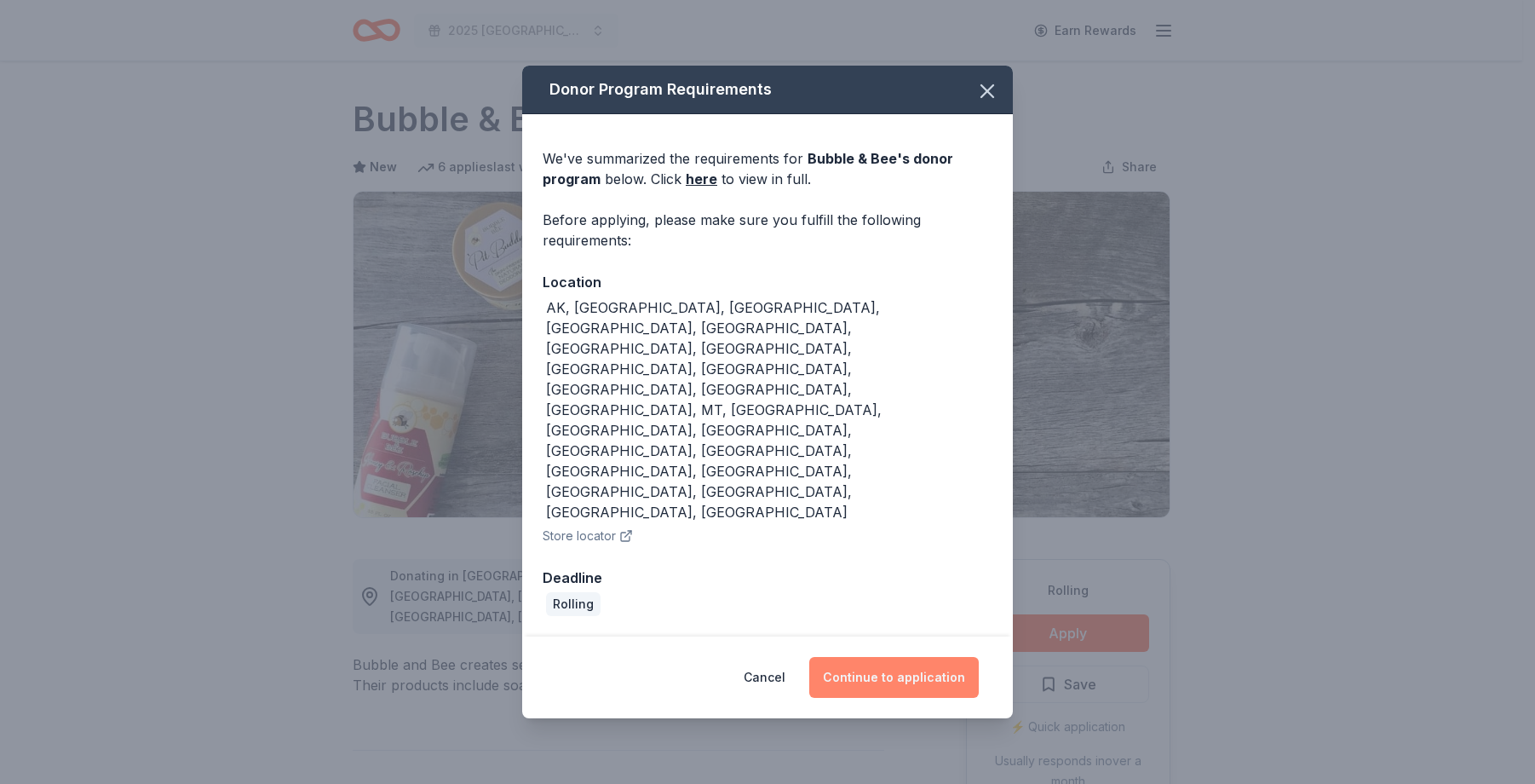
click at [912, 657] on button "Continue to application" at bounding box center [893, 677] width 169 height 40
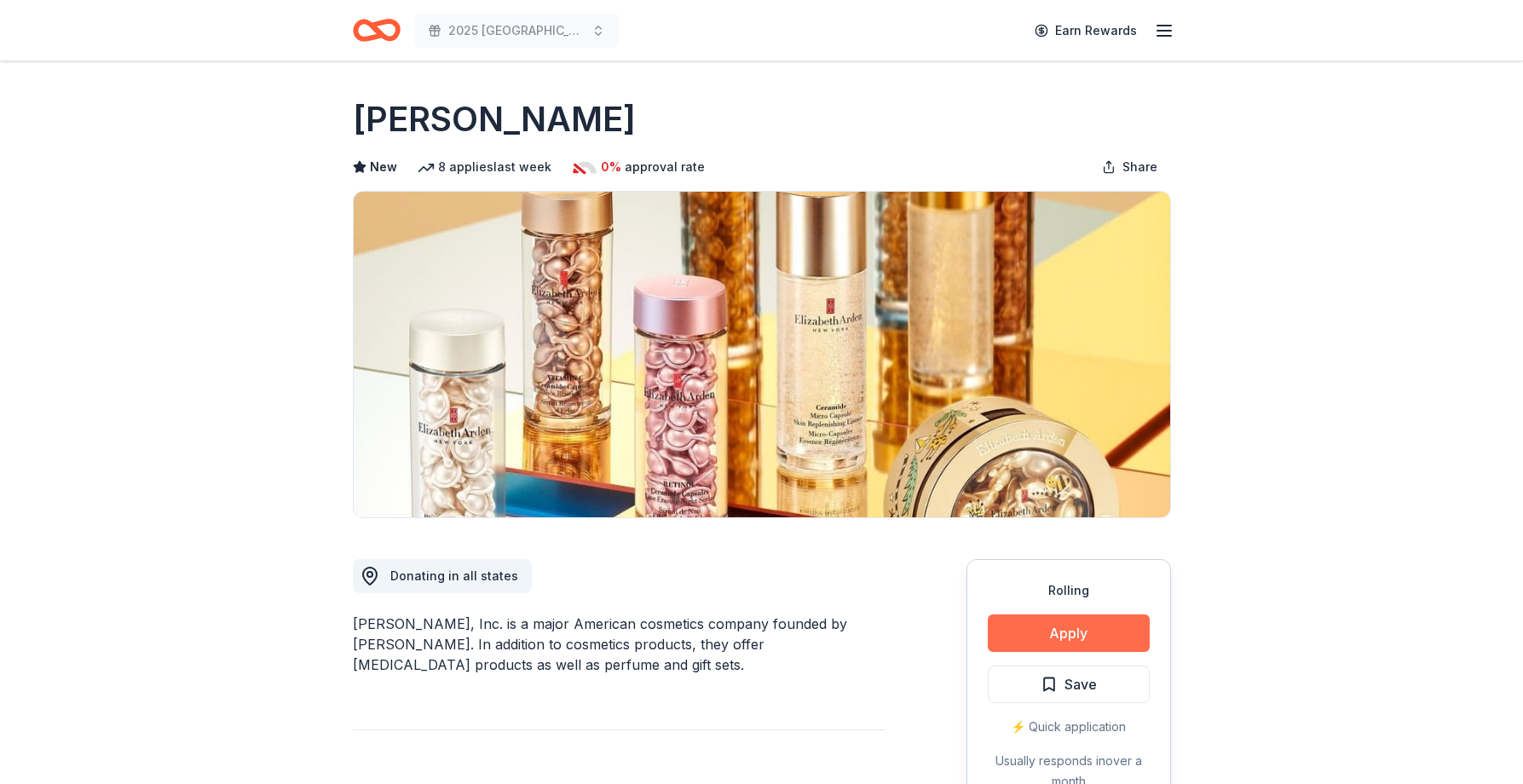
click at [1059, 631] on button "Apply" at bounding box center [1069, 632] width 162 height 38
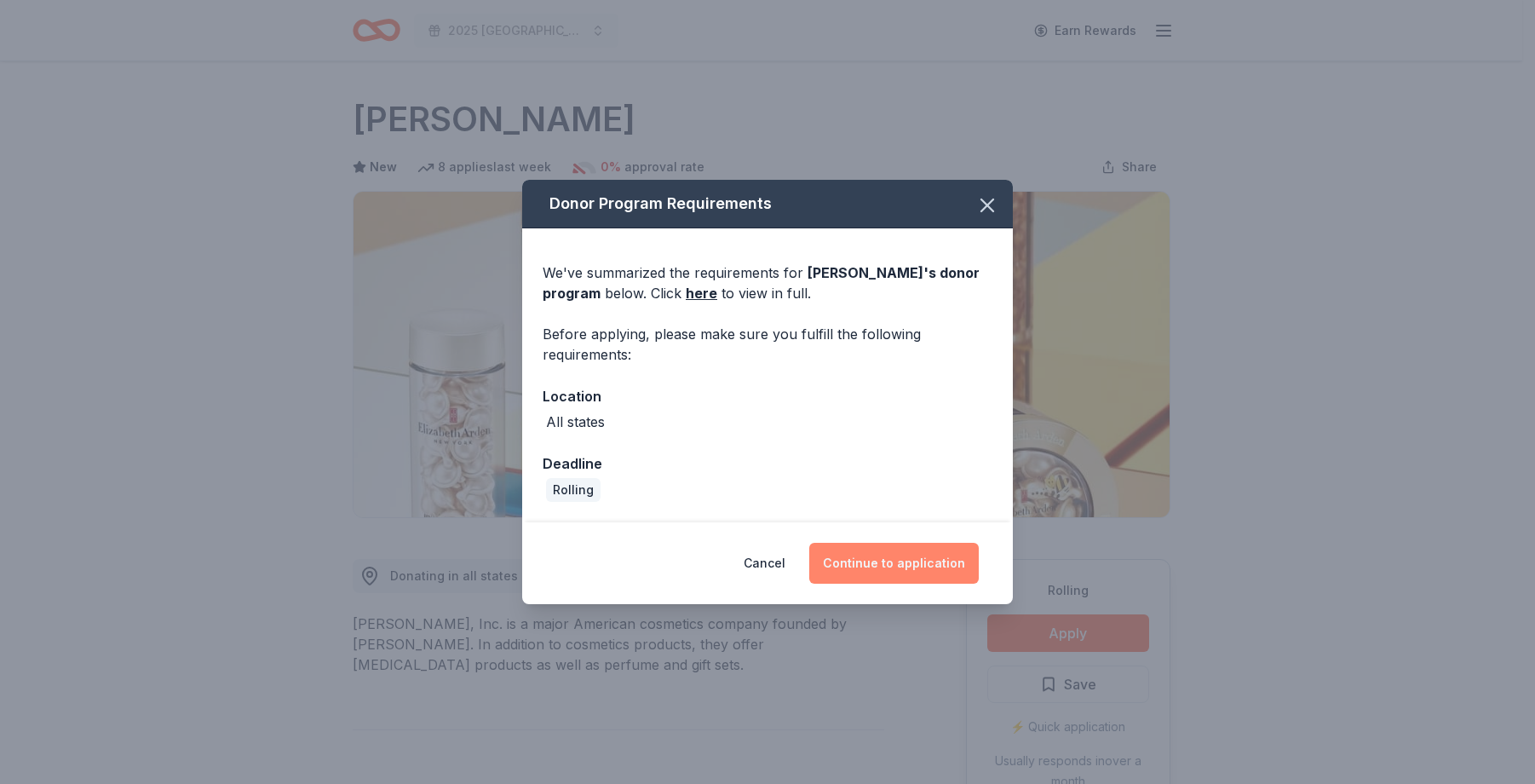
click at [893, 554] on button "Continue to application" at bounding box center [893, 562] width 169 height 40
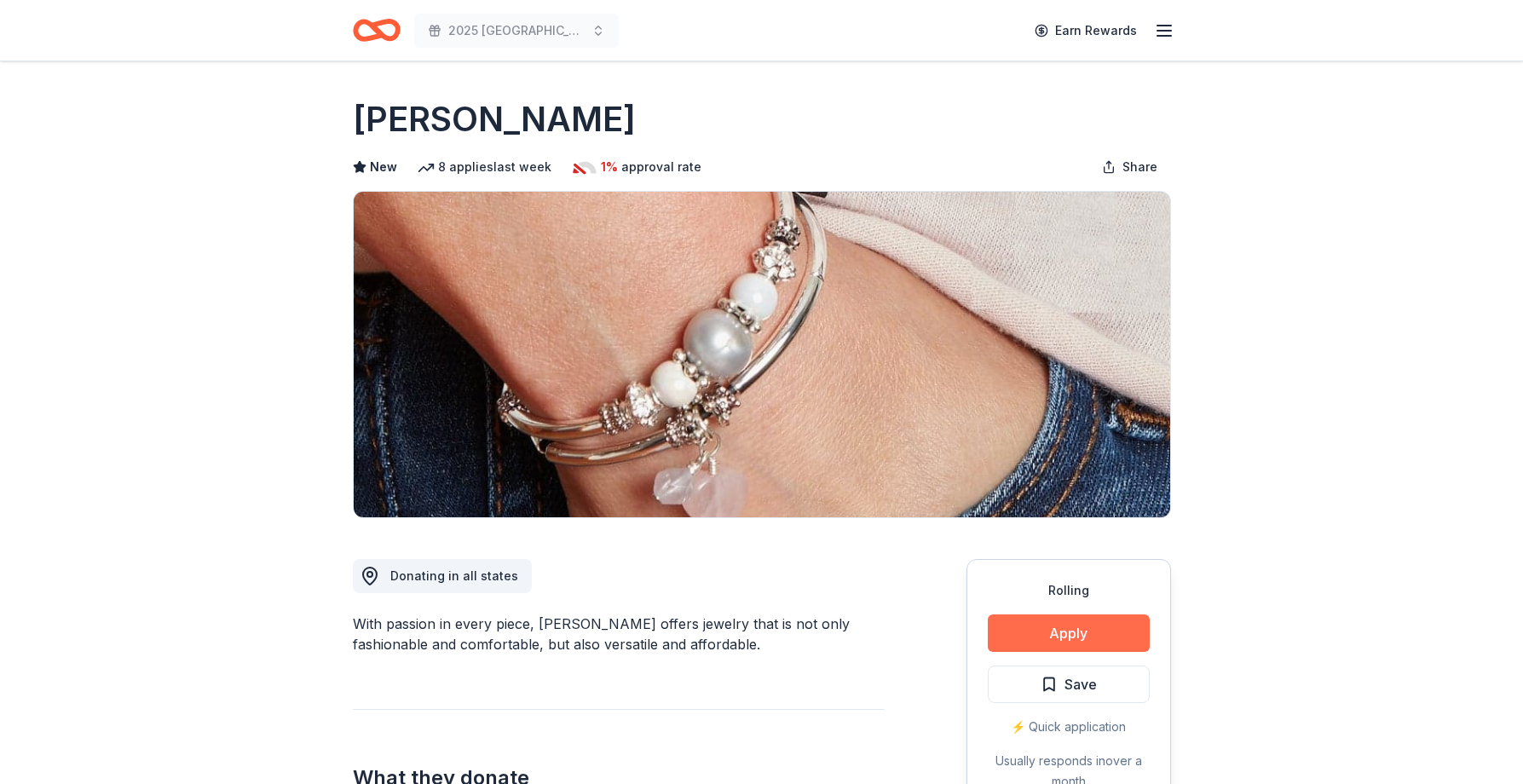
click at [1097, 622] on button "Apply" at bounding box center [1069, 632] width 162 height 38
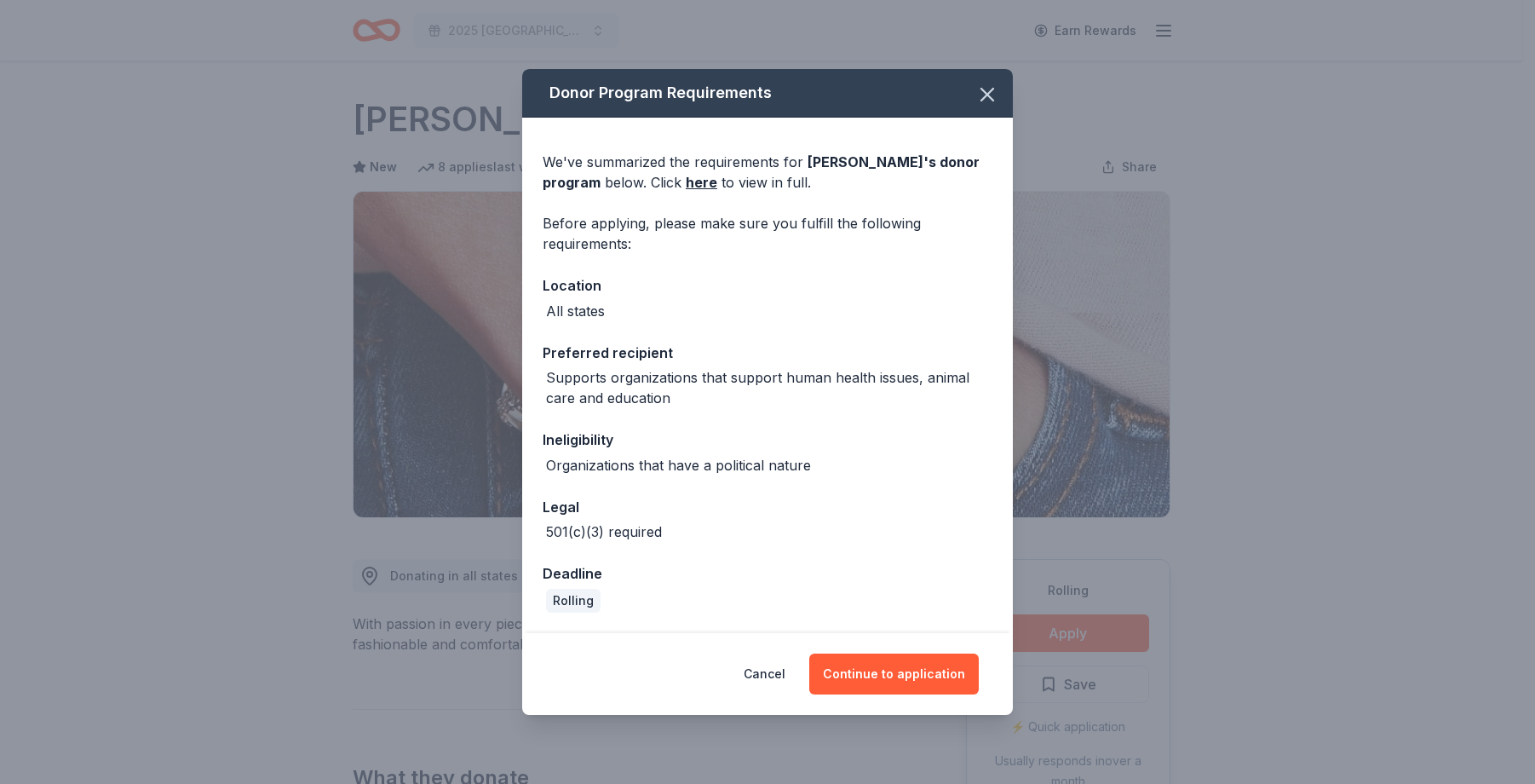
drag, startPoint x: 918, startPoint y: 668, endPoint x: 993, endPoint y: 625, distance: 86.5
click at [924, 663] on button "Continue to application" at bounding box center [893, 674] width 169 height 40
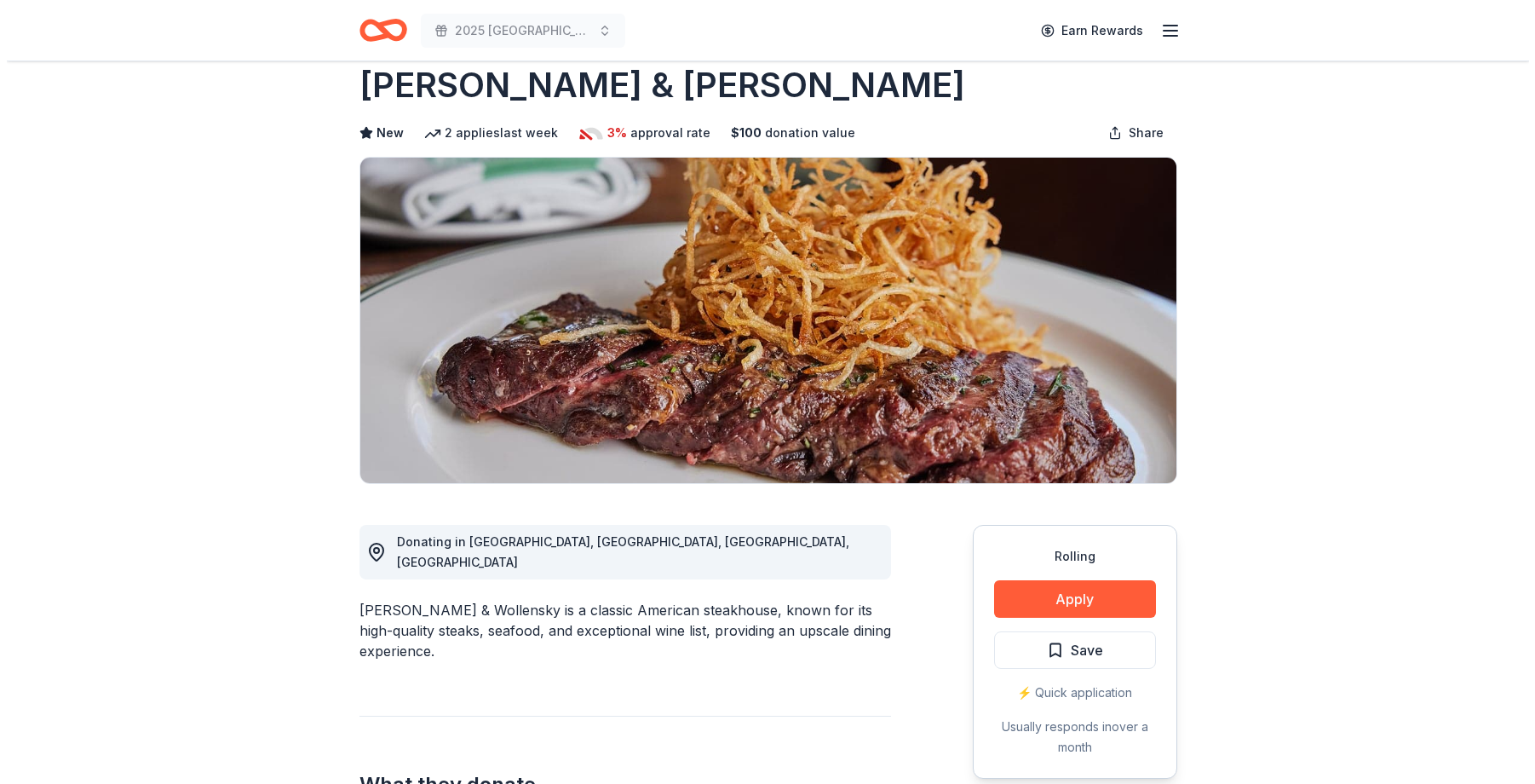
scroll to position [7, 0]
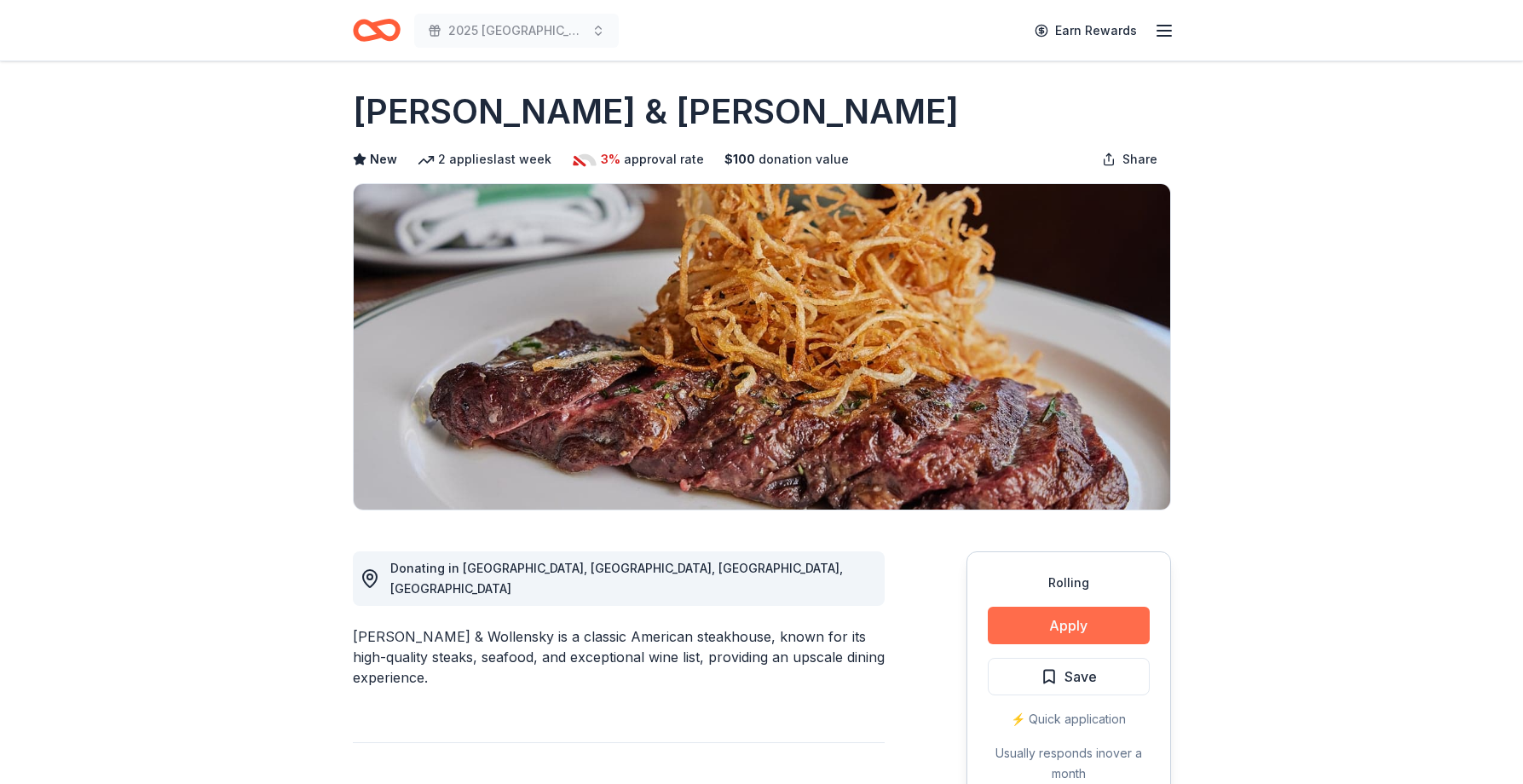
click at [1105, 622] on button "Apply" at bounding box center [1069, 625] width 162 height 38
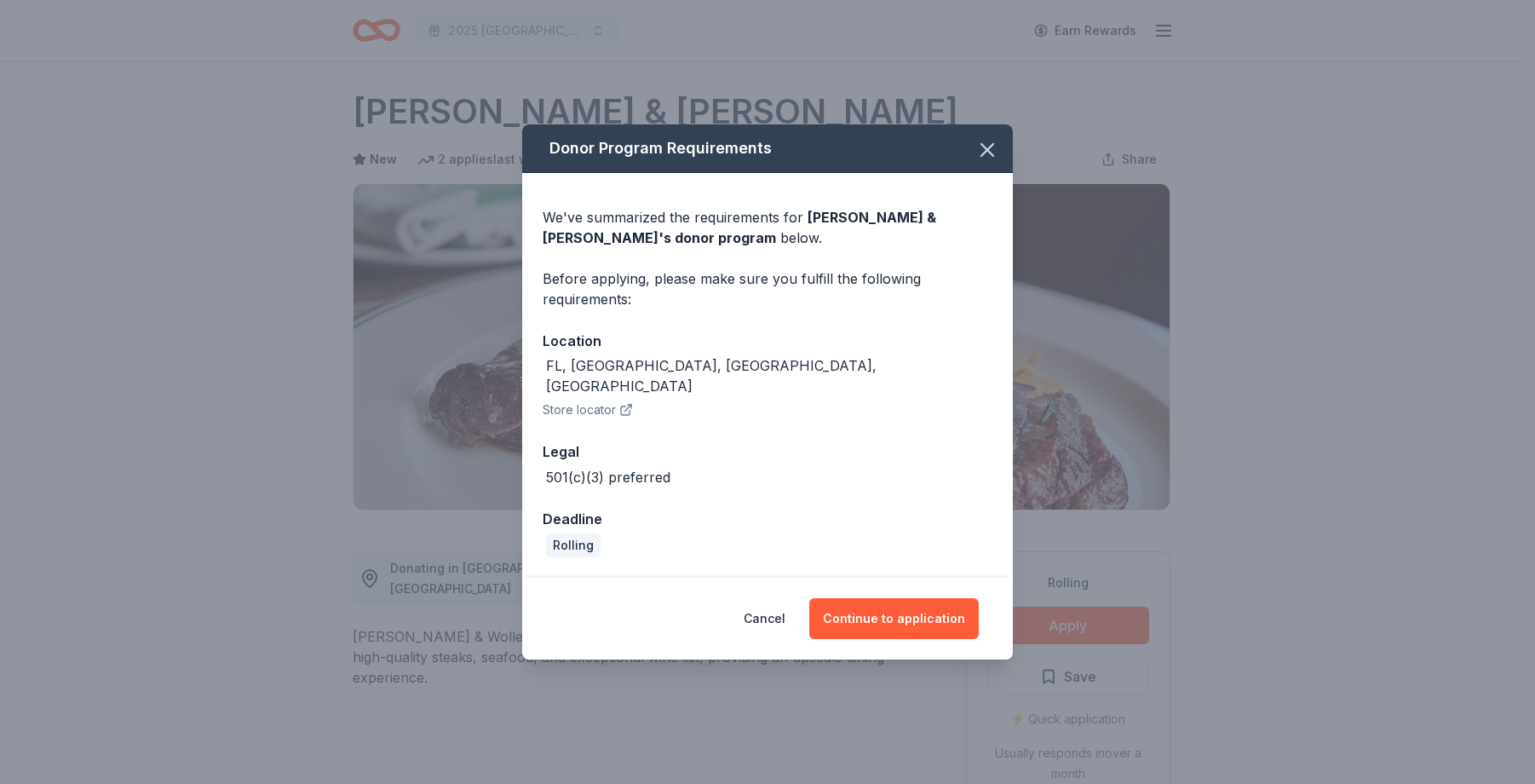
click at [591, 400] on button "Store locator" at bounding box center [587, 410] width 90 height 20
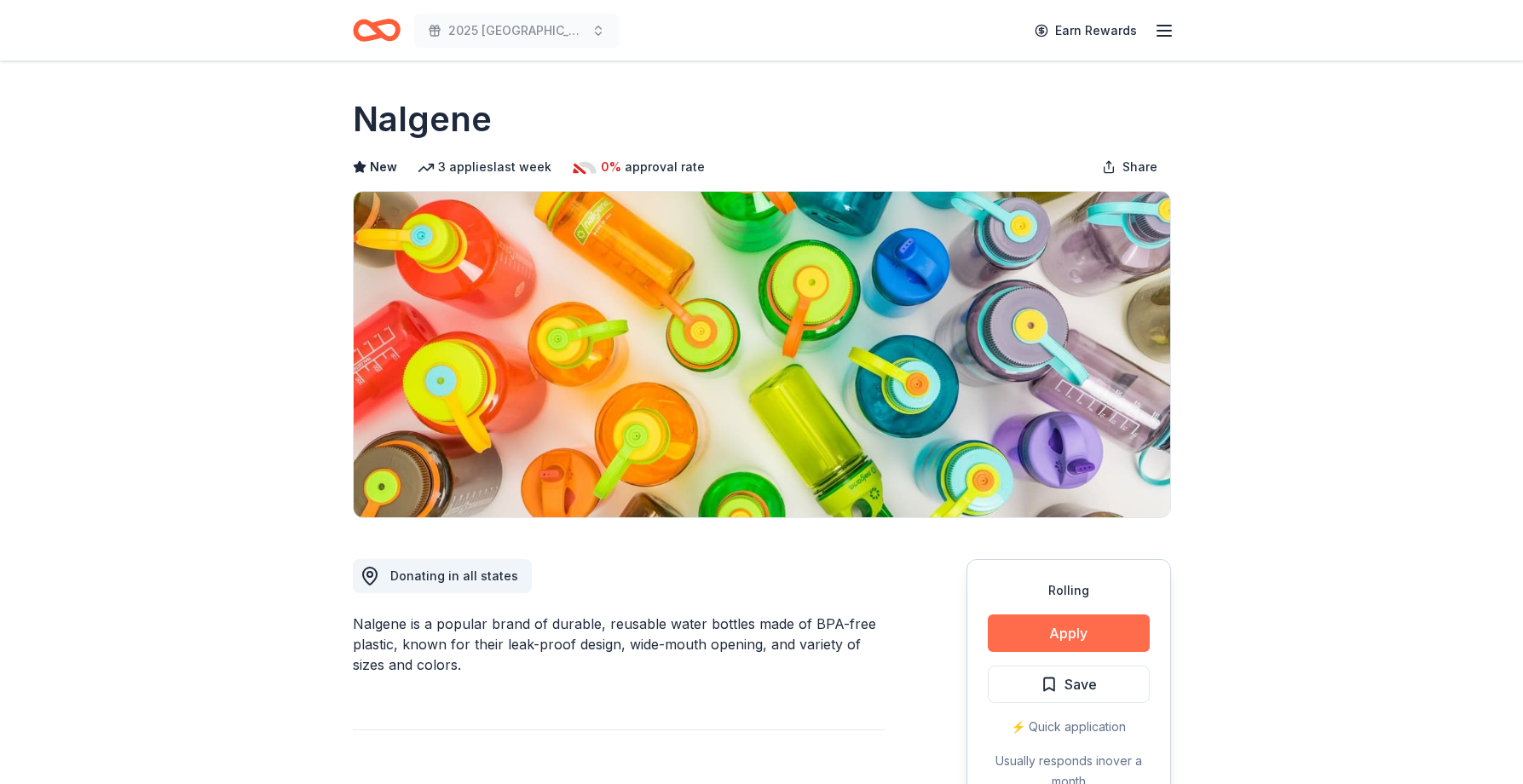
click at [1099, 632] on button "Apply" at bounding box center [1069, 632] width 162 height 38
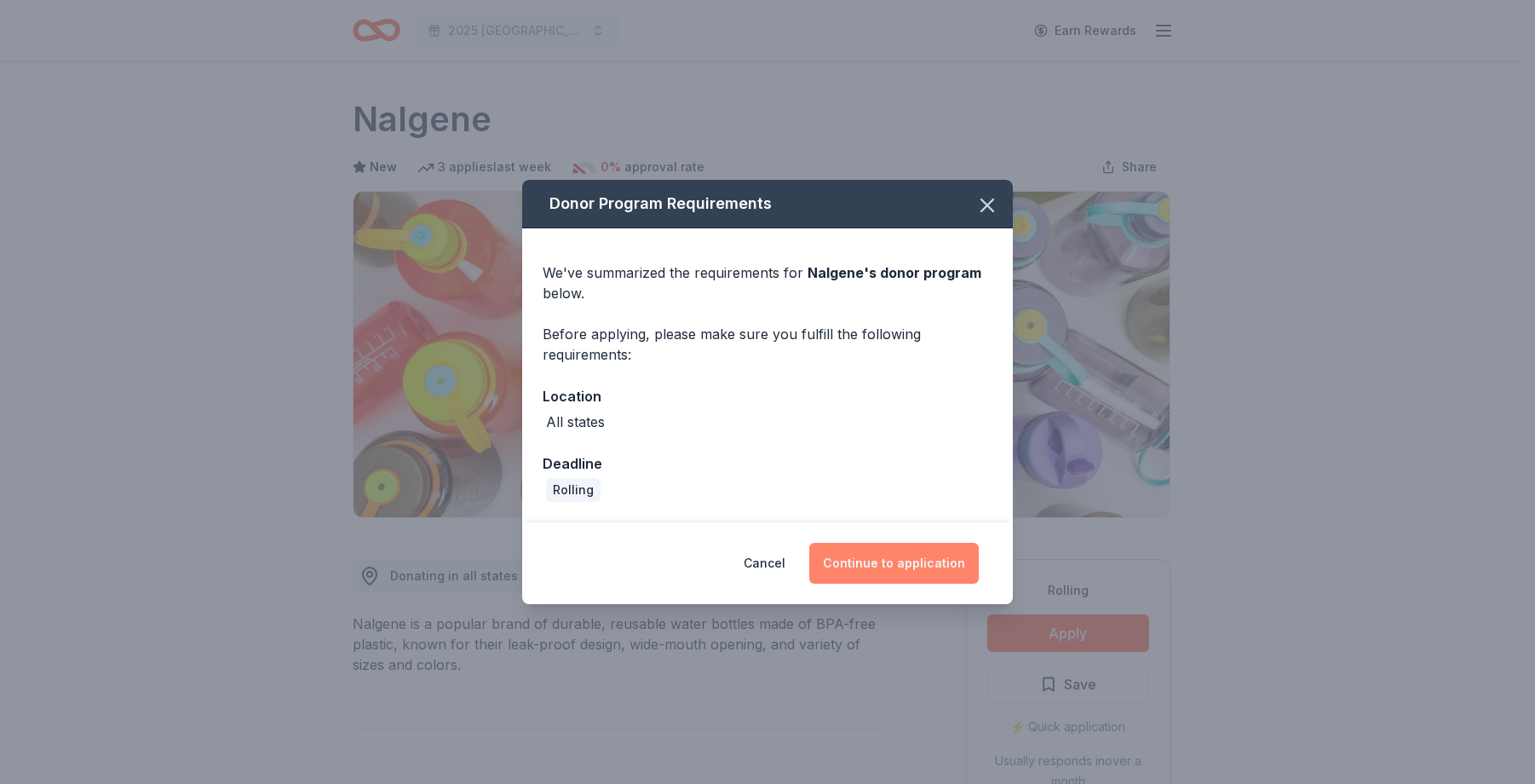
click at [911, 568] on button "Continue to application" at bounding box center [893, 562] width 169 height 40
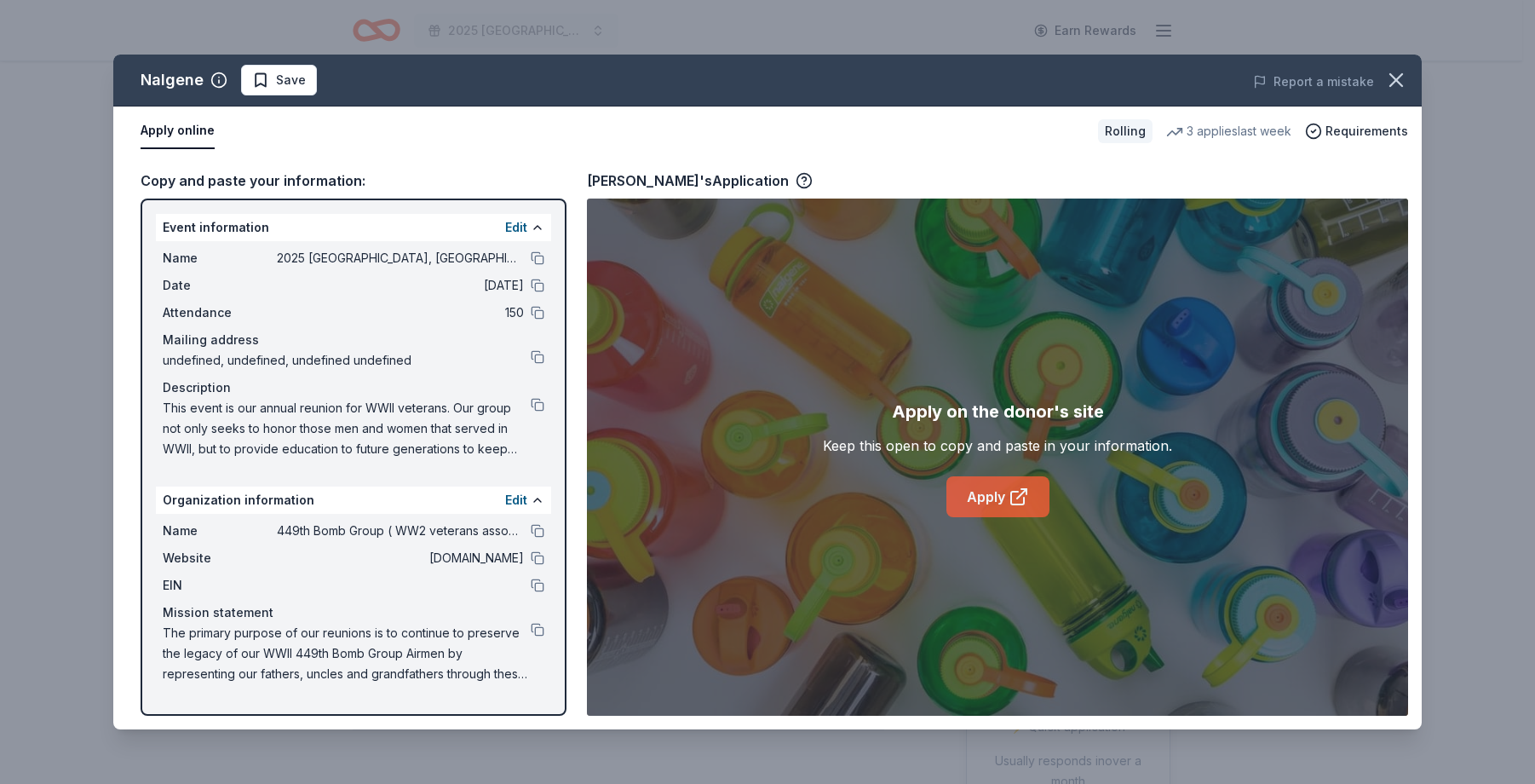
click at [1018, 497] on icon at bounding box center [1022, 494] width 9 height 9
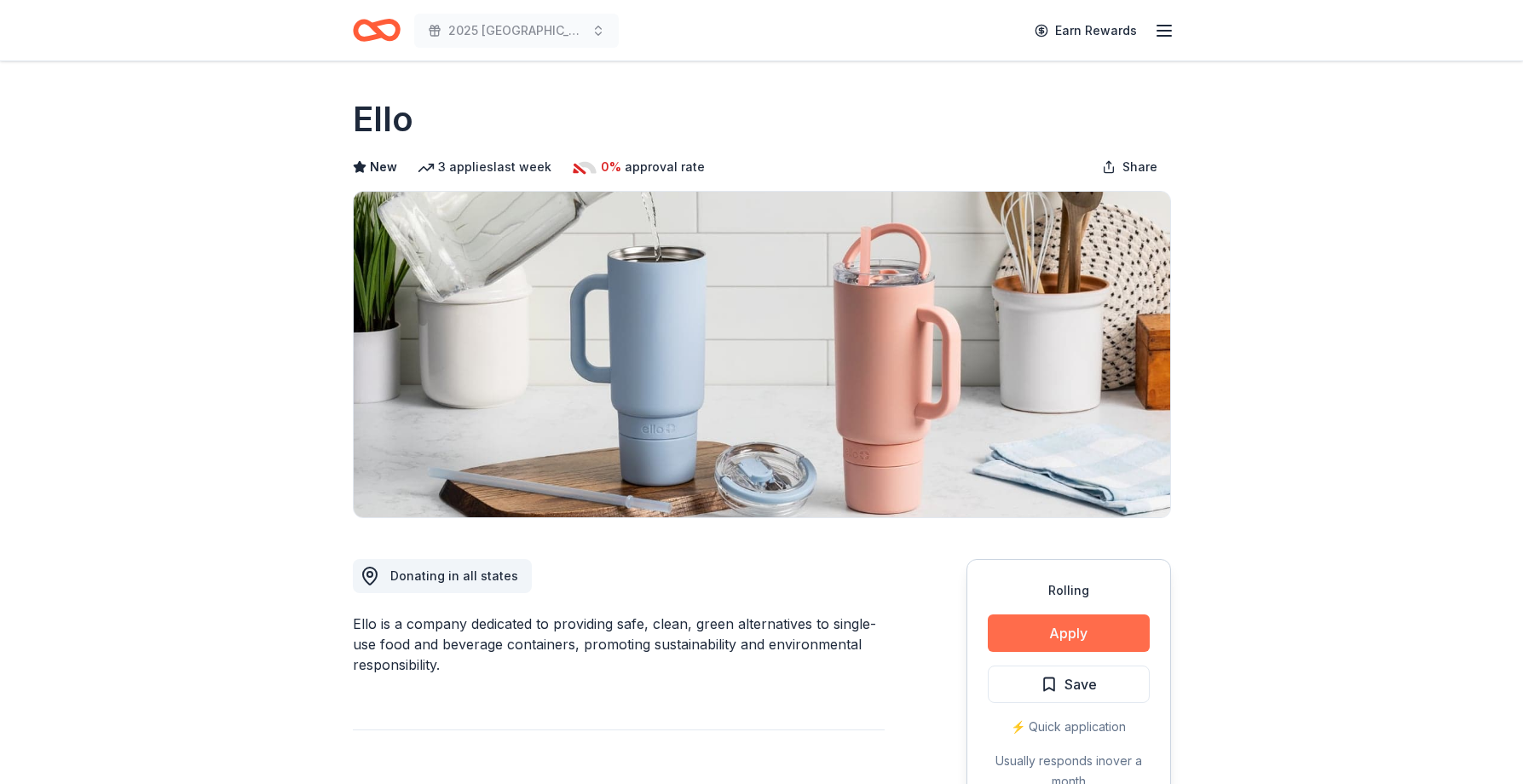
click at [1105, 625] on button "Apply" at bounding box center [1069, 632] width 162 height 38
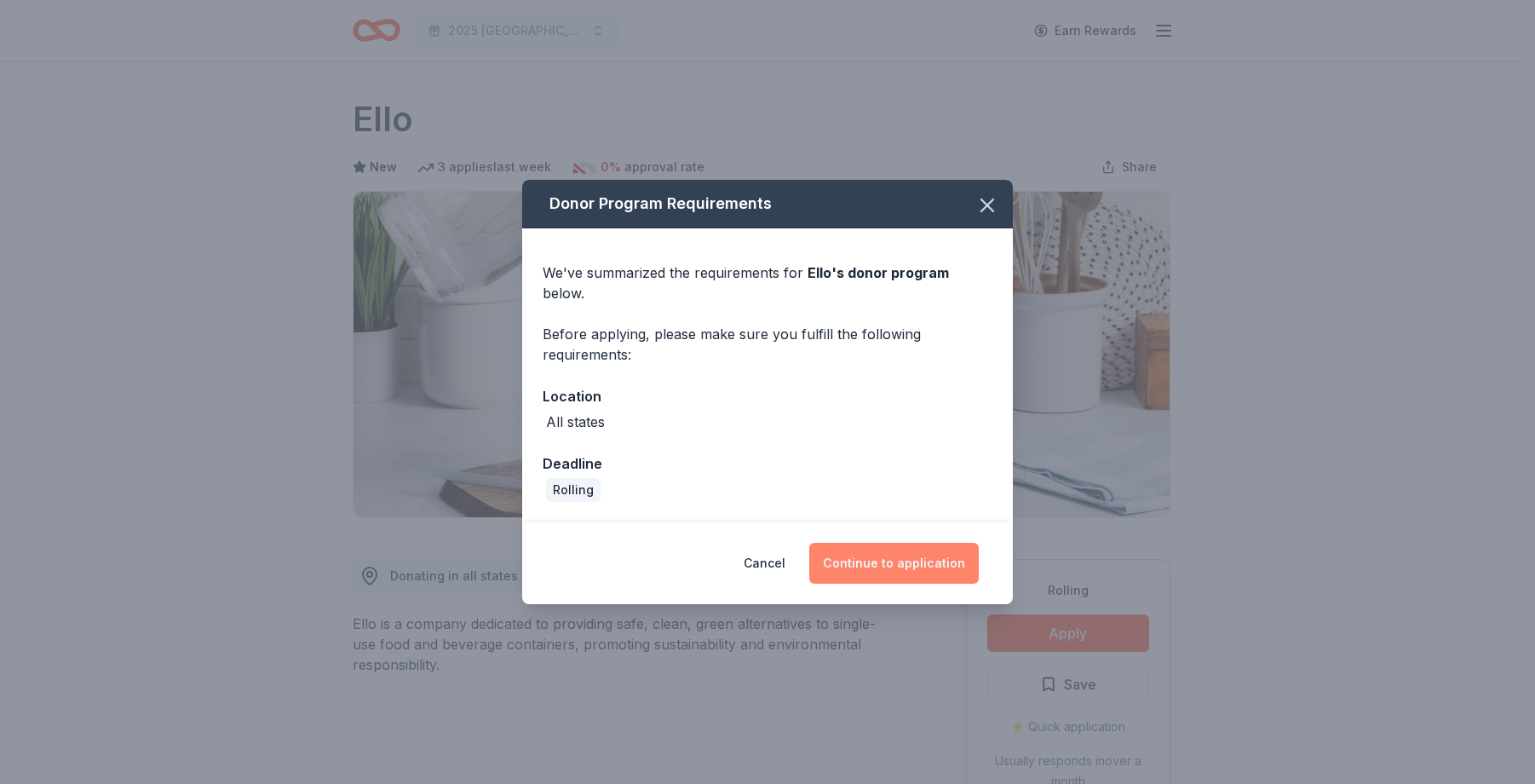
click at [924, 545] on button "Continue to application" at bounding box center [893, 562] width 169 height 40
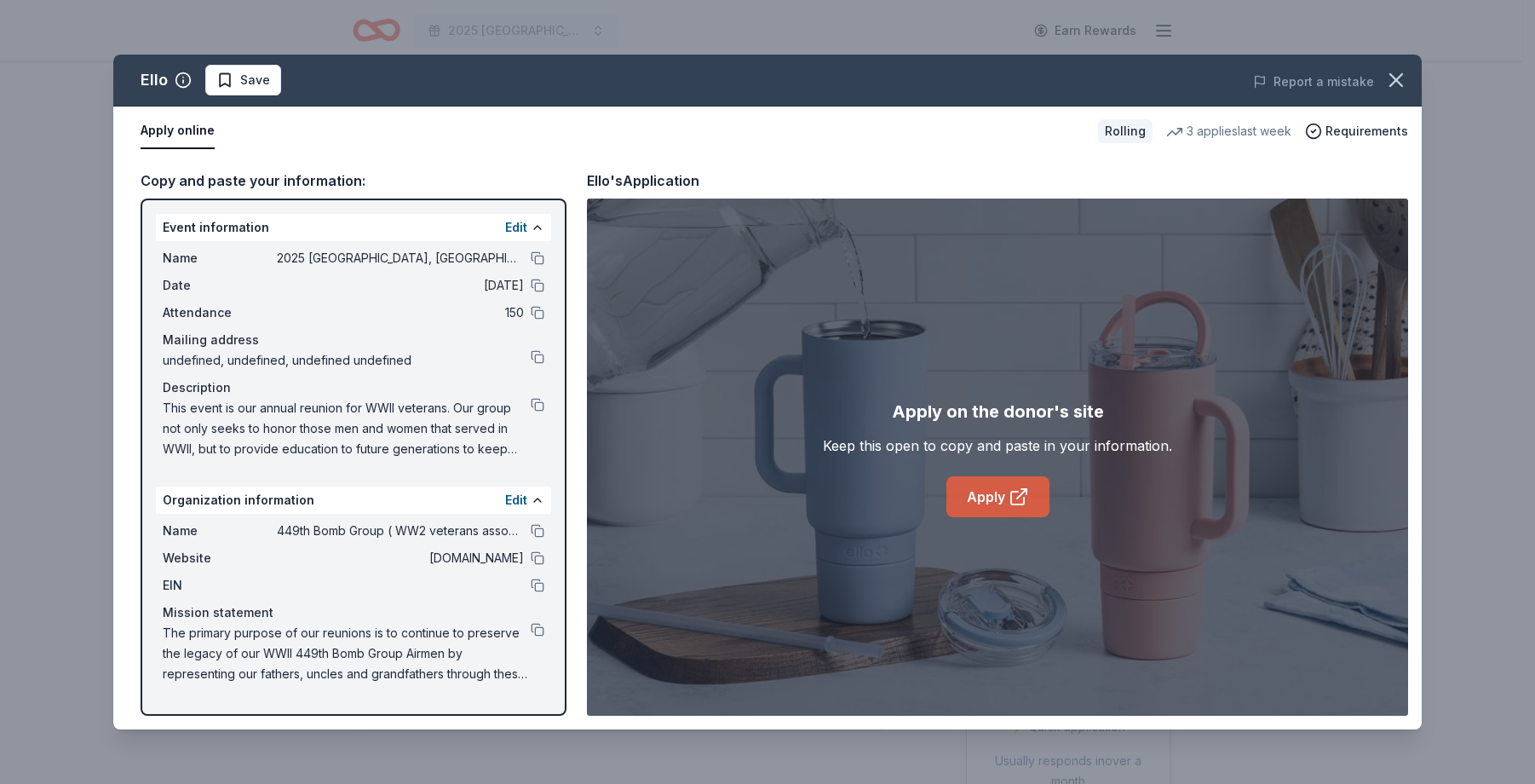
click at [989, 494] on link "Apply" at bounding box center [998, 496] width 103 height 40
click at [245, 81] on span "Save" at bounding box center [255, 80] width 29 height 20
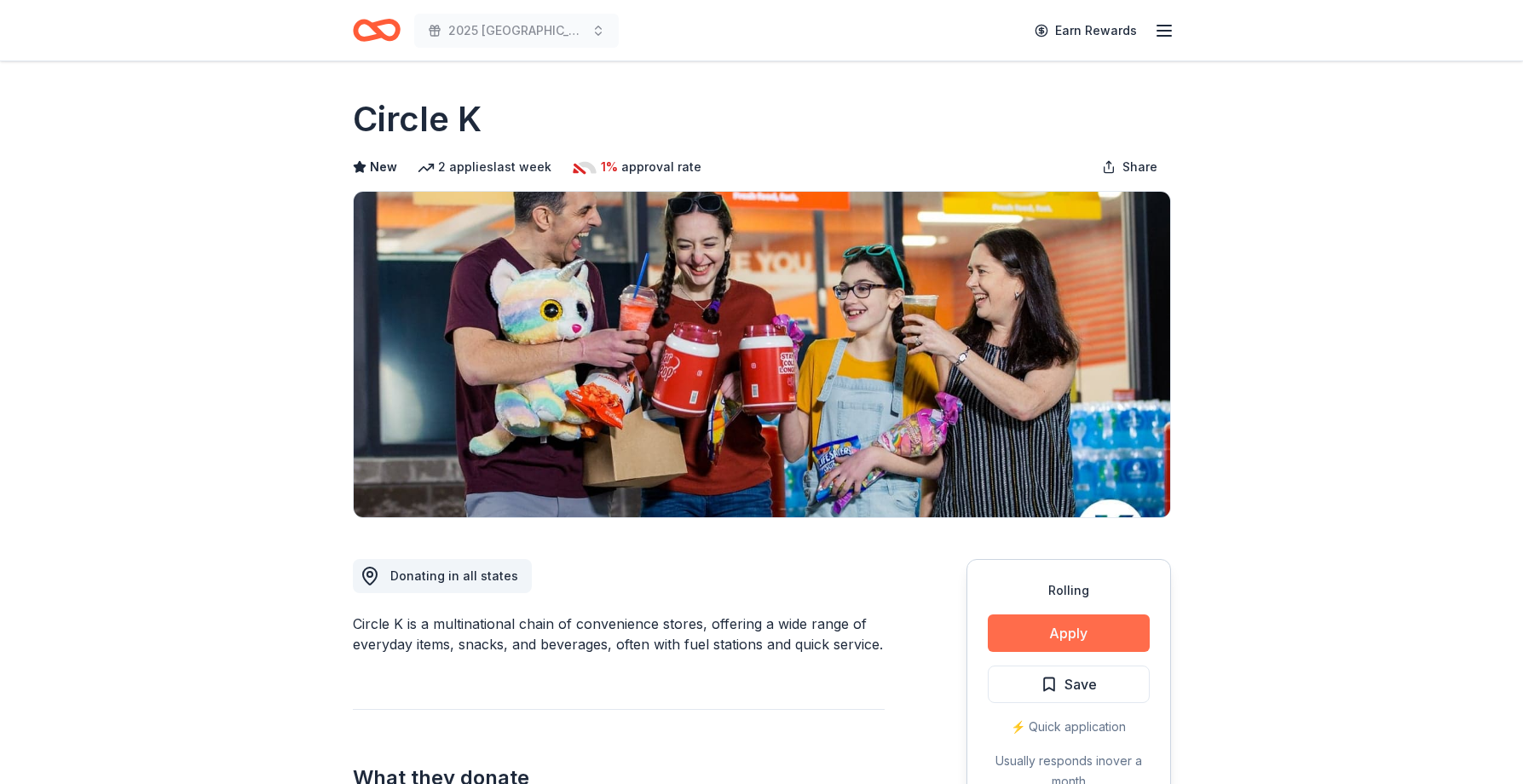
click at [1058, 623] on button "Apply" at bounding box center [1069, 632] width 162 height 38
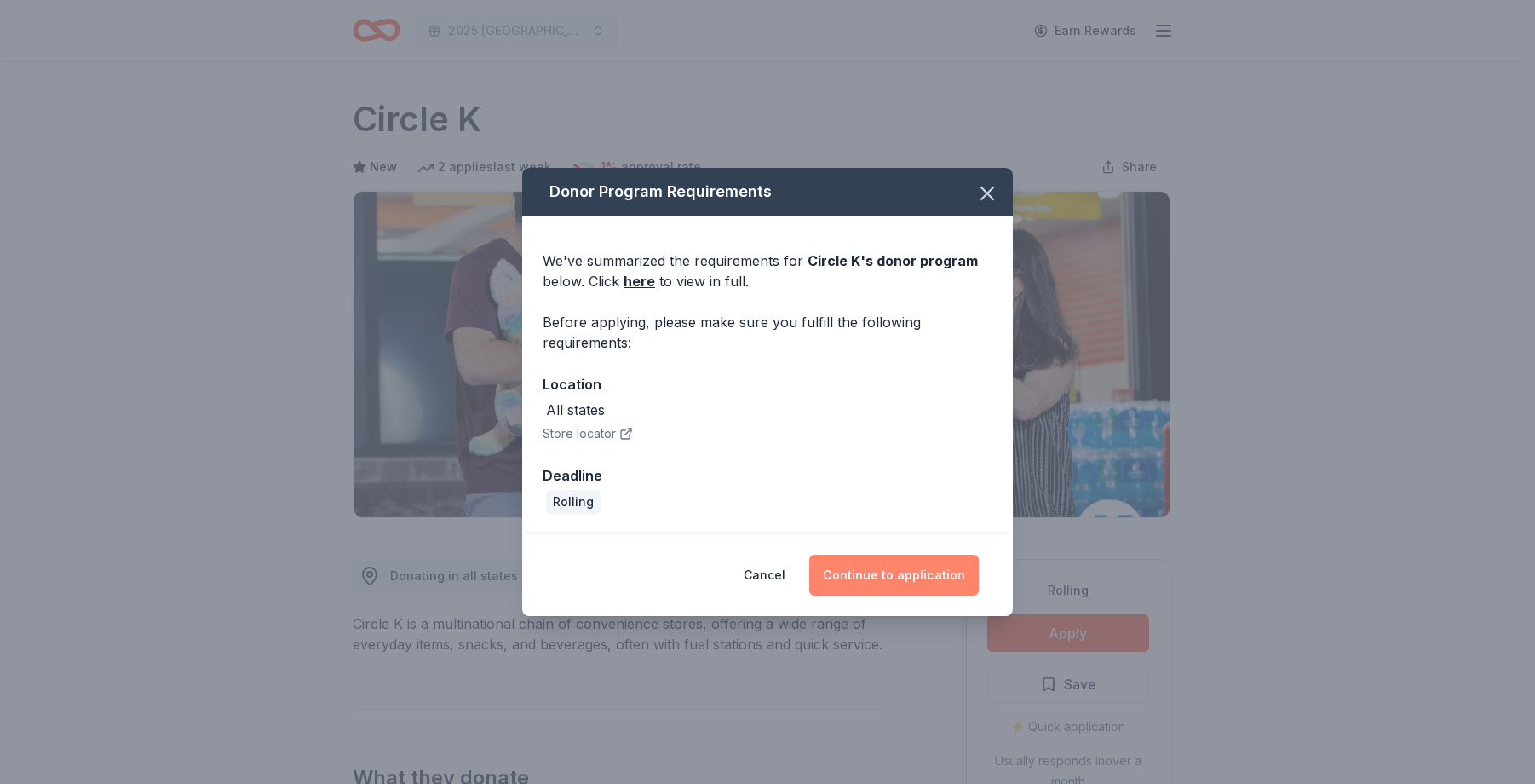
click at [891, 584] on button "Continue to application" at bounding box center [893, 574] width 169 height 40
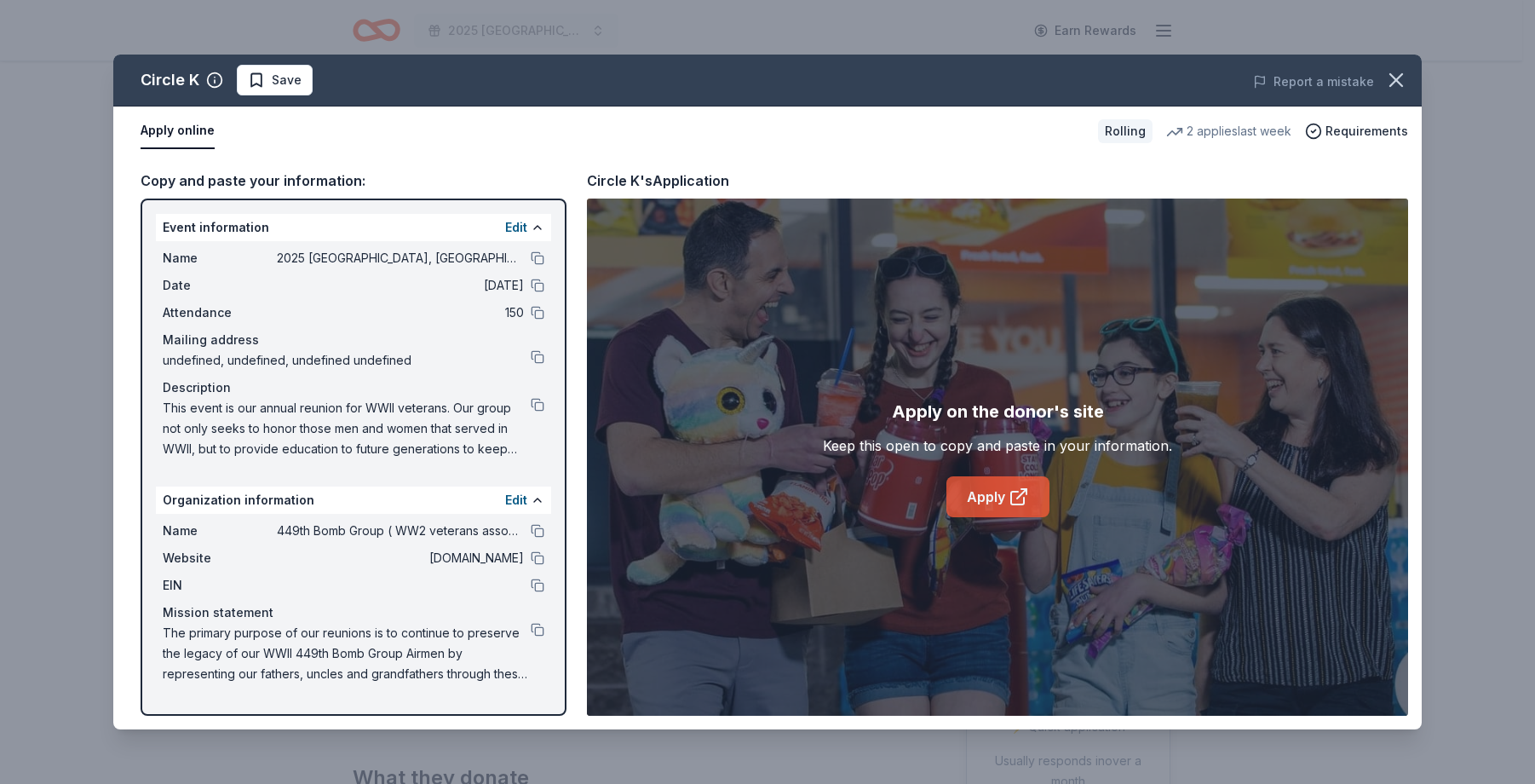
click at [999, 496] on link "Apply" at bounding box center [998, 496] width 103 height 40
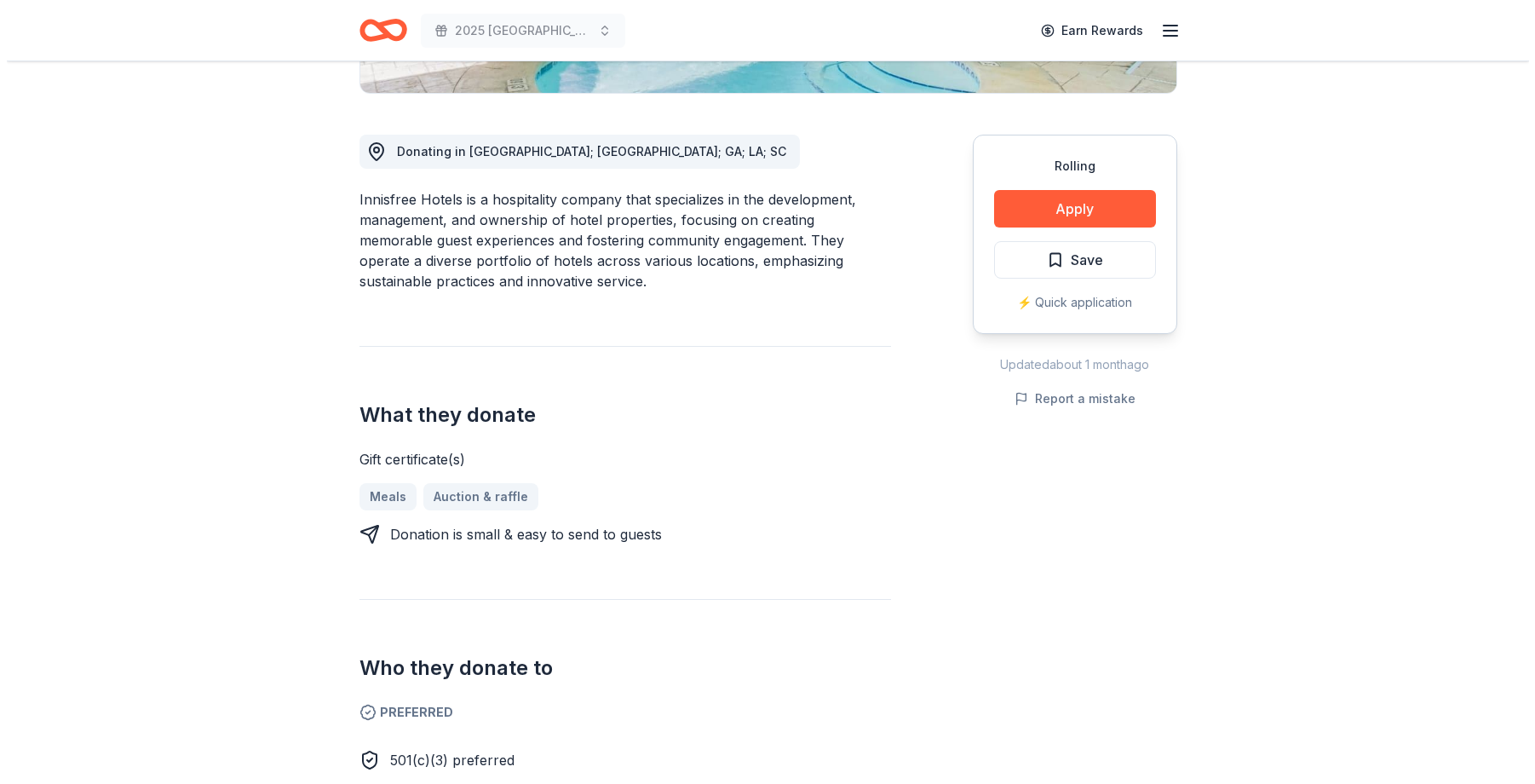
scroll to position [256, 0]
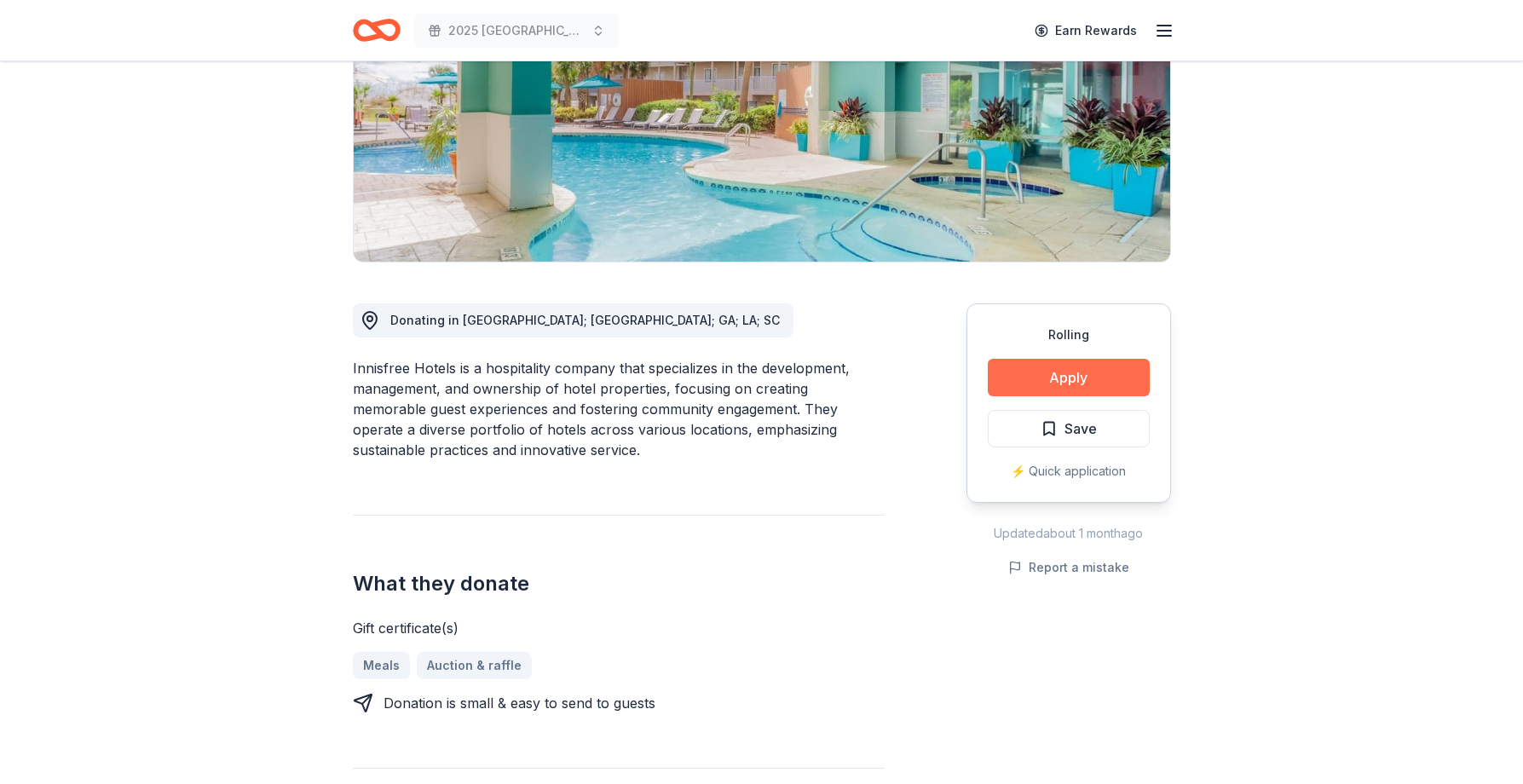
click at [1080, 381] on button "Apply" at bounding box center [1069, 377] width 162 height 38
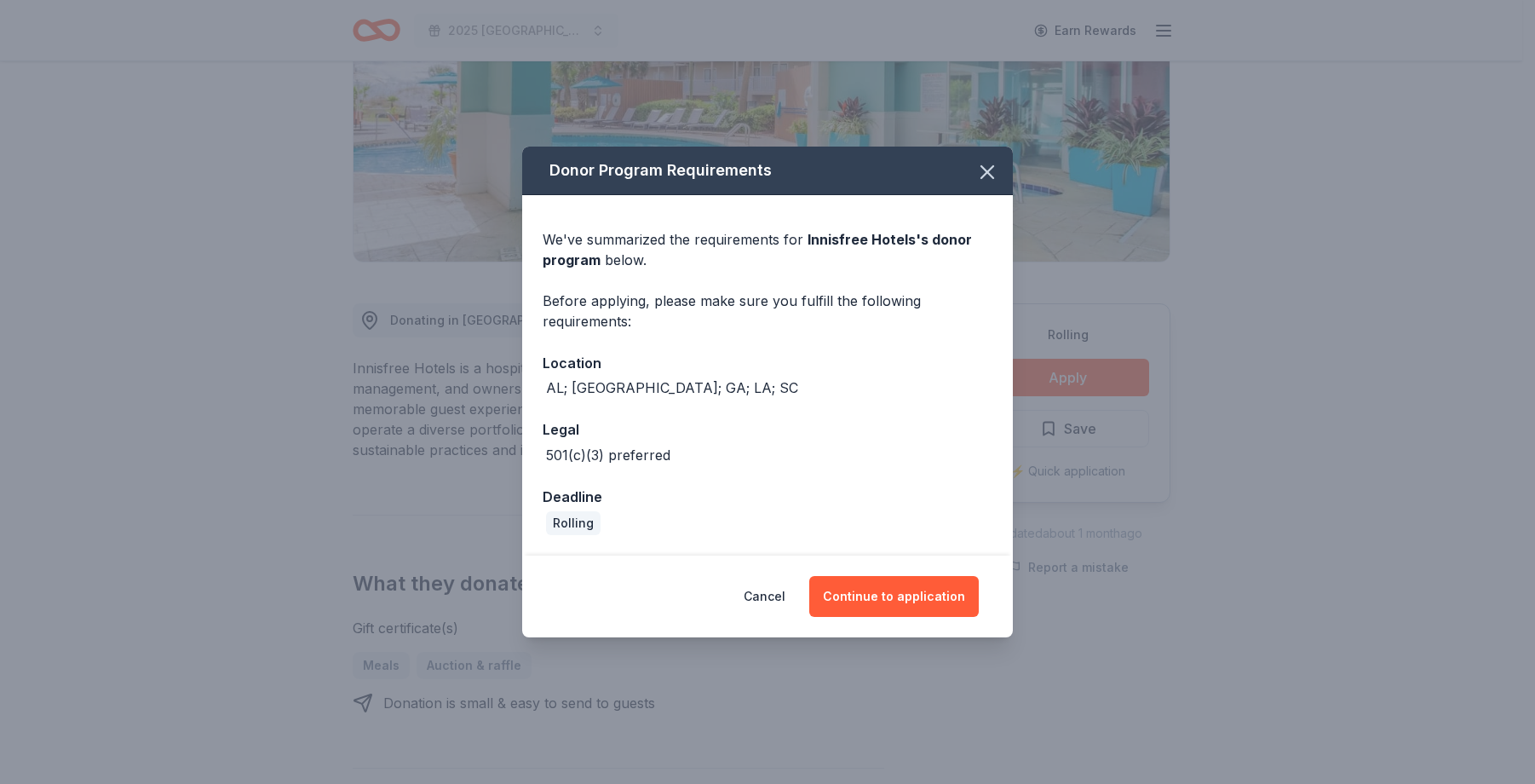
drag, startPoint x: 918, startPoint y: 590, endPoint x: 954, endPoint y: 568, distance: 42.2
click at [925, 587] on button "Continue to application" at bounding box center [893, 596] width 169 height 40
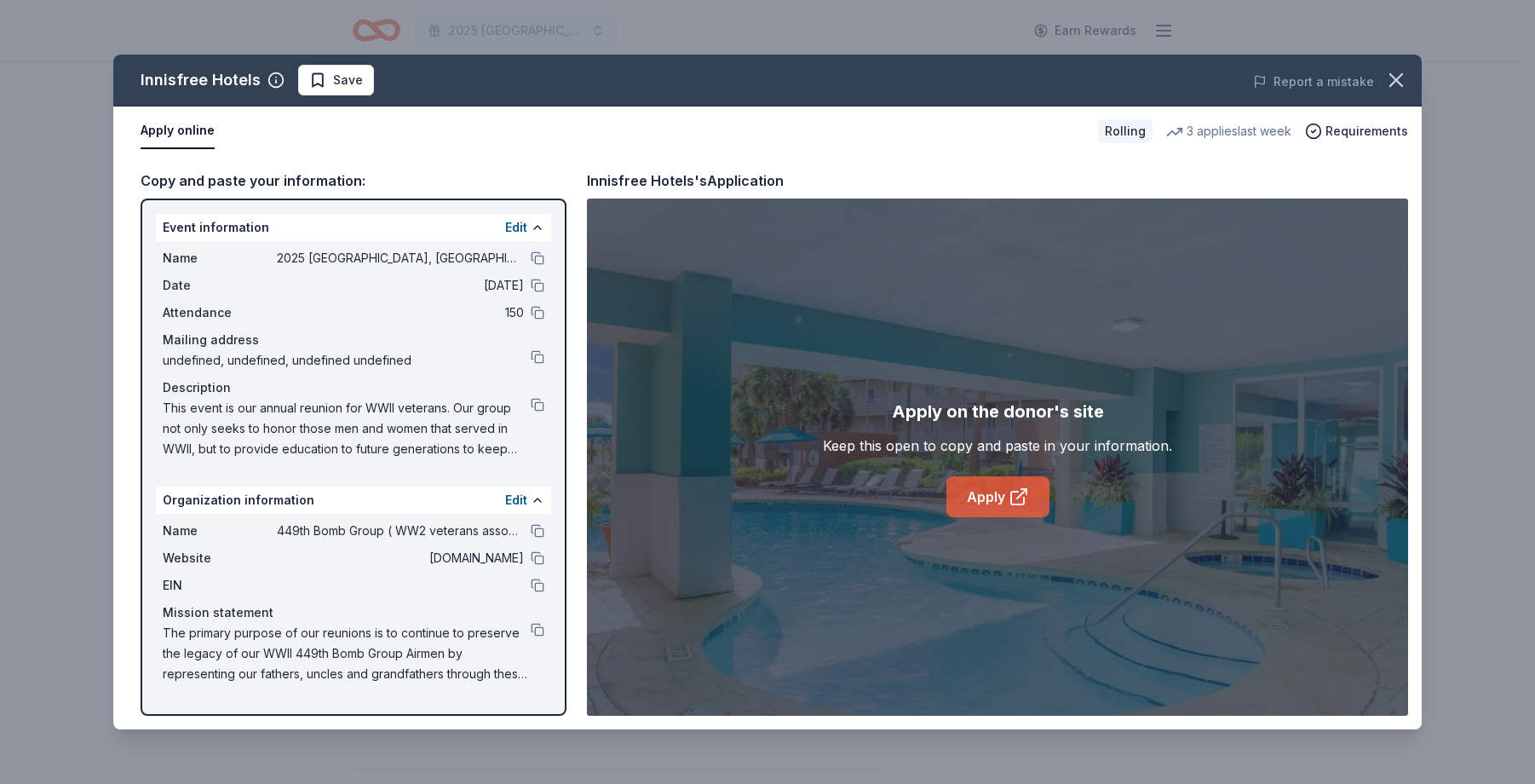
click at [1013, 494] on icon at bounding box center [1018, 496] width 20 height 20
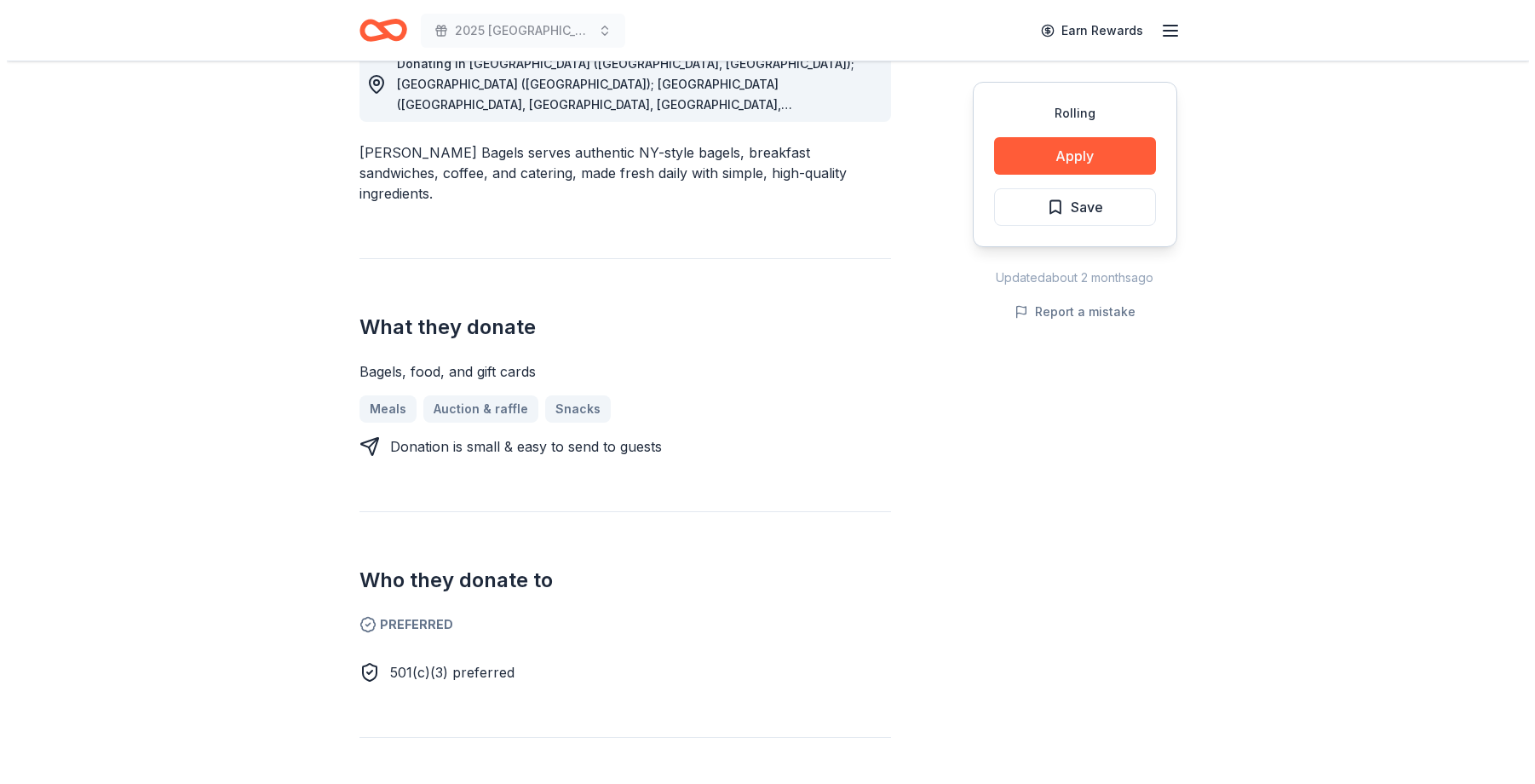
scroll to position [511, 0]
click at [1074, 160] on button "Apply" at bounding box center [1068, 155] width 162 height 38
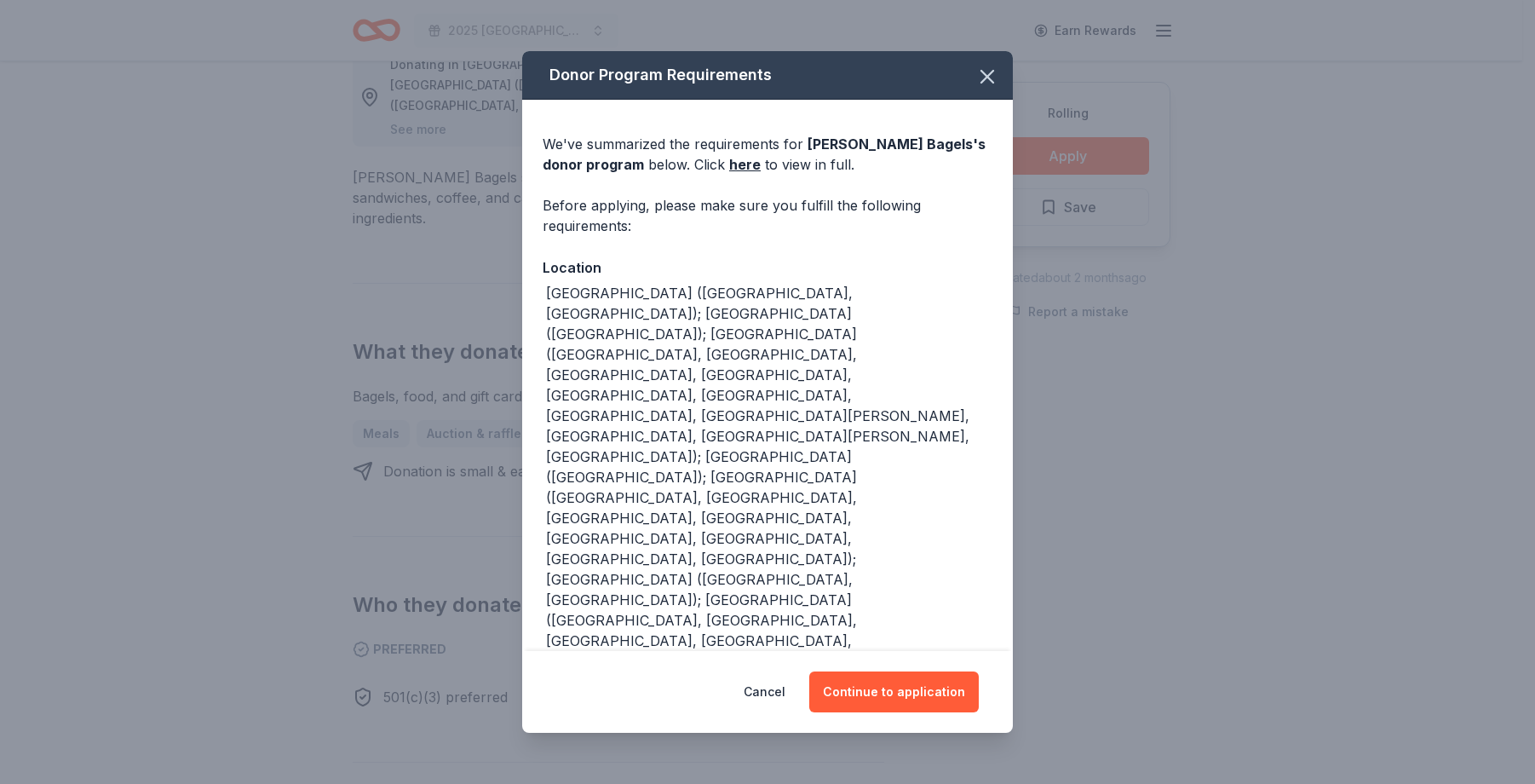
drag, startPoint x: 927, startPoint y: 691, endPoint x: 976, endPoint y: 610, distance: 94.7
click at [935, 685] on button "Continue to application" at bounding box center [893, 691] width 169 height 40
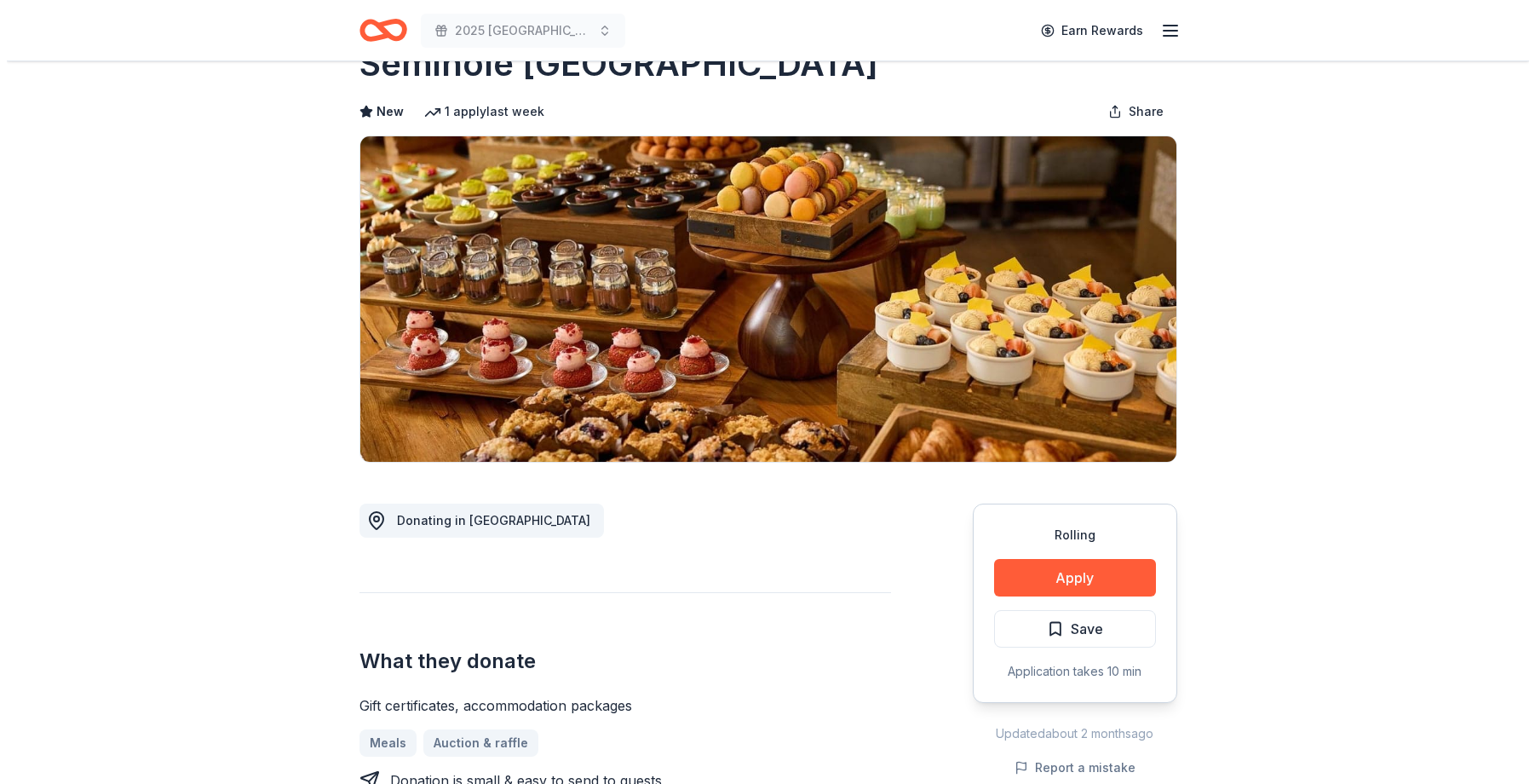
scroll to position [85, 0]
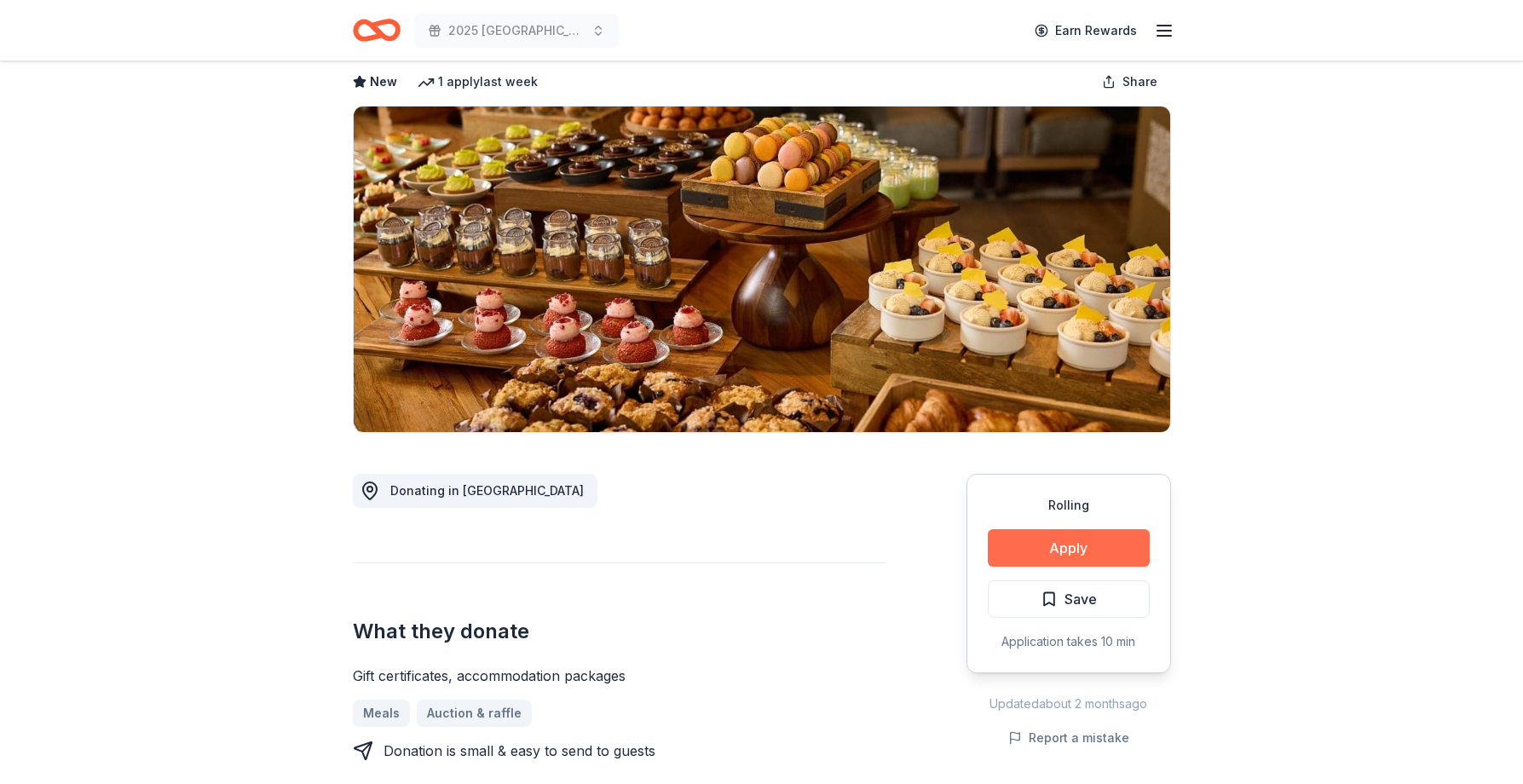
click at [1112, 534] on button "Apply" at bounding box center [1069, 547] width 162 height 38
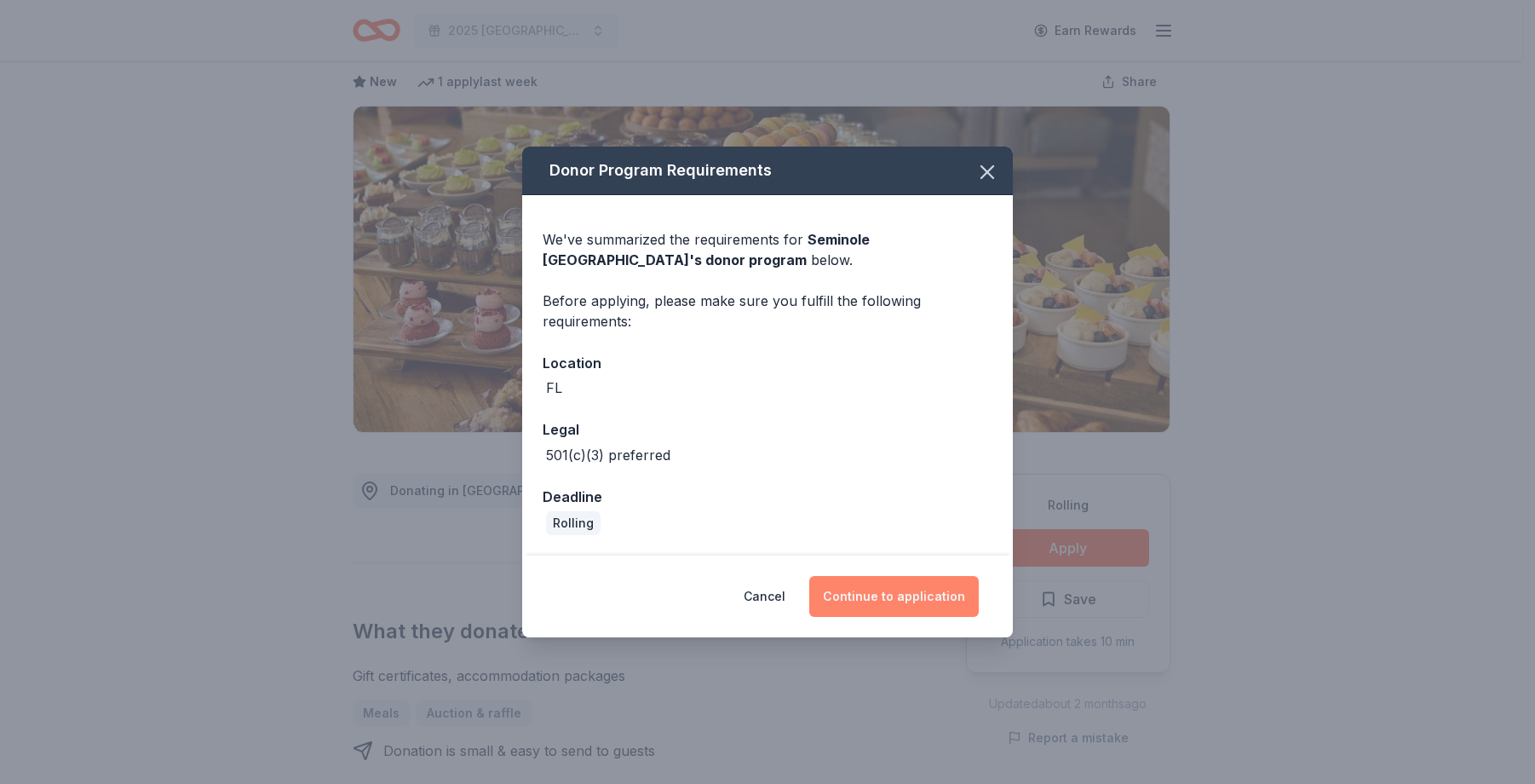
drag, startPoint x: 905, startPoint y: 597, endPoint x: 925, endPoint y: 581, distance: 25.6
click at [906, 596] on button "Continue to application" at bounding box center [893, 596] width 169 height 40
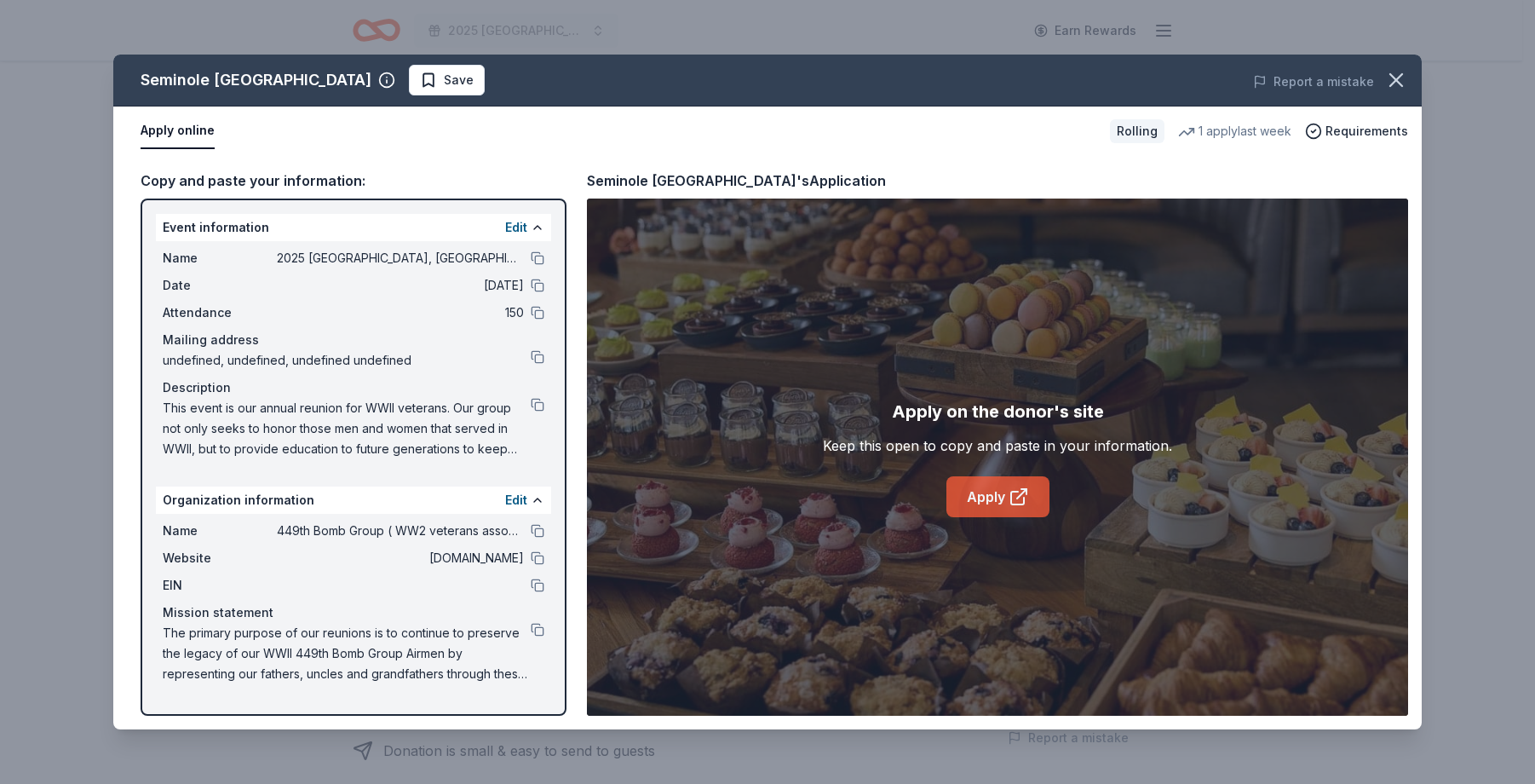
click at [983, 494] on link "Apply" at bounding box center [998, 496] width 103 height 40
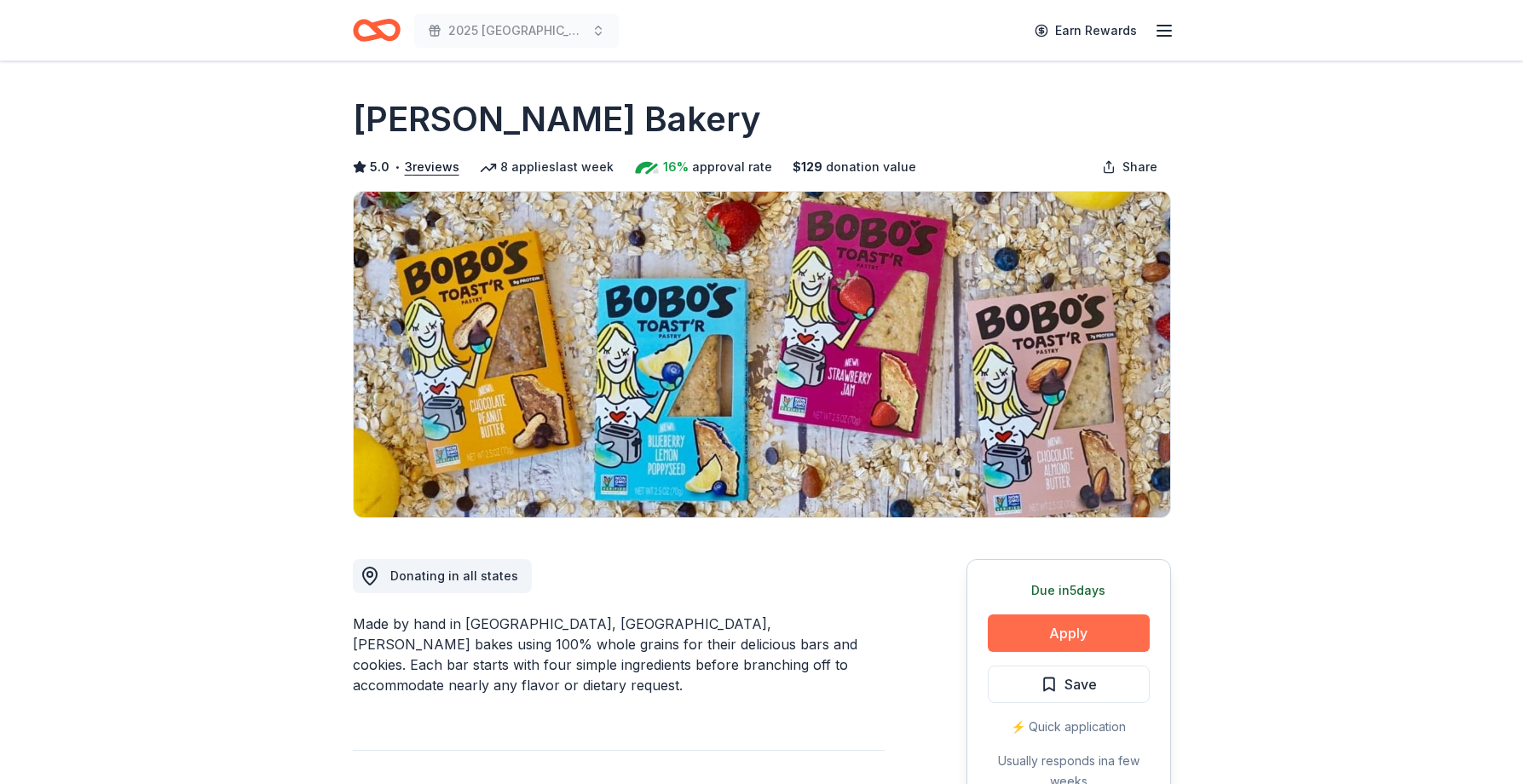
click at [1069, 631] on button "Apply" at bounding box center [1069, 632] width 162 height 38
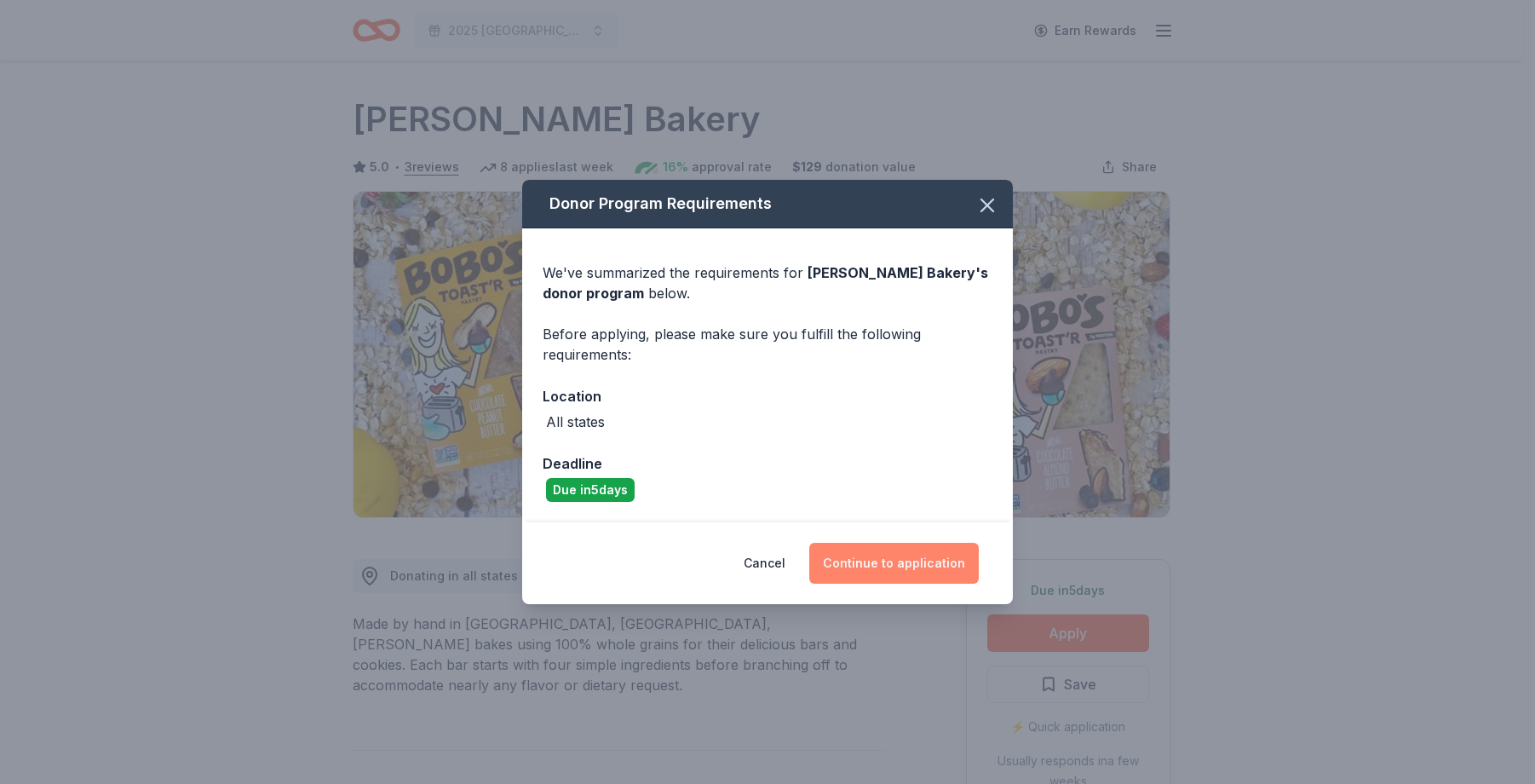
click at [871, 573] on button "Continue to application" at bounding box center [893, 562] width 169 height 40
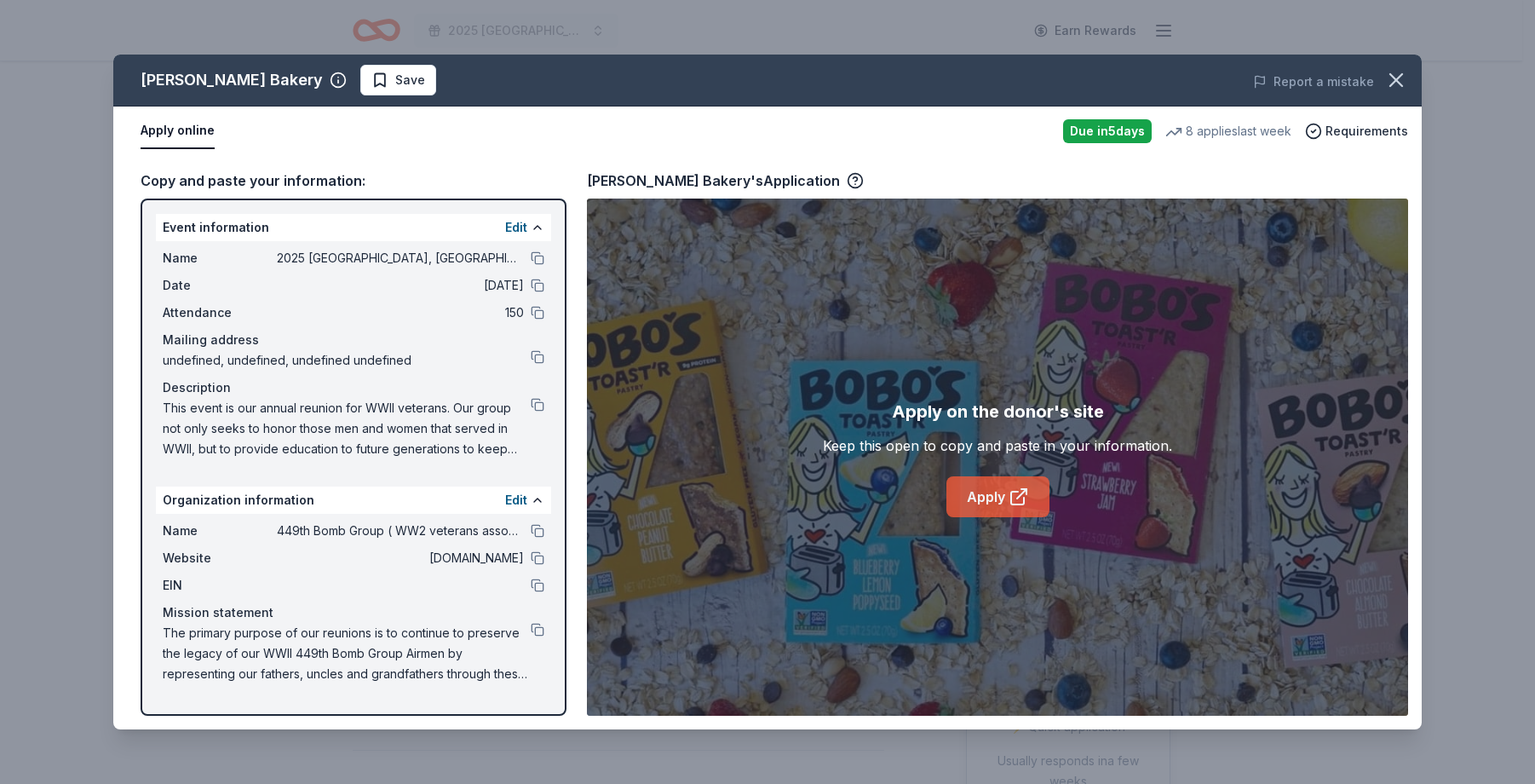
click at [985, 496] on link "Apply" at bounding box center [998, 496] width 103 height 40
